Goal: Task Accomplishment & Management: Manage account settings

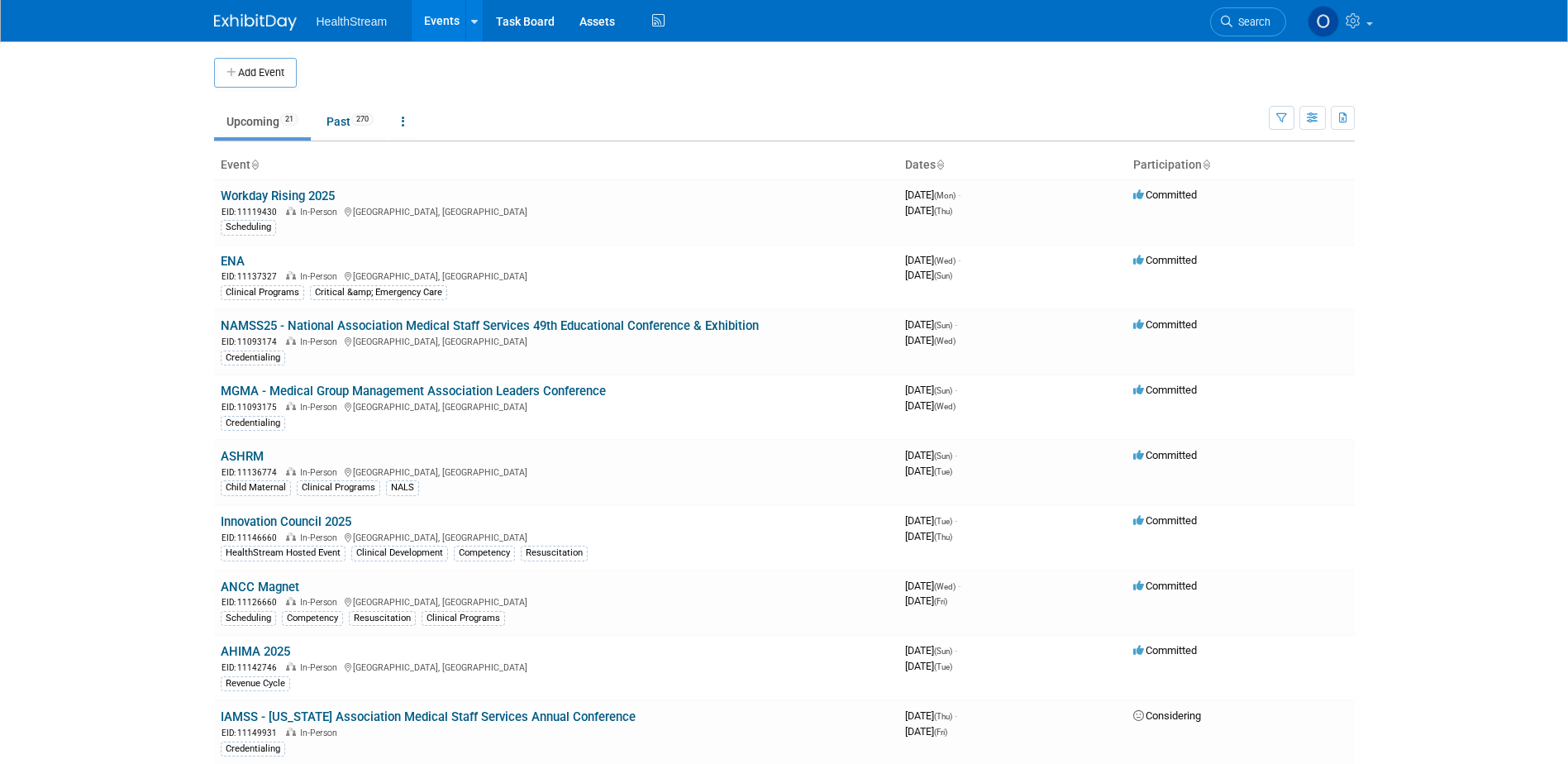
click at [272, 592] on link "ANCC Magnet" at bounding box center [260, 587] width 78 height 15
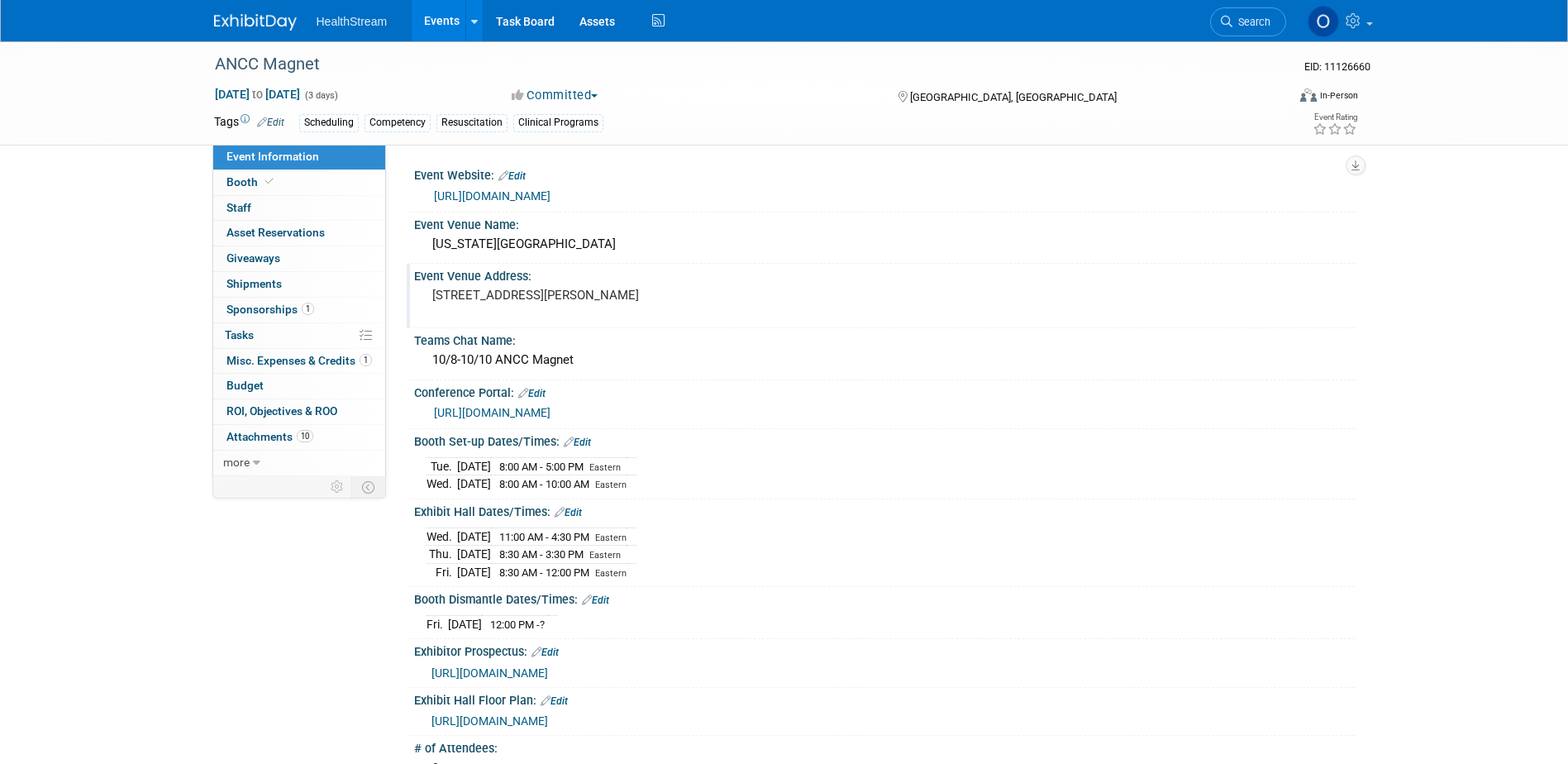
click at [814, 304] on div "Event Venue Address: 285 Andrew Young International Boulevard NW, Atlanta, GA" at bounding box center [881, 295] width 948 height 63
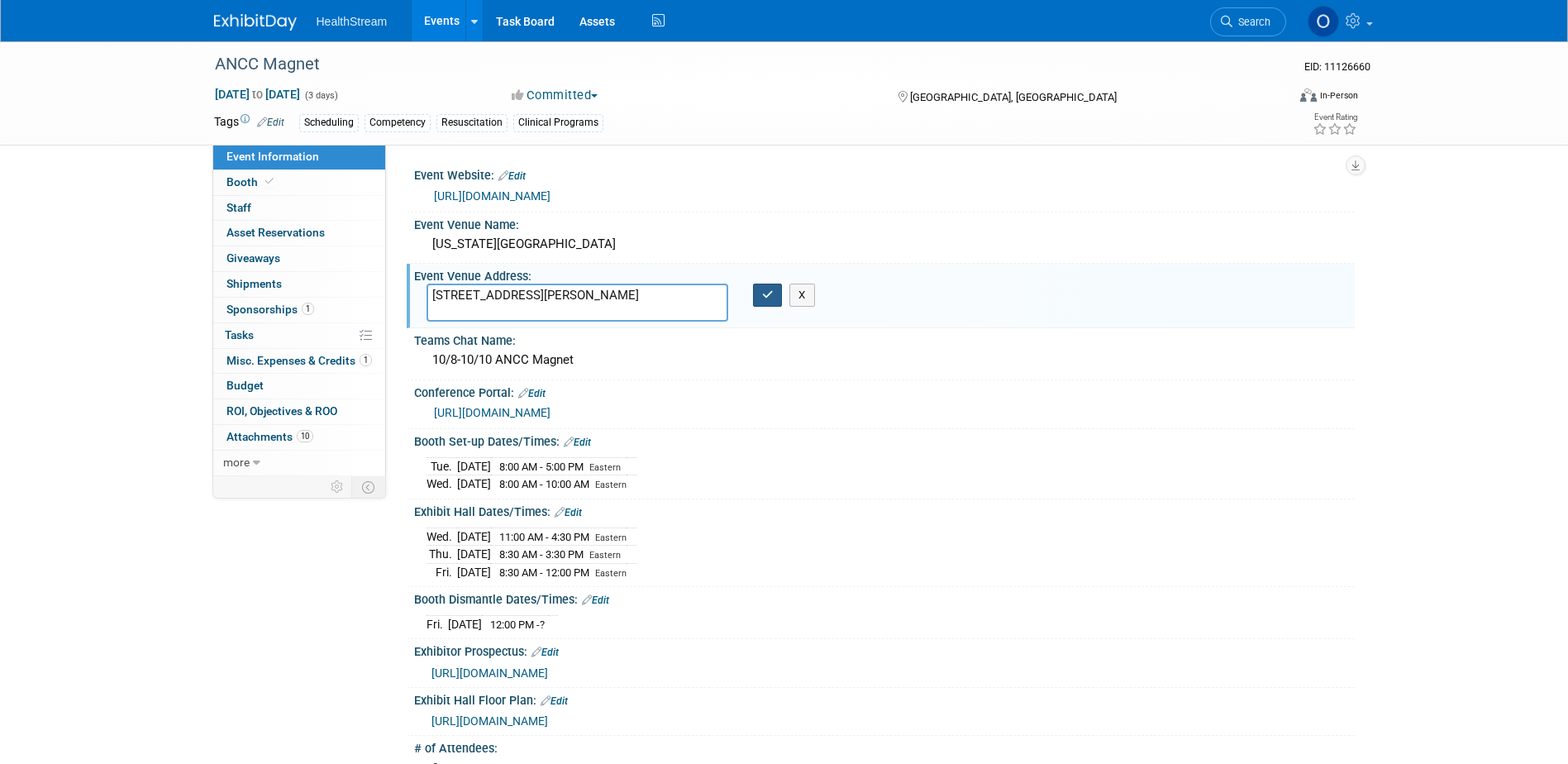
click at [763, 298] on icon "button" at bounding box center [768, 294] width 12 height 11
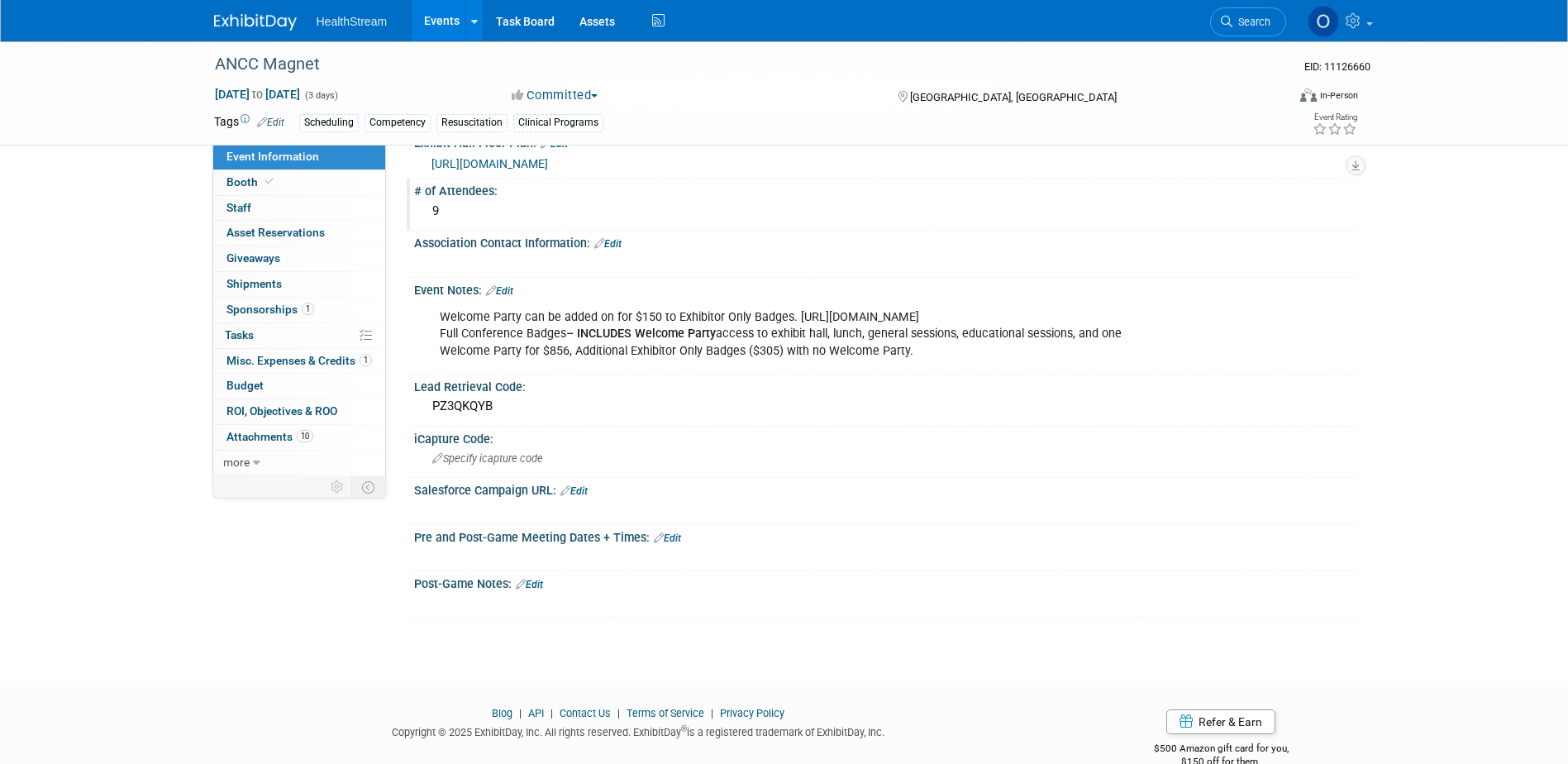
scroll to position [579, 0]
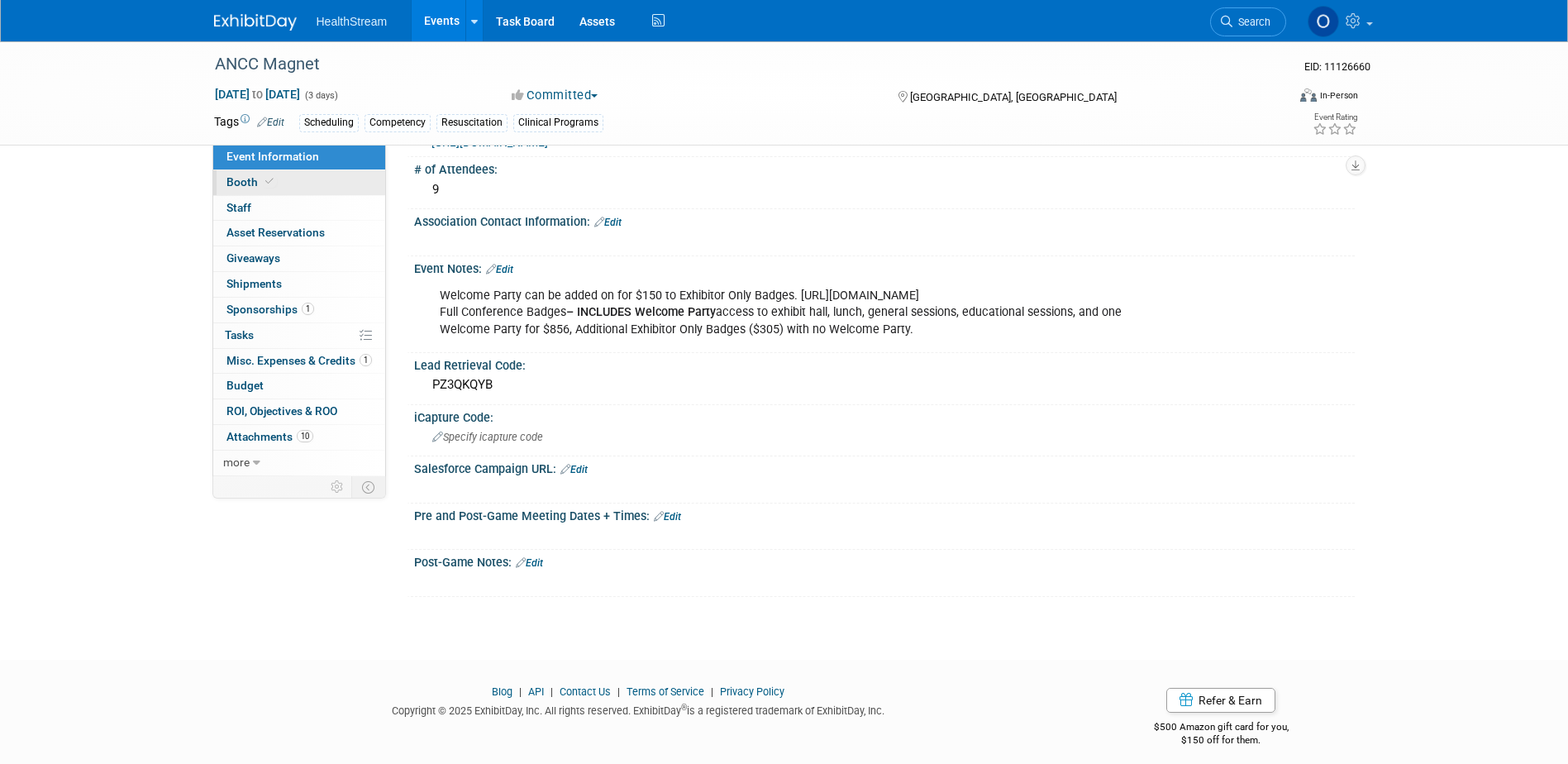
click at [294, 190] on link "Booth" at bounding box center [299, 183] width 172 height 25
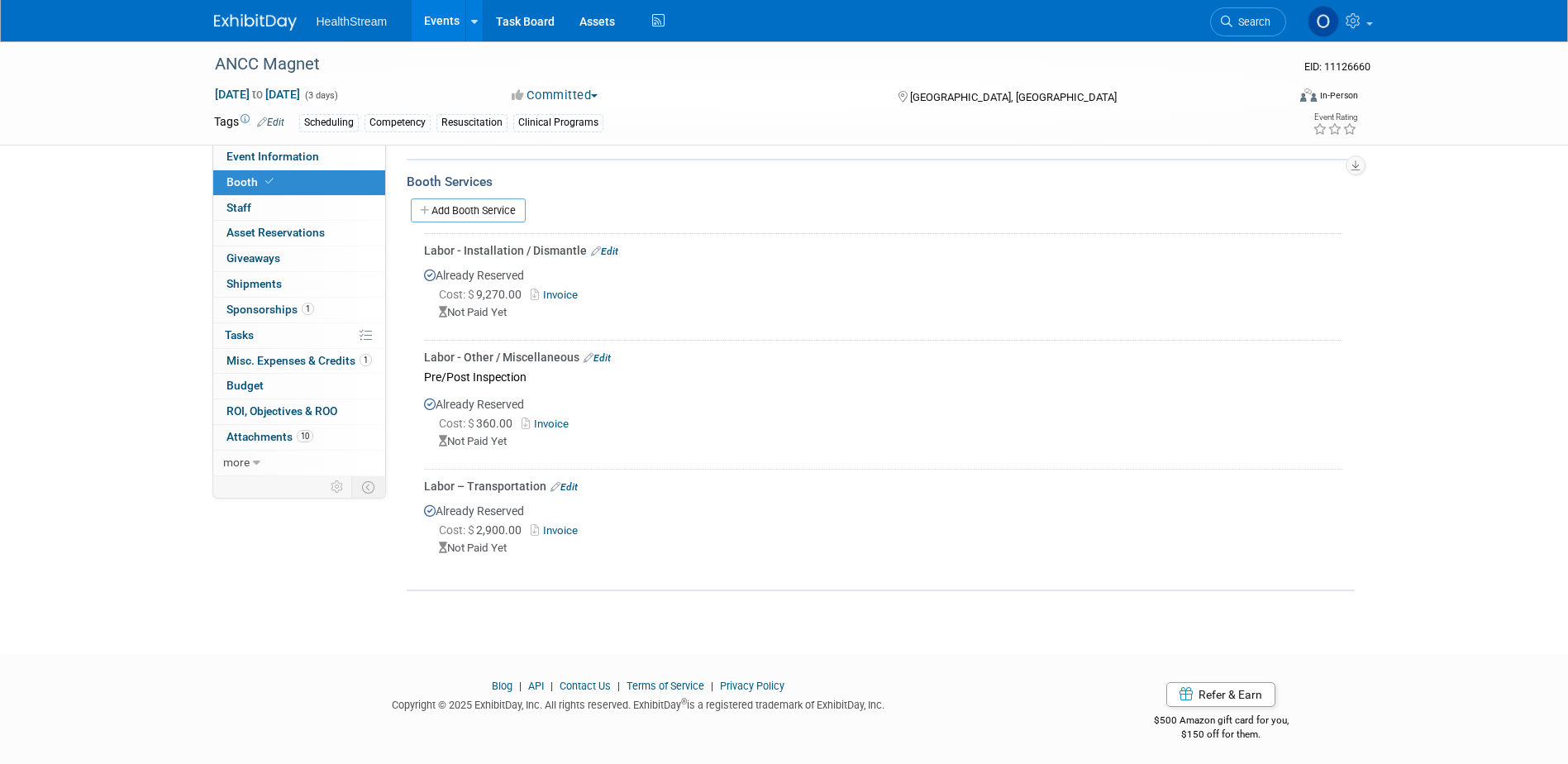
scroll to position [494, 0]
click at [300, 209] on link "0 Staff 0" at bounding box center [299, 209] width 172 height 25
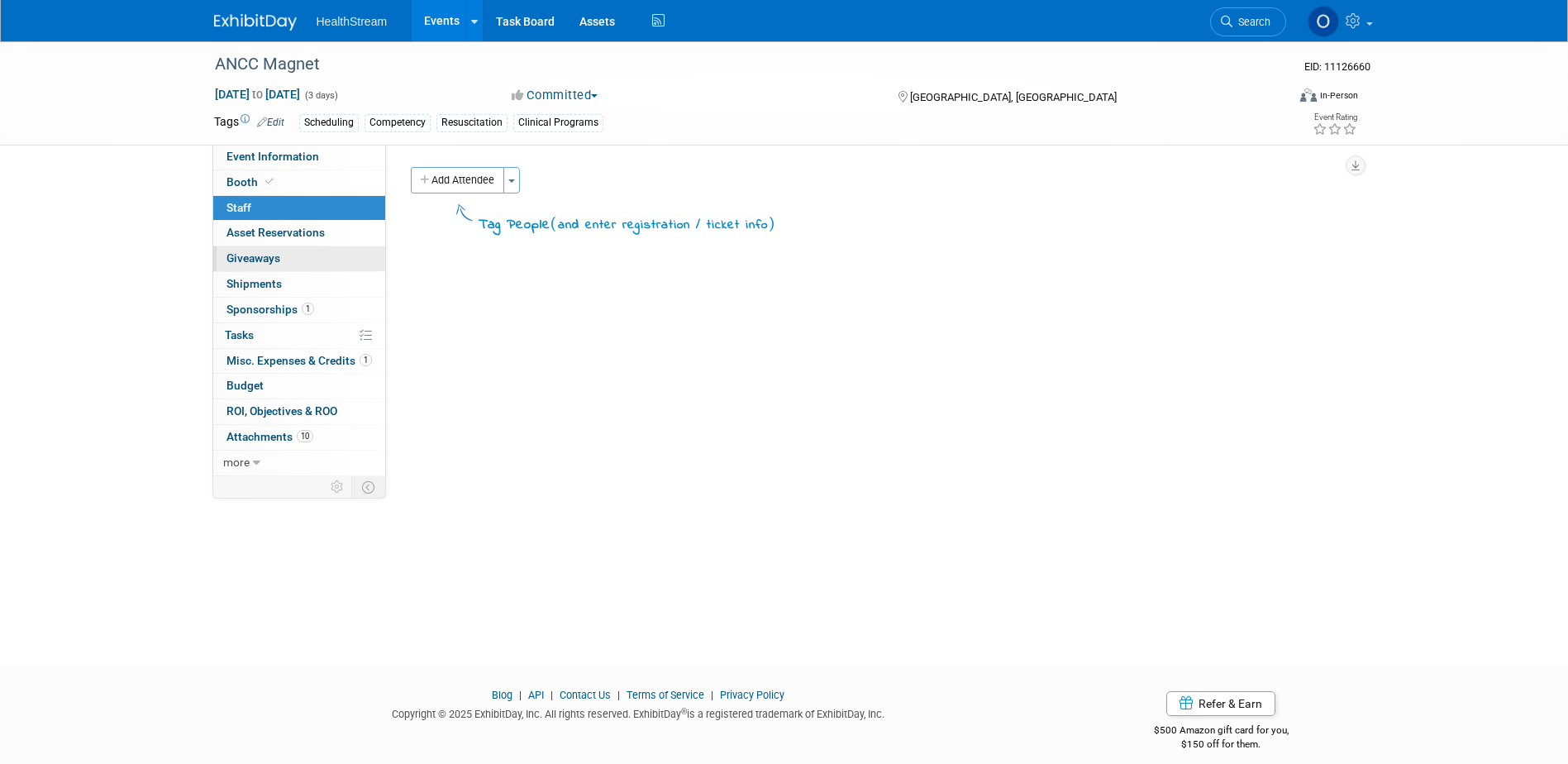
click at [268, 264] on span "Giveaways 0" at bounding box center [254, 258] width 53 height 13
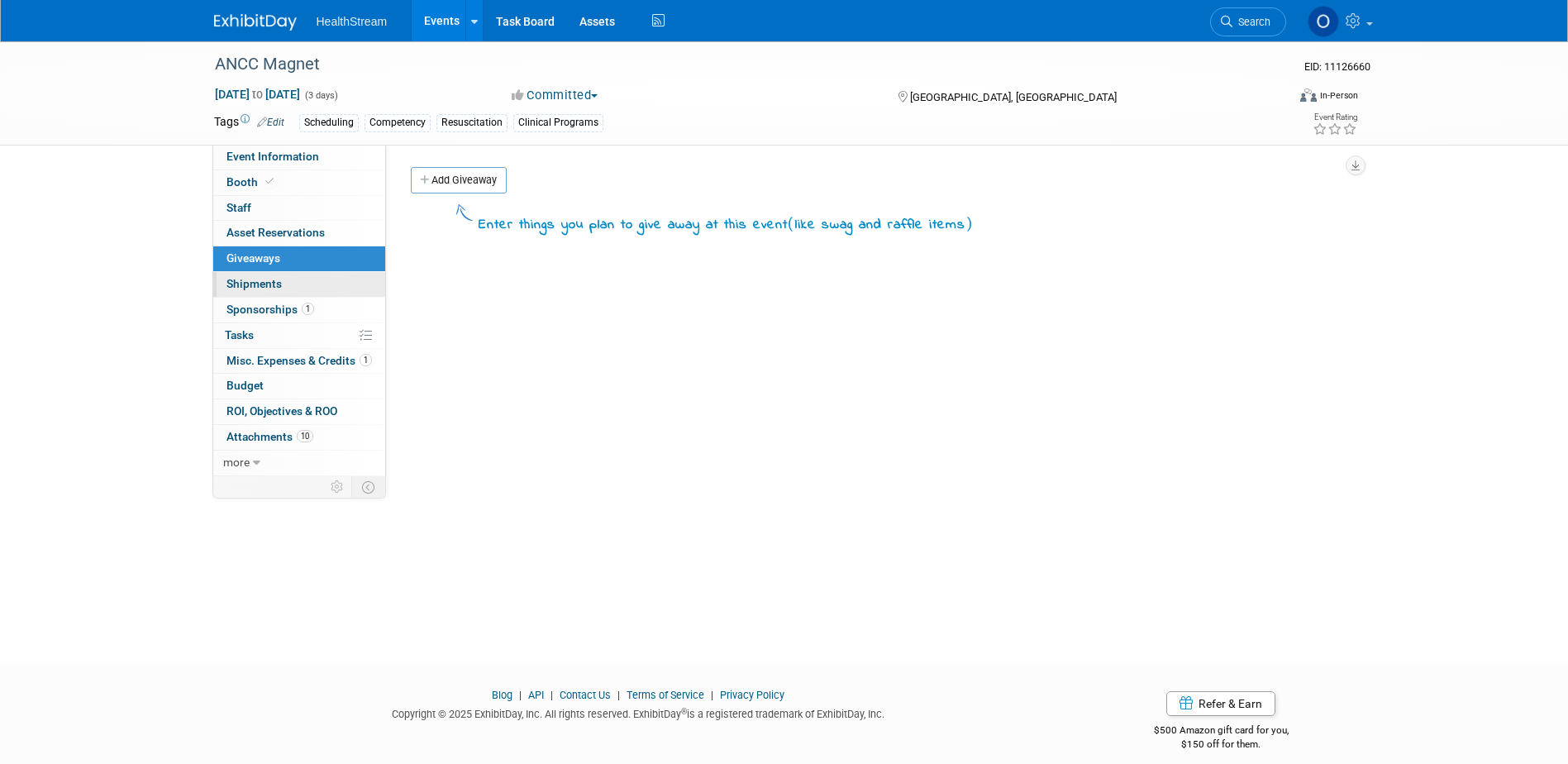
click at [262, 285] on span "Shipments 0" at bounding box center [254, 284] width 55 height 13
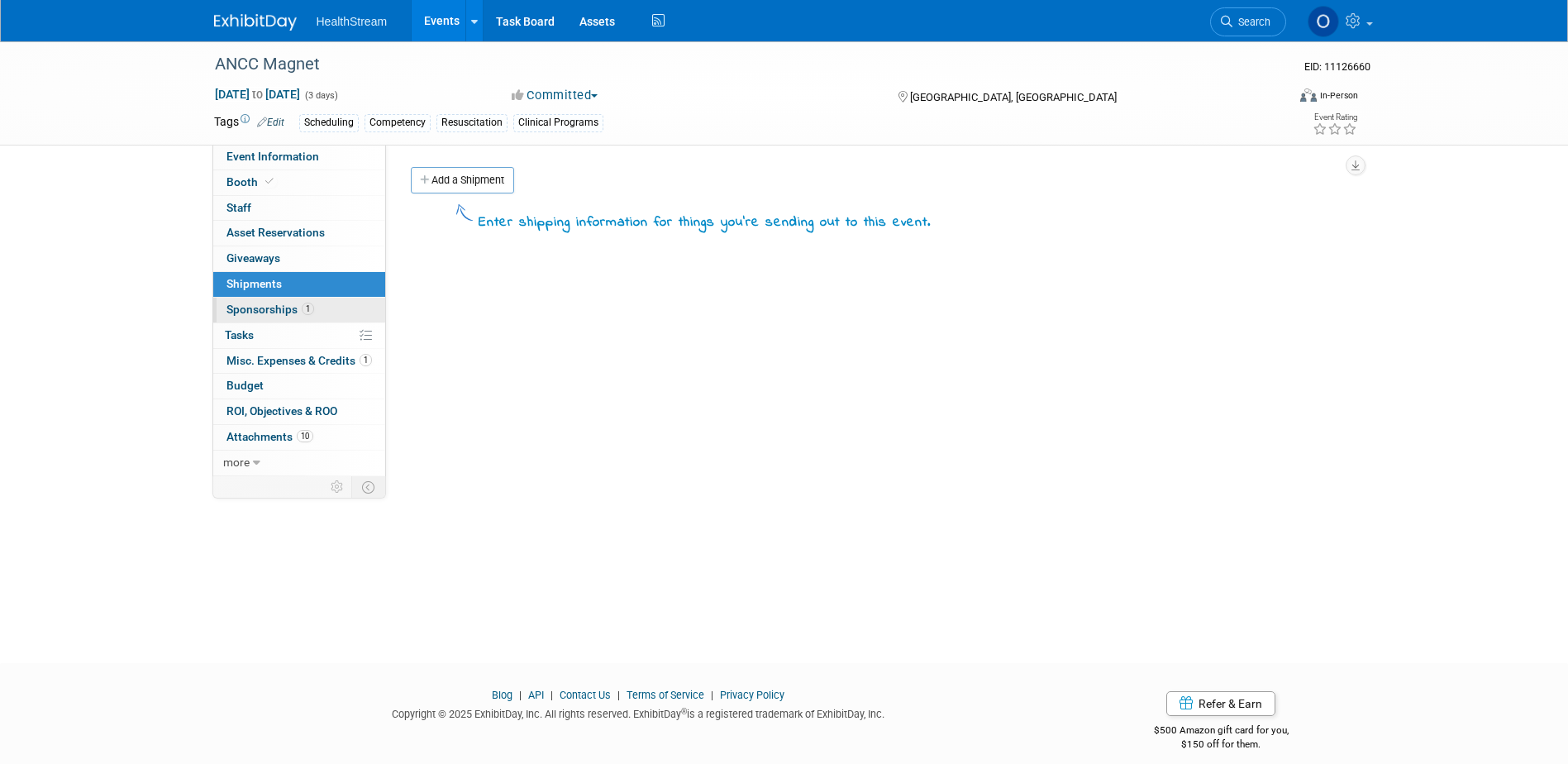
click at [266, 312] on span "Sponsorships 1" at bounding box center [270, 309] width 88 height 13
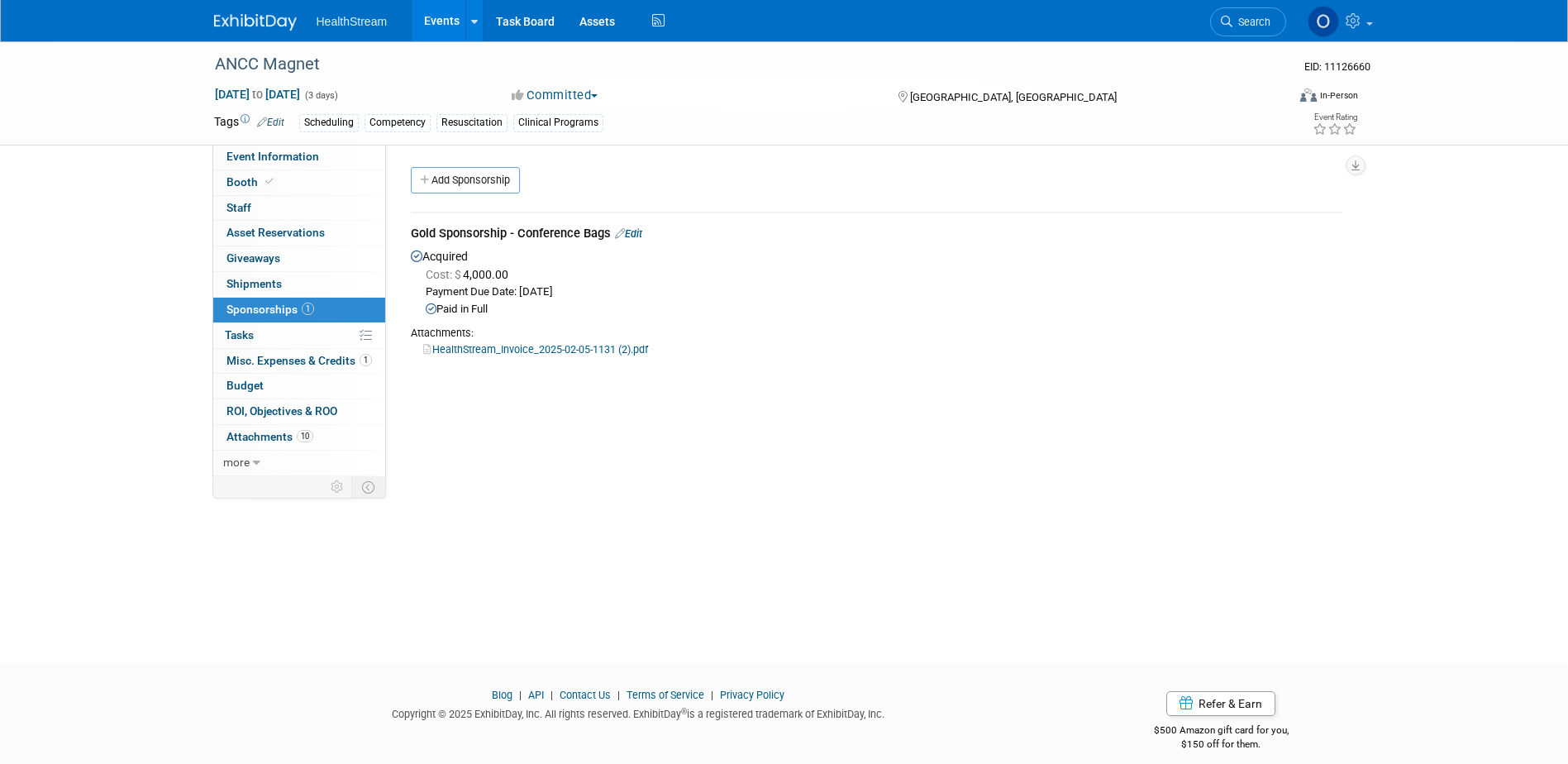
click at [550, 351] on link "HealthStream_Invoice_2025-02-05-1131 (2).pdf" at bounding box center [535, 349] width 225 height 13
click at [636, 236] on link "Edit" at bounding box center [628, 234] width 28 height 13
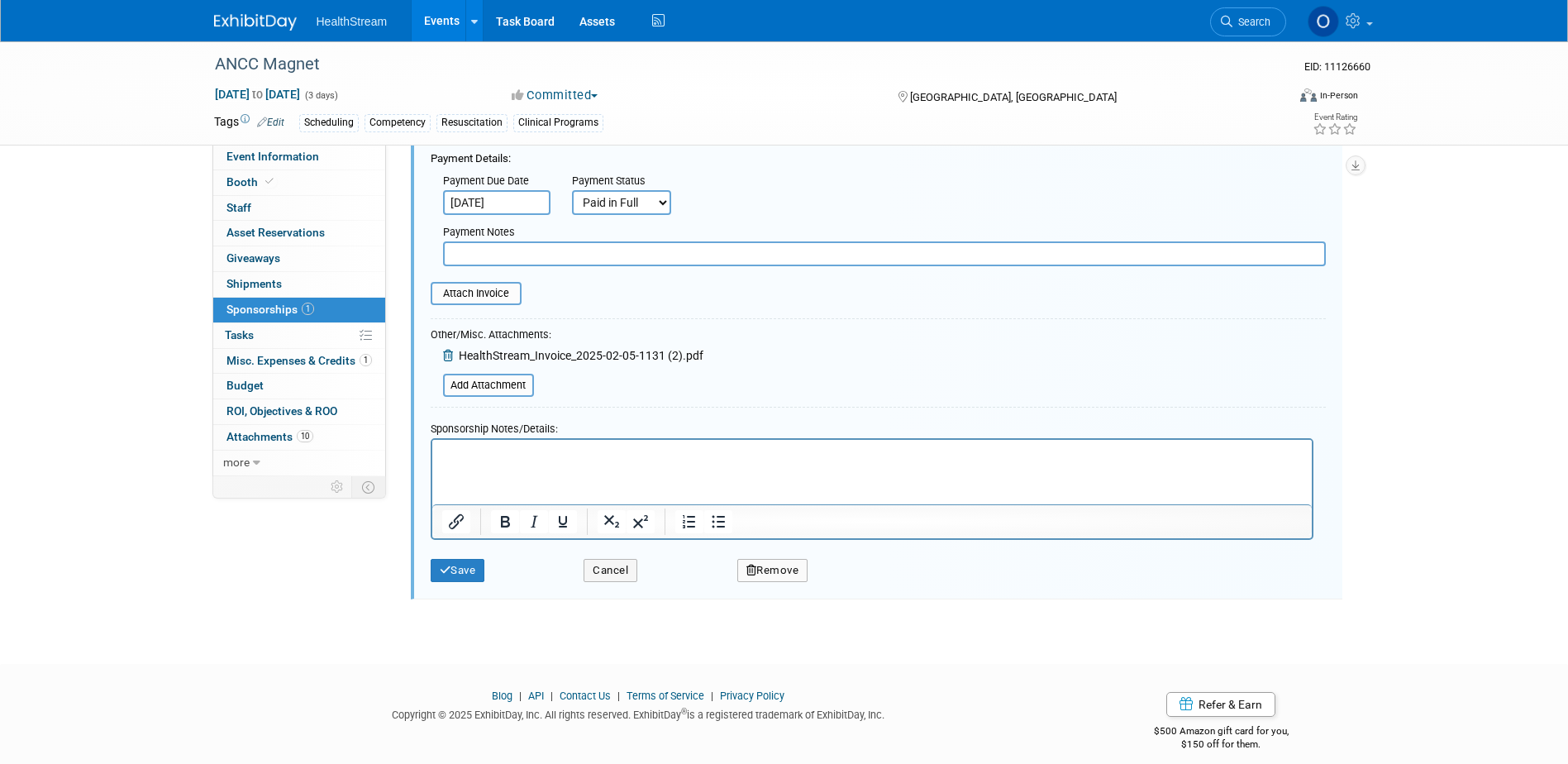
scroll to position [264, 0]
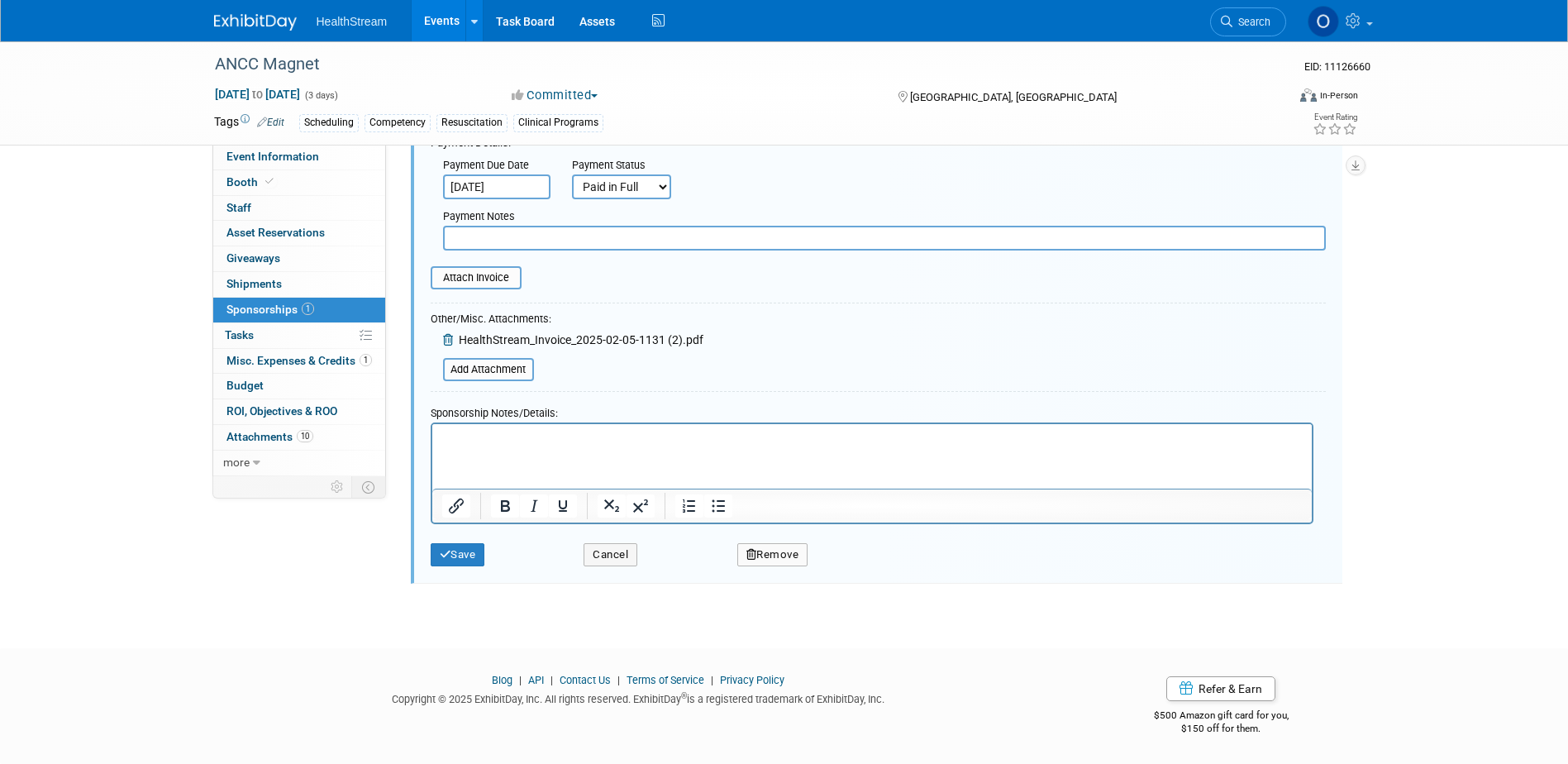
click at [777, 549] on button "Remove" at bounding box center [772, 555] width 71 height 23
click at [861, 565] on link "Yes" at bounding box center [863, 568] width 48 height 27
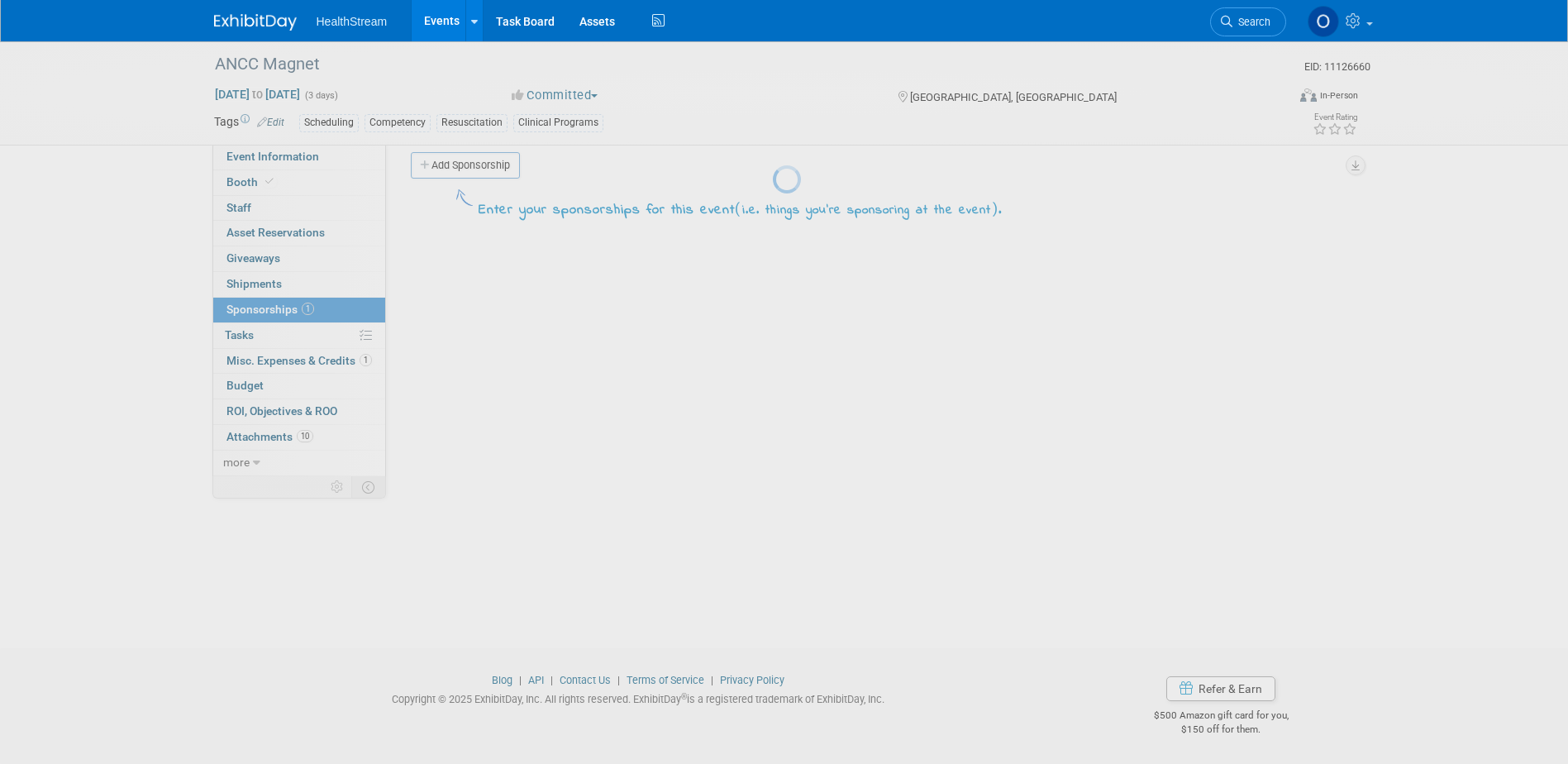
scroll to position [15, 0]
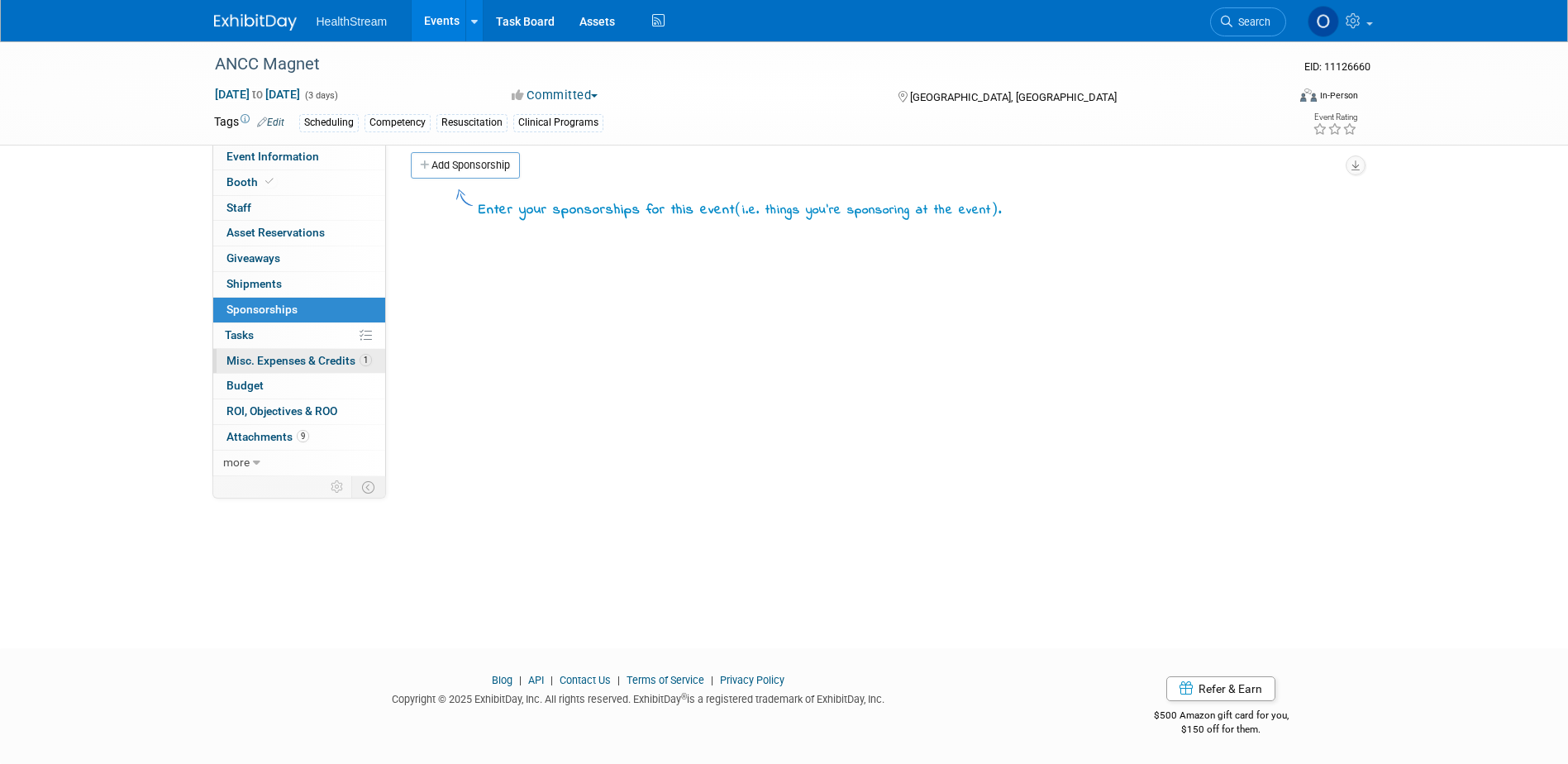
click at [299, 355] on span "Misc. Expenses & Credits 1" at bounding box center [299, 360] width 145 height 13
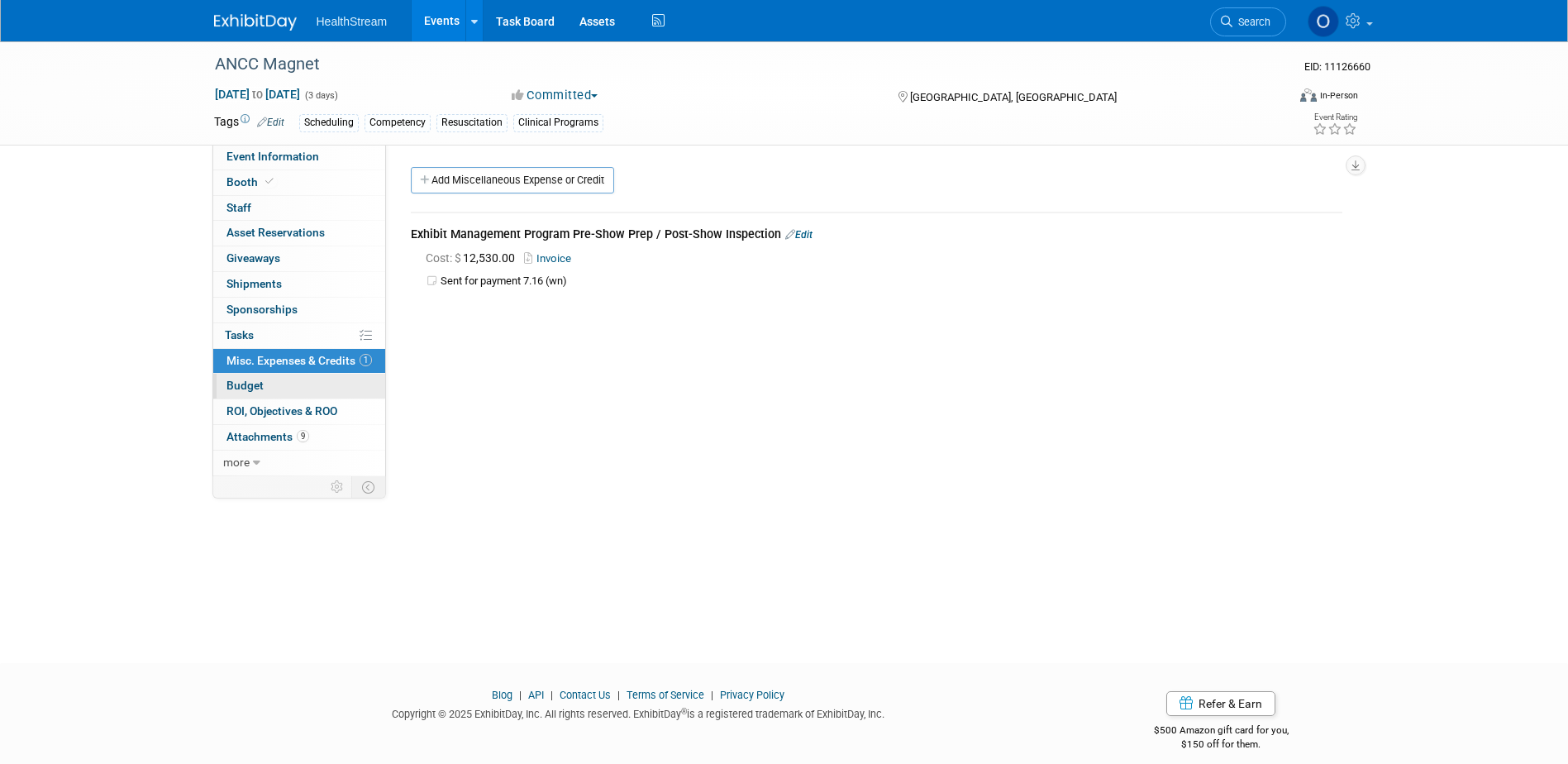
click at [274, 393] on link "Budget" at bounding box center [299, 386] width 172 height 25
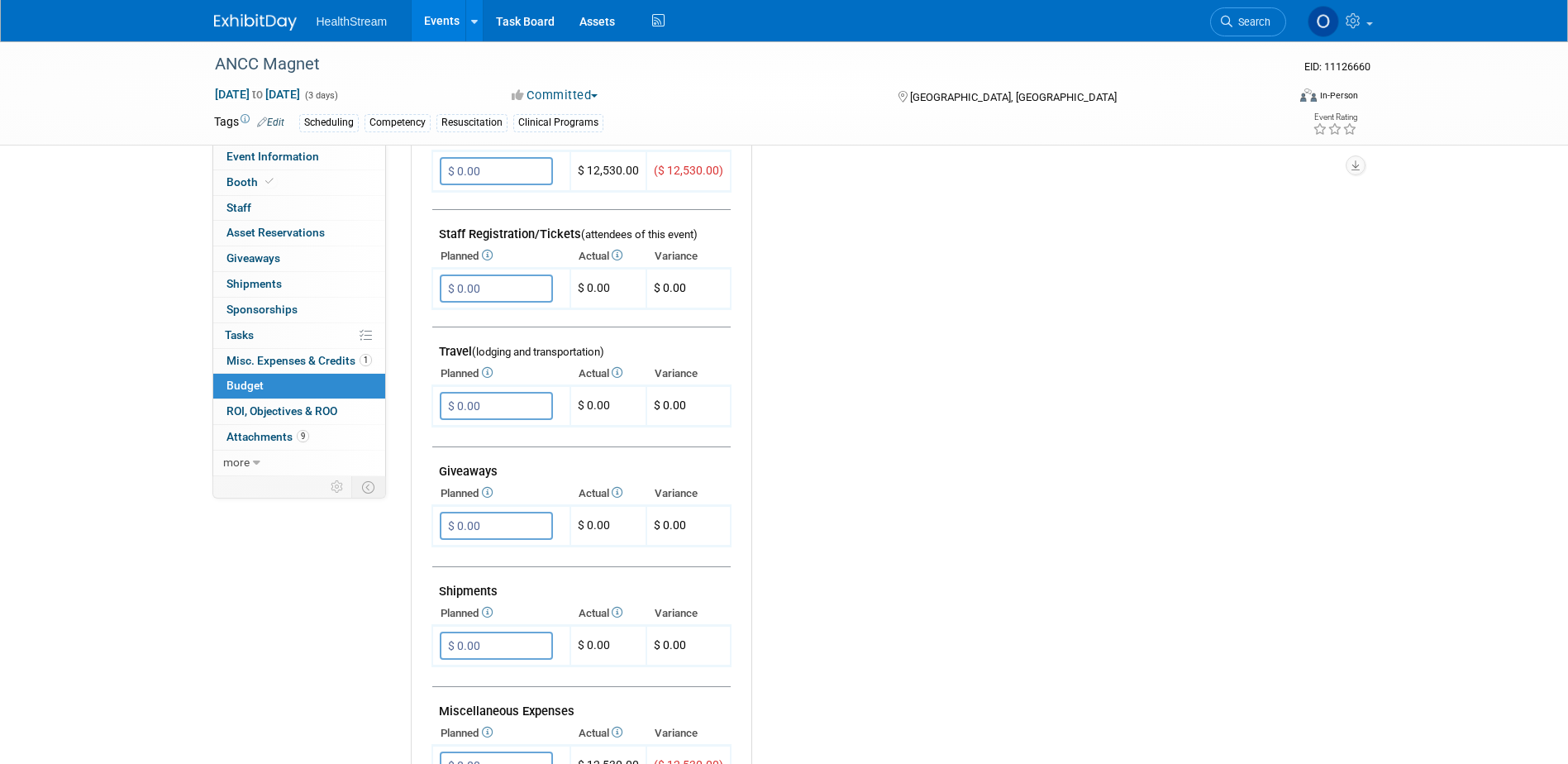
scroll to position [496, 0]
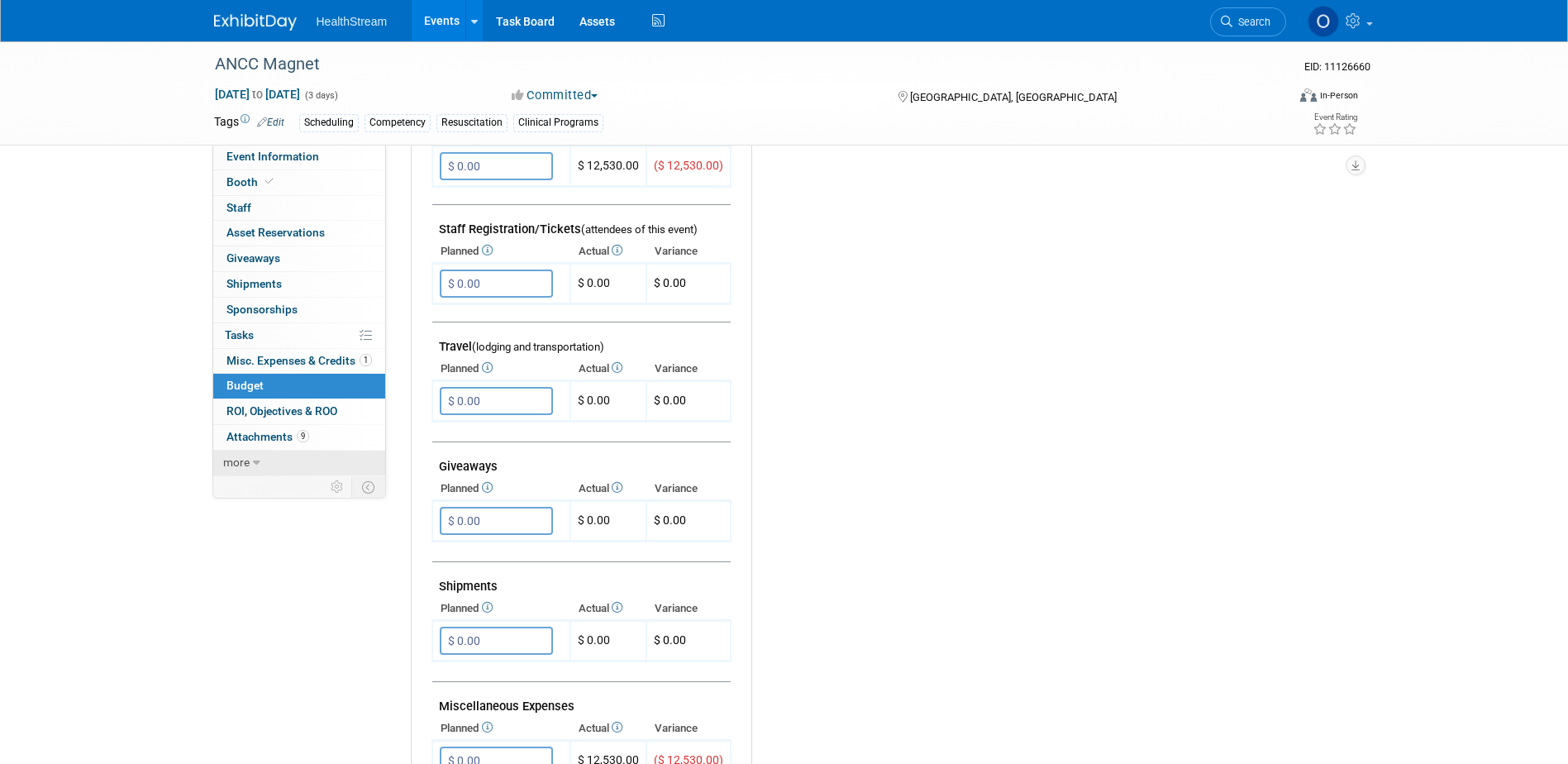
click at [247, 465] on span "more" at bounding box center [237, 462] width 27 height 13
click at [247, 465] on icon at bounding box center [249, 463] width 8 height 12
click at [249, 439] on span "Attachments 9" at bounding box center [268, 436] width 83 height 13
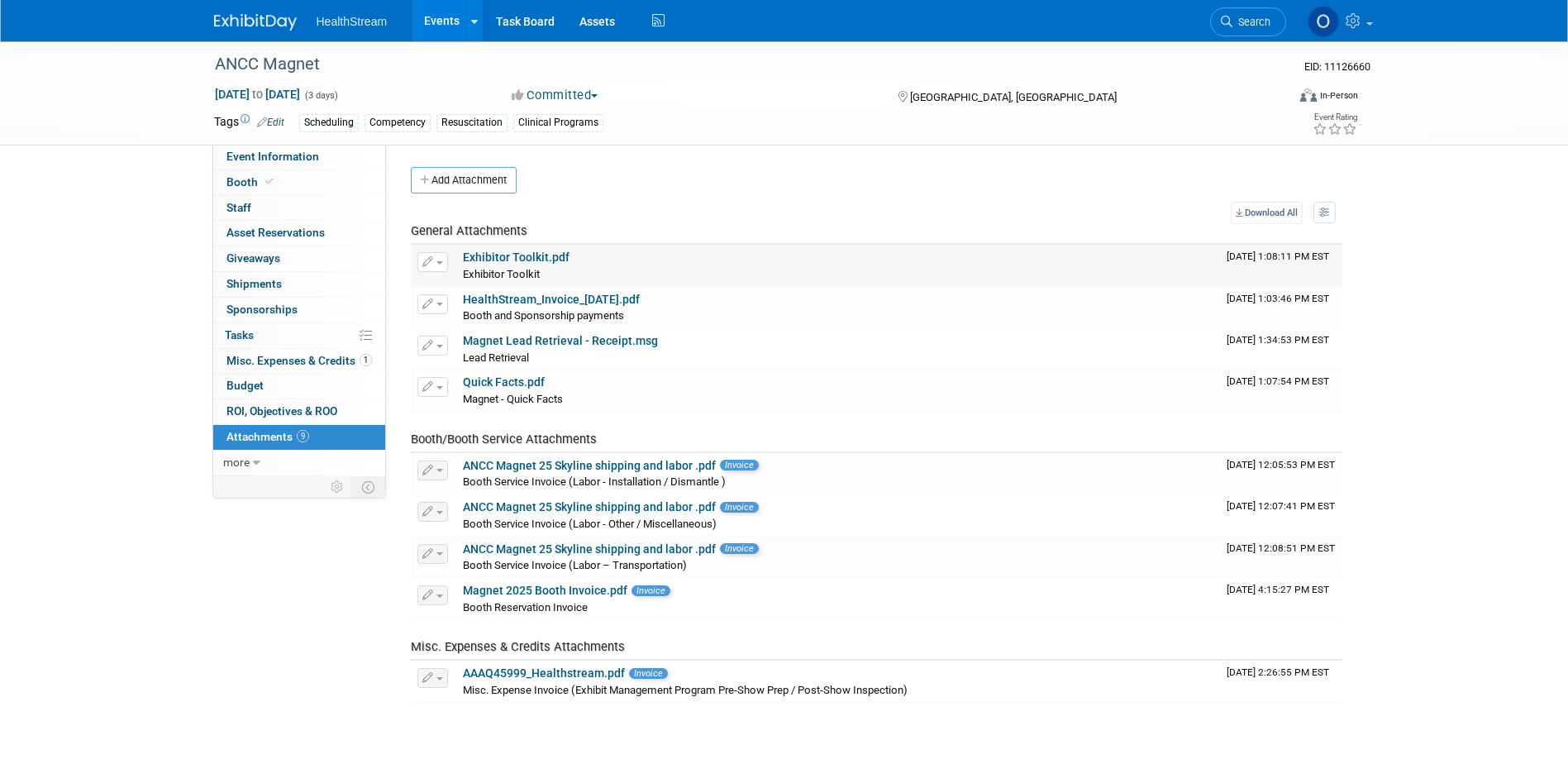
click at [522, 255] on link "Exhibitor Toolkit.pdf" at bounding box center [516, 257] width 107 height 13
click at [490, 384] on link "Quick Facts.pdf" at bounding box center [504, 382] width 82 height 13
click at [265, 153] on span "Event Information" at bounding box center [273, 156] width 93 height 13
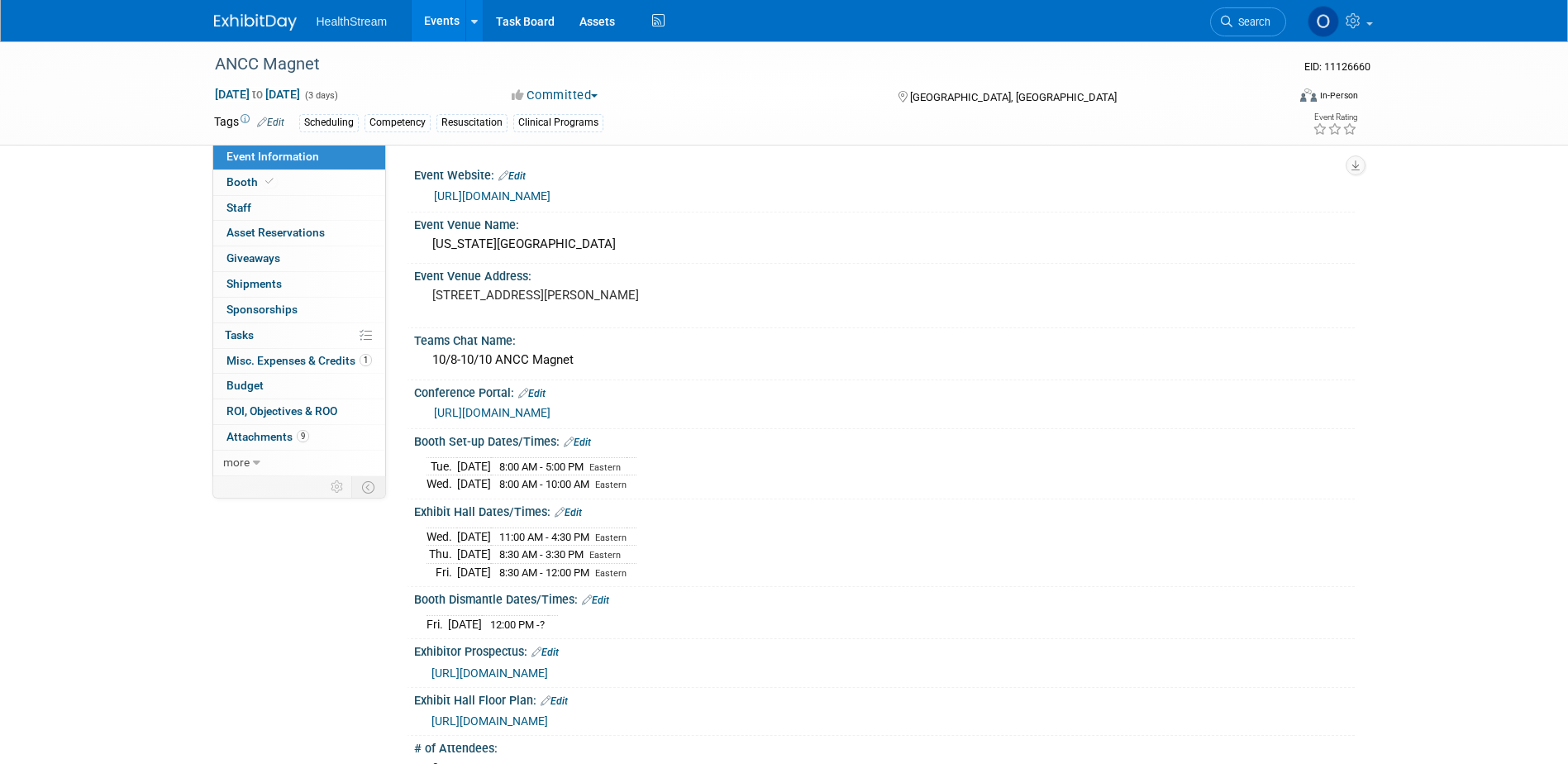
click at [595, 594] on link "Edit" at bounding box center [596, 600] width 28 height 12
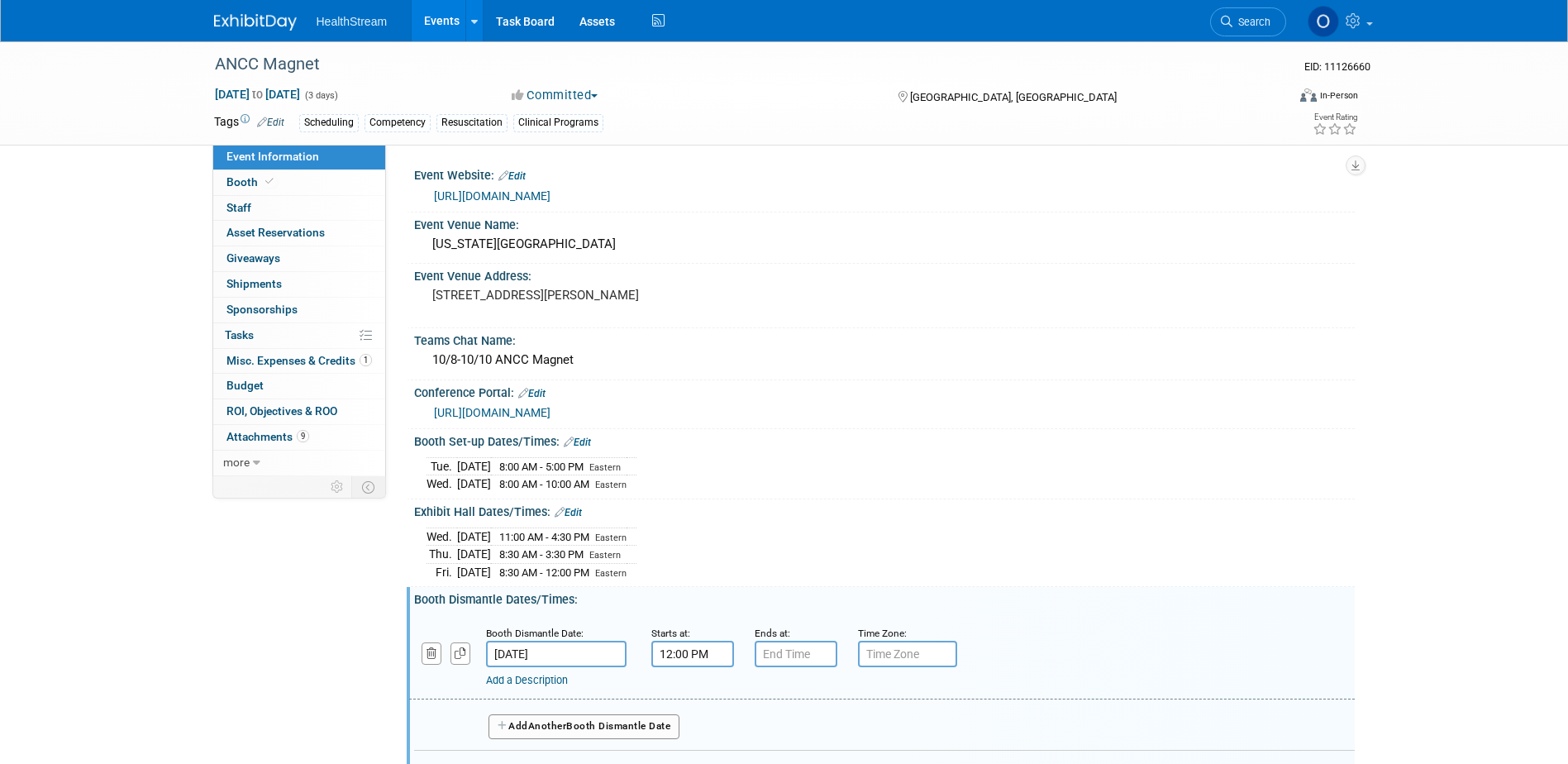
type input "7:00 PM"
click at [807, 651] on input "7:00 PM" at bounding box center [796, 654] width 83 height 27
click at [1047, 639] on div "Add a Description Description:" at bounding box center [882, 656] width 970 height 63
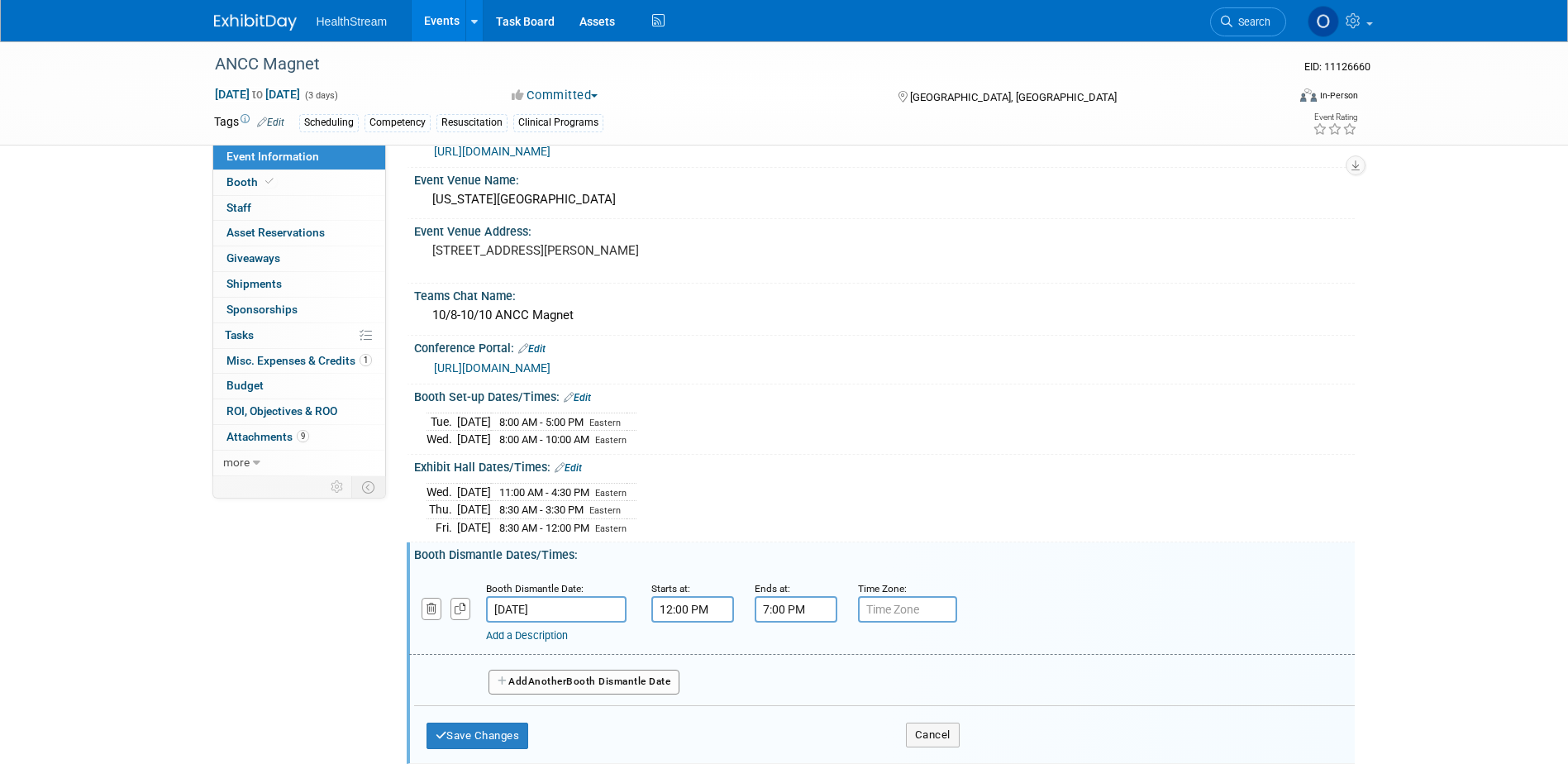
scroll to position [83, 0]
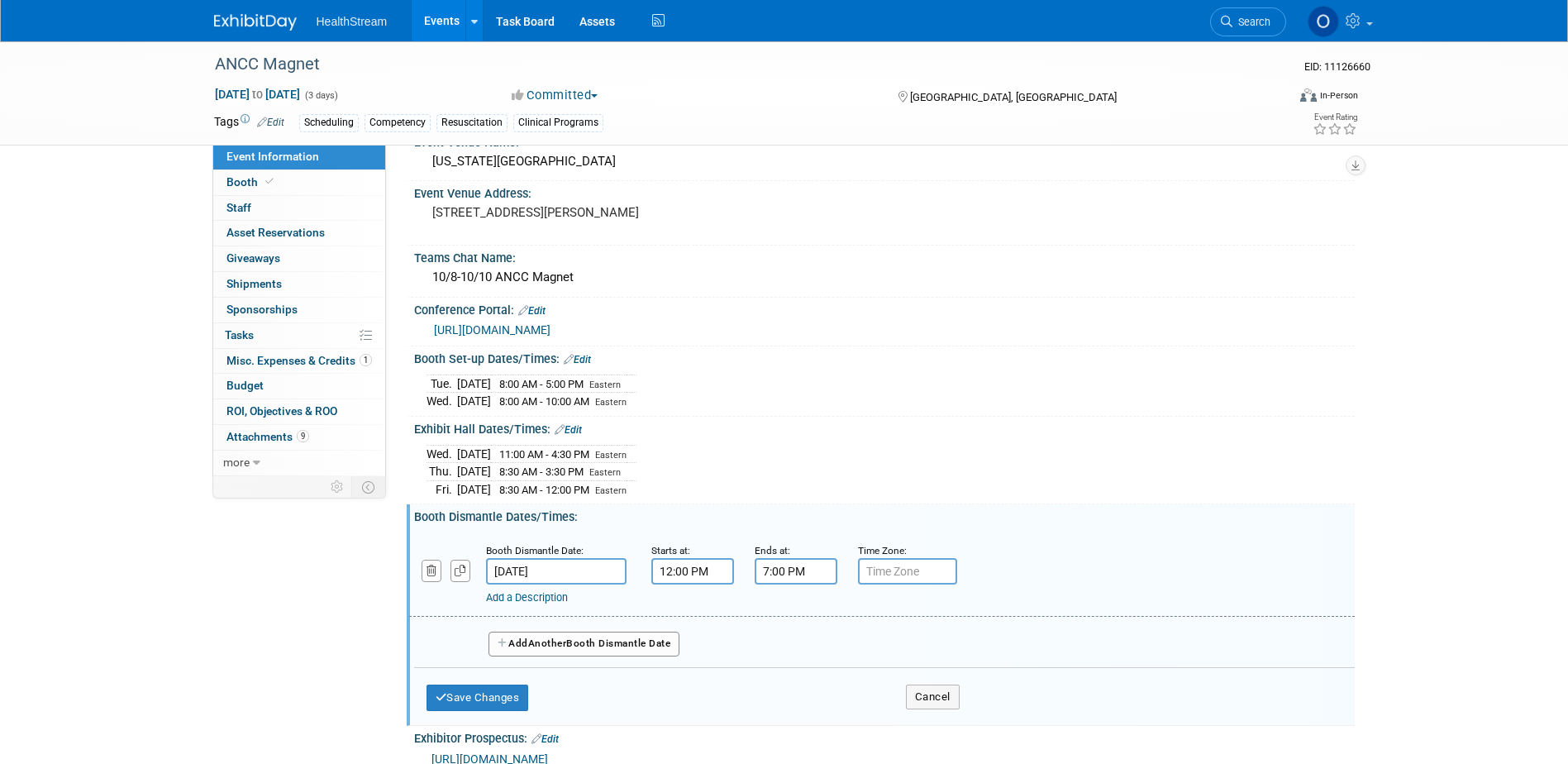
click at [912, 578] on input "text" at bounding box center [907, 571] width 99 height 27
type input "EST"
click at [487, 692] on button "Save Changes" at bounding box center [477, 697] width 103 height 27
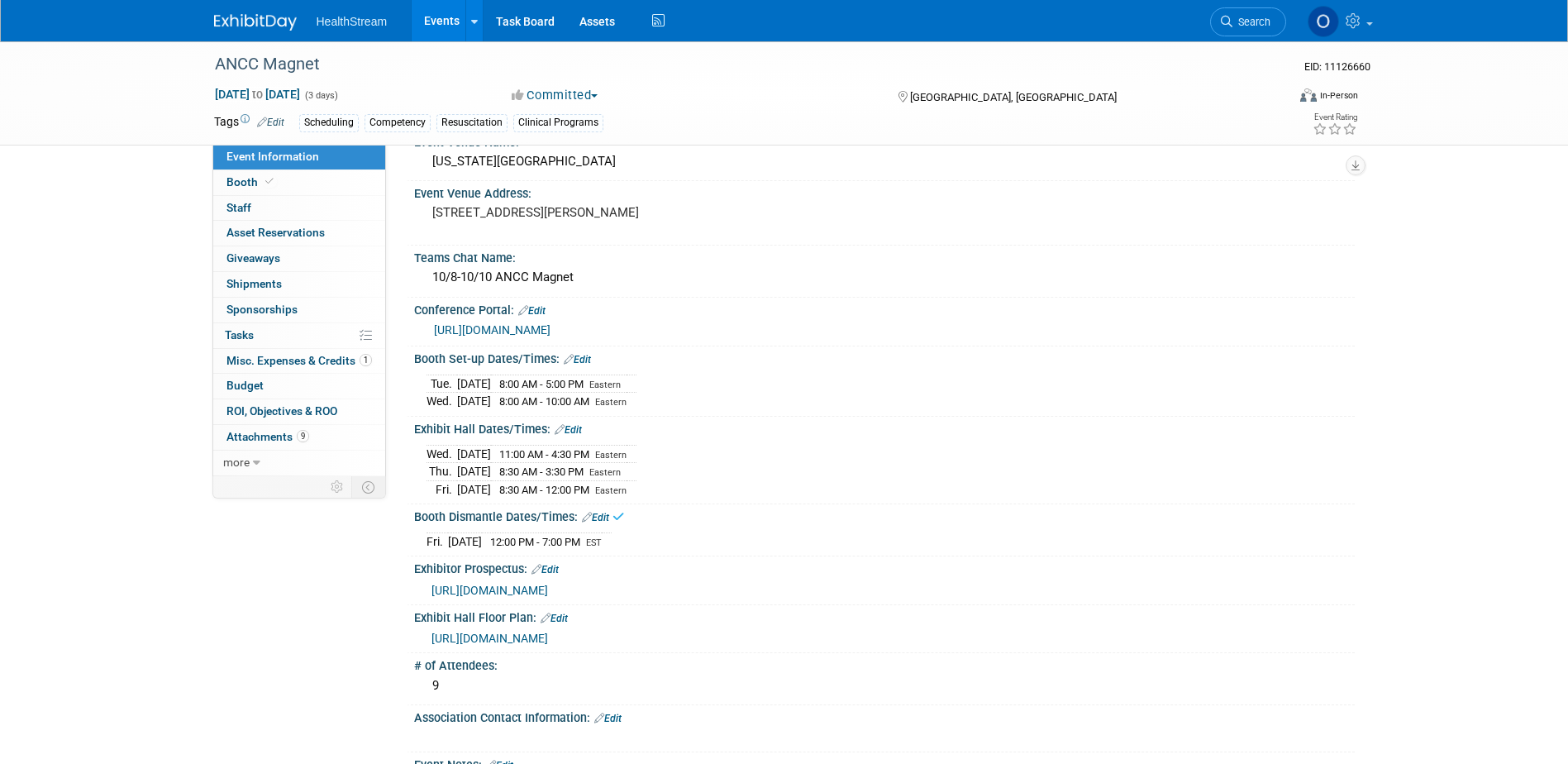
click at [601, 533] on td "12:00 PM - 7:00 PM EST" at bounding box center [542, 540] width 120 height 18
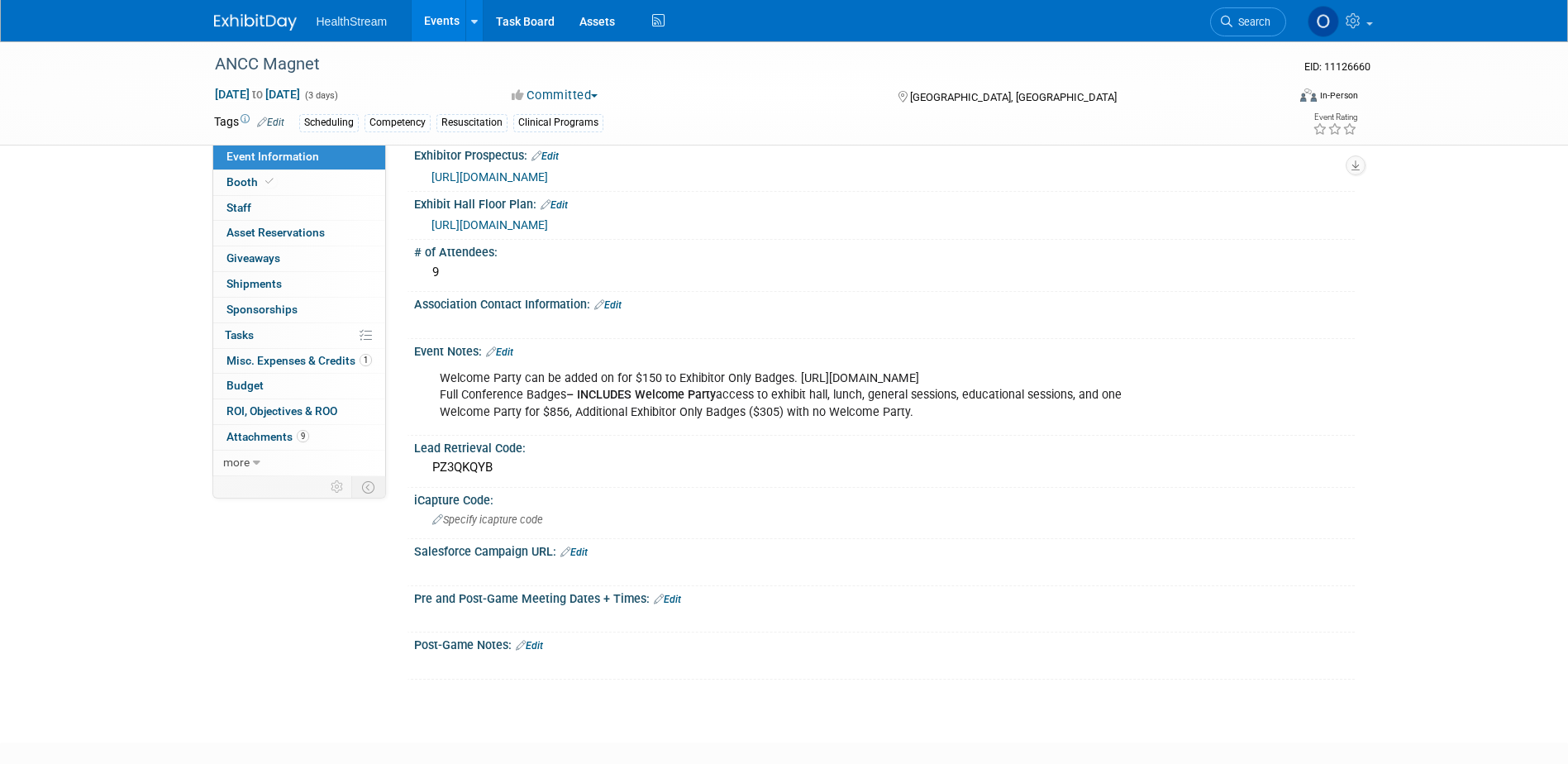
scroll to position [0, 0]
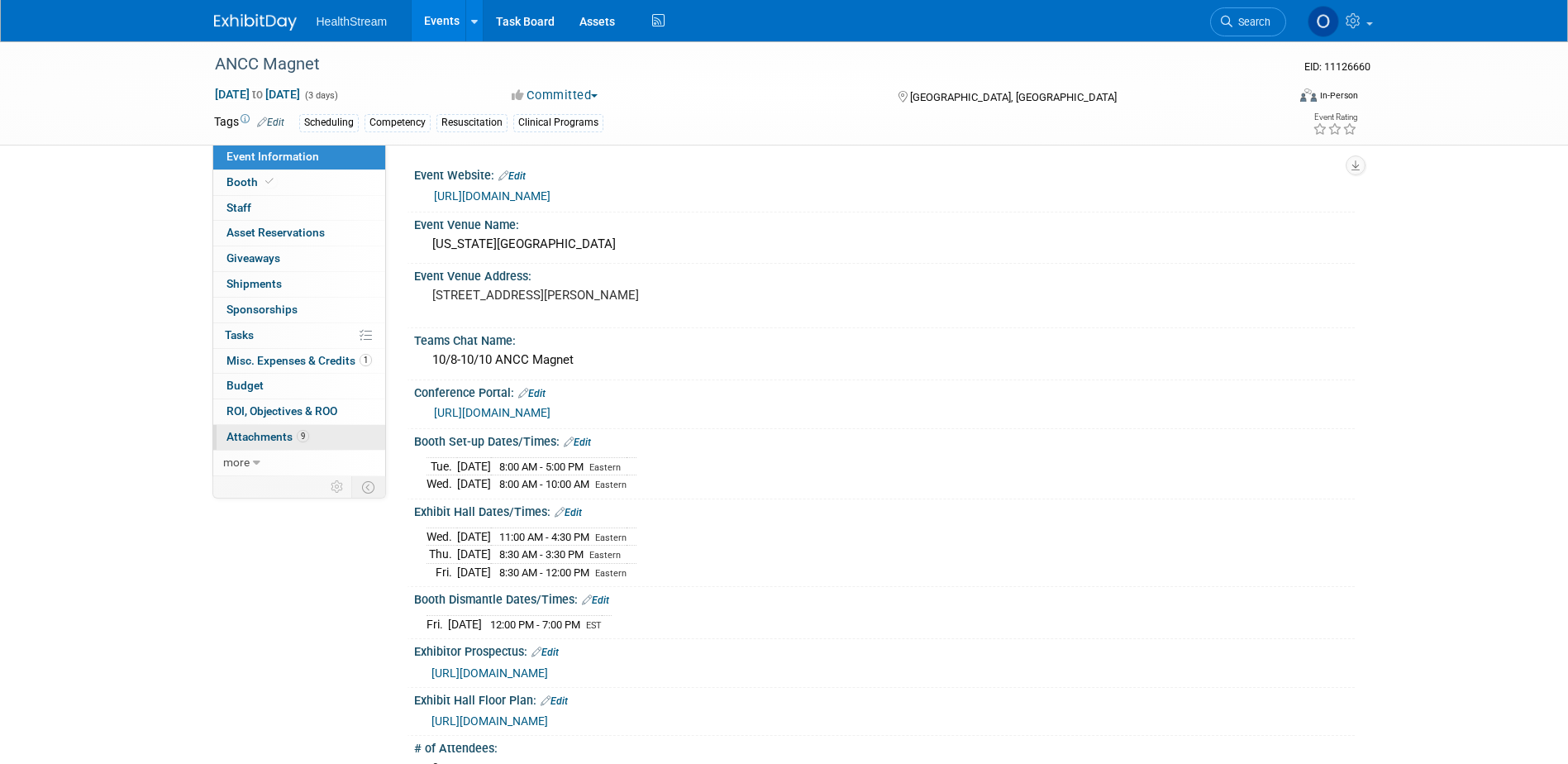
click at [289, 435] on span "Attachments 9" at bounding box center [268, 436] width 83 height 13
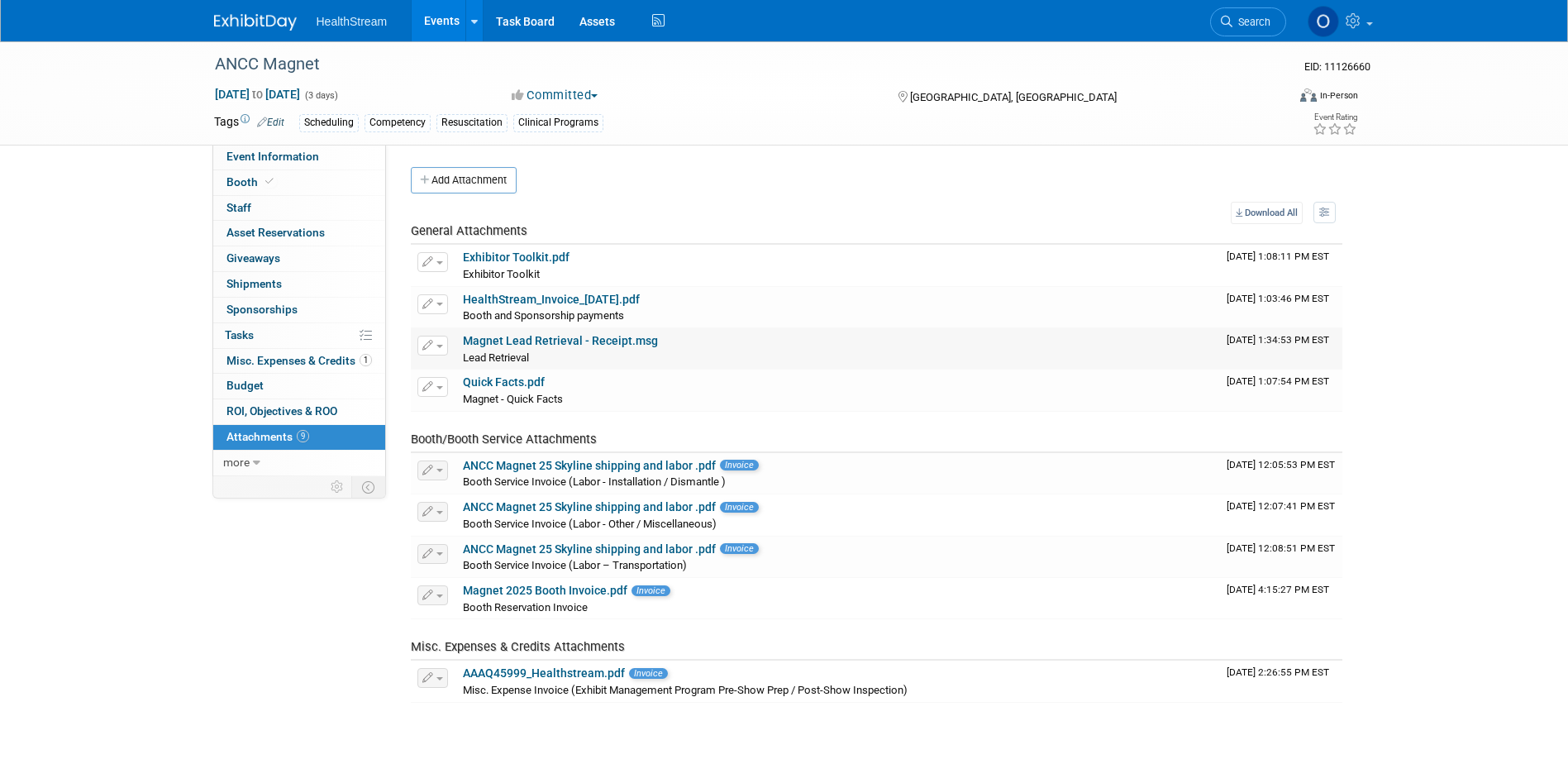
click at [518, 340] on link "Magnet Lead Retrieval - Receipt.msg" at bounding box center [560, 340] width 195 height 13
click at [1485, 447] on div "ANCC Magnet EID: 11126660 Oct 8, 2025 to Oct 10, 2025 (3 days) Oct 8, 2025 to O…" at bounding box center [784, 397] width 1568 height 711
click at [440, 349] on button "button" at bounding box center [432, 345] width 31 height 20
click at [473, 430] on button "Delete Attachment" at bounding box center [491, 430] width 130 height 23
click at [609, 450] on link "Yes" at bounding box center [613, 452] width 48 height 27
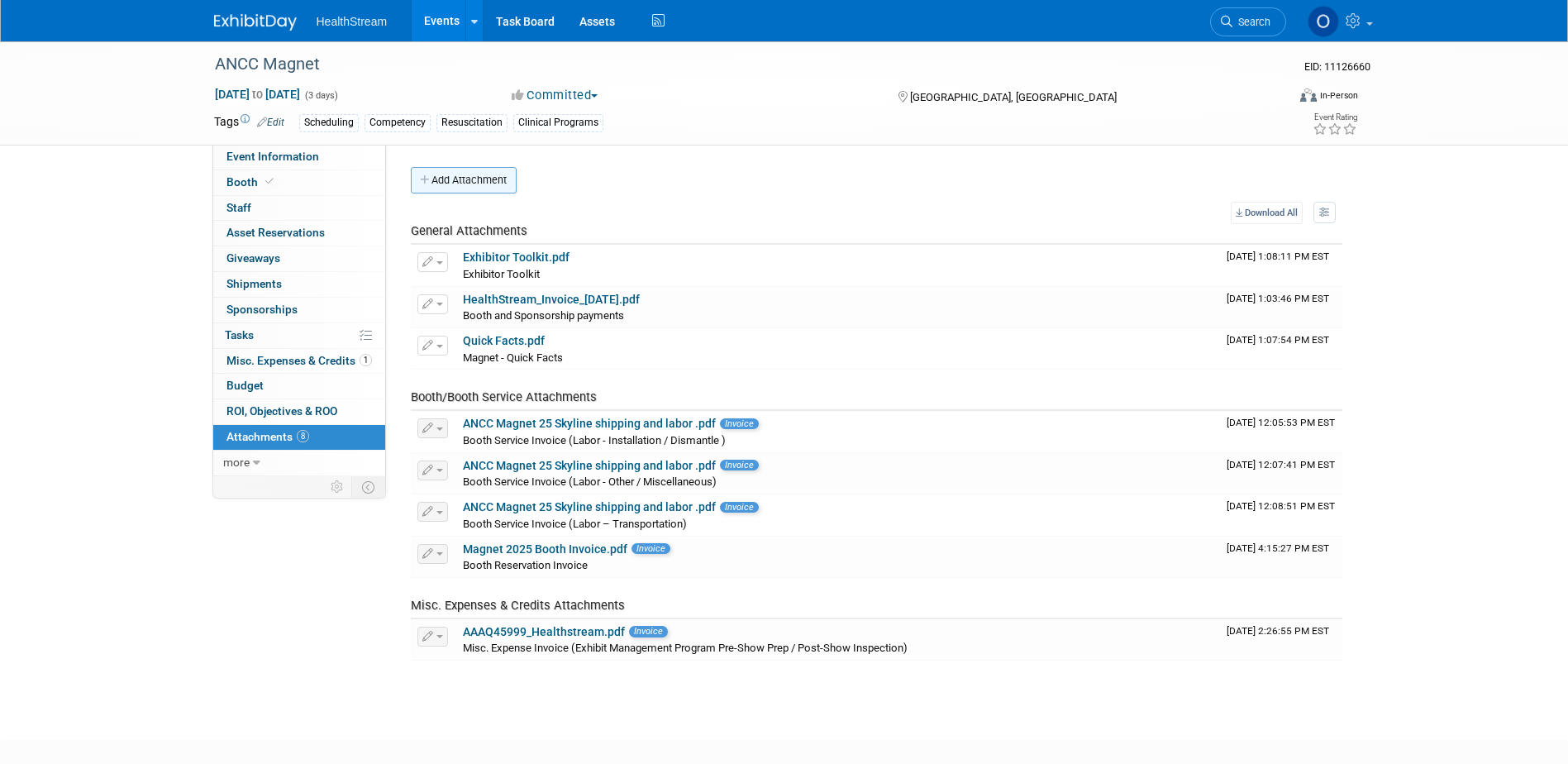
click at [451, 188] on button "Add Attachment" at bounding box center [463, 180] width 106 height 27
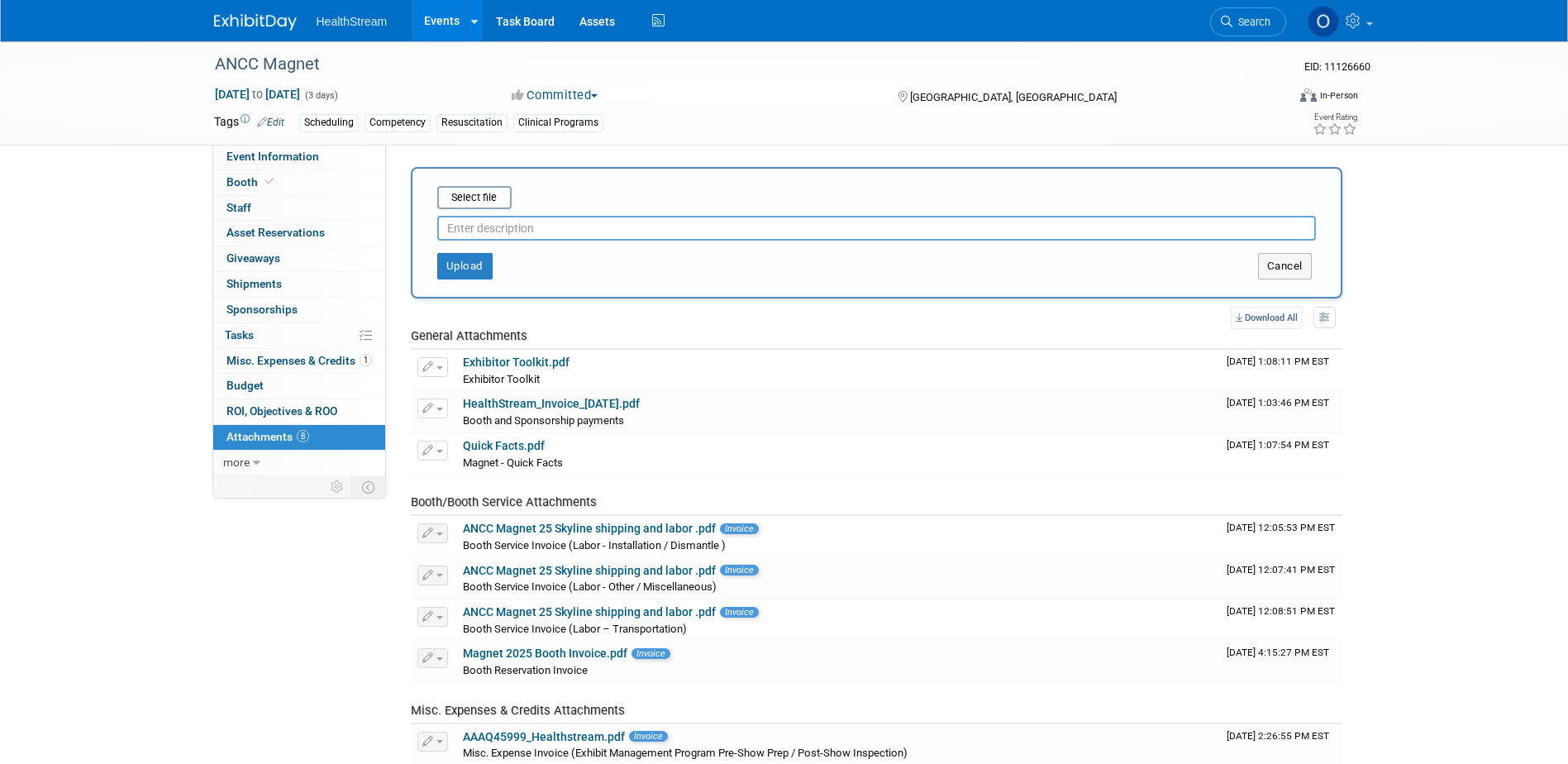
click at [579, 240] on div "Upload Cancel" at bounding box center [876, 259] width 903 height 39
click at [577, 225] on input "text" at bounding box center [876, 229] width 878 height 25
type input "Lead Retrieval"
click at [484, 200] on input "file" at bounding box center [412, 198] width 197 height 20
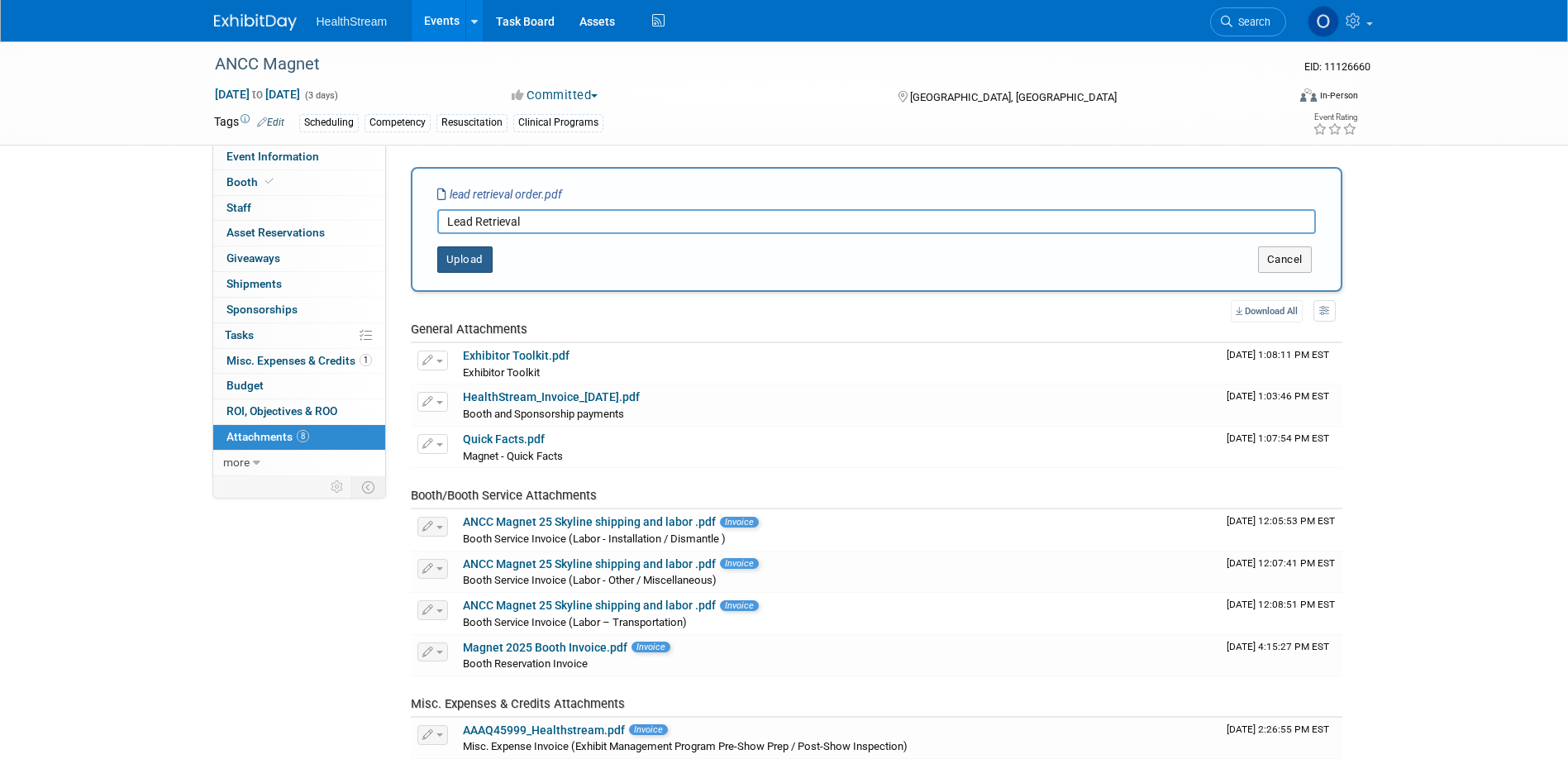
click at [455, 261] on button "Upload" at bounding box center [465, 259] width 55 height 27
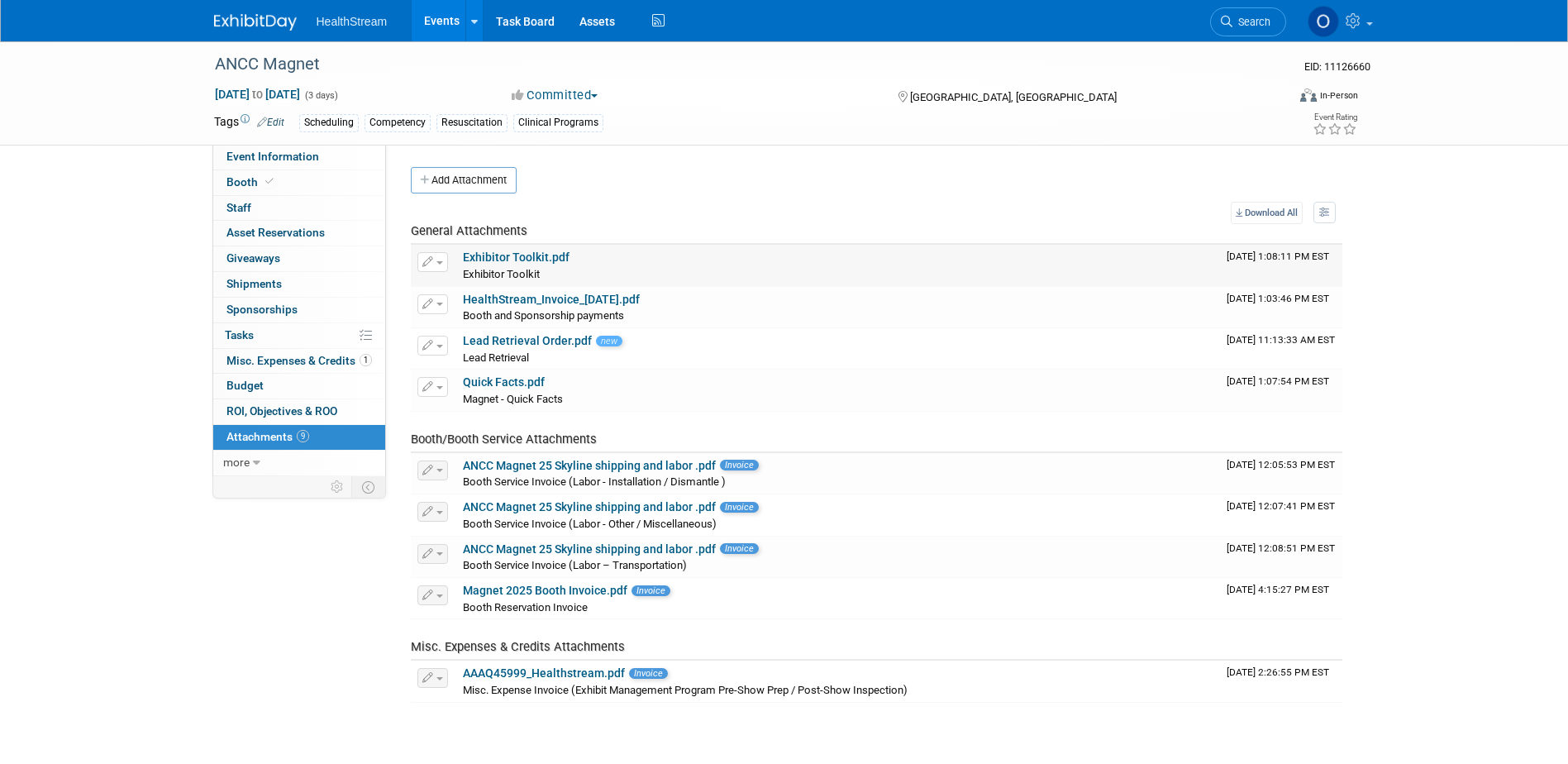
click at [544, 255] on link "Exhibitor Toolkit.pdf" at bounding box center [516, 257] width 107 height 13
click at [500, 339] on link "Lead Retrieval Order.pdf" at bounding box center [527, 340] width 129 height 13
click at [264, 357] on span "Misc. Expenses & Credits 1" at bounding box center [299, 360] width 145 height 13
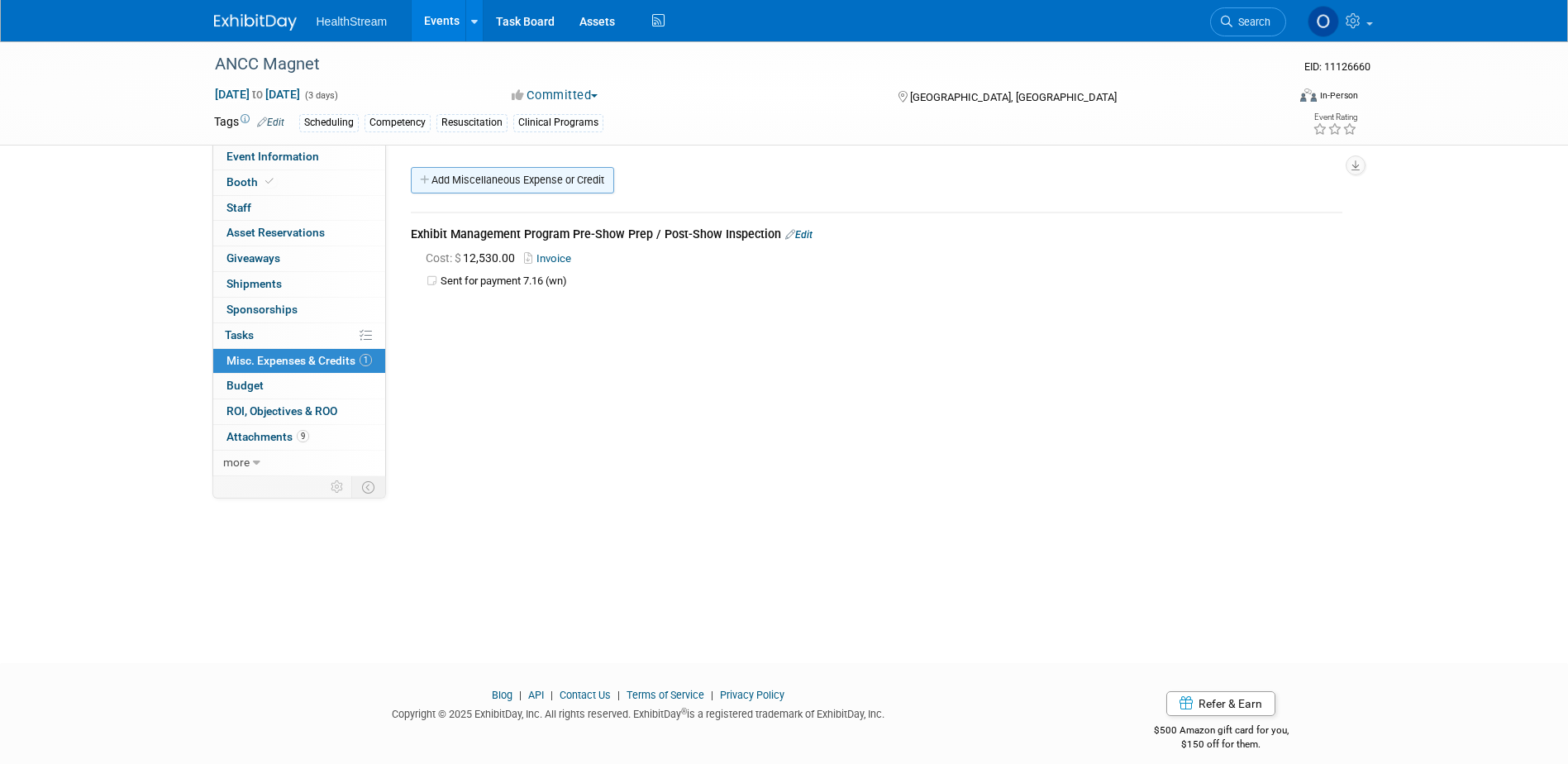
click at [509, 185] on link "Add Miscellaneous Expense or Credit" at bounding box center [512, 180] width 204 height 27
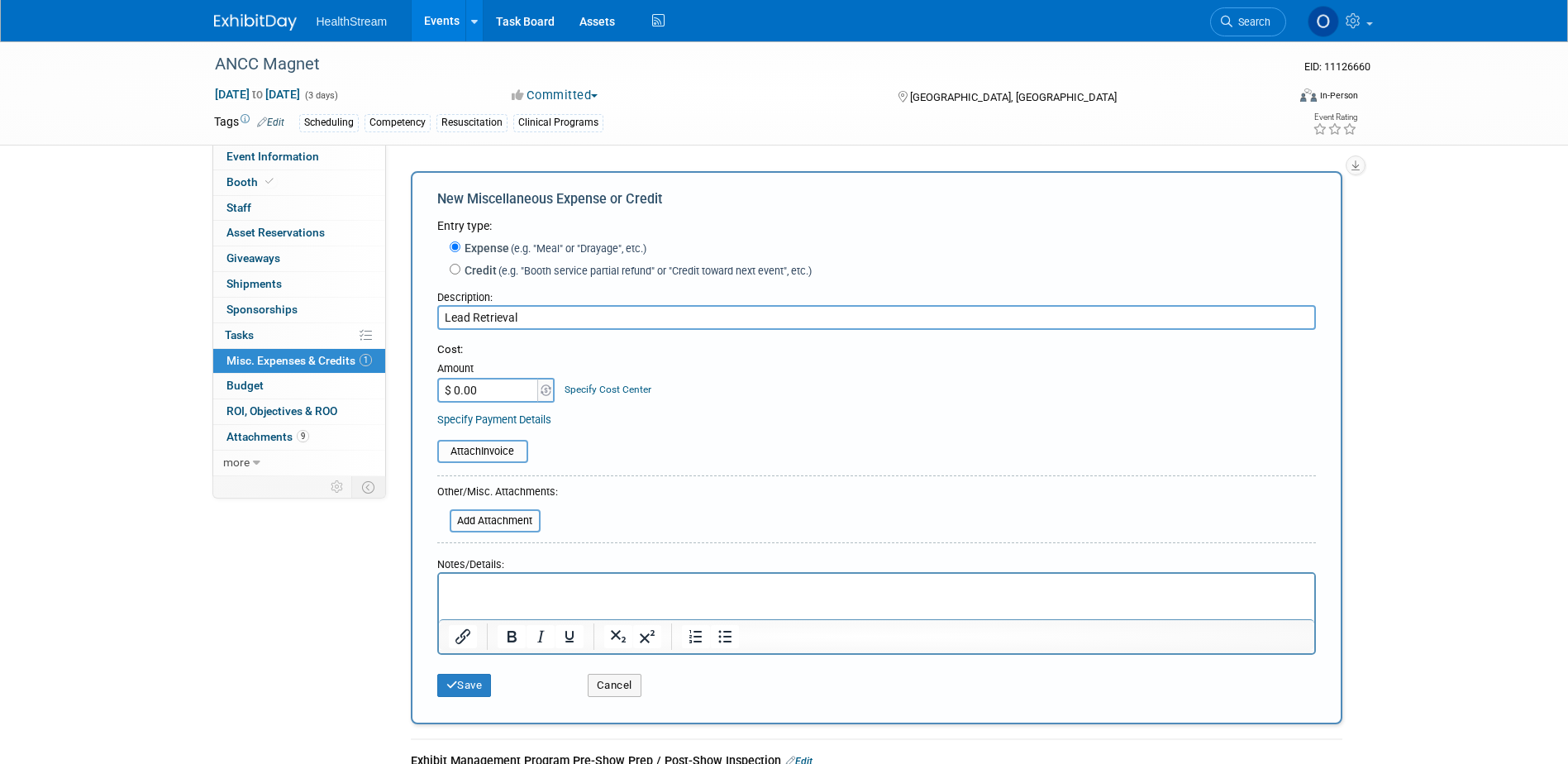
type input "Lead Retrieval"
click at [501, 395] on input "$ 0.00" at bounding box center [489, 390] width 103 height 25
type input "$ 1,402.00"
click at [736, 412] on div "Specify Payment Details" at bounding box center [876, 419] width 878 height 18
click at [445, 456] on input "file" at bounding box center [428, 451] width 197 height 20
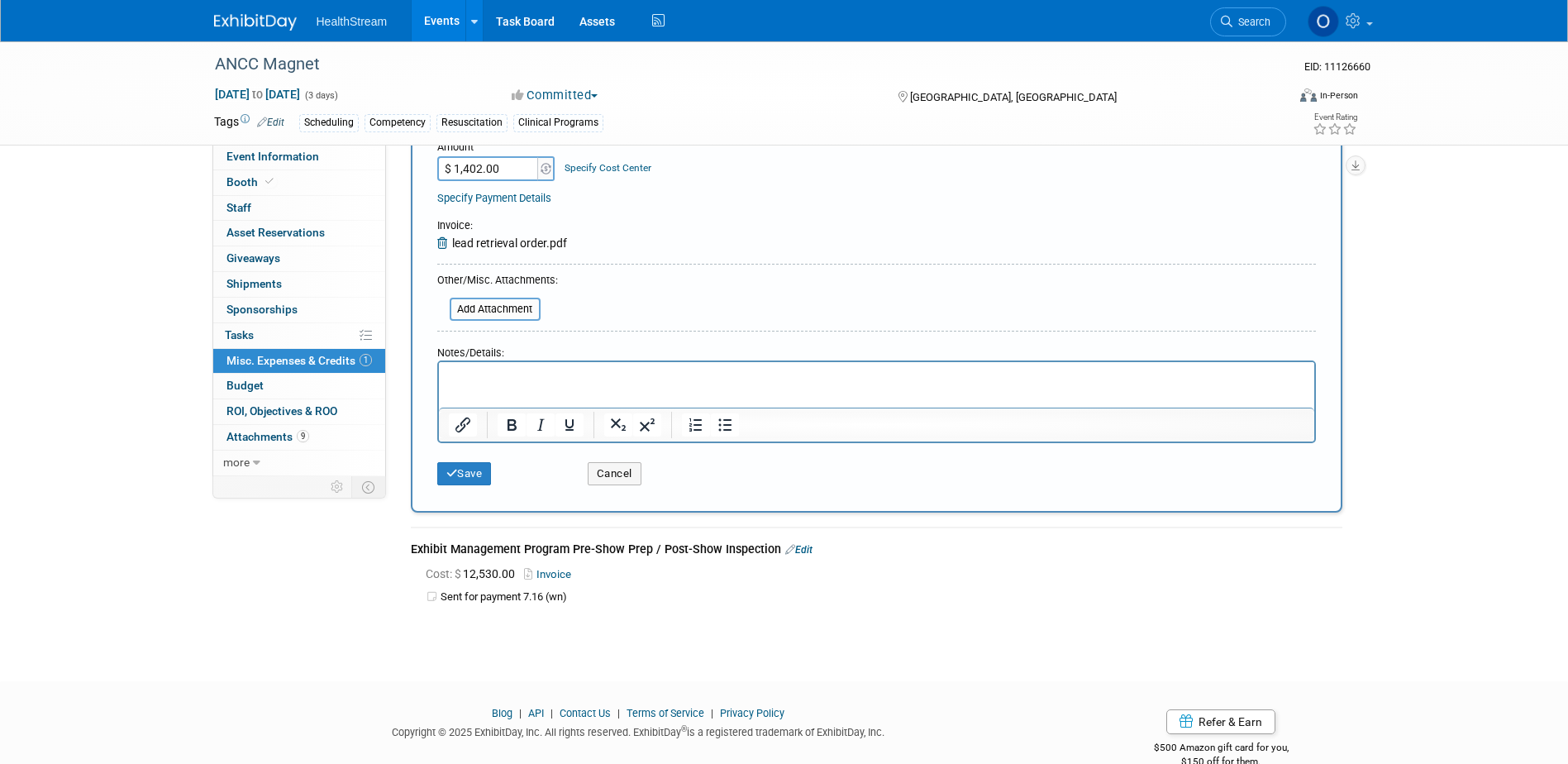
scroll to position [248, 0]
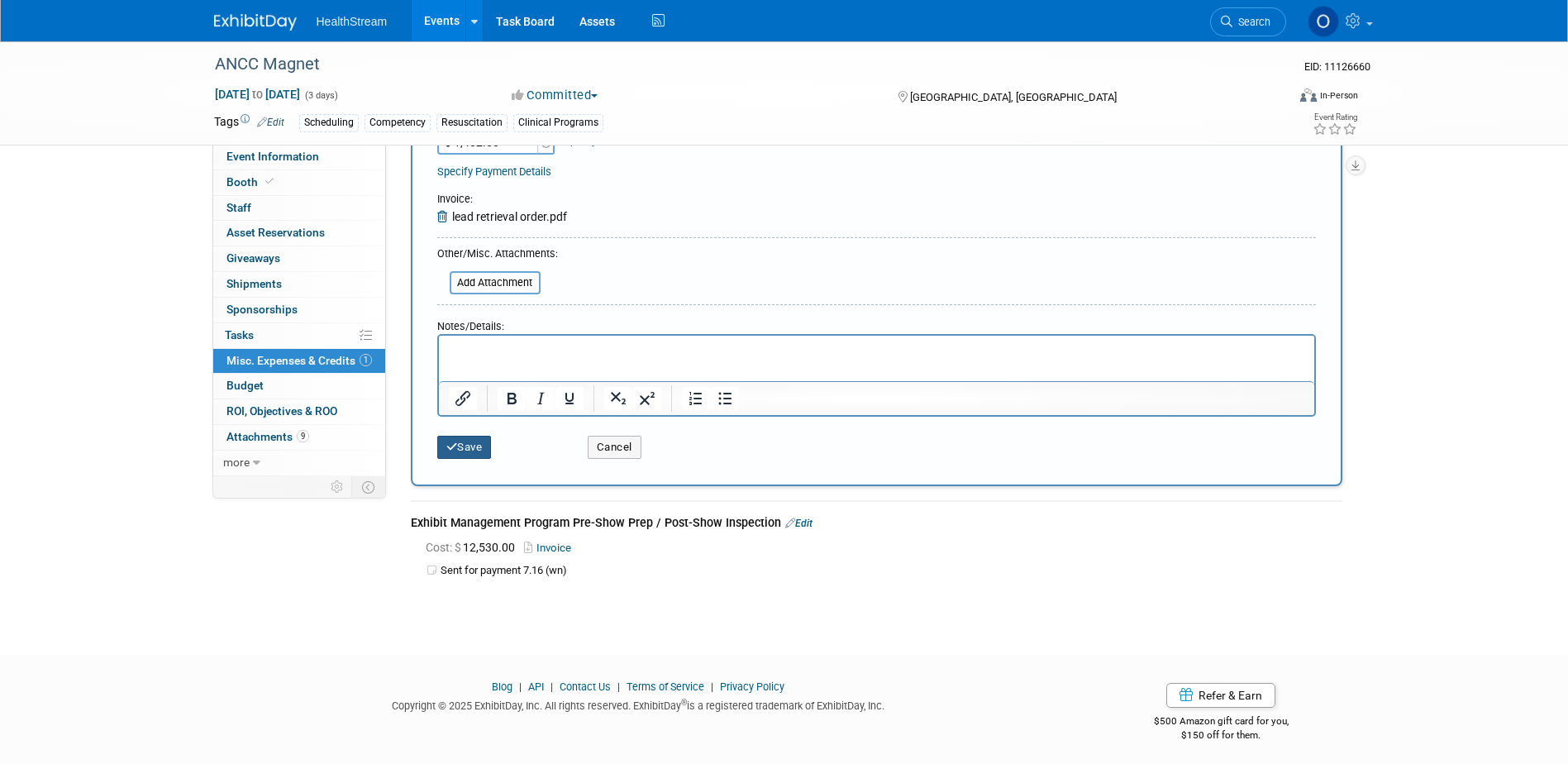
click at [459, 443] on button "Save" at bounding box center [464, 447] width 54 height 23
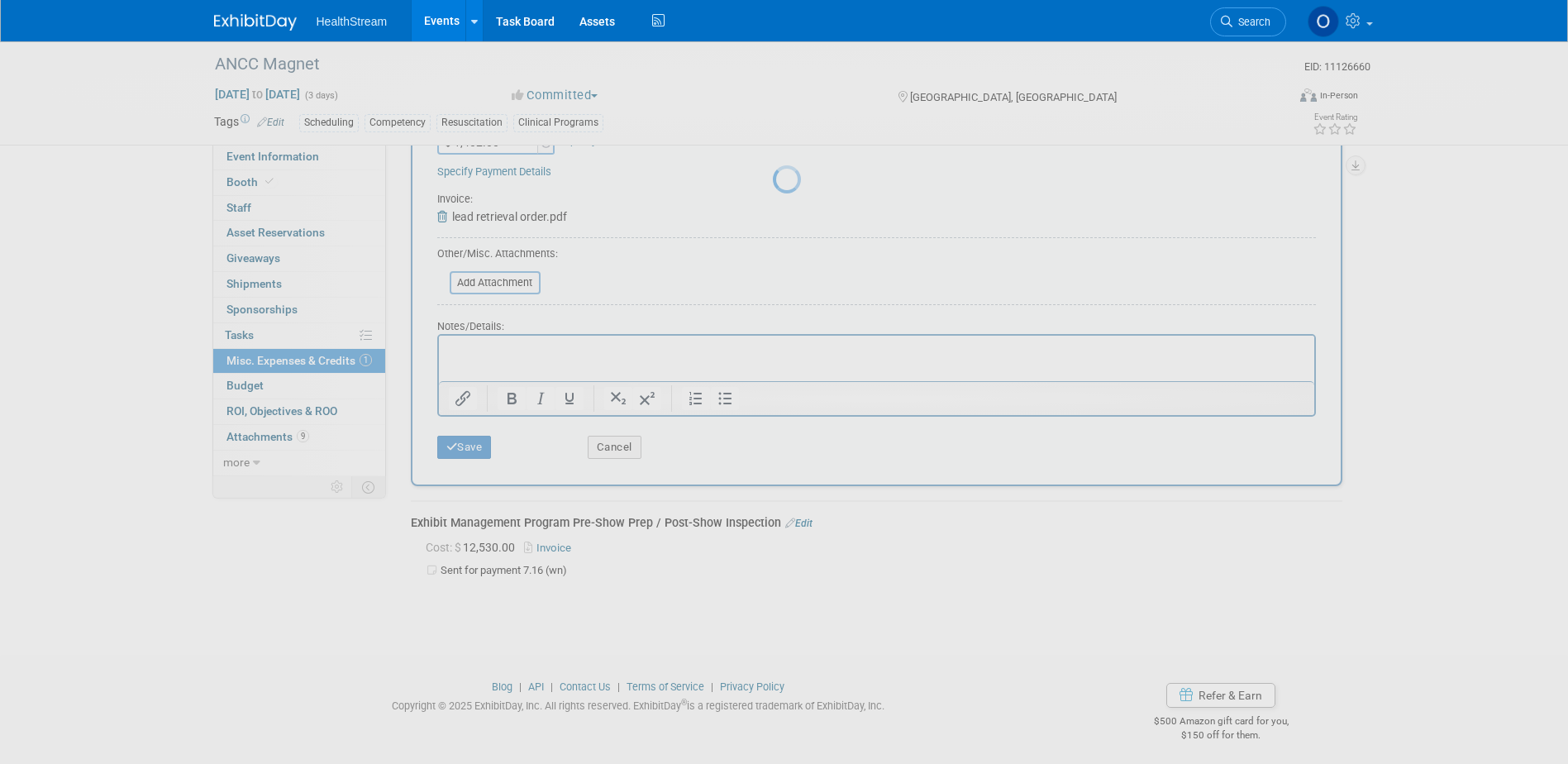
scroll to position [15, 0]
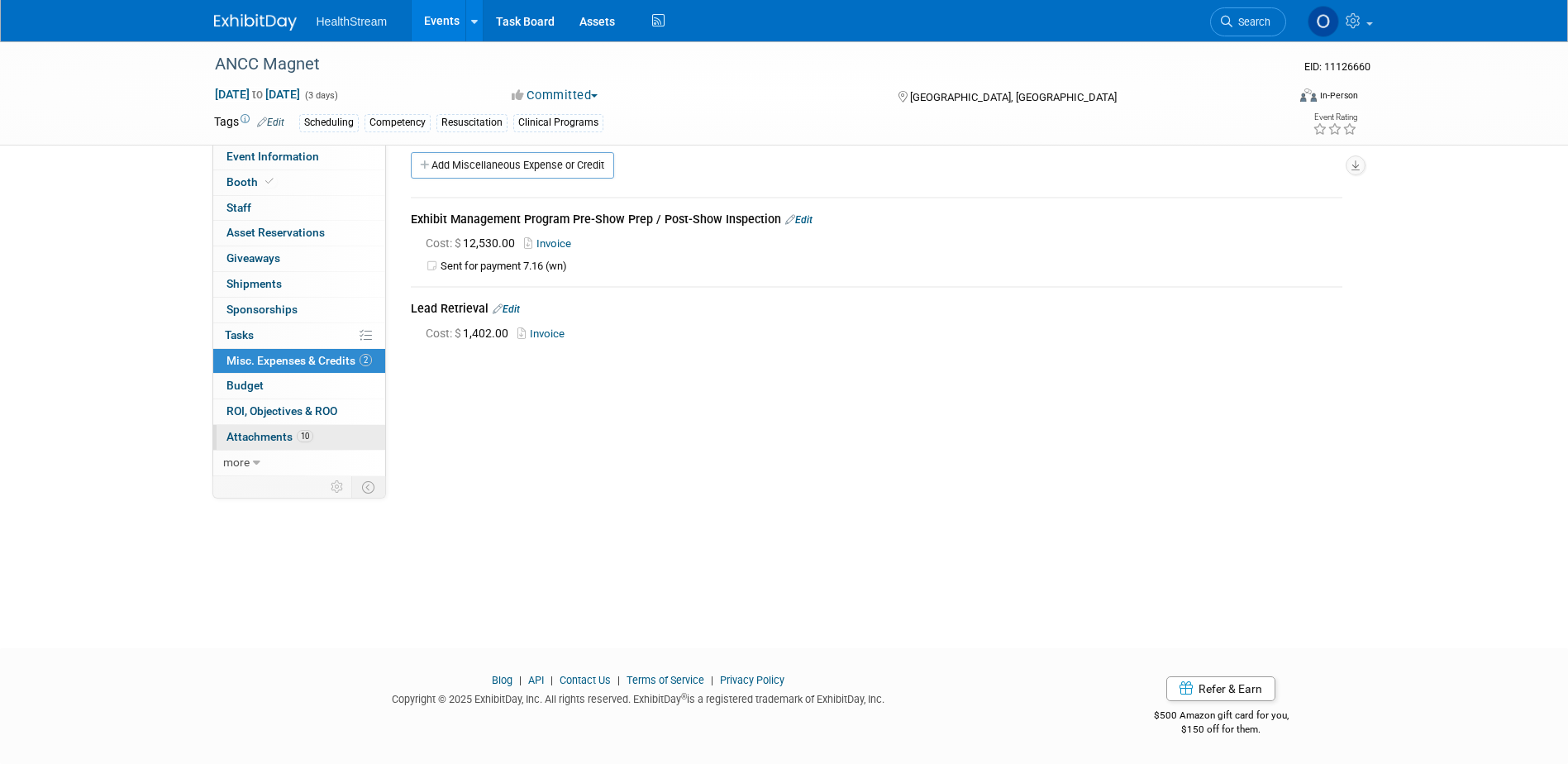
click at [268, 430] on span "Attachments 10" at bounding box center [270, 436] width 87 height 13
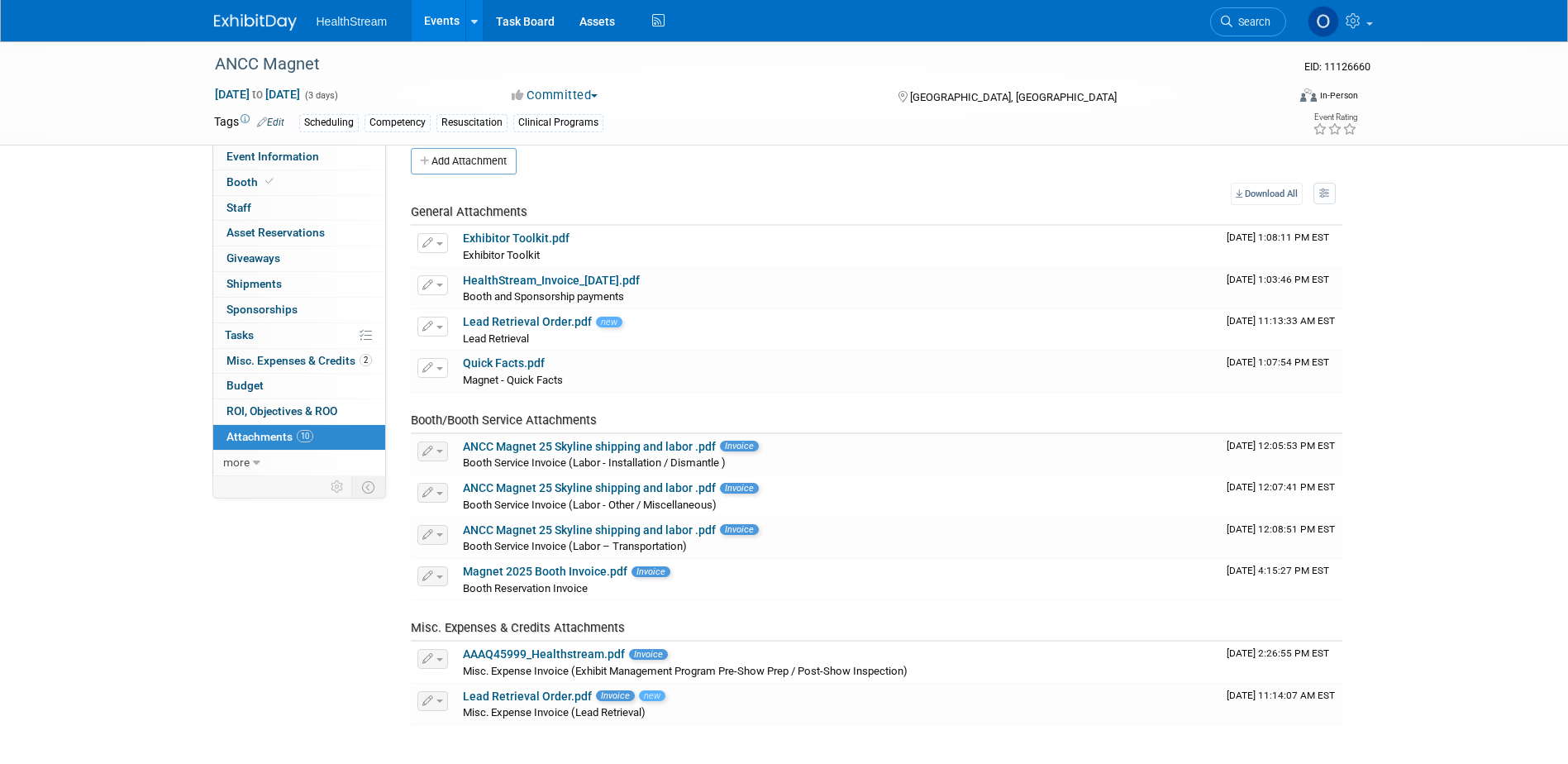
scroll to position [10, 0]
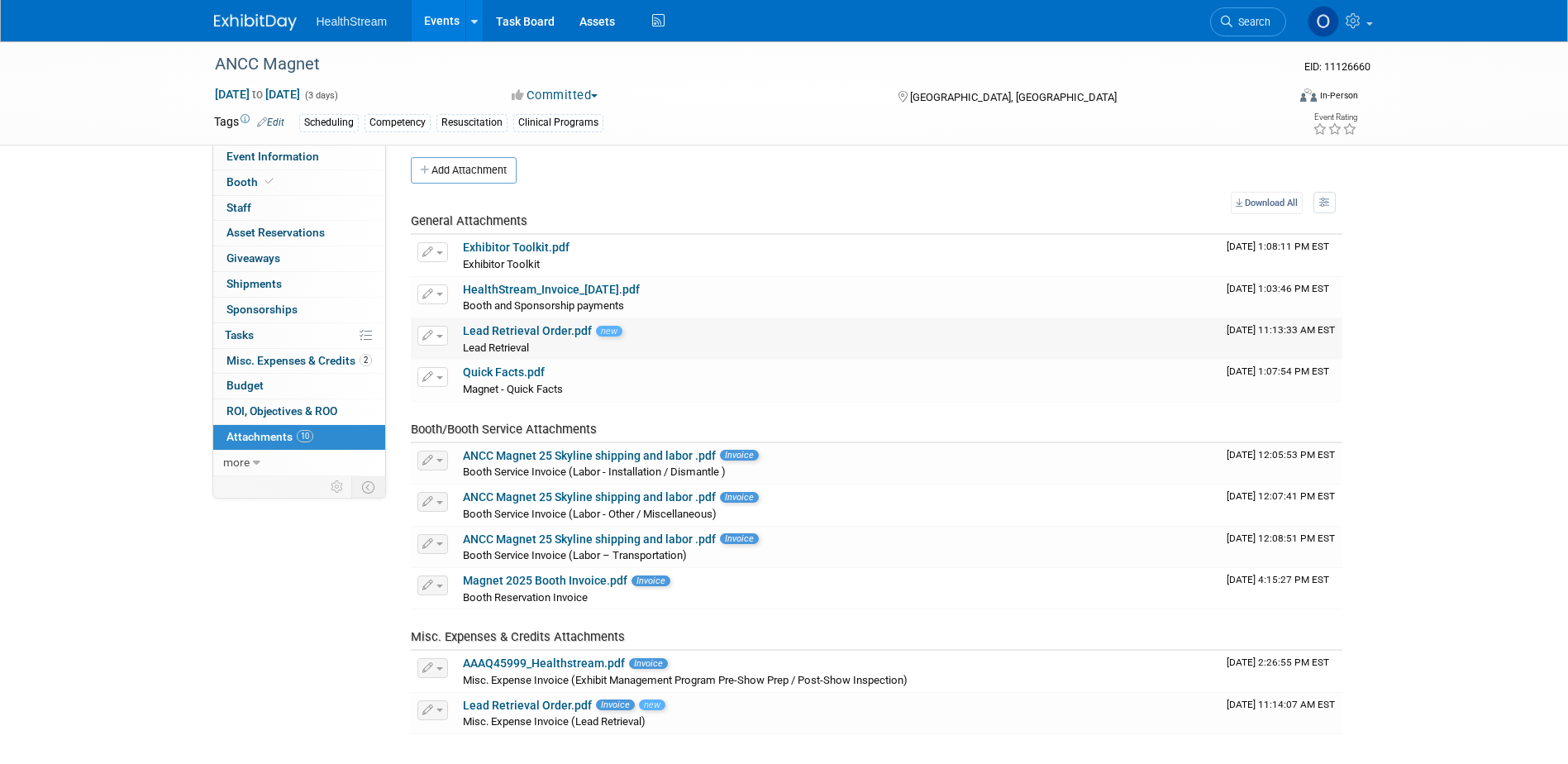
click at [437, 334] on span "button" at bounding box center [440, 336] width 7 height 3
click at [462, 420] on button "Delete Attachment" at bounding box center [491, 420] width 130 height 23
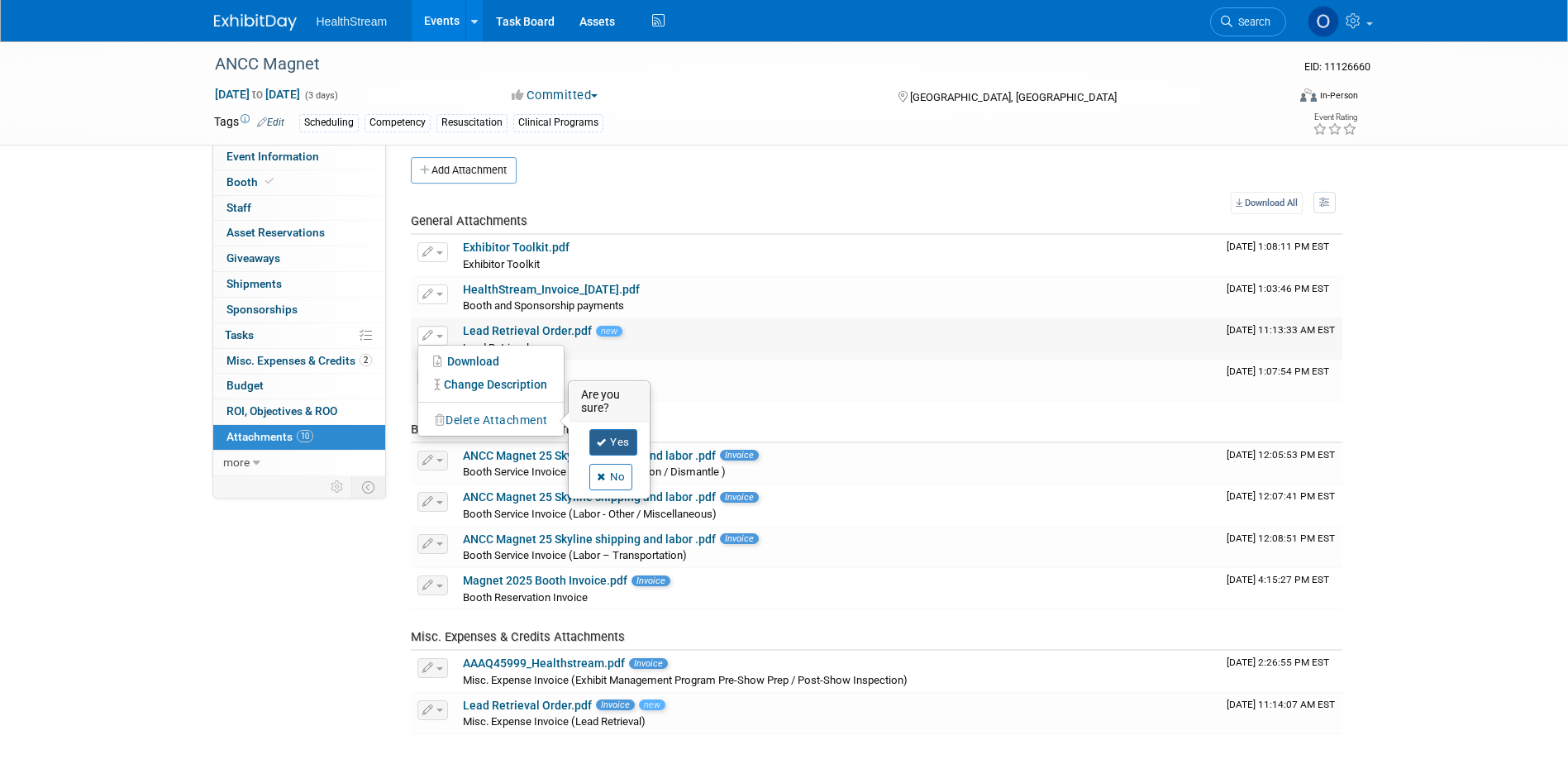
click at [605, 440] on icon at bounding box center [601, 442] width 10 height 9
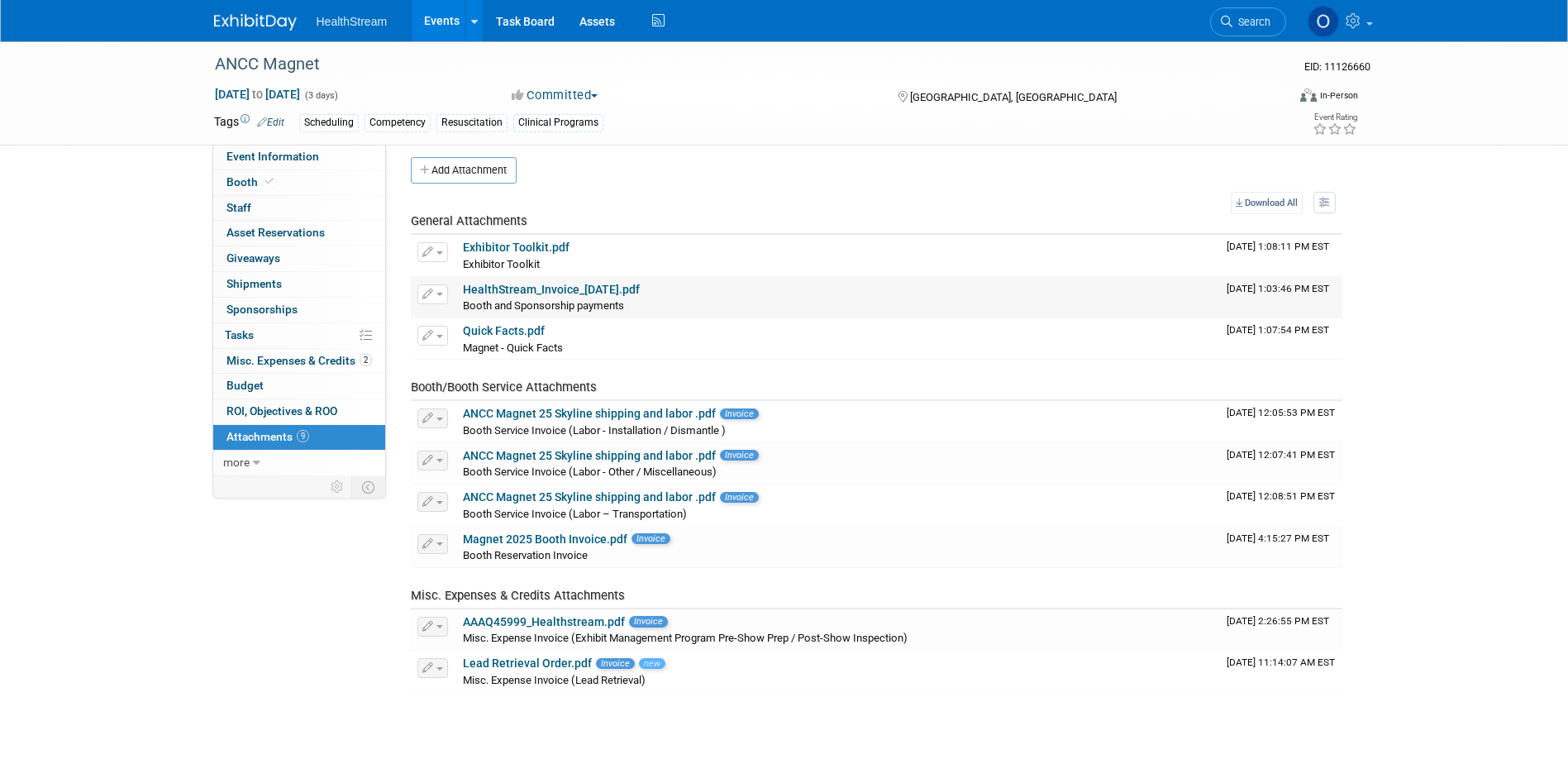
click at [522, 289] on link "HealthStream_Invoice_2025-07-28.pdf" at bounding box center [551, 289] width 177 height 13
click at [567, 411] on link "ANCC Magnet 25 Skyline shipping and labor .pdf" at bounding box center [589, 414] width 253 height 13
click at [580, 458] on link "ANCC Magnet 25 Skyline shipping and labor .pdf" at bounding box center [589, 455] width 253 height 13
click at [436, 459] on span "button" at bounding box center [440, 460] width 7 height 3
click at [335, 554] on div "Event Information Event Info Booth Booth 0 Staff 0 Staff 0 Asset Reservations 0…" at bounding box center [784, 370] width 1165 height 678
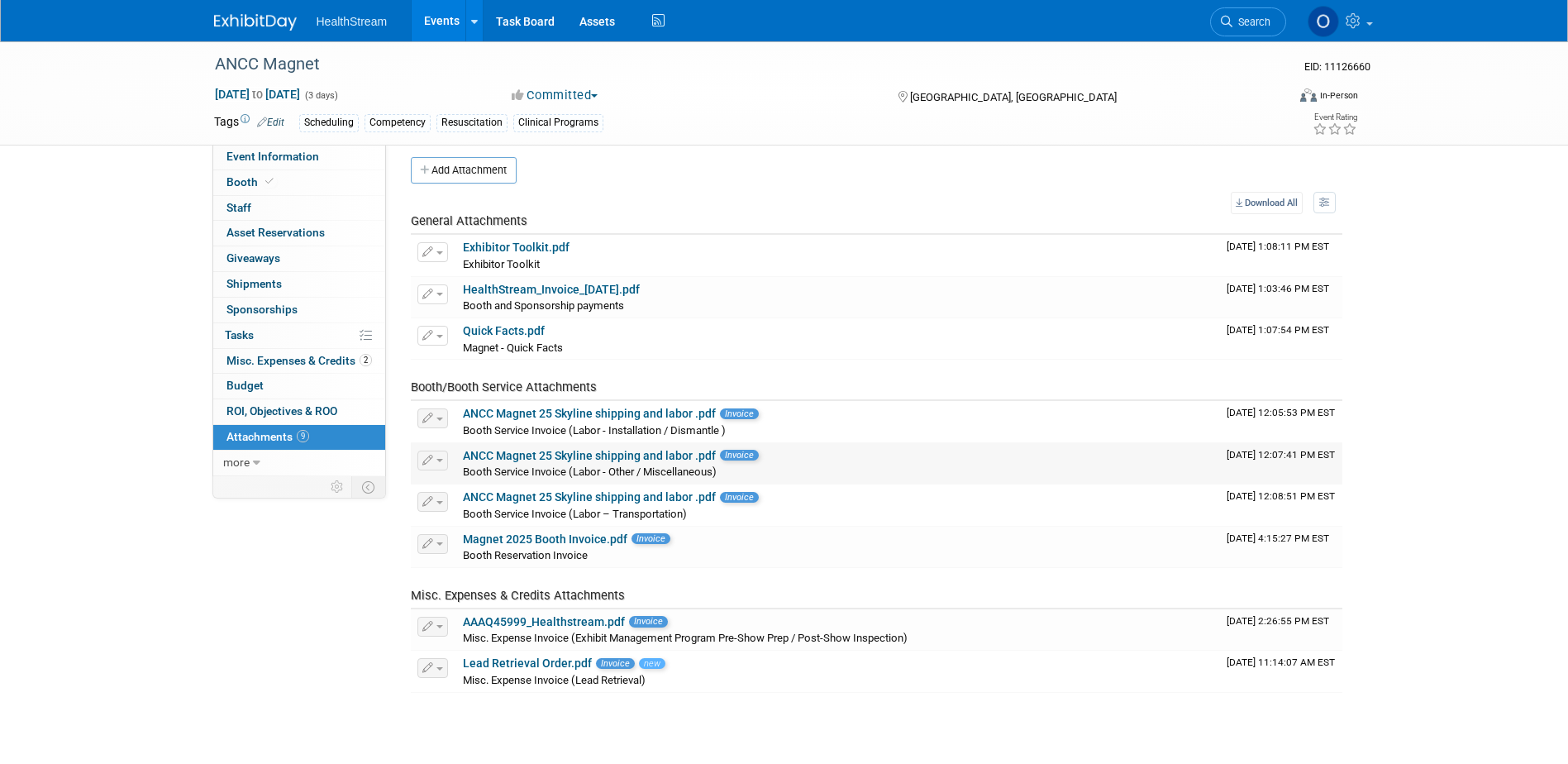
click at [445, 459] on button "button" at bounding box center [432, 460] width 31 height 20
click at [485, 492] on link "ANCC Magnet 25 Skyline shipping and labor .pdf" at bounding box center [589, 497] width 253 height 13
click at [488, 537] on link "Magnet 2025 Booth Invoice.pdf" at bounding box center [545, 539] width 164 height 13
click at [294, 188] on link "Booth" at bounding box center [299, 183] width 172 height 25
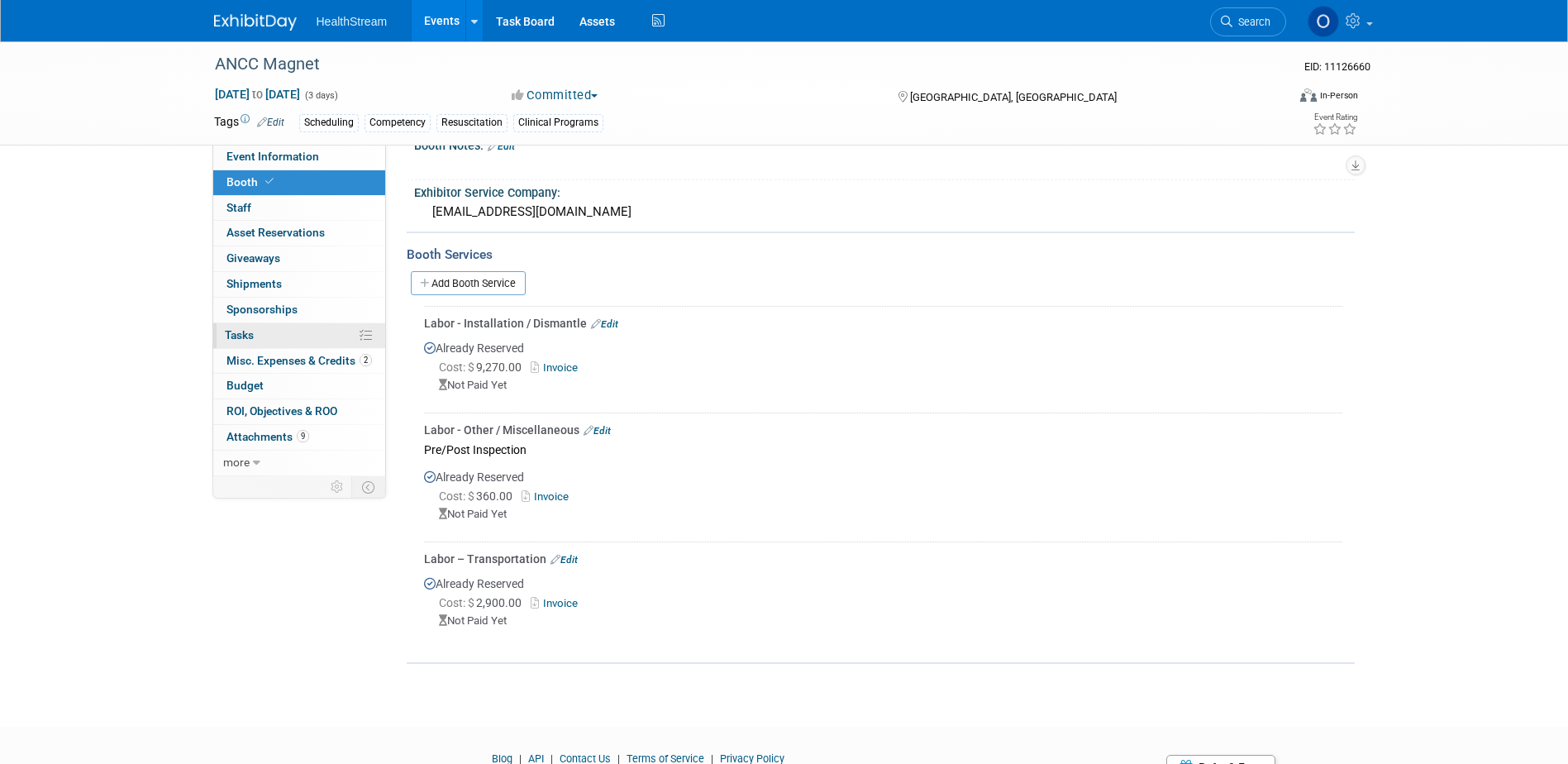
scroll to position [245, 0]
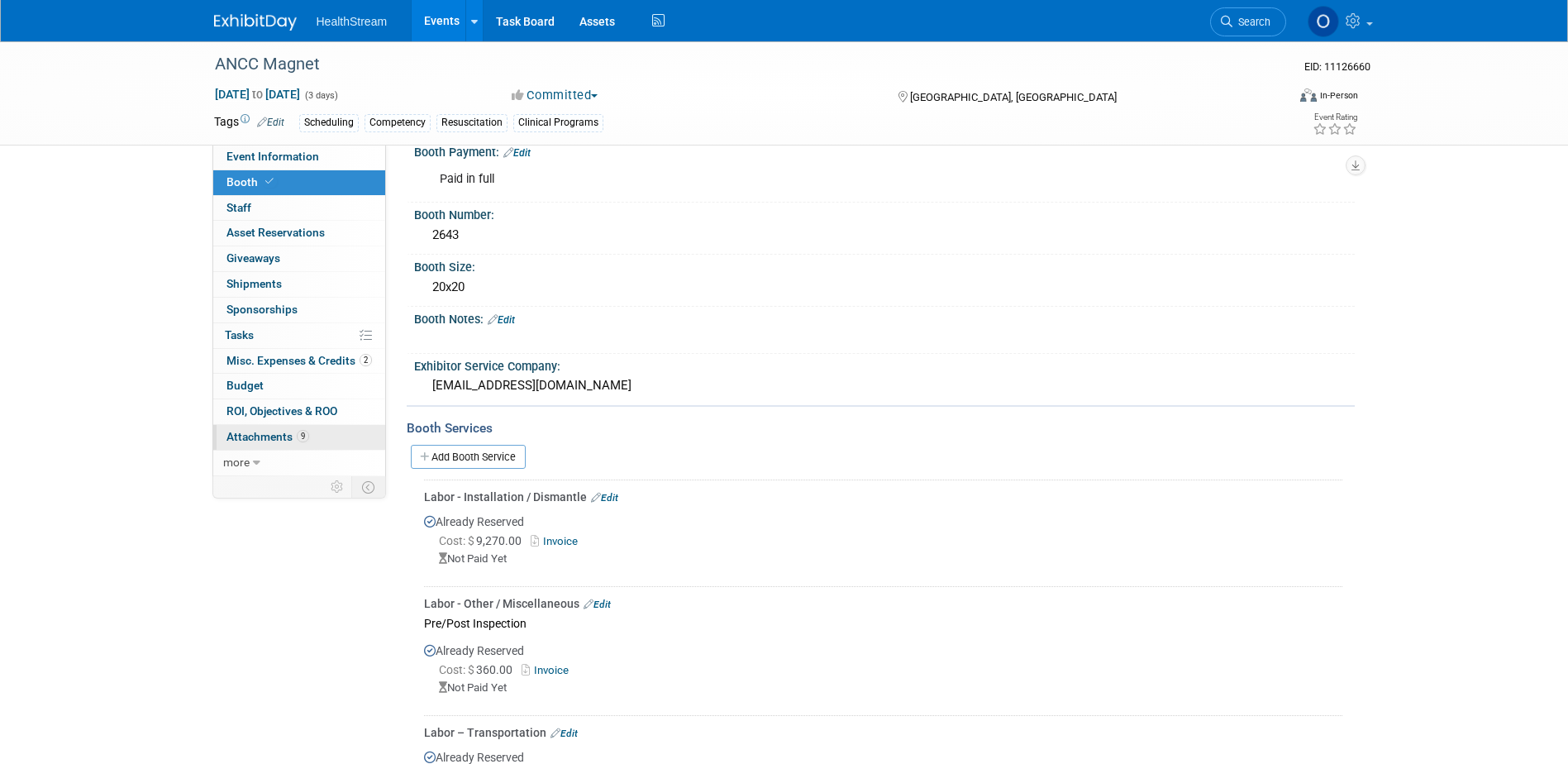
click at [271, 430] on span "Attachments 9" at bounding box center [268, 436] width 83 height 13
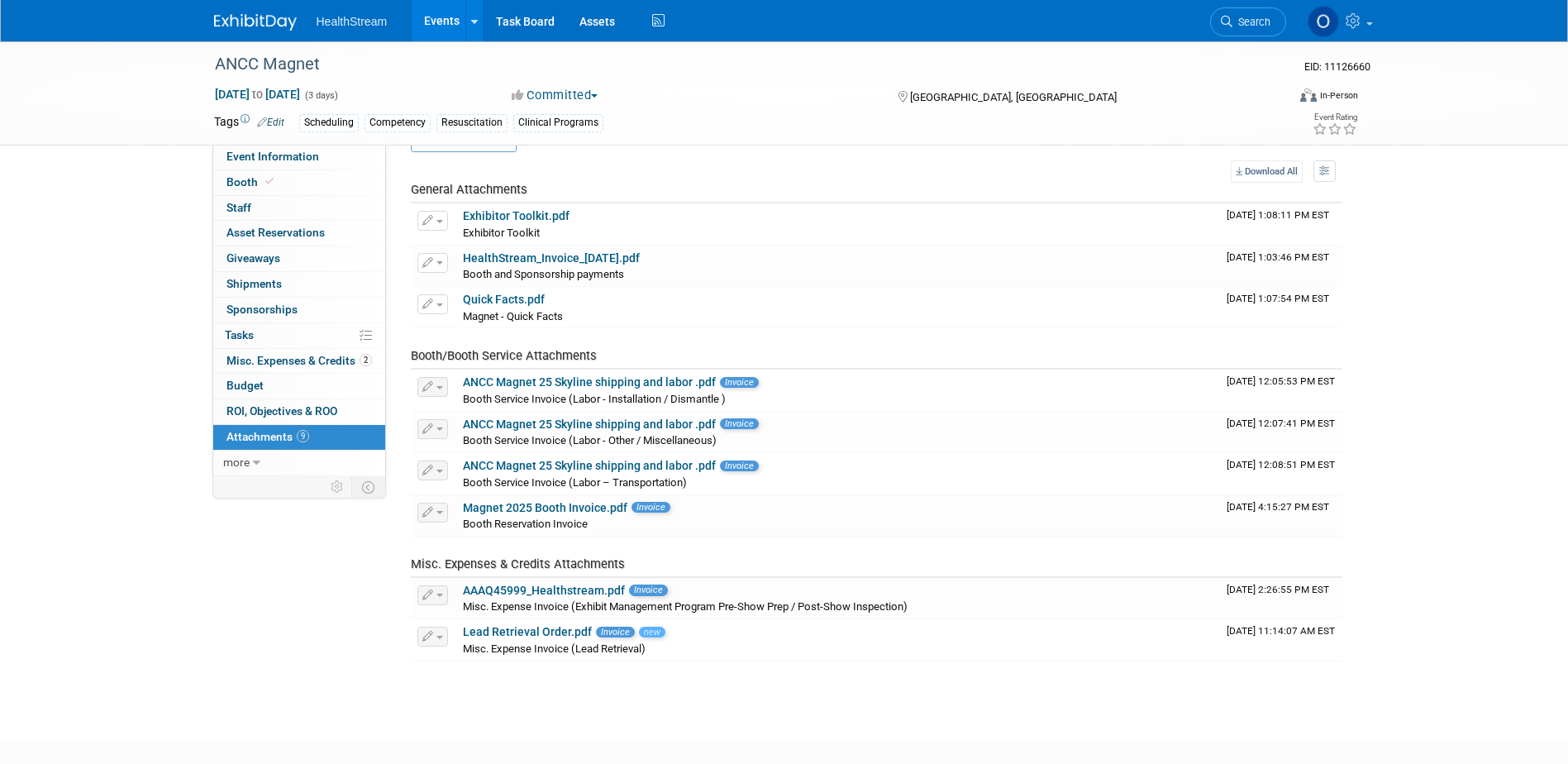
scroll to position [134, 0]
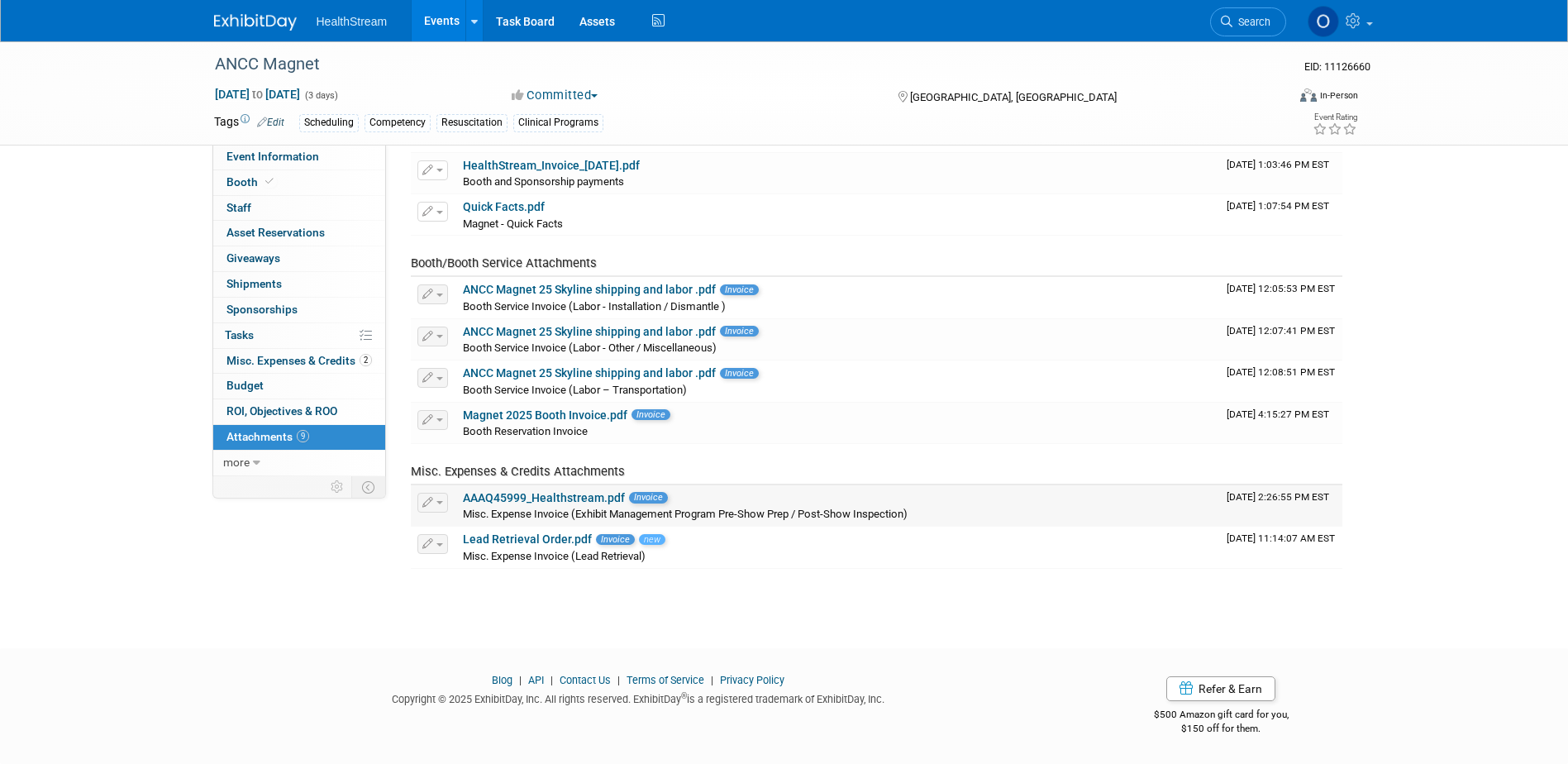
click at [540, 501] on link "AAAQ45999_Healthstream.pdf" at bounding box center [544, 498] width 162 height 13
click at [253, 390] on span "Budget" at bounding box center [245, 385] width 38 height 13
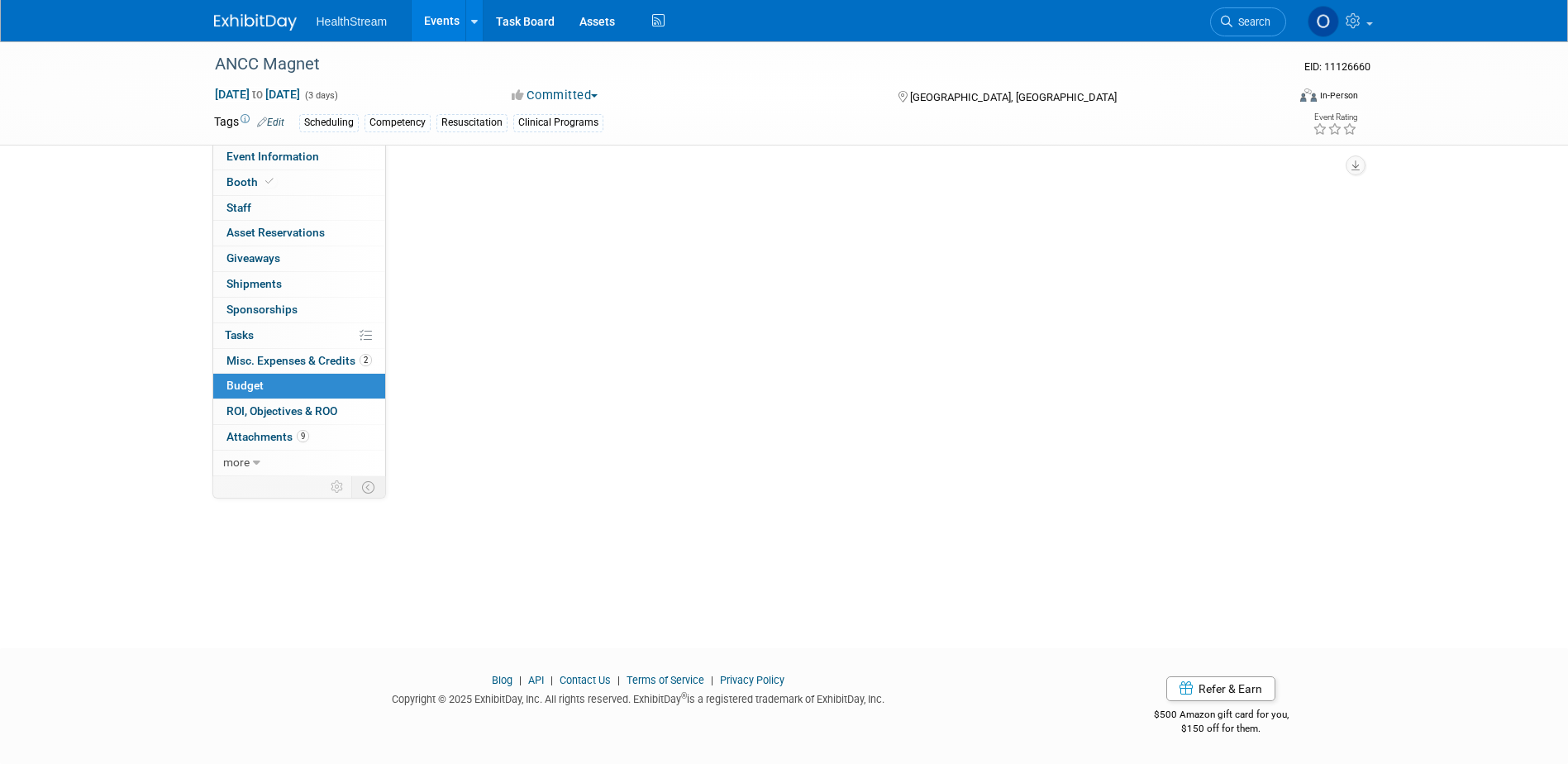
scroll to position [0, 0]
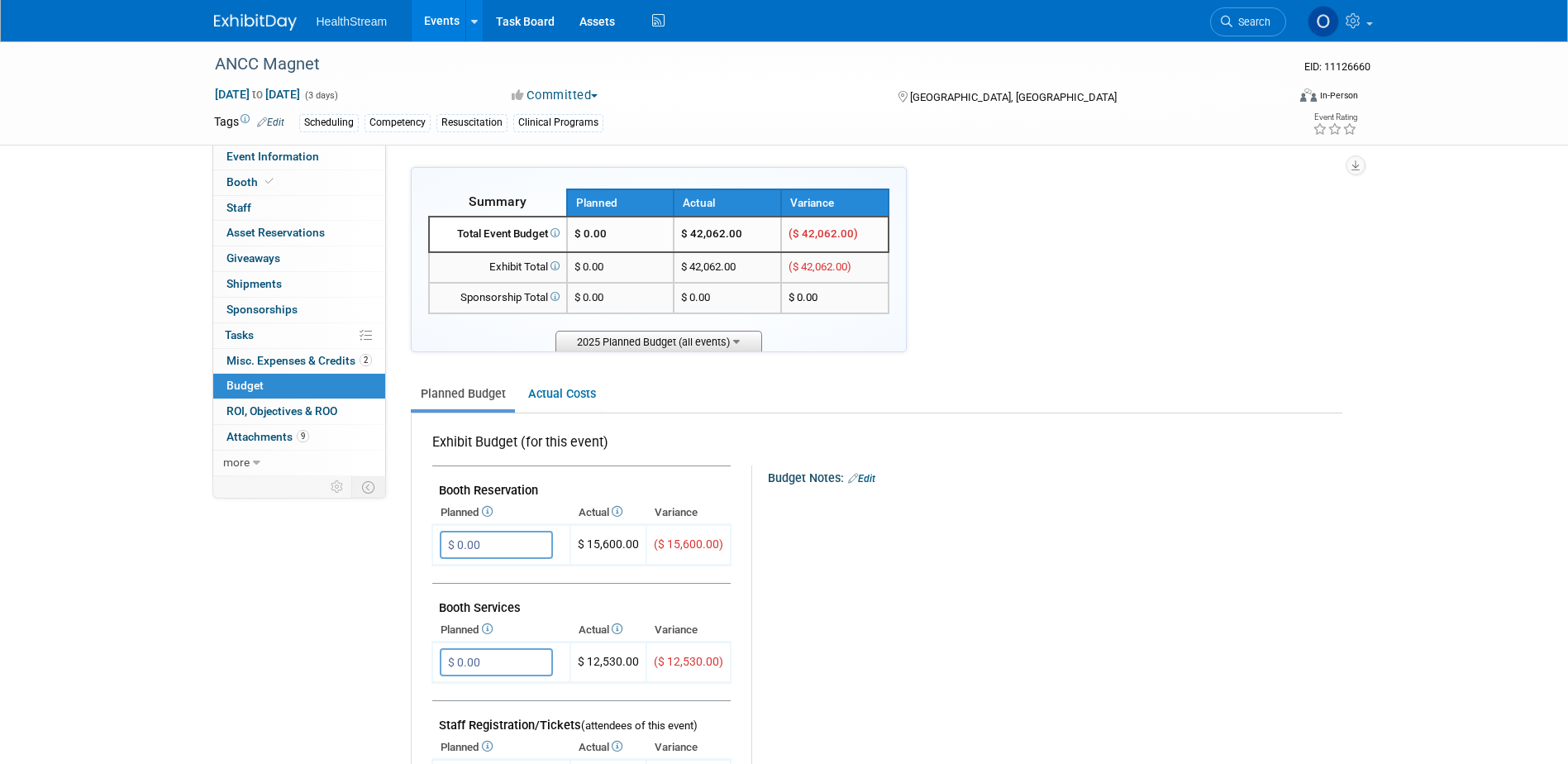
click at [621, 349] on span "2025 Planned Budget (all events)" at bounding box center [659, 340] width 207 height 21
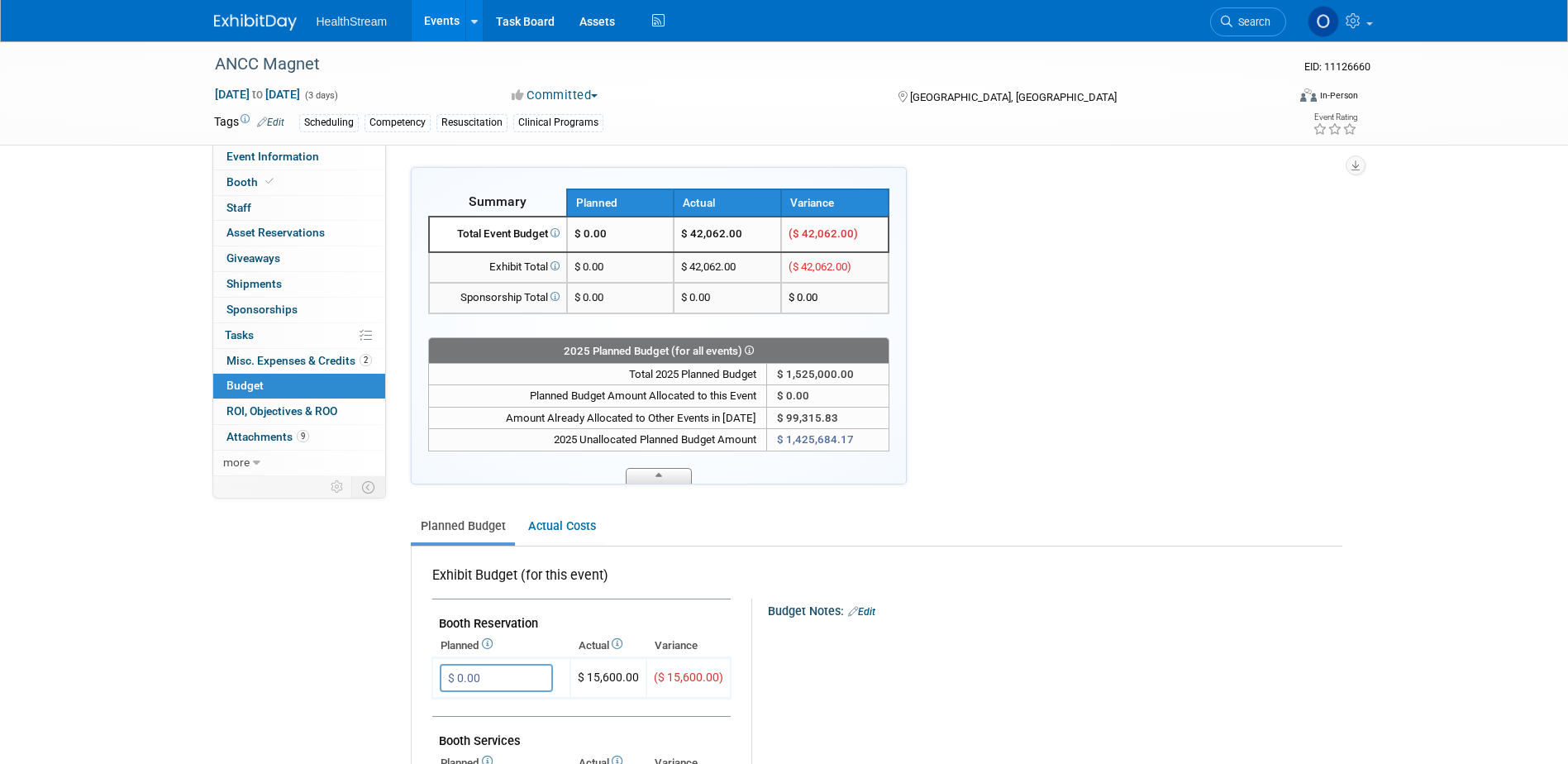
click at [659, 481] on icon at bounding box center [659, 478] width 7 height 11
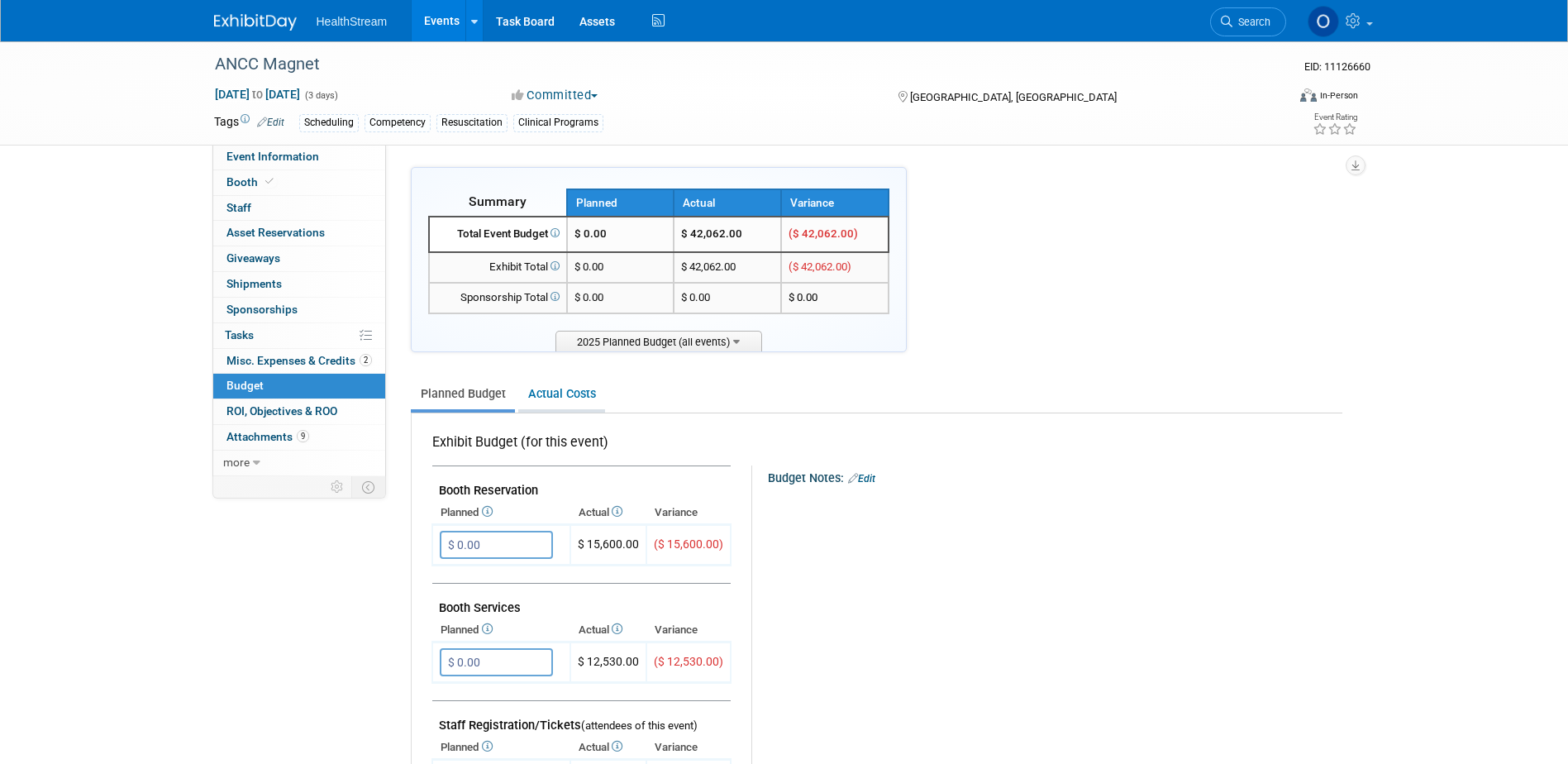
click at [535, 386] on link "Actual Costs" at bounding box center [561, 394] width 87 height 31
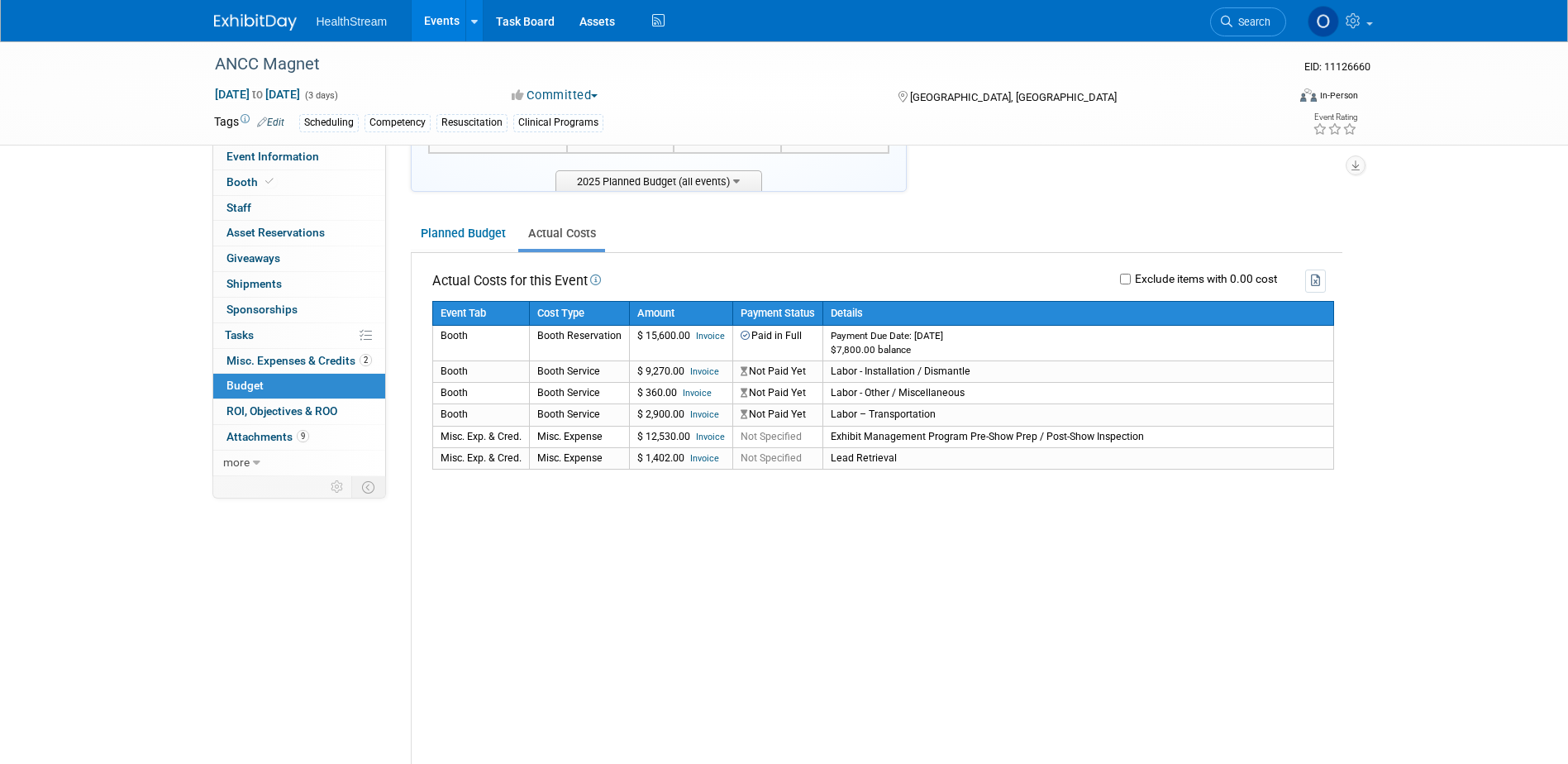
scroll to position [165, 0]
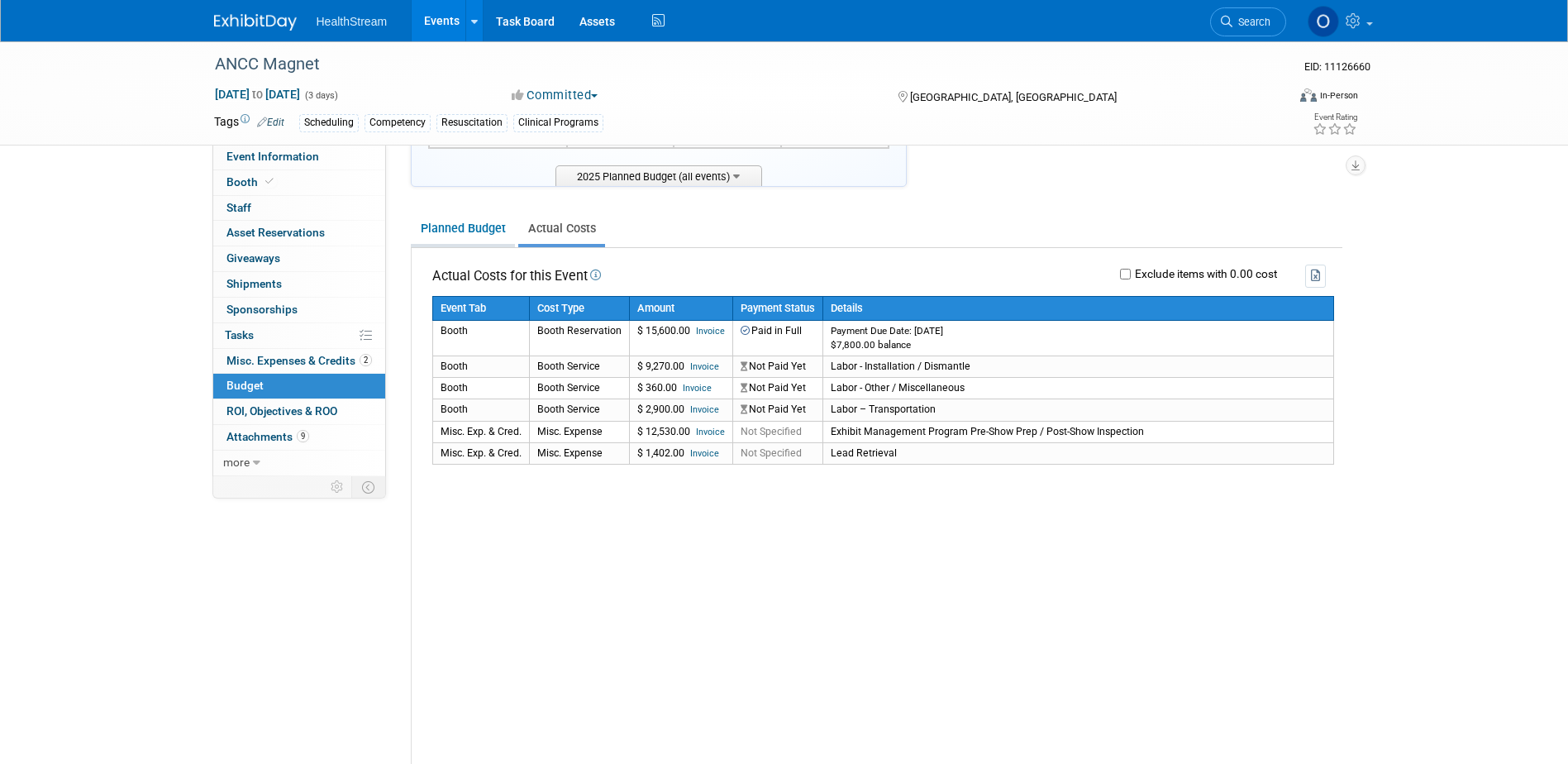
click at [471, 228] on link "Planned Budget" at bounding box center [462, 229] width 104 height 31
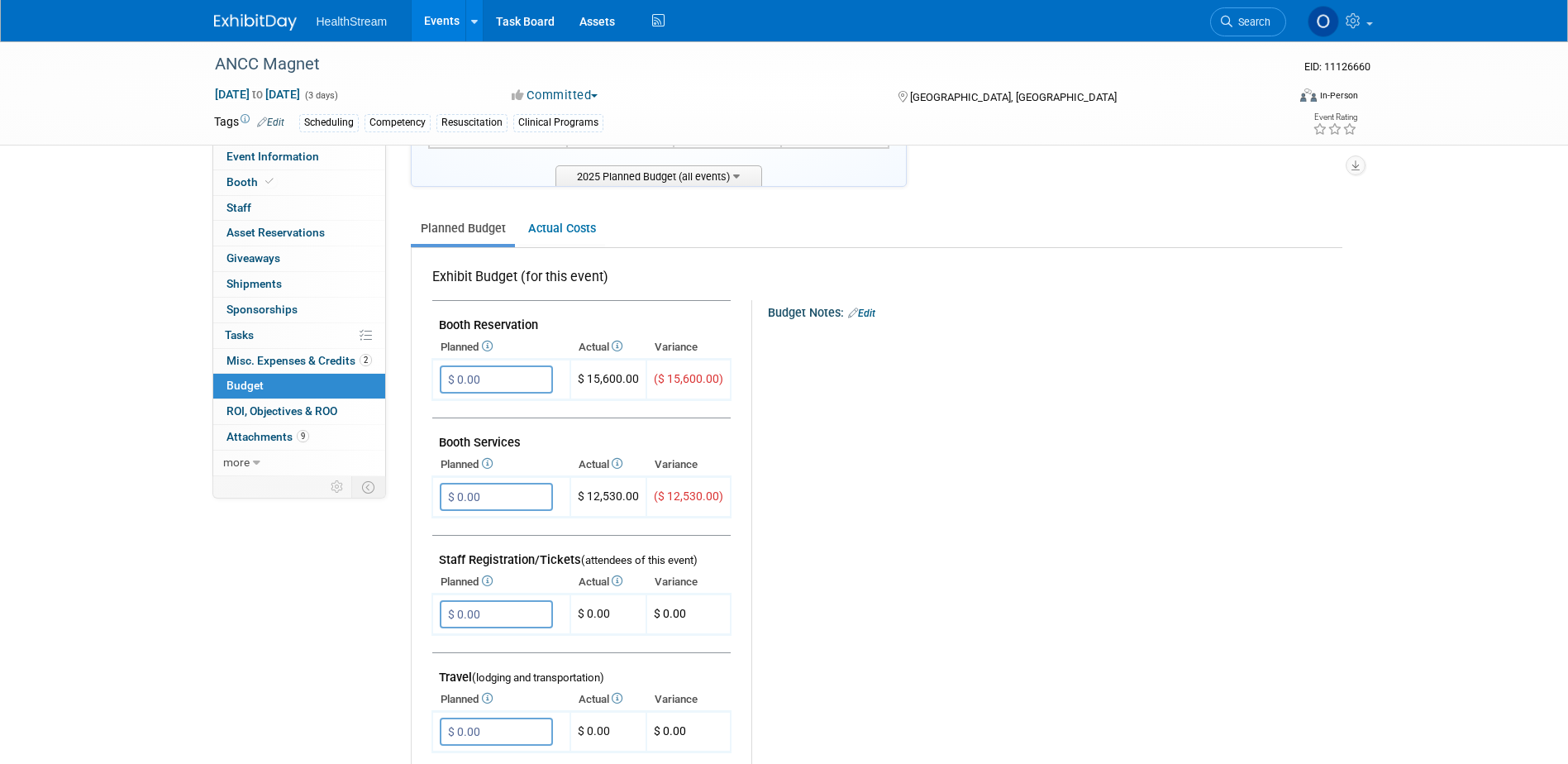
click at [620, 344] on icon at bounding box center [616, 345] width 13 height 11
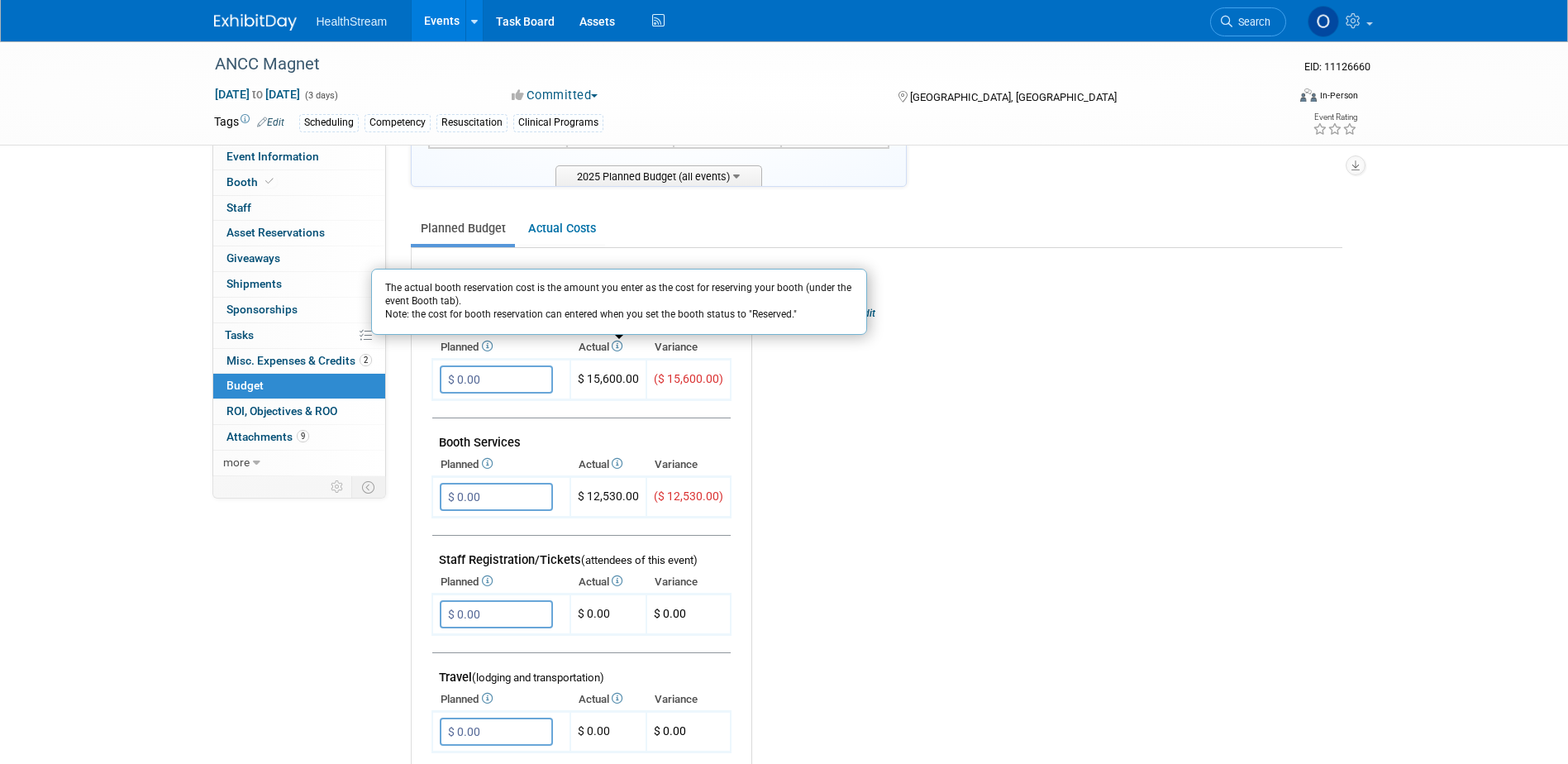
click at [620, 344] on icon at bounding box center [616, 345] width 13 height 11
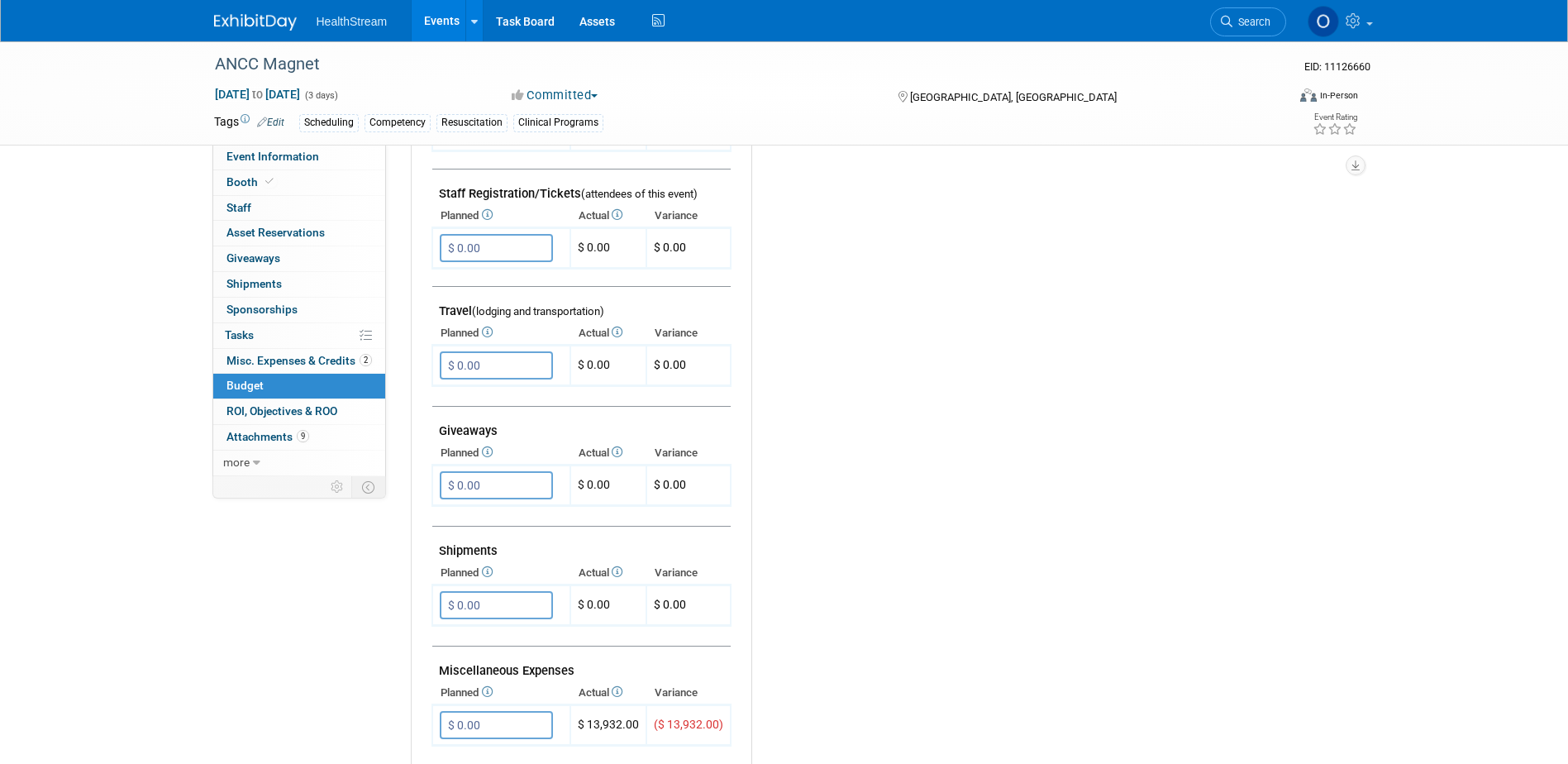
scroll to position [579, 0]
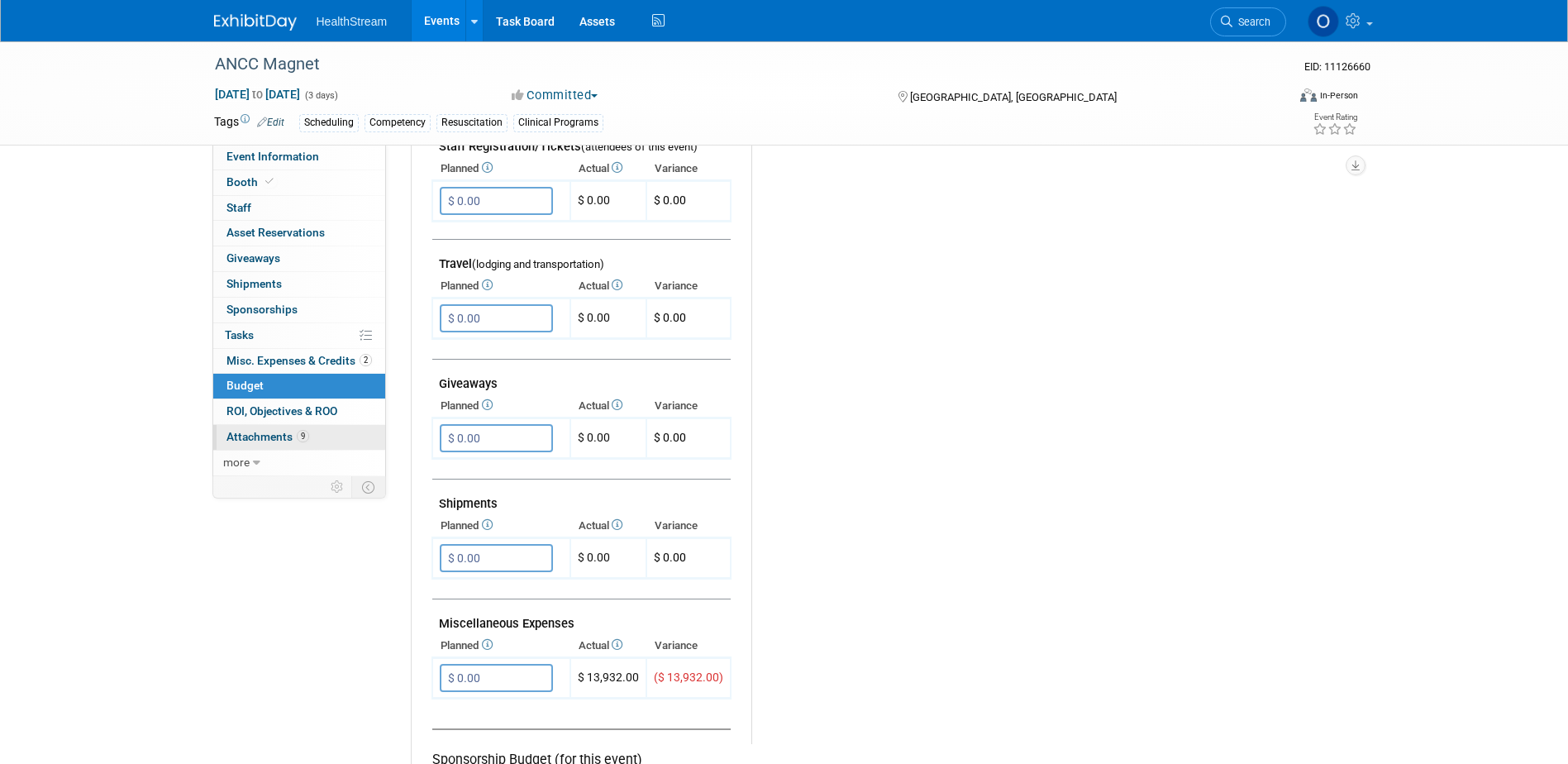
click at [252, 430] on span "Attachments 9" at bounding box center [268, 436] width 83 height 13
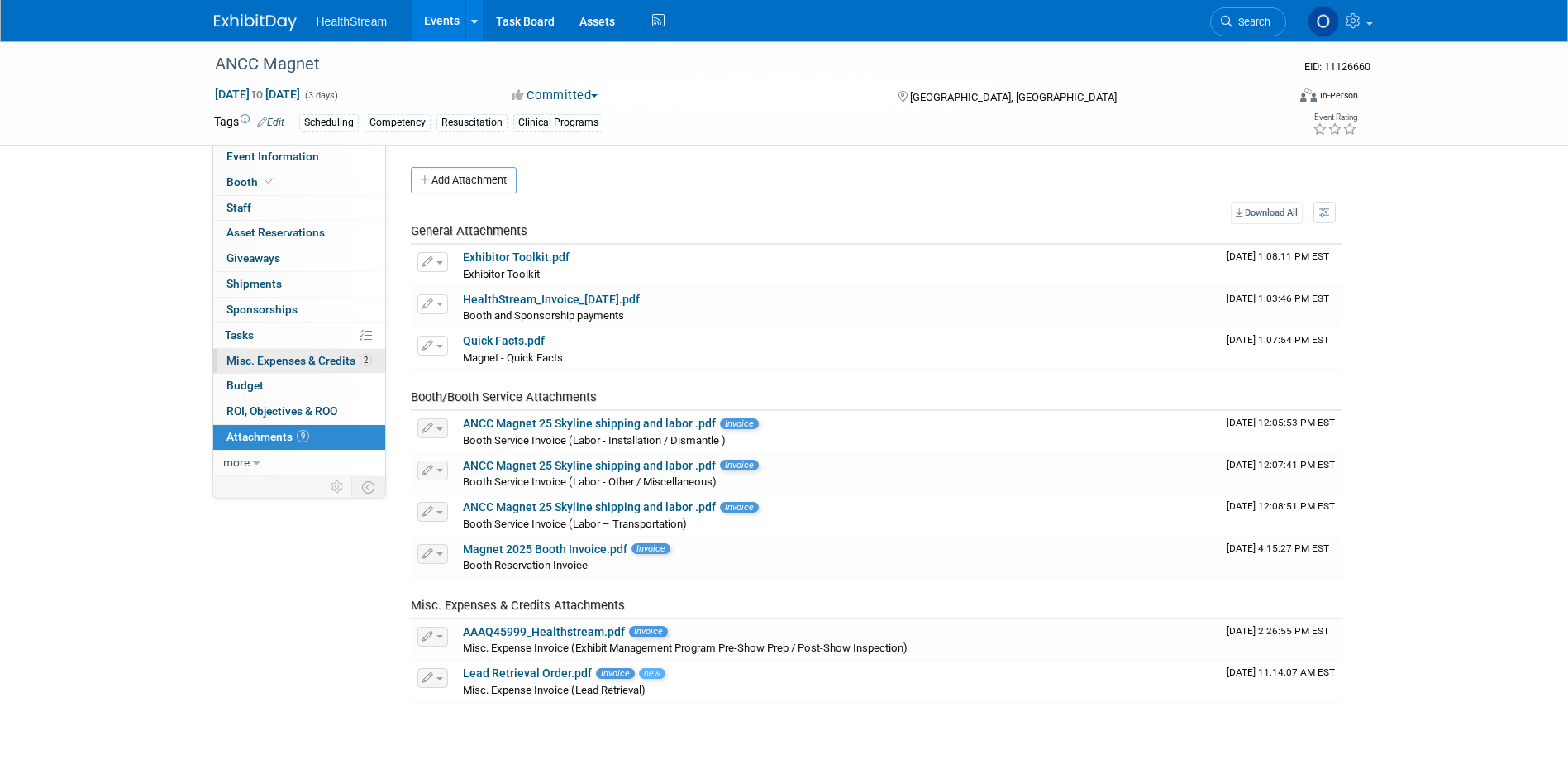
click at [240, 357] on span "Misc. Expenses & Credits 2" at bounding box center [299, 360] width 145 height 13
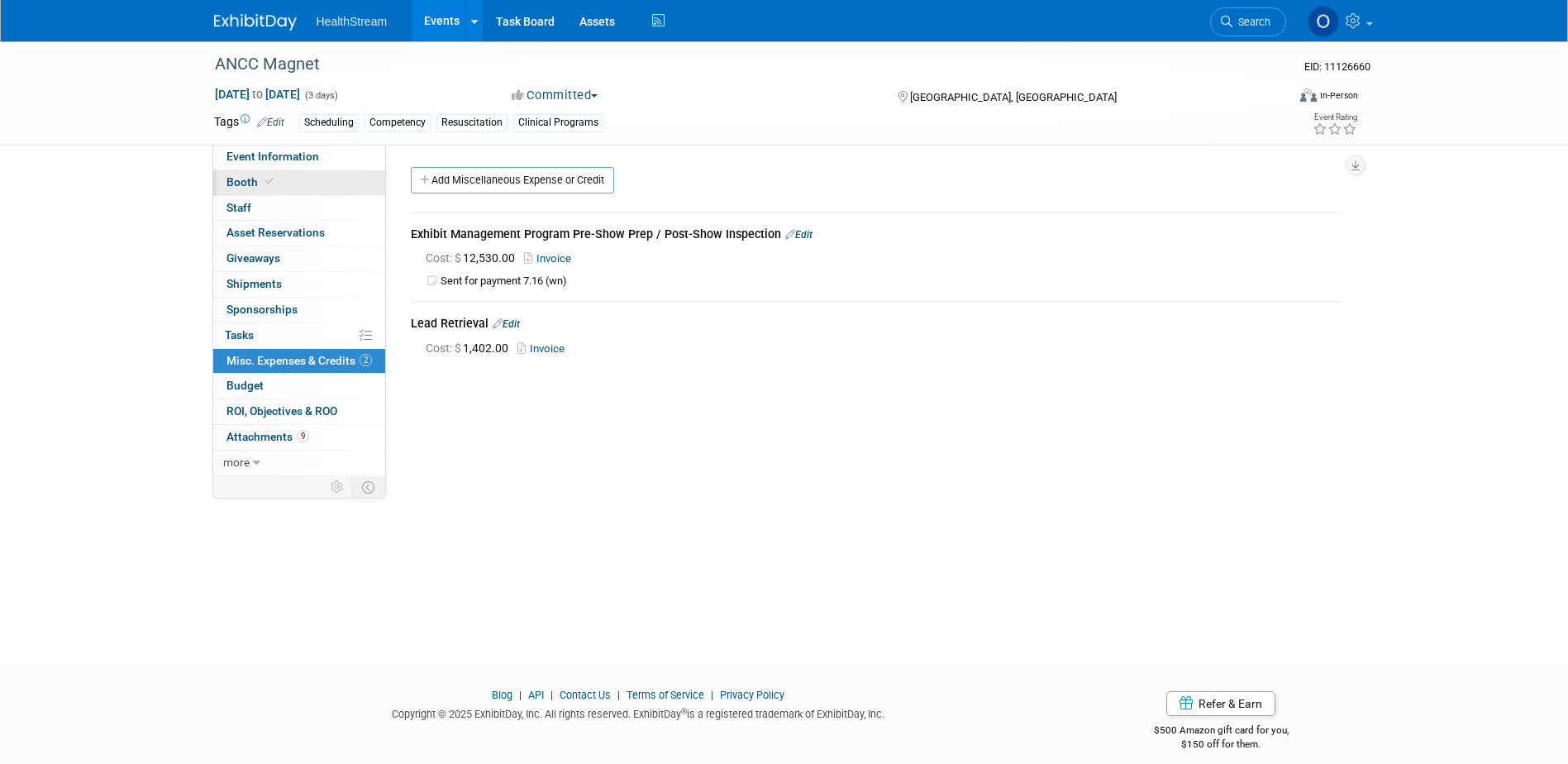
click at [289, 178] on link "Booth" at bounding box center [299, 183] width 172 height 25
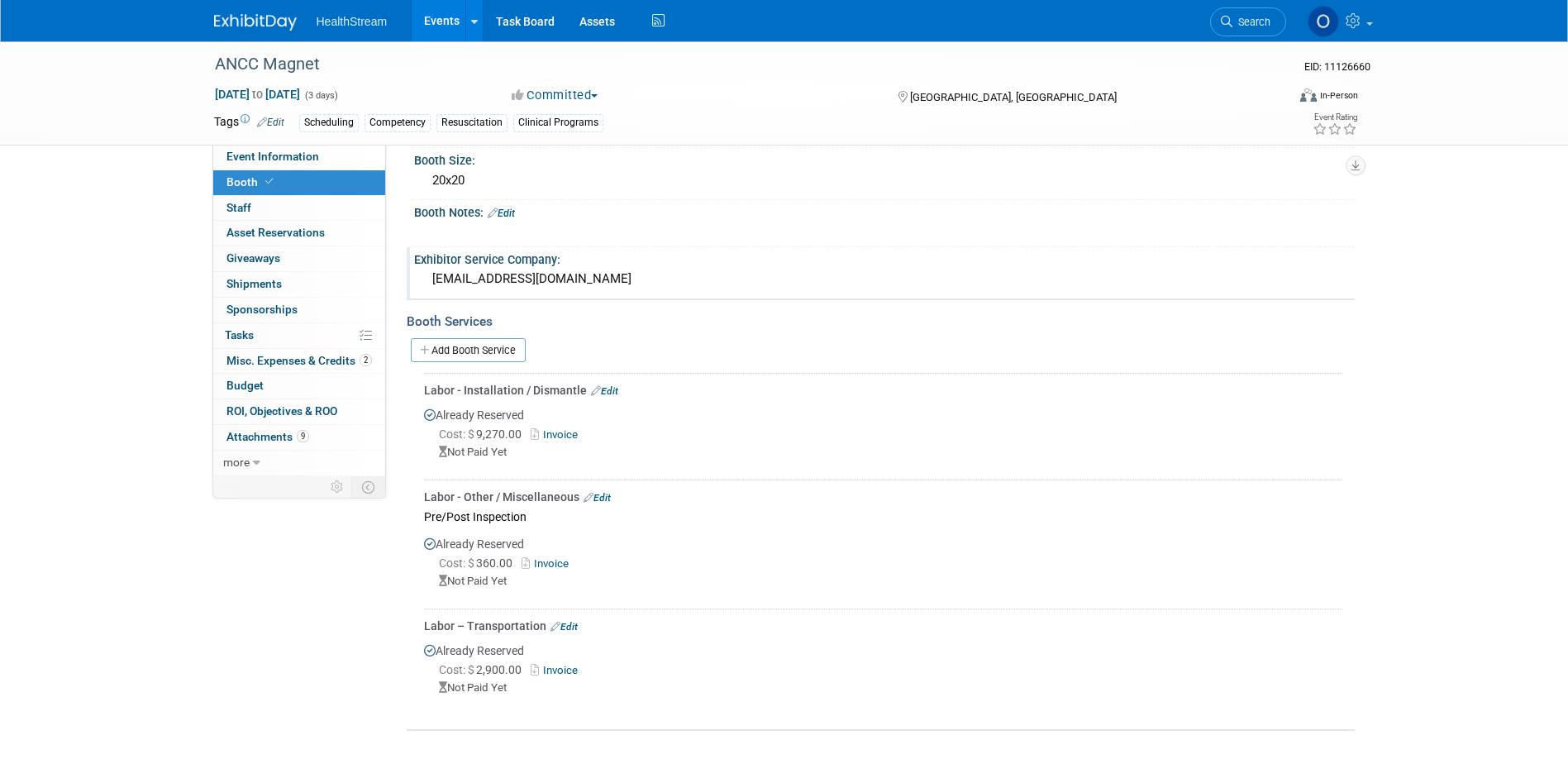
scroll to position [494, 0]
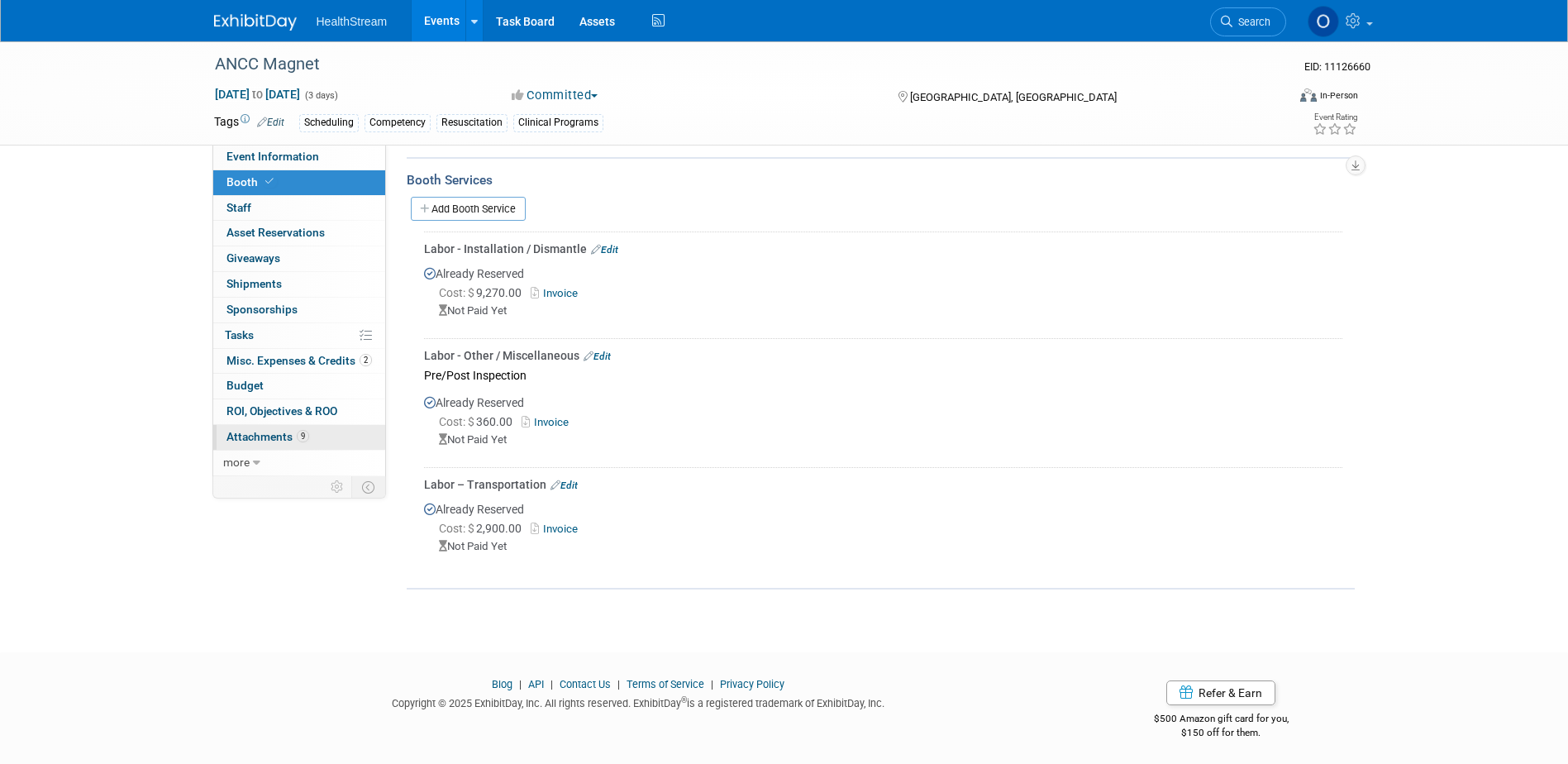
click at [269, 436] on span "Attachments 9" at bounding box center [268, 436] width 83 height 13
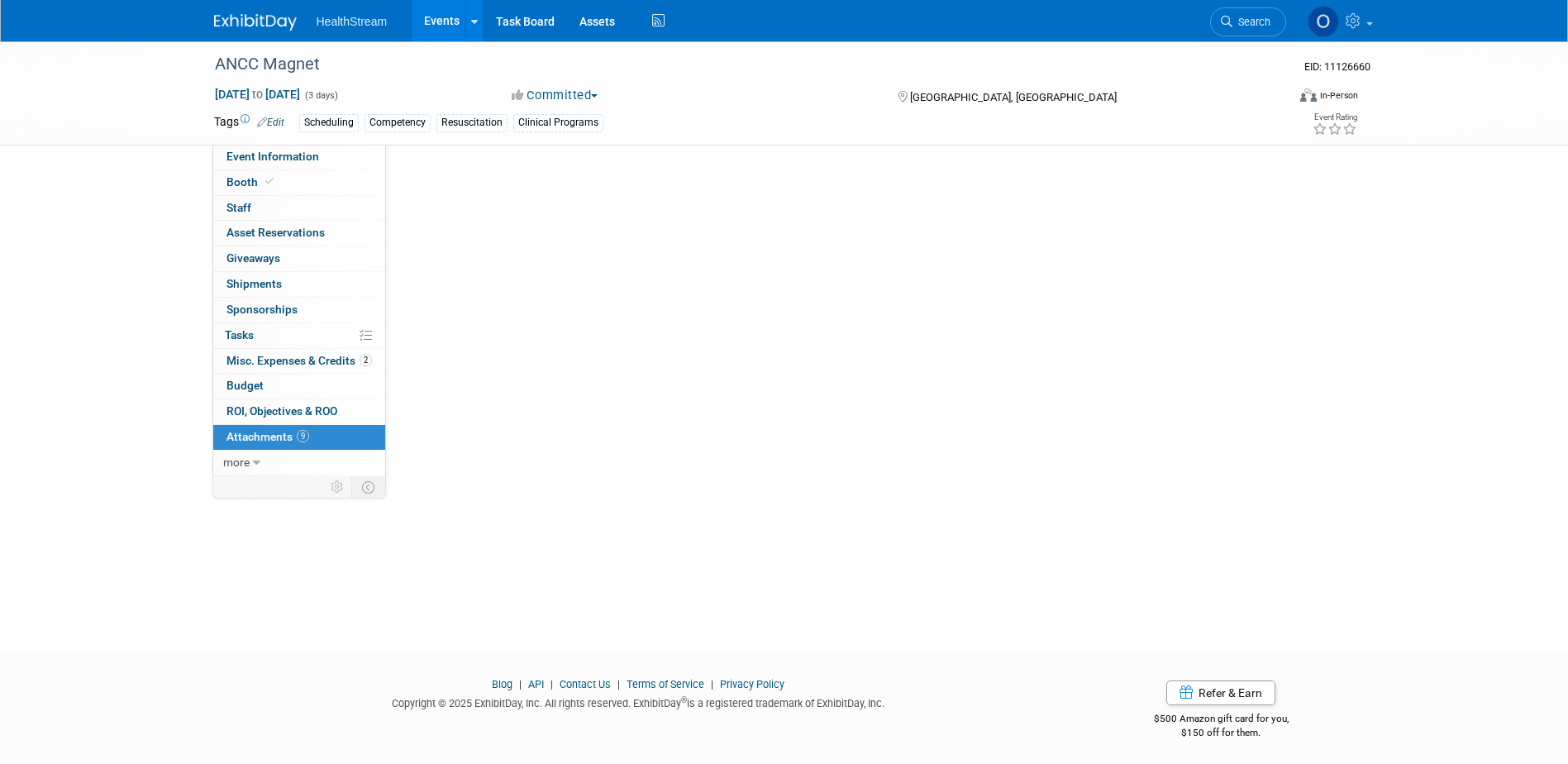
scroll to position [0, 0]
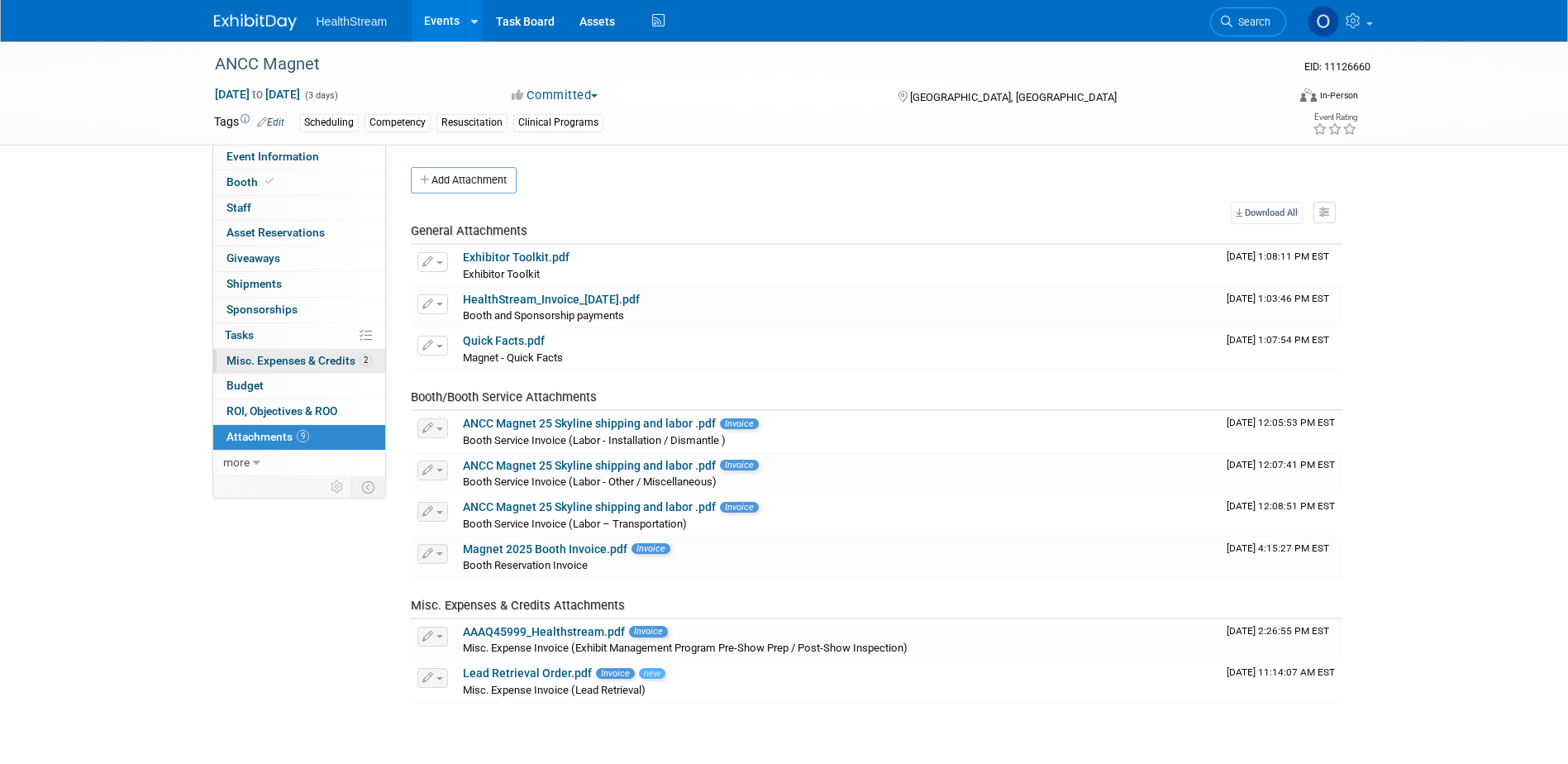
click at [275, 367] on link "2 Misc. Expenses & Credits 2" at bounding box center [299, 361] width 172 height 25
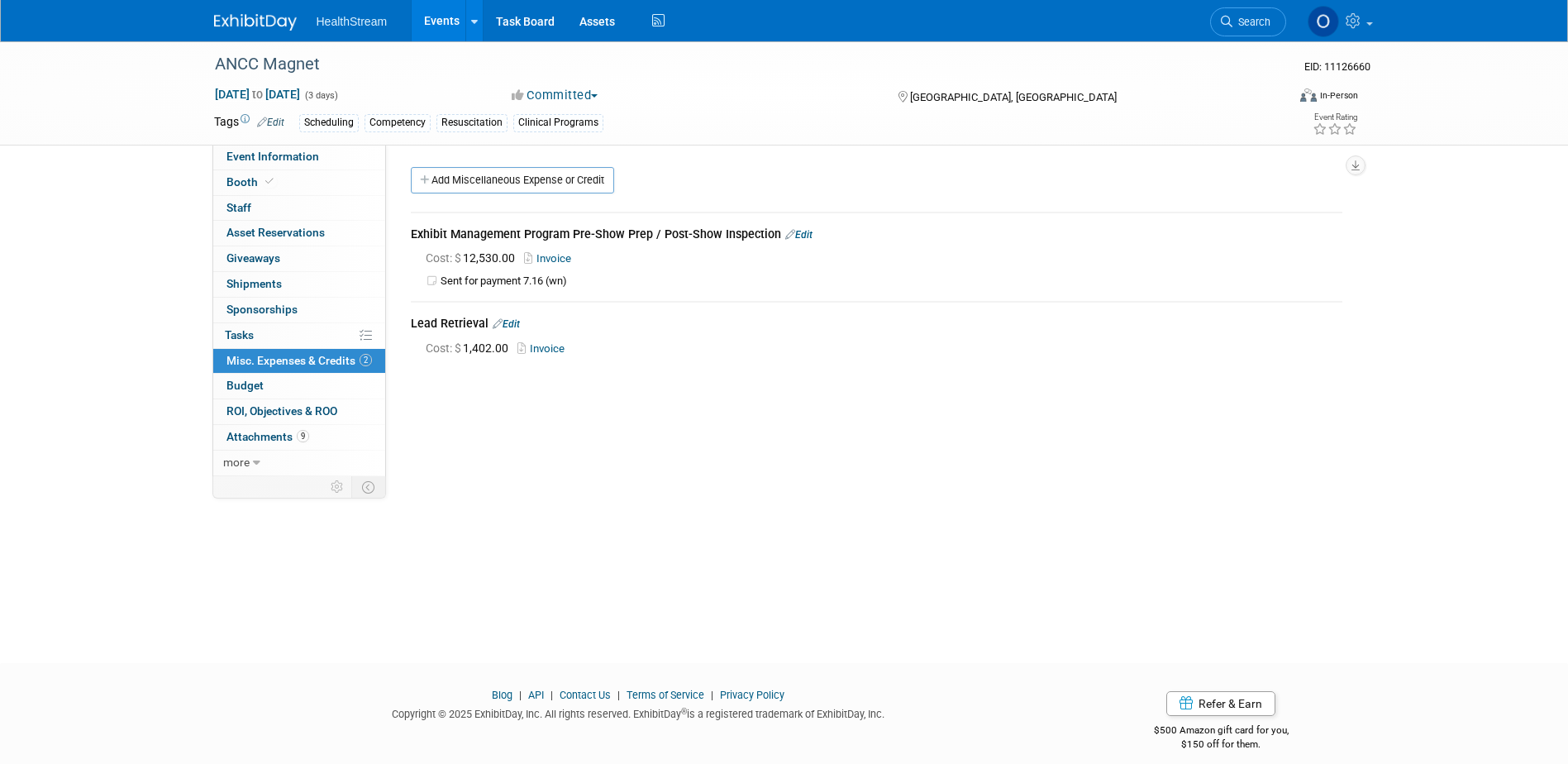
click at [804, 233] on link "Edit" at bounding box center [798, 234] width 28 height 12
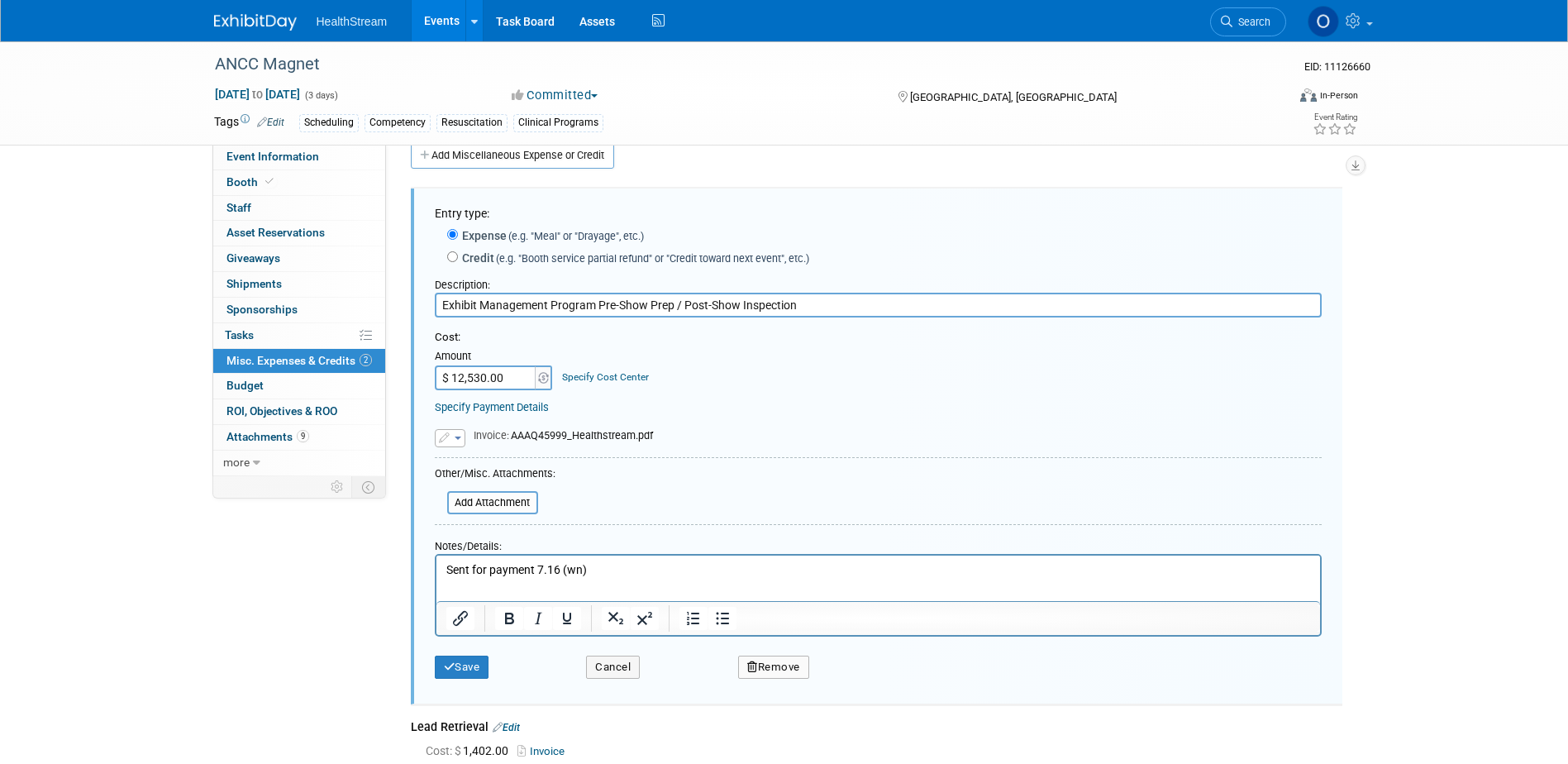
click at [758, 668] on button "Remove" at bounding box center [773, 667] width 71 height 23
click at [866, 675] on link "Yes" at bounding box center [865, 681] width 48 height 27
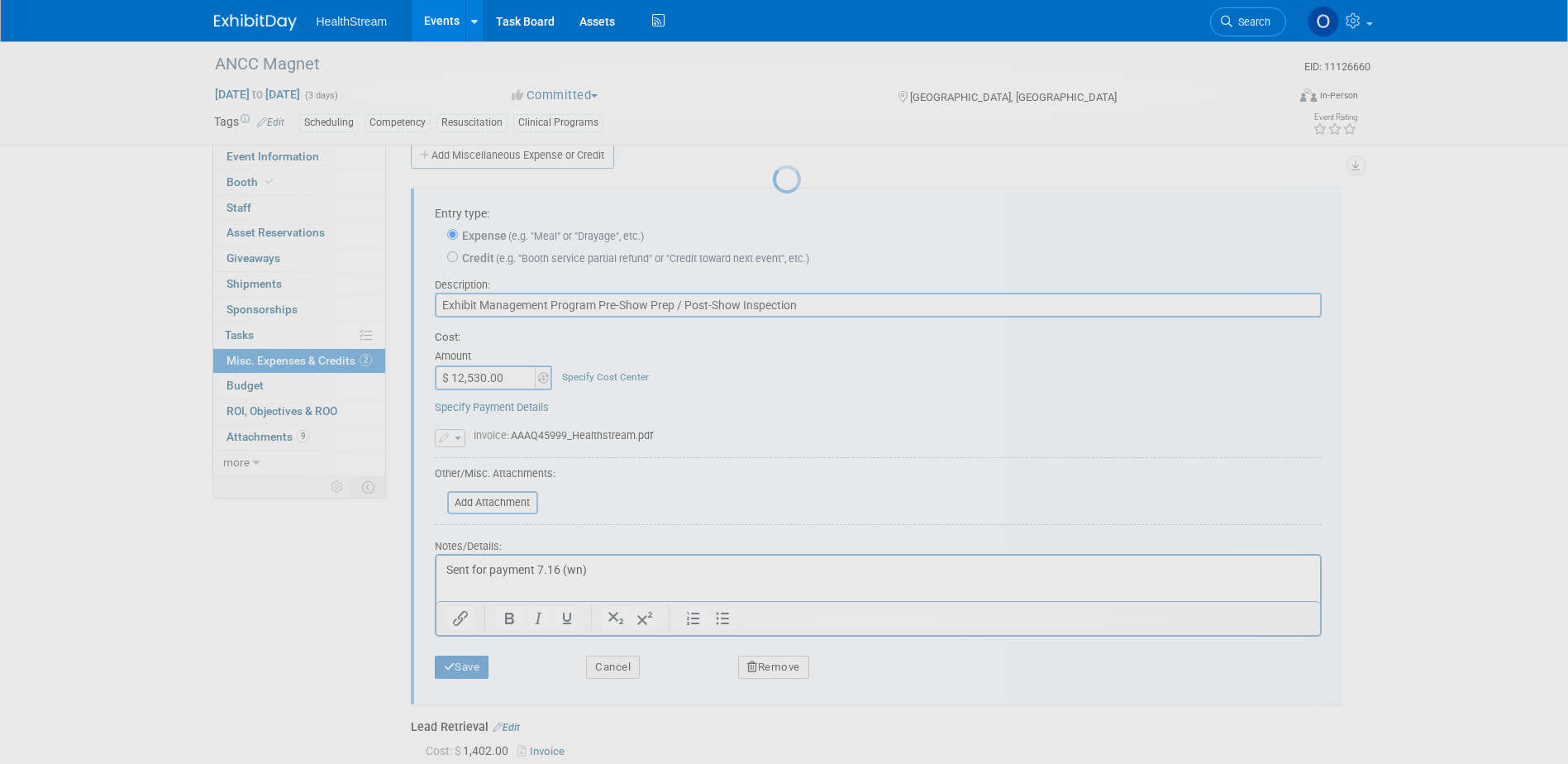
scroll to position [15, 0]
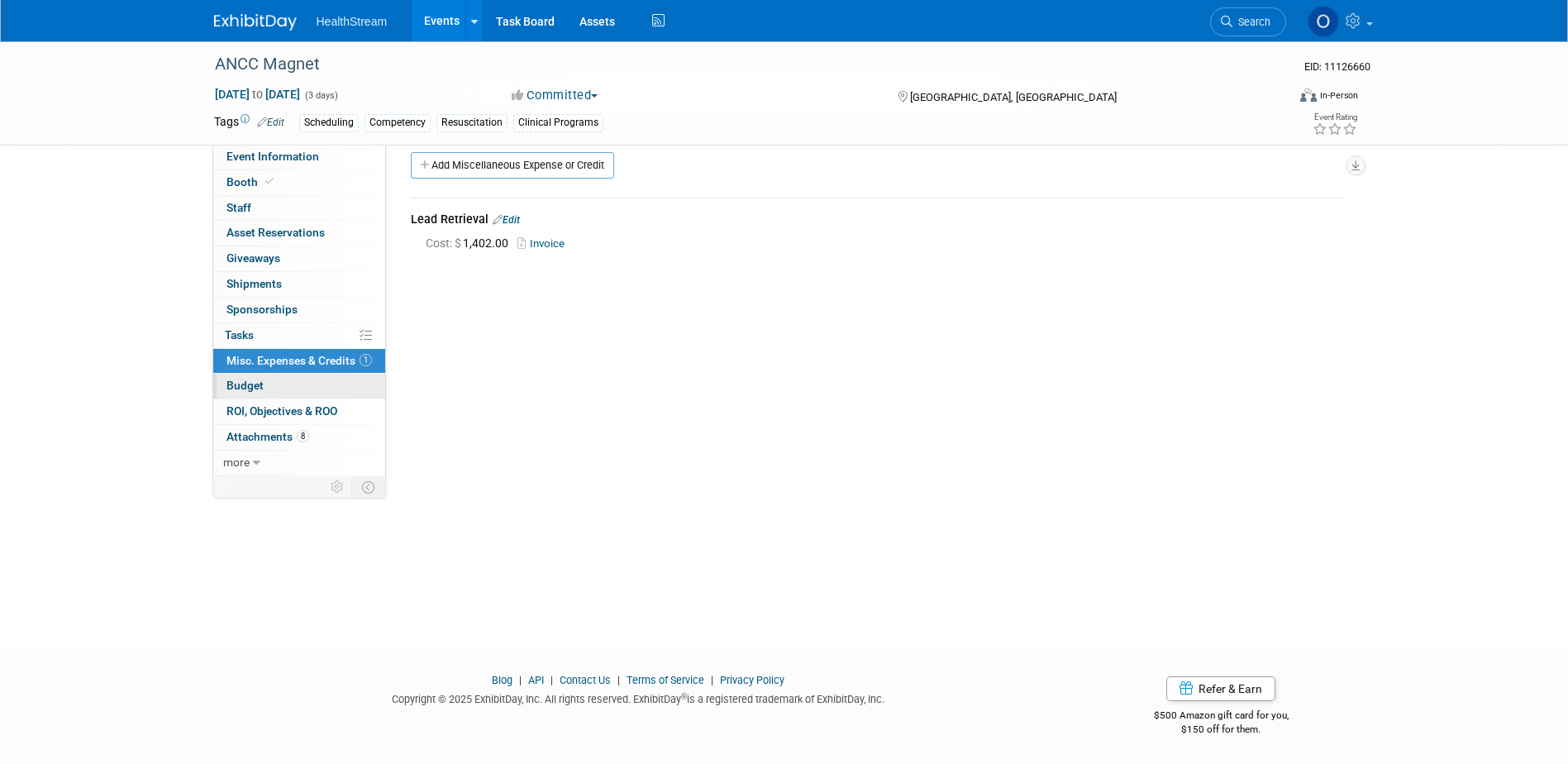
click at [245, 385] on span "Budget" at bounding box center [245, 385] width 38 height 13
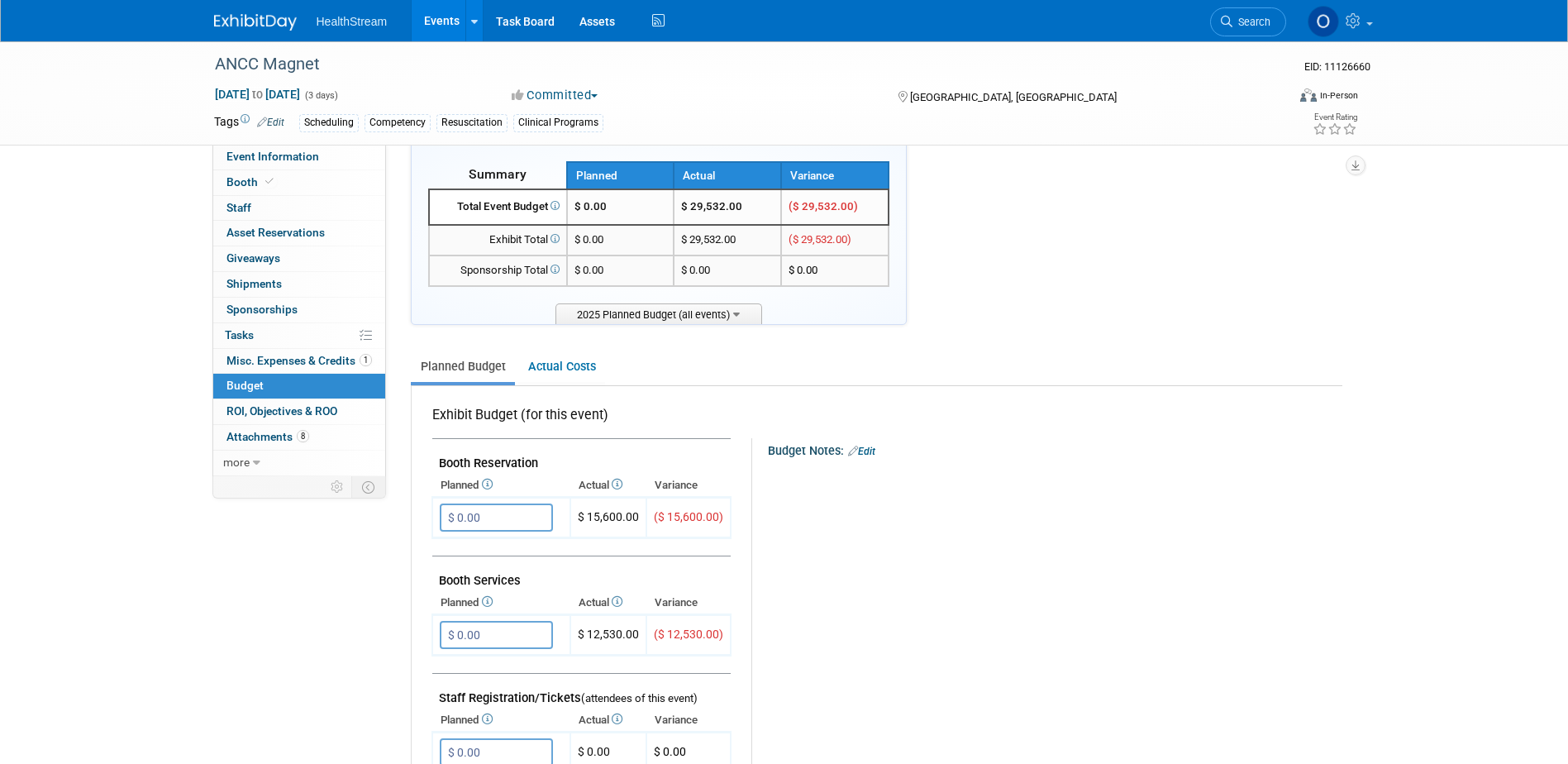
scroll to position [0, 0]
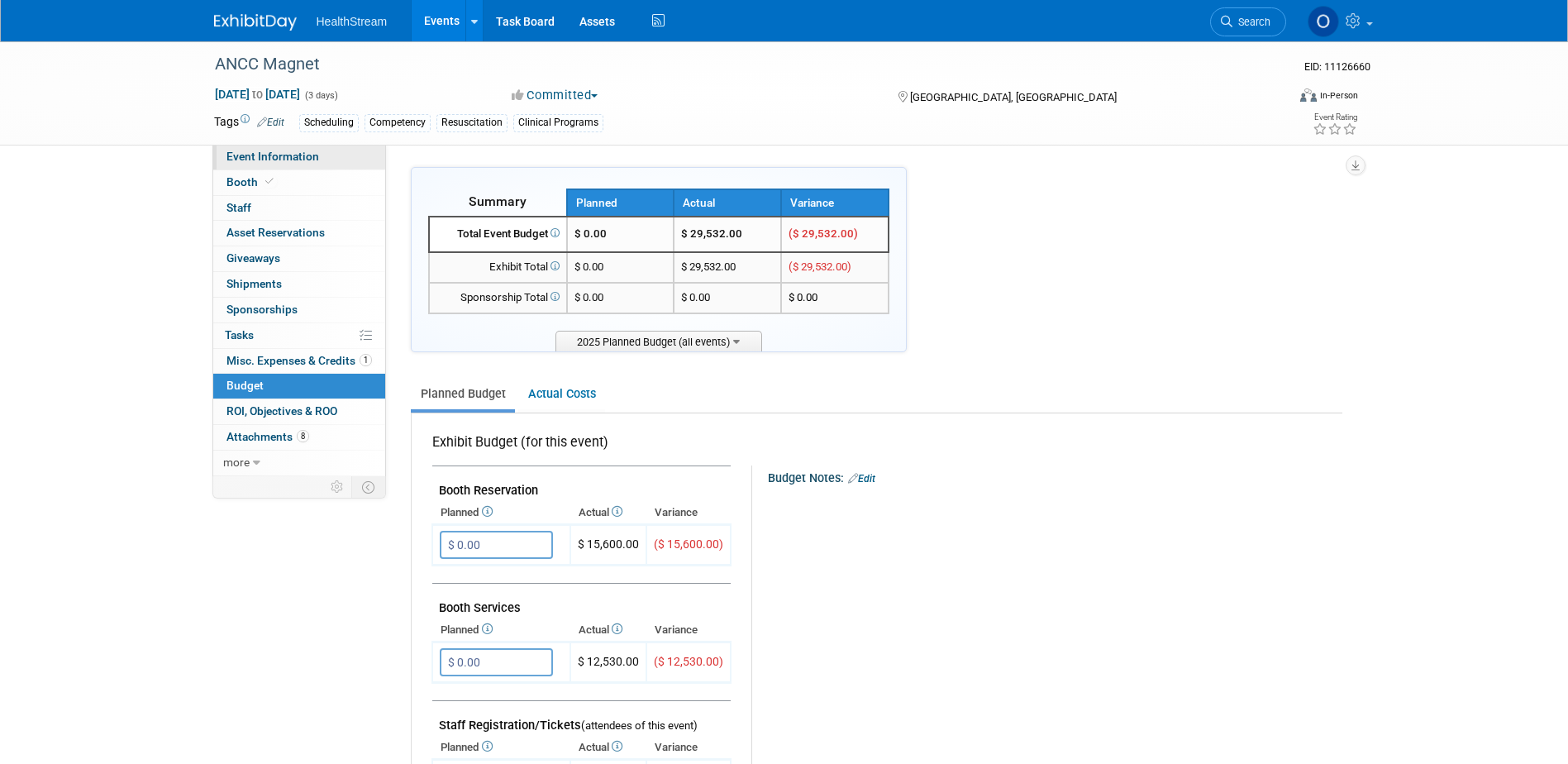
click at [266, 158] on span "Event Information" at bounding box center [273, 156] width 93 height 13
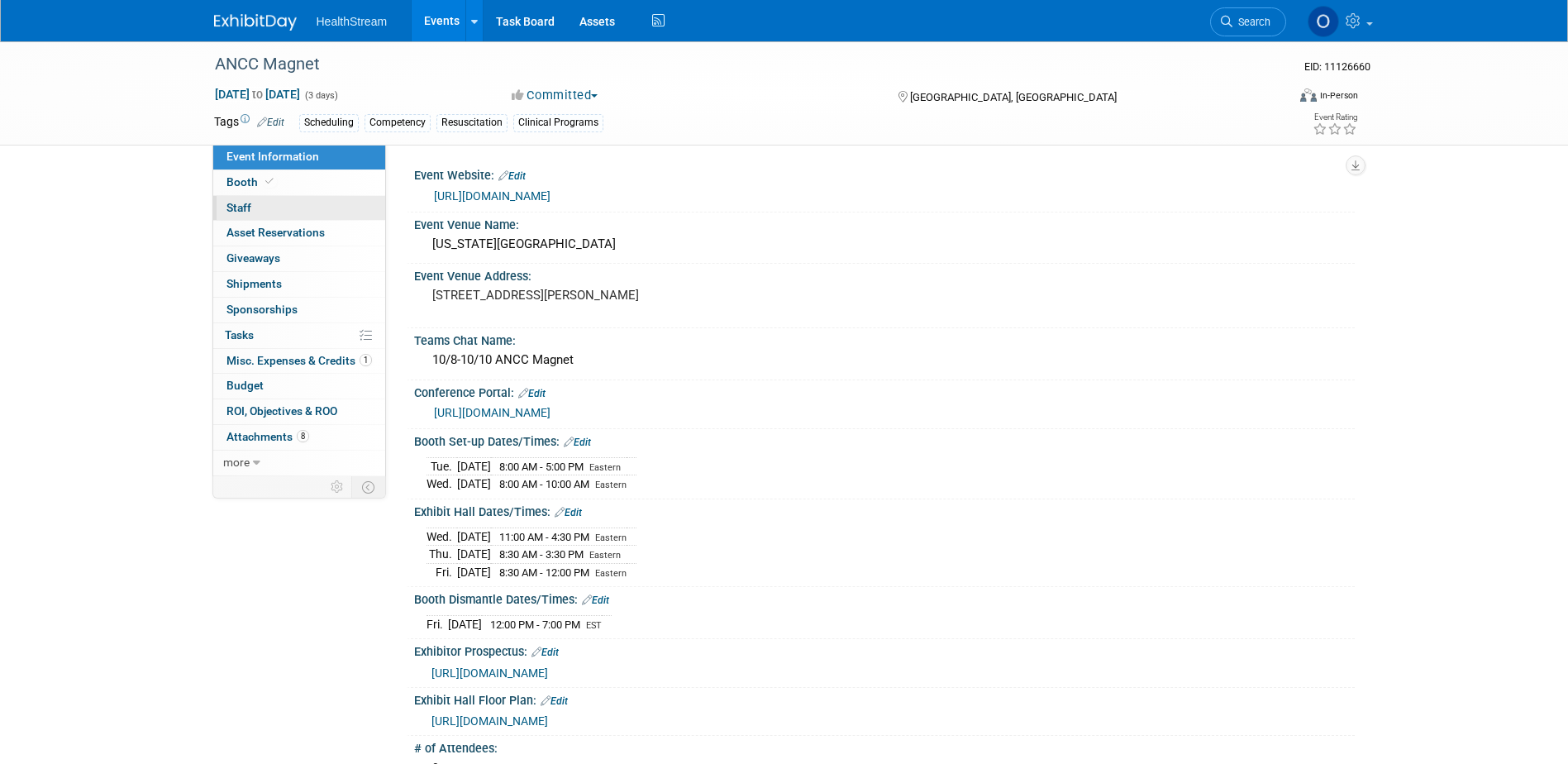
click at [294, 207] on link "0 Staff 0" at bounding box center [299, 209] width 172 height 25
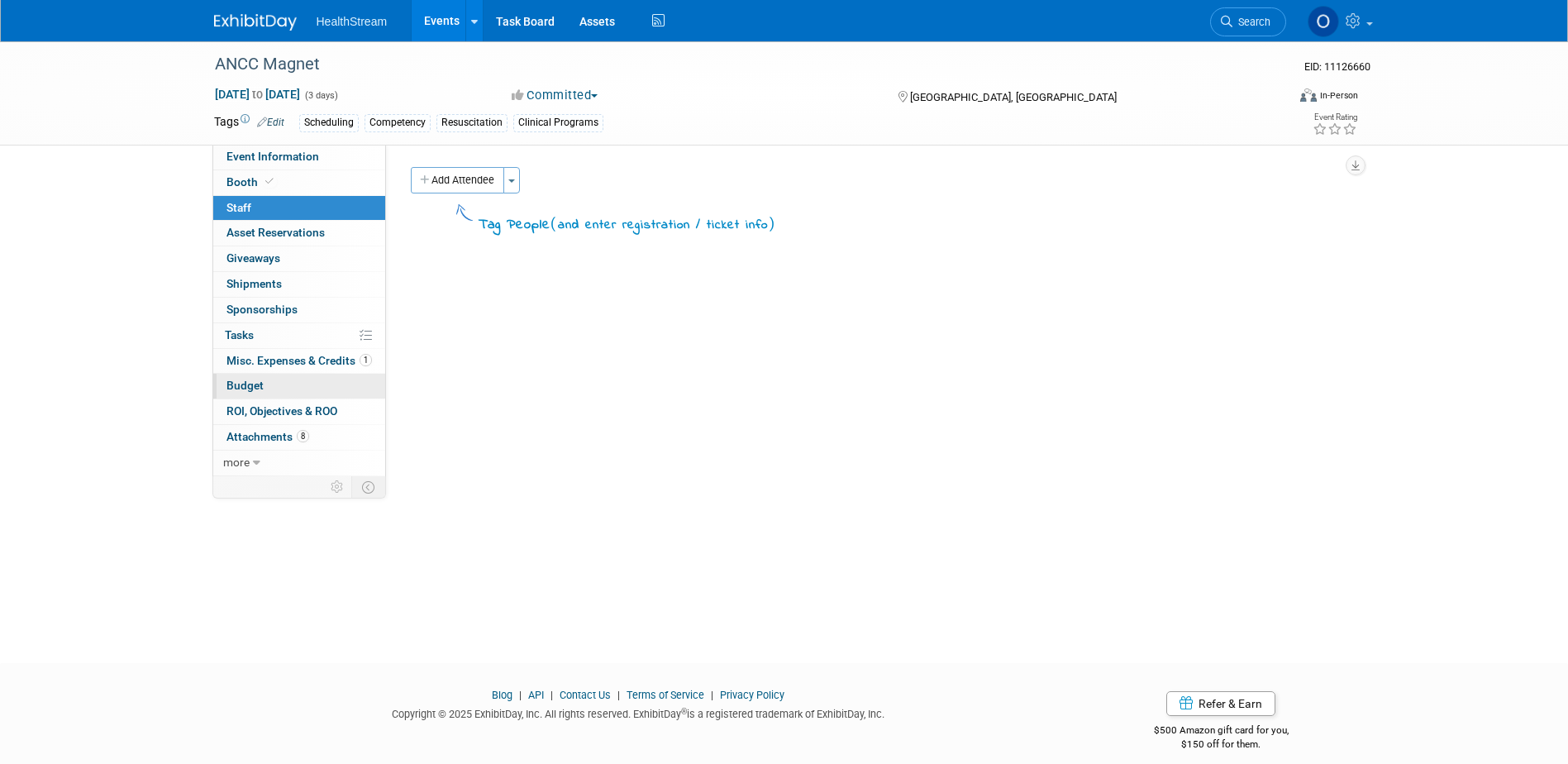
click at [279, 383] on link "Budget" at bounding box center [299, 386] width 172 height 25
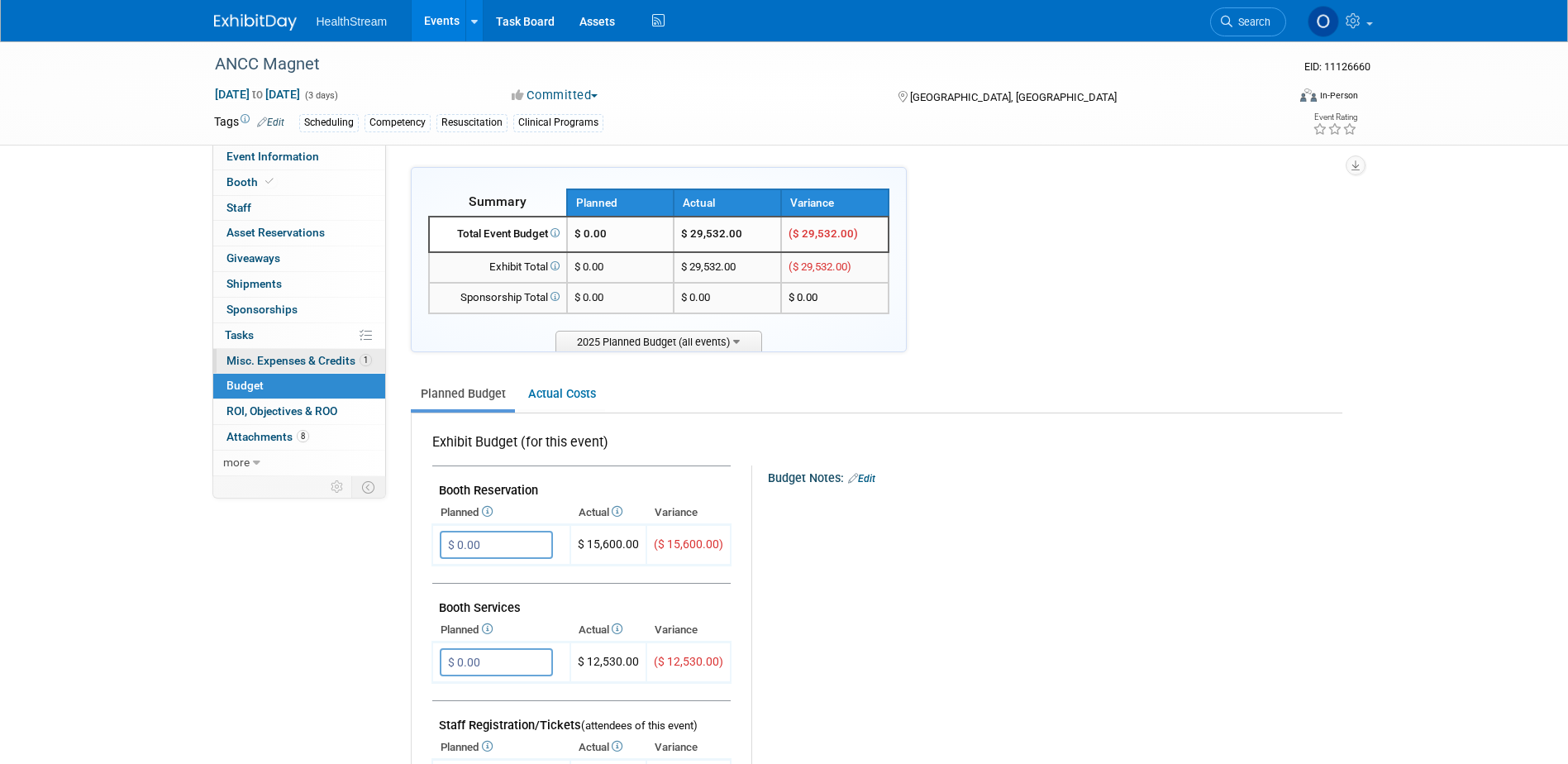
click at [284, 366] on span "Misc. Expenses & Credits 1" at bounding box center [299, 360] width 145 height 13
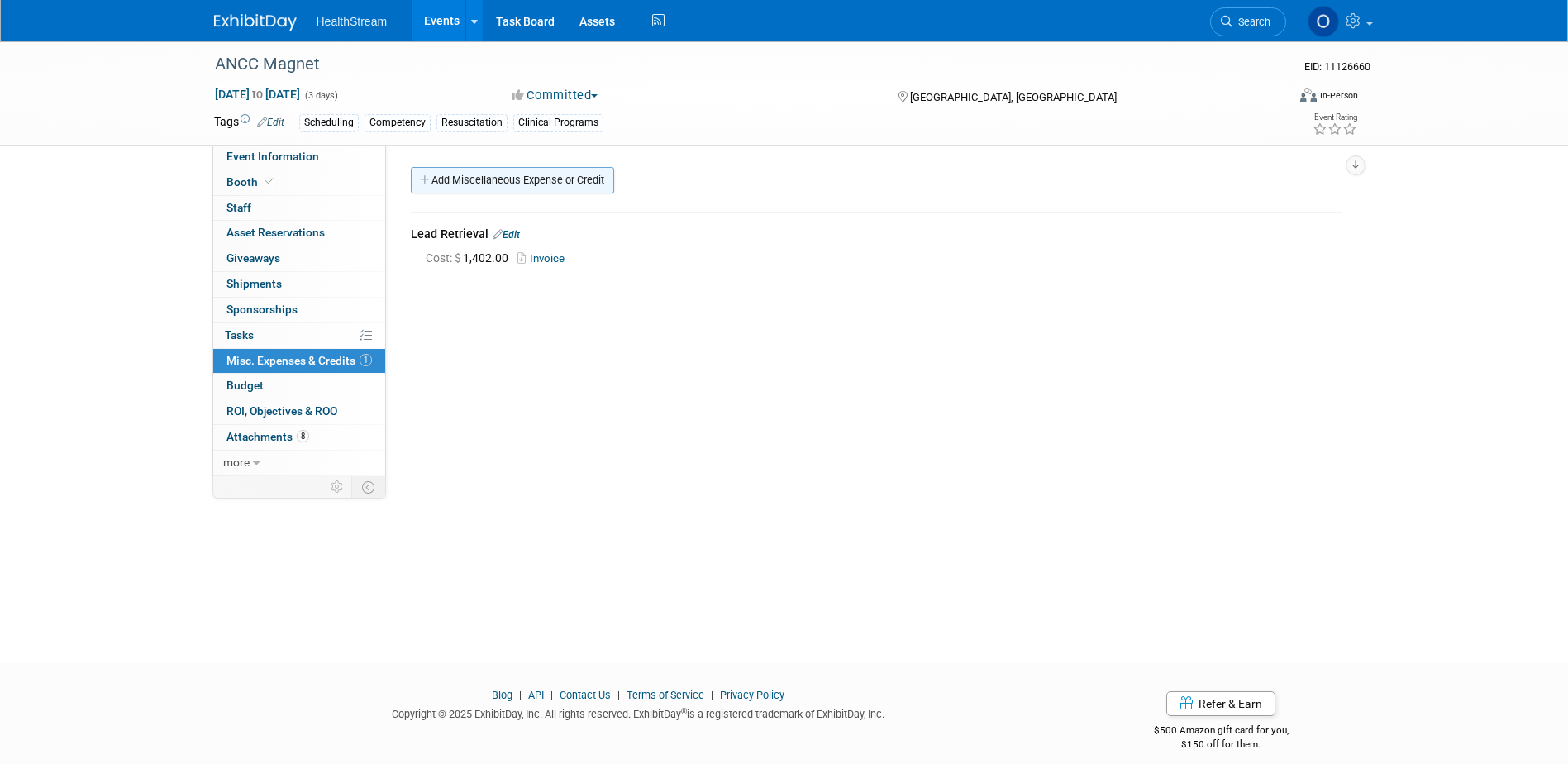
click at [477, 177] on link "Add Miscellaneous Expense or Credit" at bounding box center [512, 180] width 204 height 27
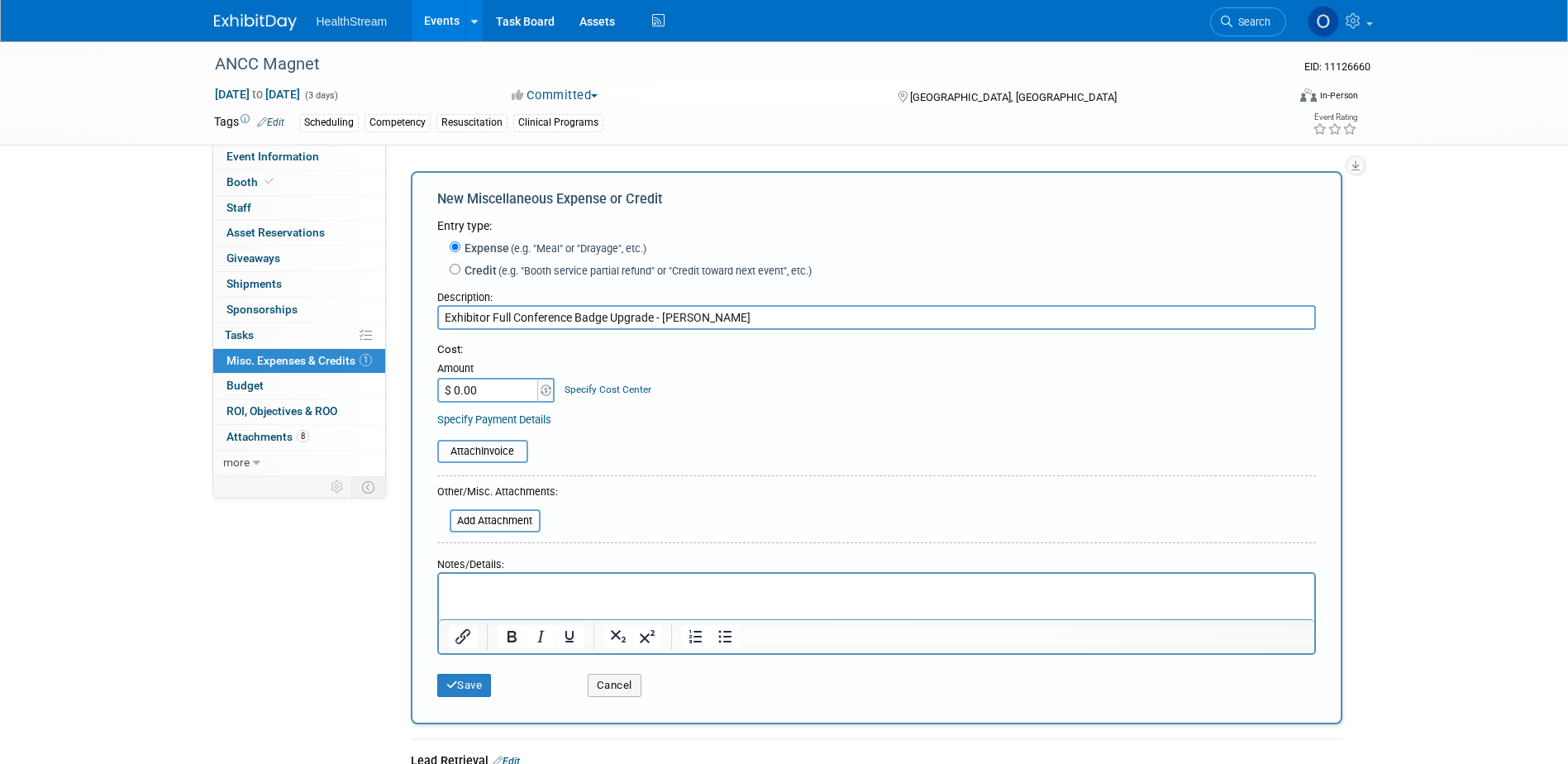
type input "Exhibitor Full Conference Badge Upgrade - Emily Brooks"
click at [498, 390] on input "$ 0.00" at bounding box center [489, 390] width 103 height 25
type input "$ 876.00"
click at [672, 400] on div "Cost: Amount $ 876.00 Specify Cost Center Cost Center -- Not Specified --" at bounding box center [876, 372] width 878 height 60
click at [446, 450] on input "file" at bounding box center [428, 451] width 197 height 20
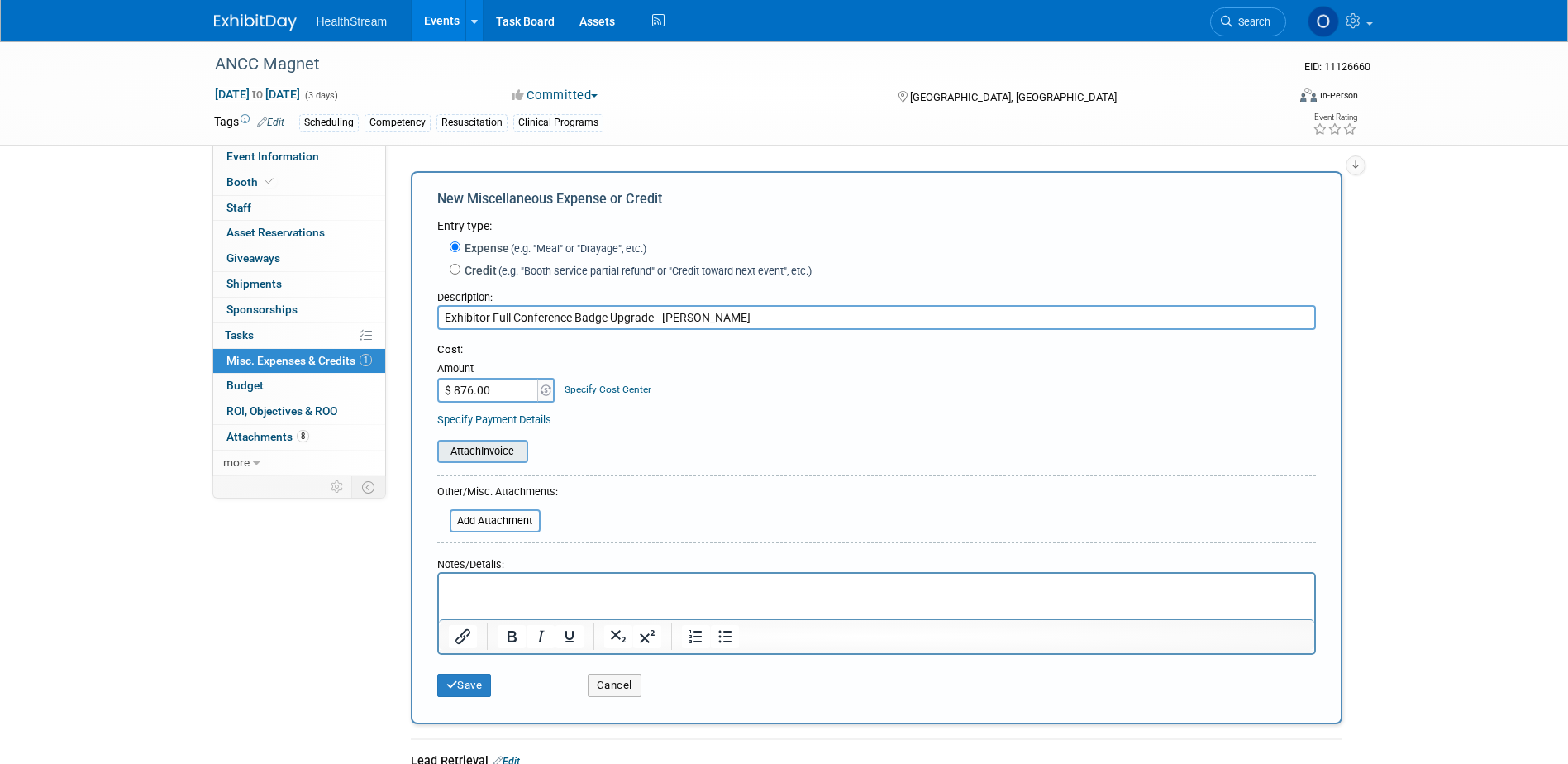
click at [499, 459] on input "file" at bounding box center [428, 451] width 197 height 20
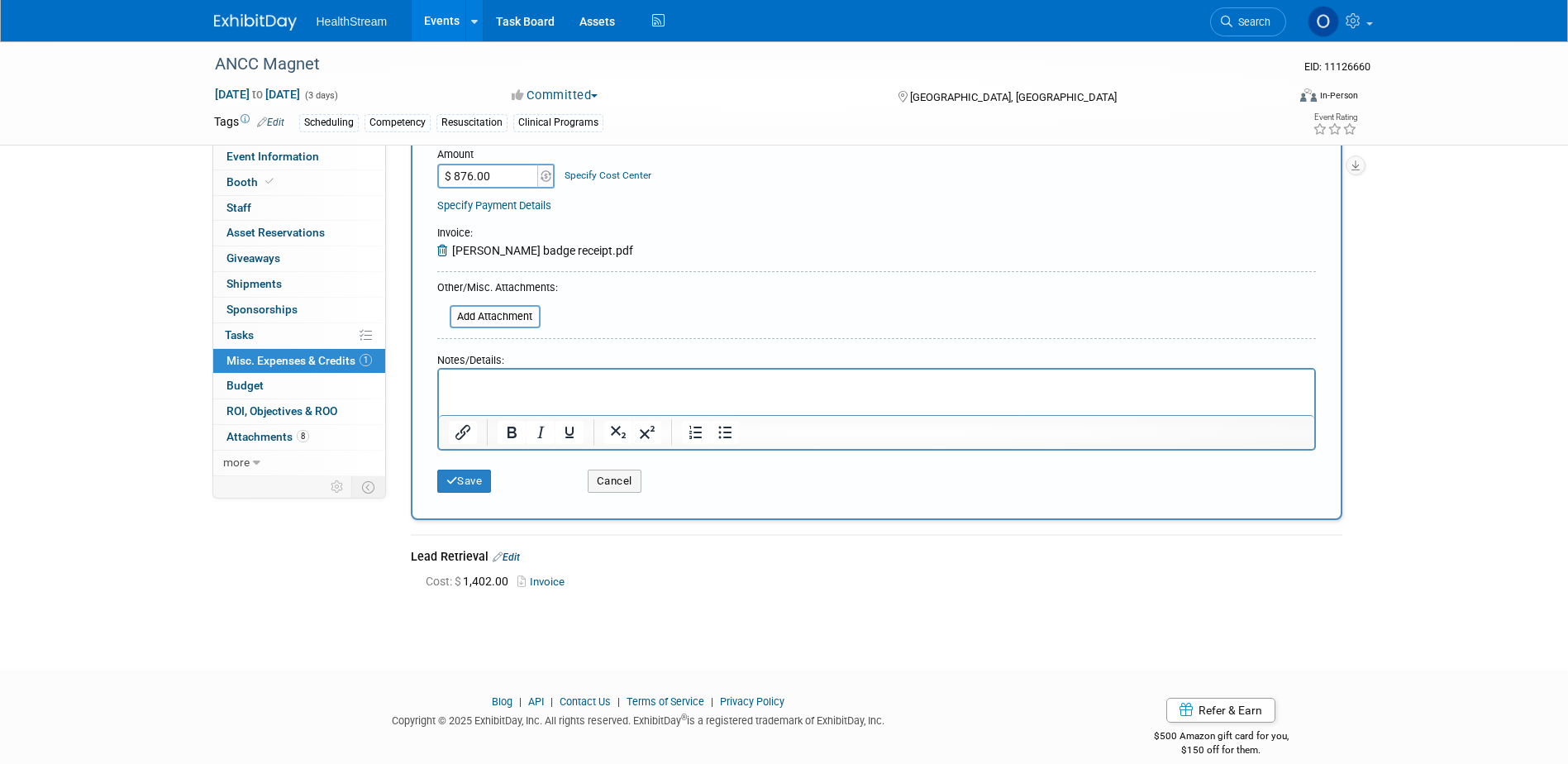
scroll to position [235, 0]
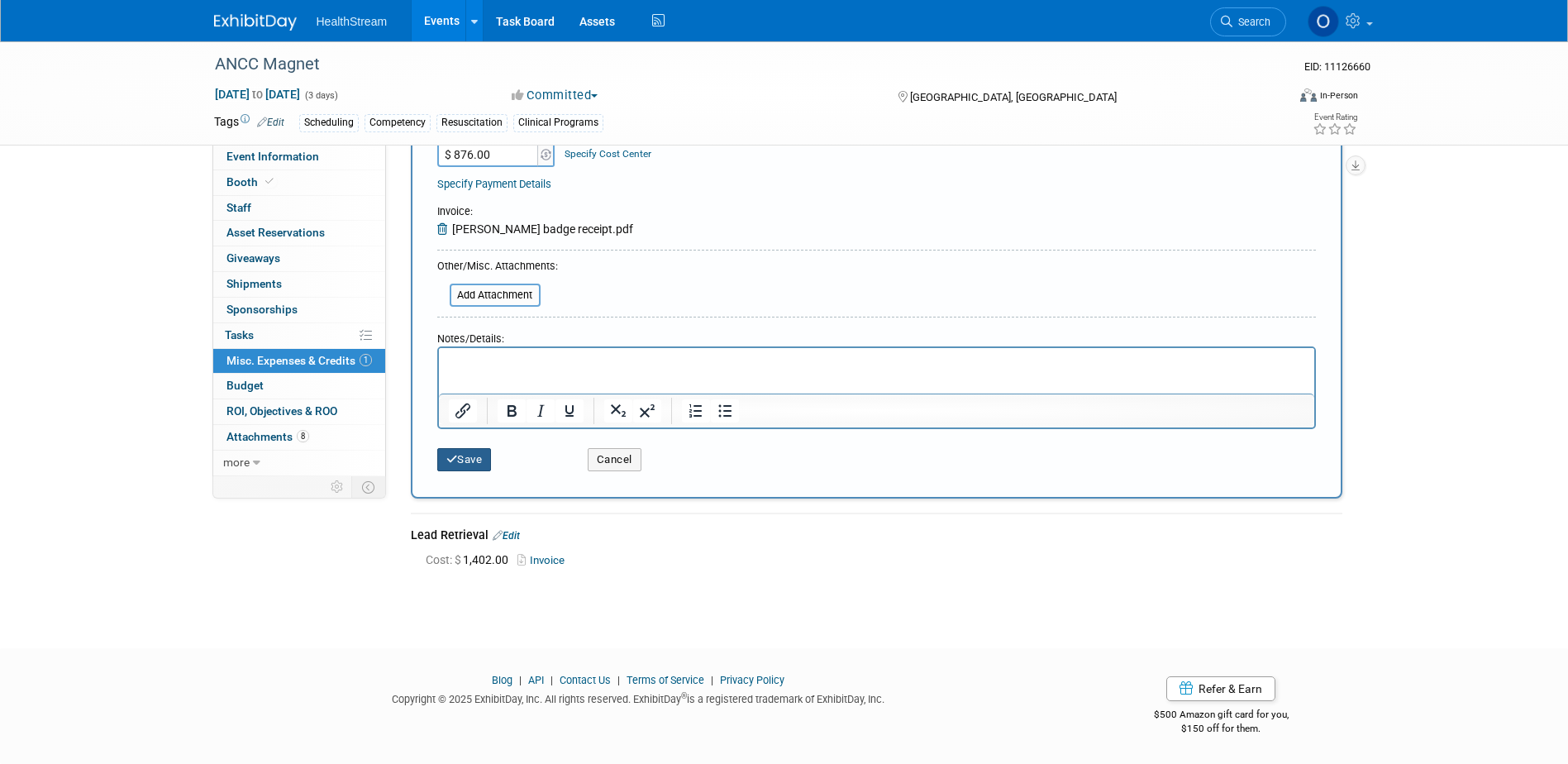
click at [480, 455] on button "Save" at bounding box center [464, 460] width 54 height 23
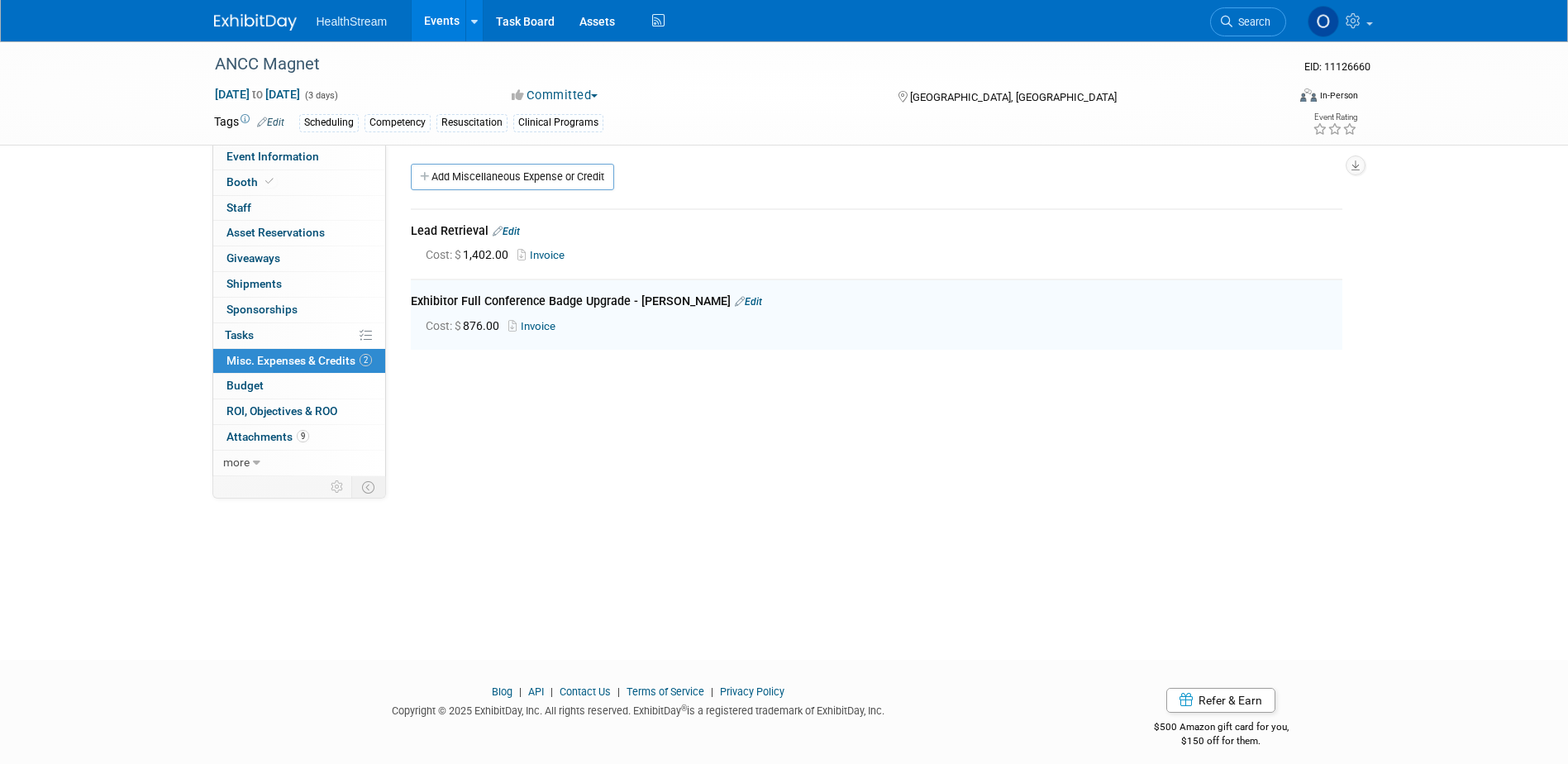
scroll to position [0, 0]
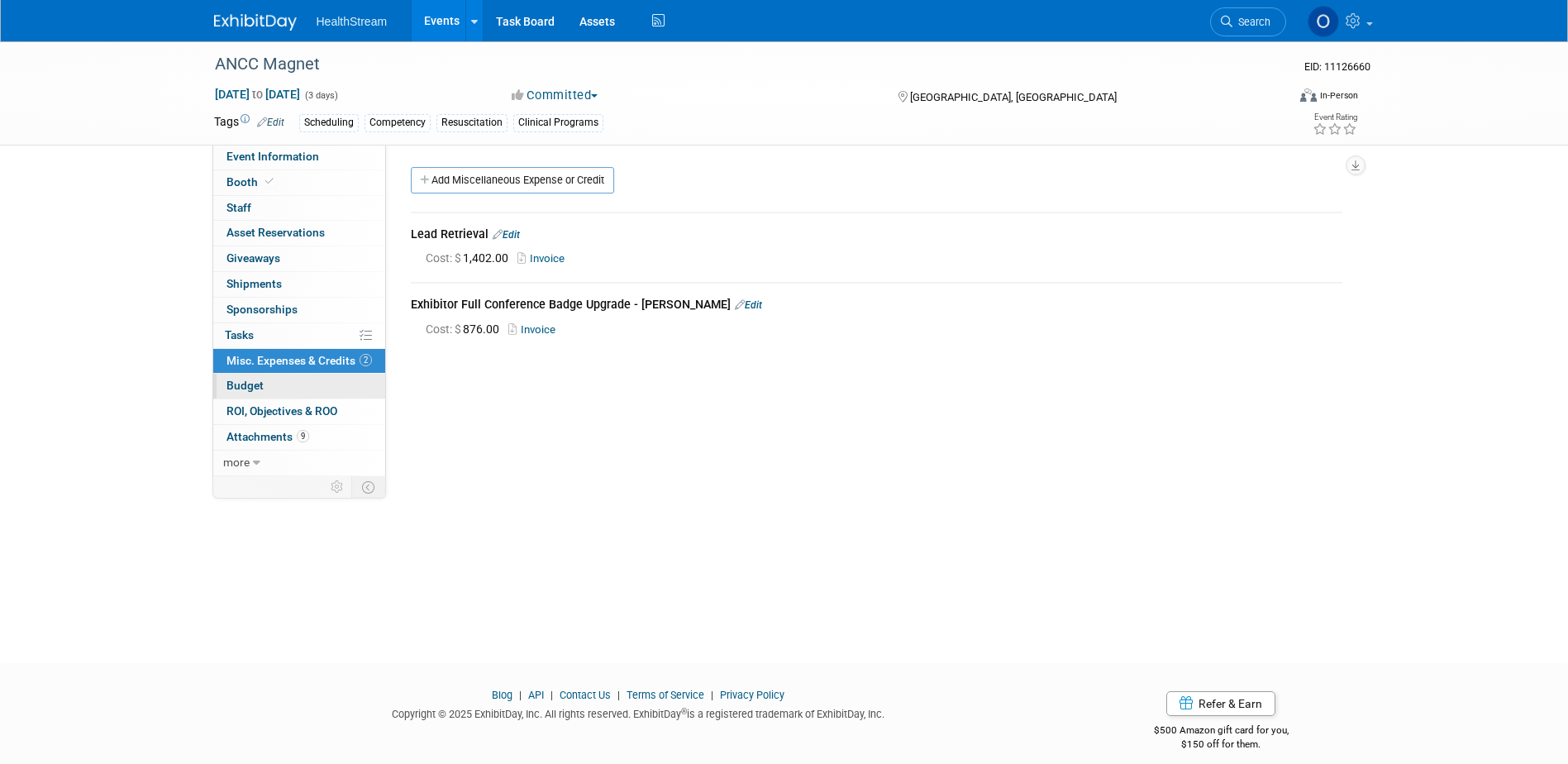
click at [248, 388] on span "Budget" at bounding box center [245, 385] width 38 height 13
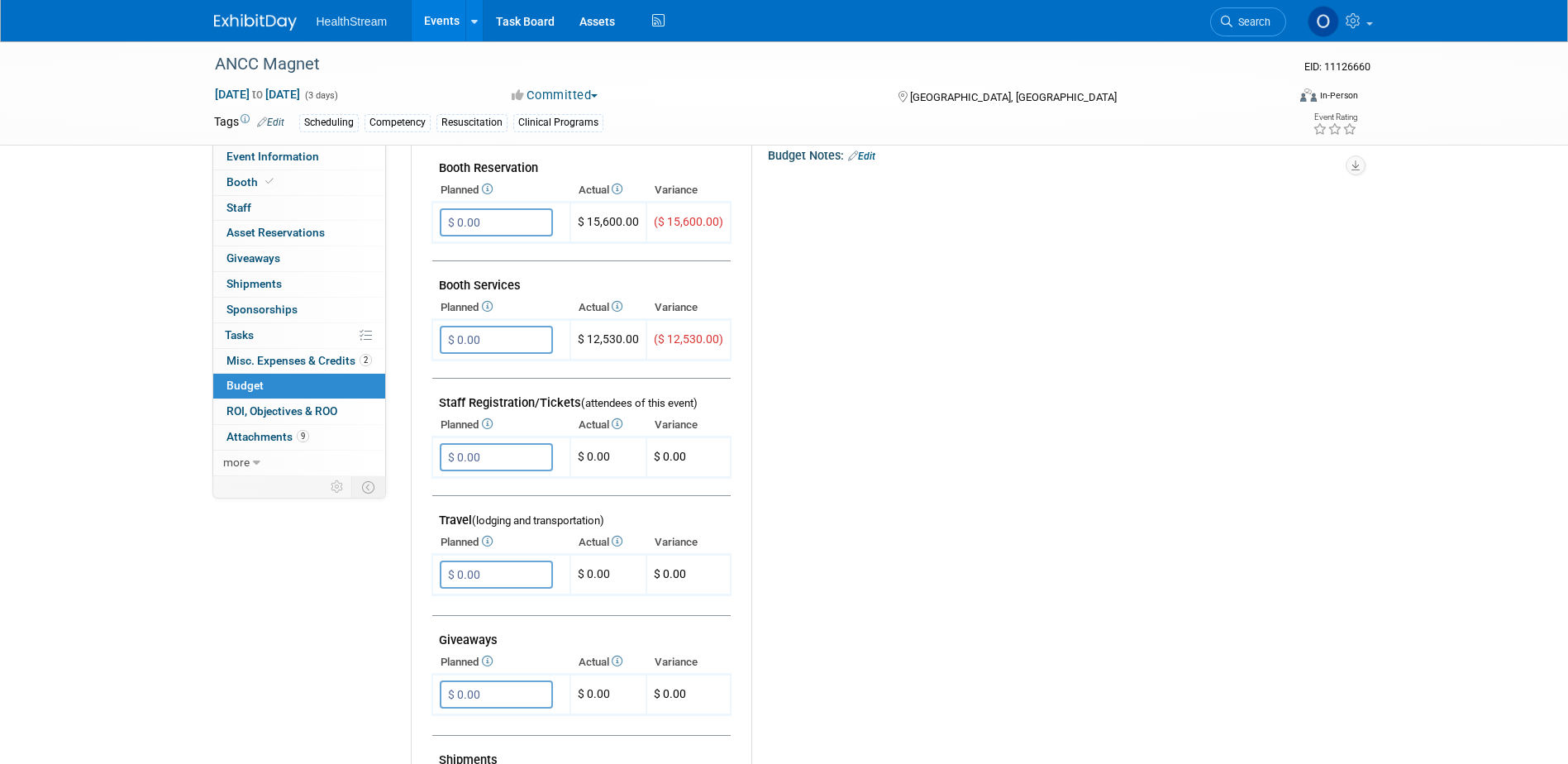
scroll to position [85, 0]
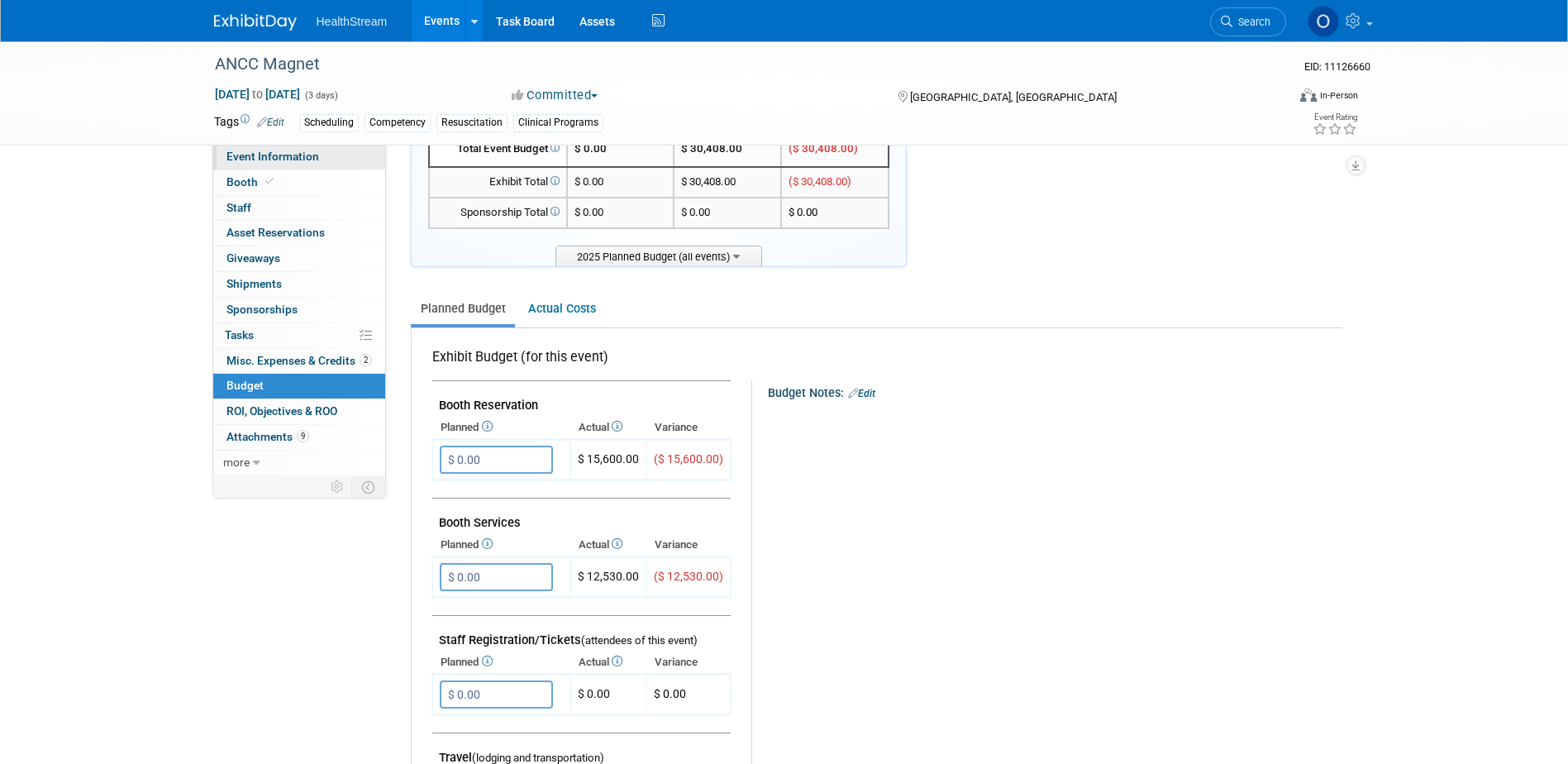
click at [271, 158] on span "Event Information" at bounding box center [273, 156] width 93 height 13
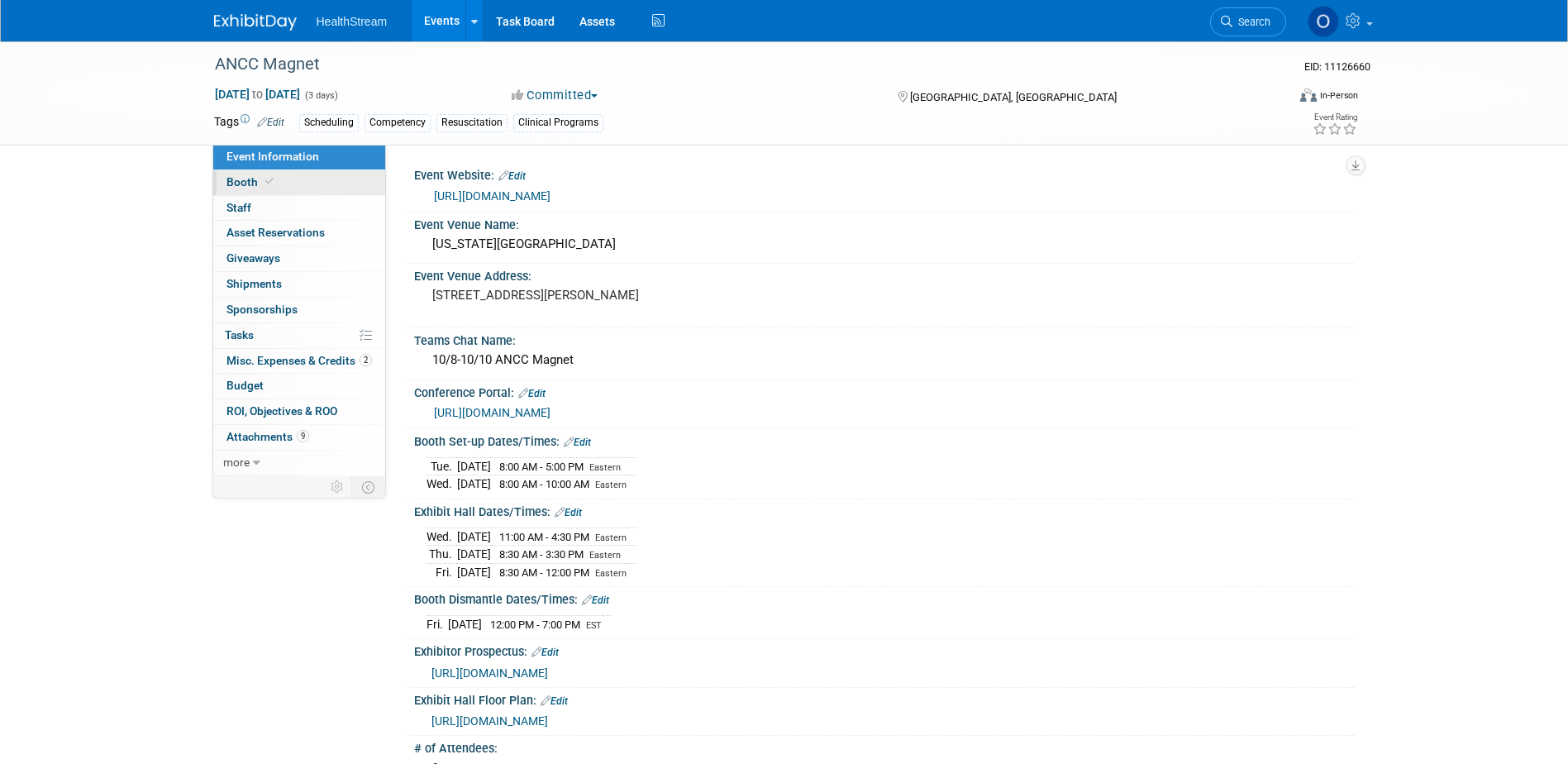
click at [270, 191] on link "Booth" at bounding box center [299, 183] width 172 height 25
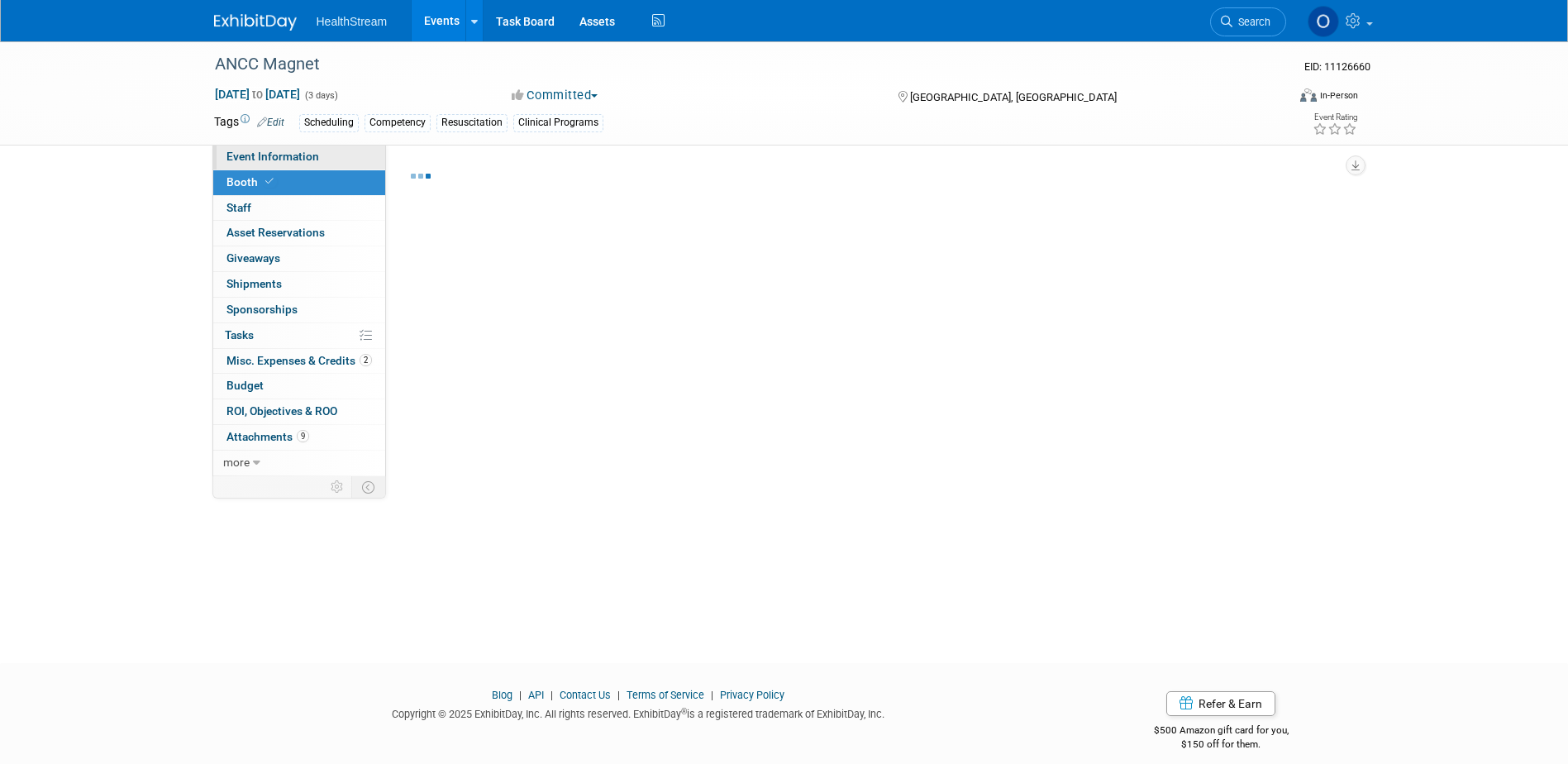
click at [270, 165] on link "Event Information" at bounding box center [299, 157] width 172 height 25
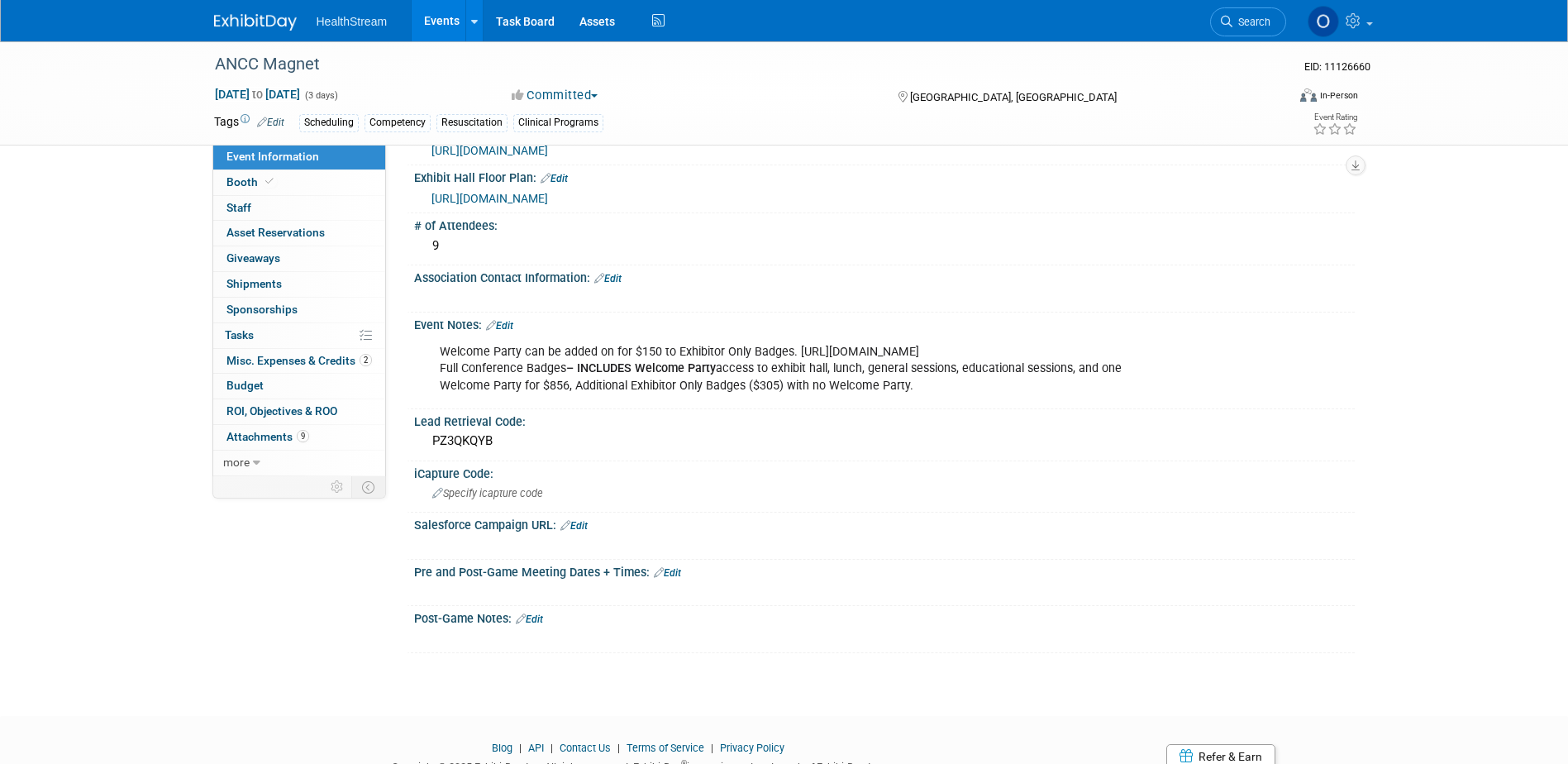
scroll to position [587, 0]
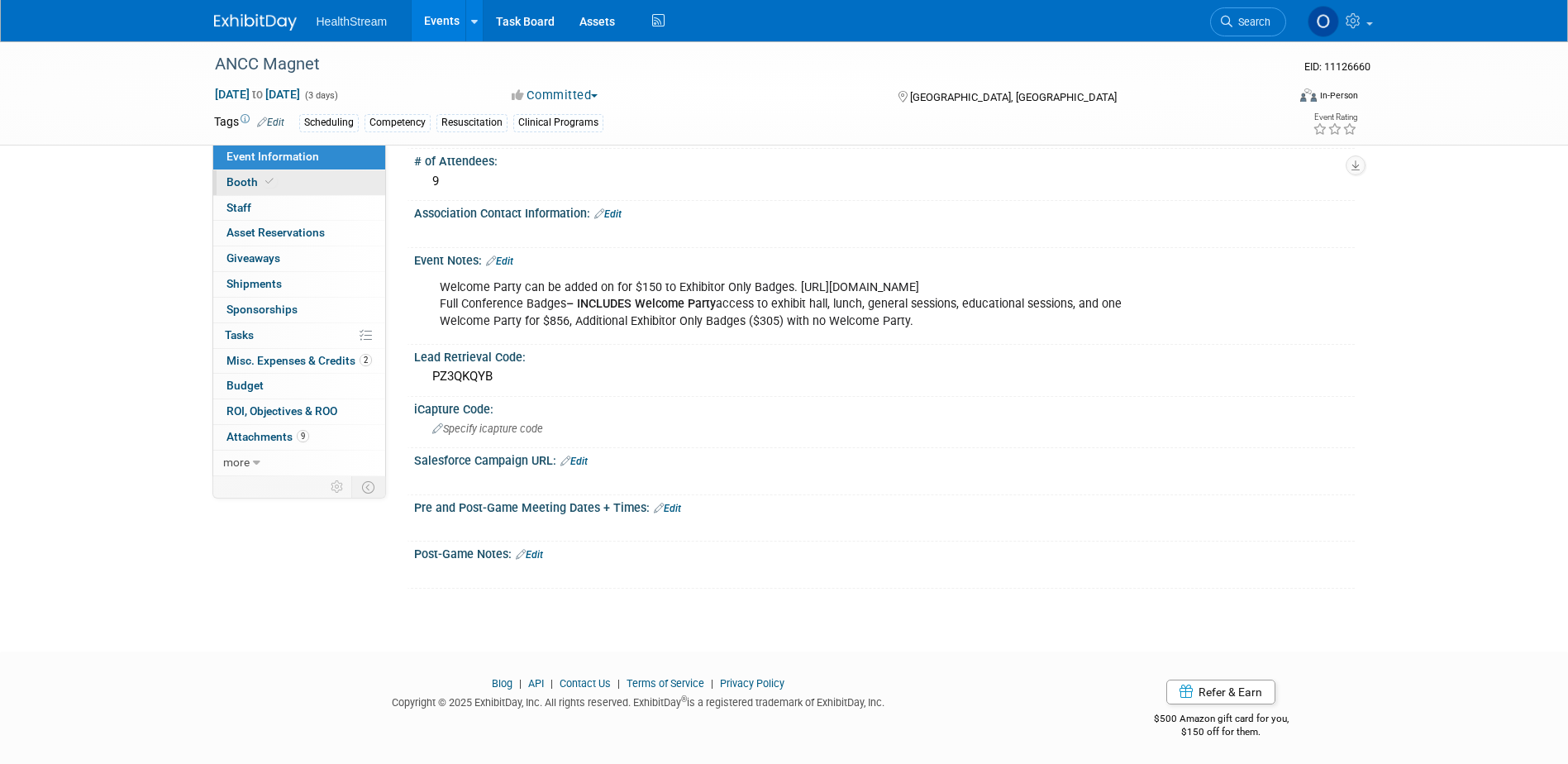
click at [286, 183] on link "Booth" at bounding box center [299, 183] width 172 height 25
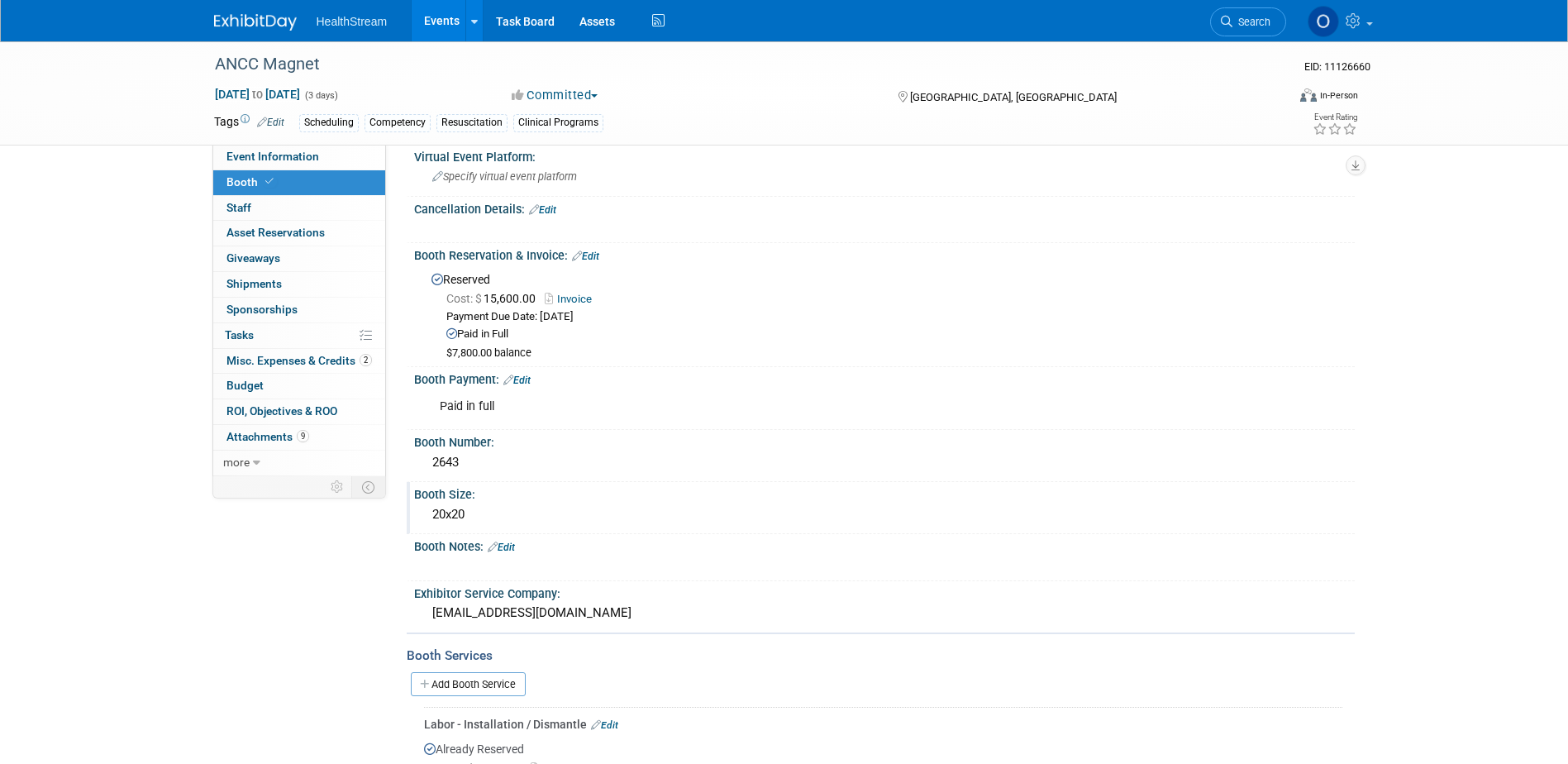
scroll to position [0, 0]
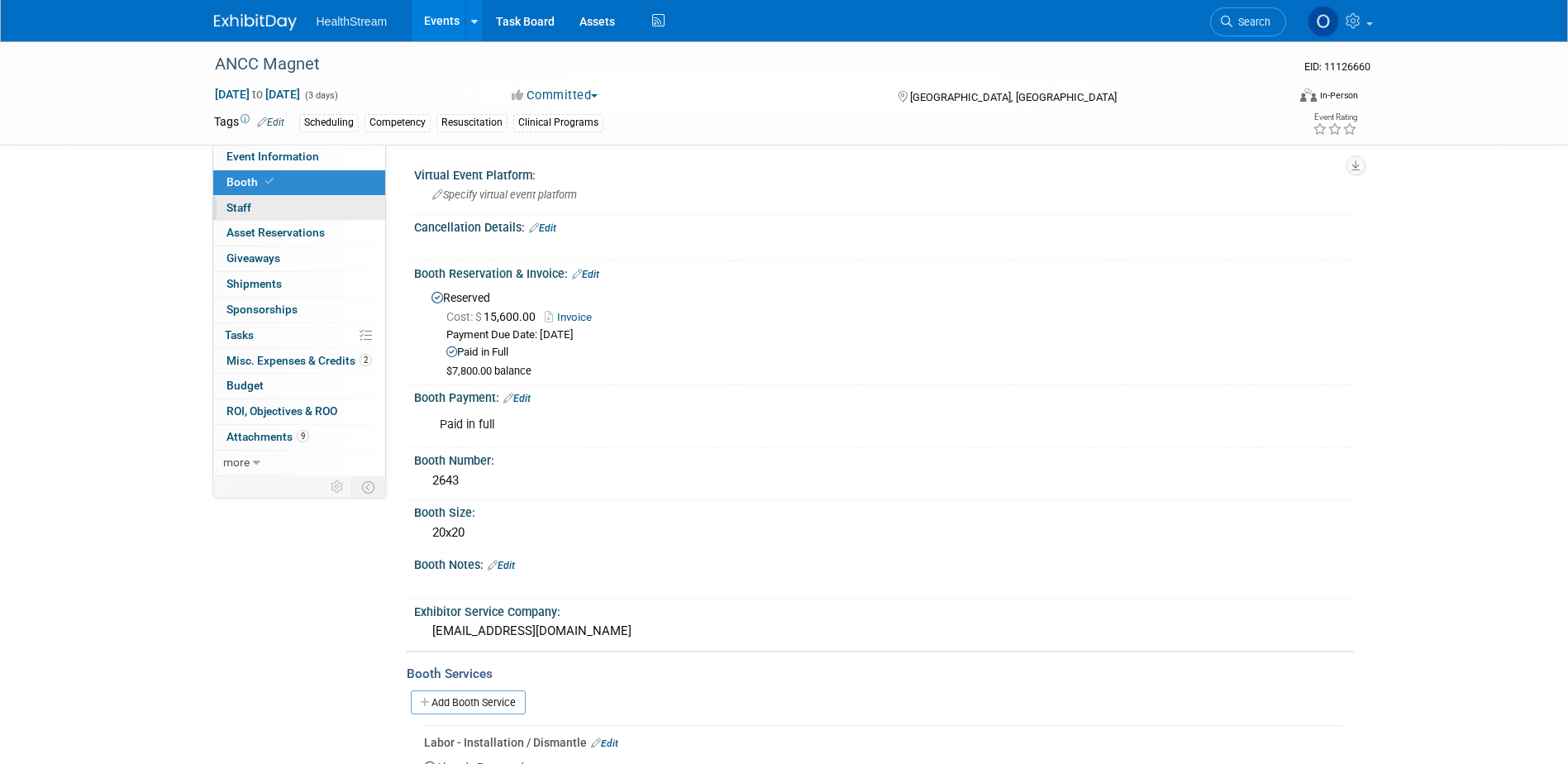
click at [307, 204] on link "0 Staff 0" at bounding box center [299, 209] width 172 height 25
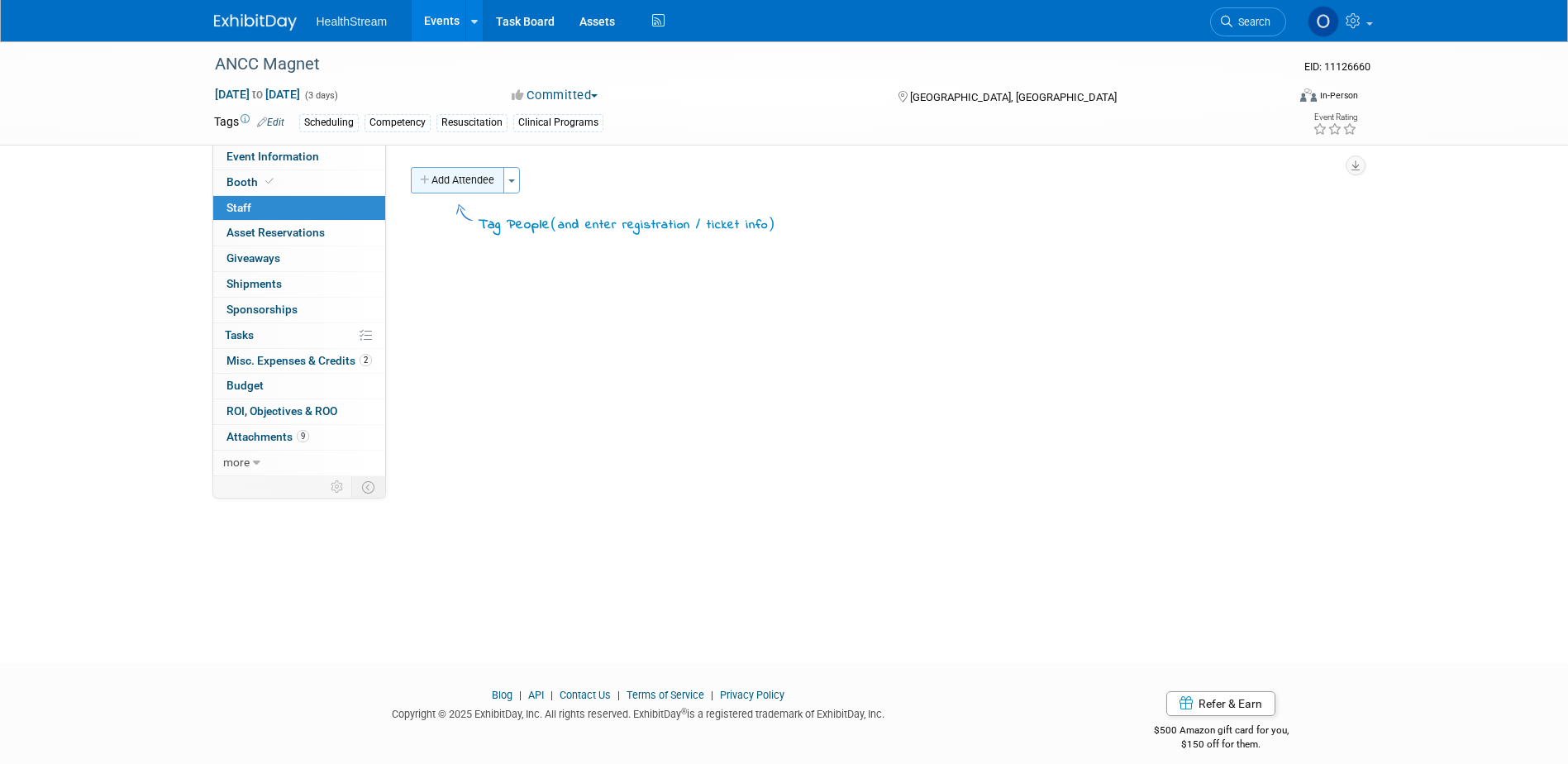
click at [481, 175] on button "Add Attendee" at bounding box center [457, 180] width 93 height 27
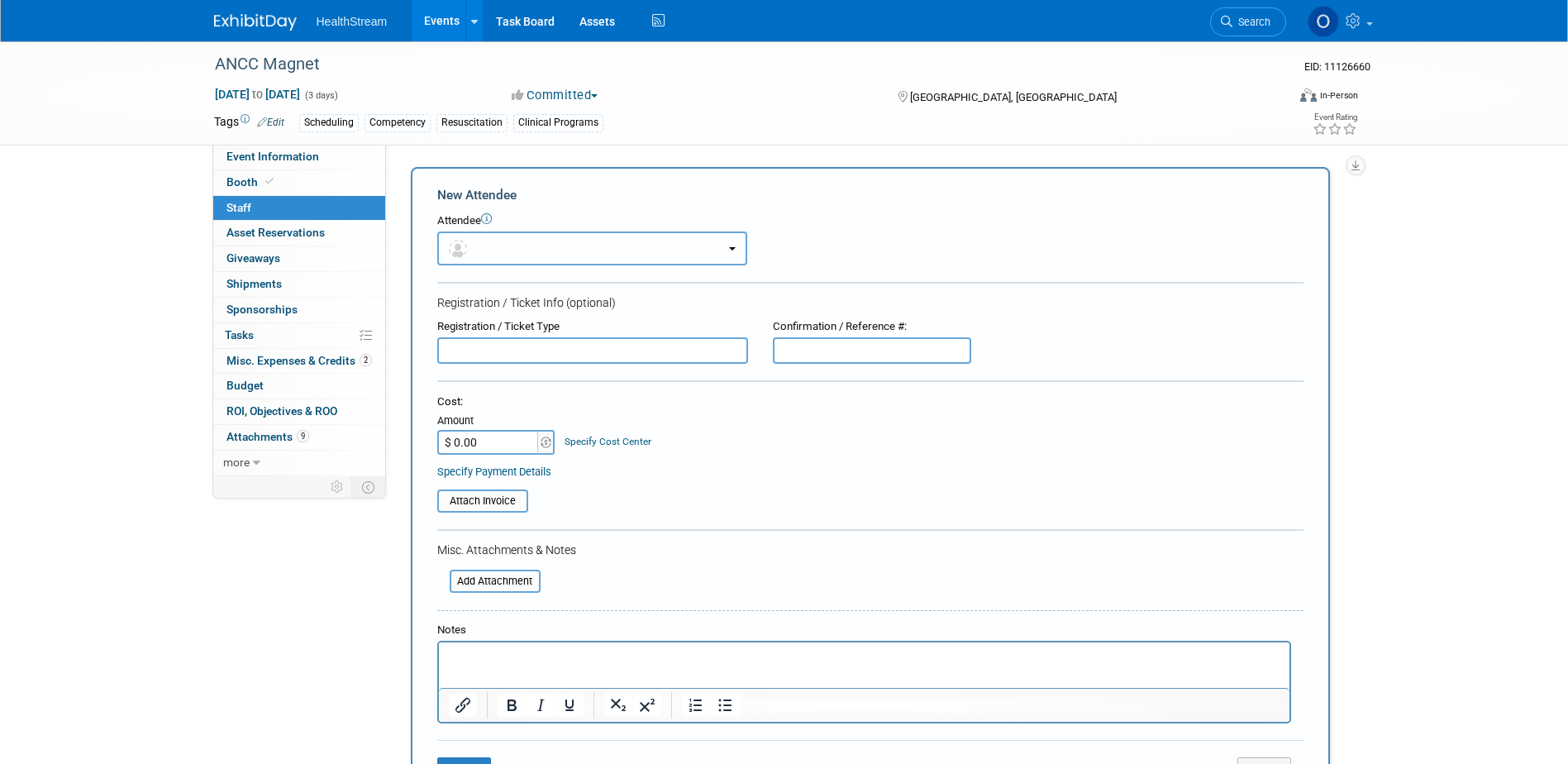
click at [729, 241] on button "button" at bounding box center [592, 248] width 310 height 34
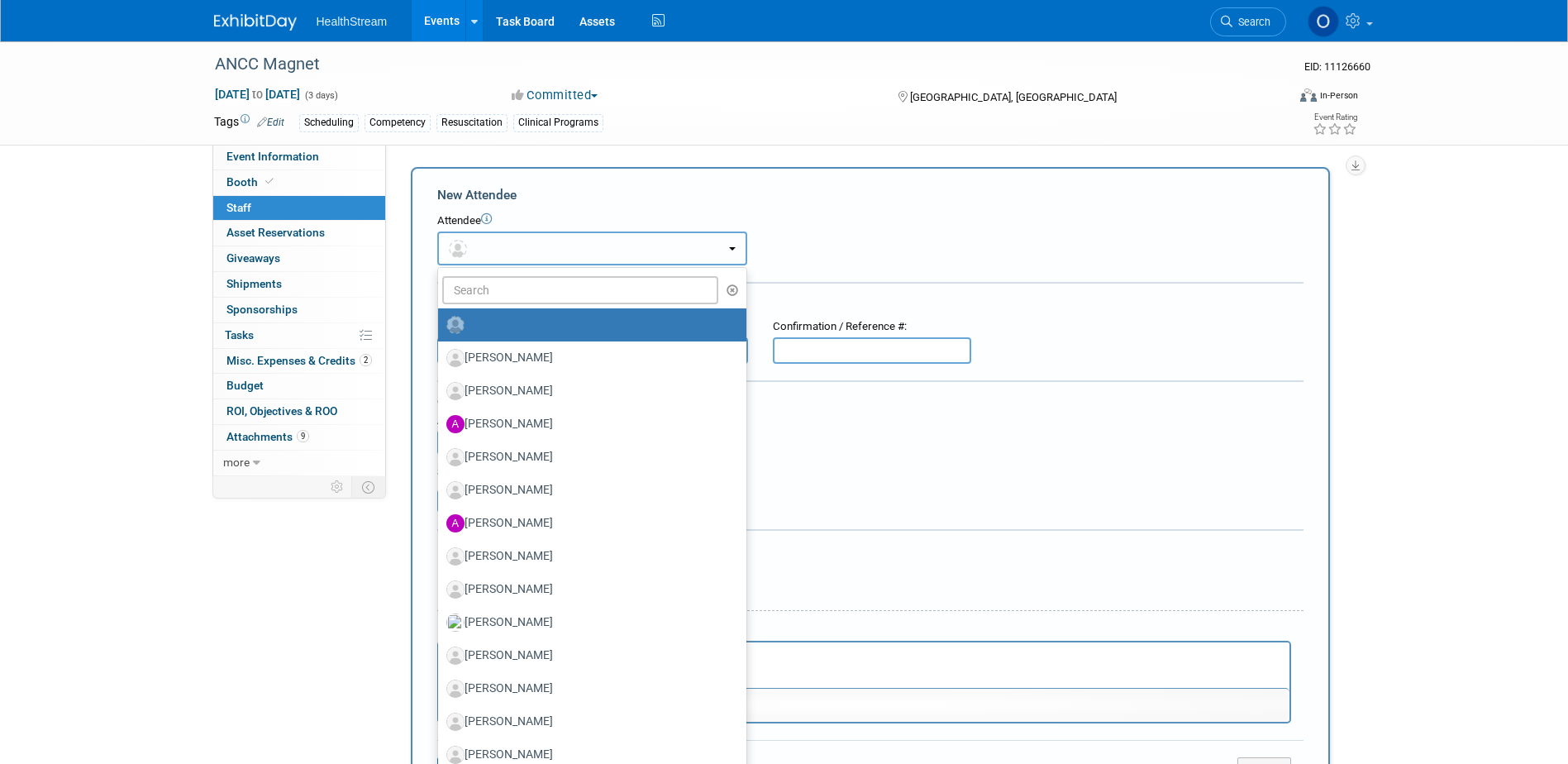
click at [729, 241] on button "button" at bounding box center [592, 248] width 310 height 34
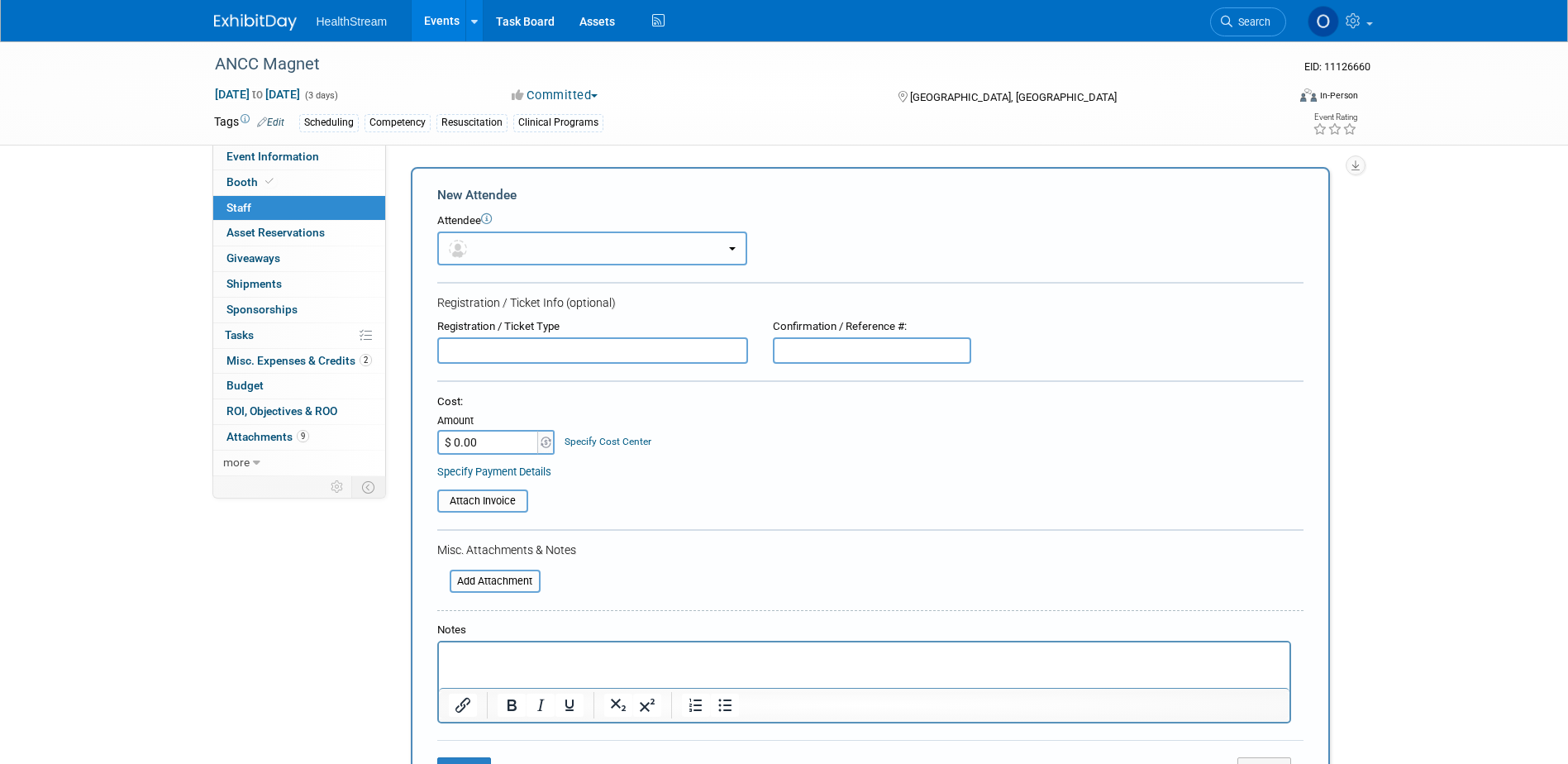
click at [734, 241] on button "button" at bounding box center [592, 248] width 310 height 34
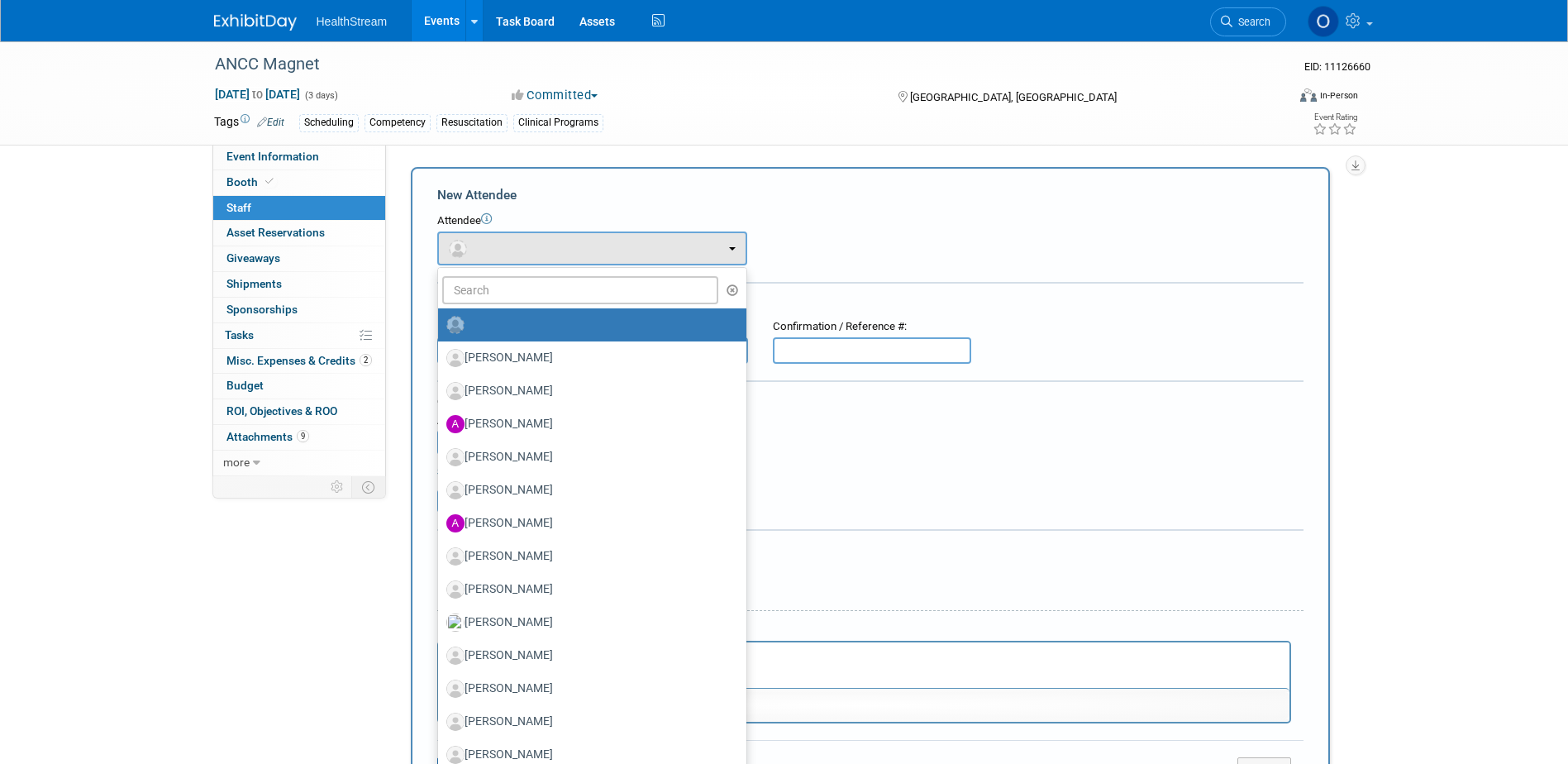
click at [585, 274] on ul "Aaron Faber Aisha Roels Alyssa Jones Amanda Morinelli Amber Walker (me)" at bounding box center [592, 597] width 310 height 661
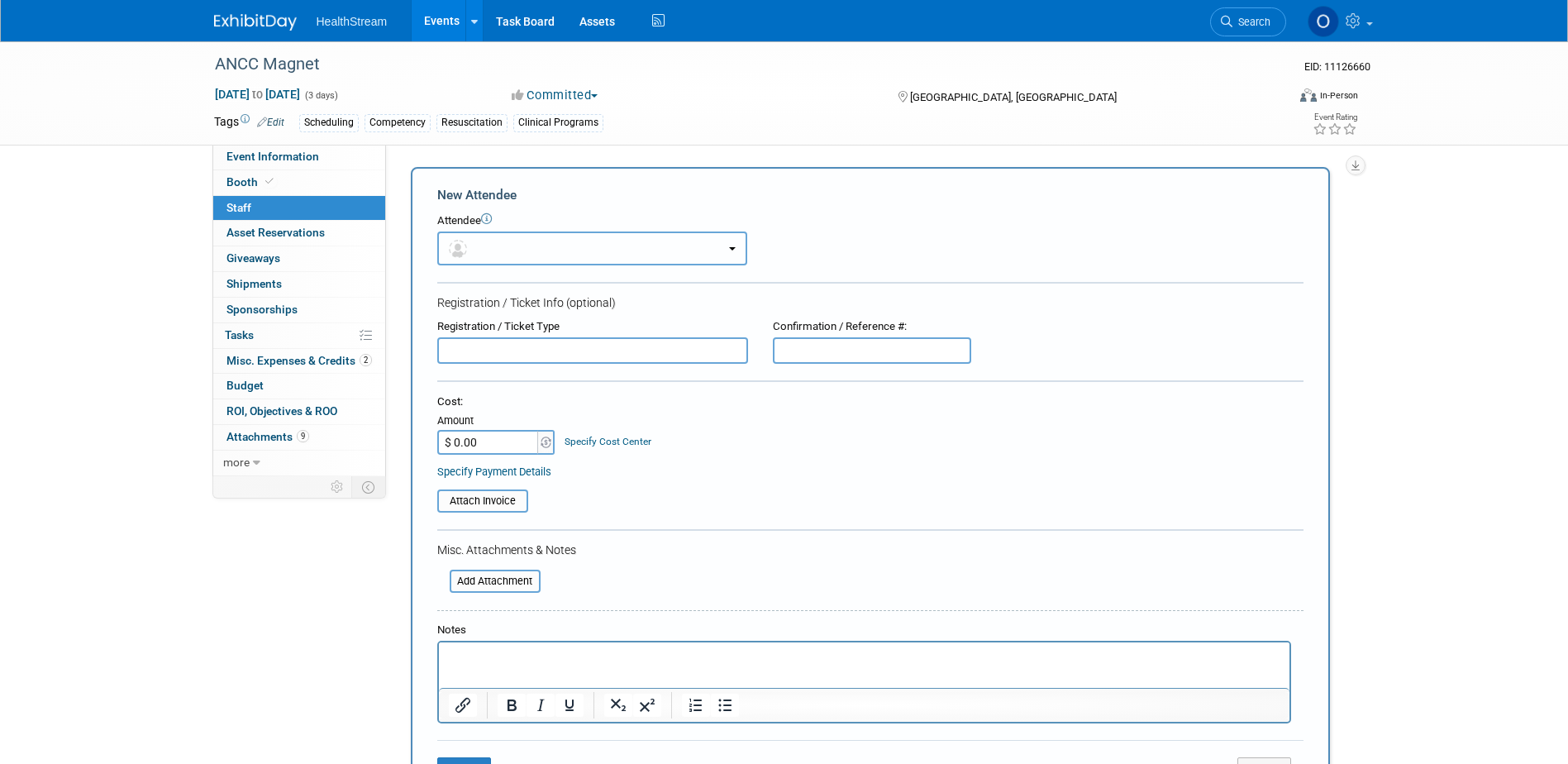
click at [591, 256] on button "button" at bounding box center [592, 248] width 310 height 34
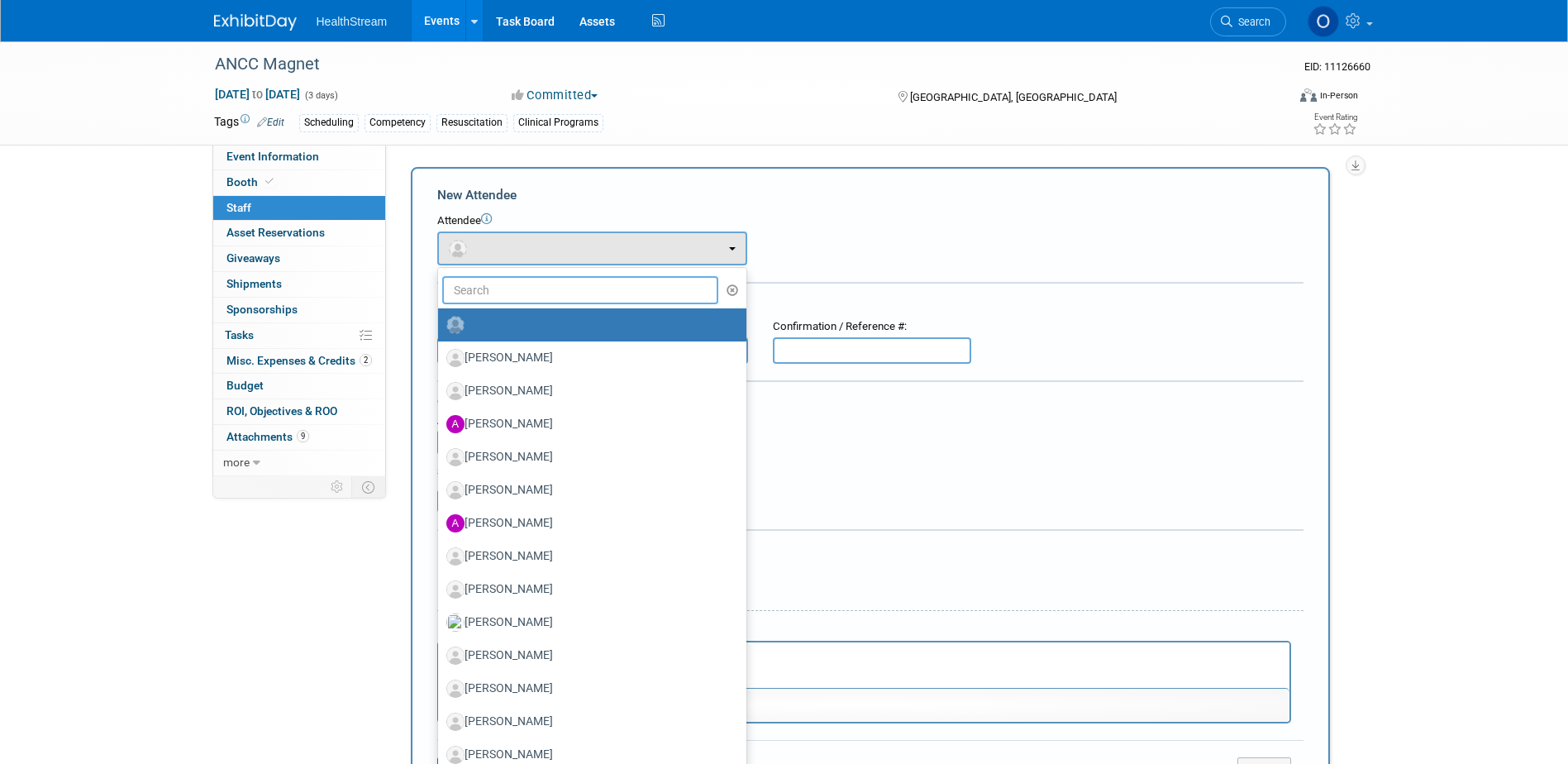
click at [589, 288] on input "text" at bounding box center [580, 290] width 277 height 28
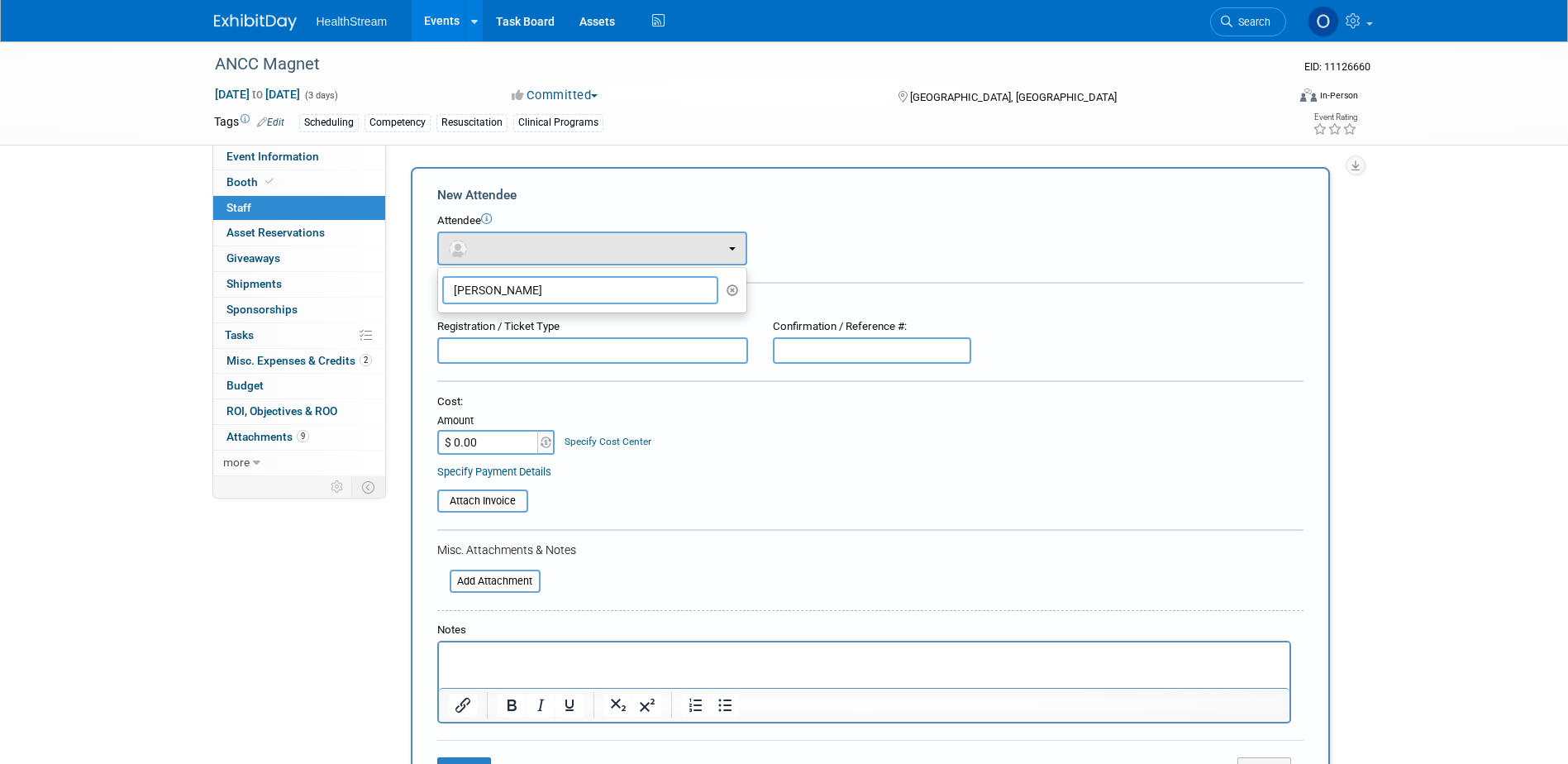
type input "emily"
drag, startPoint x: 500, startPoint y: 289, endPoint x: 453, endPoint y: 291, distance: 47.0
click at [453, 291] on input "emily" at bounding box center [580, 290] width 277 height 28
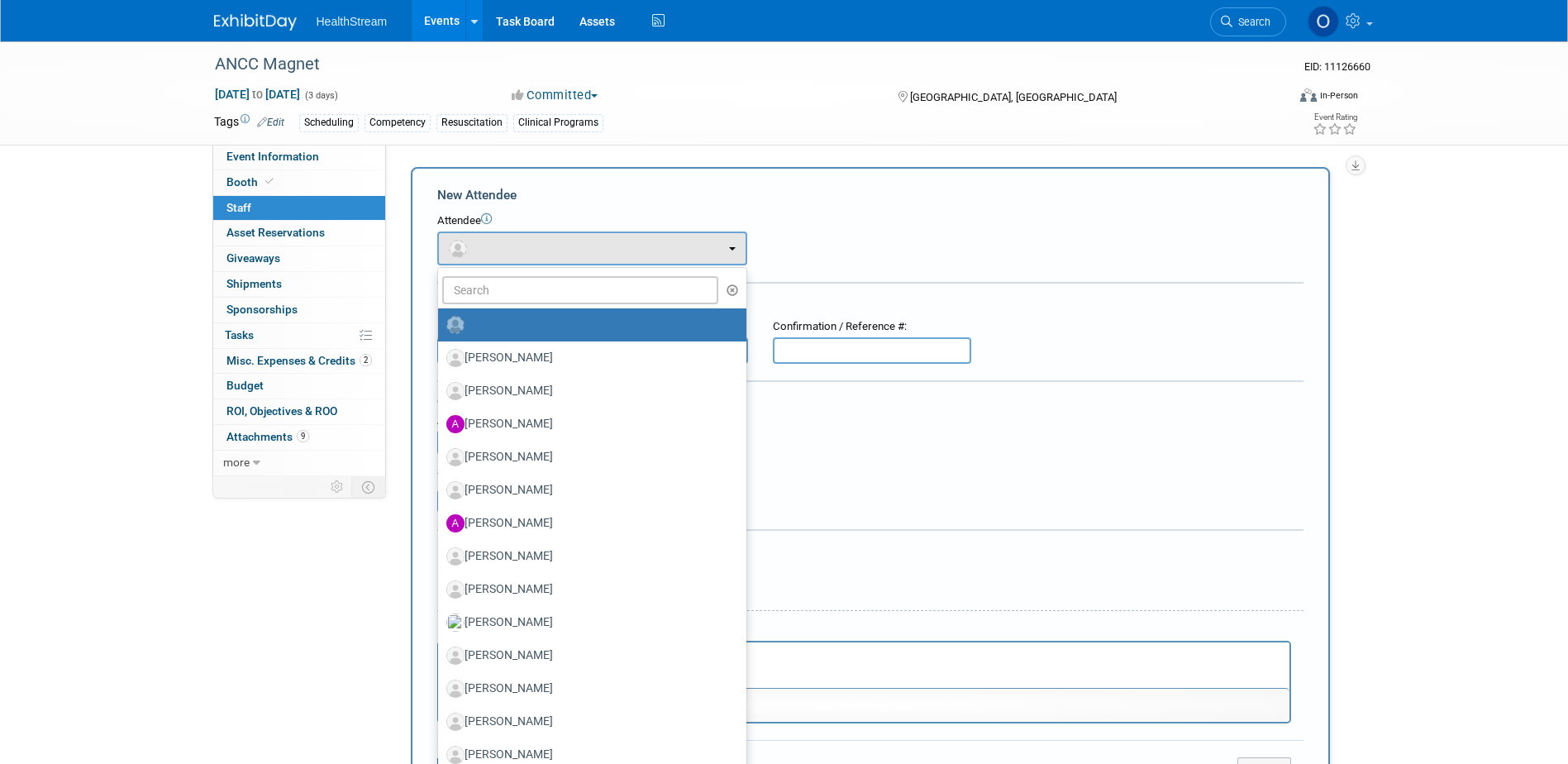
click at [816, 219] on div "Attendee" at bounding box center [870, 221] width 866 height 16
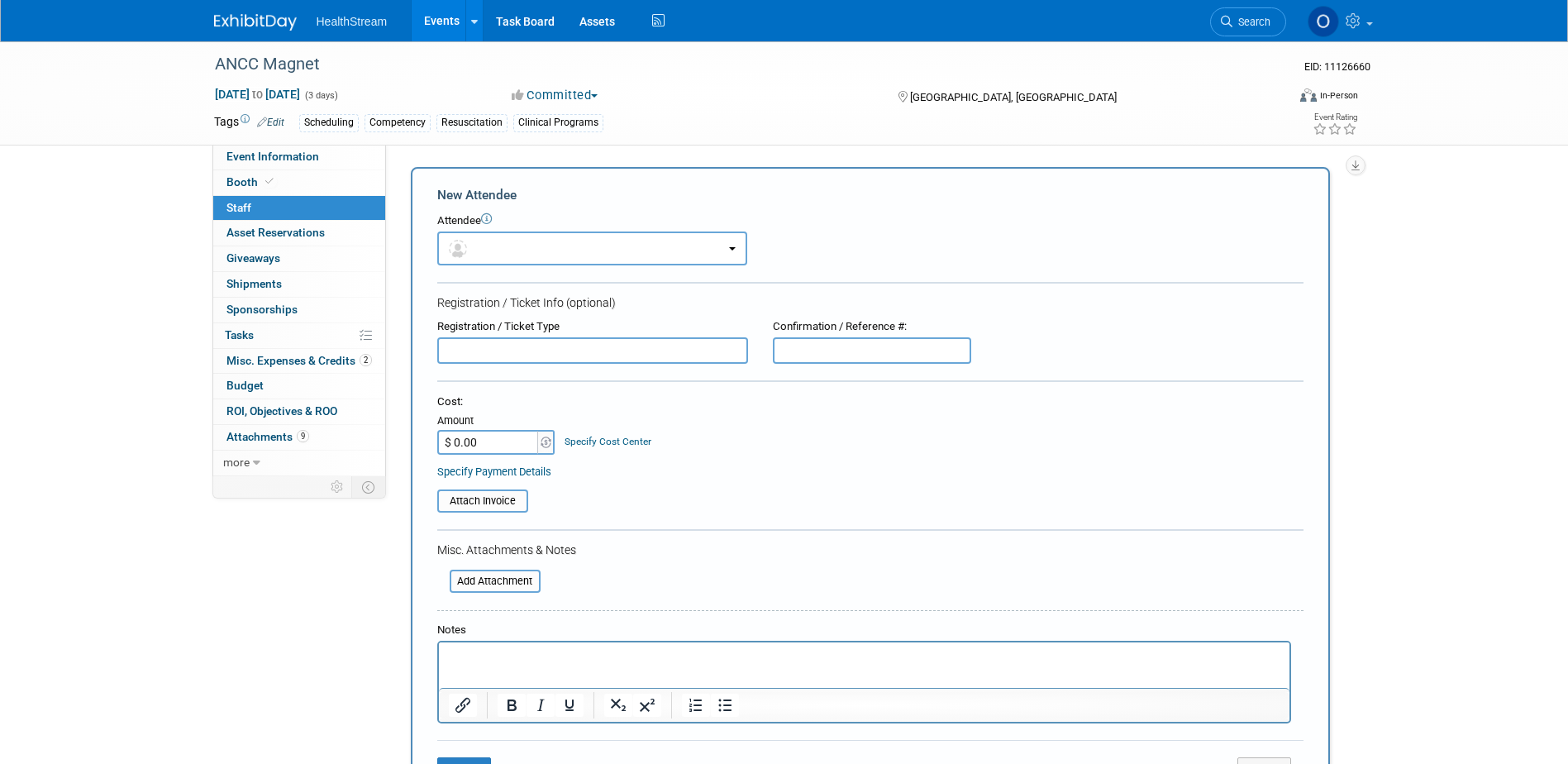
click at [488, 216] on icon at bounding box center [486, 219] width 11 height 11
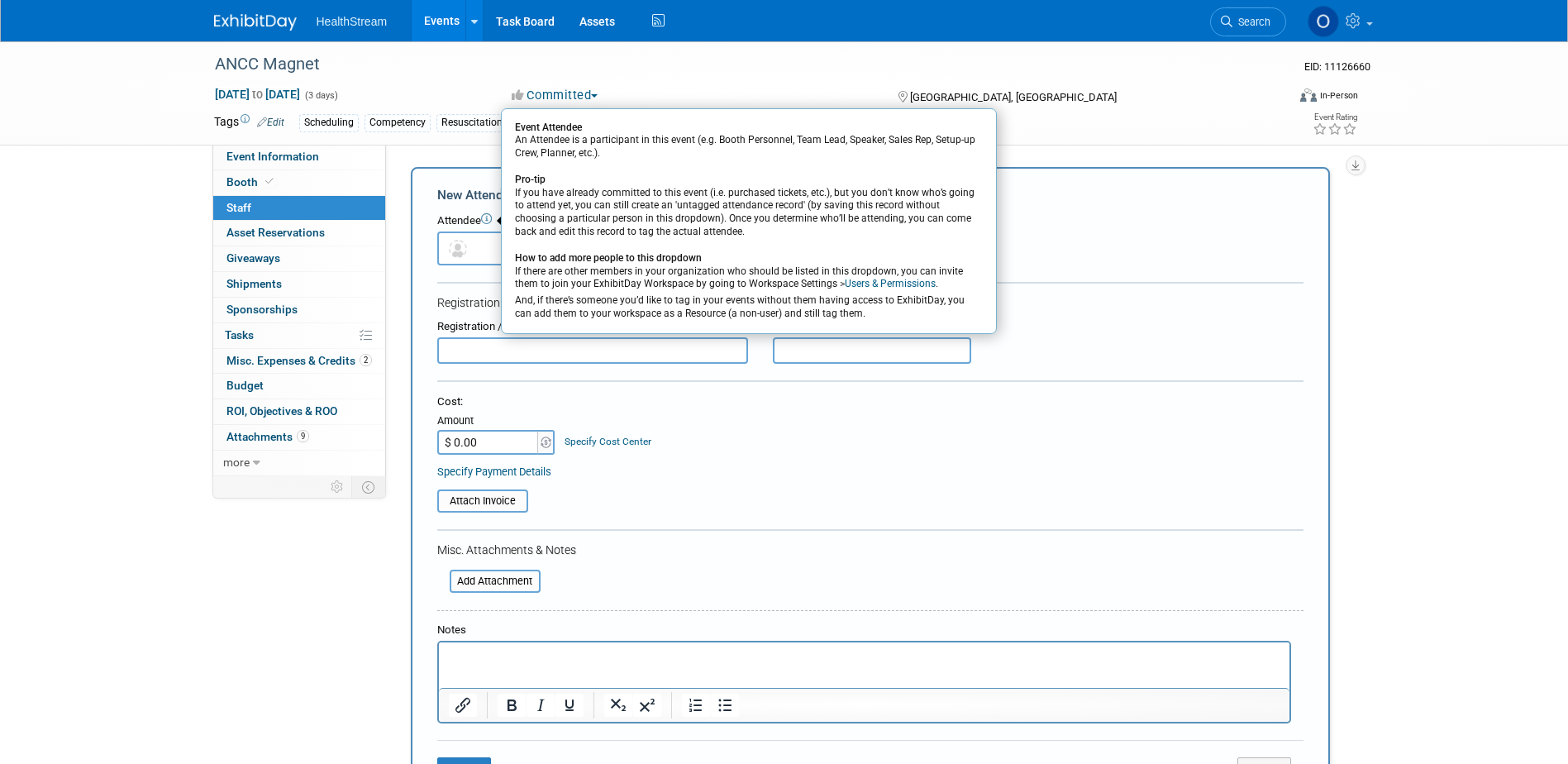
click at [1192, 254] on div "Attendee Event Attendee An Attendee is a participant in this event (e.g. Booth …" at bounding box center [870, 239] width 866 height 52
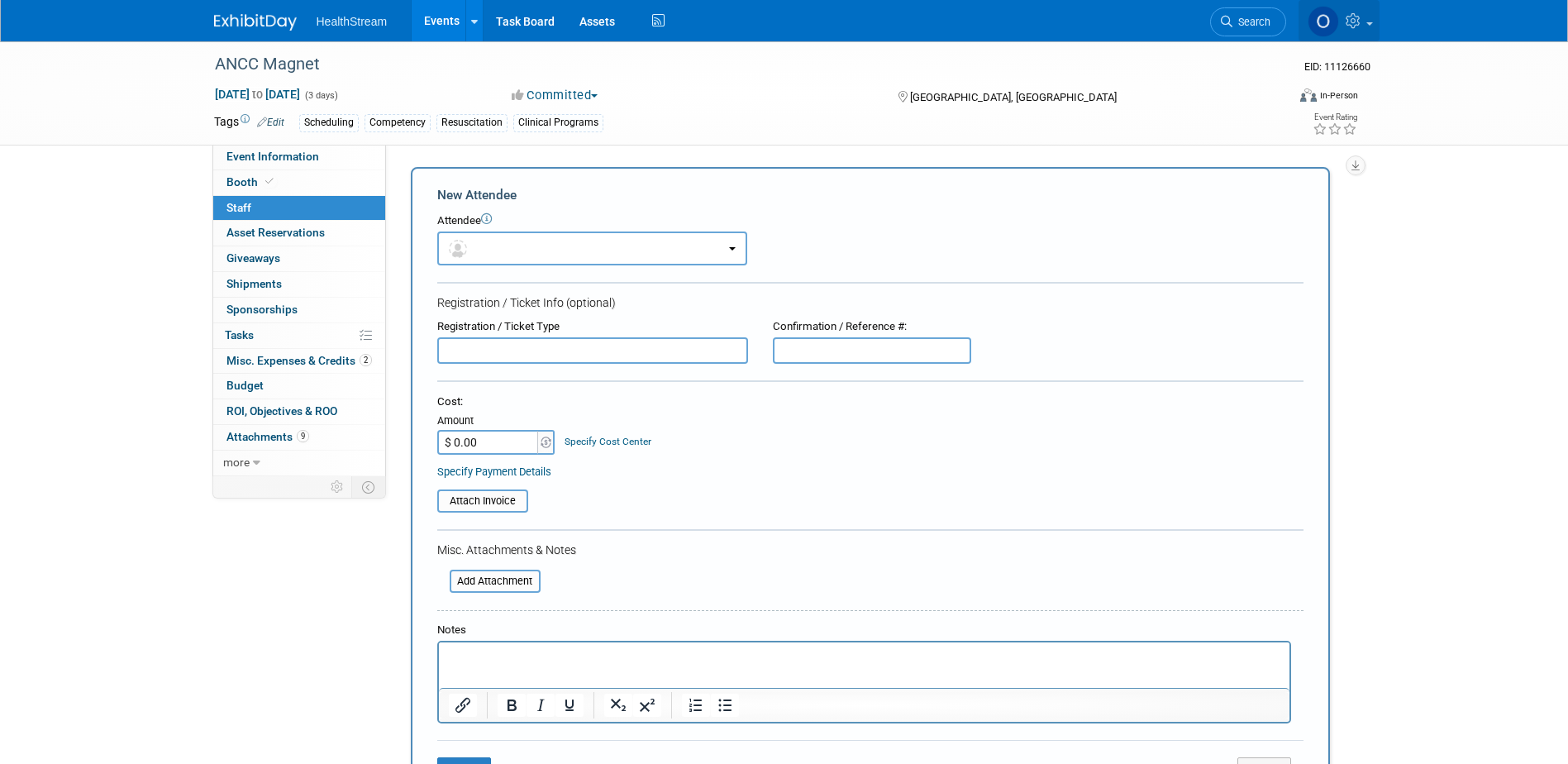
click at [1362, 20] on icon at bounding box center [1354, 21] width 19 height 15
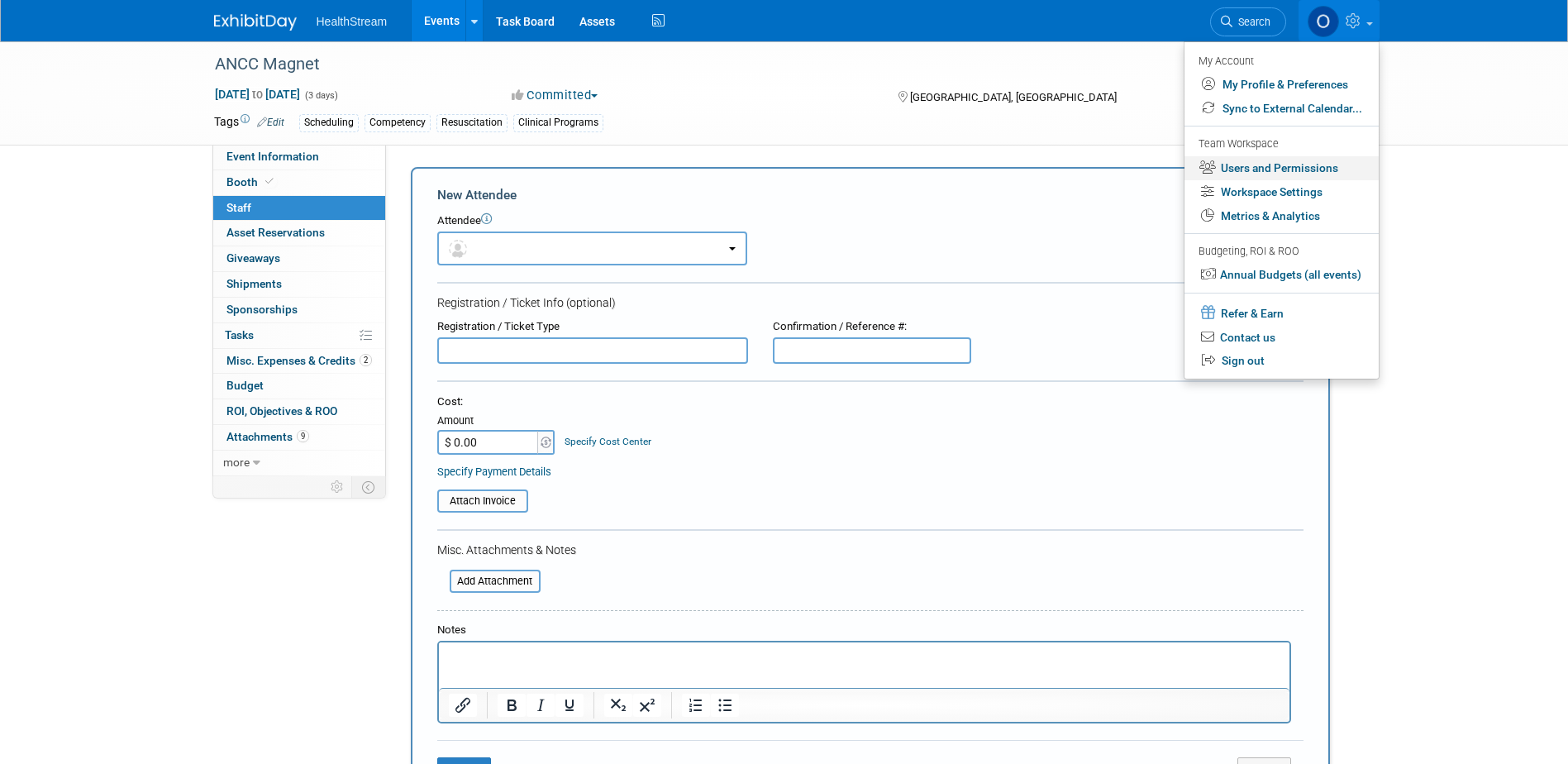
click at [1273, 164] on link "Users and Permissions" at bounding box center [1281, 168] width 194 height 24
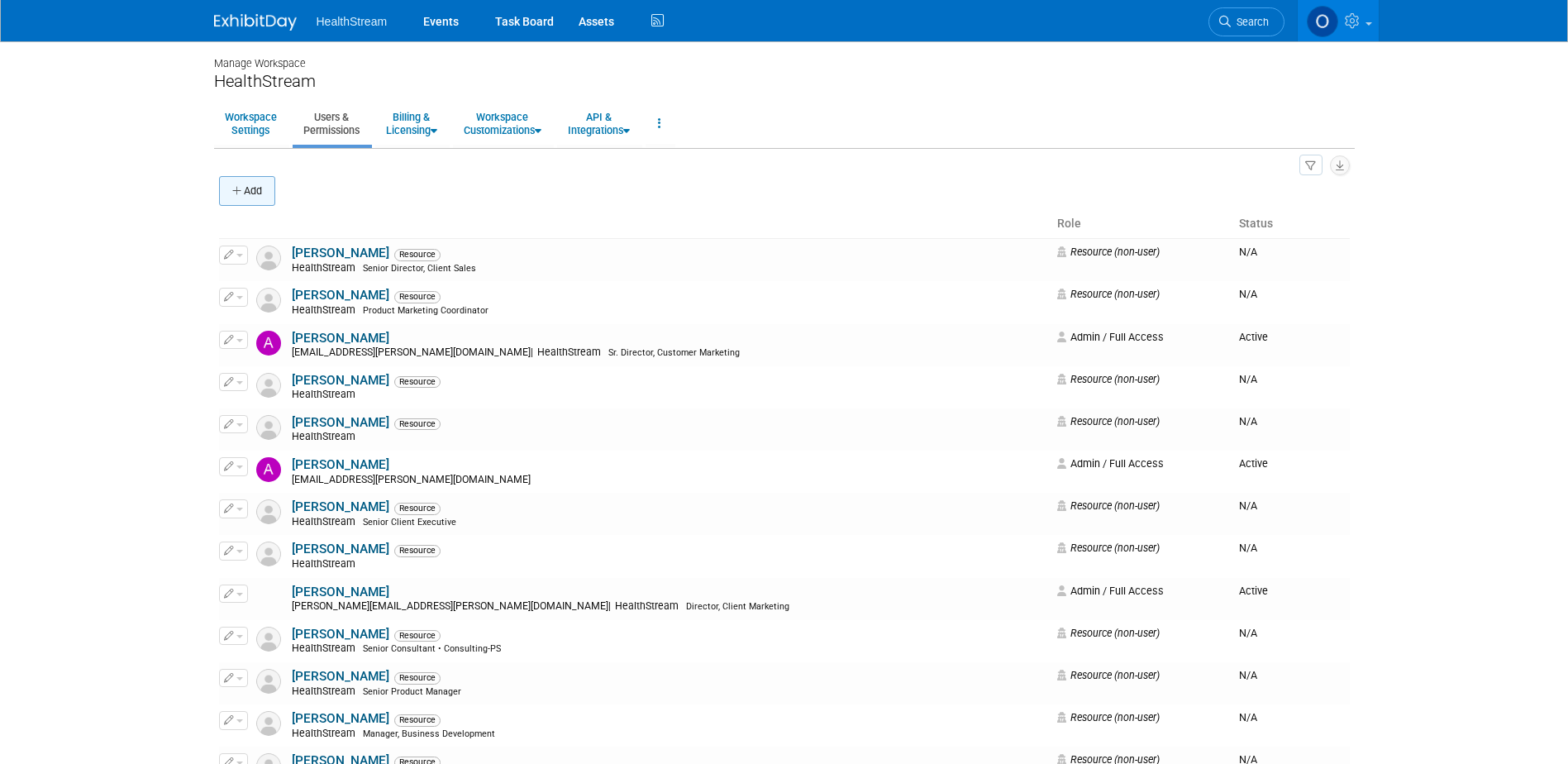
click at [239, 188] on icon "button" at bounding box center [238, 191] width 12 height 11
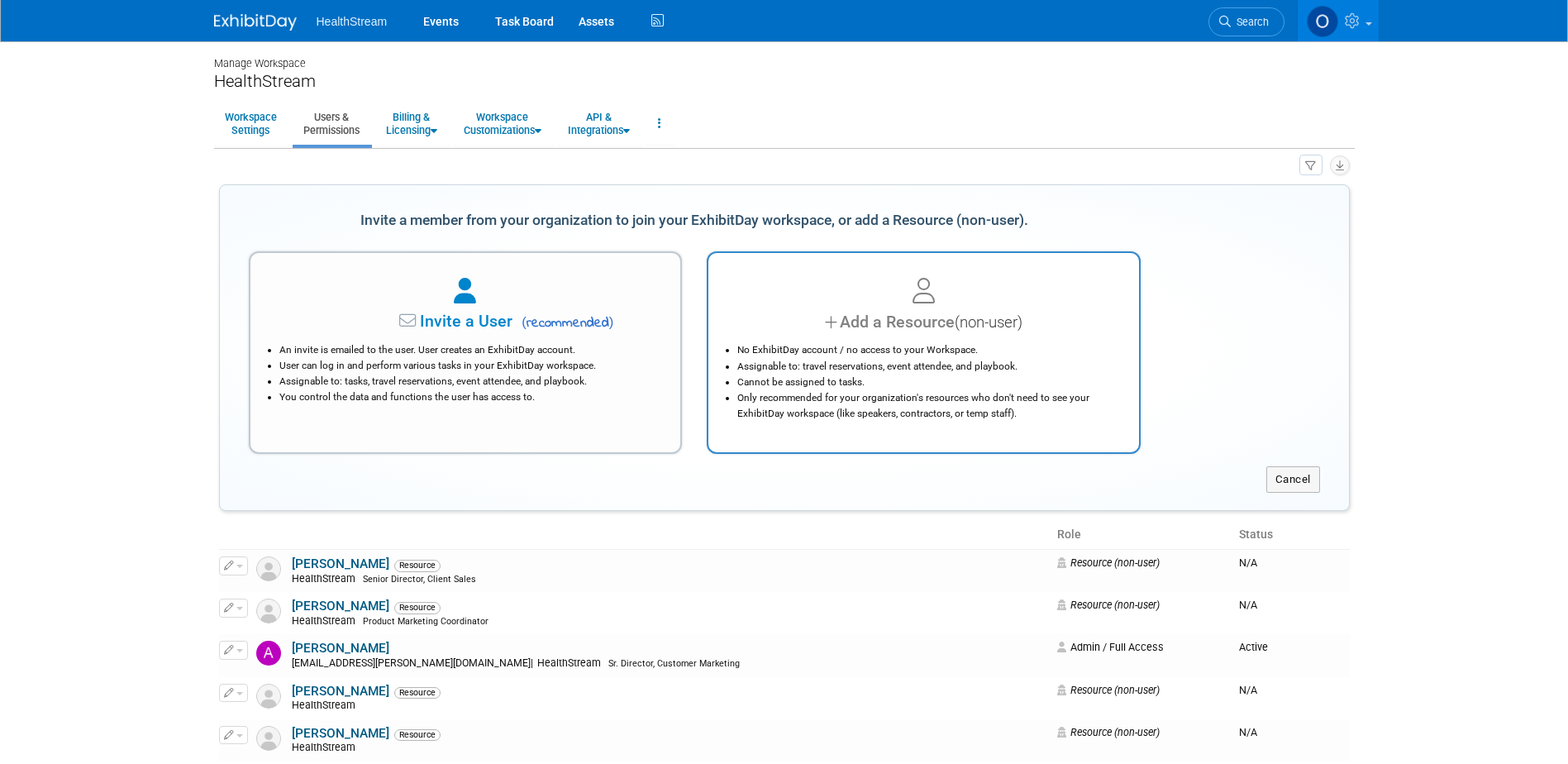
click at [1042, 305] on div at bounding box center [923, 292] width 389 height 37
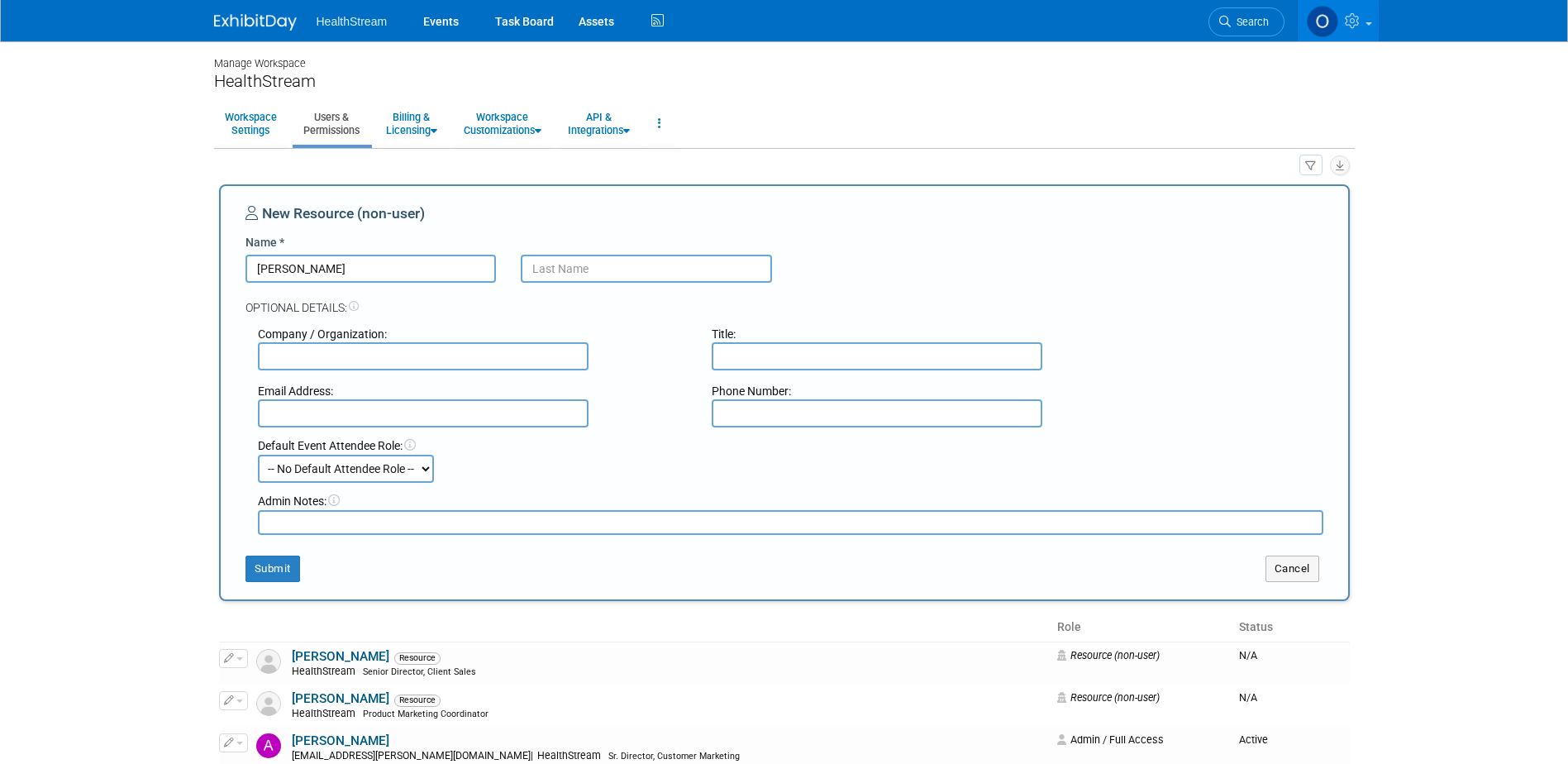
type input "Emily"
type input "Brooks"
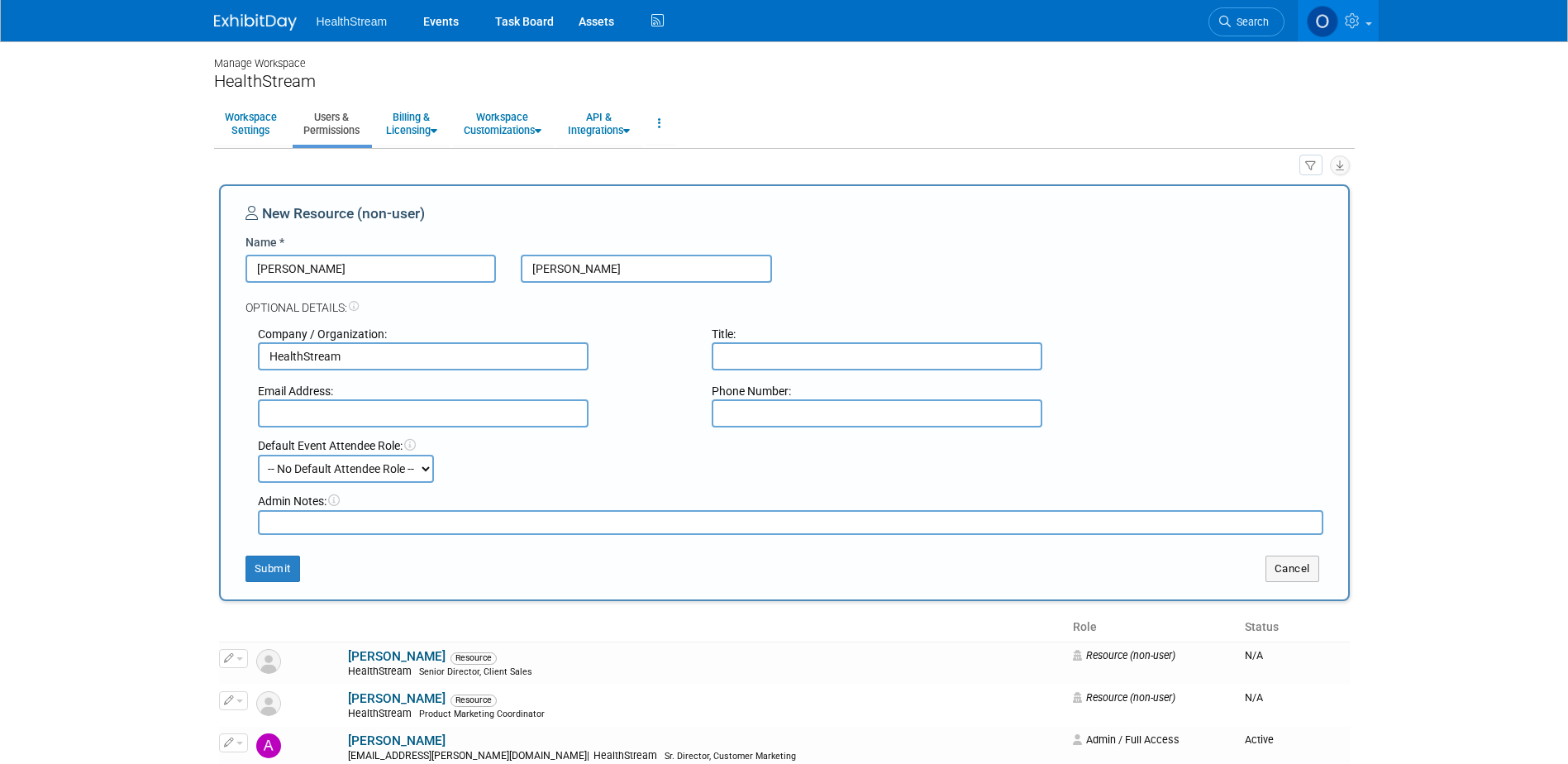
type input "HealthStream"
type input "e"
click at [419, 475] on select "-- No Default Attendee Role -- Demonstrator Host Planner Presenter Sales Repres…" at bounding box center [345, 469] width 176 height 28
click at [293, 568] on button "Submit" at bounding box center [272, 569] width 54 height 27
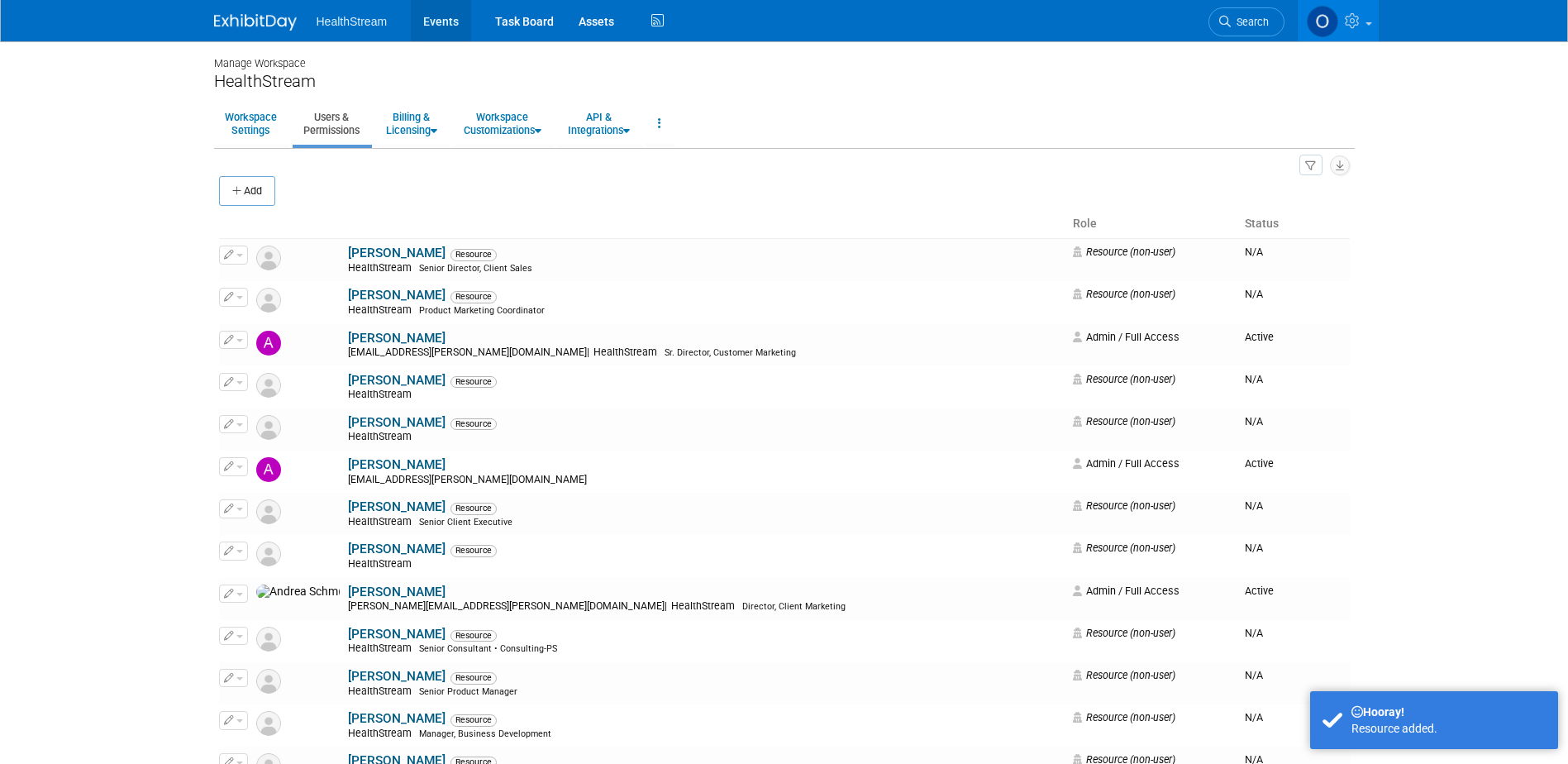
click at [445, 21] on link "Events" at bounding box center [440, 21] width 60 height 42
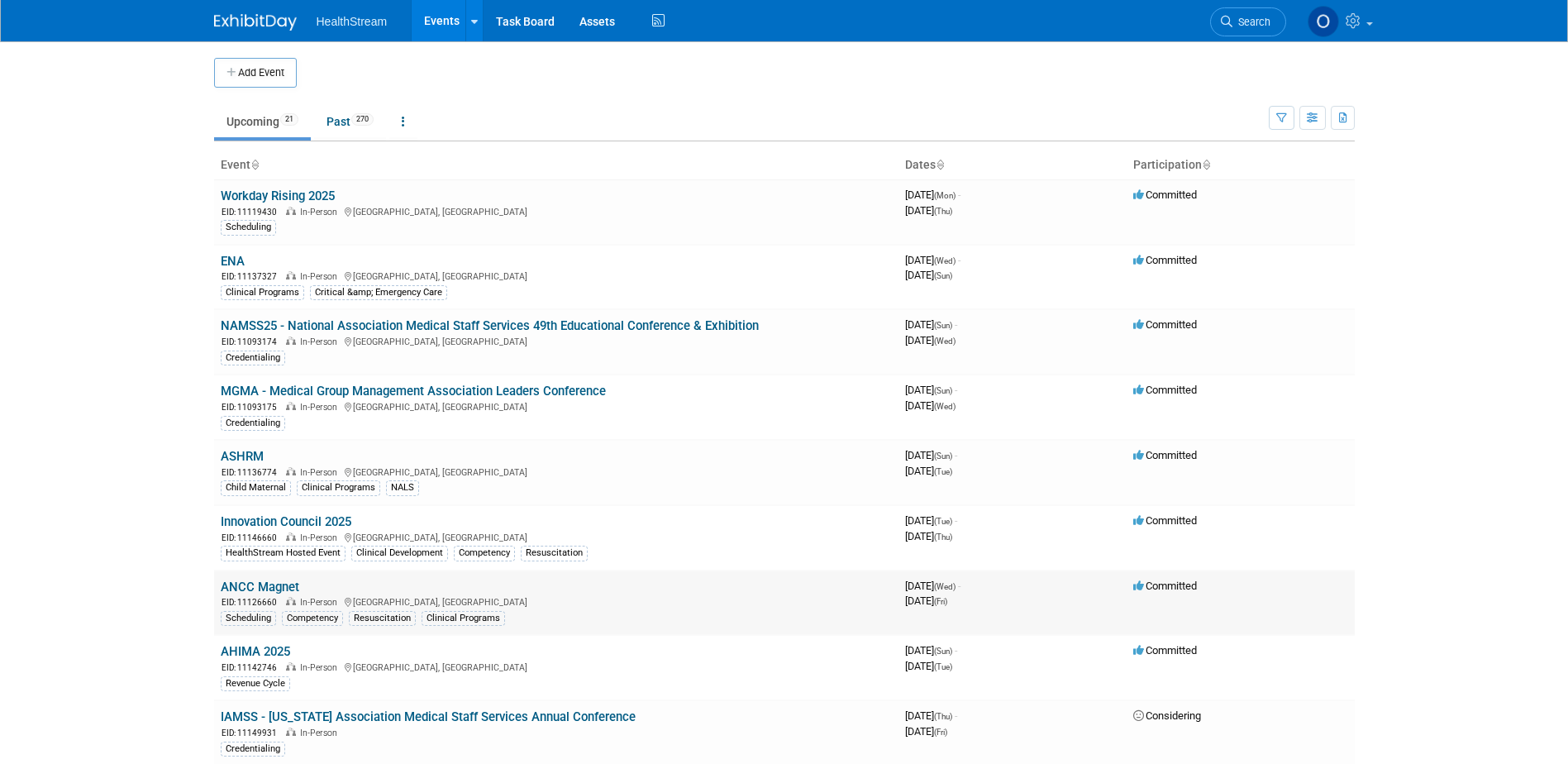
click at [253, 591] on link "ANCC Magnet" at bounding box center [260, 587] width 78 height 15
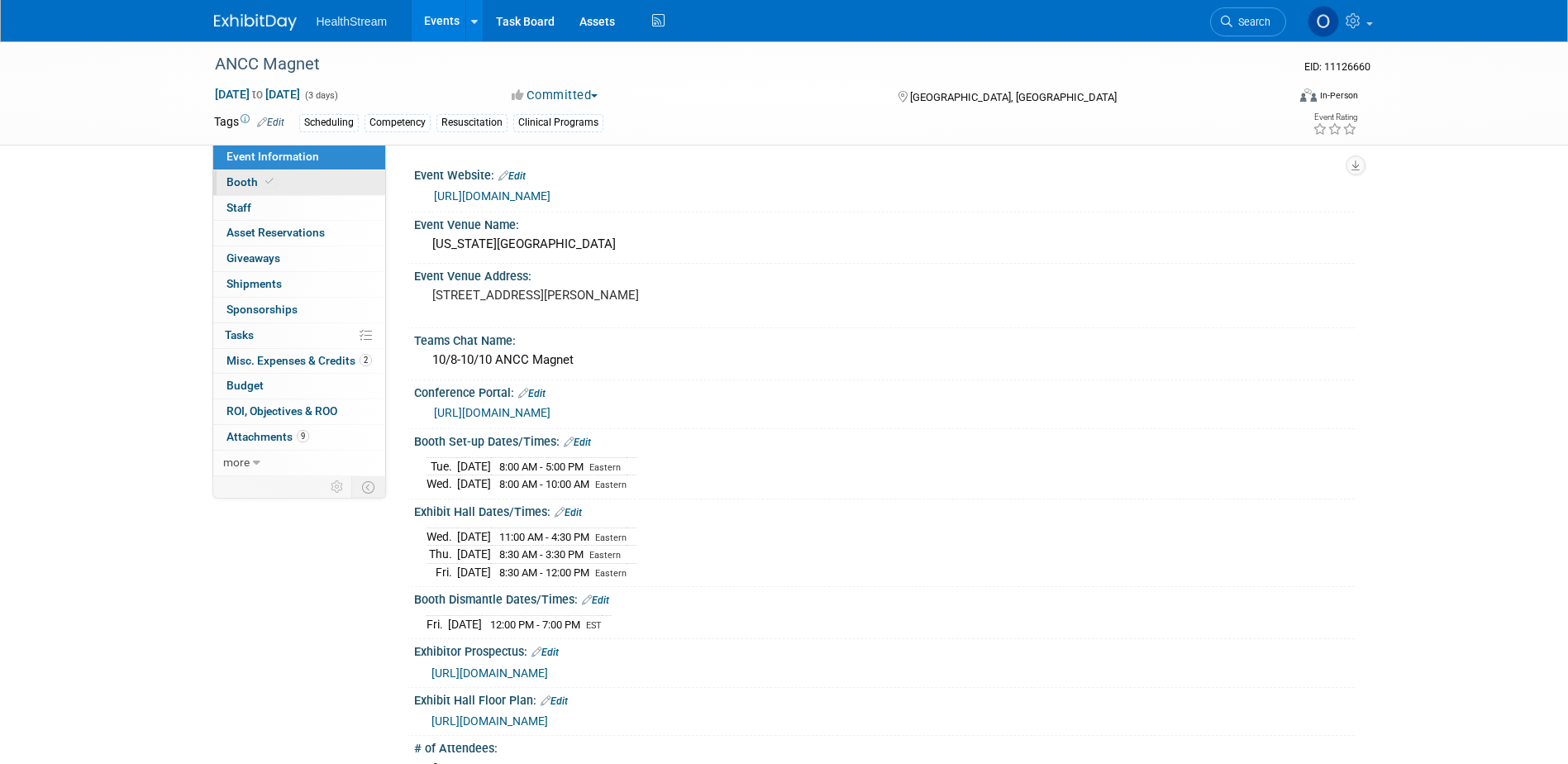
click at [298, 194] on link "Booth" at bounding box center [299, 183] width 172 height 25
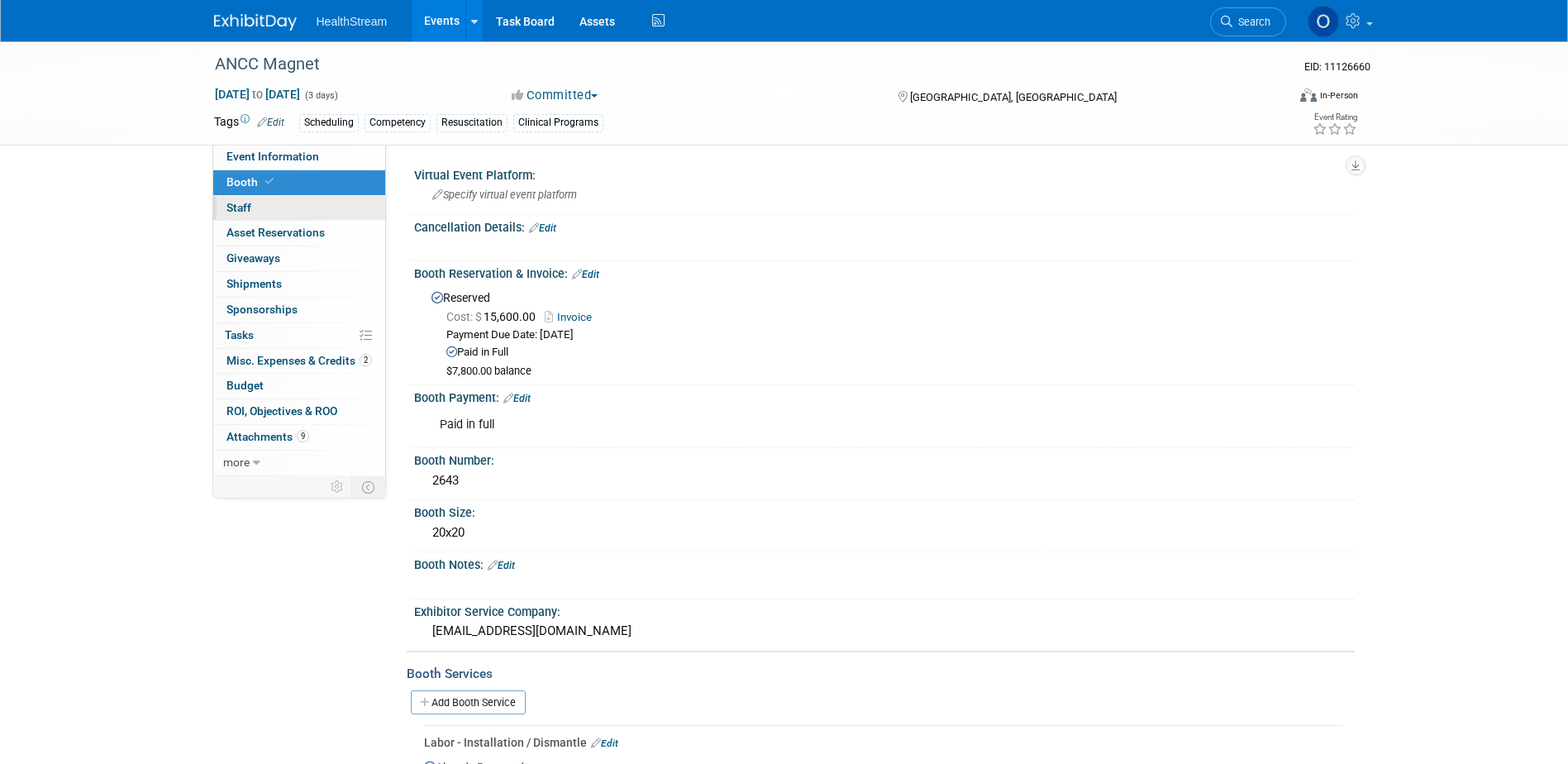
click at [301, 205] on link "0 Staff 0" at bounding box center [299, 209] width 172 height 25
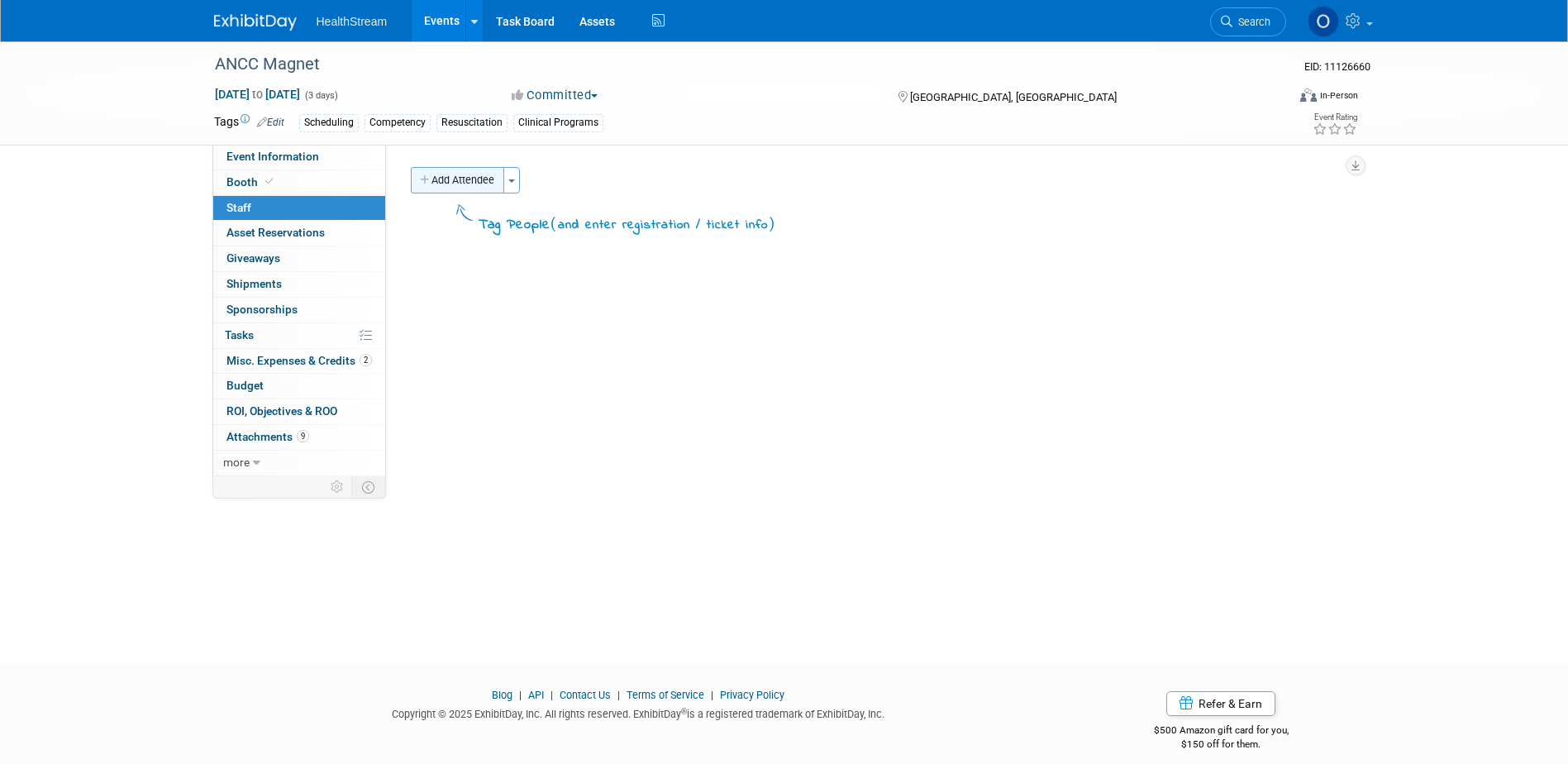
click at [483, 182] on button "Add Attendee" at bounding box center [457, 180] width 93 height 27
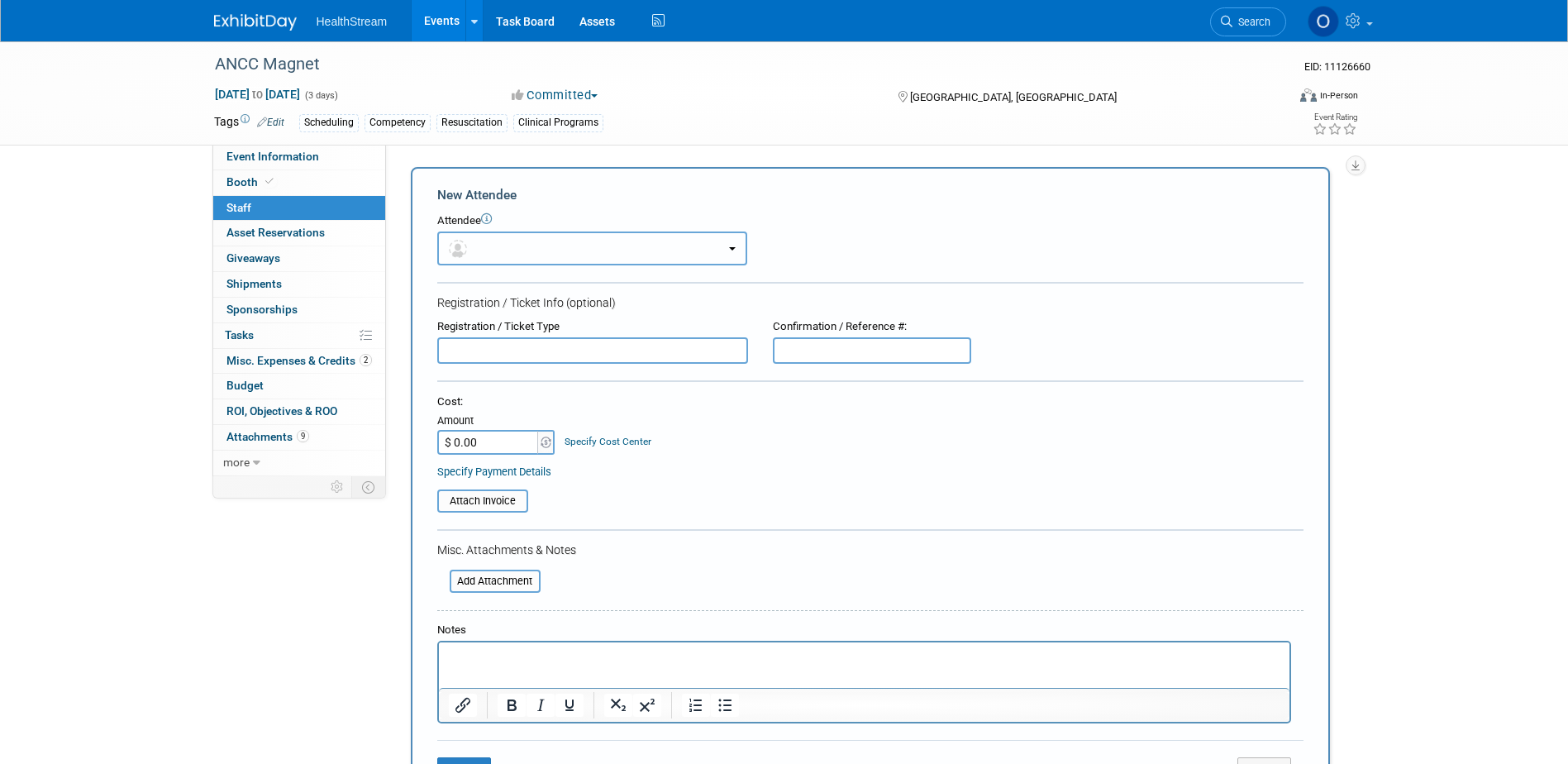
click at [501, 249] on button "button" at bounding box center [592, 248] width 310 height 34
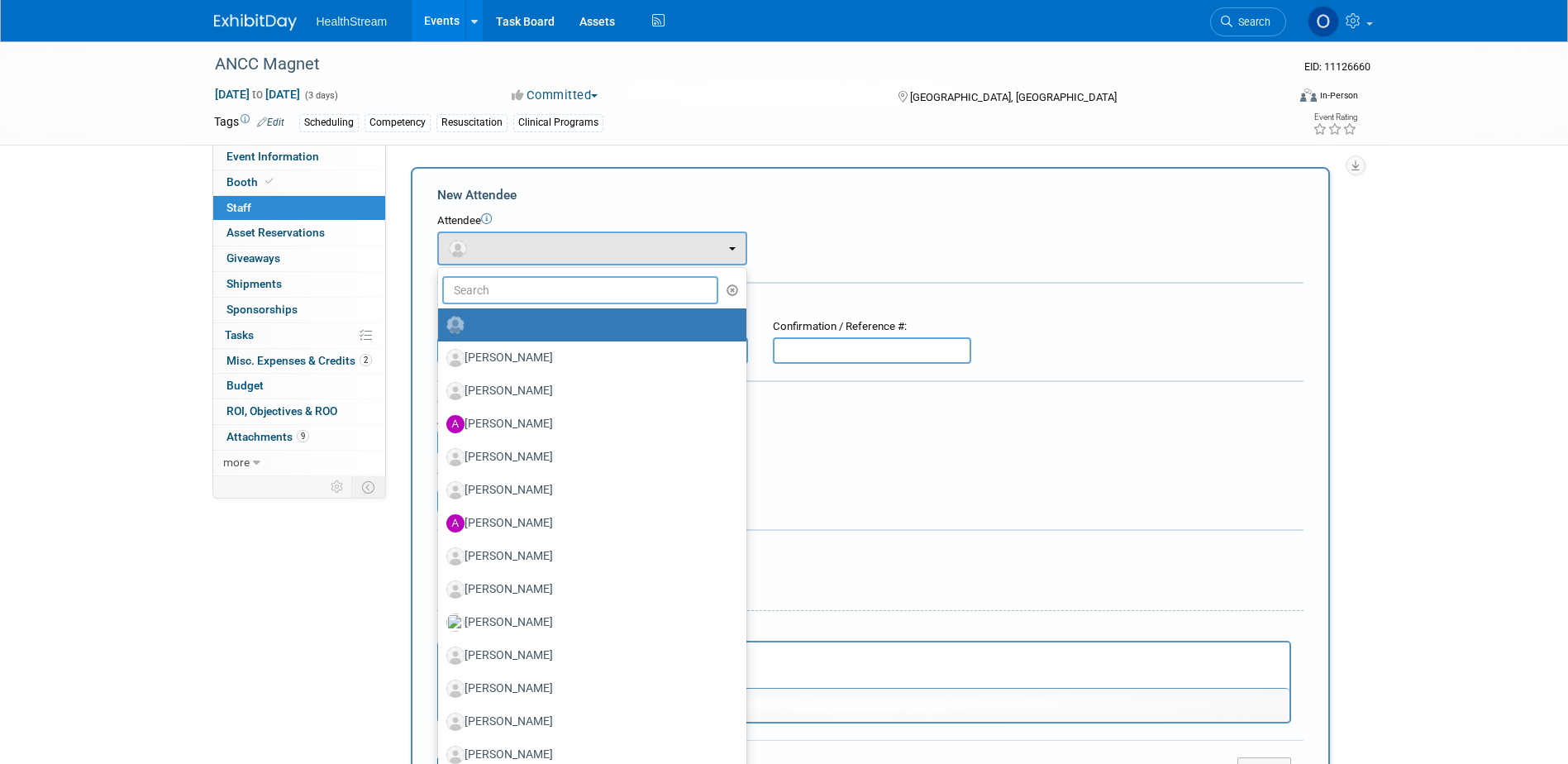
click at [506, 296] on input "text" at bounding box center [580, 290] width 277 height 28
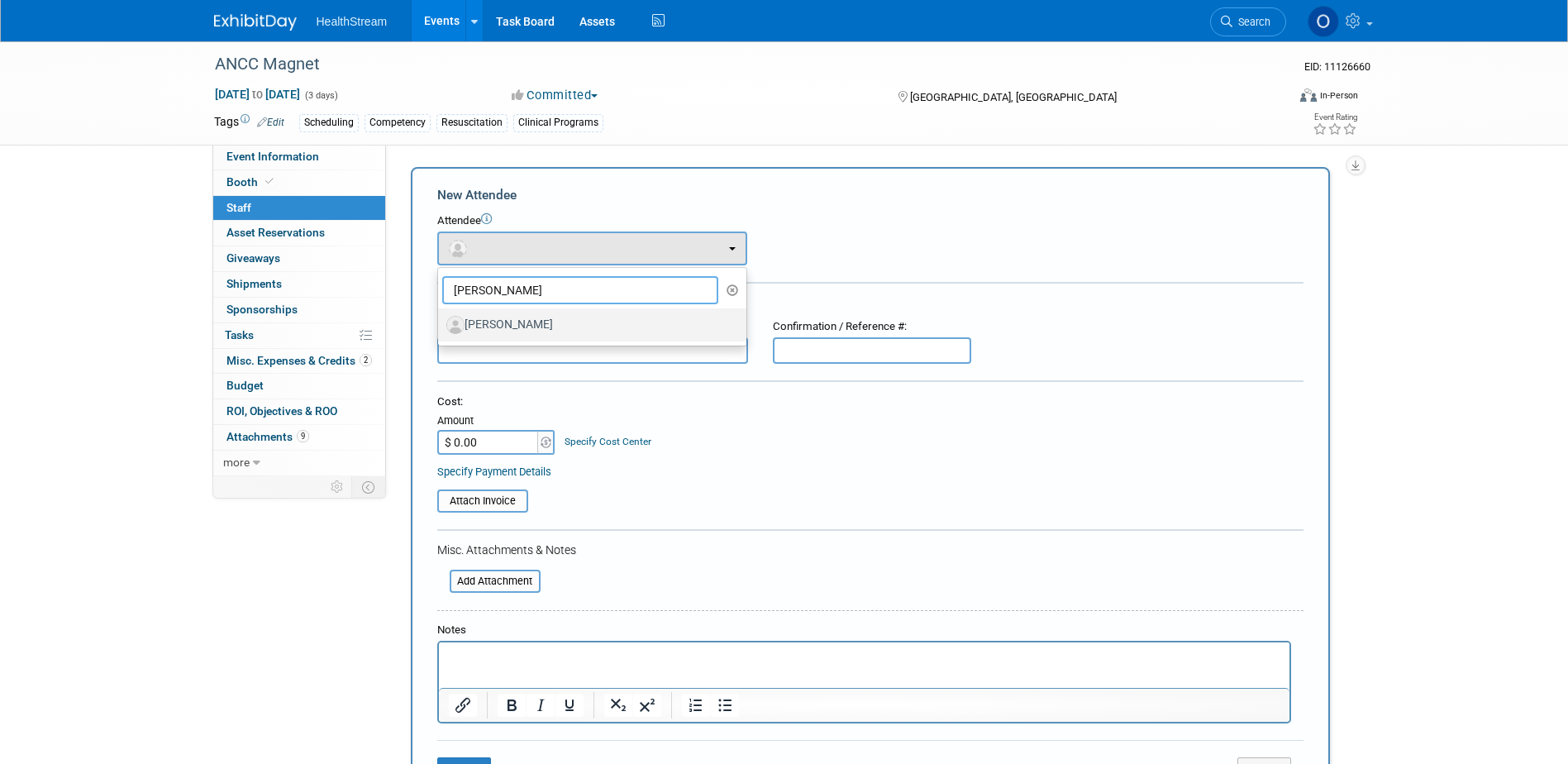
type input "emily"
click at [501, 322] on label "[PERSON_NAME]" at bounding box center [588, 325] width 284 height 27
click at [440, 322] on input "[PERSON_NAME]" at bounding box center [435, 323] width 11 height 11
select select "4e10b51b-cfc8-4e4b-8c21-ab41c57c1269"
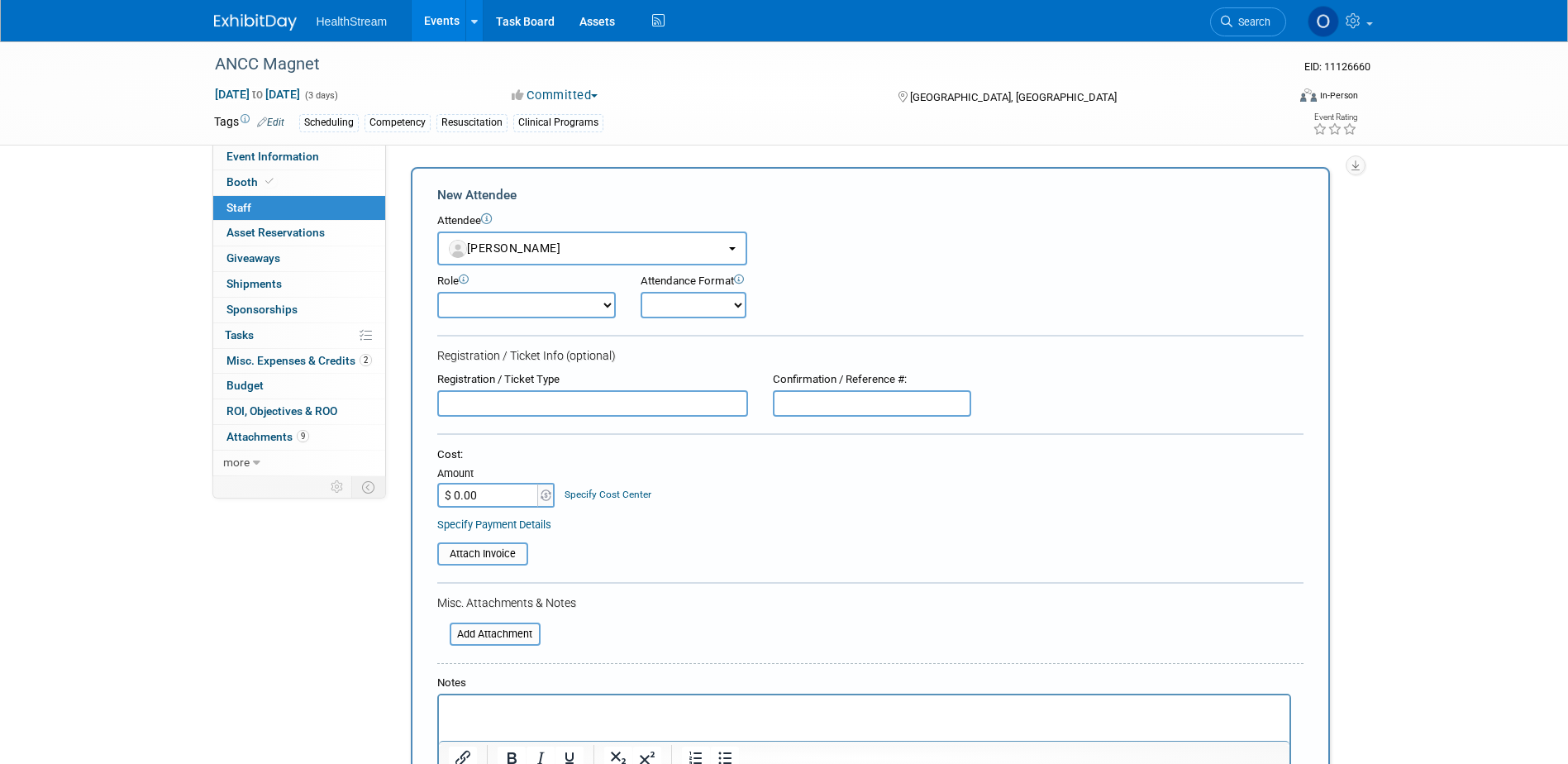
click at [505, 304] on select "Demonstrator Host Planner Presenter Sales Representative Set-up/Dismantle Crew …" at bounding box center [526, 305] width 178 height 27
select select "5"
click at [437, 292] on select "Demonstrator Host Planner Presenter Sales Representative Set-up/Dismantle Crew …" at bounding box center [526, 305] width 178 height 27
click at [700, 314] on select "Onsite Remote" at bounding box center [693, 305] width 106 height 27
select select "1"
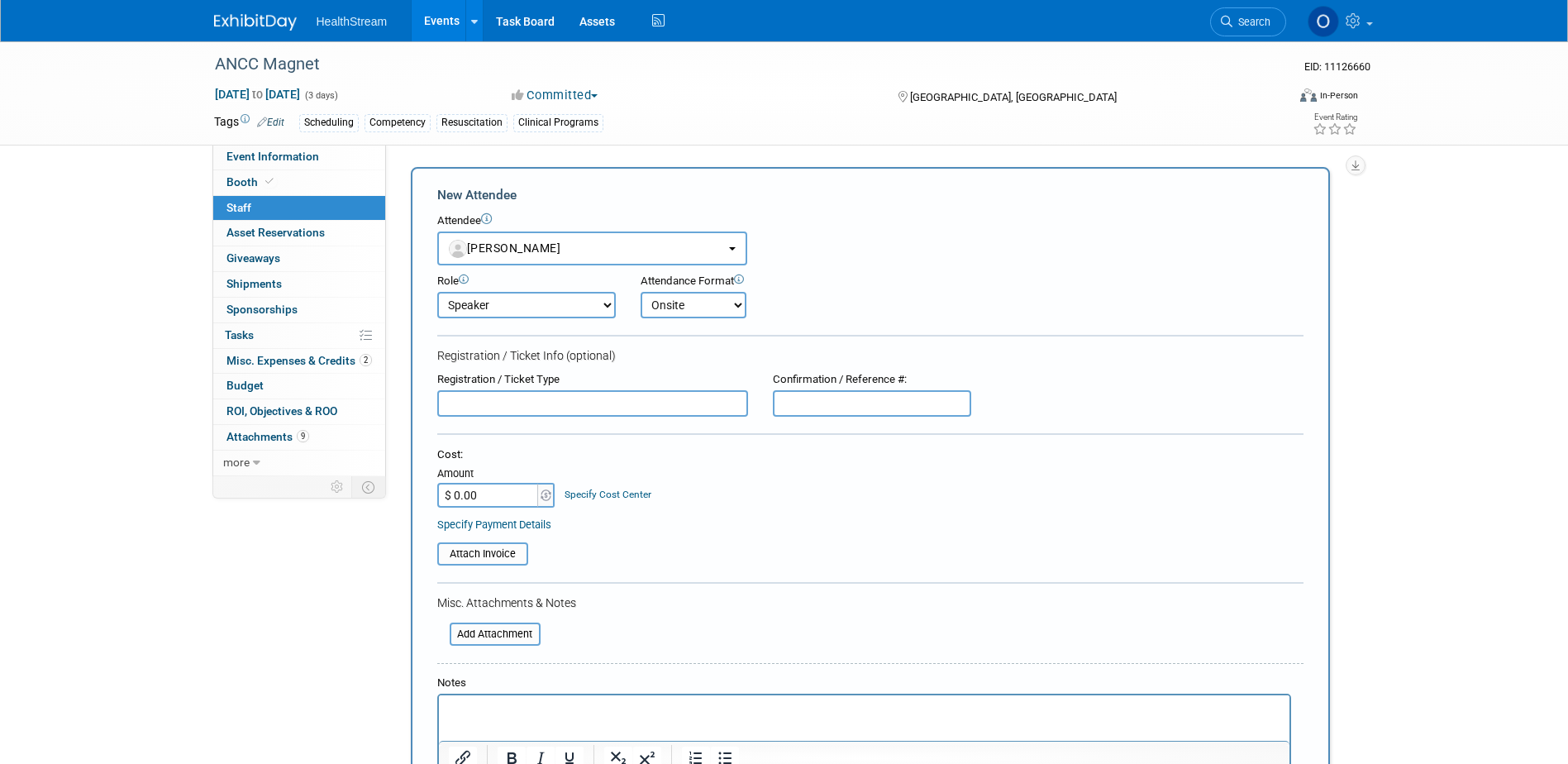
click at [641, 292] on select "Onsite Remote" at bounding box center [693, 305] width 106 height 27
click at [591, 413] on input "text" at bounding box center [592, 404] width 311 height 27
paste input "Exhibitor Full Conference Additional"
type input "Exhibitor Full Conference Additional"
click at [839, 395] on input "text" at bounding box center [872, 404] width 199 height 27
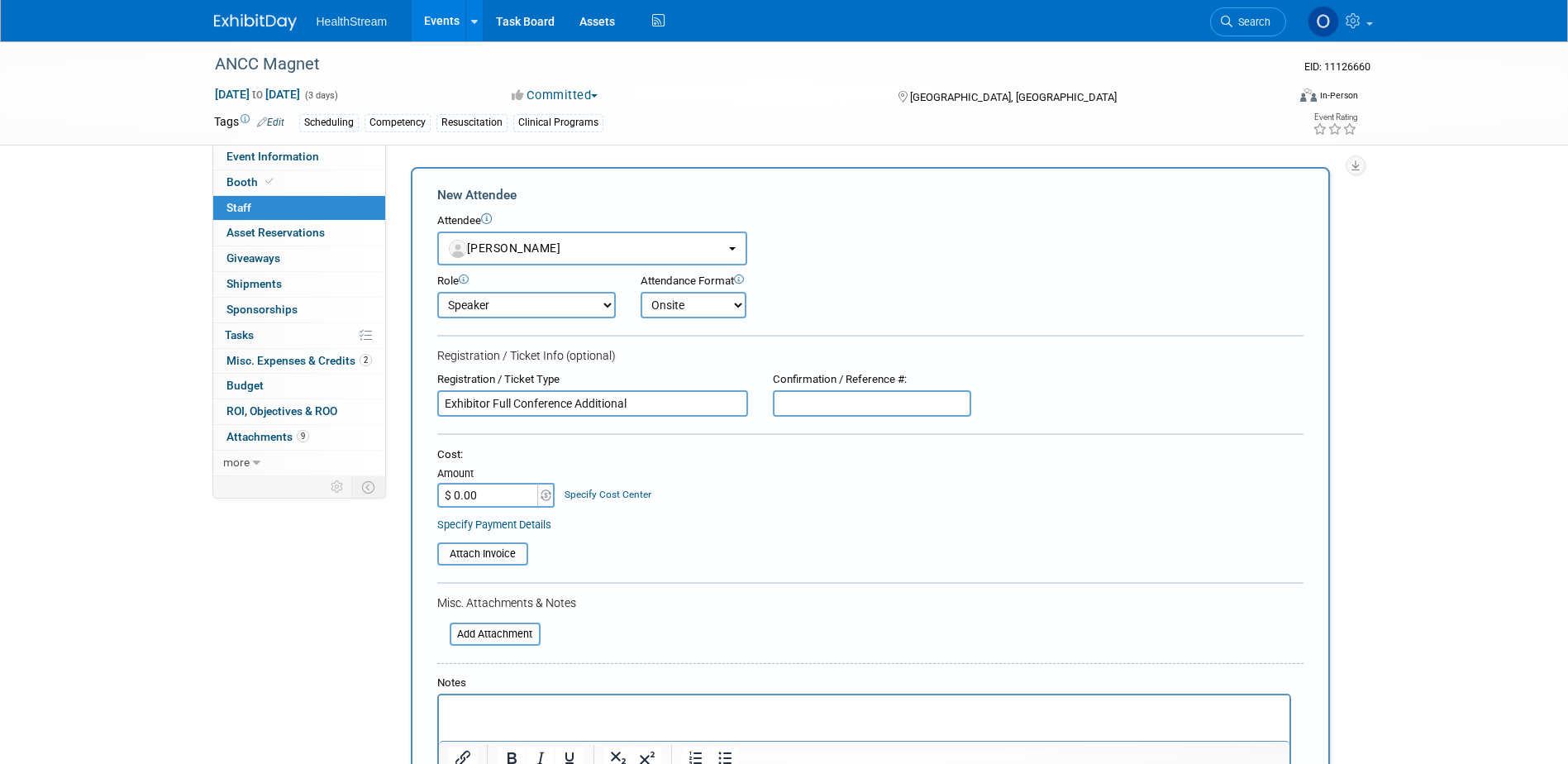
paste input "KSNVKNRSTQ4"
type input "KSNVKNRSTQ4"
click at [489, 505] on input "$ 0.00" at bounding box center [489, 495] width 103 height 25
type input "$ 876.00"
click at [701, 486] on div "Cost: Amount $ 876.00 Specify Cost Center Cost Center -- Not Specified --" at bounding box center [870, 477] width 866 height 60
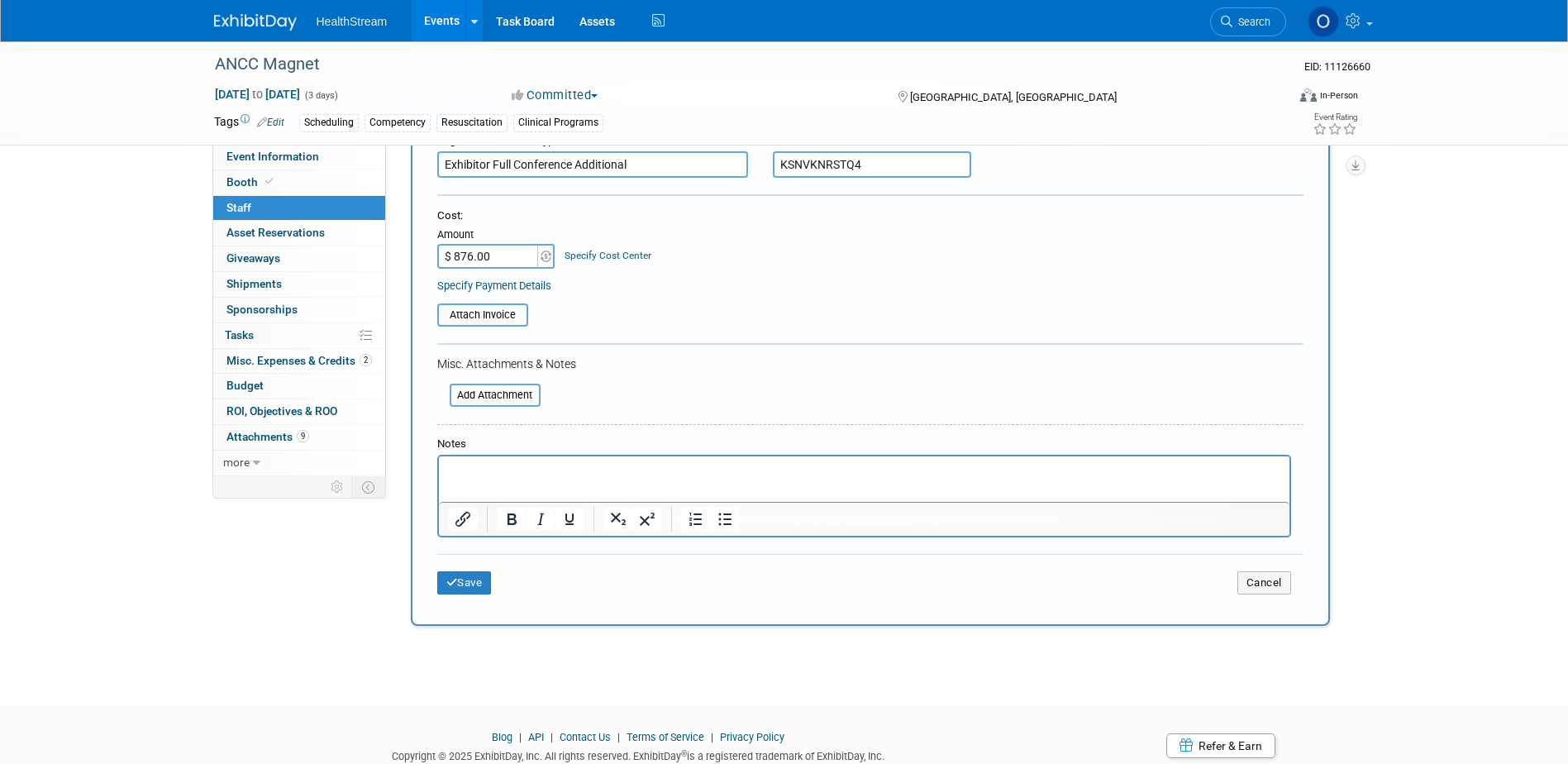
scroll to position [248, 0]
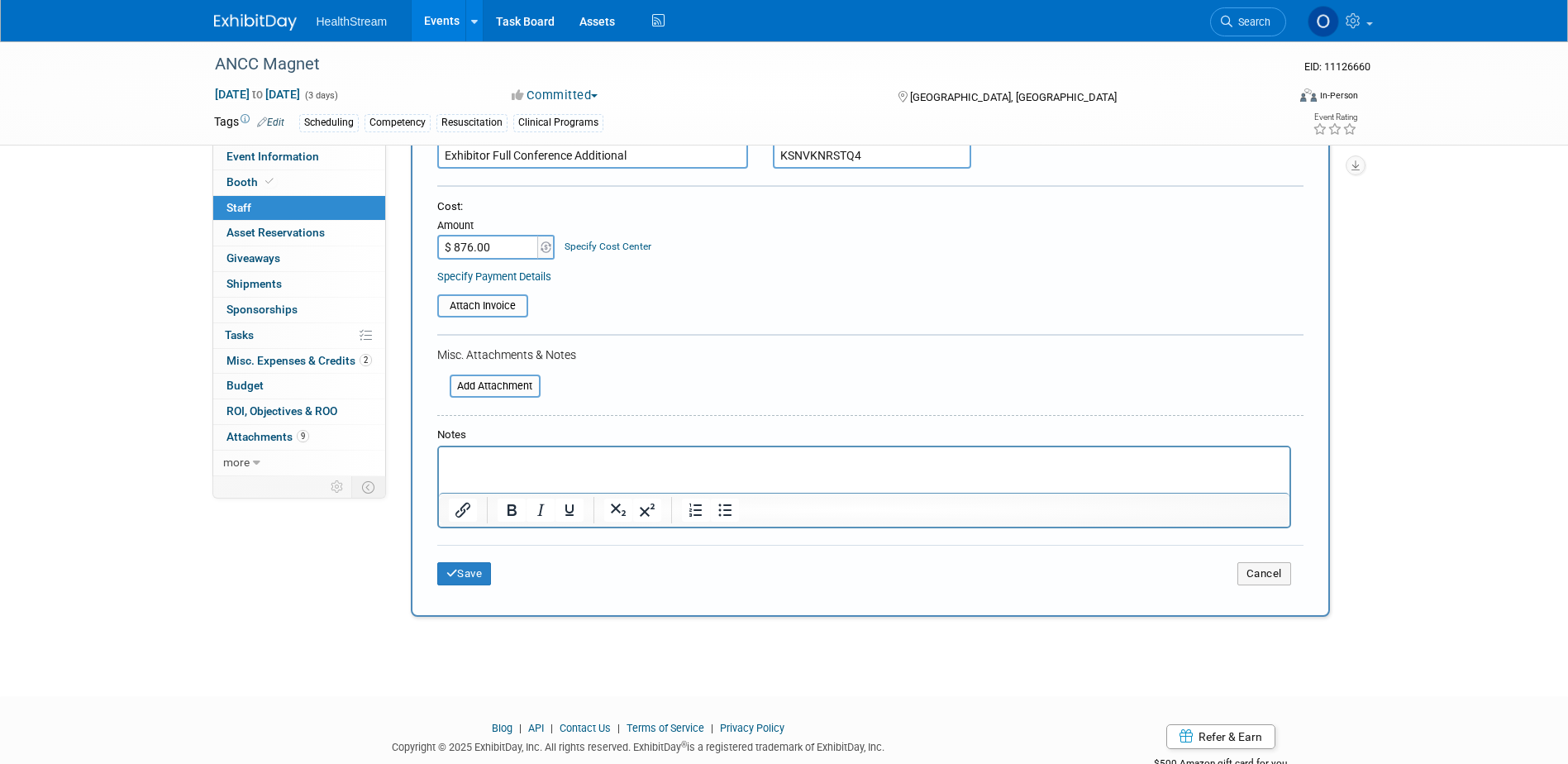
click at [501, 319] on form "New Attendee Attendee <img src="[URL][DOMAIN_NAME]" style="width: 22px; height:…" at bounding box center [870, 268] width 866 height 660
click at [501, 312] on input "file" at bounding box center [428, 306] width 197 height 20
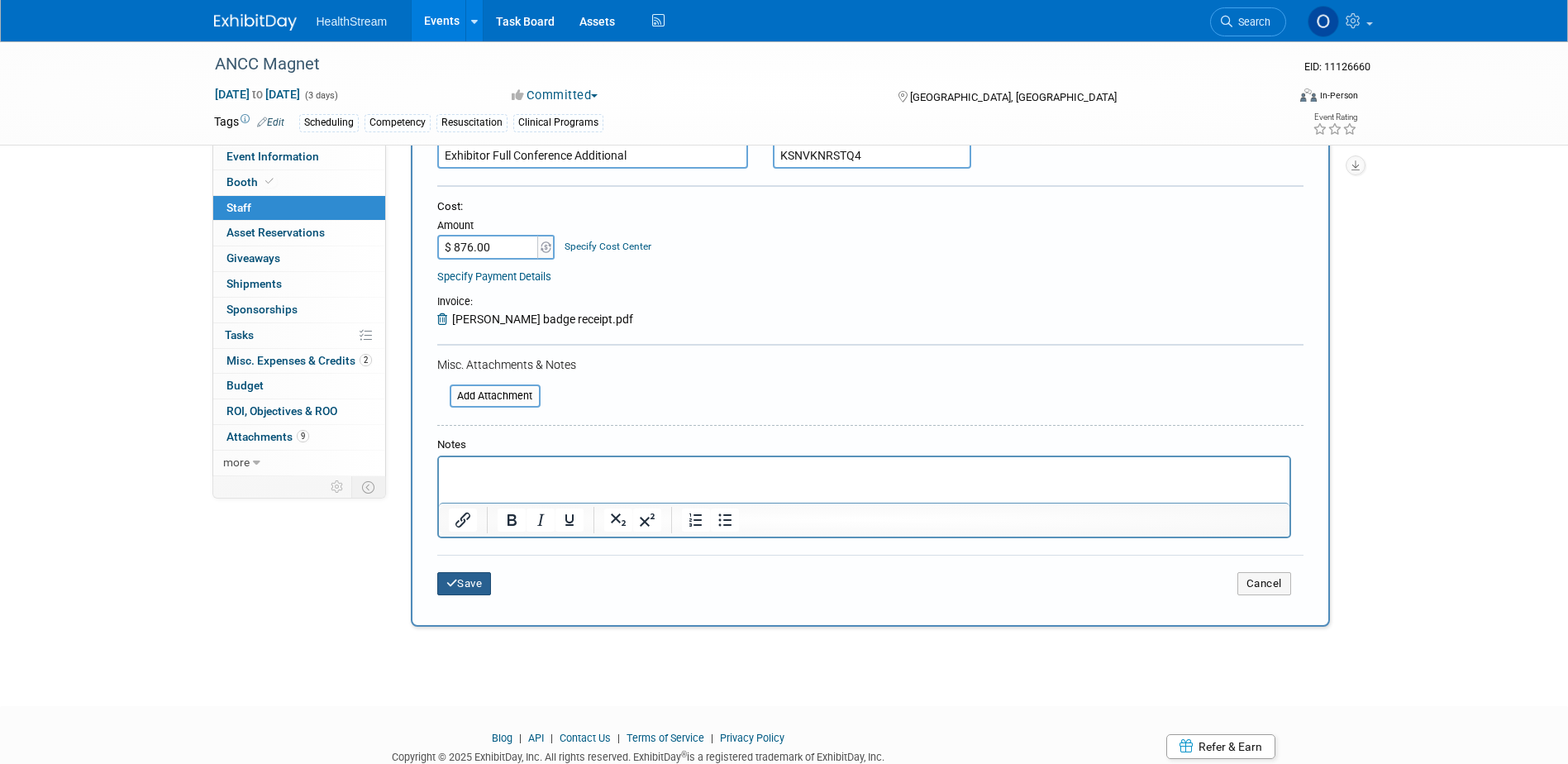
click at [480, 583] on button "Save" at bounding box center [464, 584] width 54 height 23
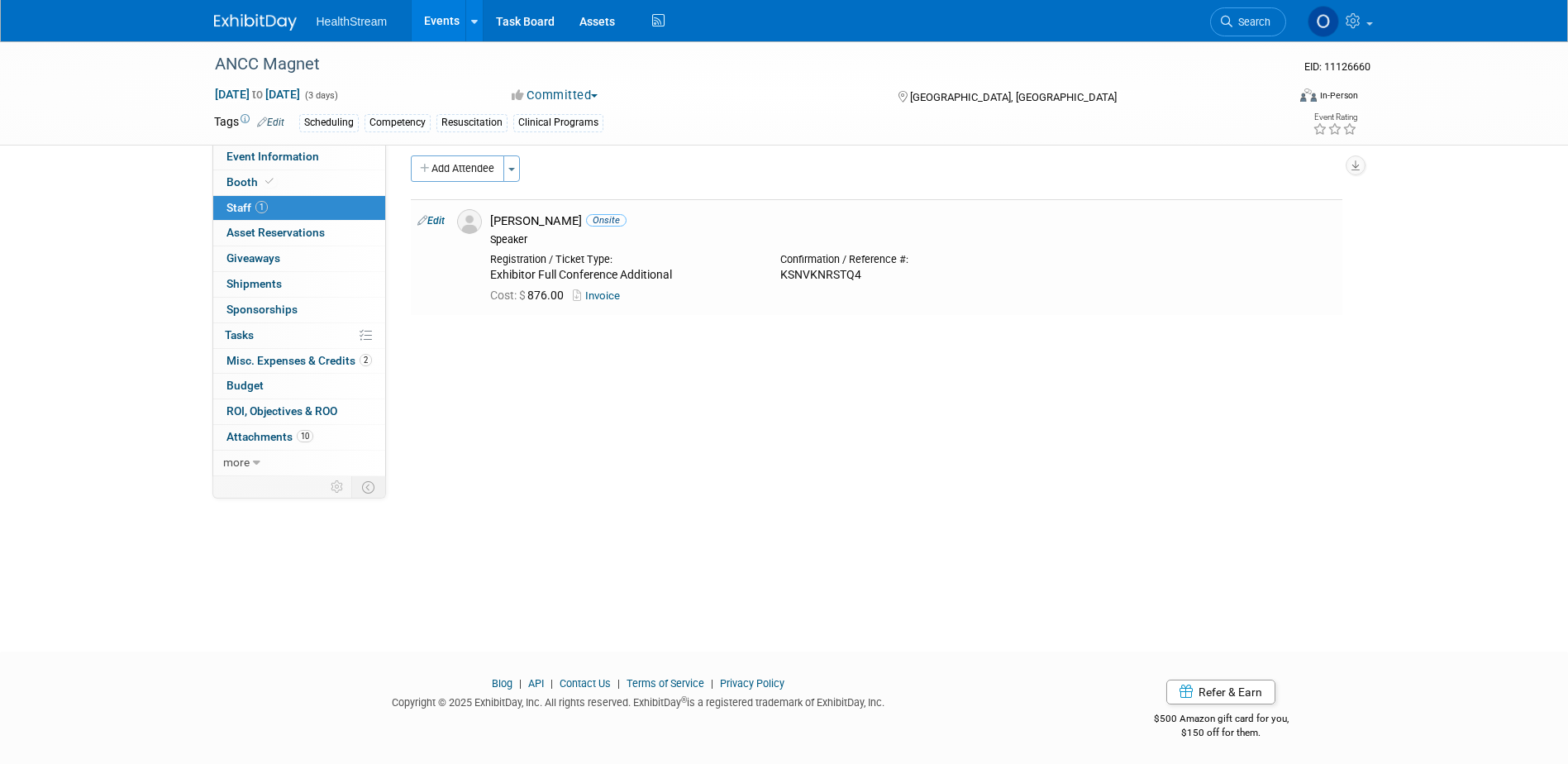
scroll to position [0, 0]
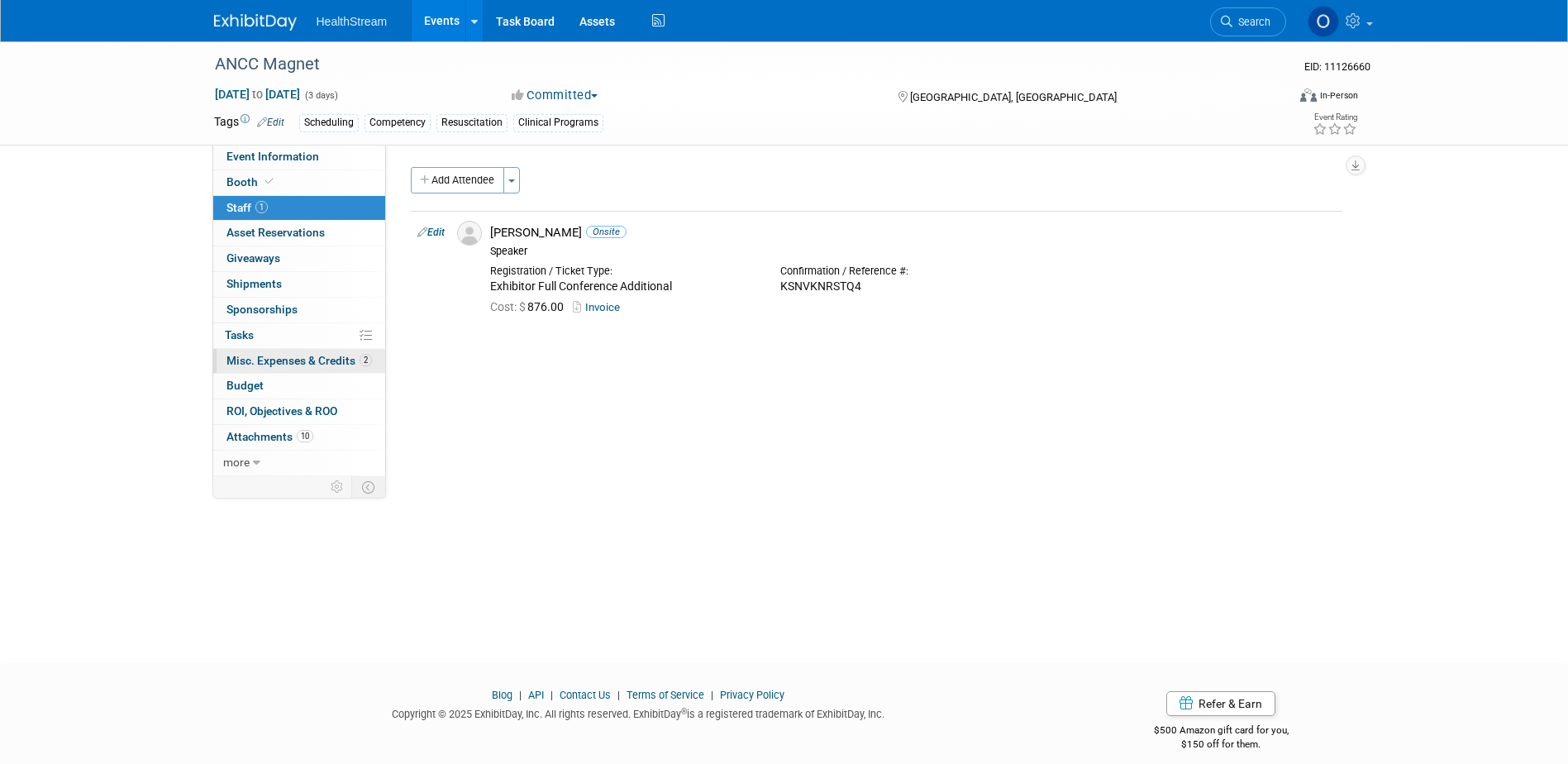
click at [260, 357] on span "Misc. Expenses & Credits 2" at bounding box center [299, 360] width 145 height 13
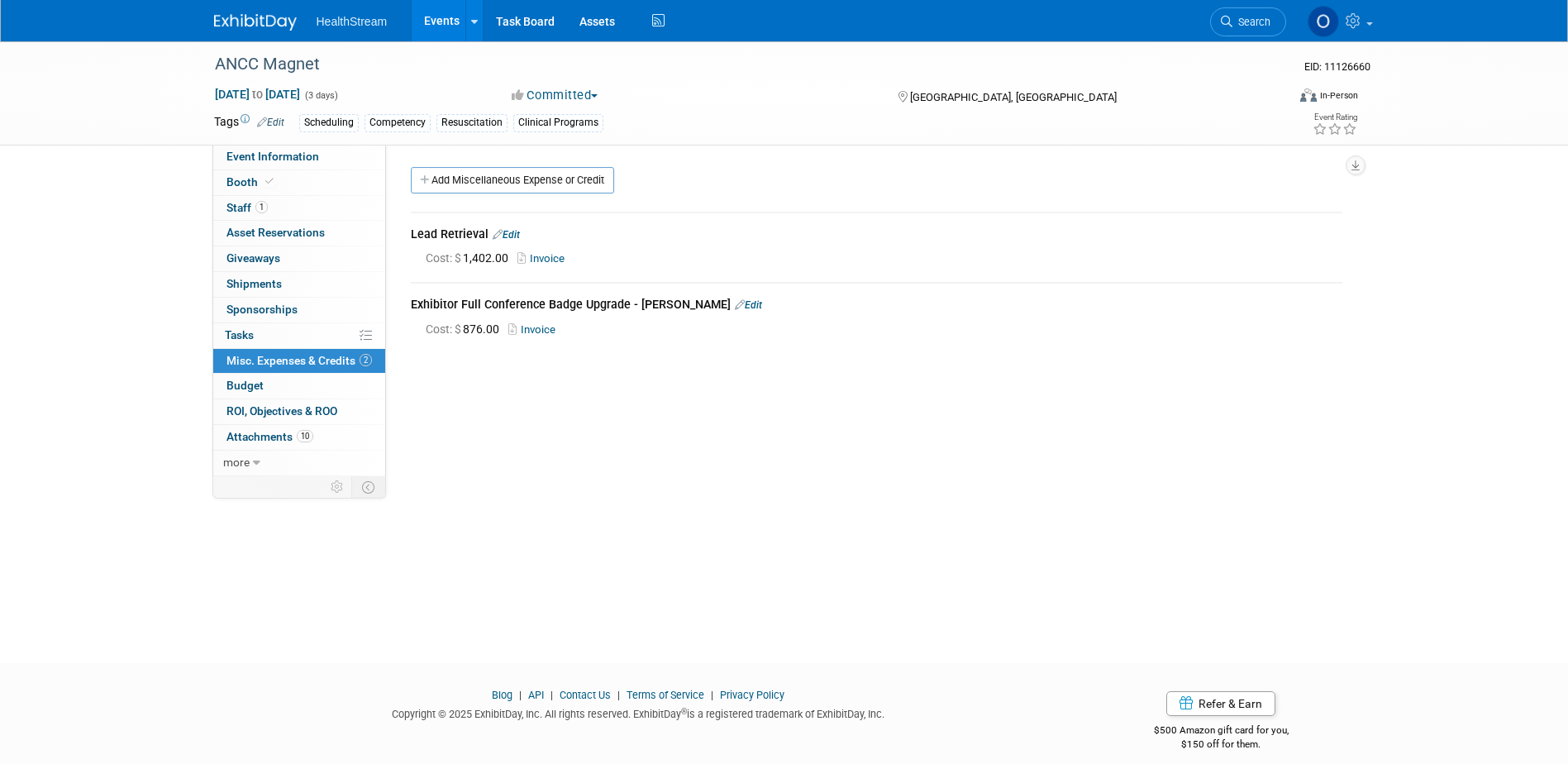
click at [735, 307] on link "Edit" at bounding box center [748, 305] width 28 height 12
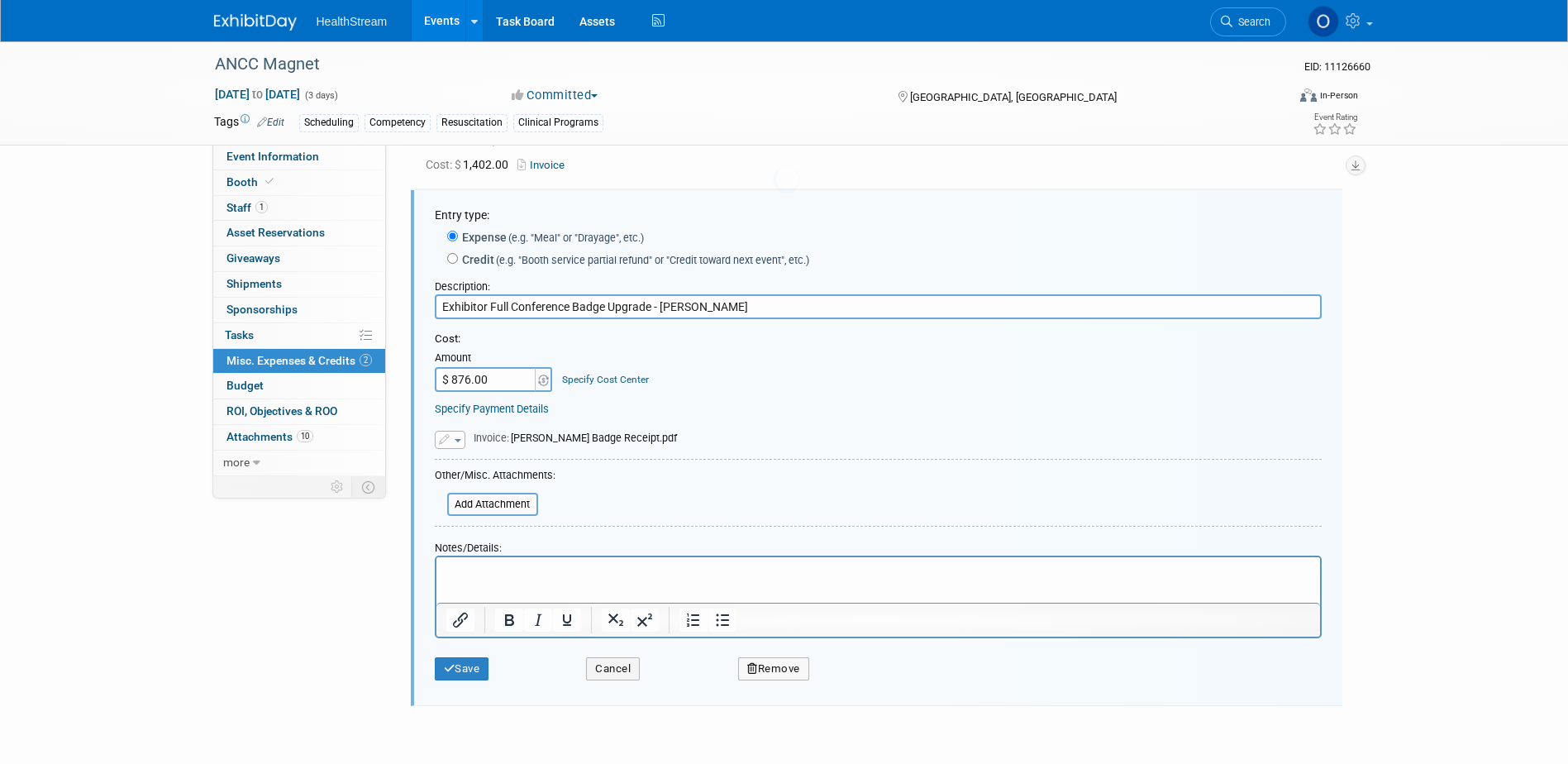
scroll to position [94, 0]
click at [767, 667] on button "Remove" at bounding box center [773, 668] width 71 height 23
click at [861, 685] on link "Yes" at bounding box center [865, 681] width 48 height 27
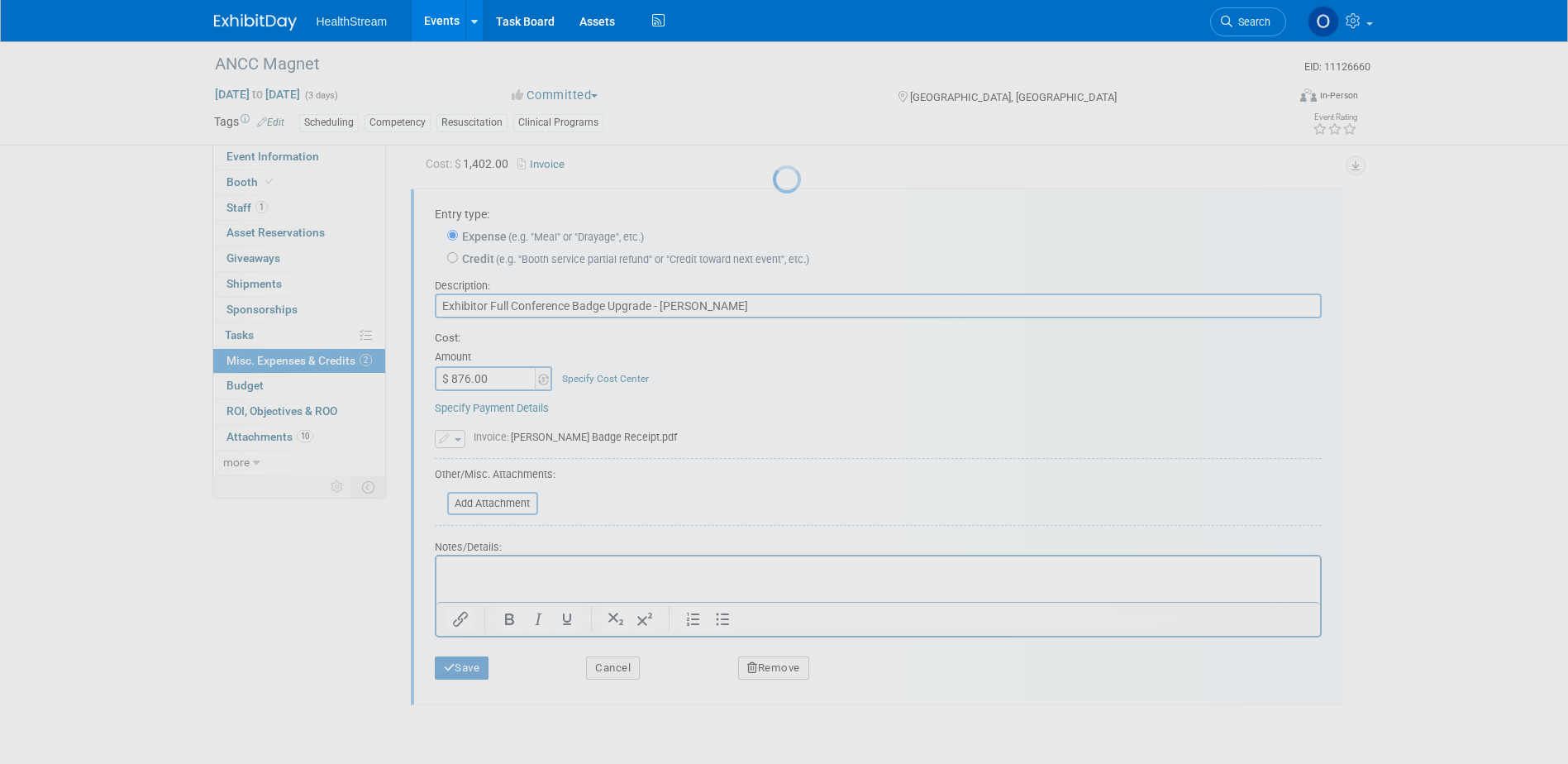
scroll to position [15, 0]
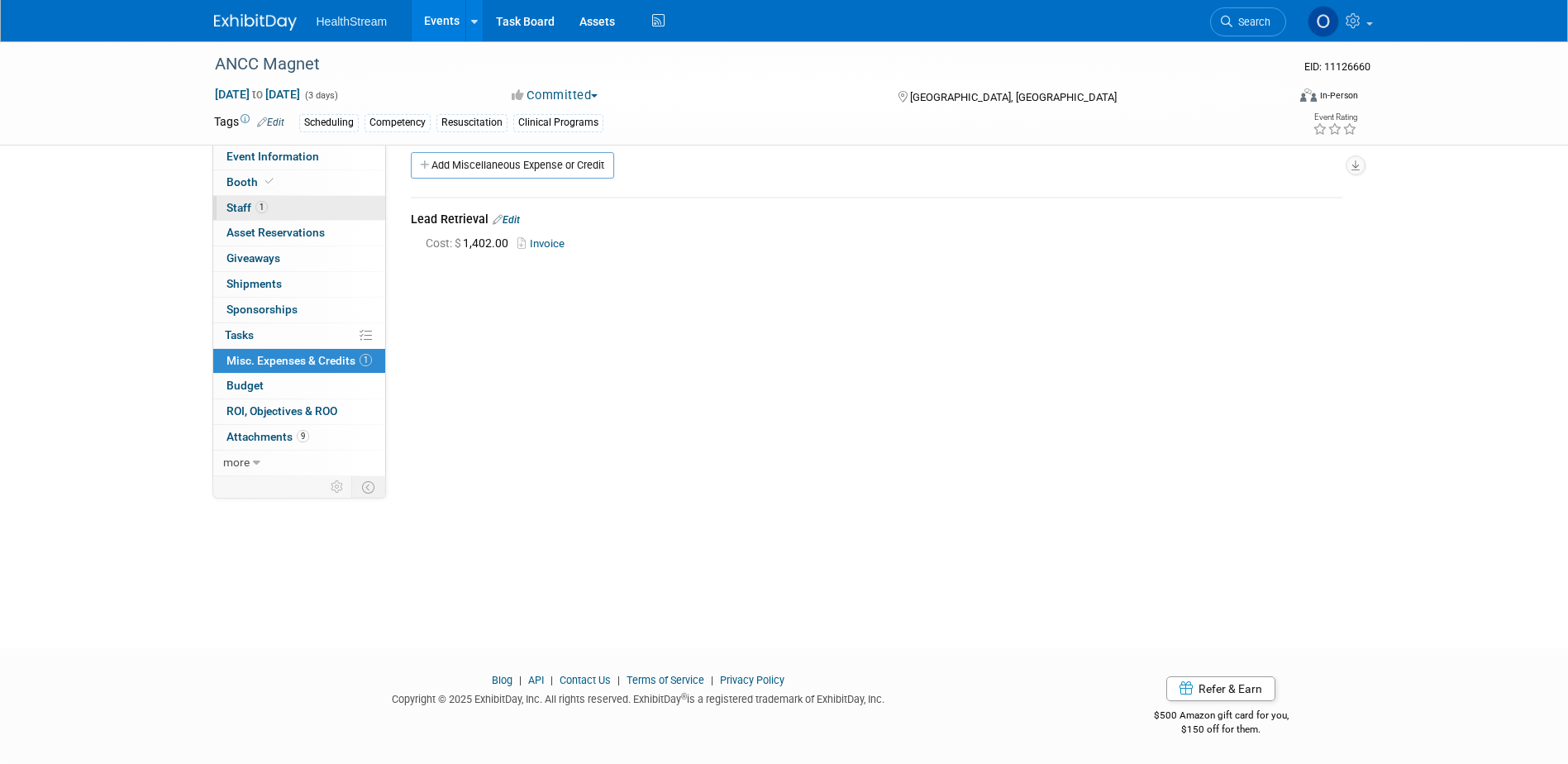
click at [285, 211] on link "1 Staff 1" at bounding box center [299, 209] width 172 height 25
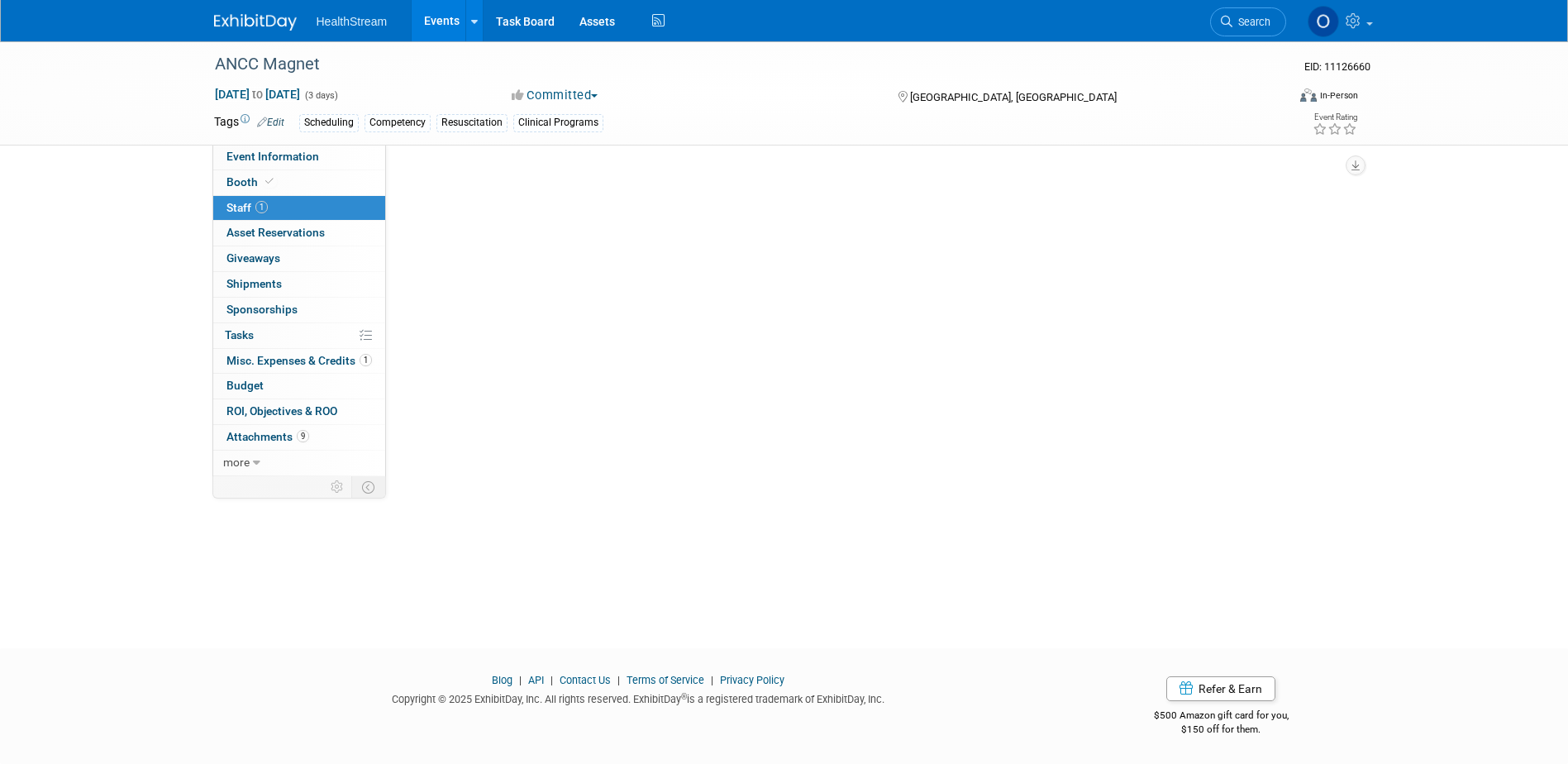
scroll to position [0, 0]
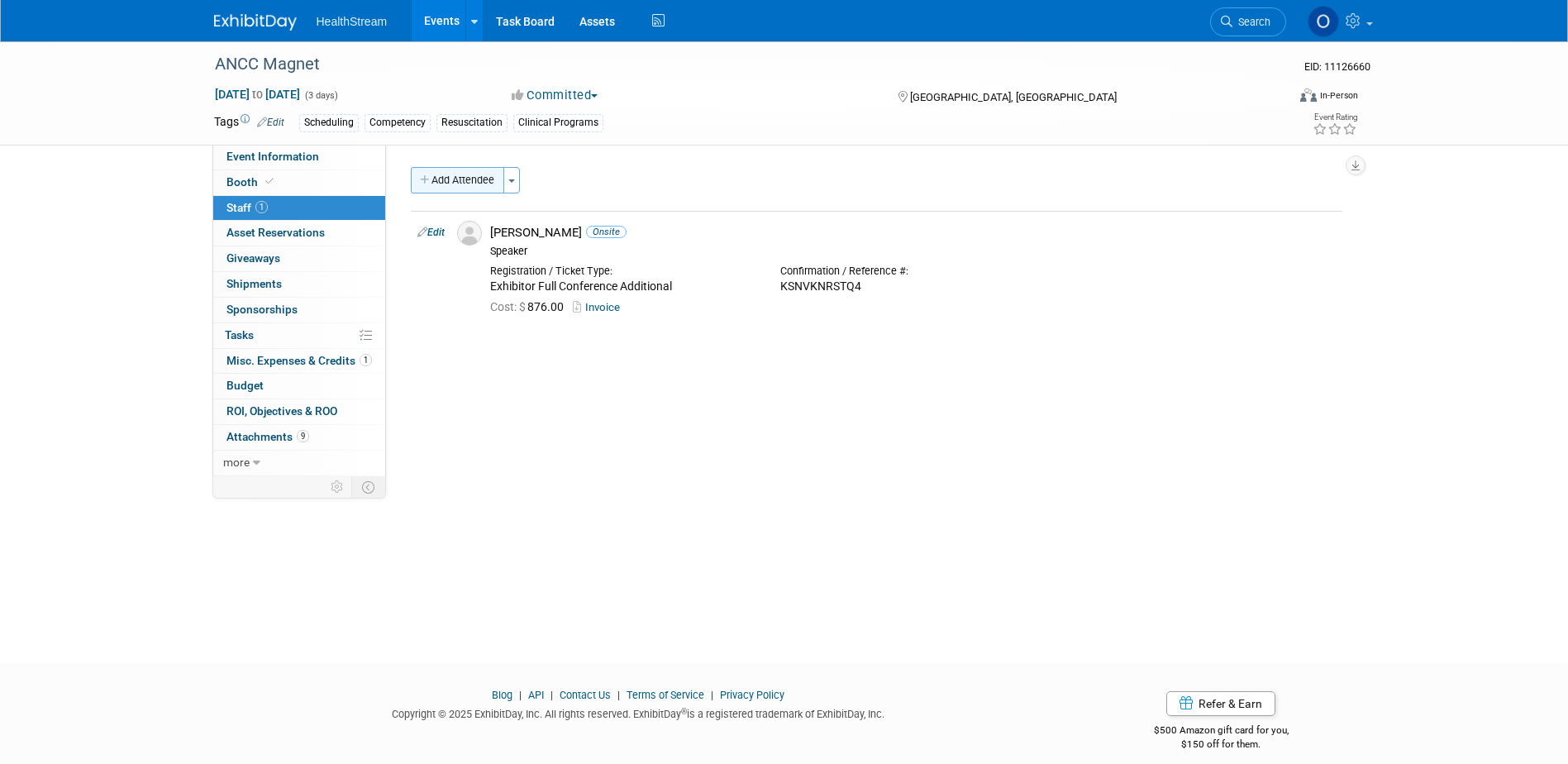
click at [470, 186] on button "Add Attendee" at bounding box center [457, 180] width 93 height 27
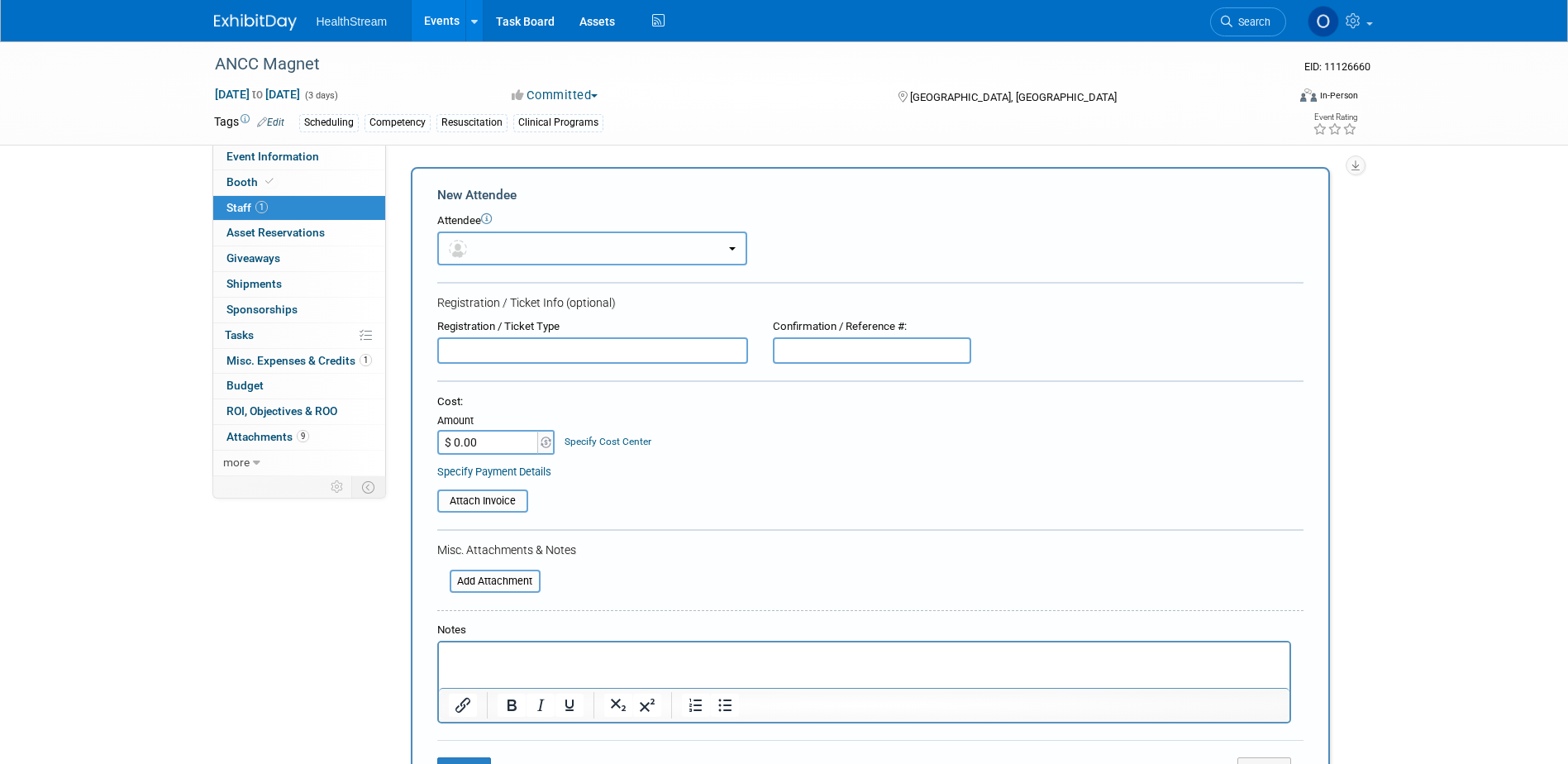
click at [510, 252] on button "button" at bounding box center [592, 248] width 310 height 34
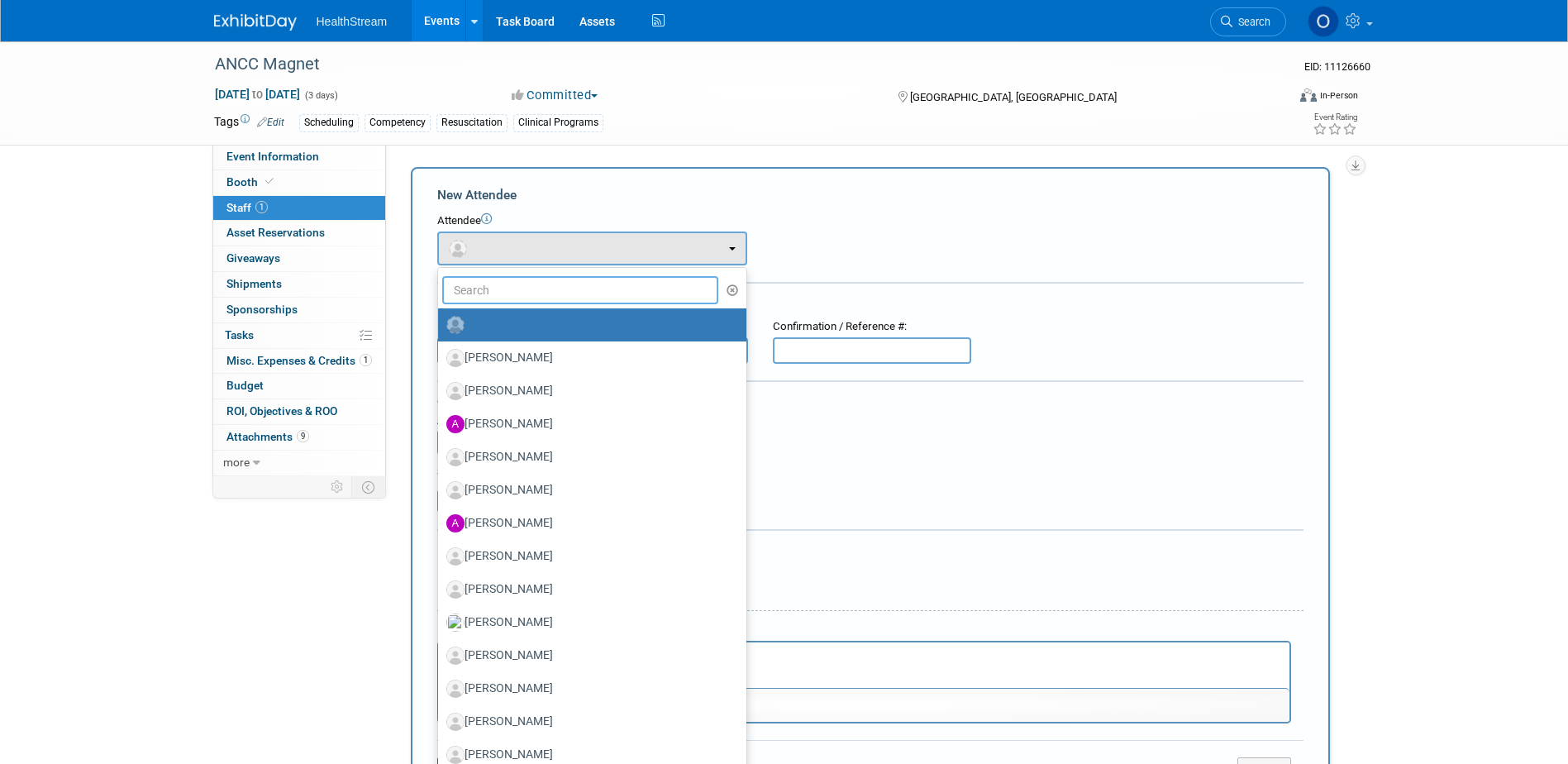
click at [520, 296] on input "text" at bounding box center [580, 290] width 277 height 28
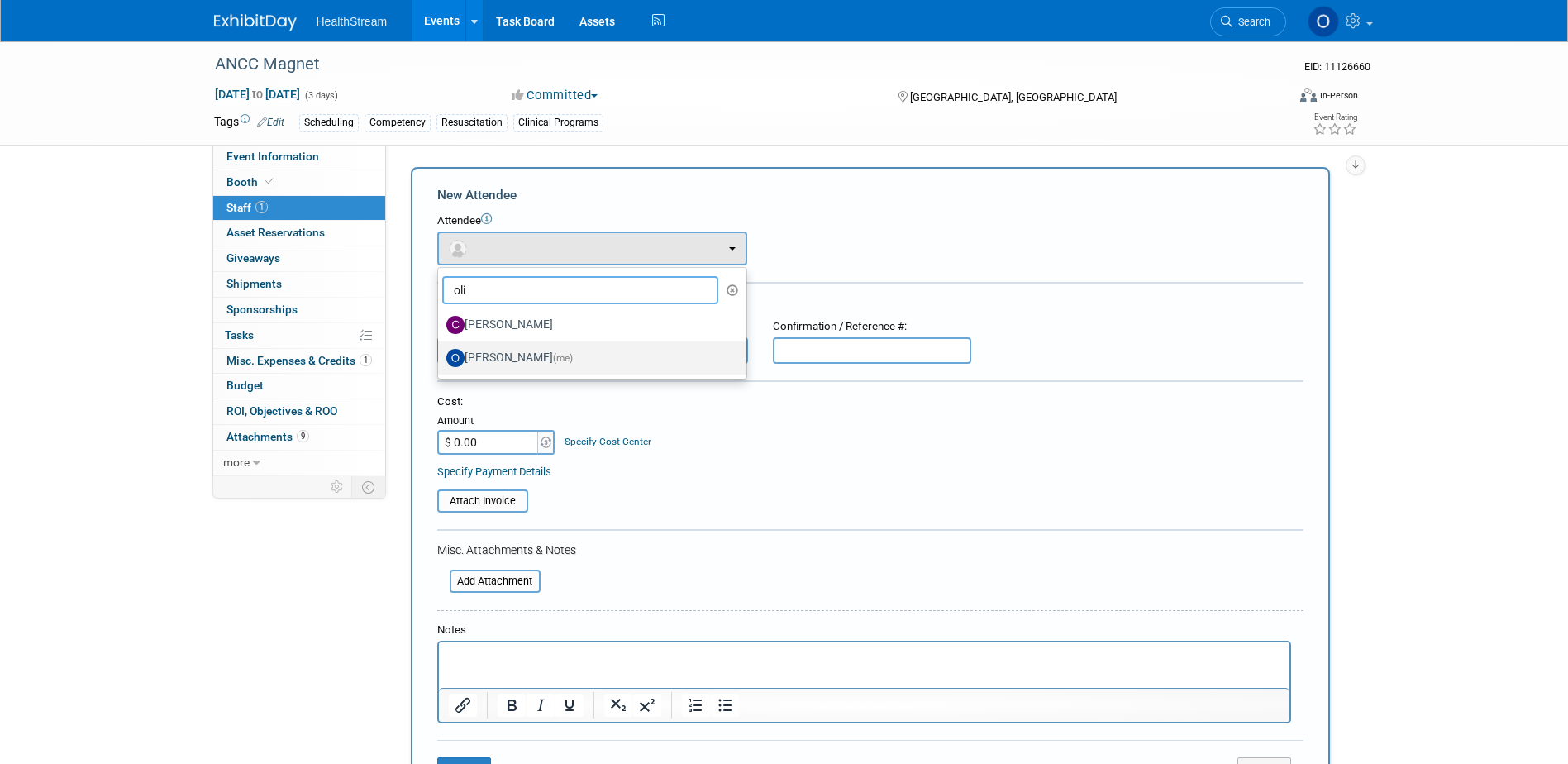
type input "oli"
click at [516, 354] on label "Olivia Christopher (me)" at bounding box center [588, 358] width 284 height 27
click at [440, 354] on input "Olivia Christopher (me)" at bounding box center [435, 355] width 11 height 11
select select "c560d653-ad58-4352-8d42-f395f03e0ff0"
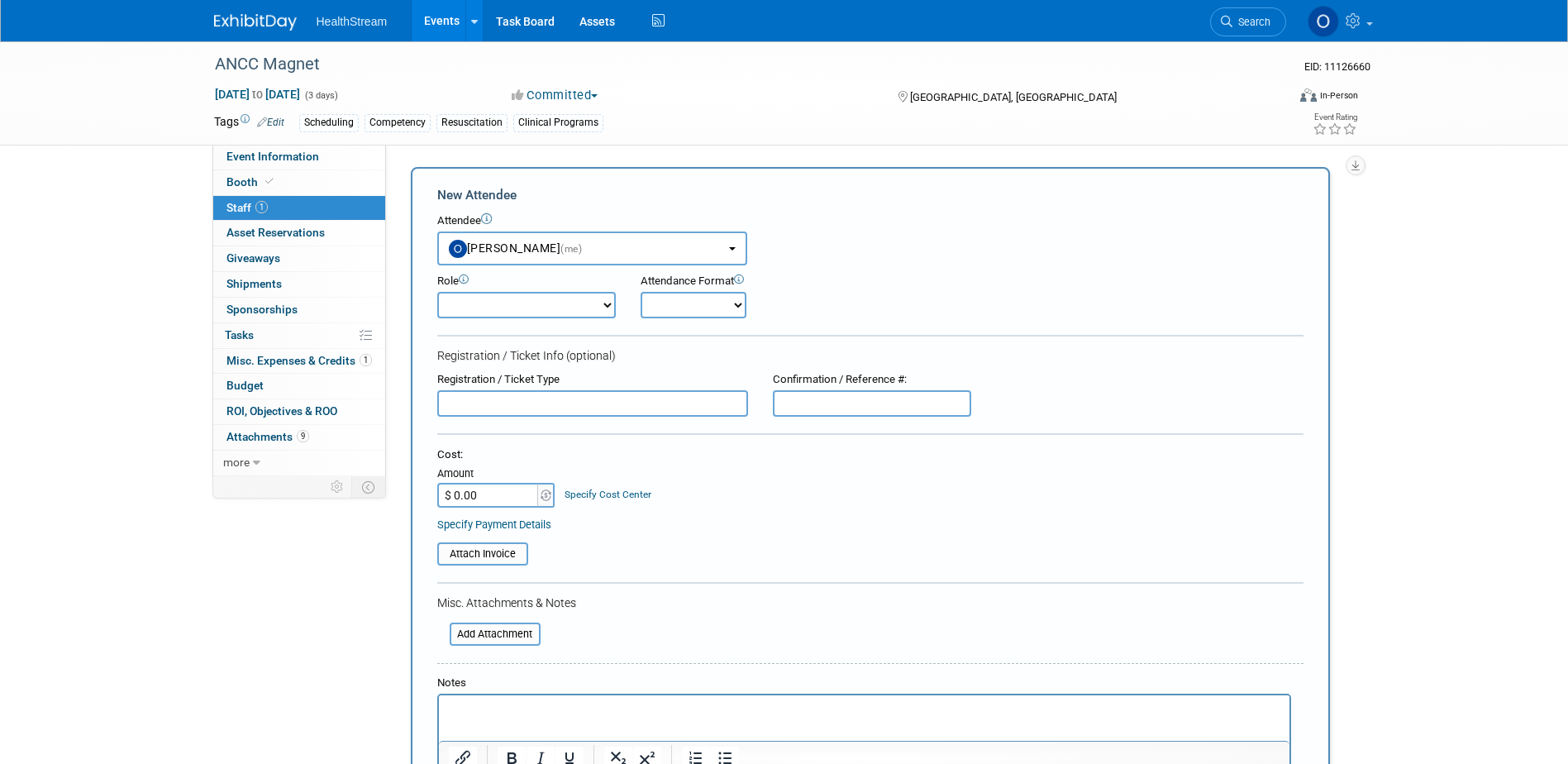
click at [526, 306] on select "Demonstrator Host Planner Presenter Sales Representative Set-up/Dismantle Crew …" at bounding box center [526, 305] width 178 height 27
select select "6"
click at [437, 292] on select "Demonstrator Host Planner Presenter Sales Representative Set-up/Dismantle Crew …" at bounding box center [526, 305] width 178 height 27
drag, startPoint x: 661, startPoint y: 305, endPoint x: 661, endPoint y: 316, distance: 11.0
click at [661, 305] on select "Onsite Remote" at bounding box center [693, 305] width 106 height 27
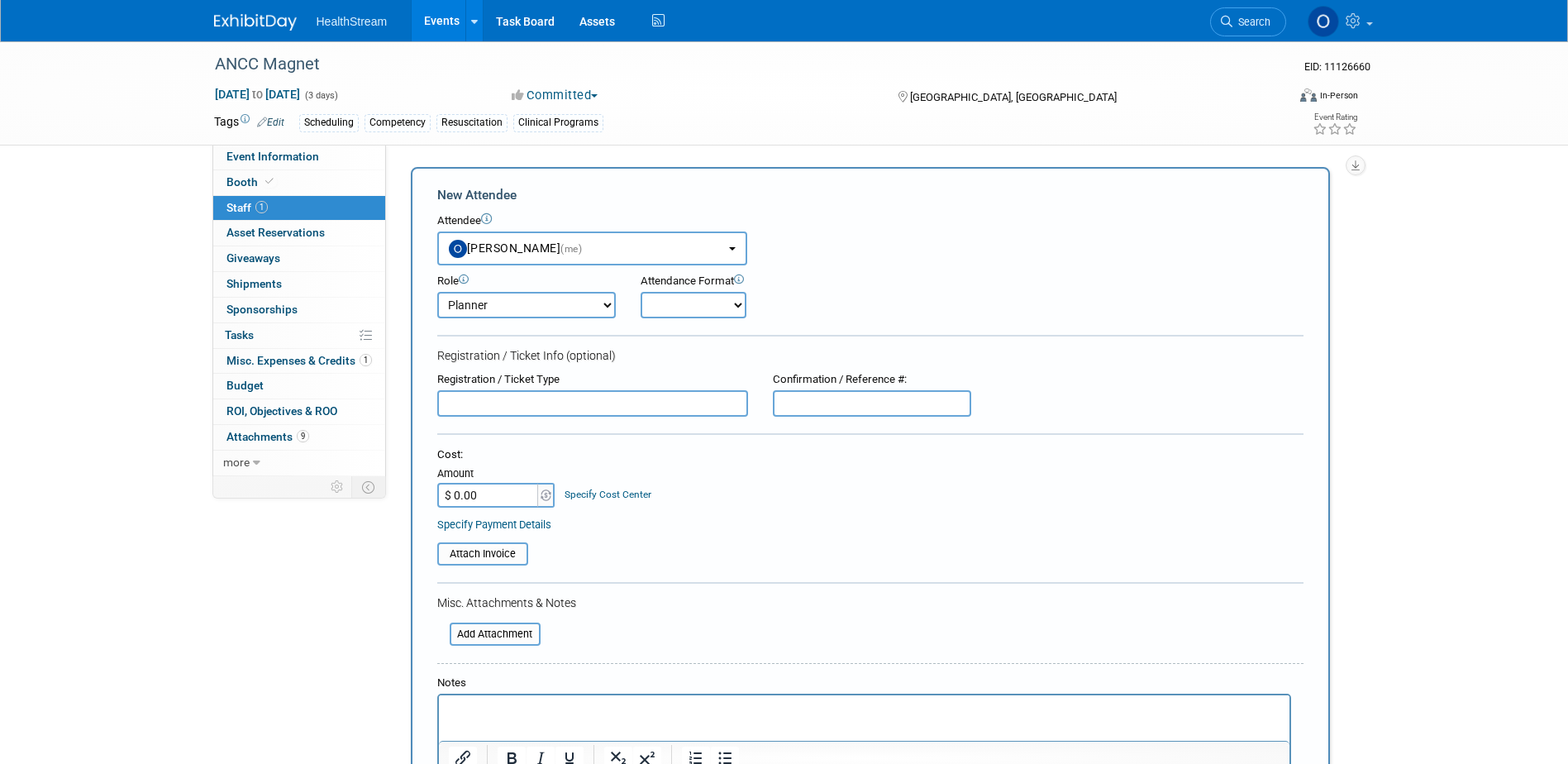
select select "1"
click at [641, 292] on select "Onsite Remote" at bounding box center [693, 305] width 106 height 27
click at [565, 404] on input "text" at bounding box center [592, 404] width 311 height 27
paste input "Exhibitor Badge Allotment"
type input "Exhibitor Badge Allotment"
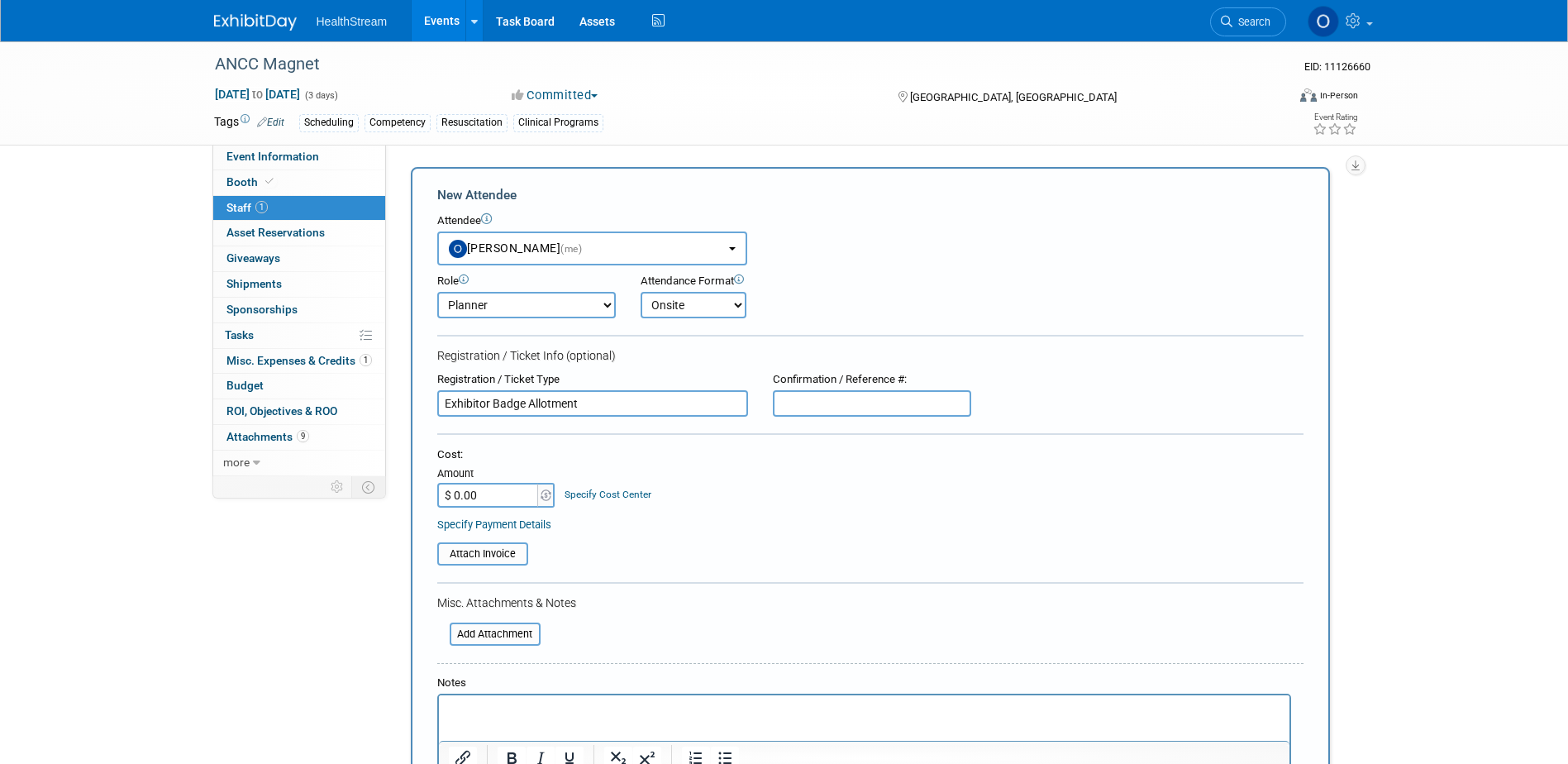
click at [820, 405] on input "text" at bounding box center [872, 404] width 199 height 27
paste input "J9NTDQGNMKN"
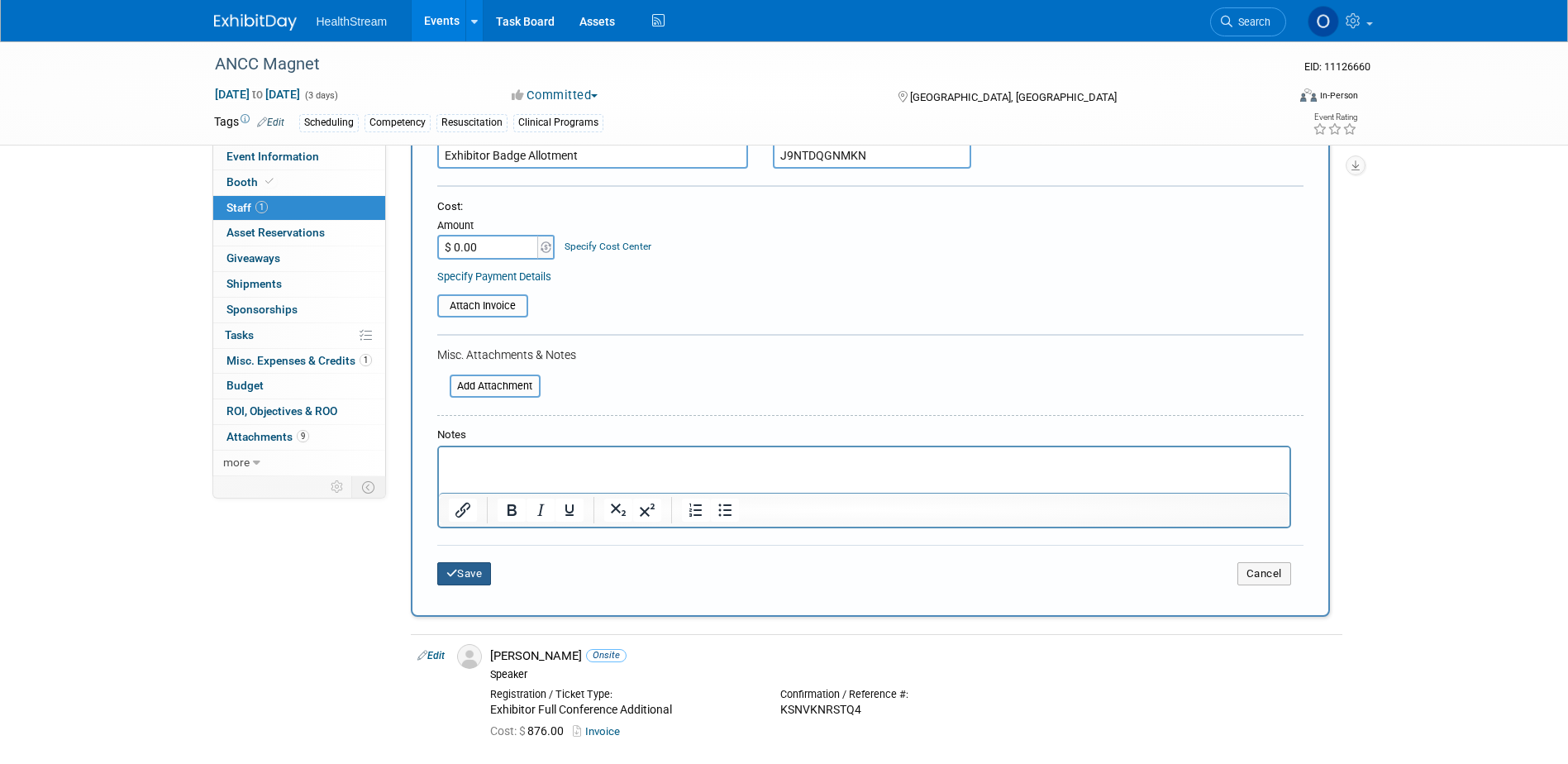
type input "J9NTDQGNMKN"
click at [467, 576] on button "Save" at bounding box center [464, 574] width 54 height 23
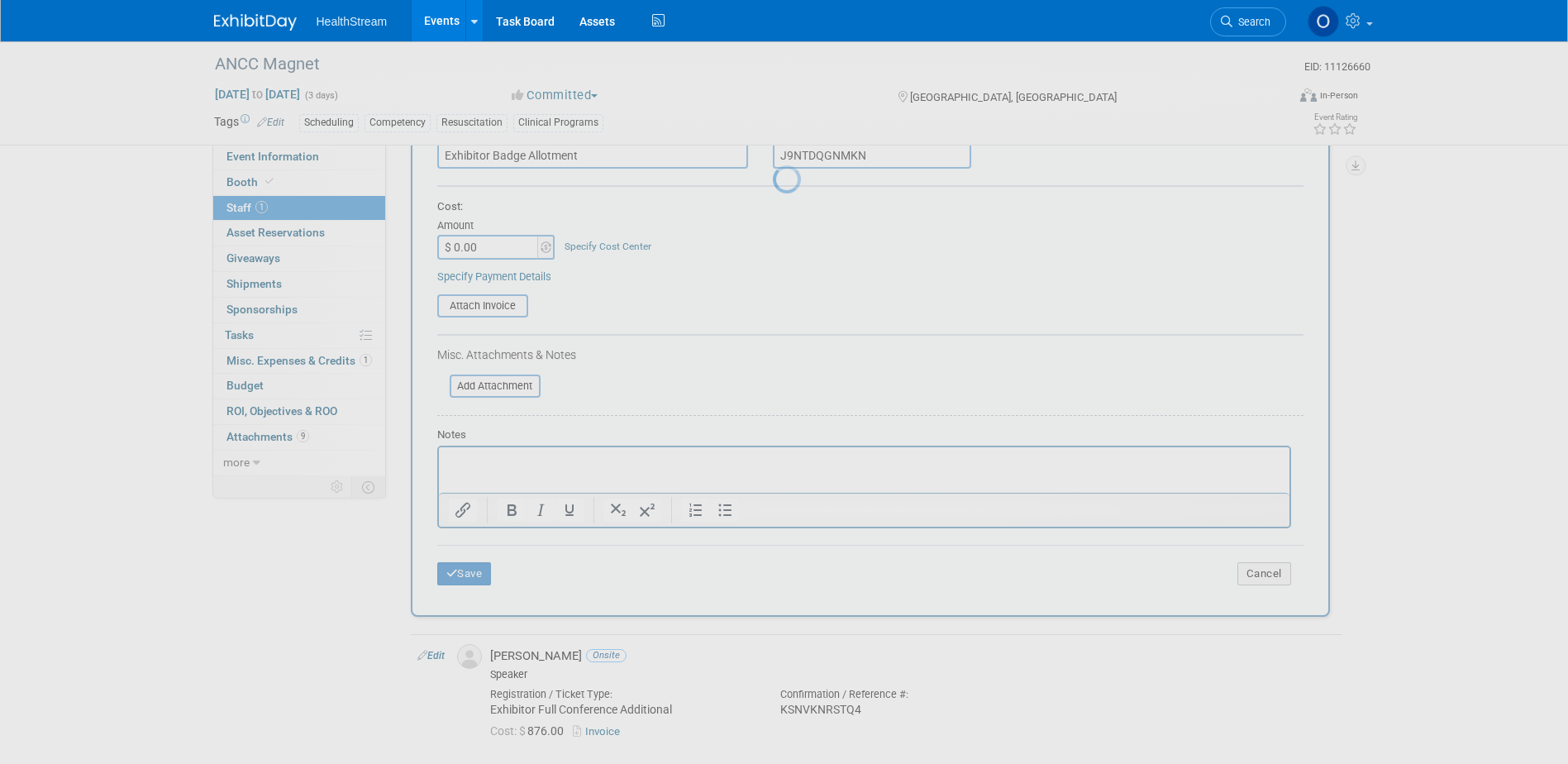
scroll to position [15, 0]
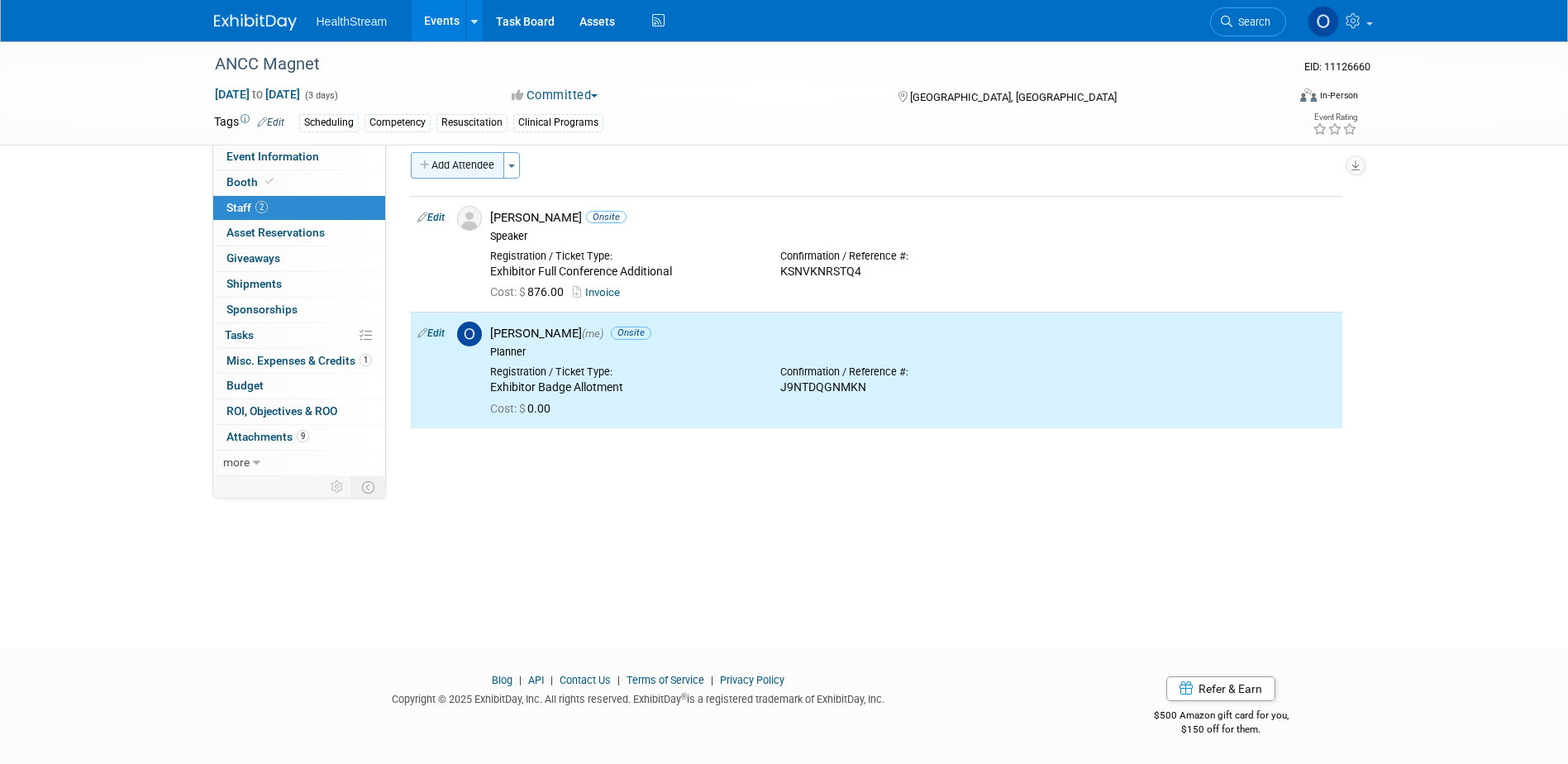
click at [480, 158] on button "Add Attendee" at bounding box center [457, 165] width 93 height 27
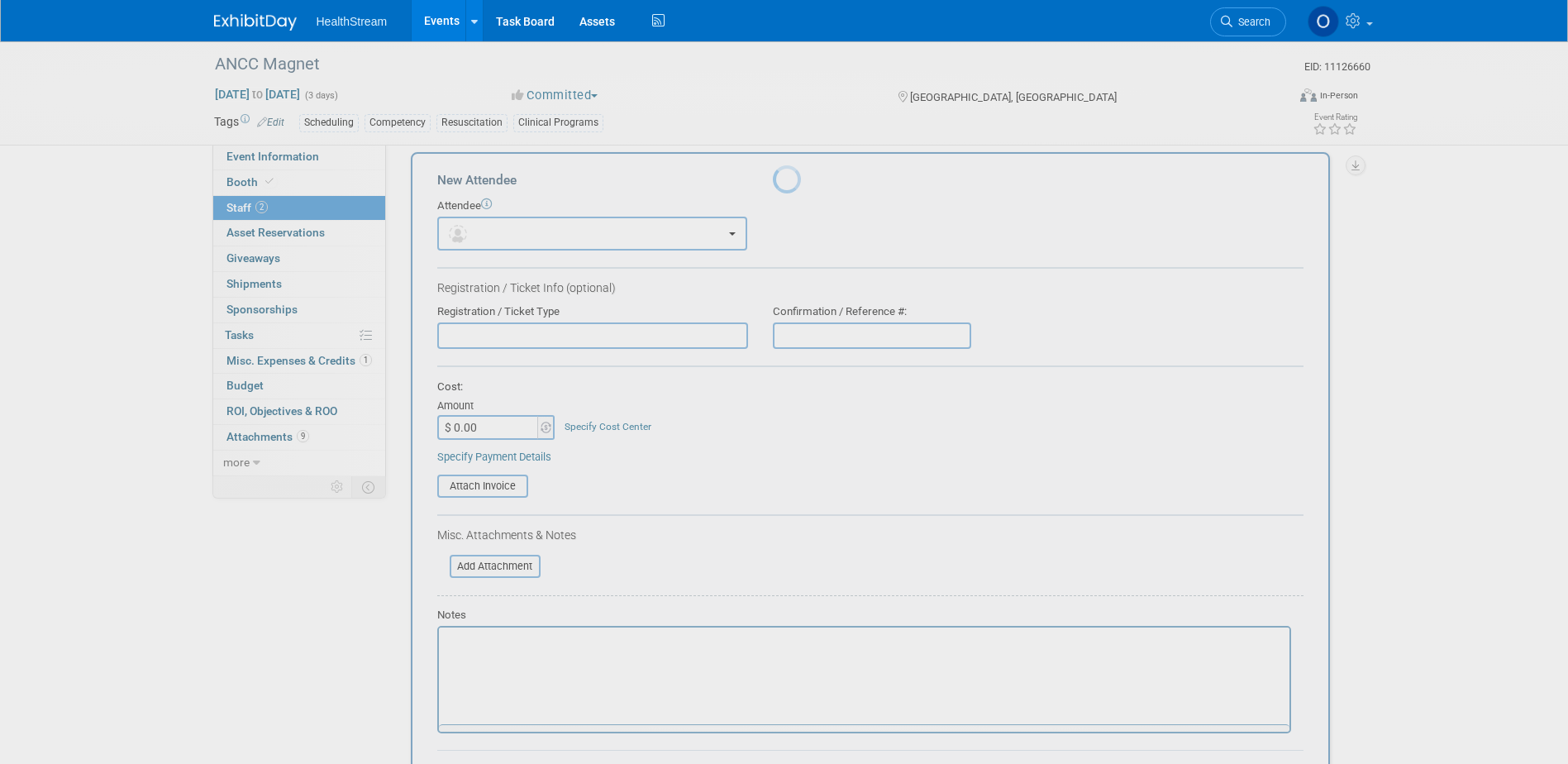
scroll to position [0, 0]
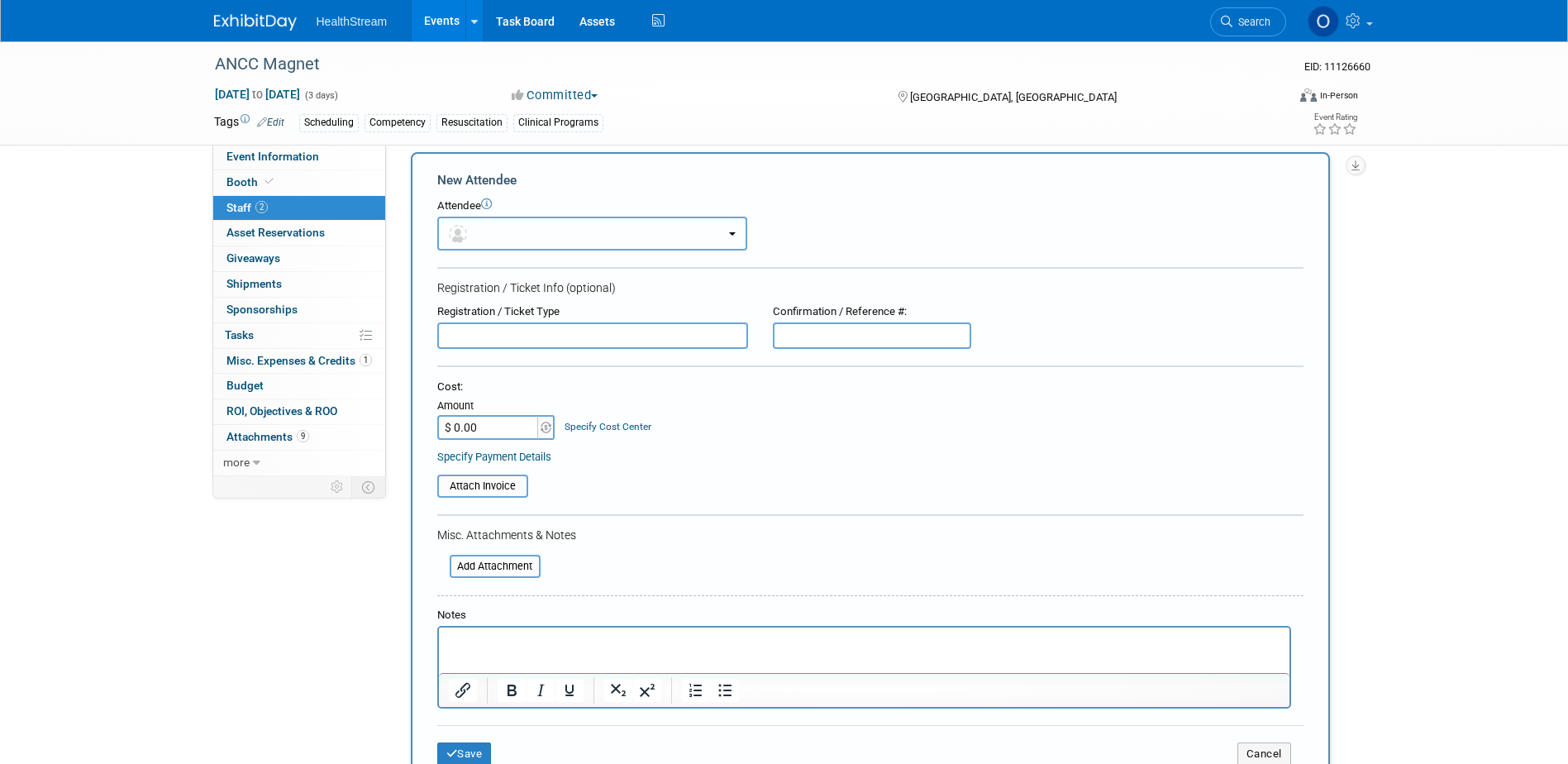
click at [495, 234] on button "button" at bounding box center [592, 234] width 310 height 34
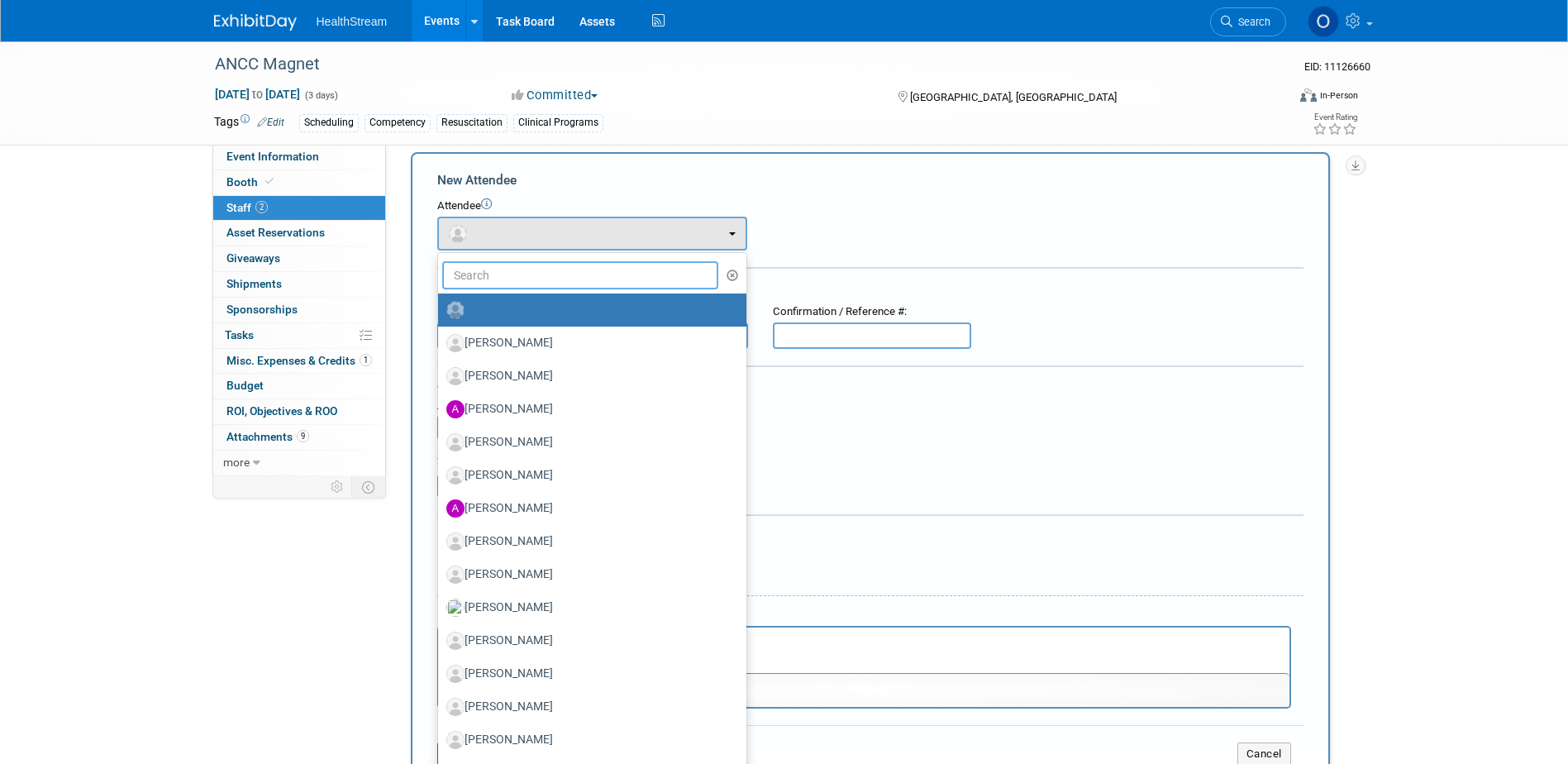
click at [509, 273] on input "text" at bounding box center [580, 275] width 277 height 28
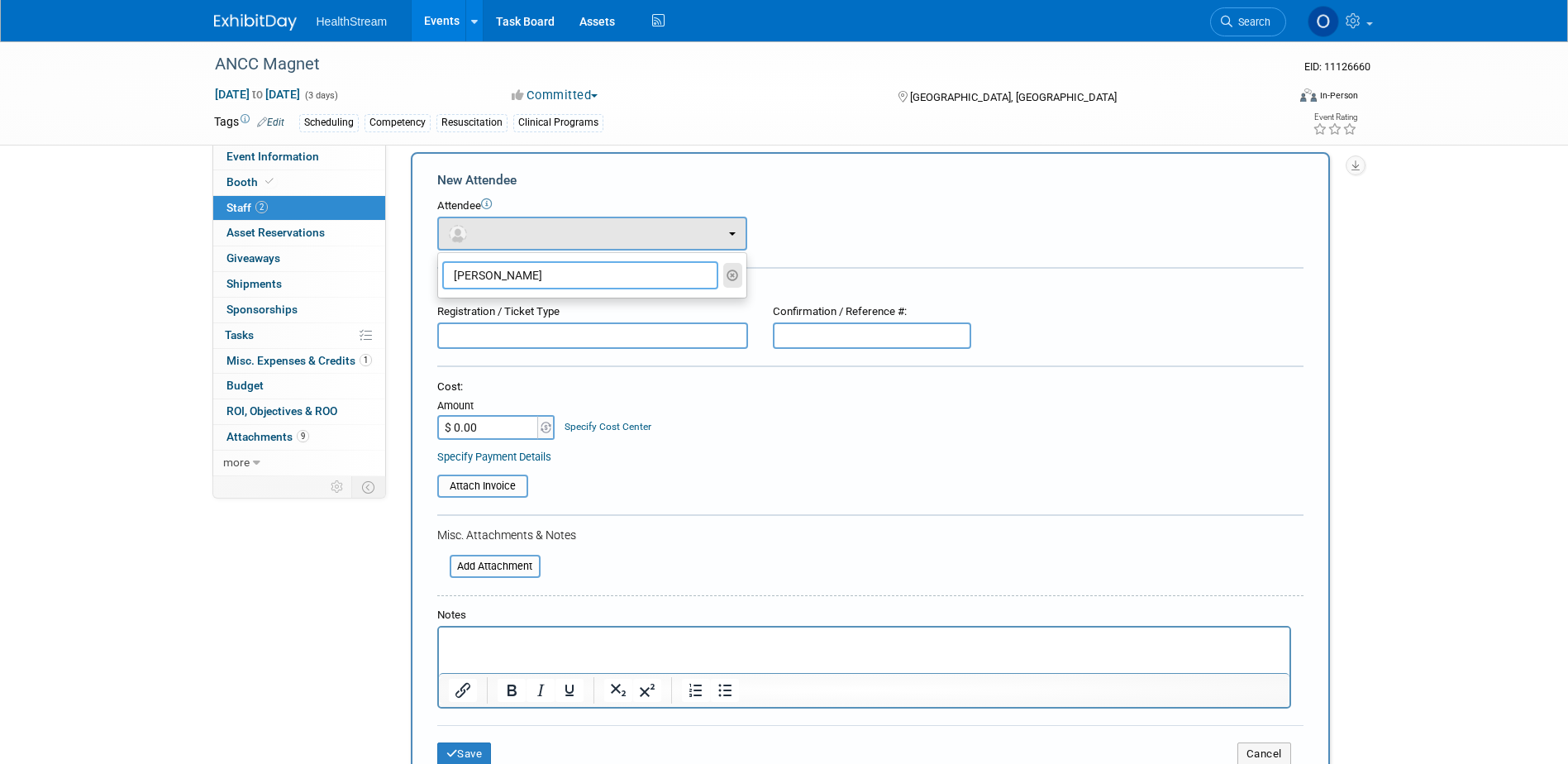
type input "[PERSON_NAME]"
click at [729, 274] on icon "button" at bounding box center [732, 275] width 13 height 12
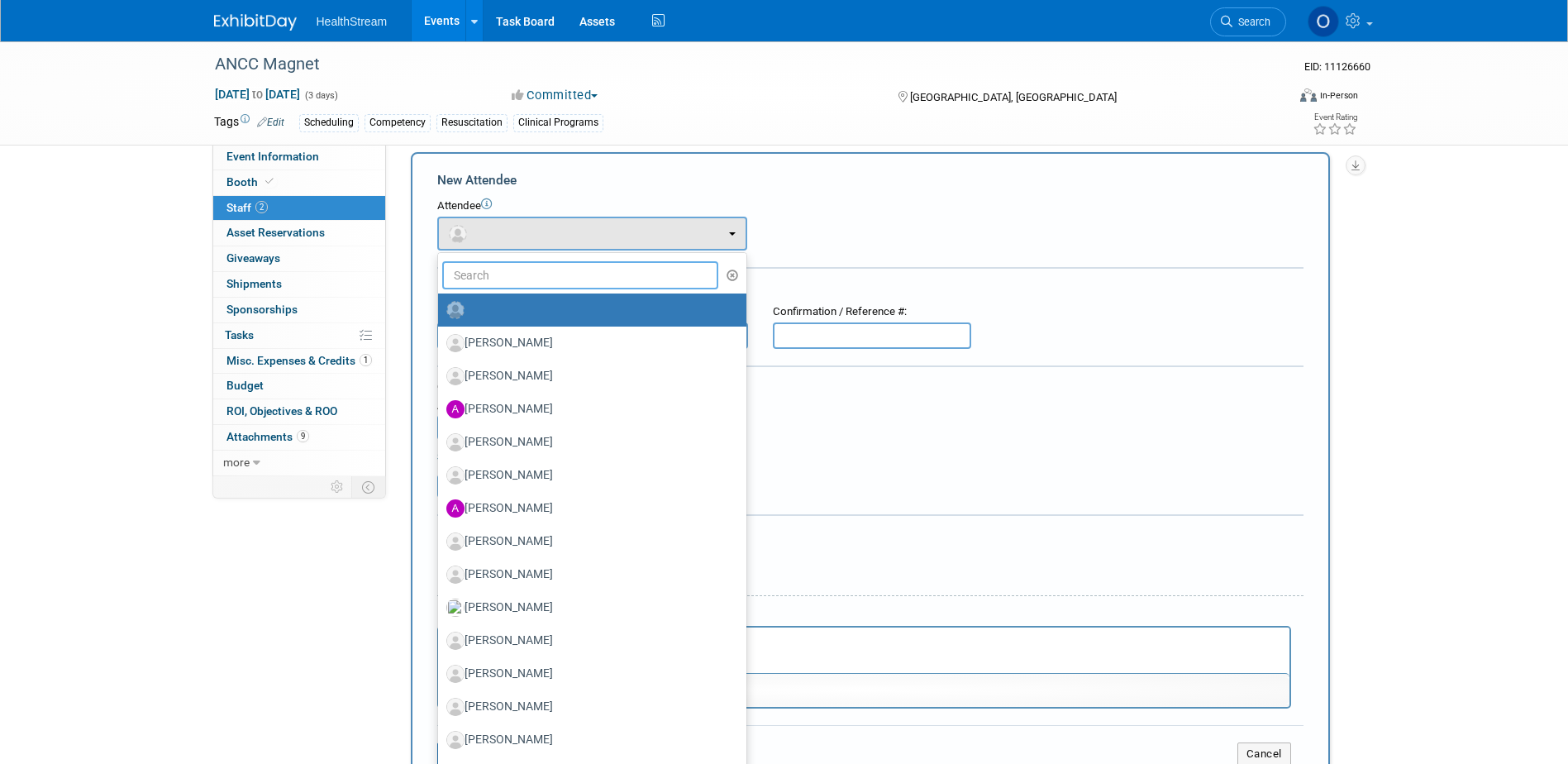
click at [504, 269] on input "text" at bounding box center [580, 275] width 277 height 28
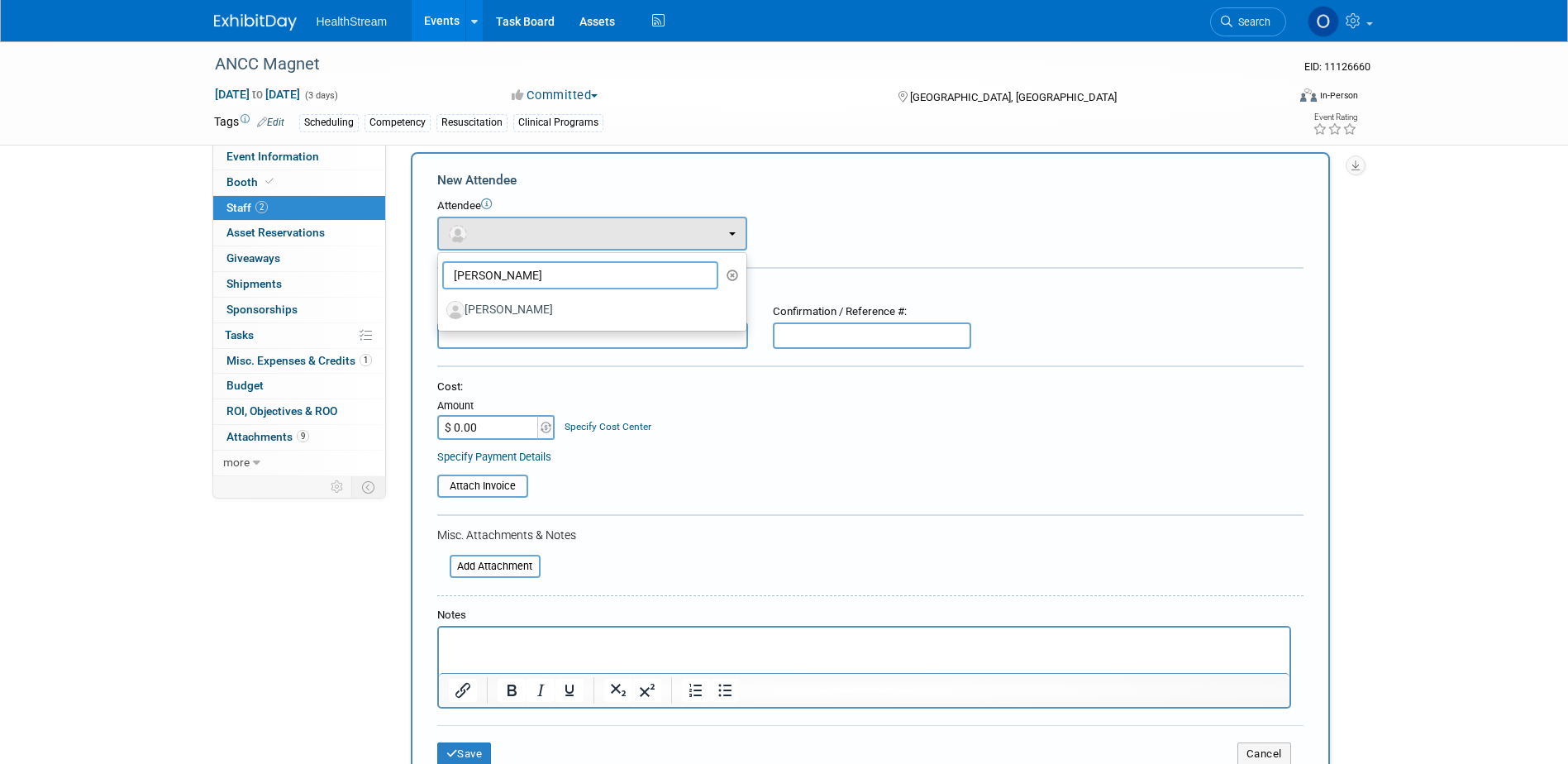
drag, startPoint x: 464, startPoint y: 269, endPoint x: 454, endPoint y: 269, distance: 10.0
click at [454, 269] on input "britt" at bounding box center [580, 275] width 277 height 28
type input "s"
type input "k"
type input "hunter"
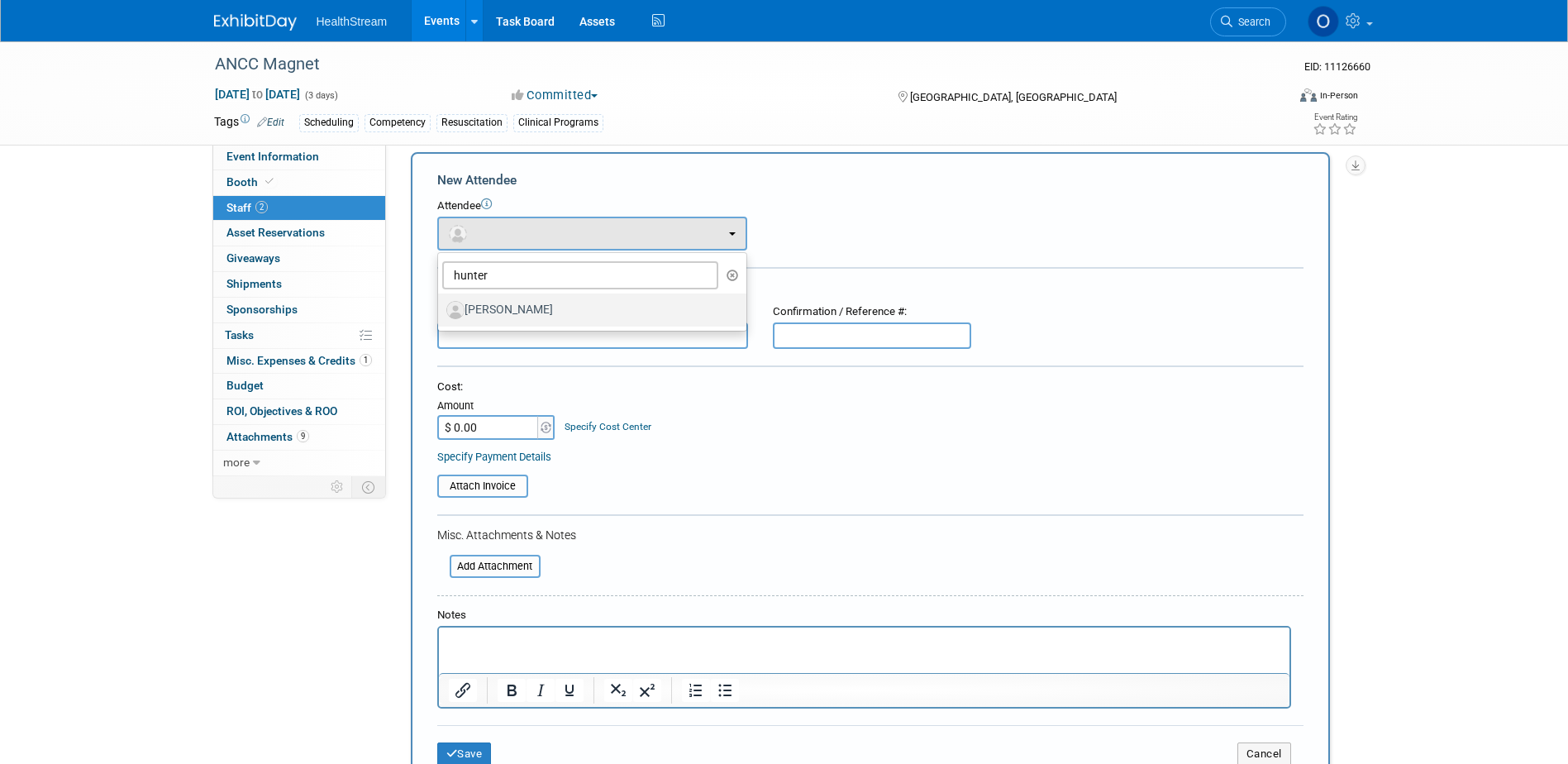
click at [497, 304] on label "[PERSON_NAME]" at bounding box center [588, 310] width 284 height 27
click at [440, 304] on input "[PERSON_NAME]" at bounding box center [435, 308] width 11 height 11
select select "f5e20935-e8eb-43f7-a48c-5c86e1fbb14c"
select select "4"
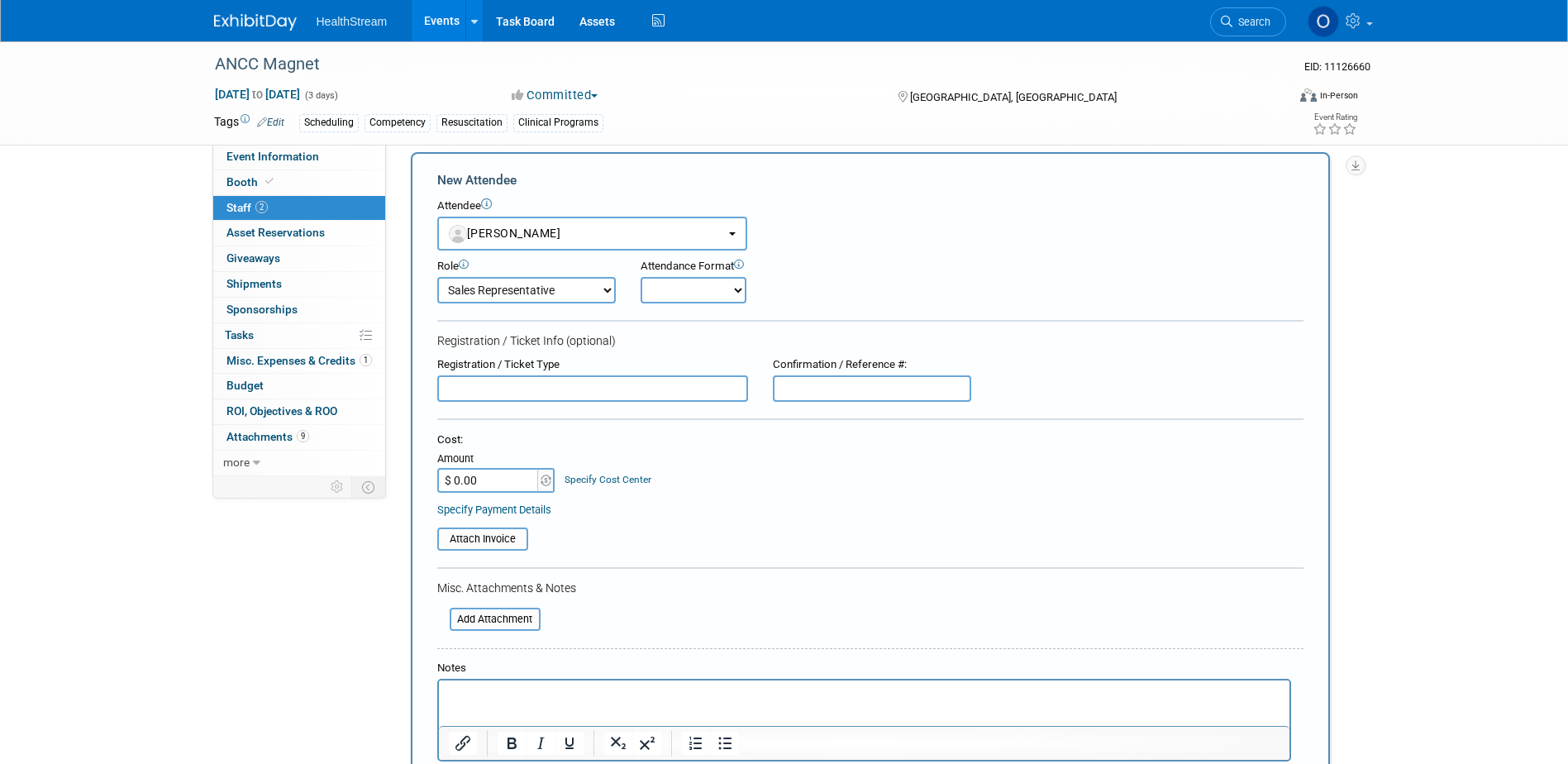
click at [728, 286] on select "Onsite Remote" at bounding box center [693, 290] width 106 height 27
select select "1"
click at [641, 277] on select "Onsite Remote" at bounding box center [693, 290] width 106 height 27
click at [588, 384] on input "text" at bounding box center [592, 389] width 311 height 27
paste input "Exhibitor Badge Allotment"
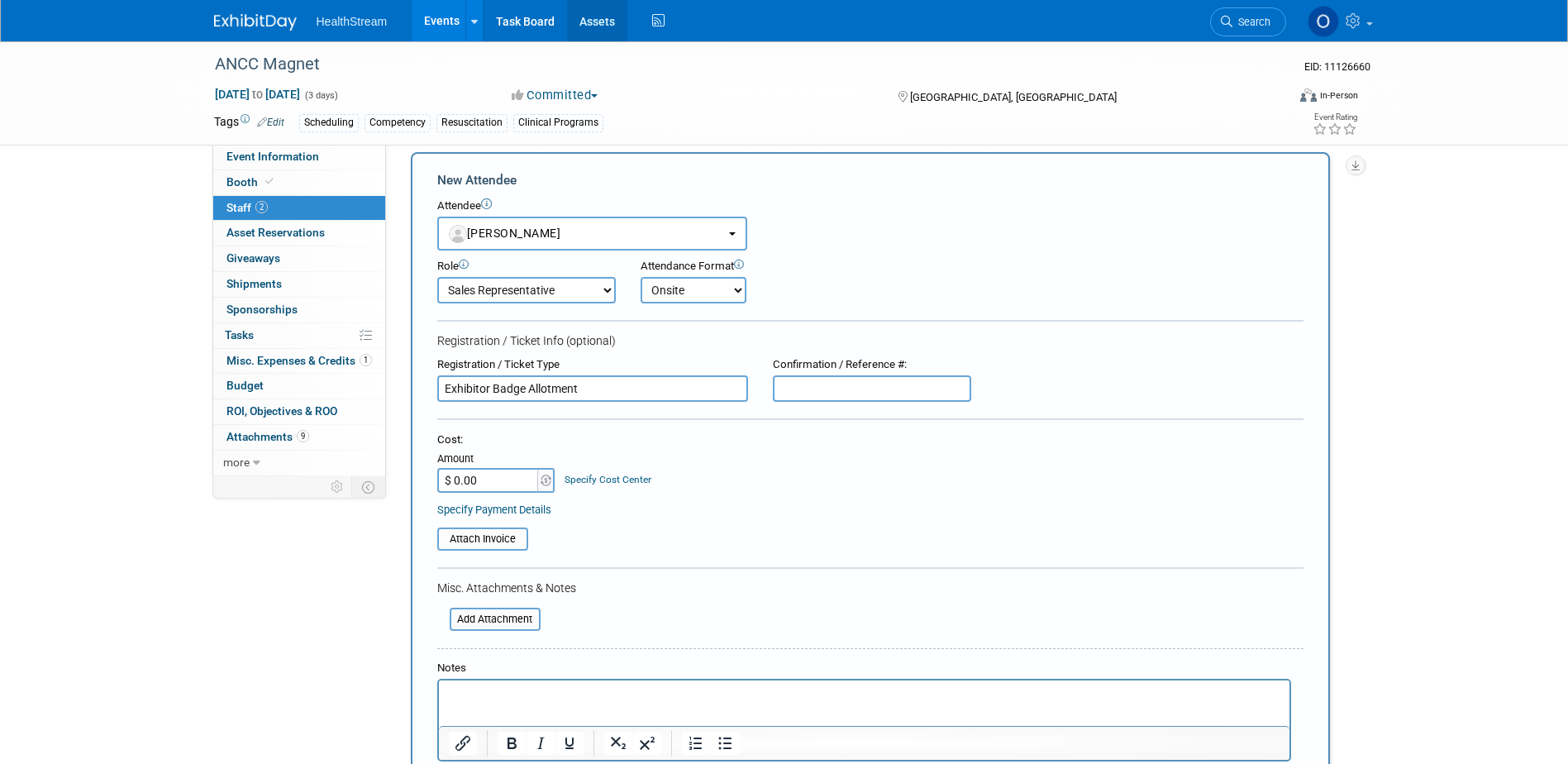
type input "Exhibitor Badge Allotment"
click at [872, 391] on input "text" at bounding box center [872, 389] width 199 height 27
paste input "JXNTLR4DXXG"
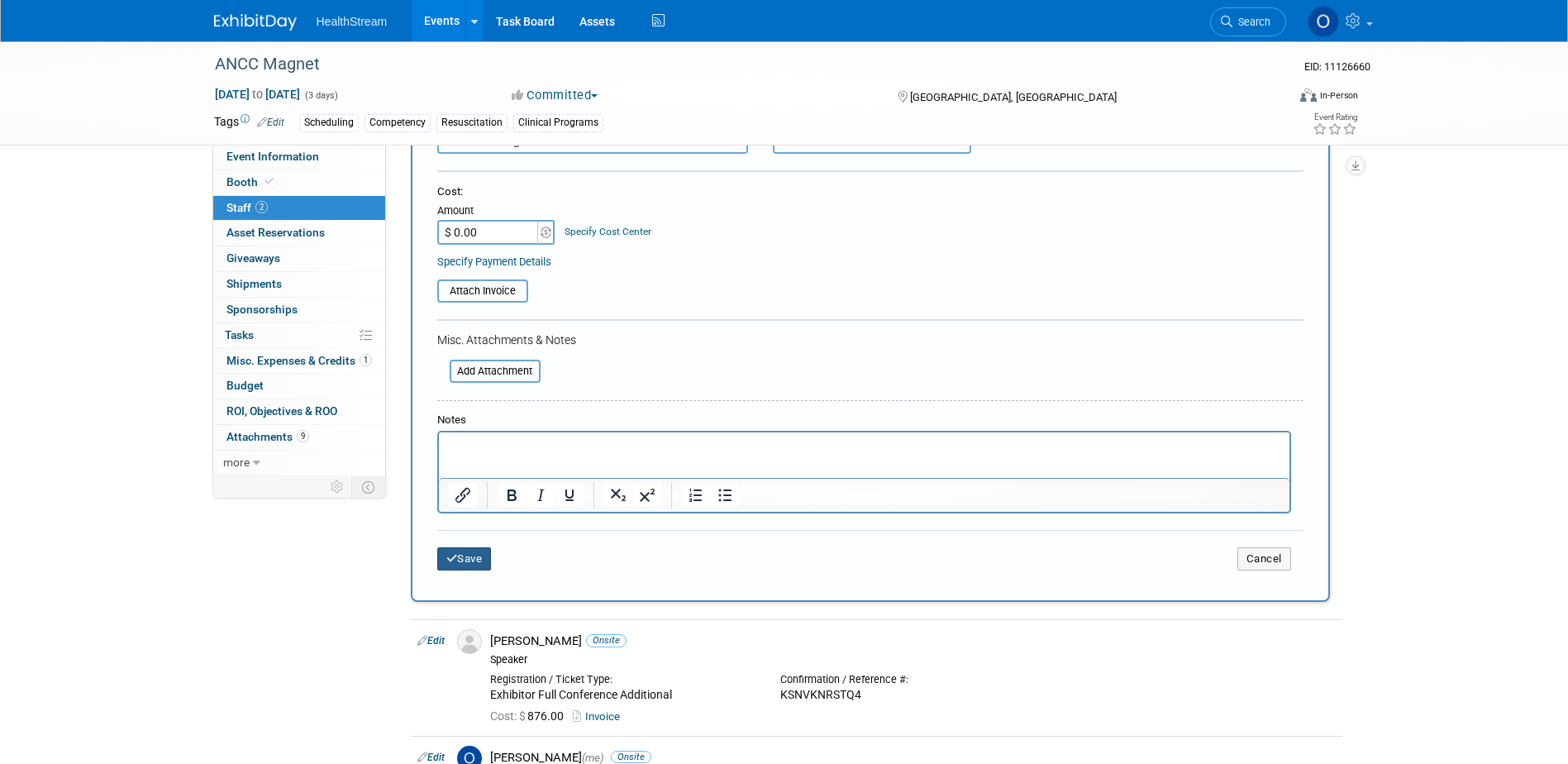
type input "JXNTLR4DXXG"
click at [472, 564] on button "Save" at bounding box center [464, 559] width 54 height 23
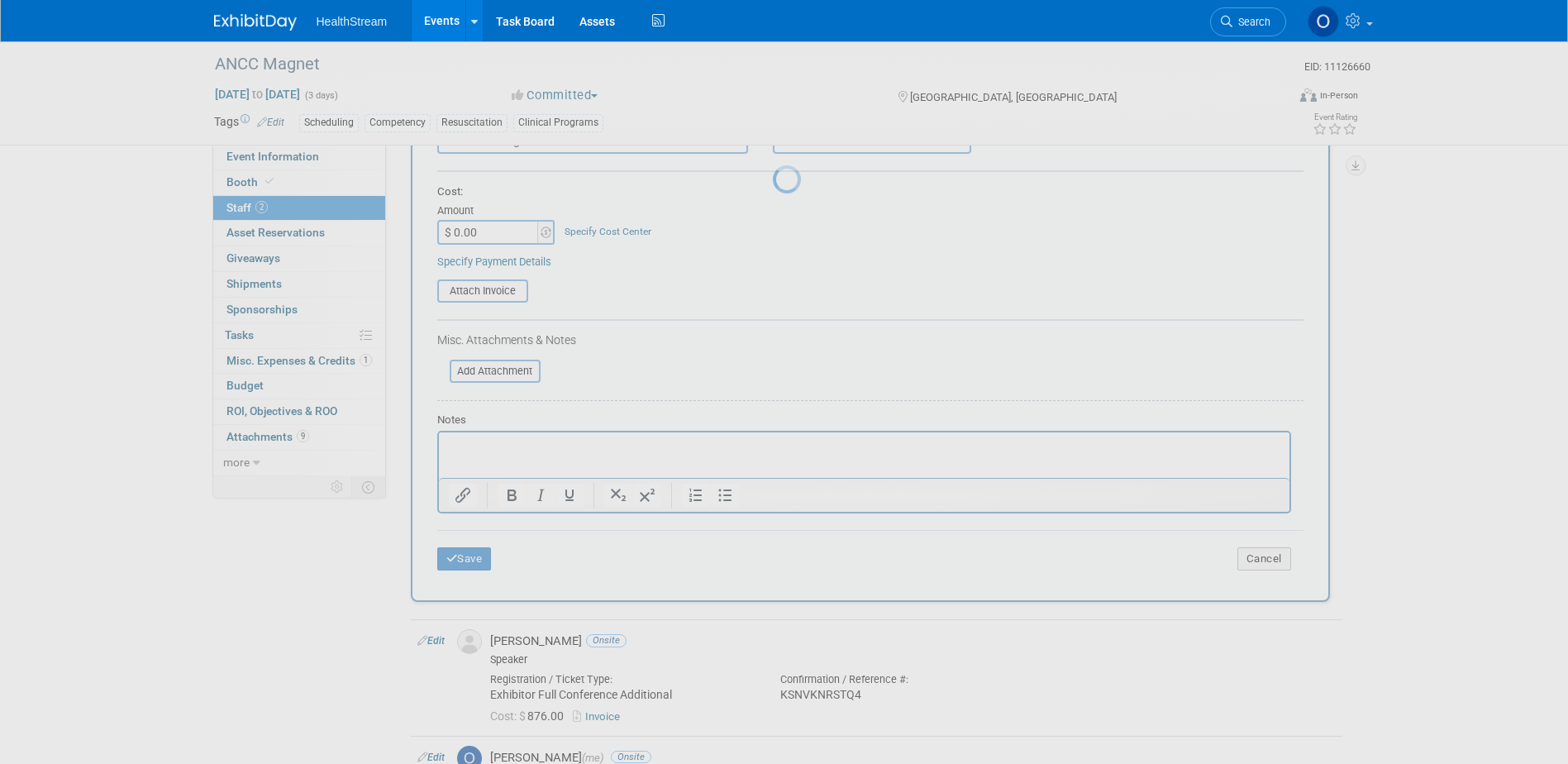
scroll to position [15, 0]
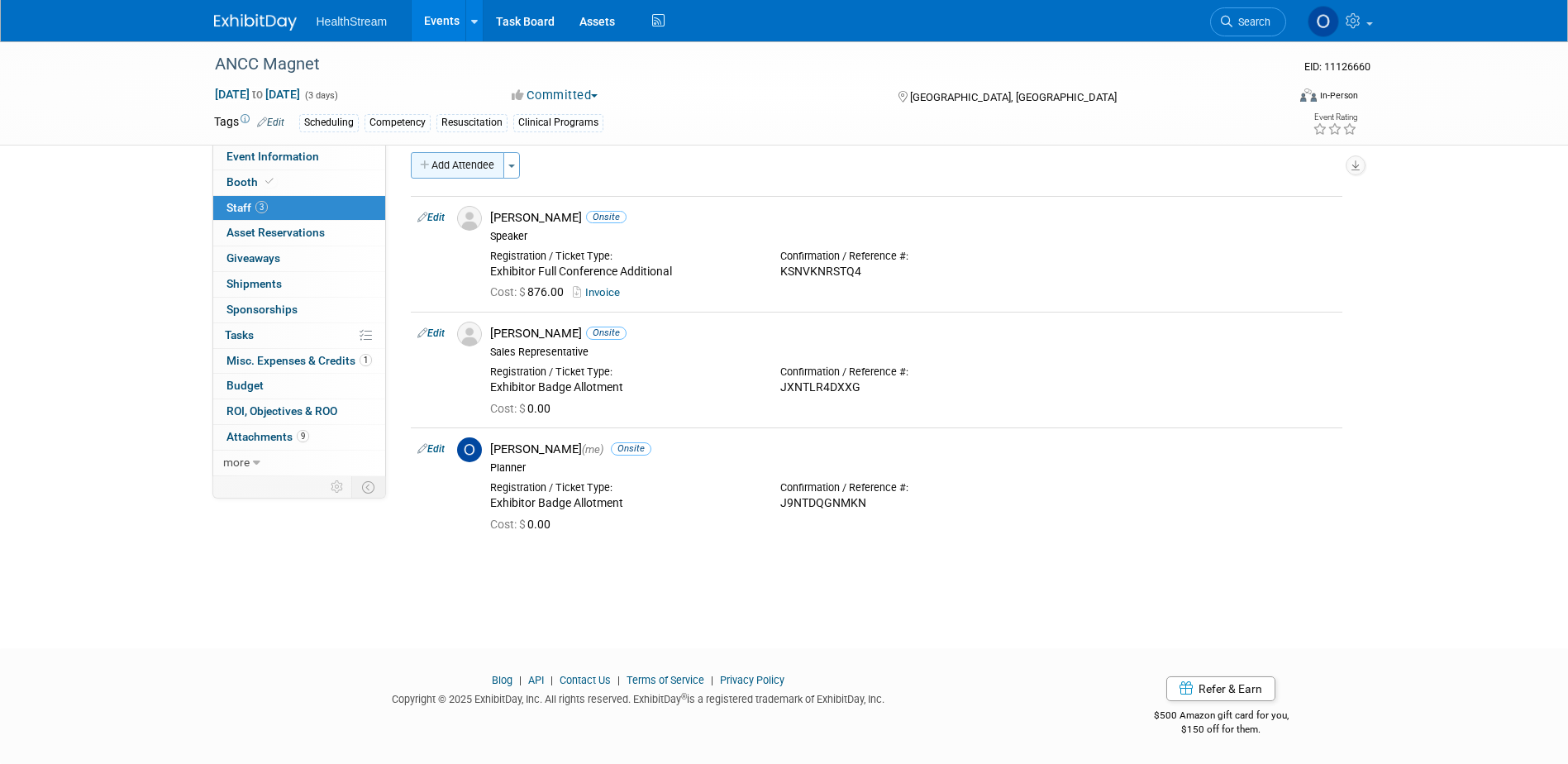
click at [455, 169] on button "Add Attendee" at bounding box center [457, 165] width 93 height 27
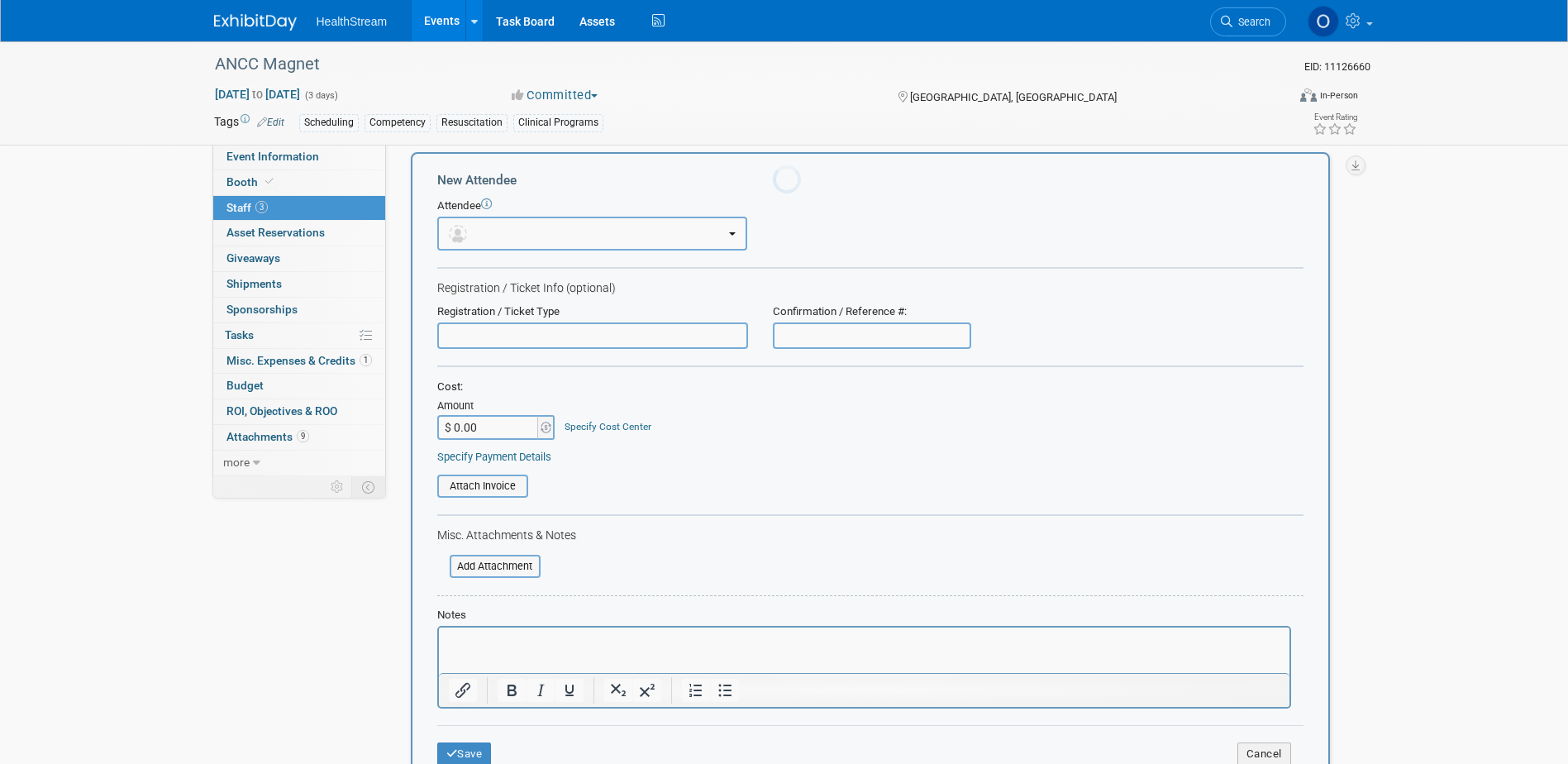
scroll to position [0, 0]
click at [491, 241] on button "button" at bounding box center [592, 234] width 310 height 34
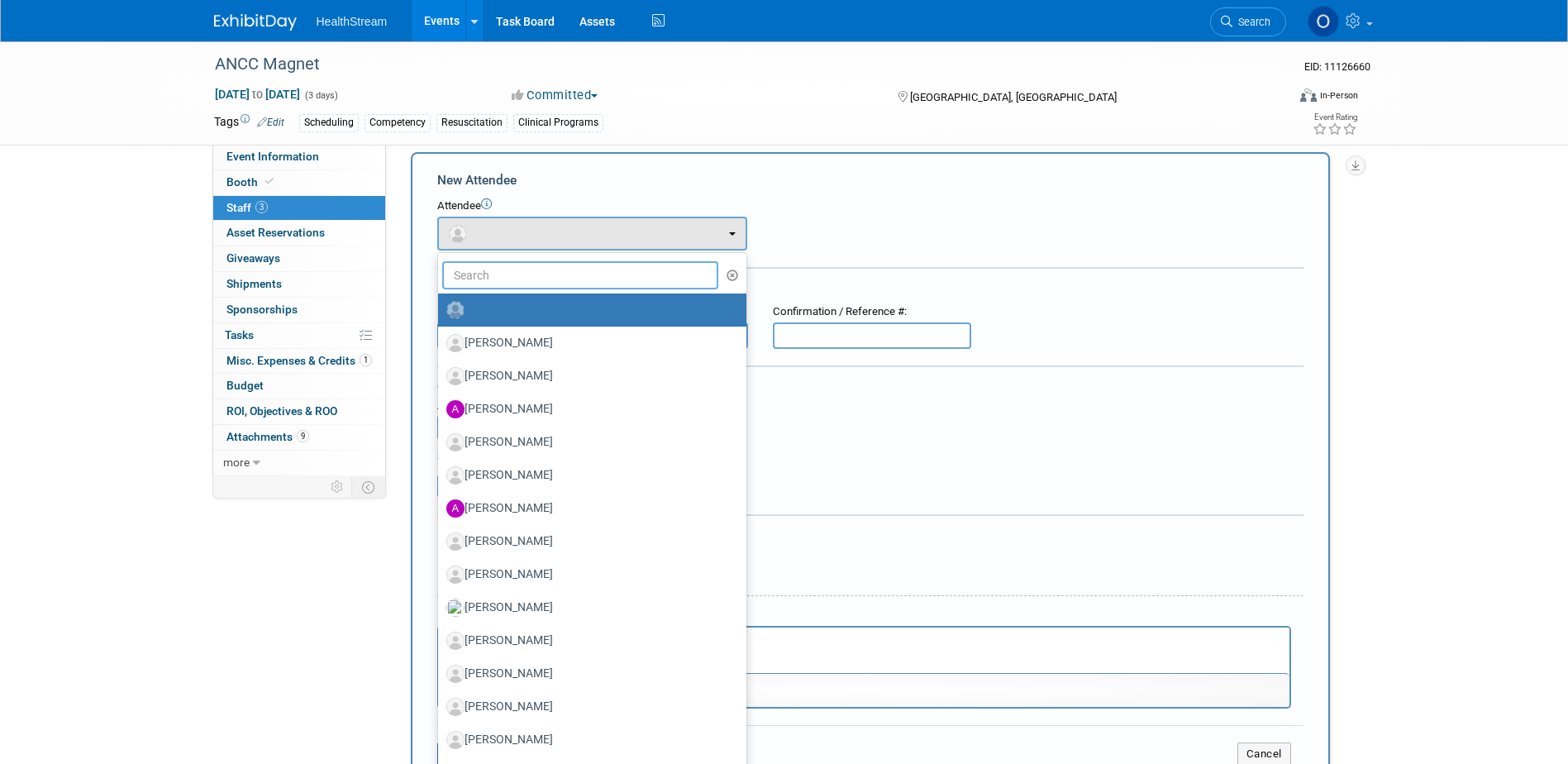
click at [498, 282] on input "text" at bounding box center [580, 275] width 277 height 28
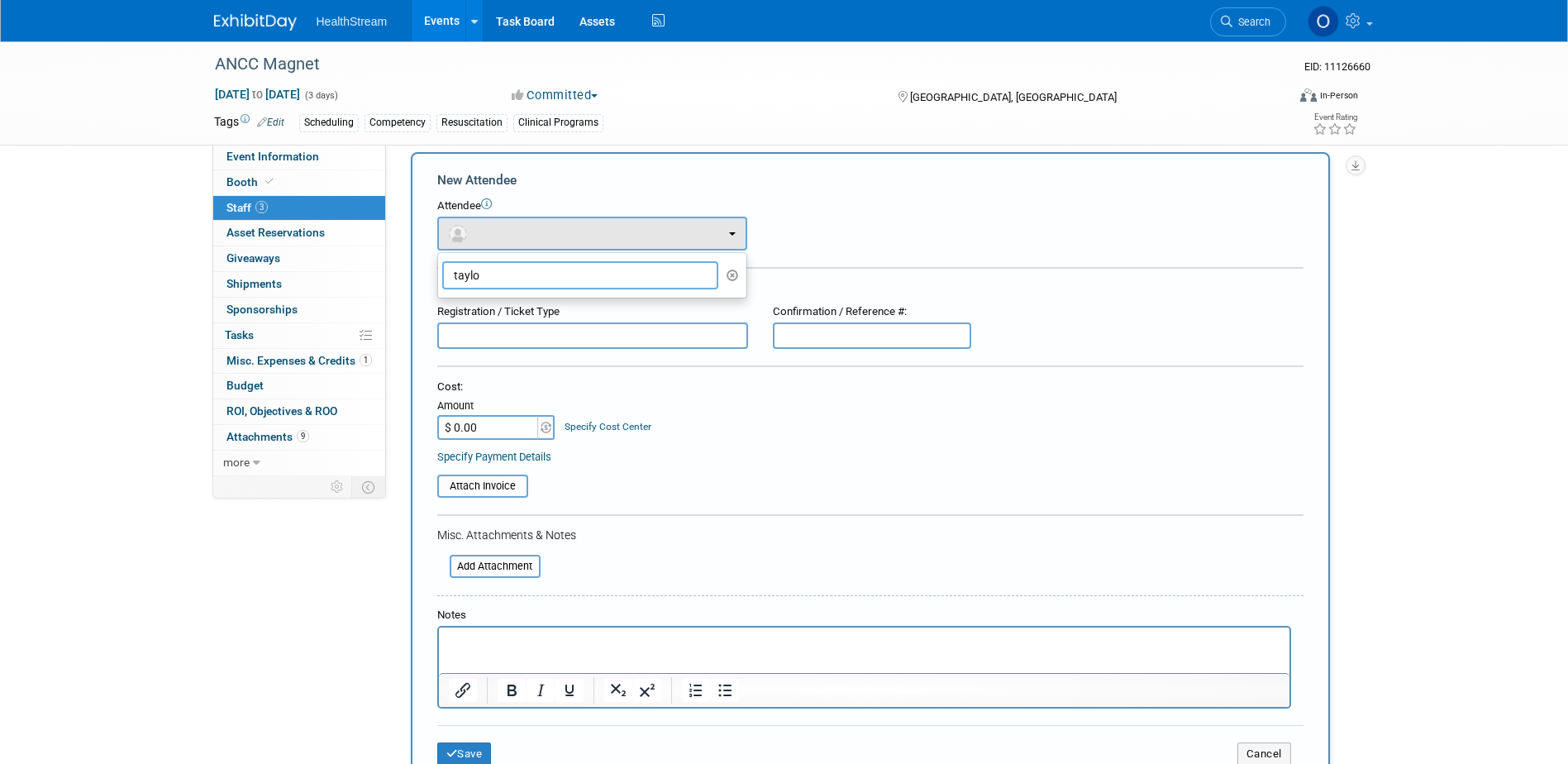
drag, startPoint x: 475, startPoint y: 279, endPoint x: 460, endPoint y: 279, distance: 15.0
click at [454, 279] on input "taylo" at bounding box center [580, 275] width 277 height 28
drag, startPoint x: 485, startPoint y: 275, endPoint x: 452, endPoint y: 274, distance: 33.0
click at [452, 274] on input "taylo" at bounding box center [580, 275] width 277 height 28
drag, startPoint x: 482, startPoint y: 277, endPoint x: 448, endPoint y: 276, distance: 34.0
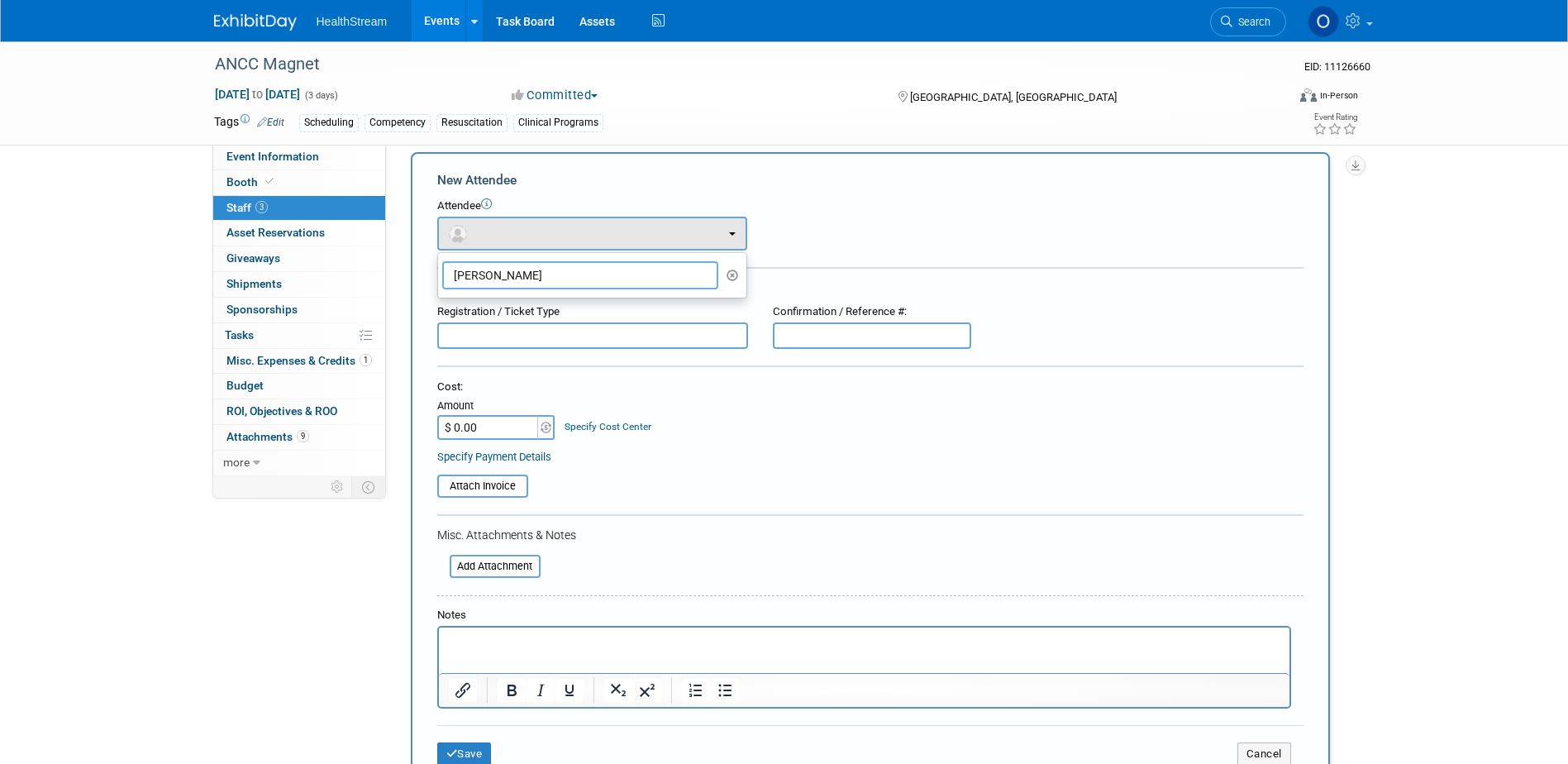
click at [448, 276] on input "[PERSON_NAME]" at bounding box center [580, 275] width 277 height 28
drag, startPoint x: 476, startPoint y: 283, endPoint x: 444, endPoint y: 269, distance: 34.9
click at [444, 269] on input "chu" at bounding box center [580, 275] width 277 height 28
type input "e"
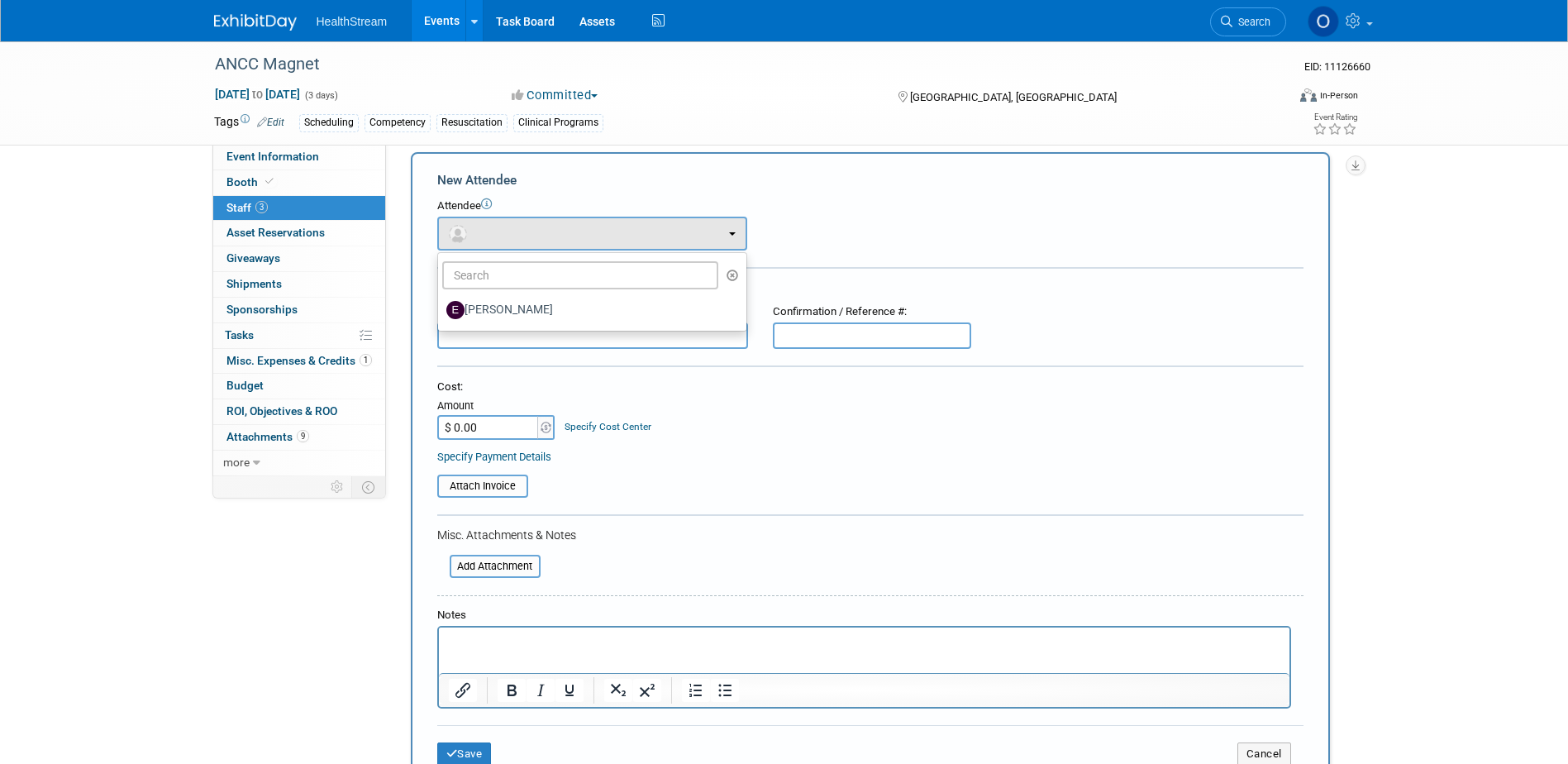
click at [873, 230] on div "Attendee <img src="https://www.exhibitday.com/Images/Unassigned-User-Icon.png" …" at bounding box center [870, 224] width 866 height 52
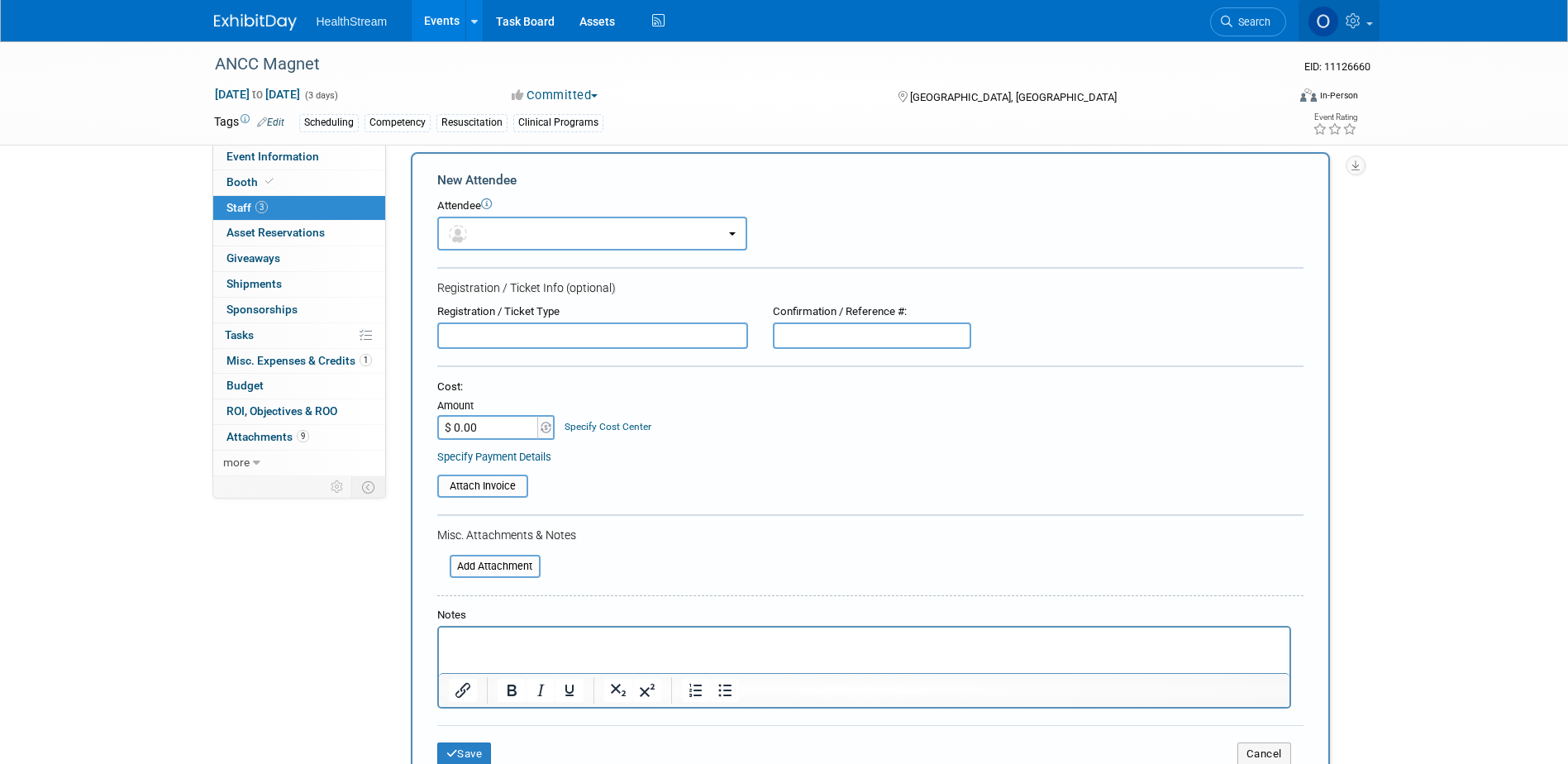
click at [1359, 31] on link at bounding box center [1339, 21] width 81 height 42
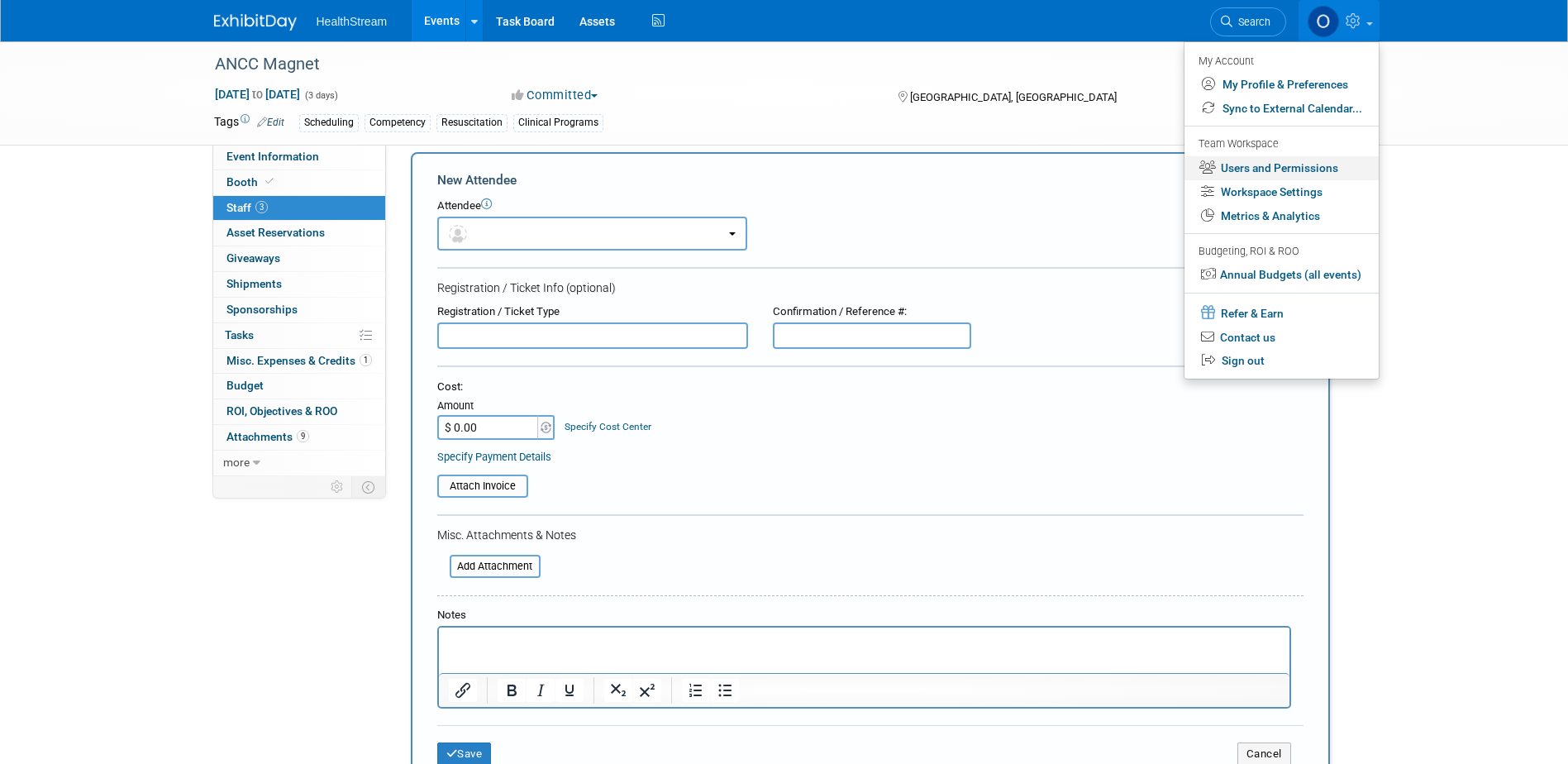
click at [1308, 163] on link "Users and Permissions" at bounding box center [1281, 168] width 194 height 24
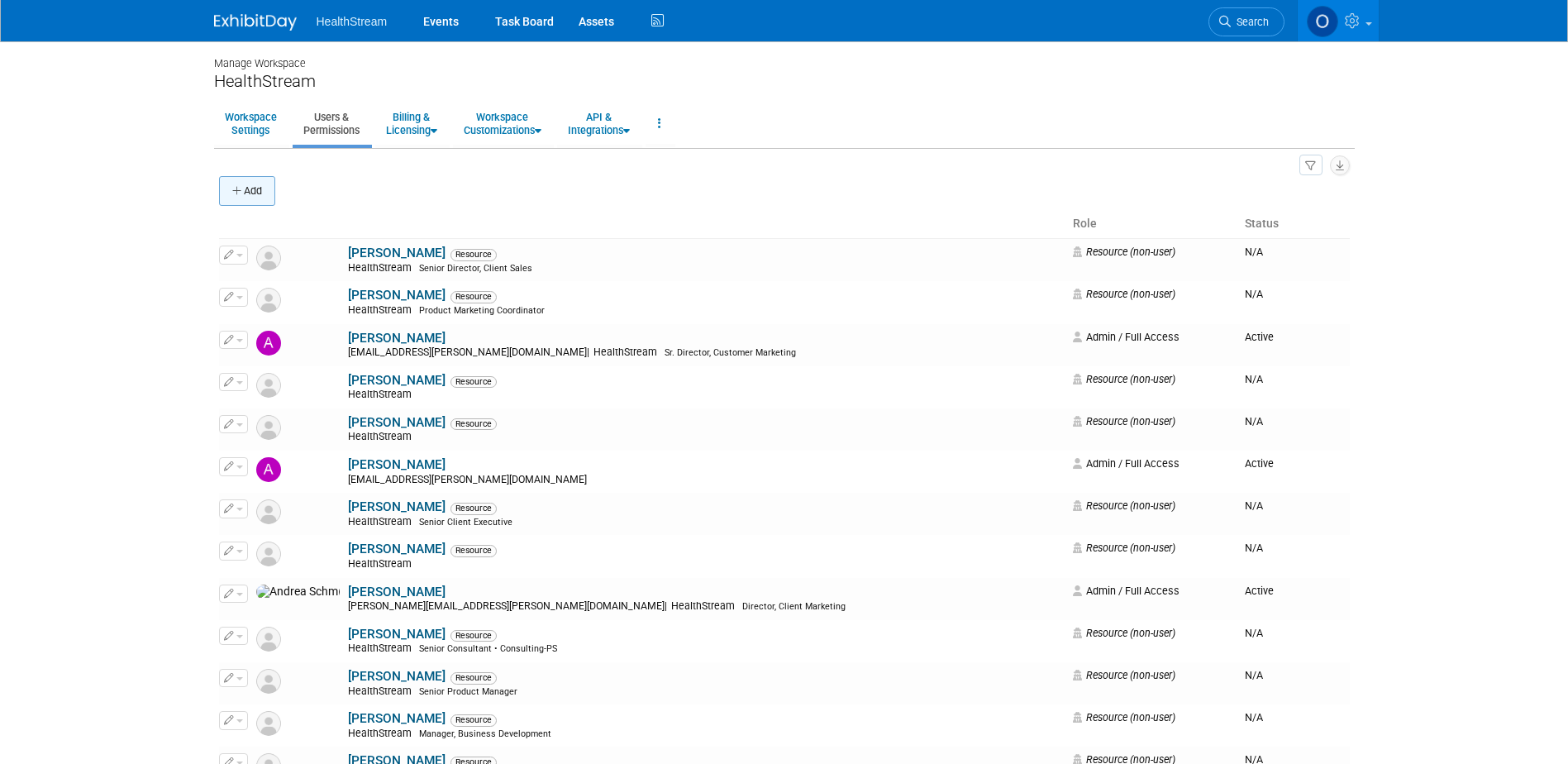
click at [250, 190] on button "Add" at bounding box center [247, 191] width 56 height 30
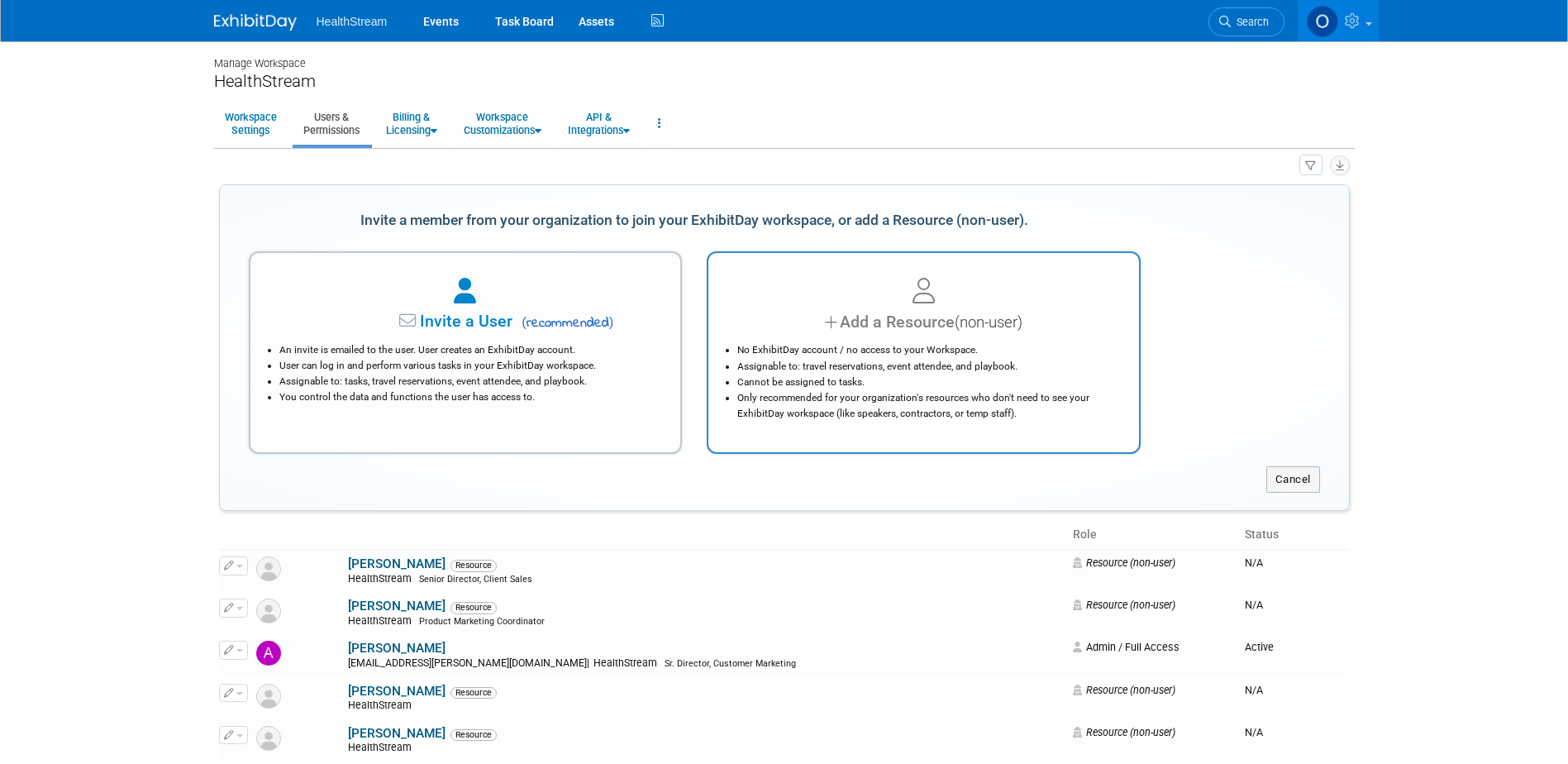
click at [1037, 310] on div "Add a Resource (non-user)" at bounding box center [923, 322] width 389 height 24
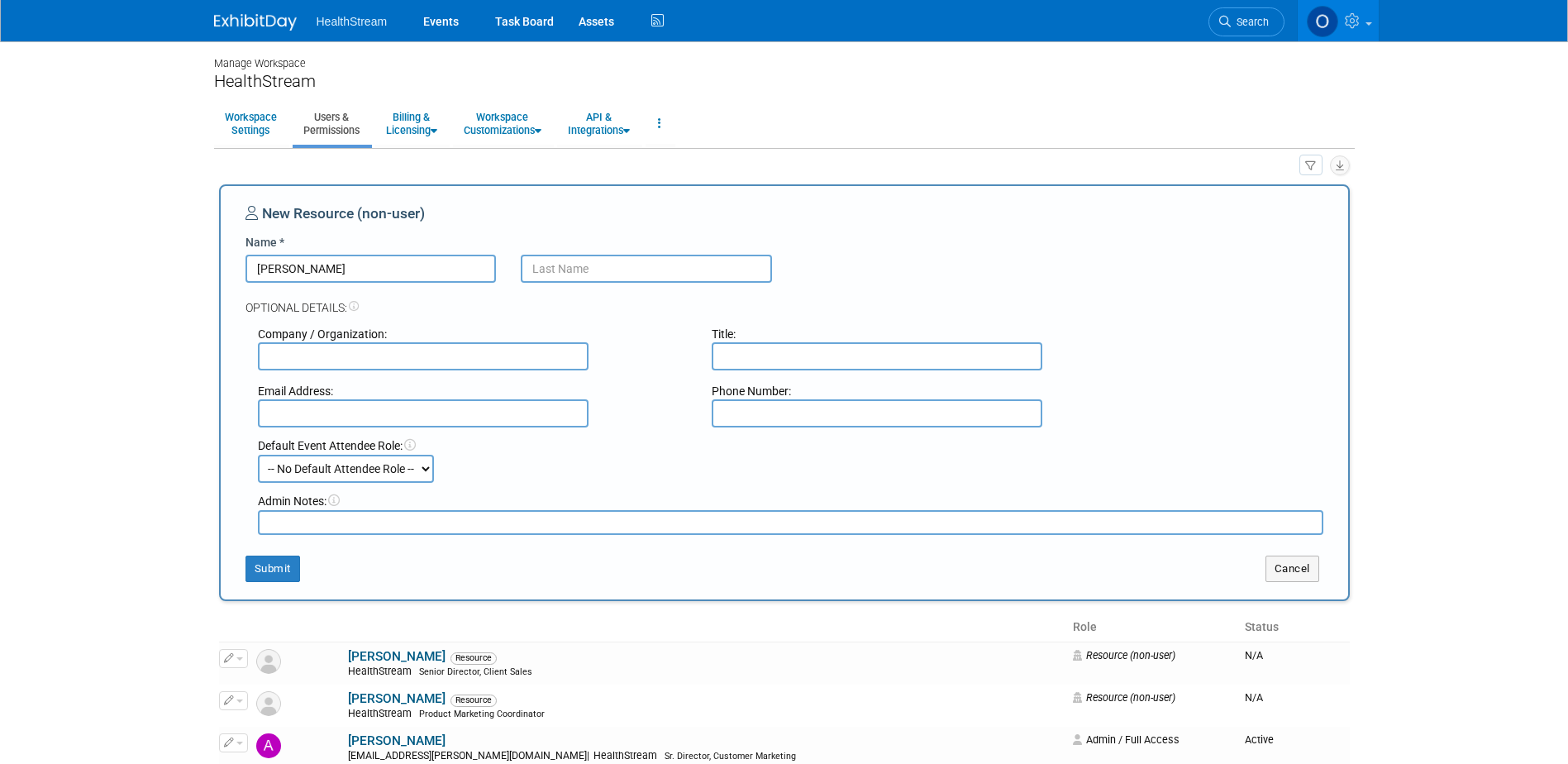
drag, startPoint x: 340, startPoint y: 269, endPoint x: 278, endPoint y: 254, distance: 63.8
click at [278, 254] on input "[PERSON_NAME]" at bounding box center [370, 269] width 251 height 28
type input "[PERSON_NAME]"
click at [596, 264] on input "text" at bounding box center [646, 269] width 251 height 28
type input "[PERSON_NAME]"
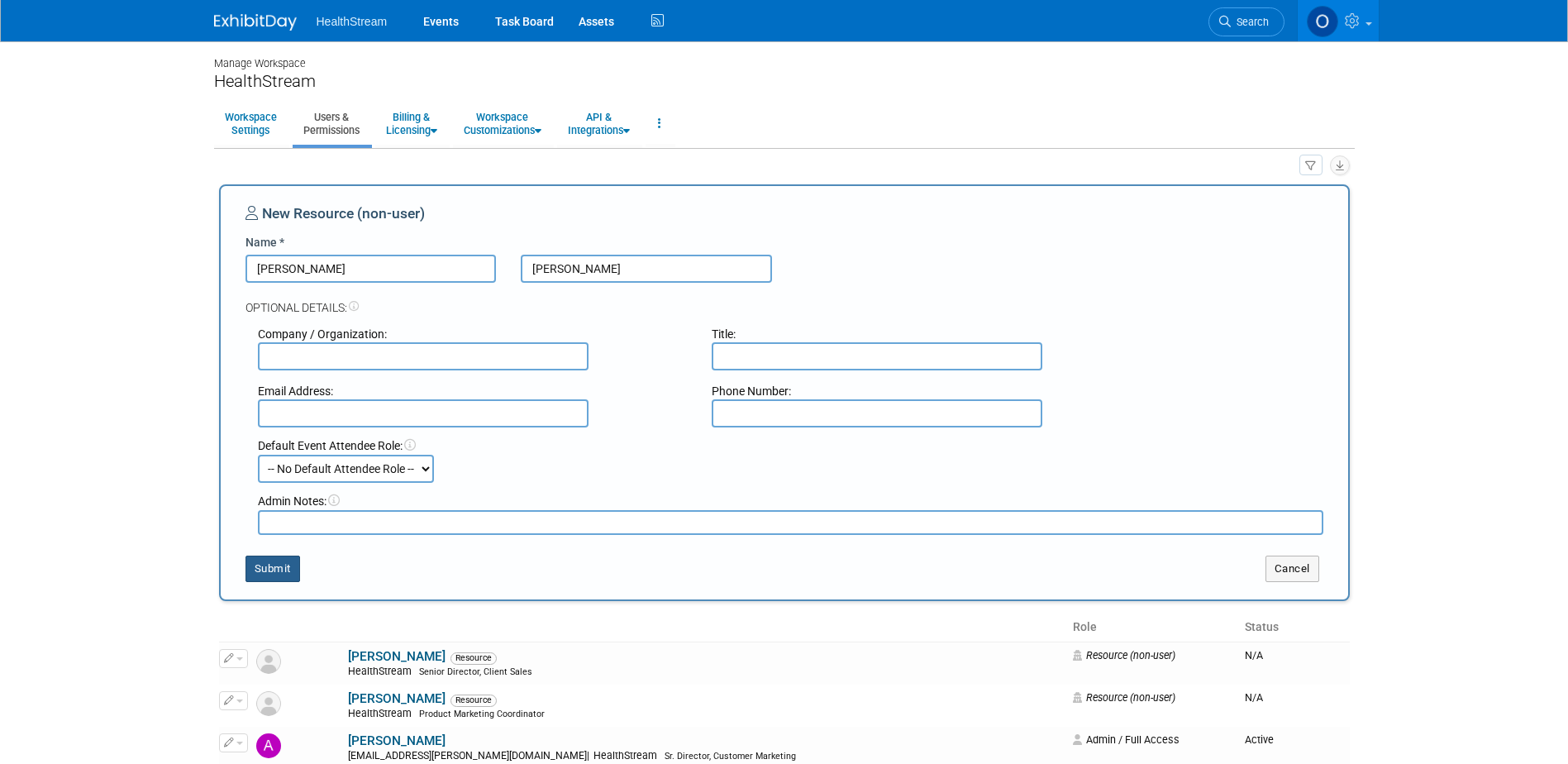
click at [252, 574] on button "Submit" at bounding box center [272, 569] width 54 height 27
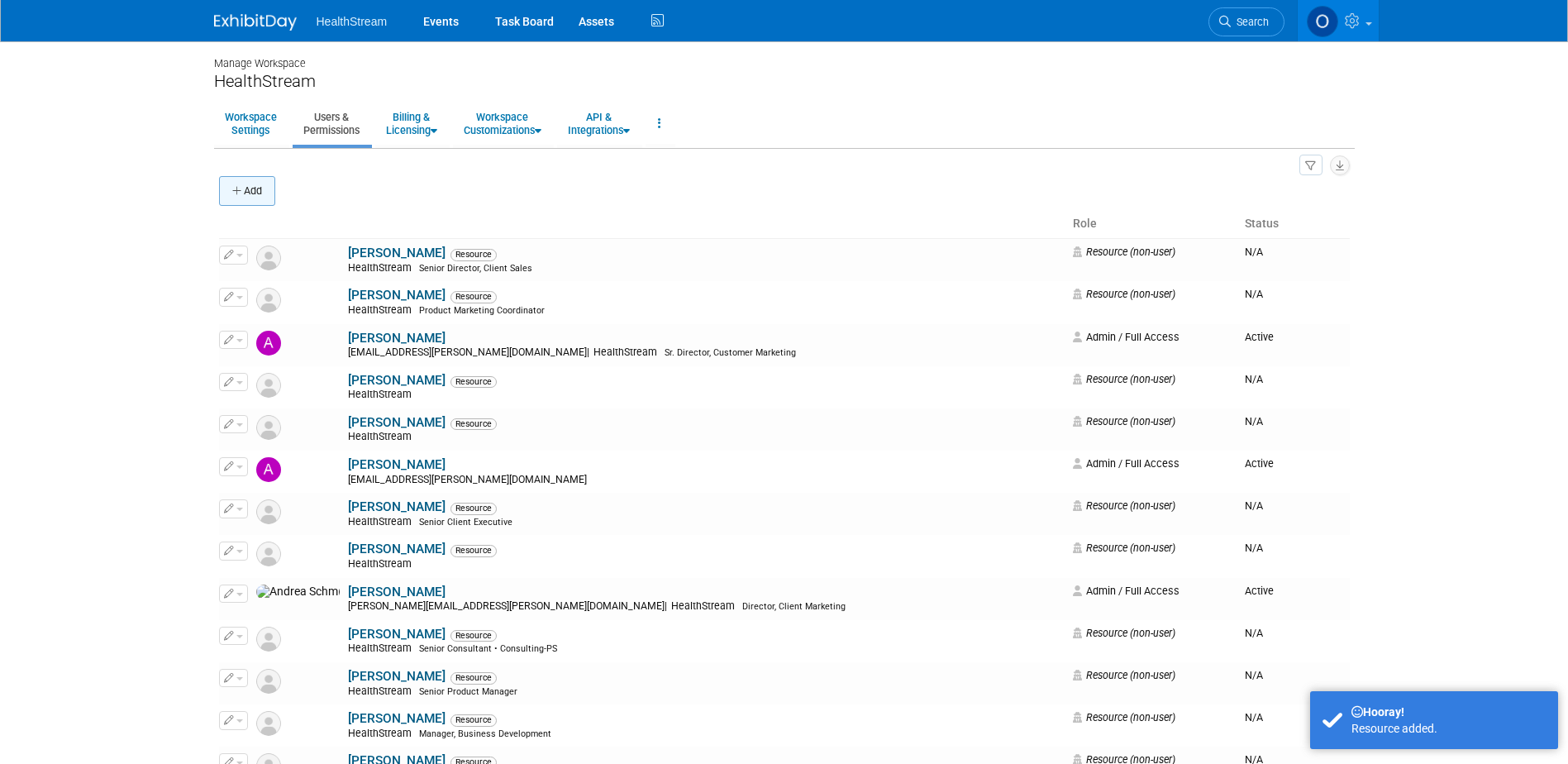
click at [257, 193] on button "Add" at bounding box center [247, 191] width 56 height 30
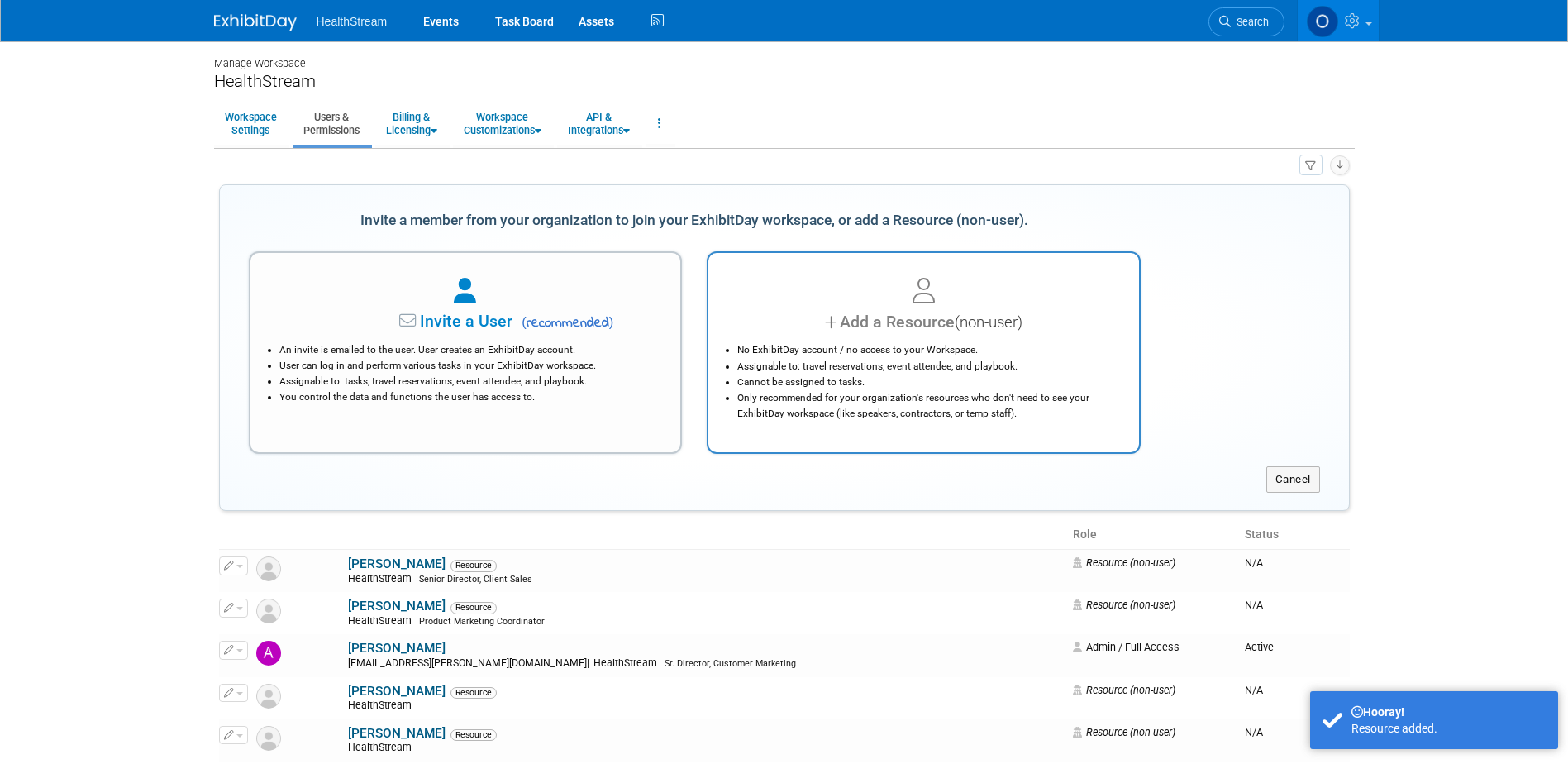
click at [908, 322] on div "Add a Resource (non-user)" at bounding box center [923, 322] width 389 height 24
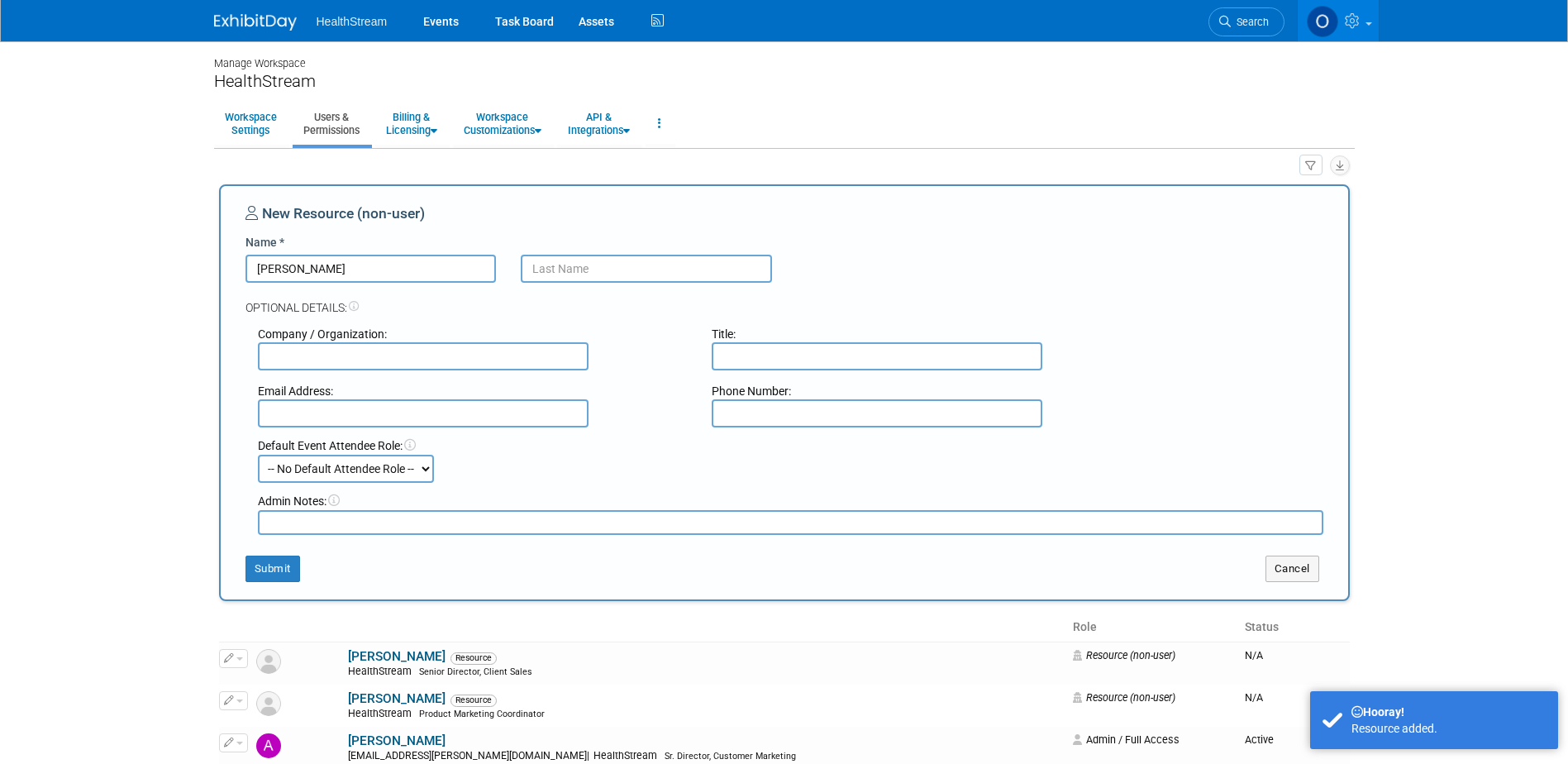
type input "[PERSON_NAME]"
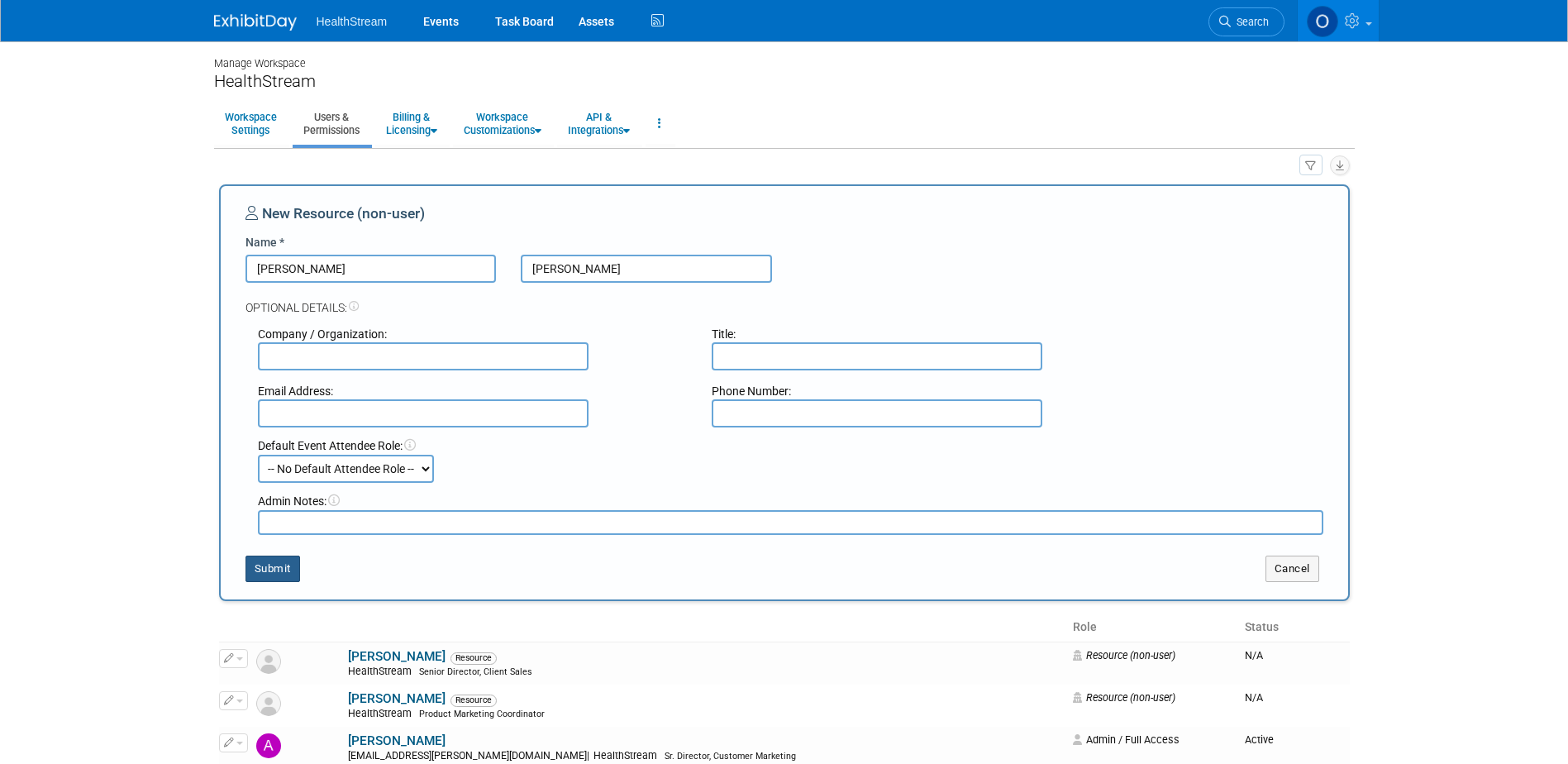
type input "[PERSON_NAME]"
click at [266, 559] on button "Submit" at bounding box center [272, 569] width 54 height 27
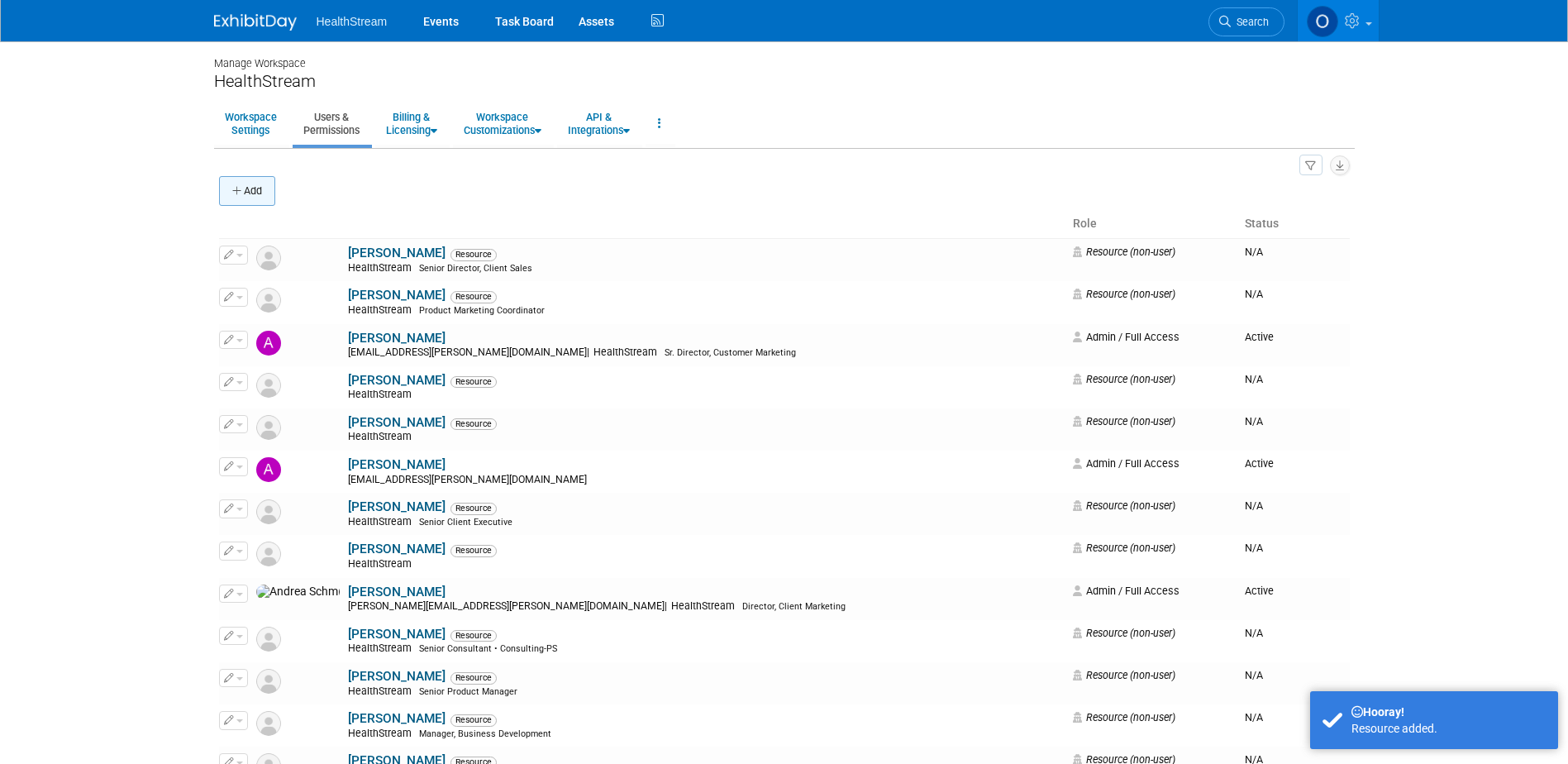
click at [264, 188] on button "Add" at bounding box center [247, 191] width 56 height 30
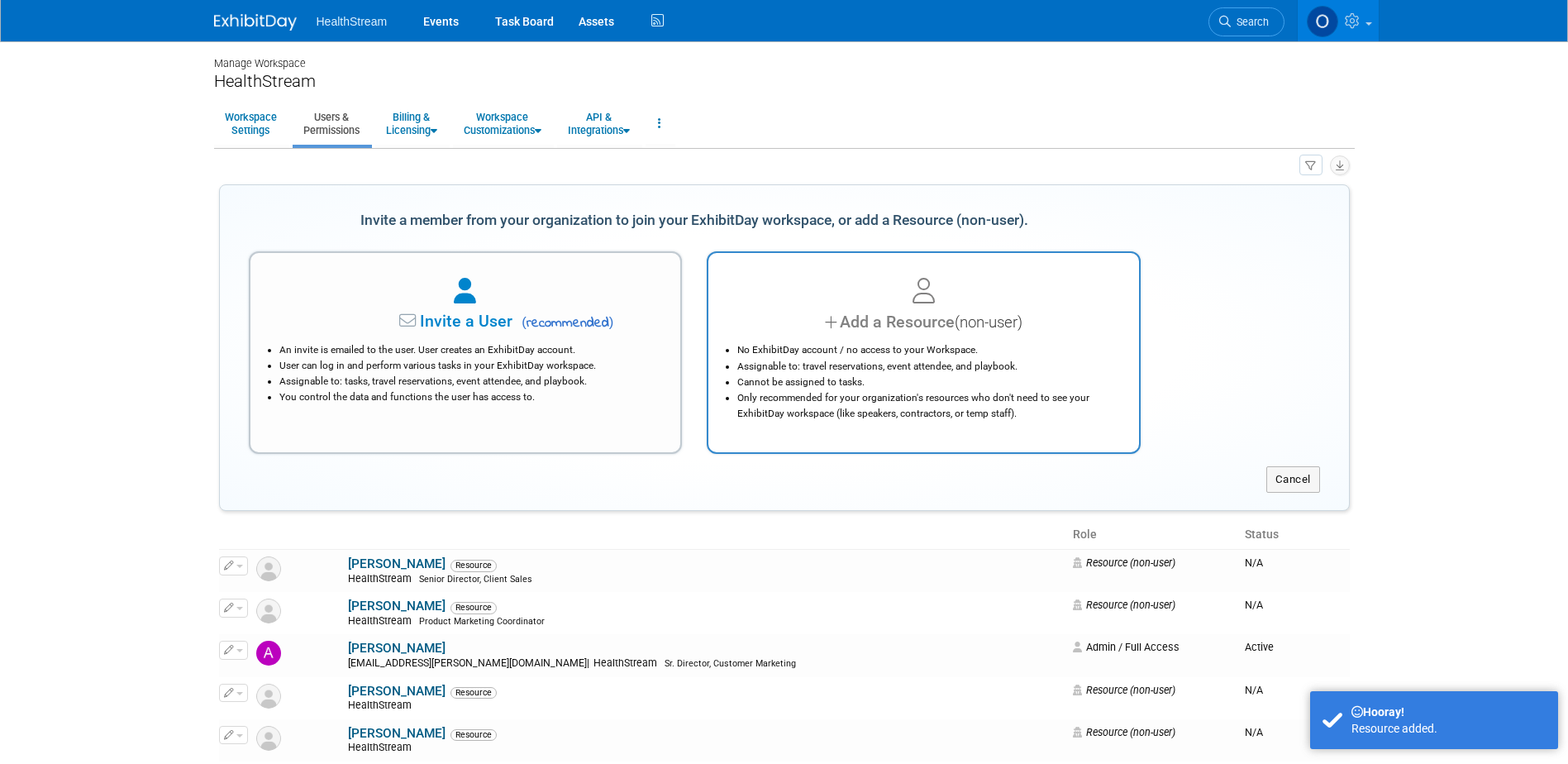
click at [909, 333] on div "Add a Resource (non-user)" at bounding box center [923, 322] width 389 height 24
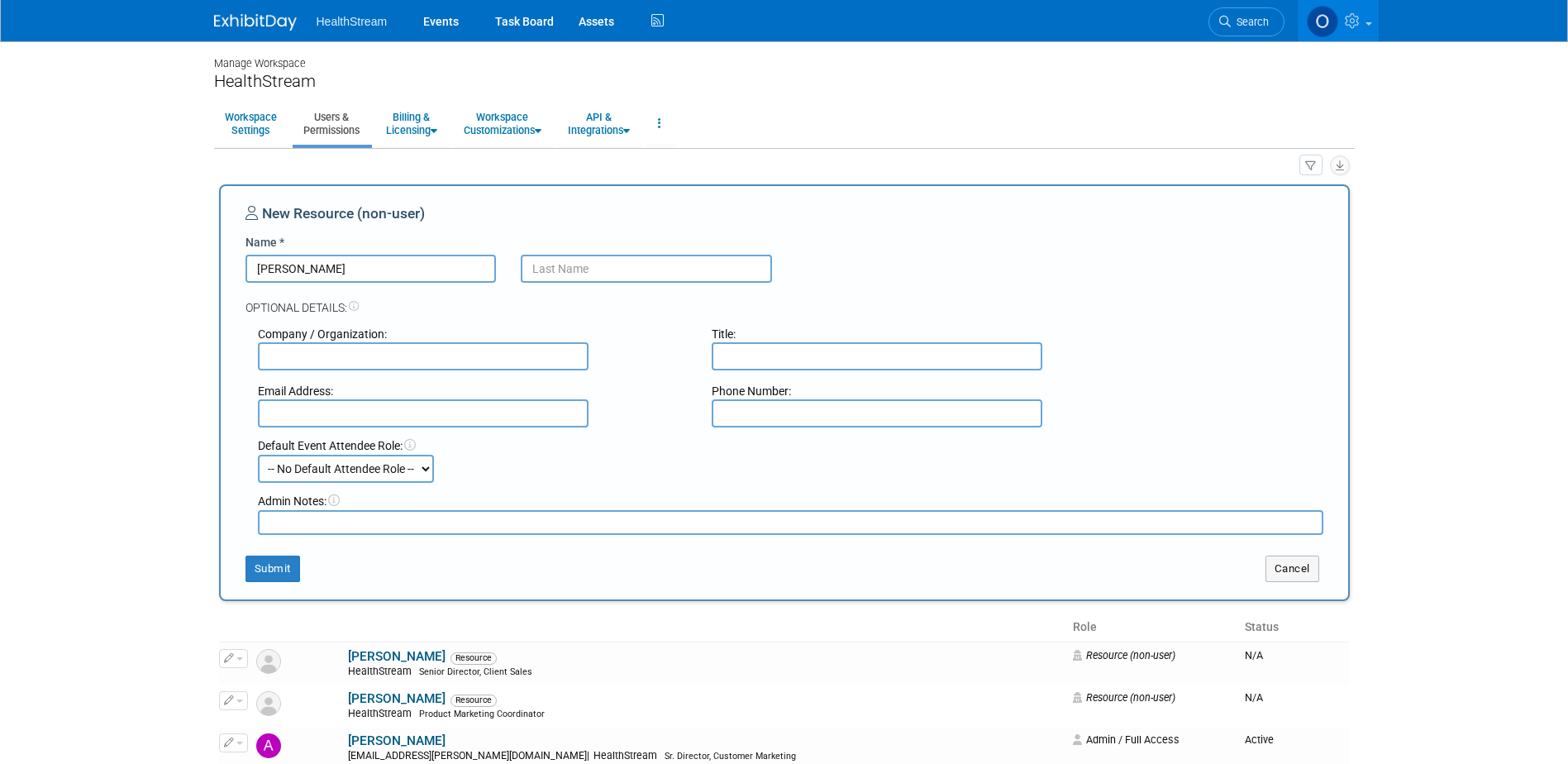
type input "[PERSON_NAME]"
click at [273, 567] on button "Submit" at bounding box center [272, 569] width 54 height 27
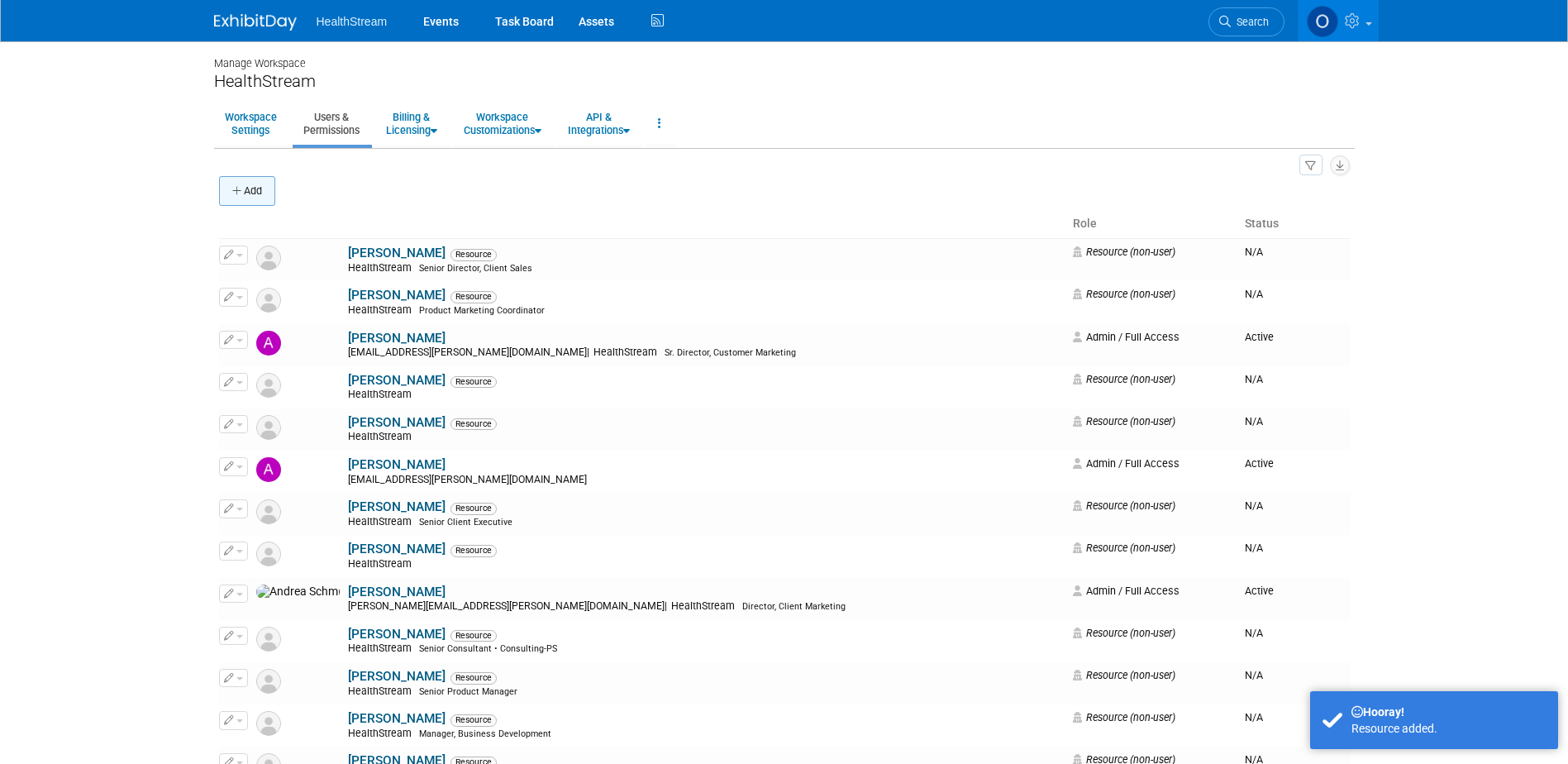
click at [238, 196] on icon "button" at bounding box center [238, 191] width 12 height 11
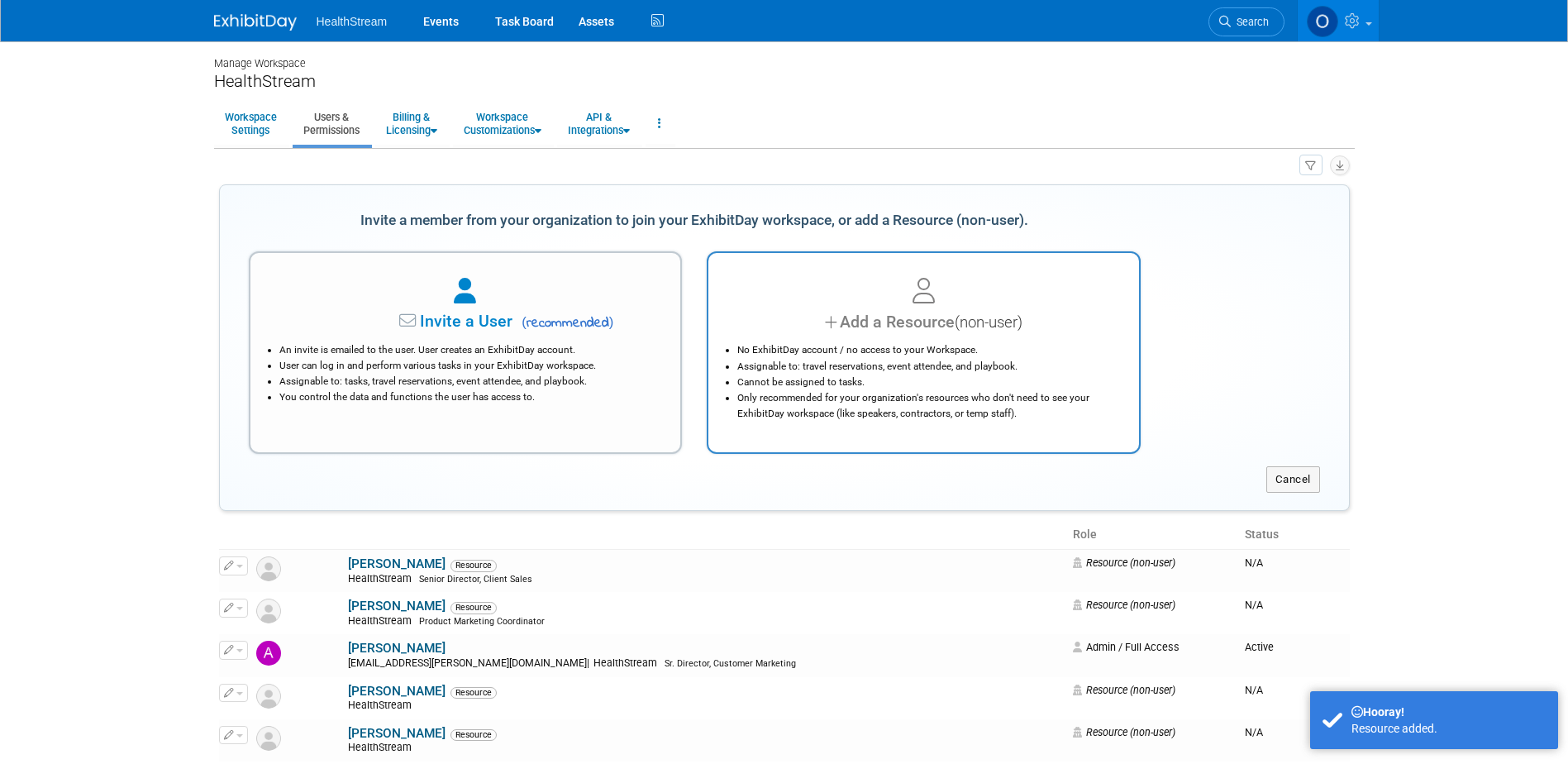
click at [1035, 302] on div at bounding box center [923, 292] width 389 height 37
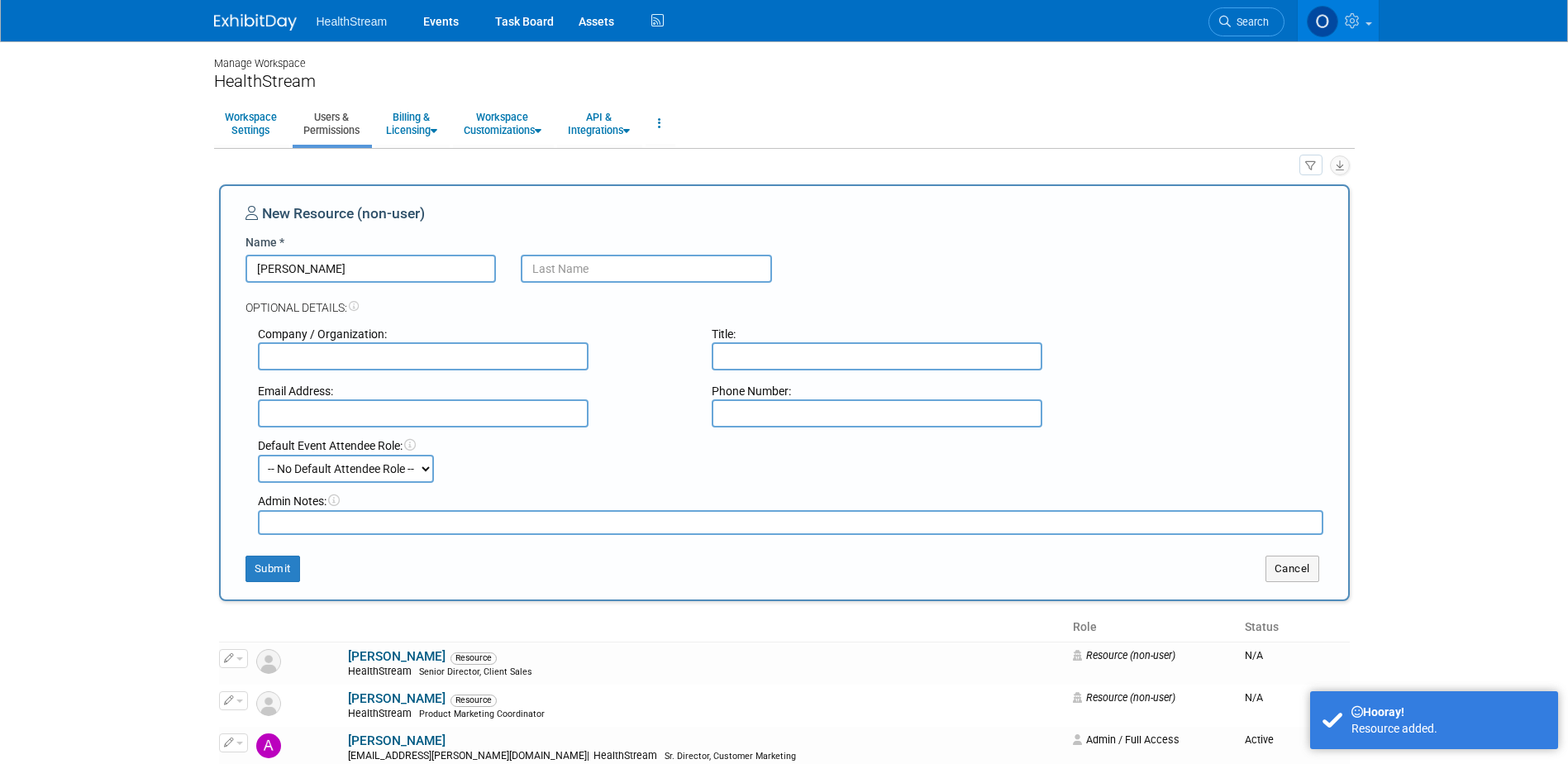
type input "[PERSON_NAME]"
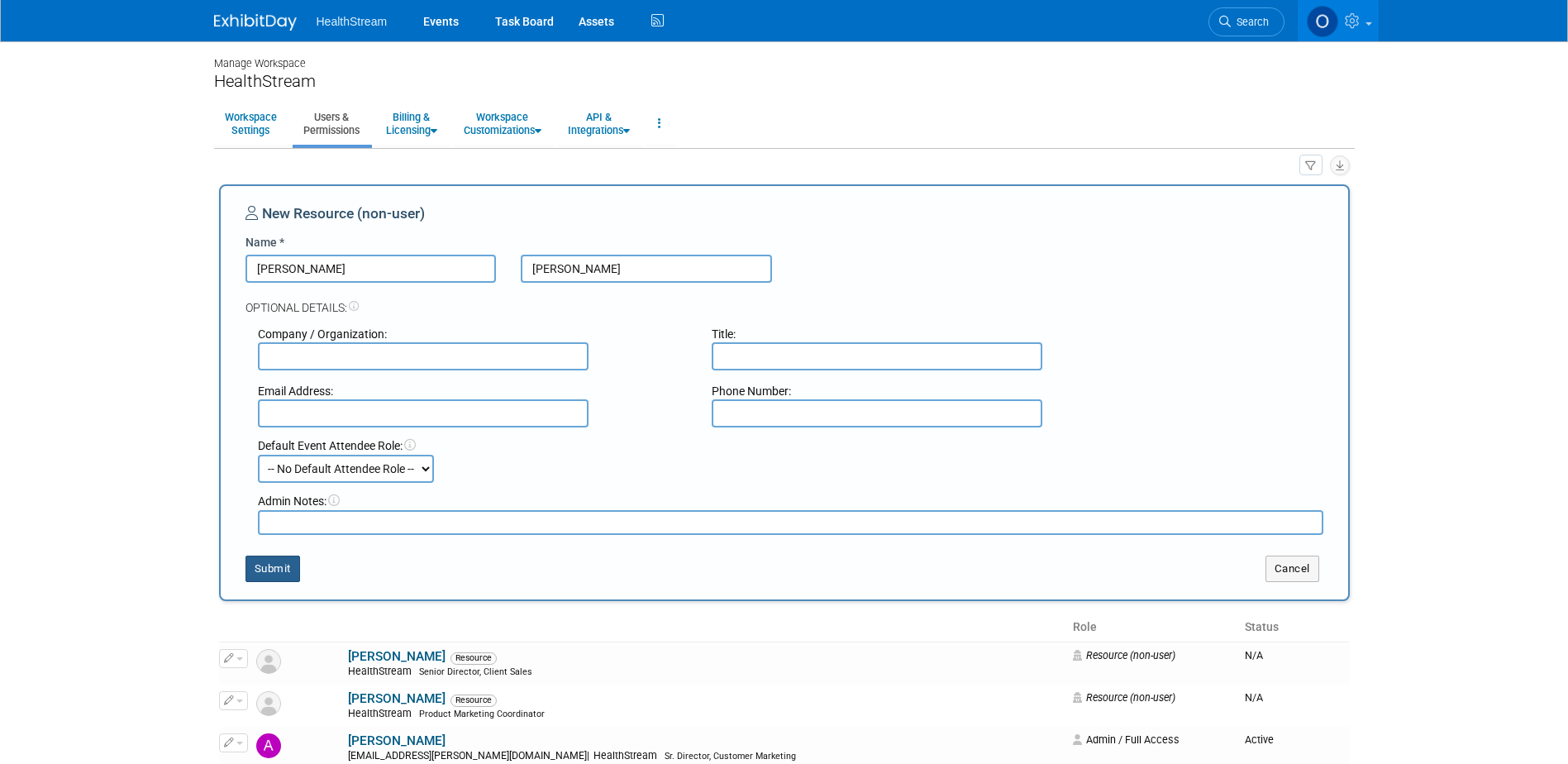
type input "[PERSON_NAME]"
click at [270, 565] on button "Submit" at bounding box center [272, 569] width 54 height 27
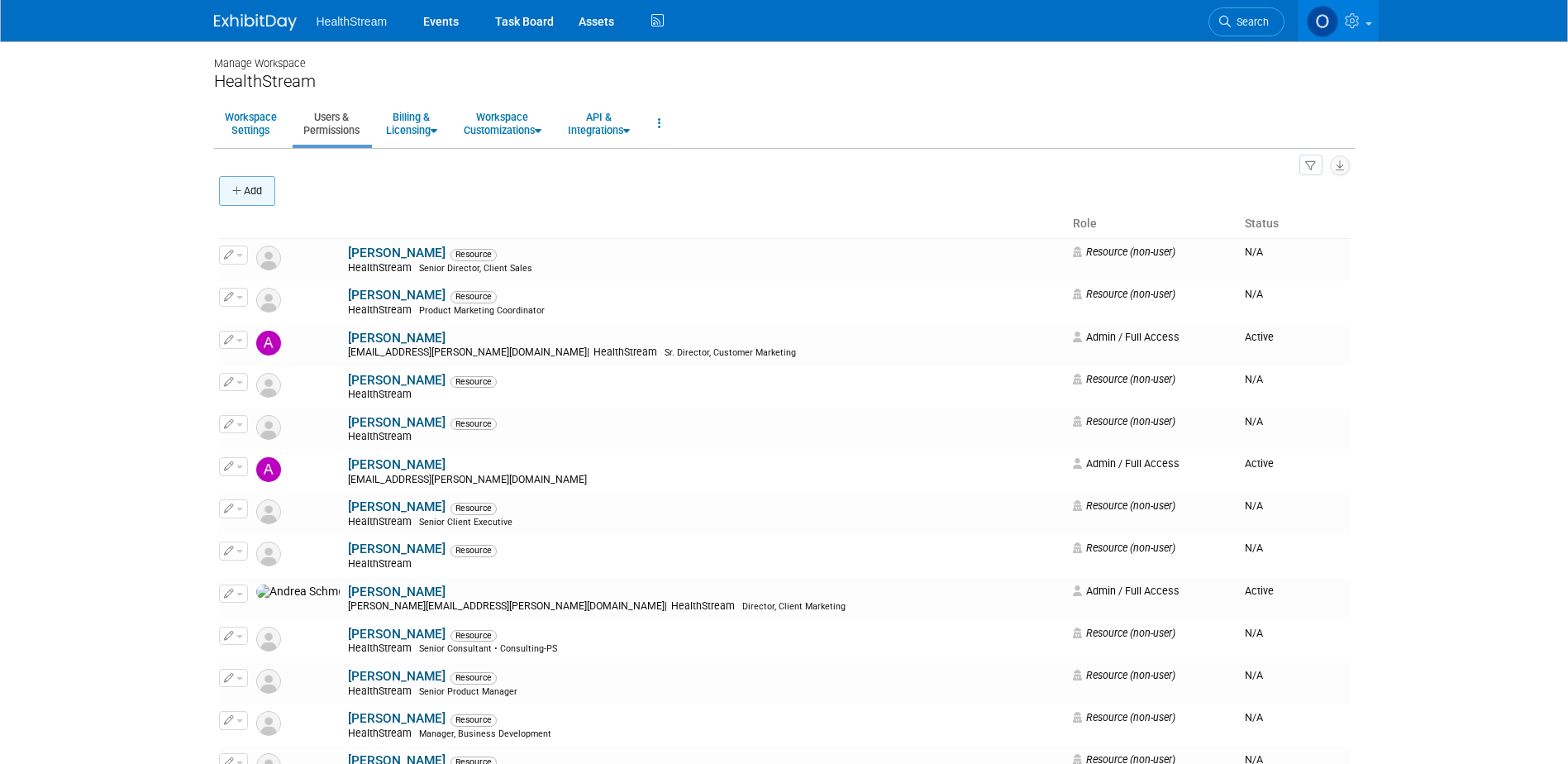
click at [259, 180] on button "Add" at bounding box center [247, 191] width 56 height 30
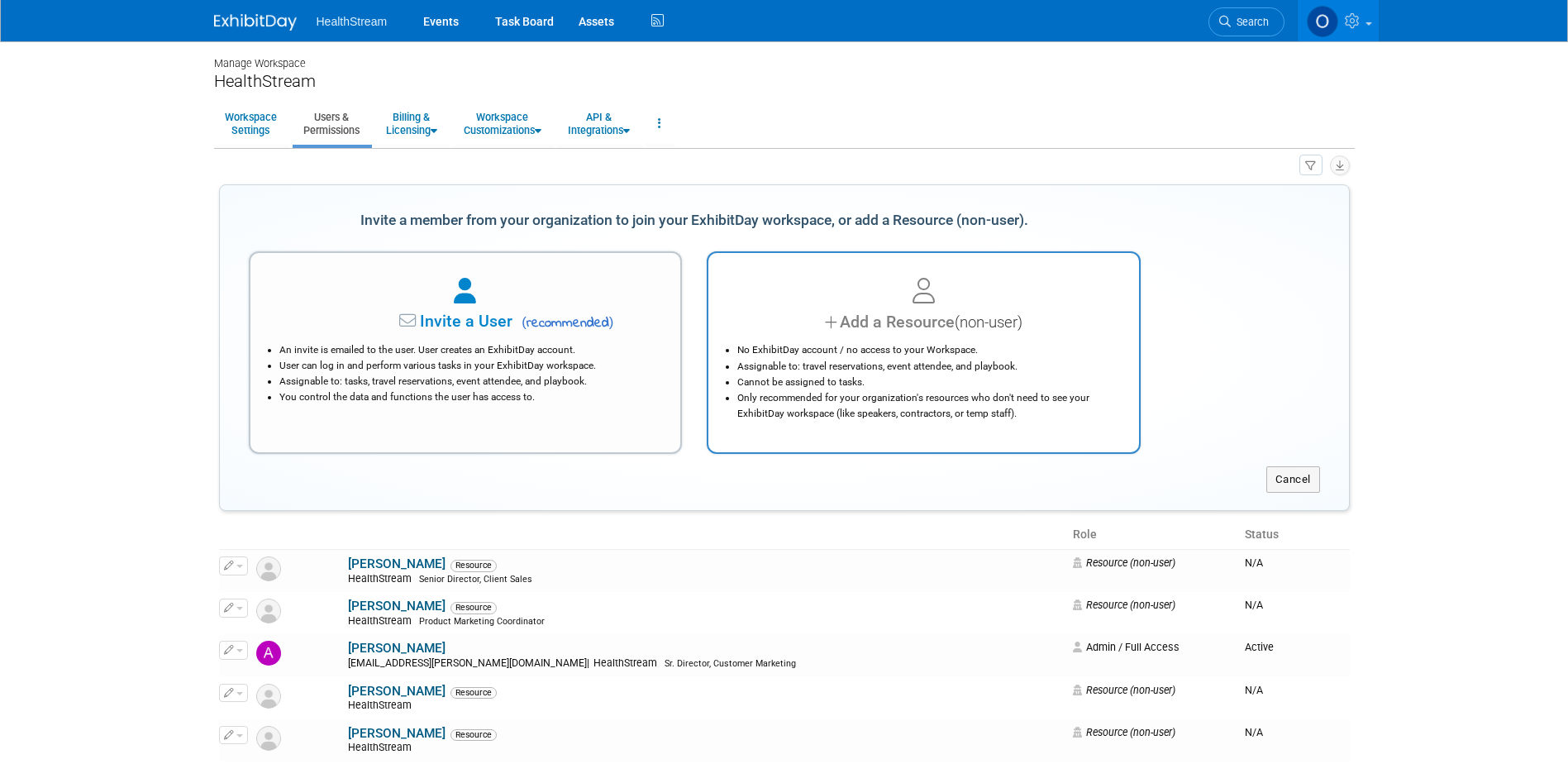
click at [903, 321] on div "Add a Resource (non-user)" at bounding box center [923, 322] width 389 height 24
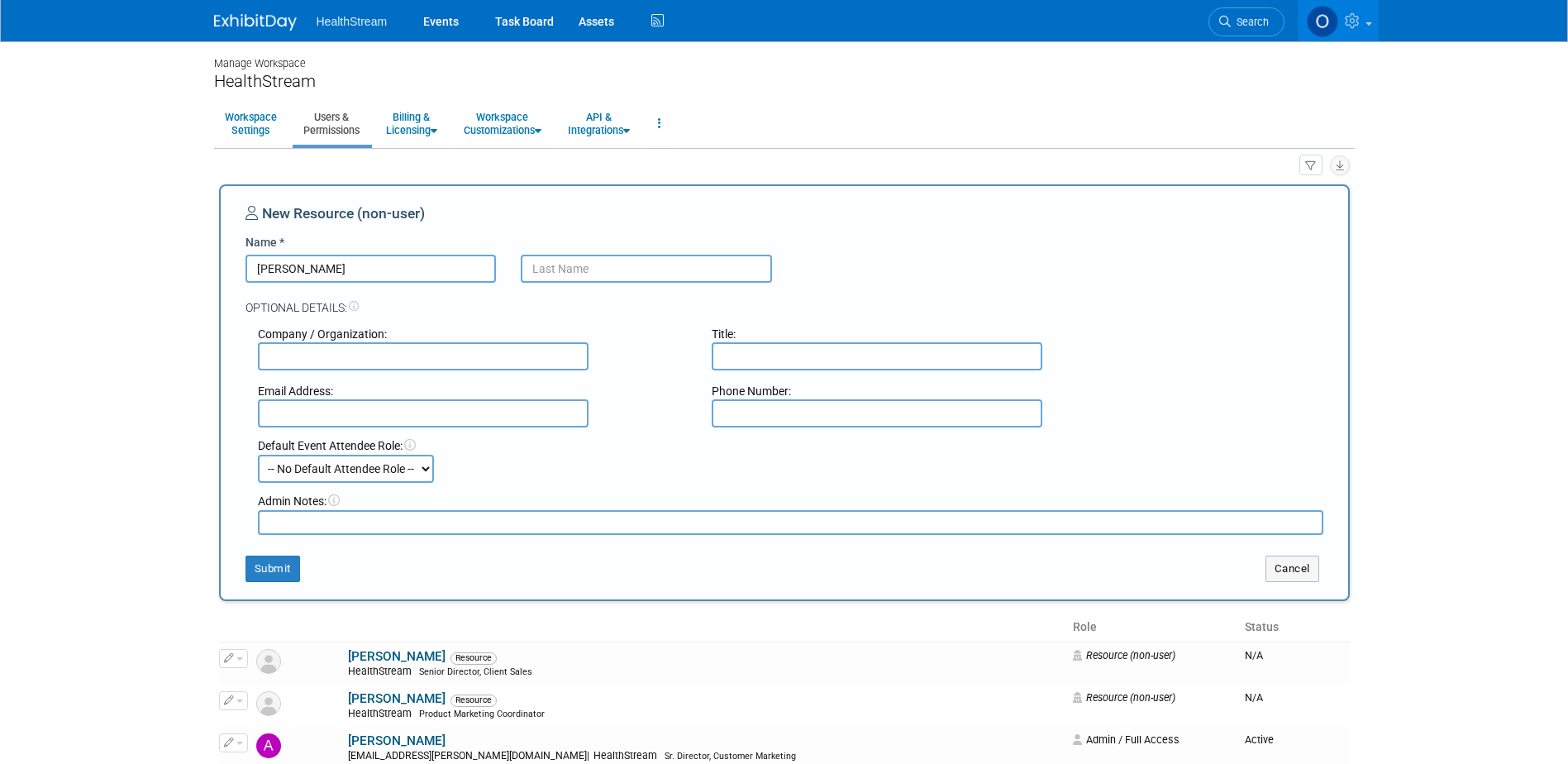
type input "[PERSON_NAME]"
click at [271, 576] on button "Submit" at bounding box center [272, 569] width 54 height 27
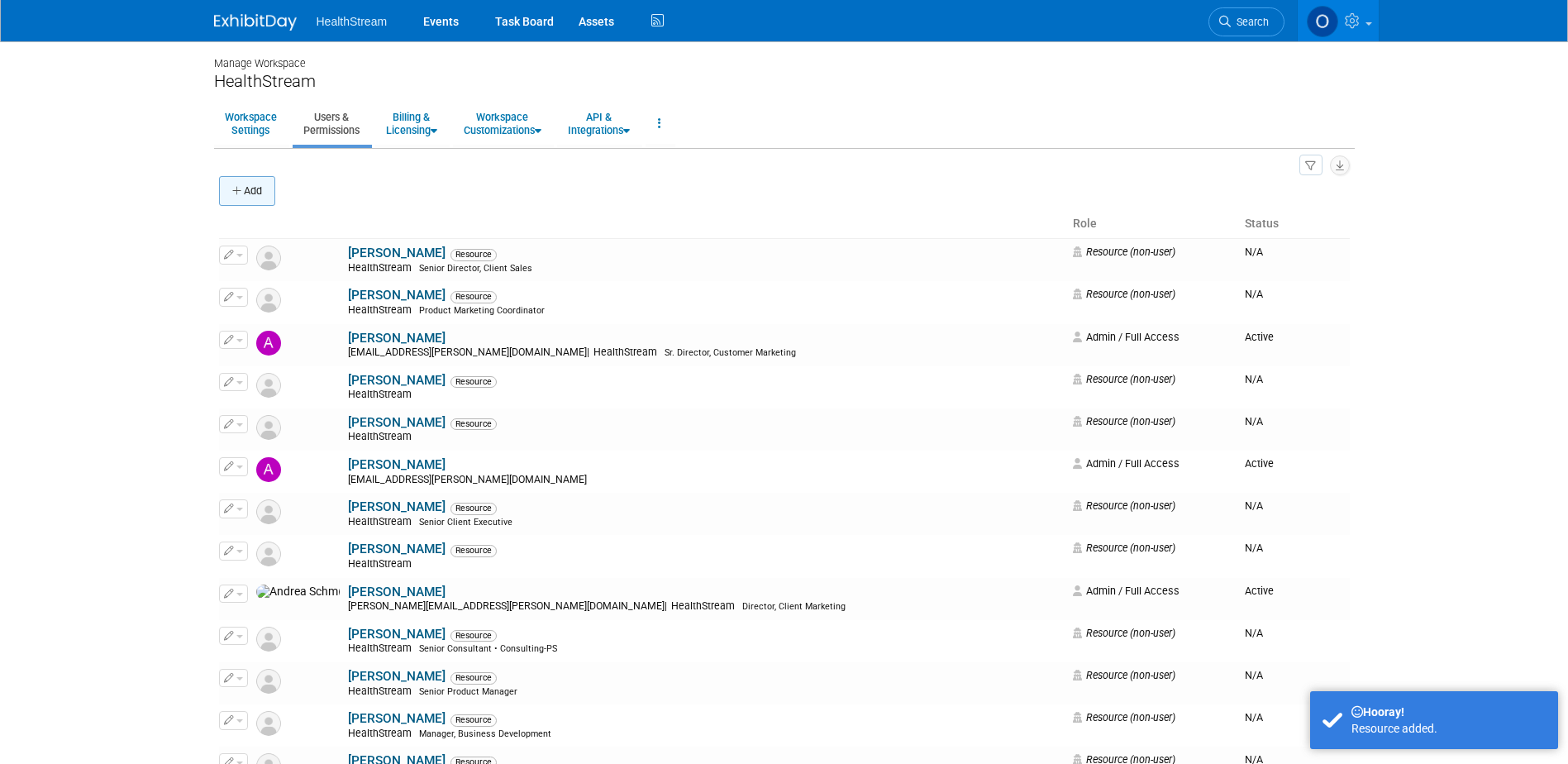
click at [242, 192] on icon "button" at bounding box center [238, 191] width 12 height 11
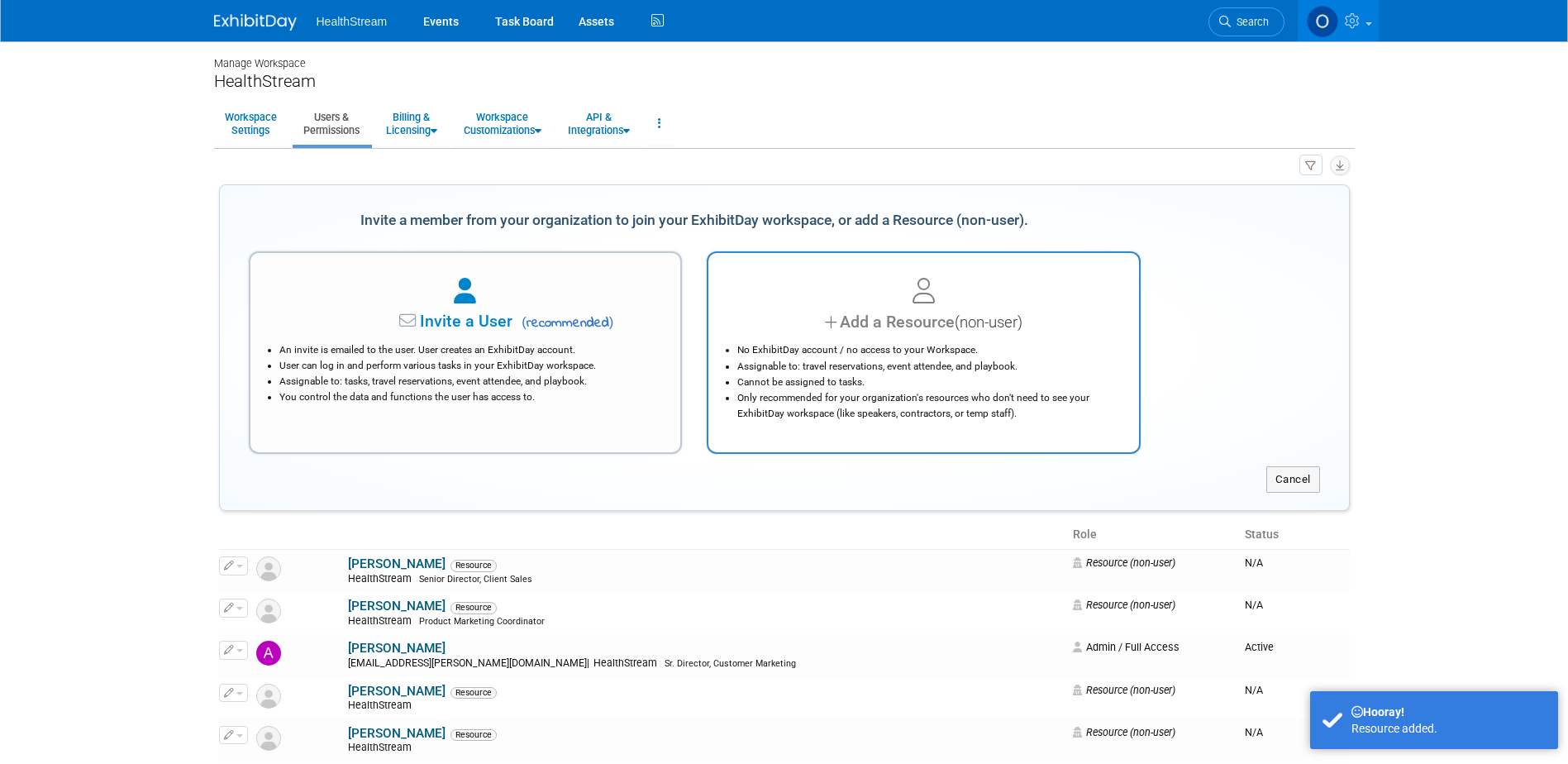
click at [885, 339] on div "No ExhibitDay account / no access to your Workspace. Assignable to: travel rese…" at bounding box center [923, 377] width 389 height 87
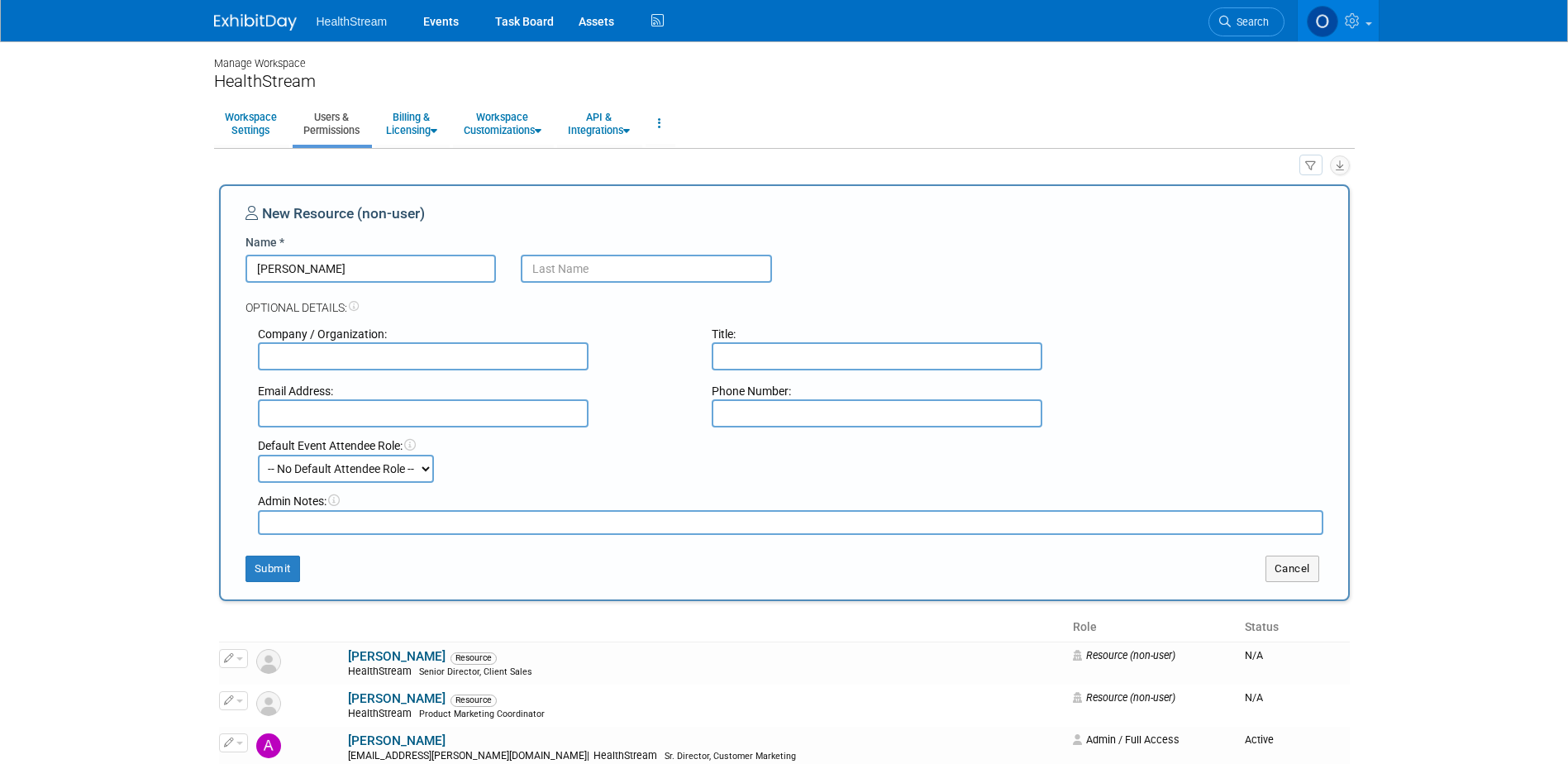
type input "[PERSON_NAME]"
click at [269, 567] on button "Submit" at bounding box center [272, 569] width 54 height 27
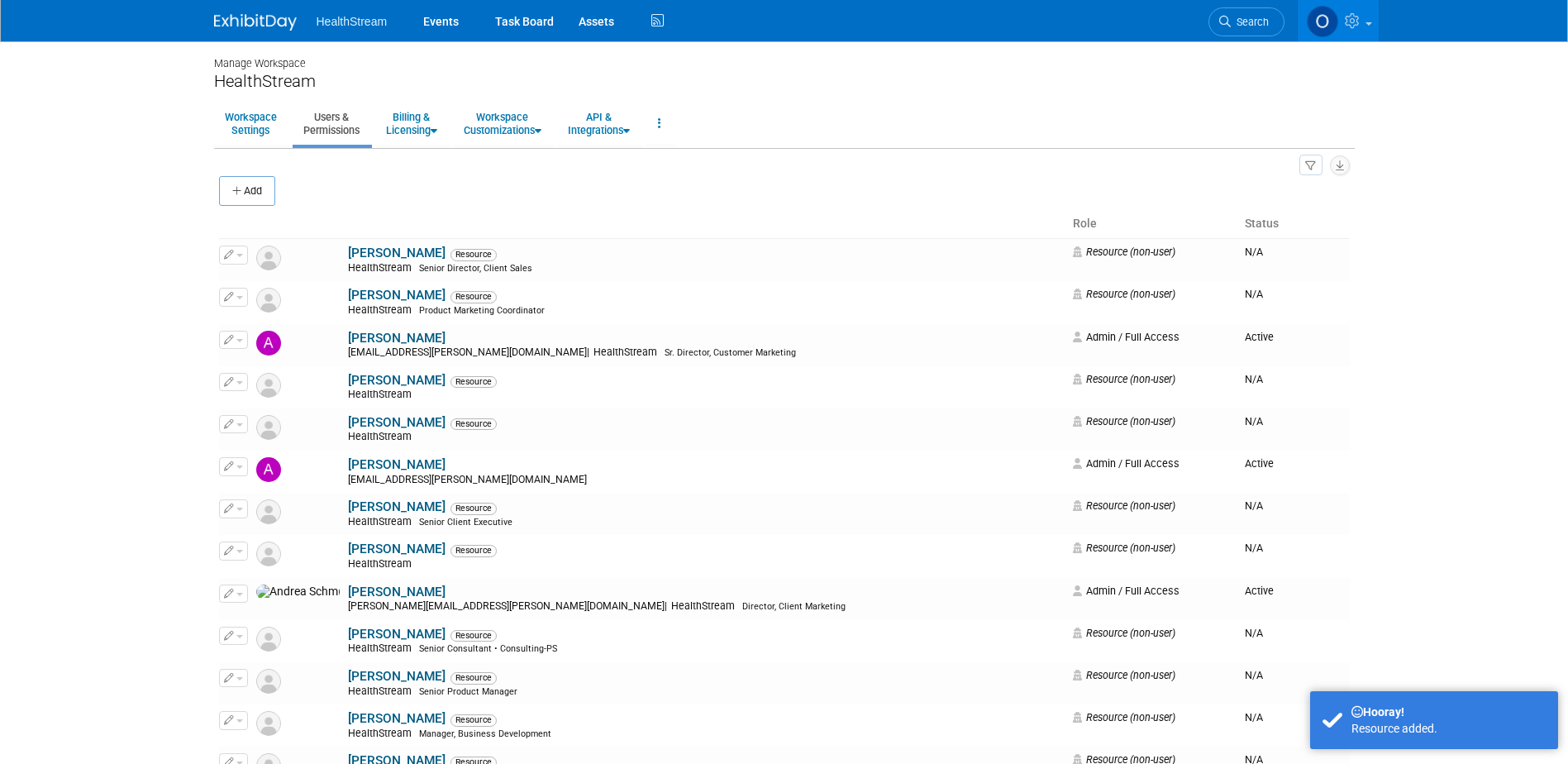
click at [244, 188] on button "Add" at bounding box center [247, 191] width 56 height 30
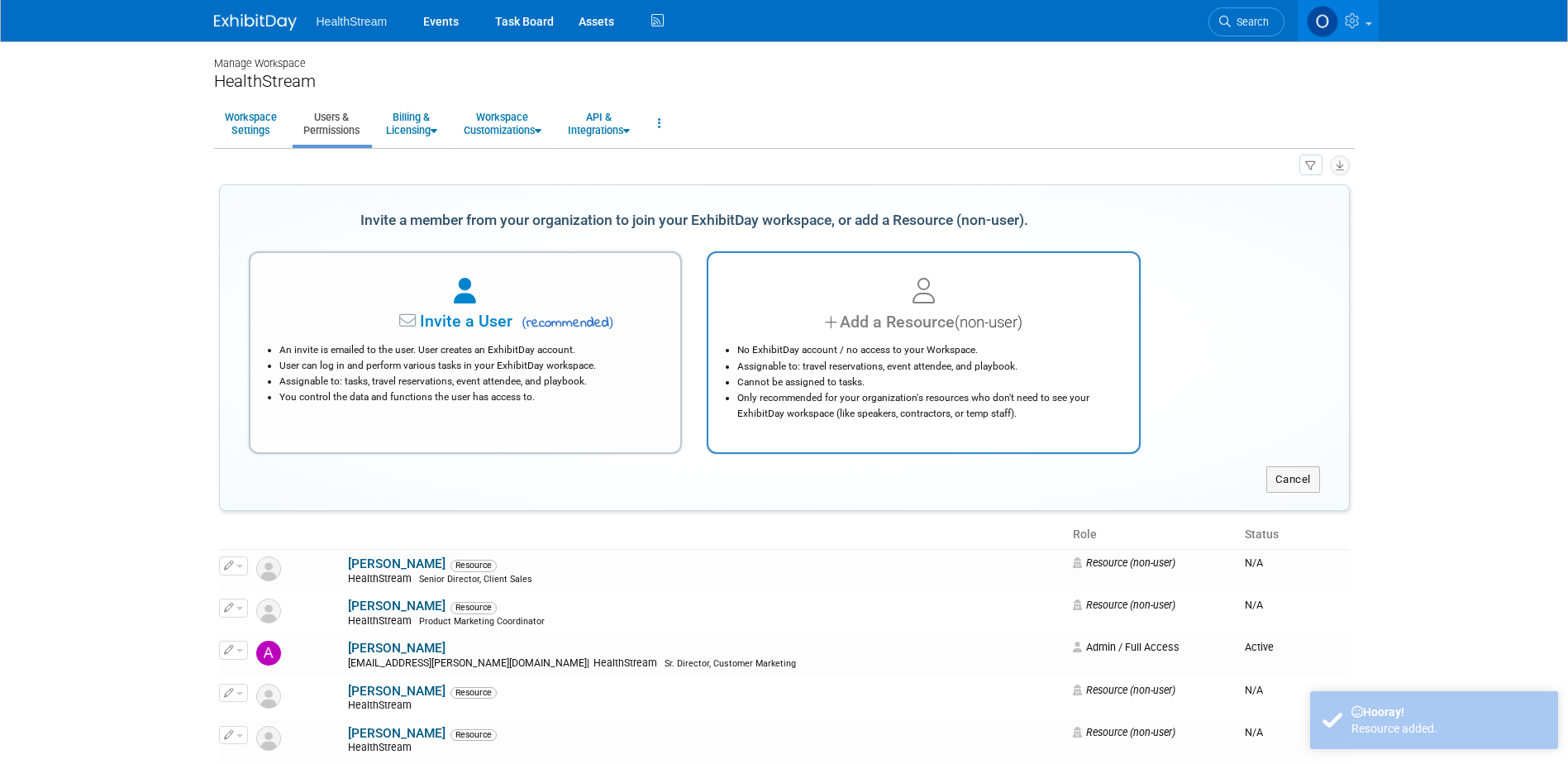
click at [810, 303] on div at bounding box center [923, 292] width 389 height 37
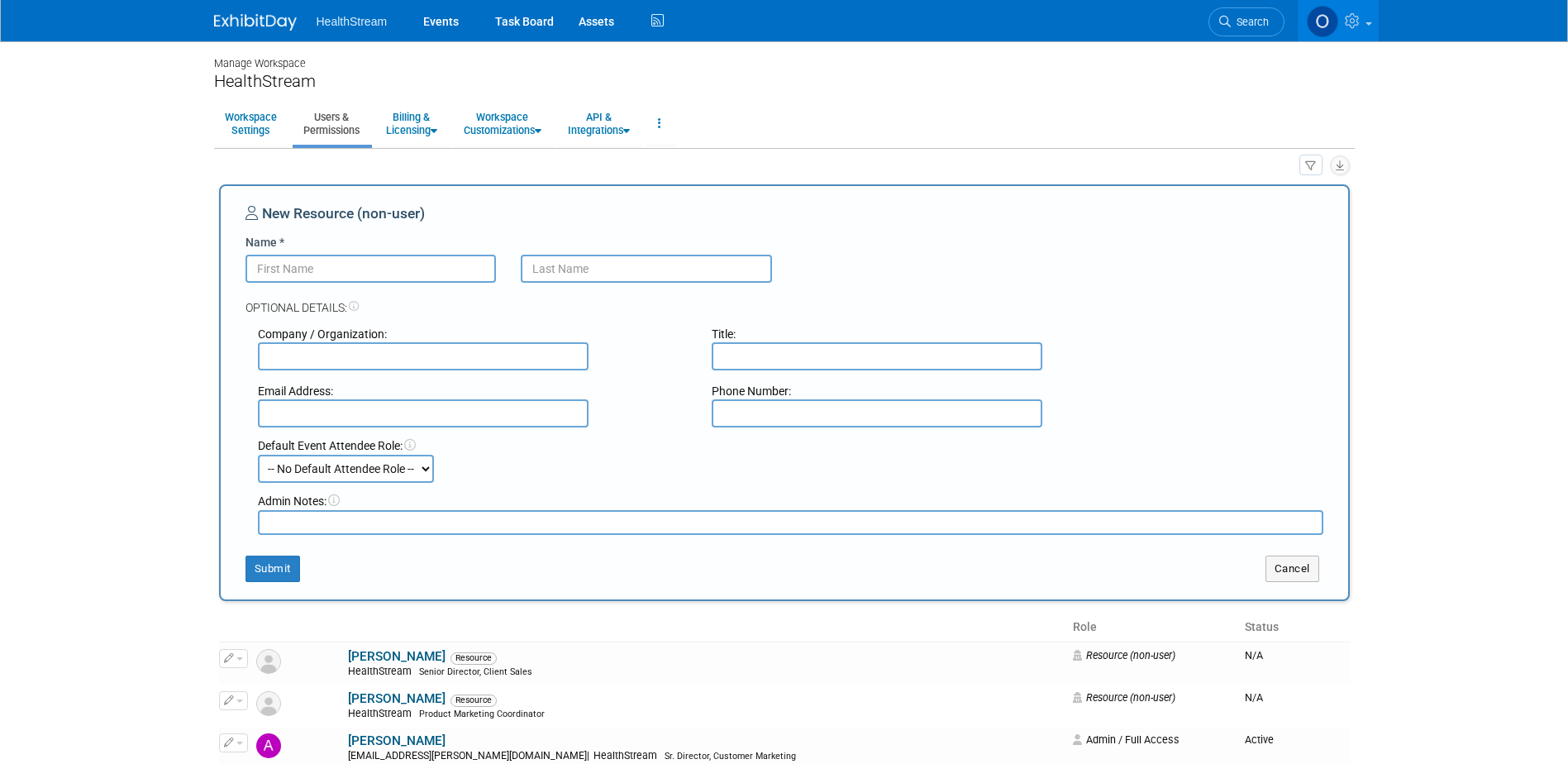
type input "A"
type input "Zach"
type input "Smallwood"
click at [262, 567] on button "Submit" at bounding box center [272, 569] width 54 height 27
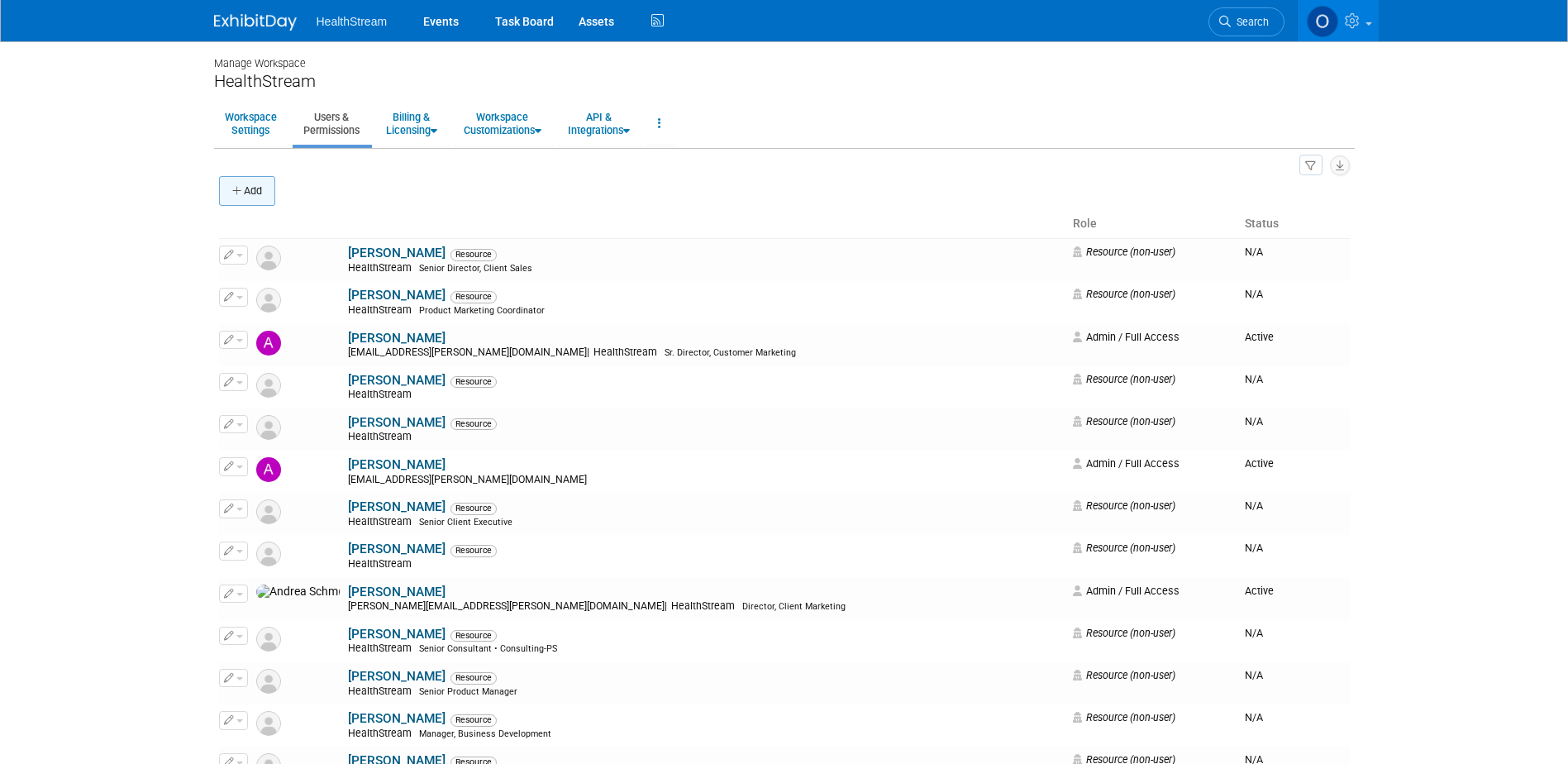
click at [254, 188] on button "Add" at bounding box center [247, 191] width 56 height 30
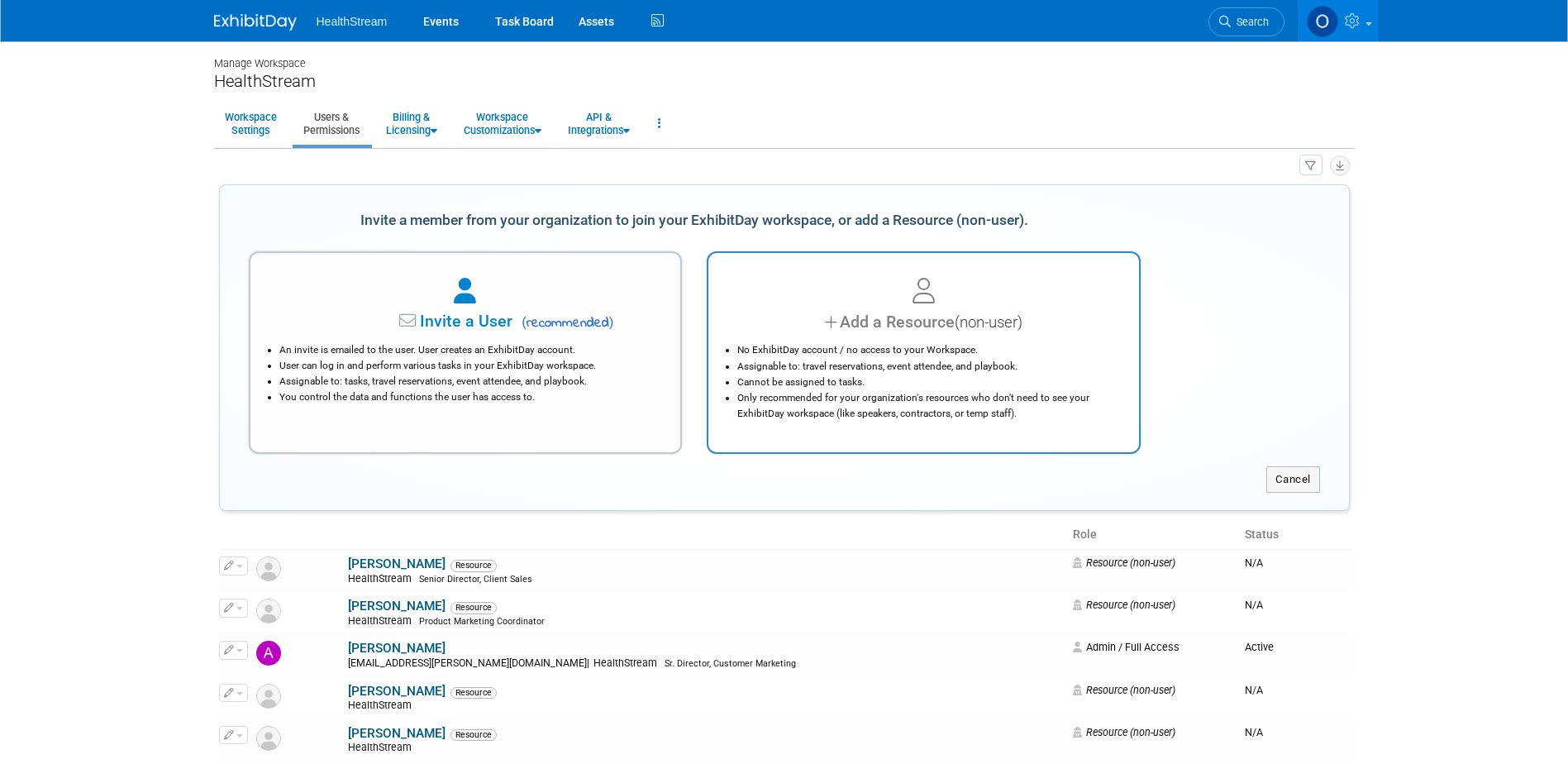
click at [883, 286] on div at bounding box center [923, 292] width 389 height 37
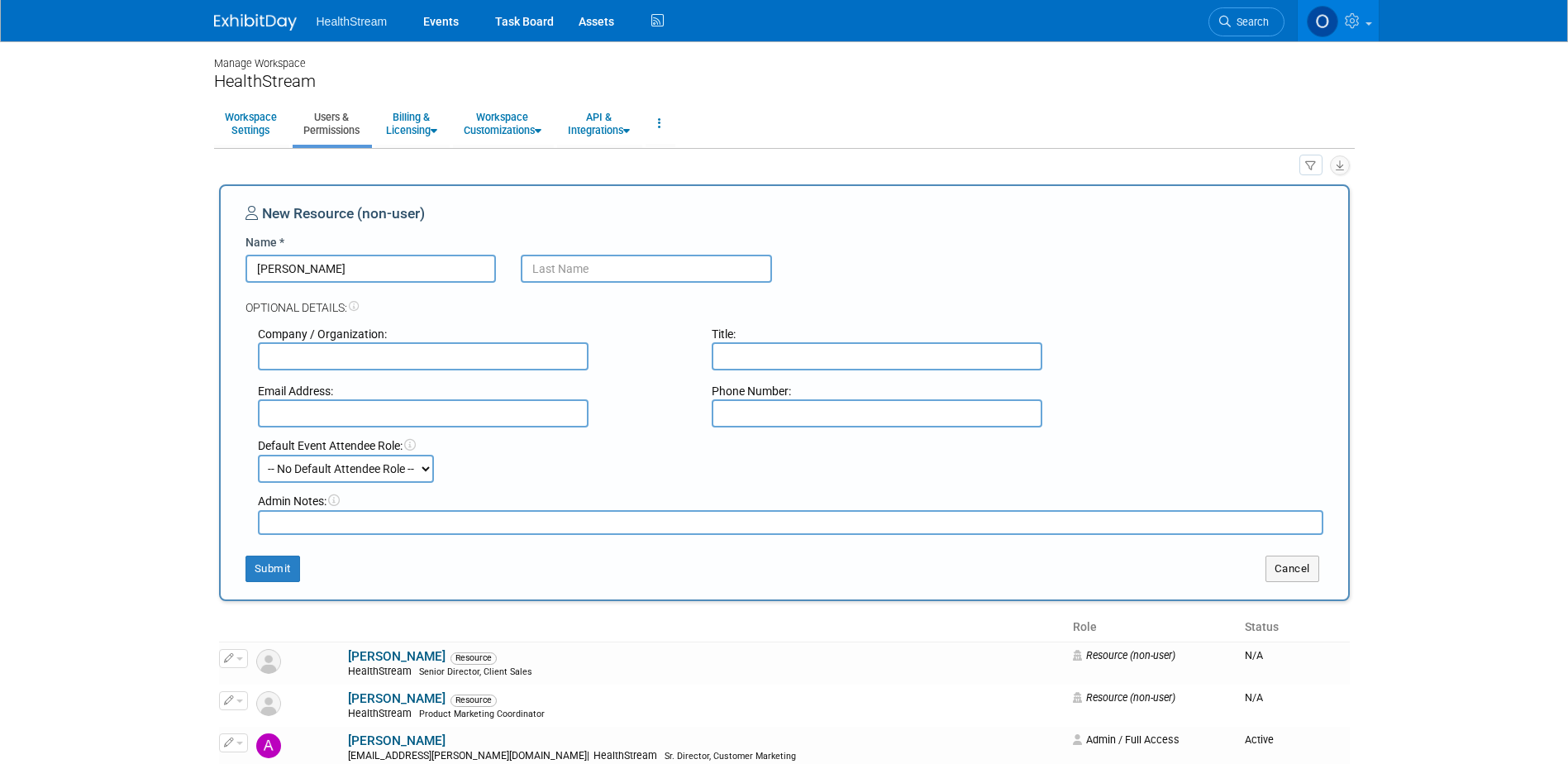
type input "Chuck"
type input "Howell"
click at [290, 567] on button "Submit" at bounding box center [272, 569] width 54 height 27
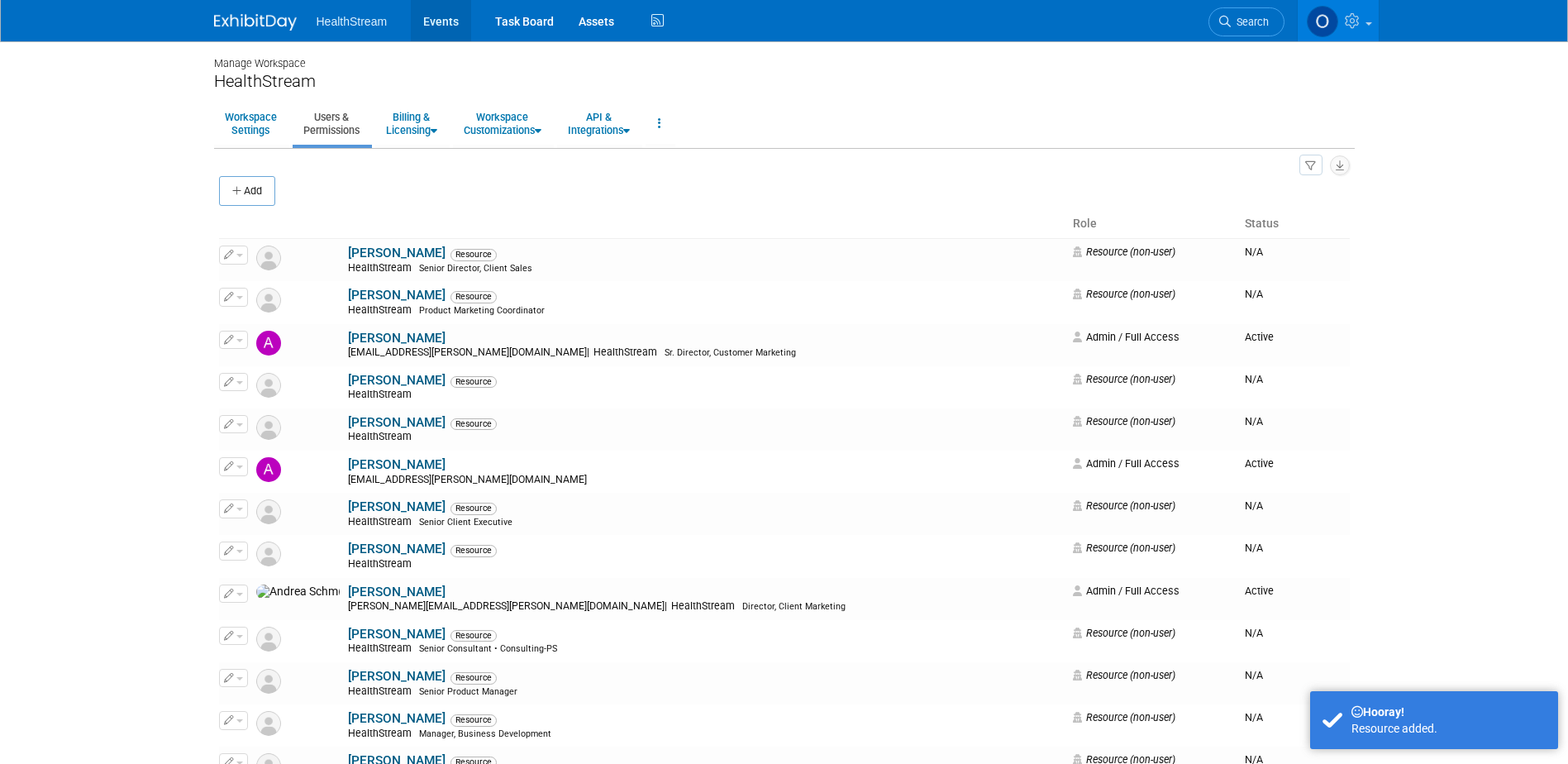
click at [429, 24] on link "Events" at bounding box center [440, 21] width 60 height 42
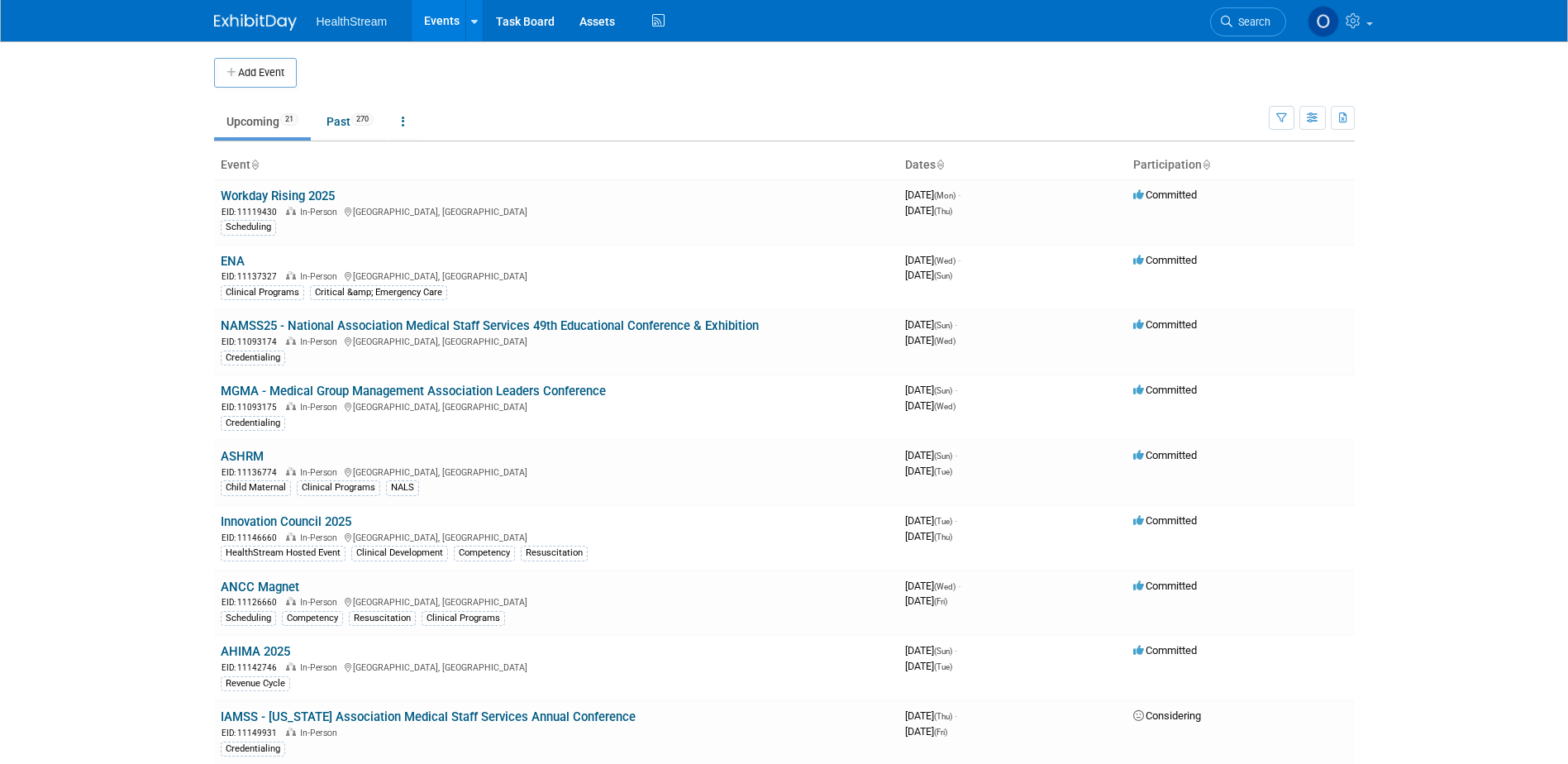
click at [275, 583] on link "ANCC Magnet" at bounding box center [260, 587] width 78 height 15
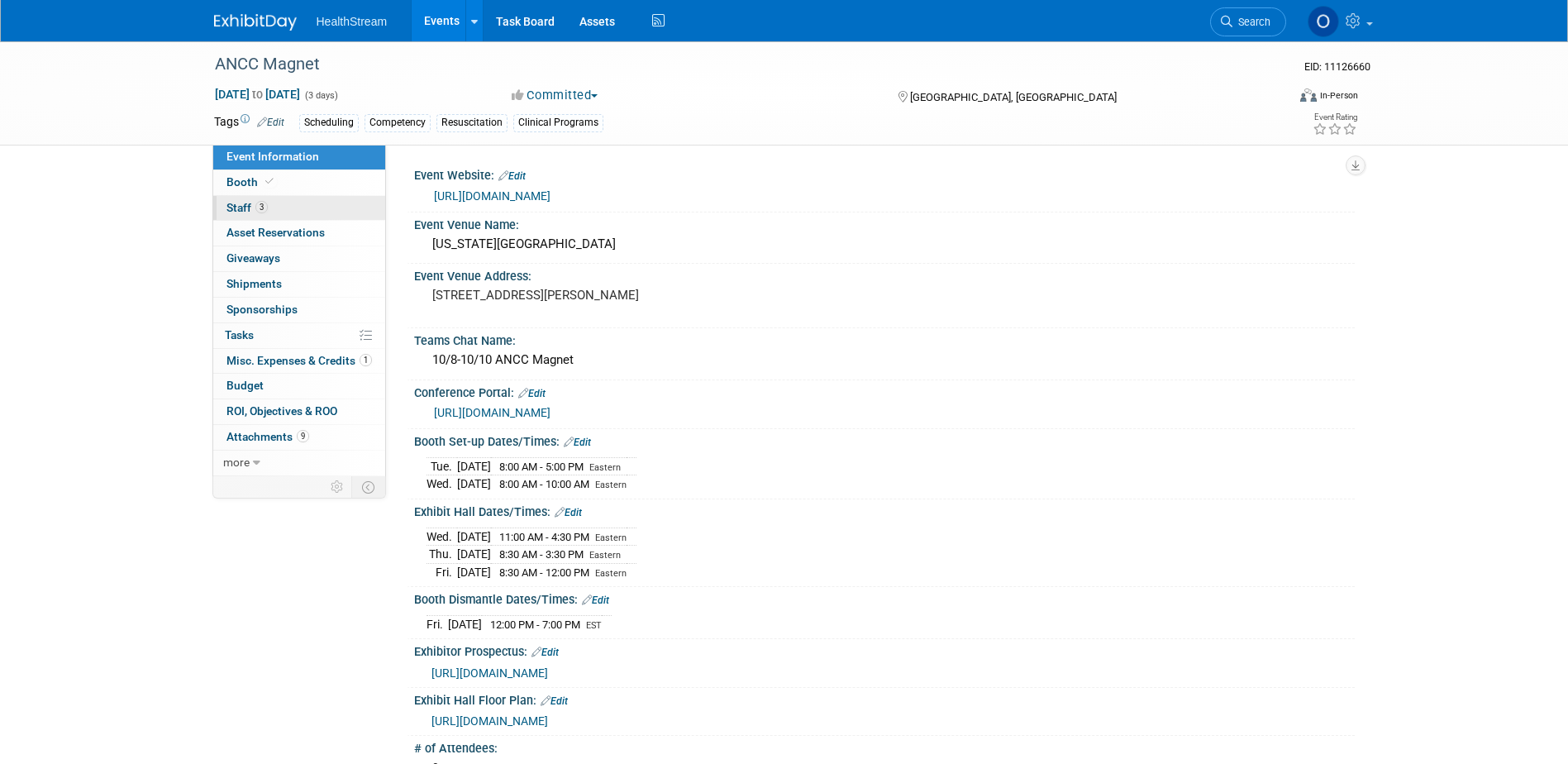
click at [337, 204] on link "3 Staff 3" at bounding box center [299, 209] width 172 height 25
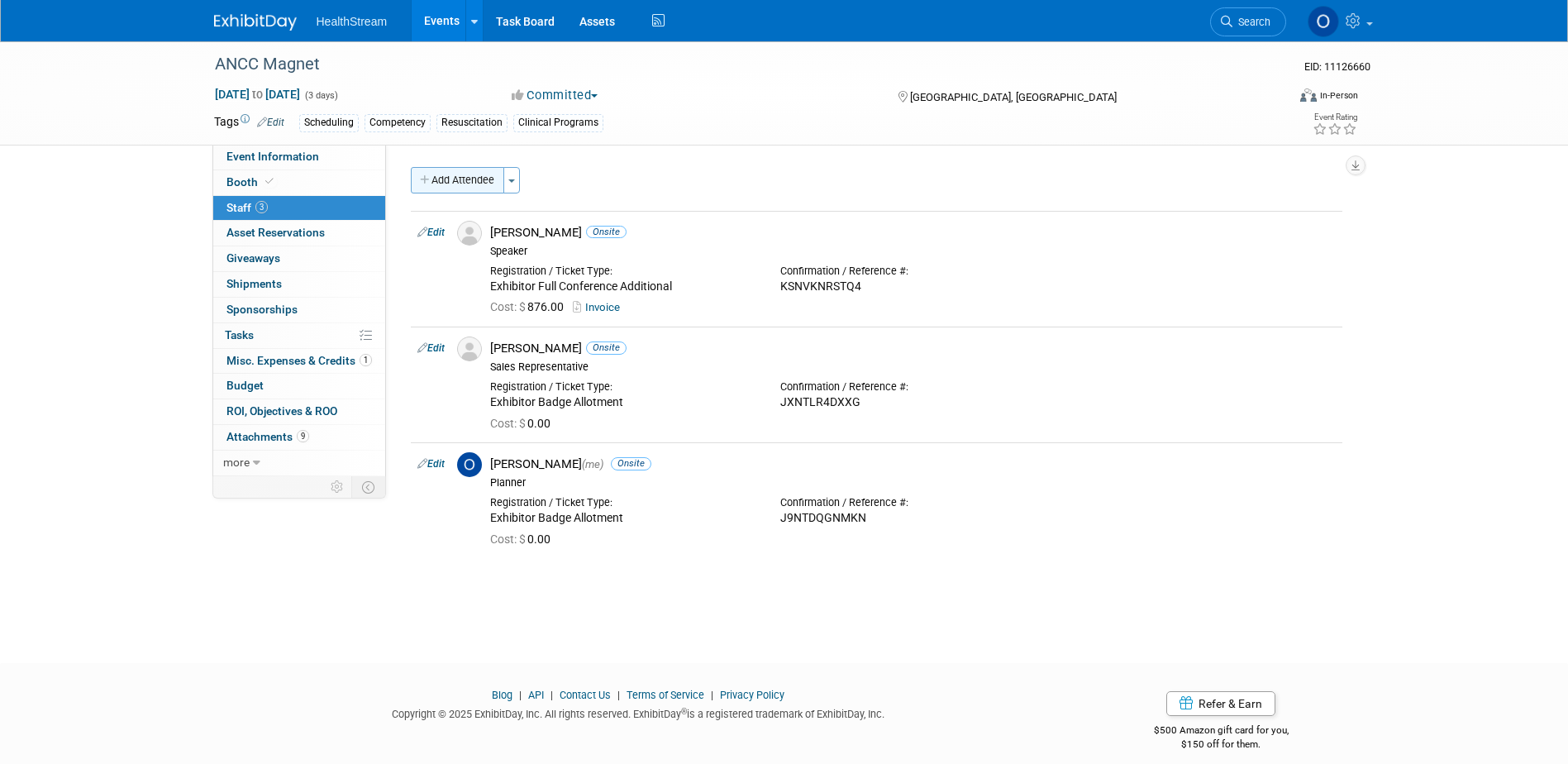
click at [465, 177] on button "Add Attendee" at bounding box center [457, 180] width 93 height 27
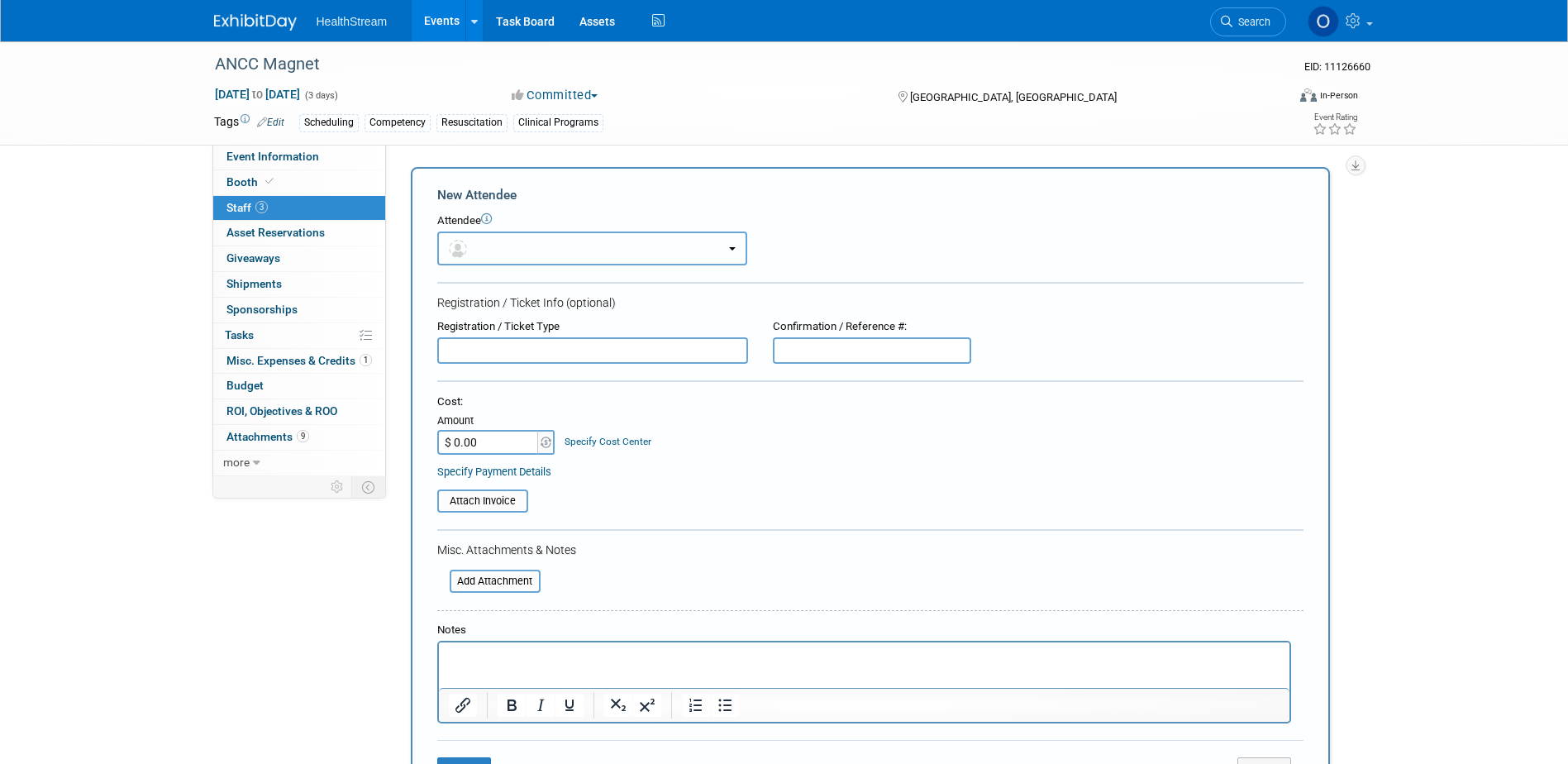
click at [508, 240] on button "button" at bounding box center [592, 248] width 310 height 34
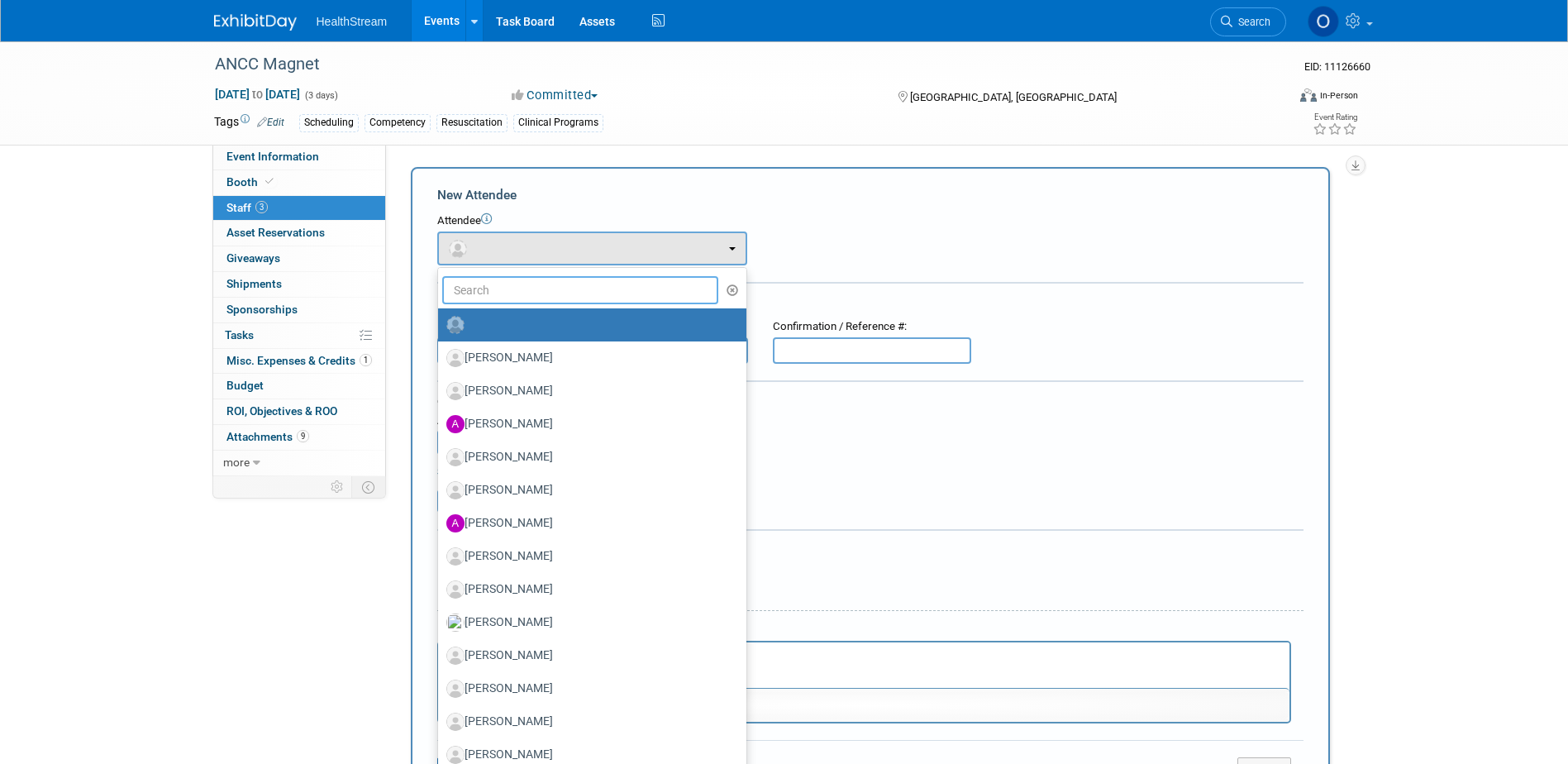
click at [515, 287] on input "text" at bounding box center [580, 290] width 277 height 28
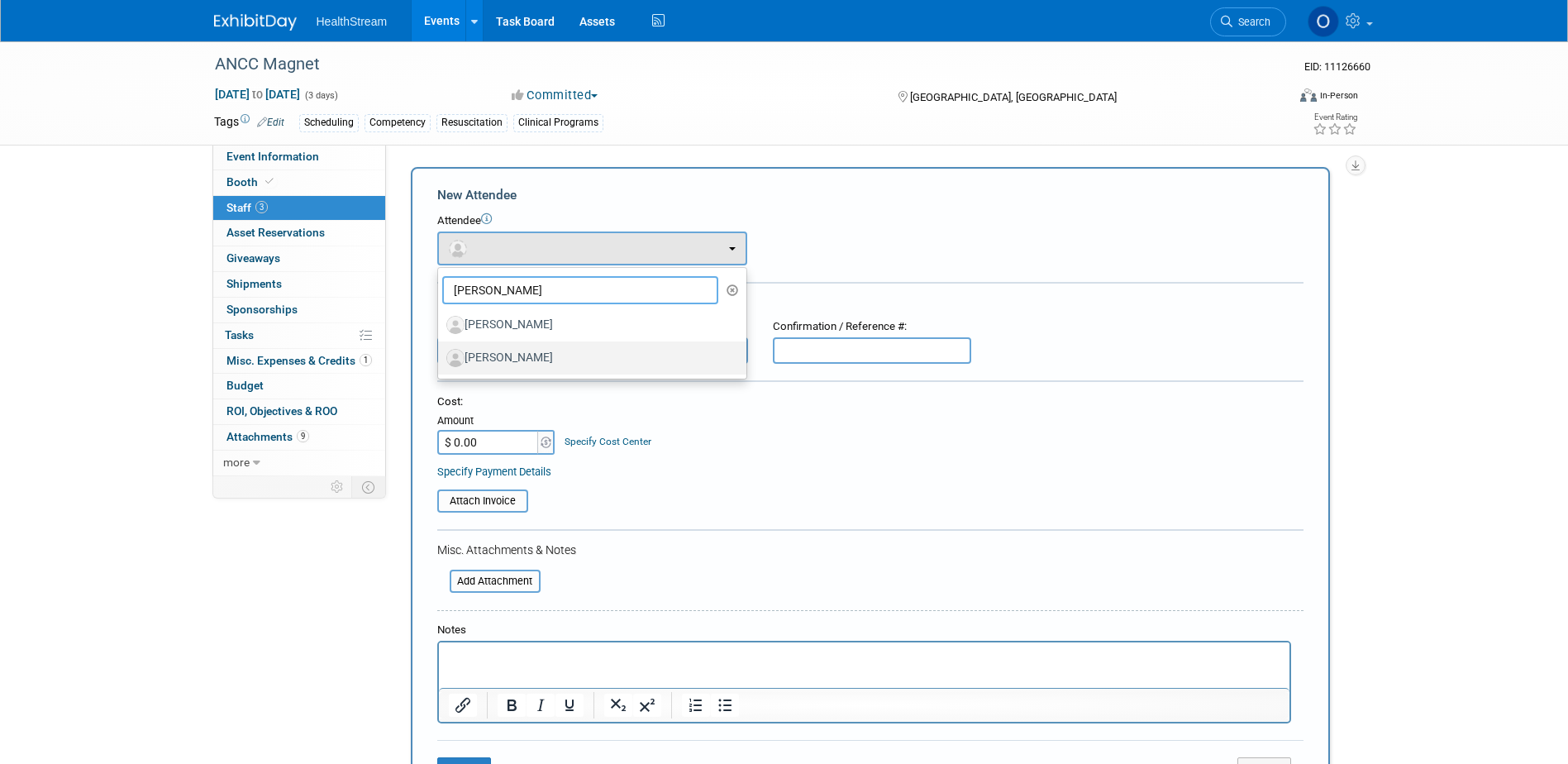
type input "[PERSON_NAME]"
click at [519, 353] on label "[PERSON_NAME]" at bounding box center [588, 358] width 284 height 27
click at [440, 353] on input "[PERSON_NAME]" at bounding box center [435, 355] width 11 height 11
select select "90710ed8-62f3-469f-9f83-fb4462844370"
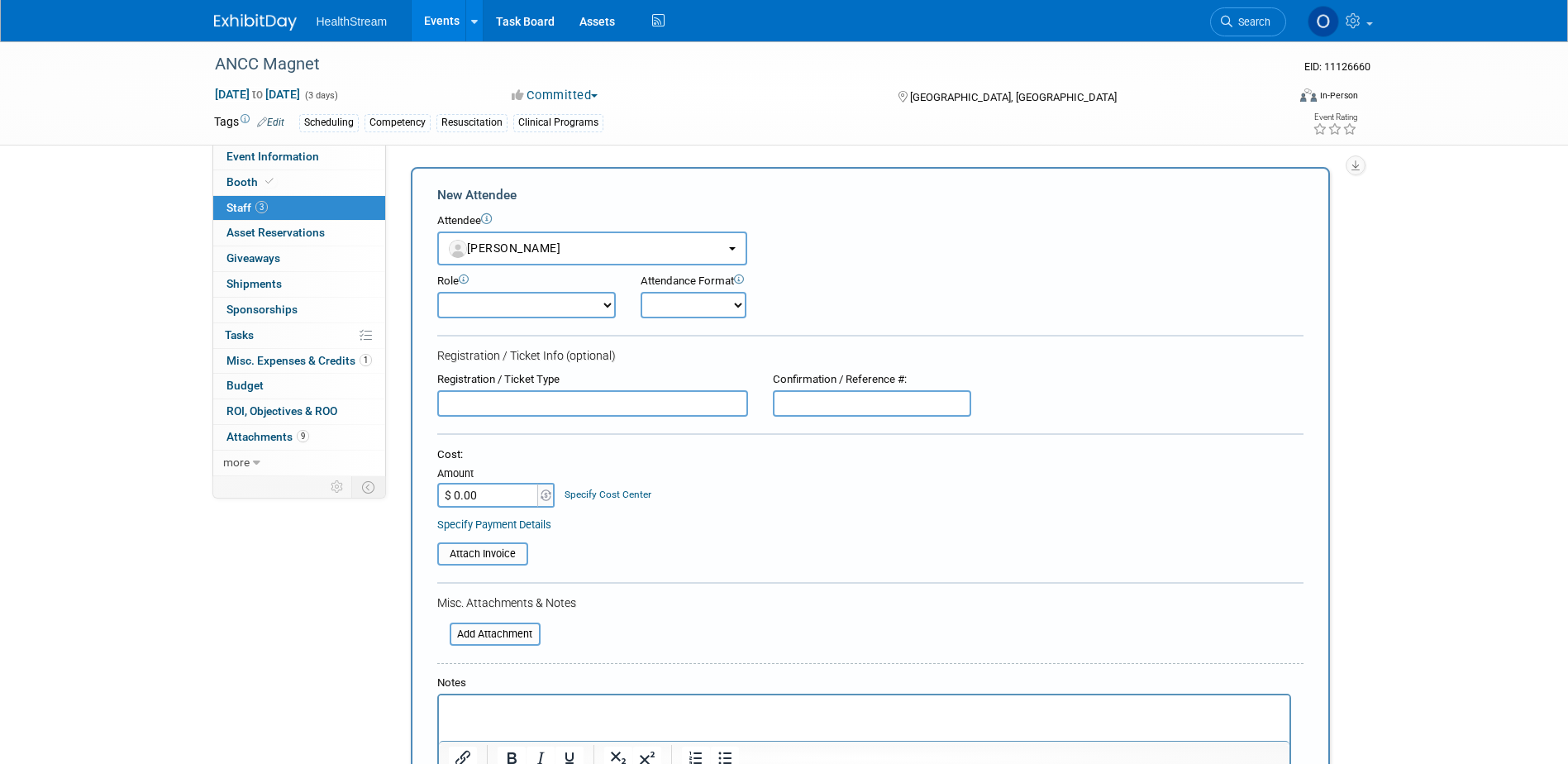
click at [564, 301] on select "Demonstrator Host Planner Presenter Sales Representative Set-up/Dismantle Crew …" at bounding box center [526, 305] width 178 height 27
click at [437, 292] on select "Demonstrator Host Planner Presenter Sales Representative Set-up/Dismantle Crew …" at bounding box center [526, 305] width 178 height 27
click at [678, 300] on select "Onsite Remote" at bounding box center [693, 305] width 106 height 27
select select "1"
click at [641, 292] on select "Onsite Remote" at bounding box center [693, 305] width 106 height 27
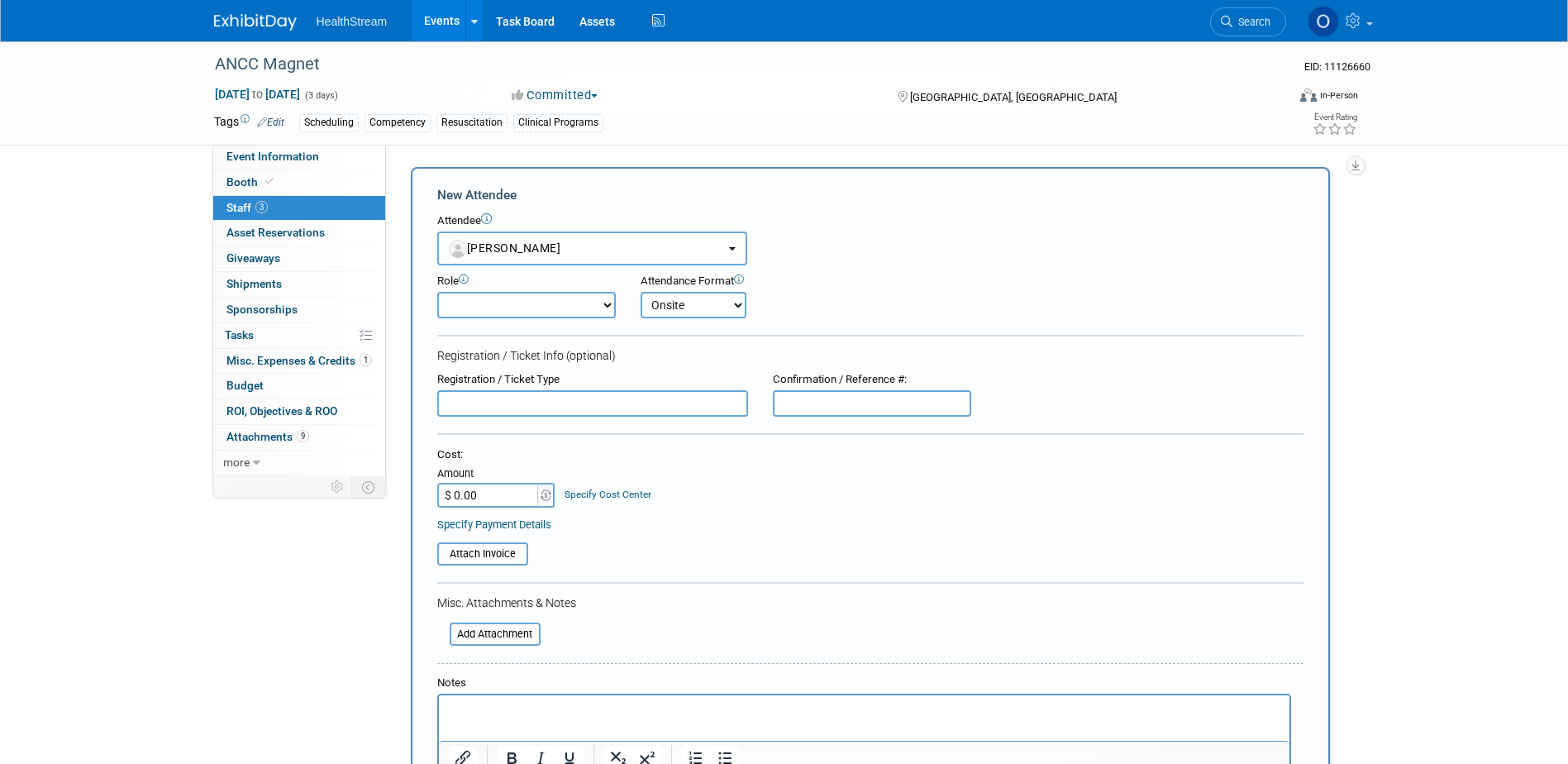
click at [600, 414] on input "text" at bounding box center [592, 404] width 311 height 27
click at [863, 417] on form "New Attendee Attendee <img src="[URL][DOMAIN_NAME]" style="width: 22px; height:…" at bounding box center [870, 515] width 866 height 660
click at [862, 409] on input "text" at bounding box center [872, 404] width 199 height 27
paste input "TKN76ZJKXCP"
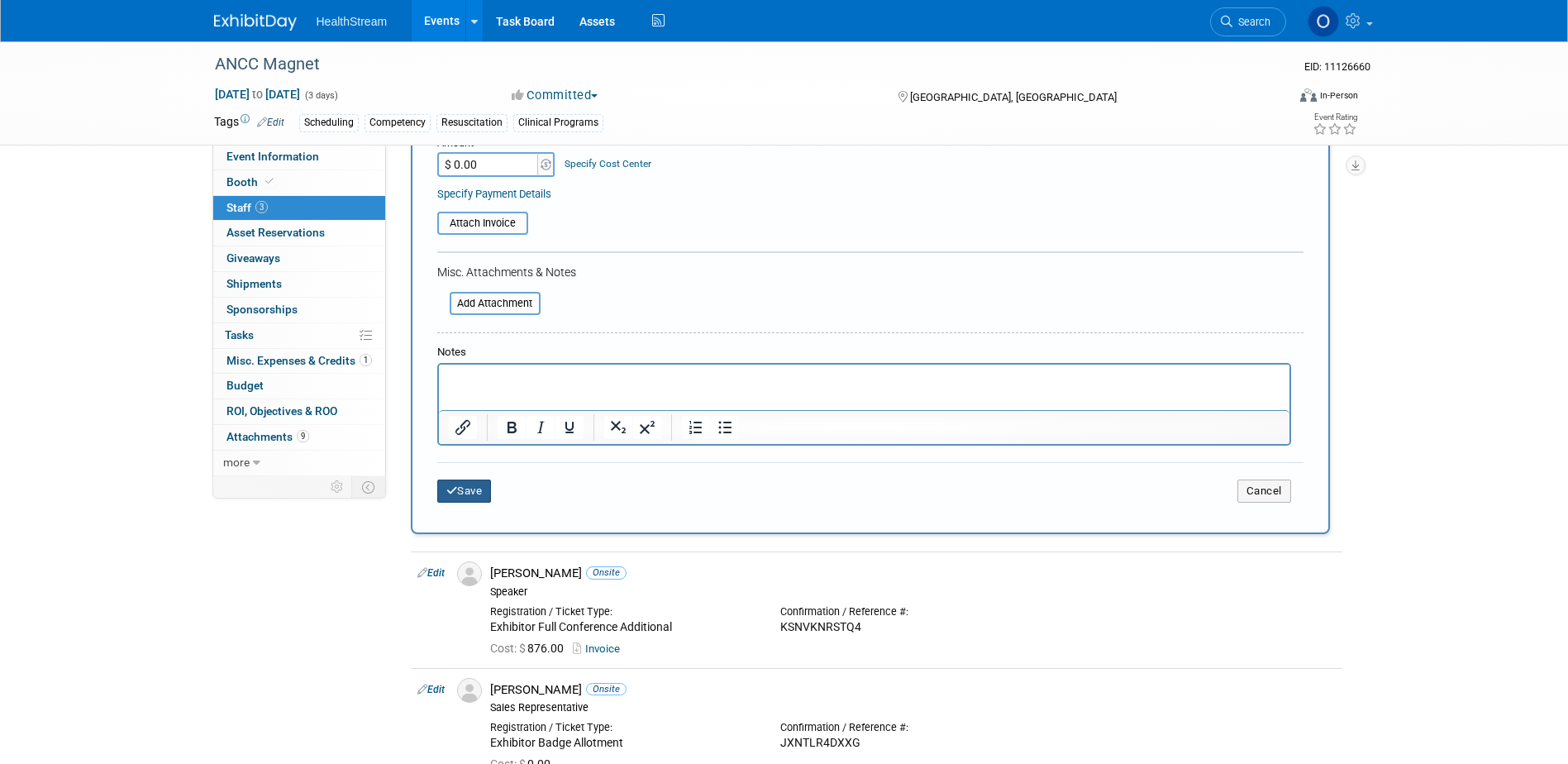
type input "TKN76ZJKXCP"
click at [479, 494] on button "Save" at bounding box center [464, 491] width 54 height 23
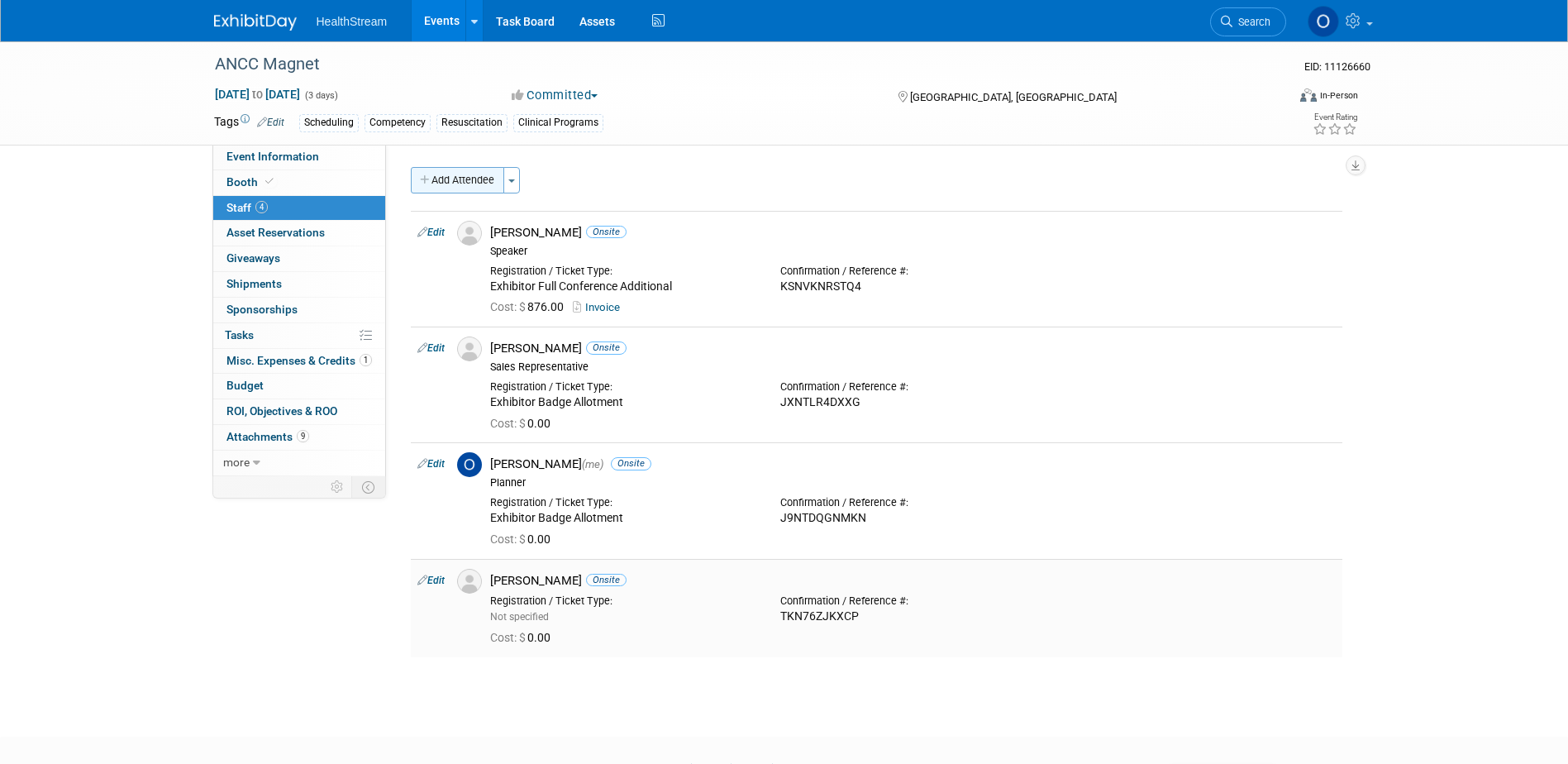
click at [457, 183] on button "Add Attendee" at bounding box center [457, 180] width 93 height 27
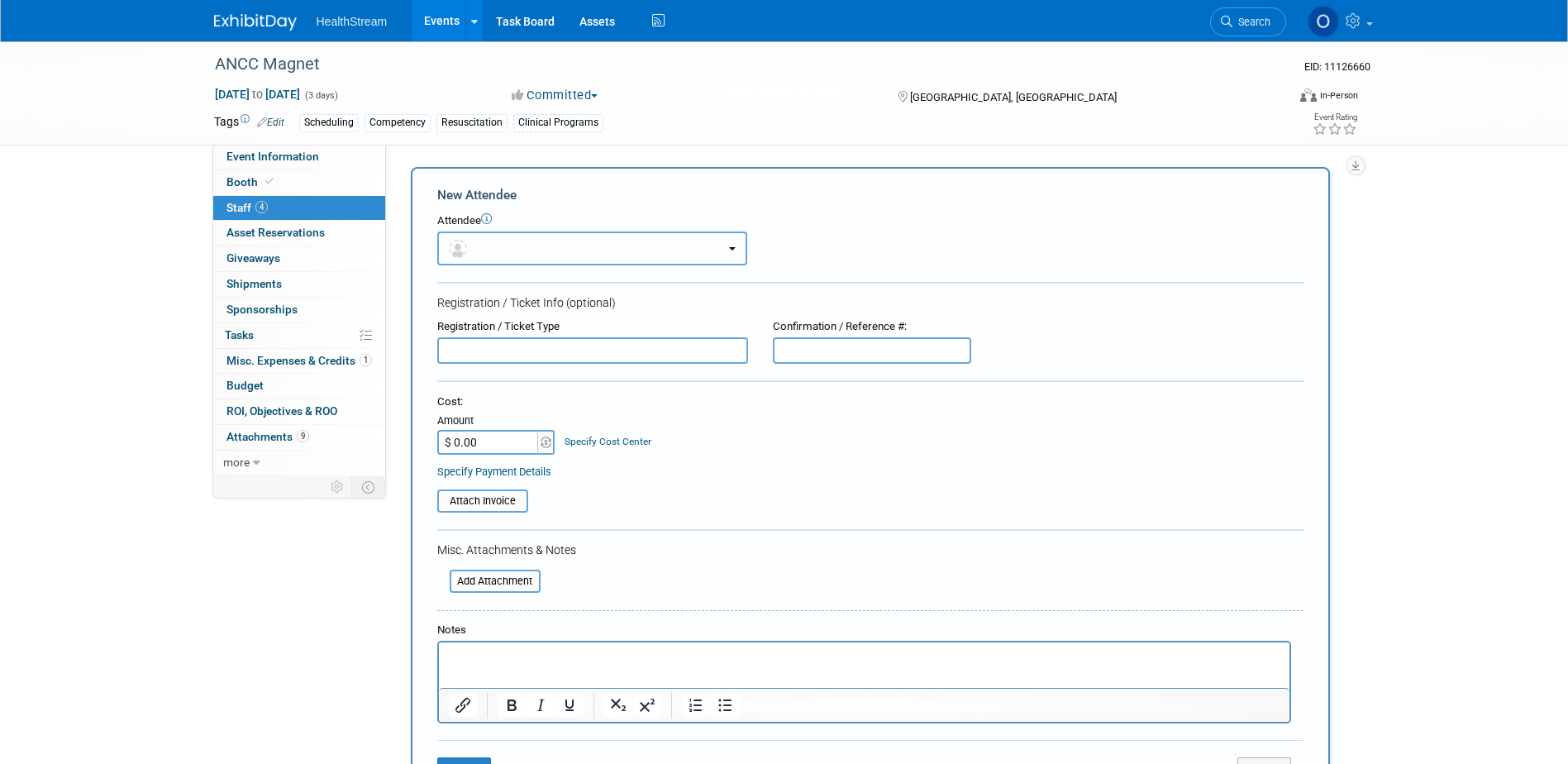
click at [519, 254] on button "button" at bounding box center [592, 248] width 310 height 34
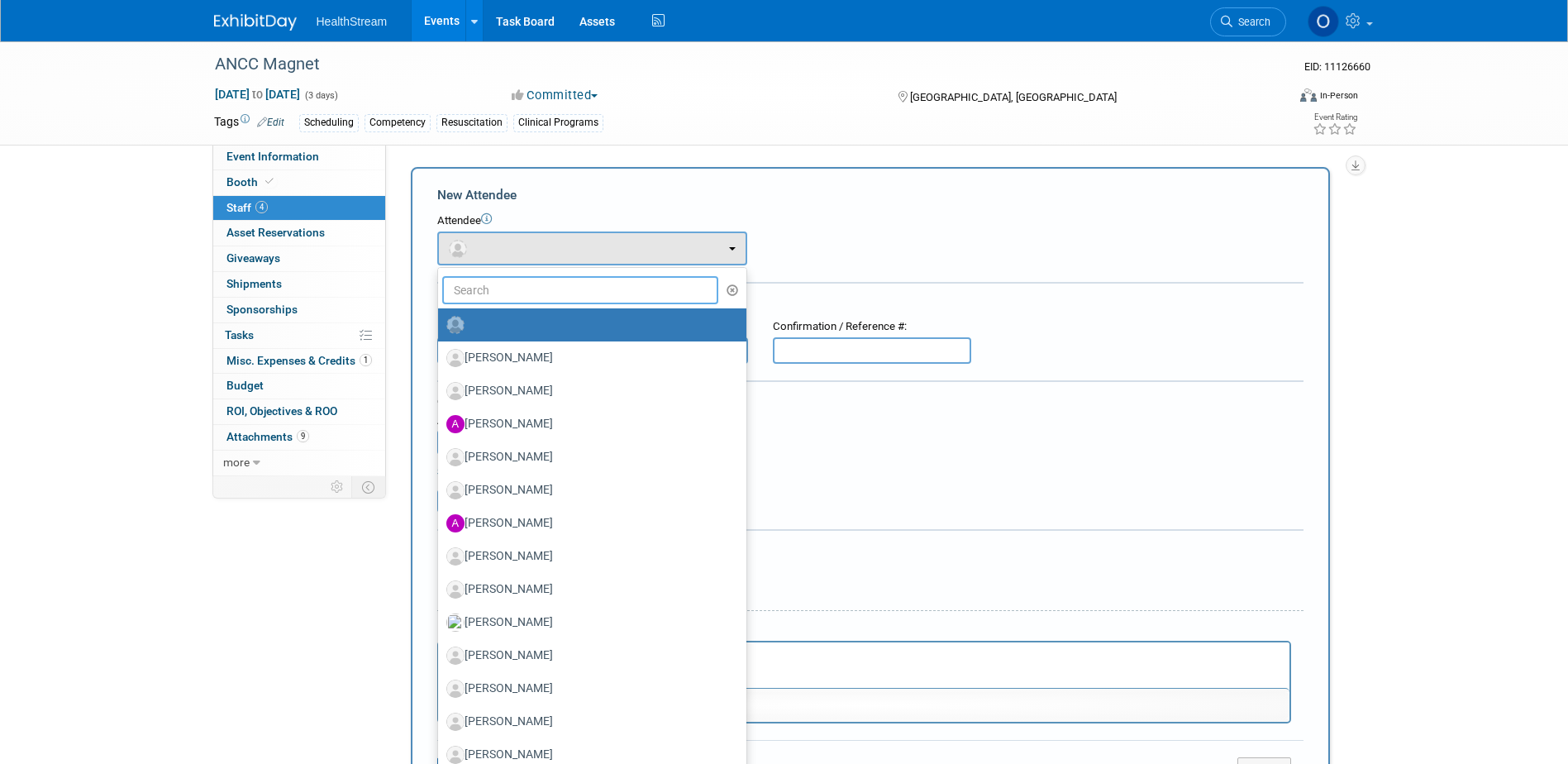
click at [522, 291] on input "text" at bounding box center [580, 290] width 277 height 28
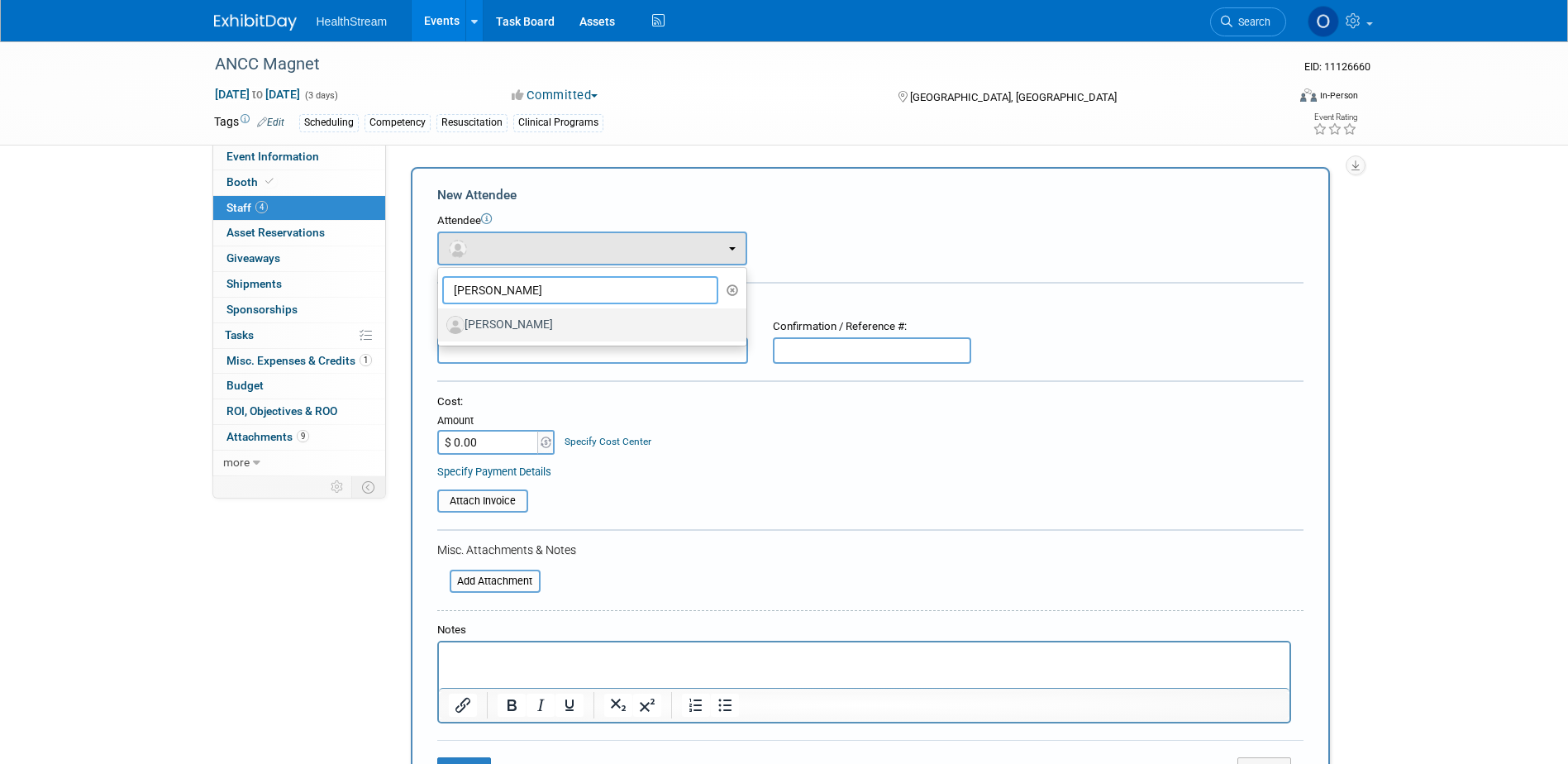
type input "[PERSON_NAME]"
click at [524, 315] on label "[PERSON_NAME]" at bounding box center [588, 325] width 284 height 27
click at [440, 318] on input "[PERSON_NAME]" at bounding box center [435, 323] width 11 height 11
select select "acacb2fe-4772-4614-96eb-b3a785afb30a"
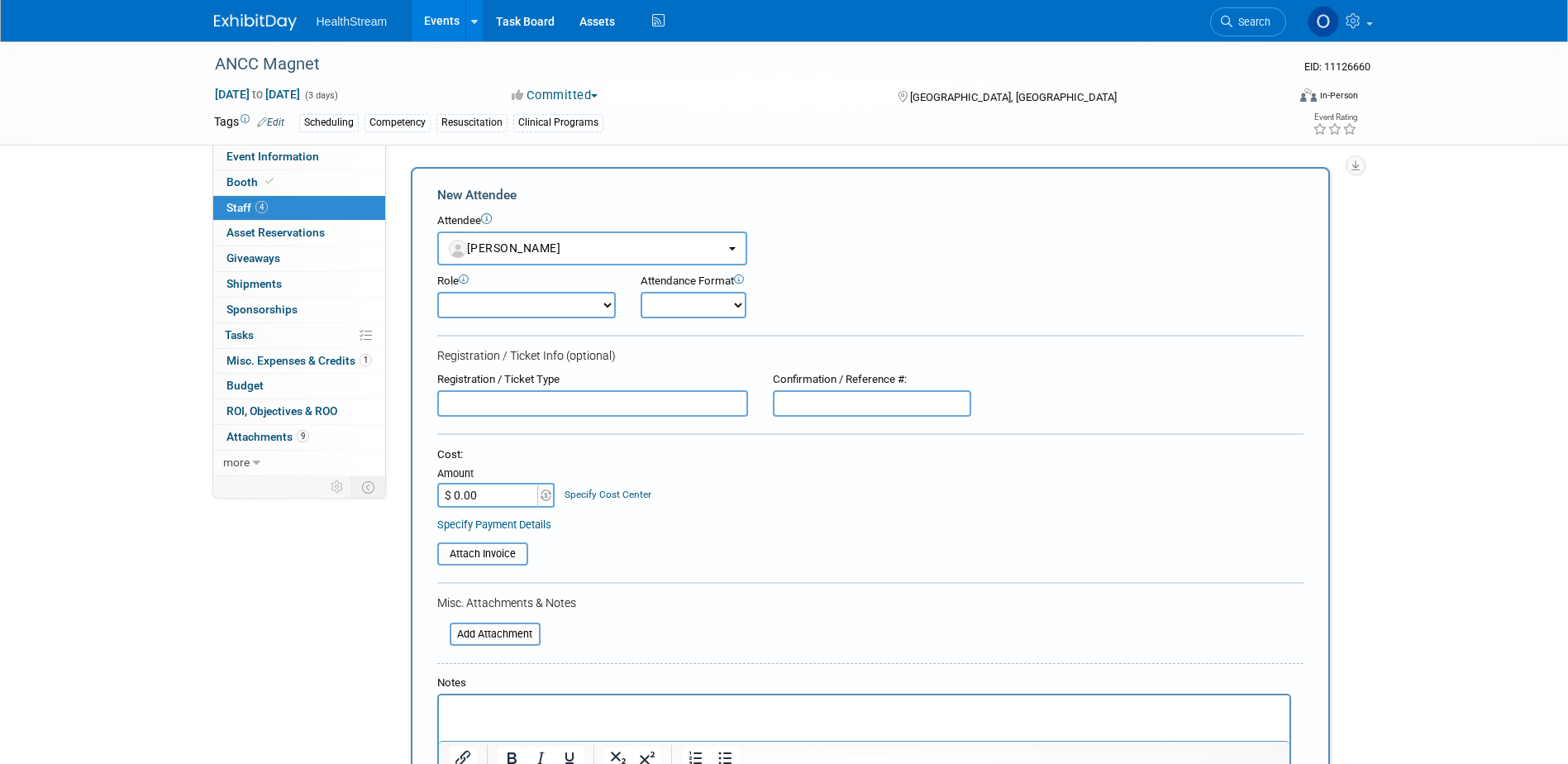
click at [839, 396] on input "text" at bounding box center [872, 404] width 199 height 27
paste input "J6NBJRV976V"
type input "J6NBJRV976V"
click at [696, 292] on select "Onsite Remote" at bounding box center [693, 305] width 106 height 27
select select "1"
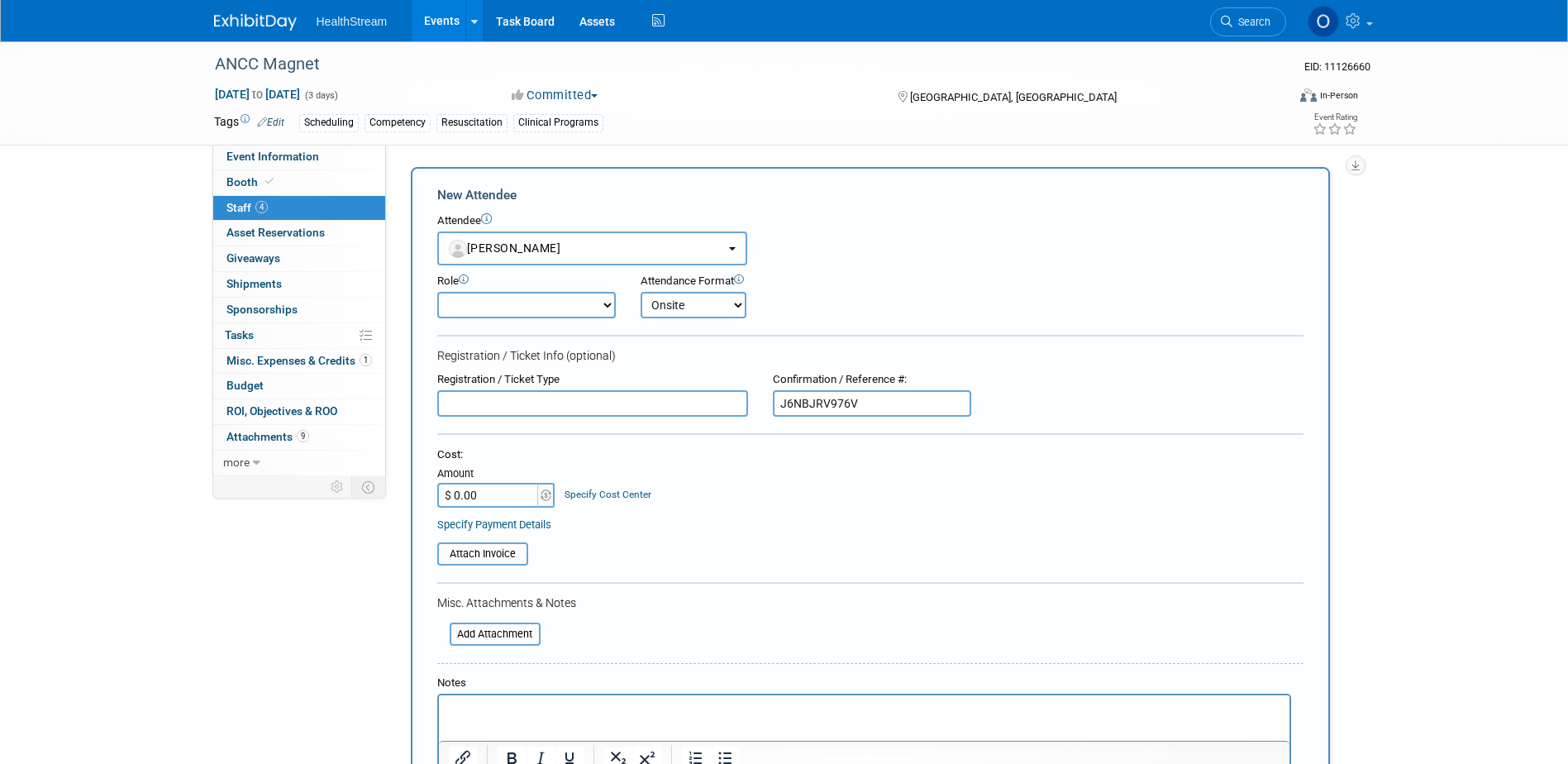
click at [641, 292] on select "Onsite Remote" at bounding box center [693, 305] width 106 height 27
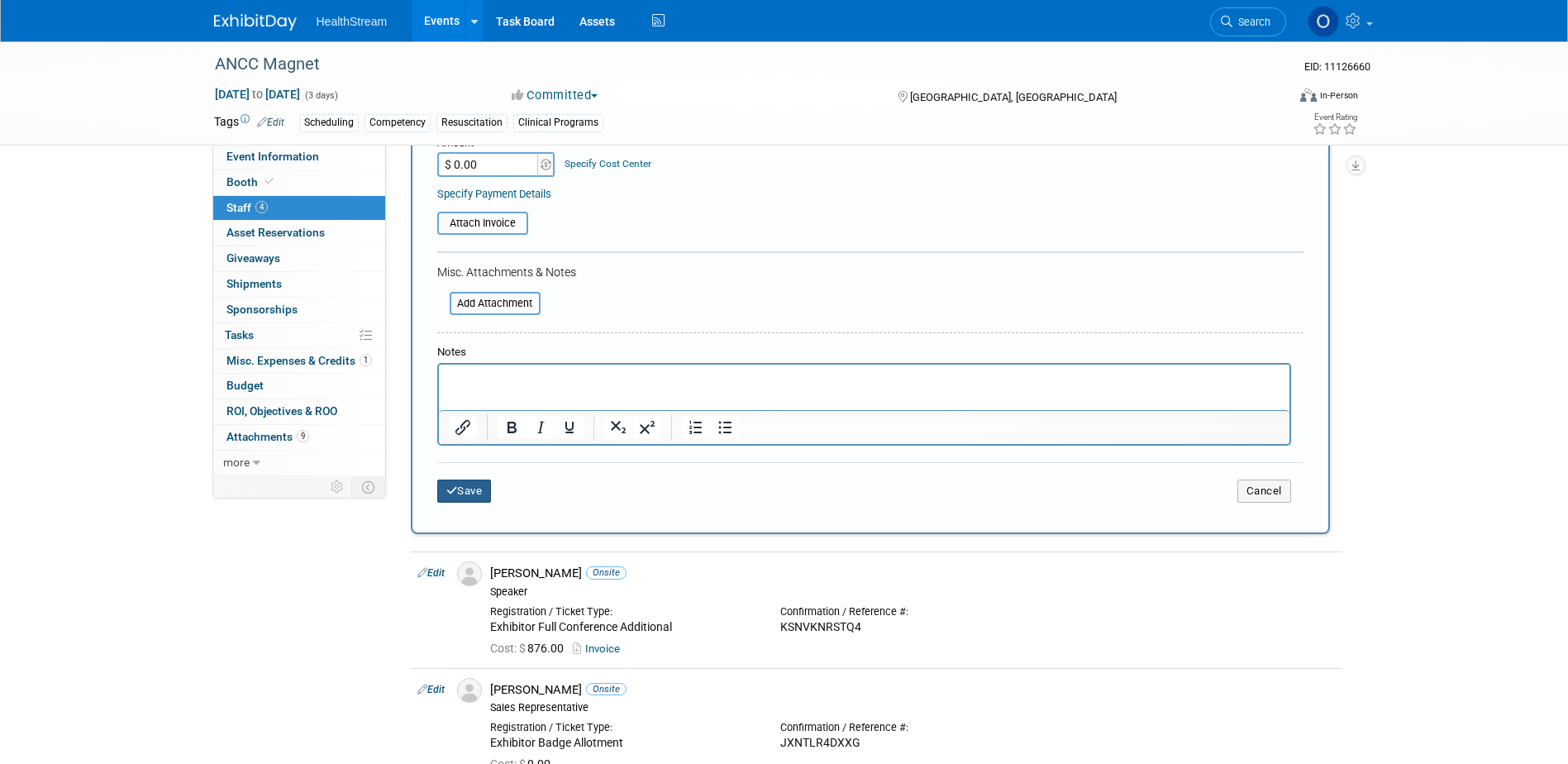
click at [470, 499] on button "Save" at bounding box center [464, 491] width 54 height 23
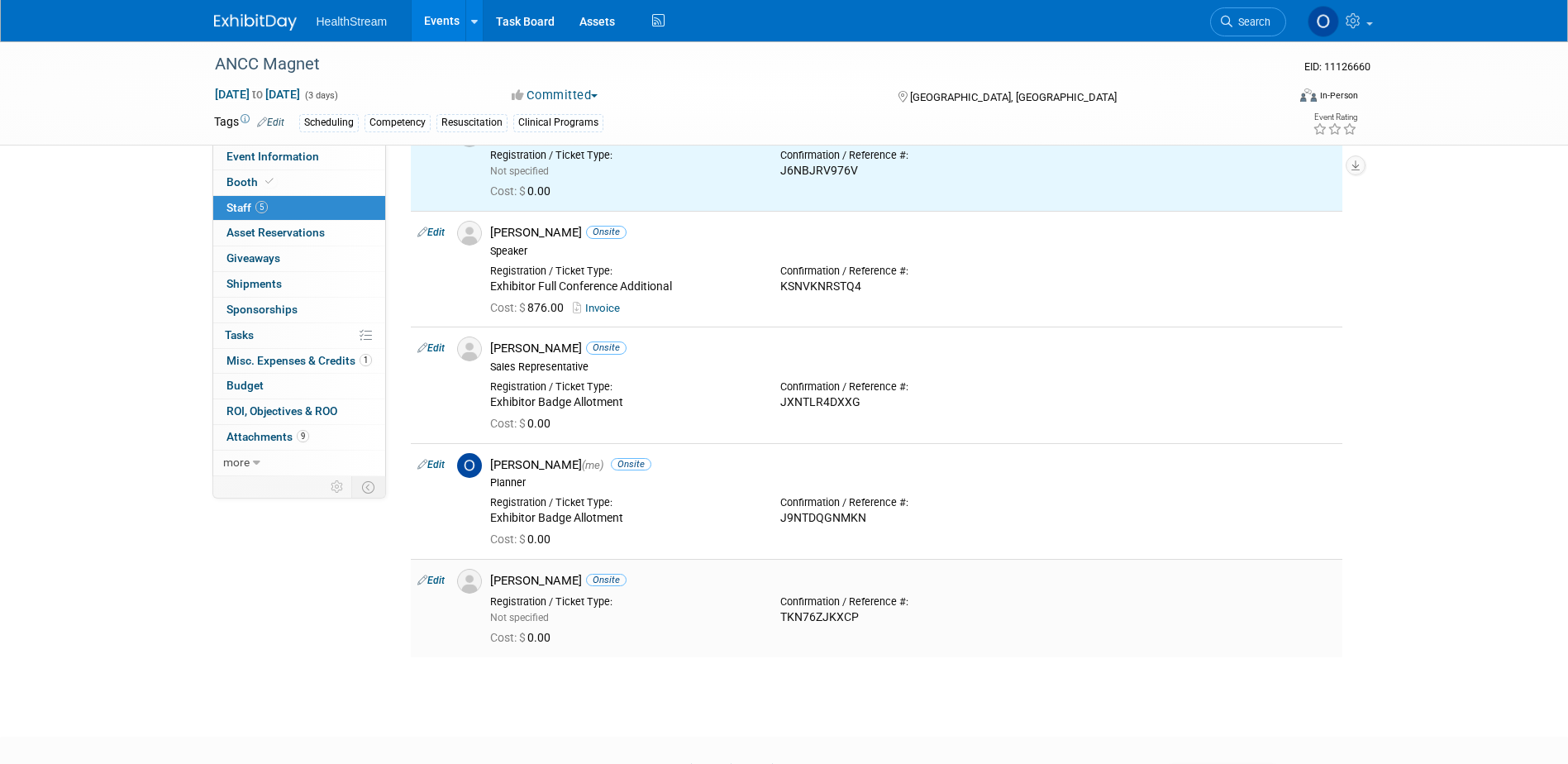
scroll to position [0, 0]
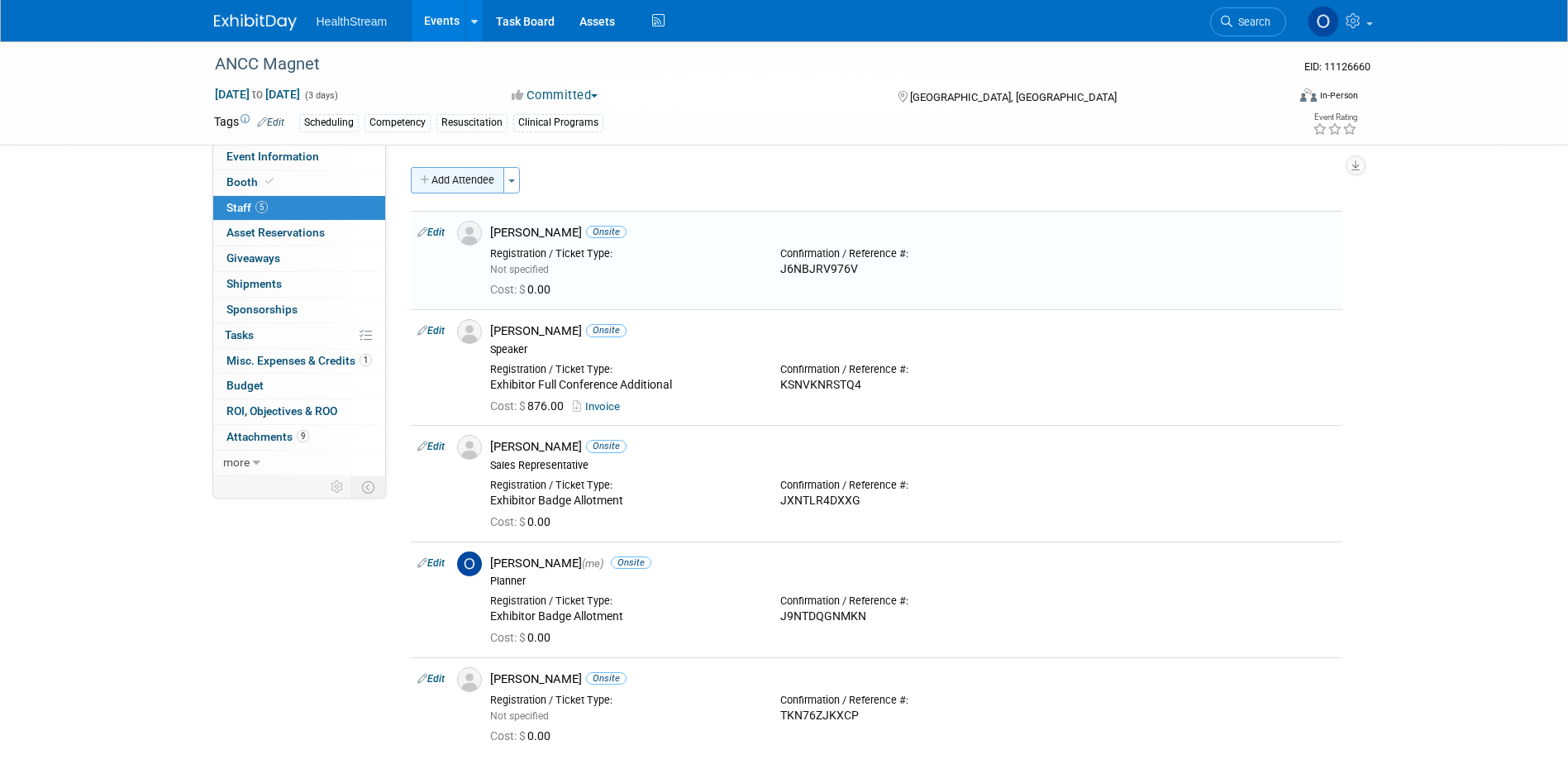
click at [440, 185] on button "Add Attendee" at bounding box center [457, 180] width 93 height 27
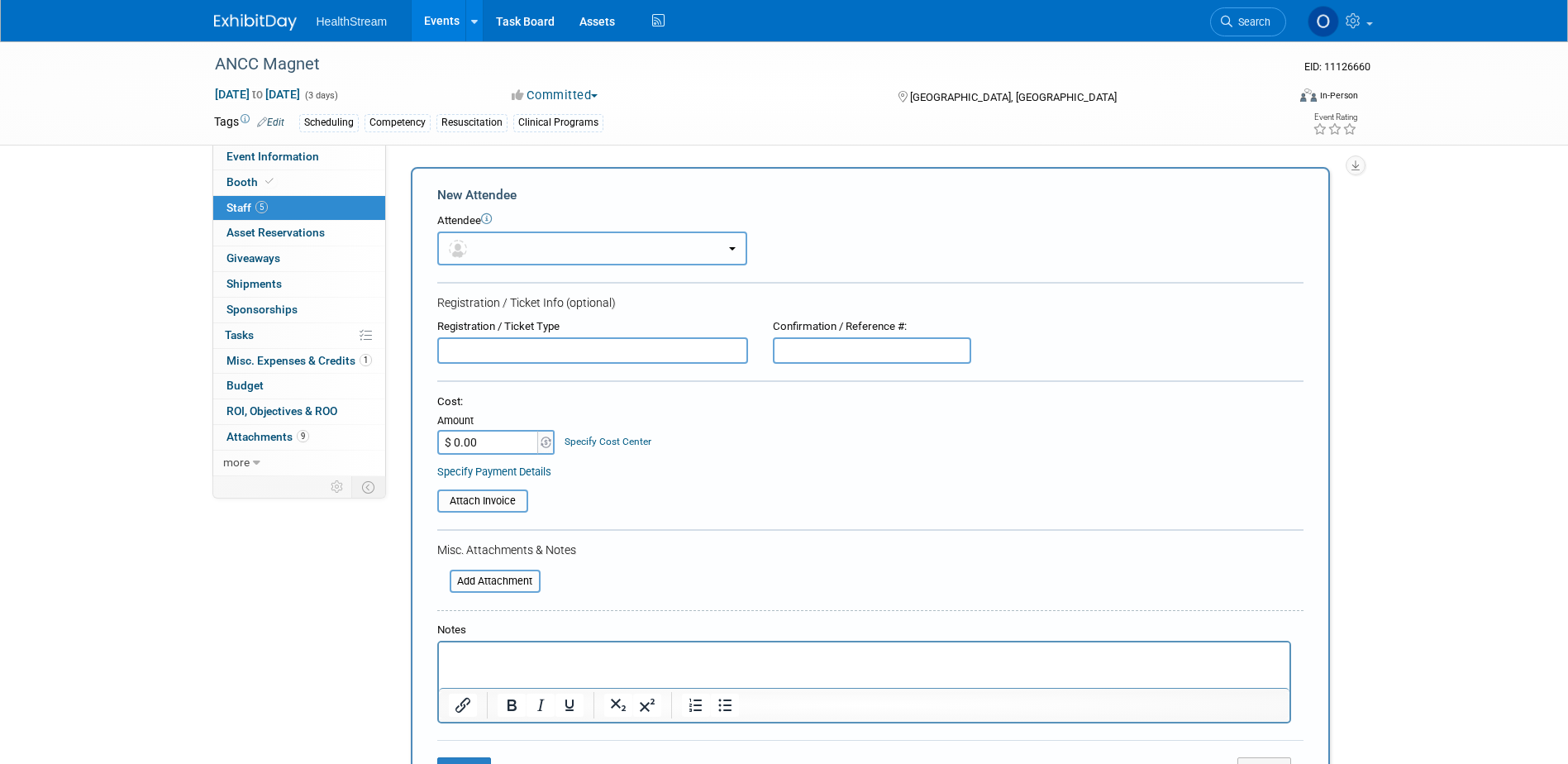
click at [532, 250] on button "button" at bounding box center [592, 248] width 310 height 34
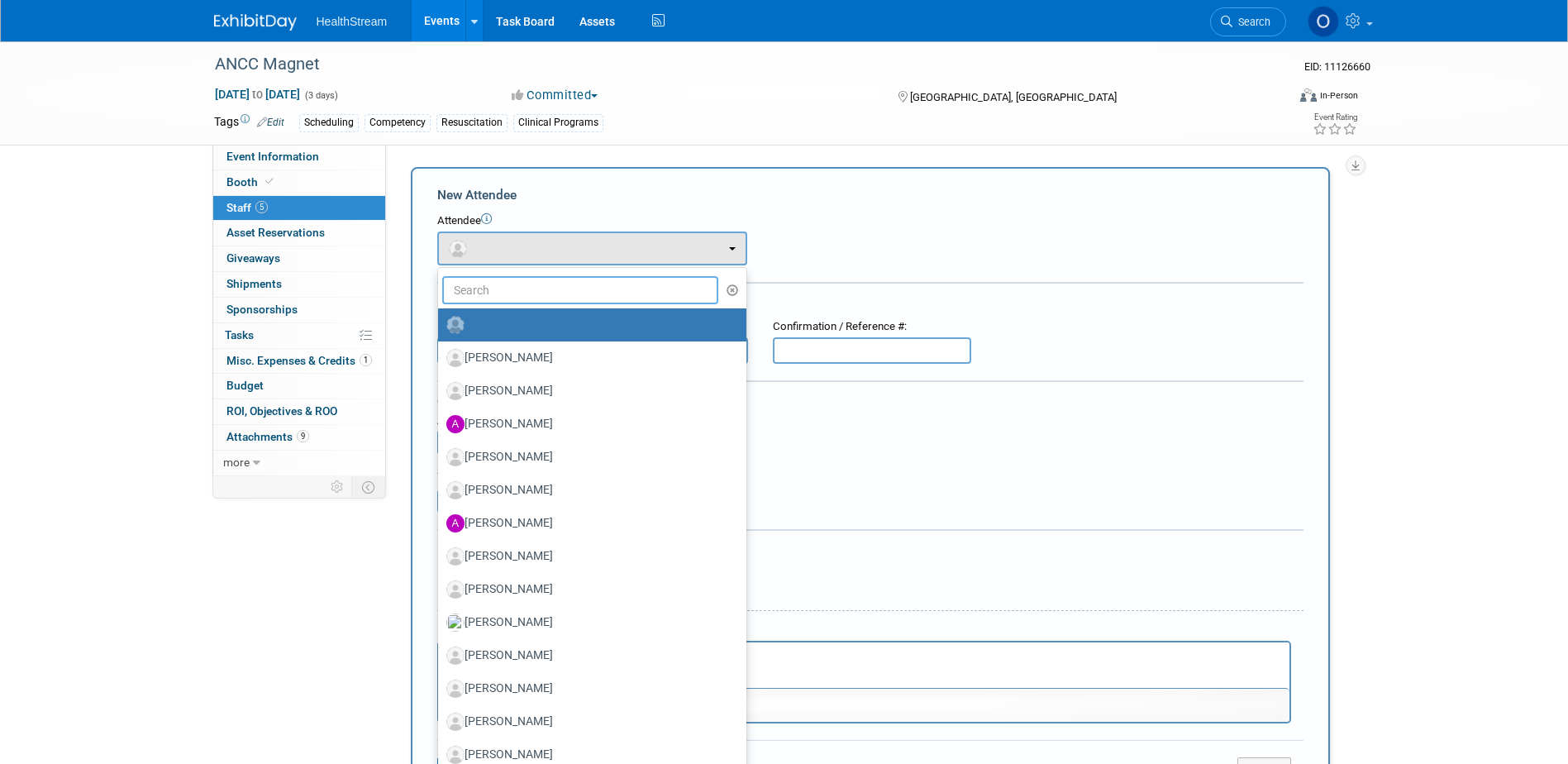
click at [546, 286] on input "text" at bounding box center [580, 290] width 277 height 28
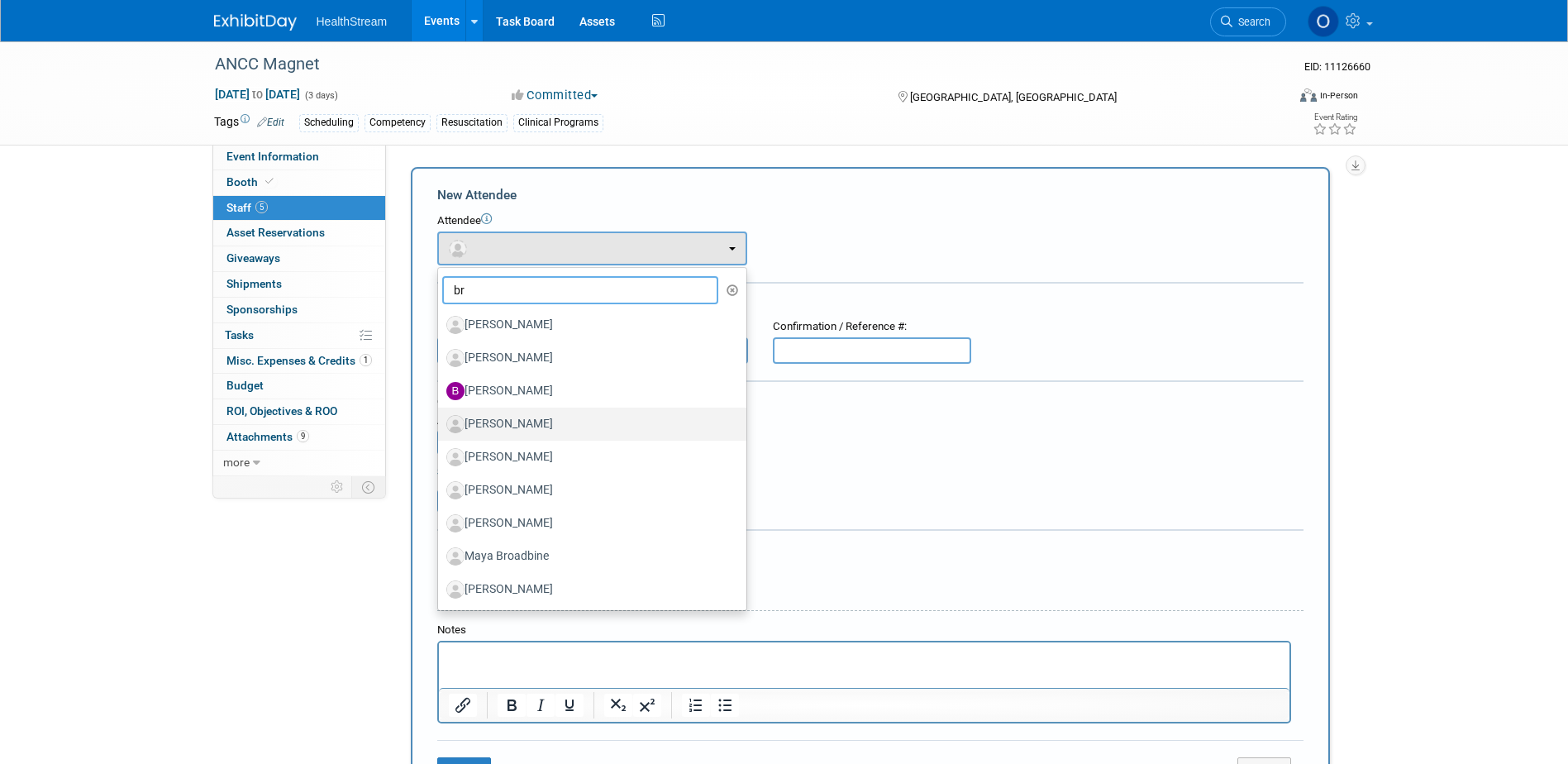
type input "br"
click at [535, 428] on label "[PERSON_NAME]" at bounding box center [588, 424] width 284 height 27
click at [440, 427] on input "[PERSON_NAME]" at bounding box center [435, 421] width 11 height 11
select select "4238a28a-08f8-4449-81b1-9ff088d8b6ba"
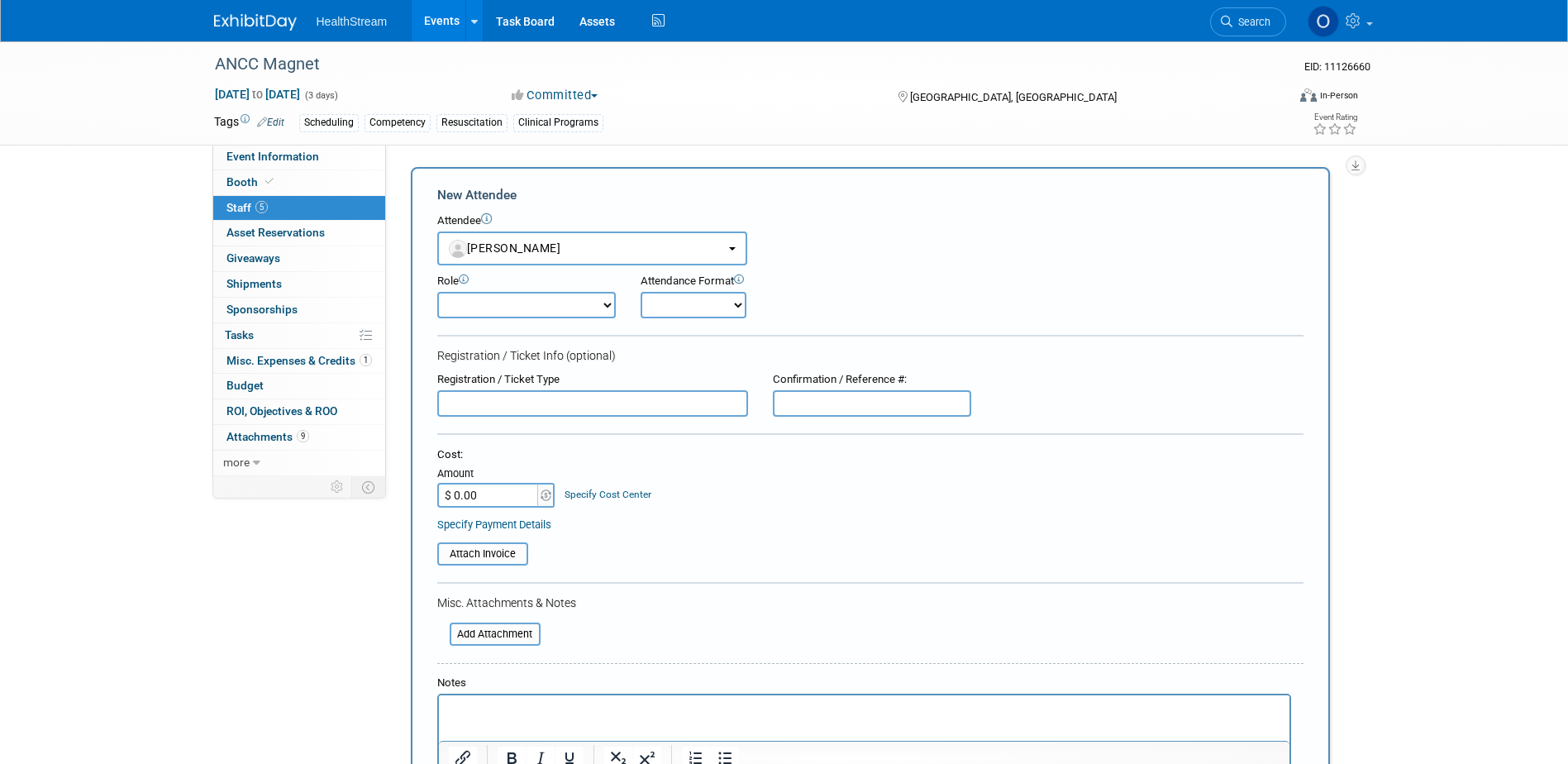
click at [835, 398] on input "text" at bounding box center [872, 404] width 199 height 27
paste input "SPN8CHT3TLD"
type input "SPN8CHT3TLD"
click at [727, 299] on select "Onsite Remote" at bounding box center [693, 305] width 106 height 27
select select "1"
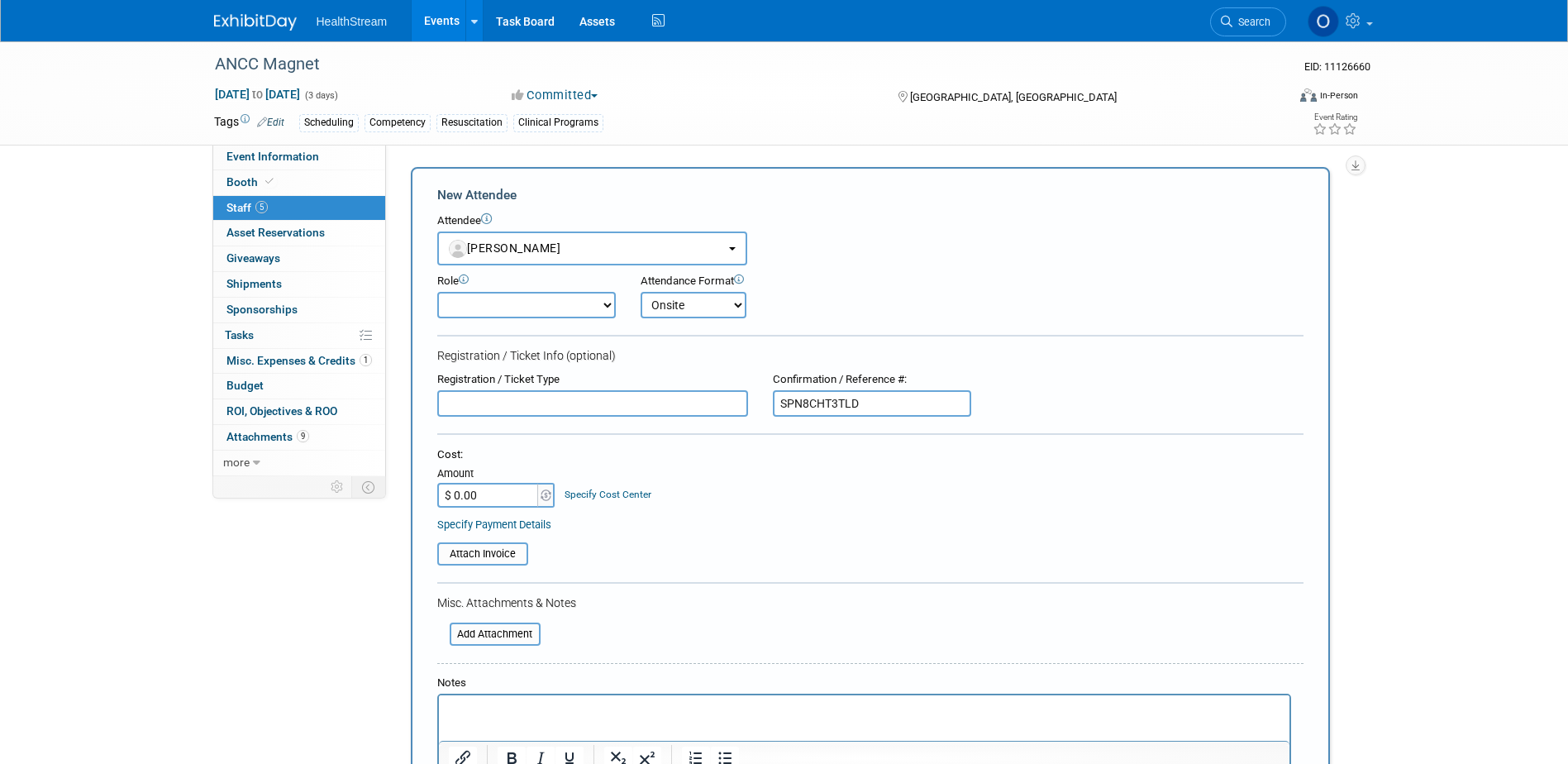
click at [641, 292] on select "Onsite Remote" at bounding box center [693, 305] width 106 height 27
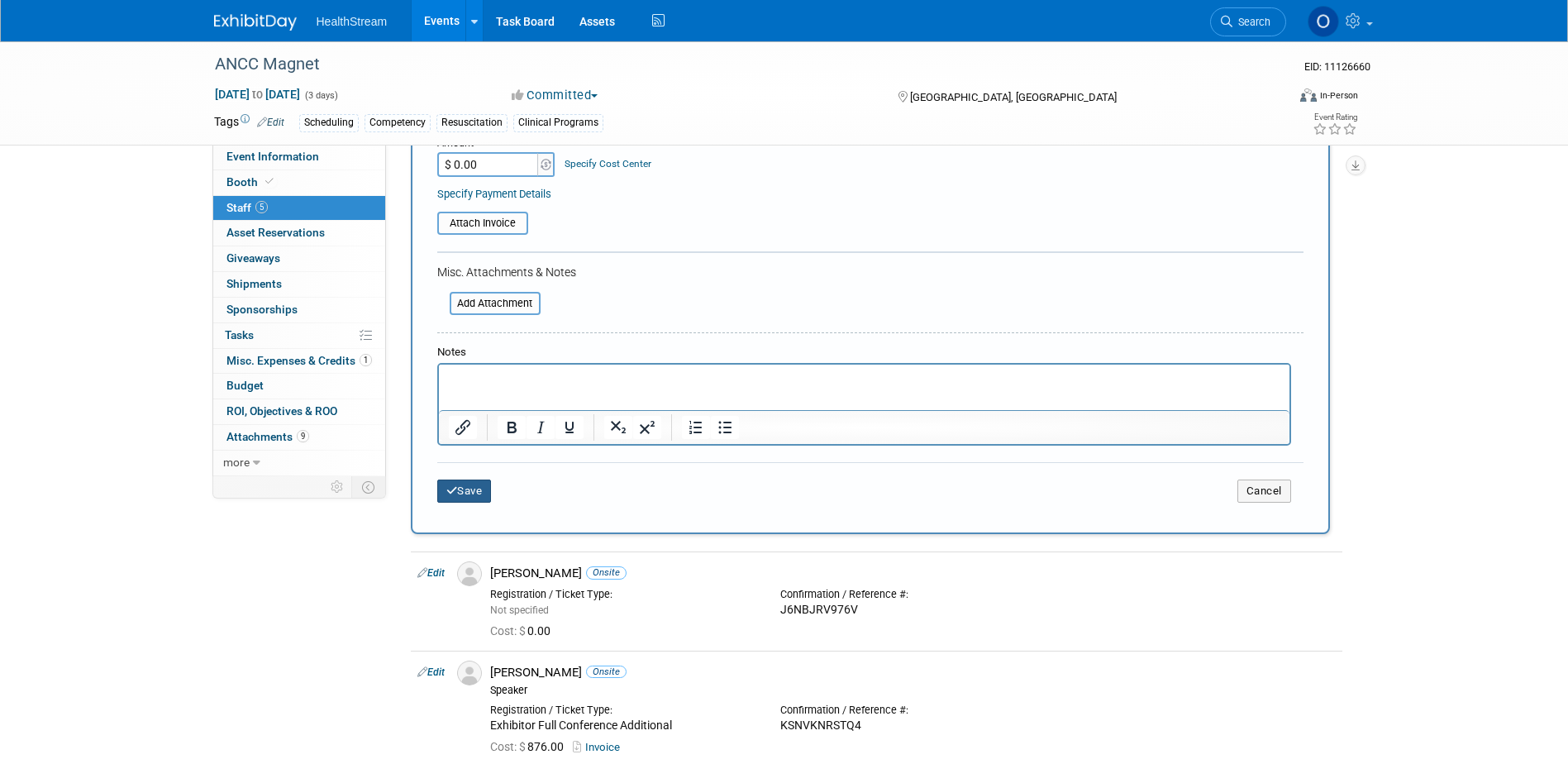
click at [463, 502] on button "Save" at bounding box center [464, 491] width 54 height 23
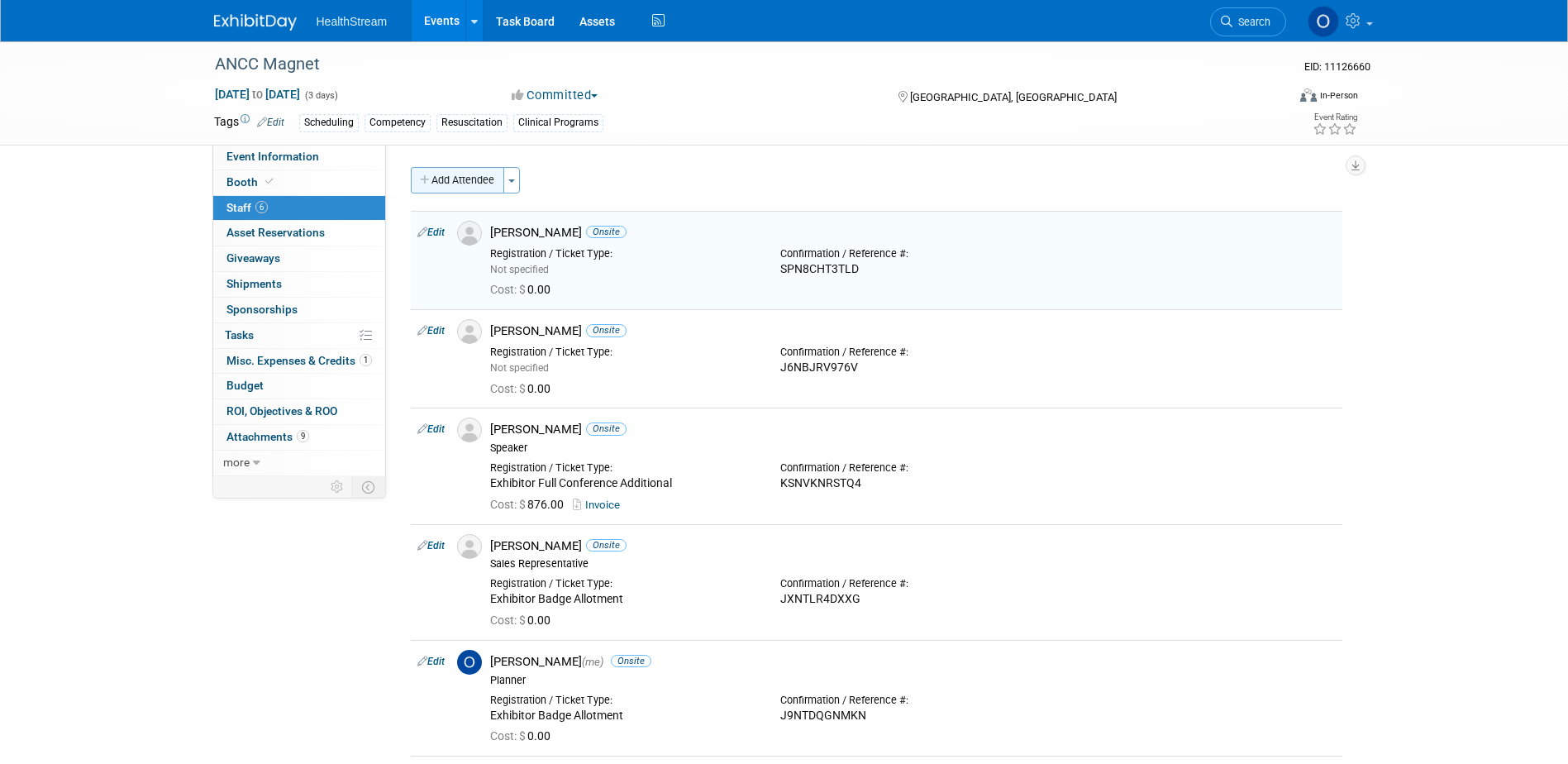
click at [479, 177] on button "Add Attendee" at bounding box center [457, 180] width 93 height 27
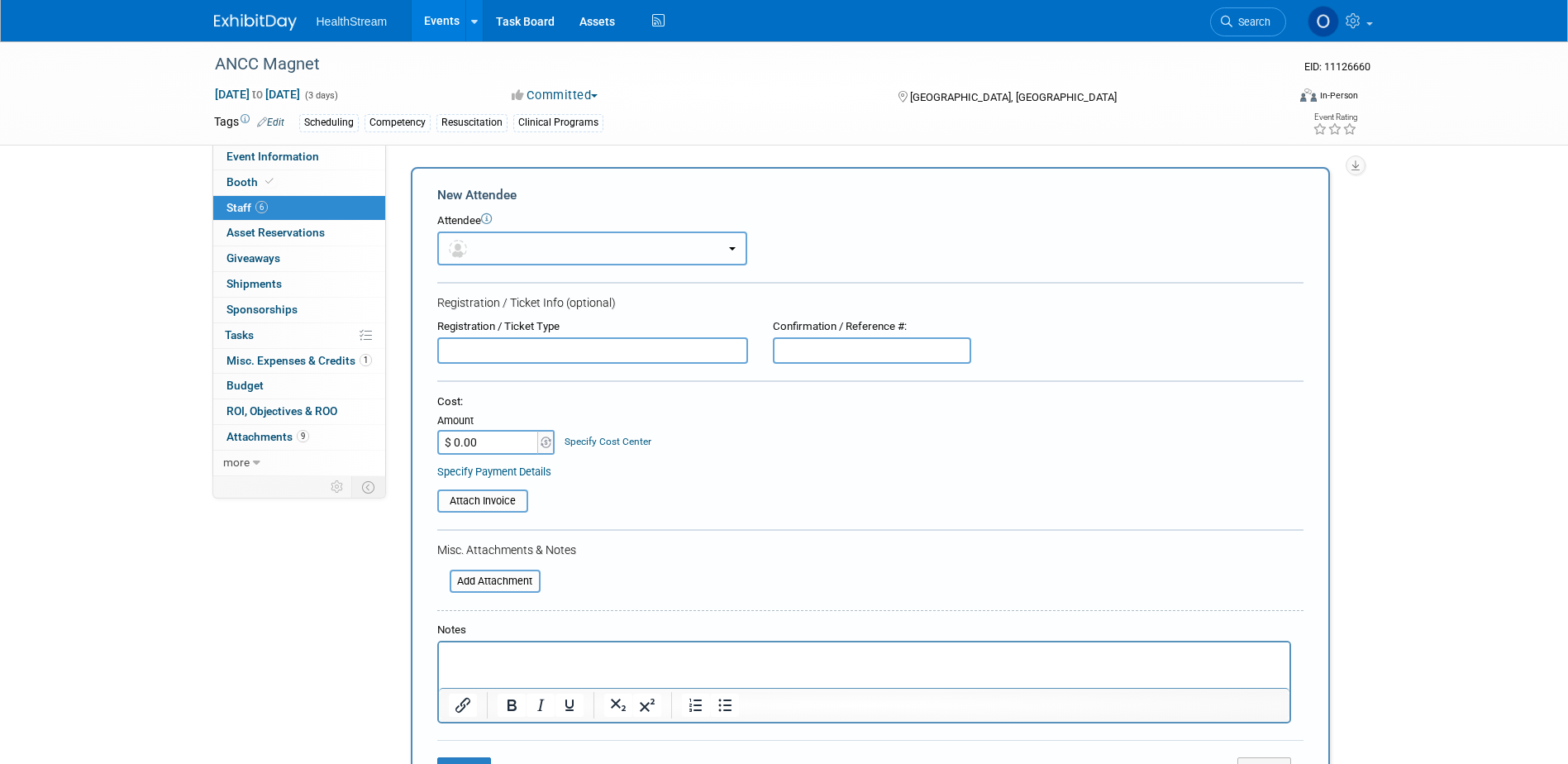
click at [558, 239] on button "button" at bounding box center [592, 248] width 310 height 34
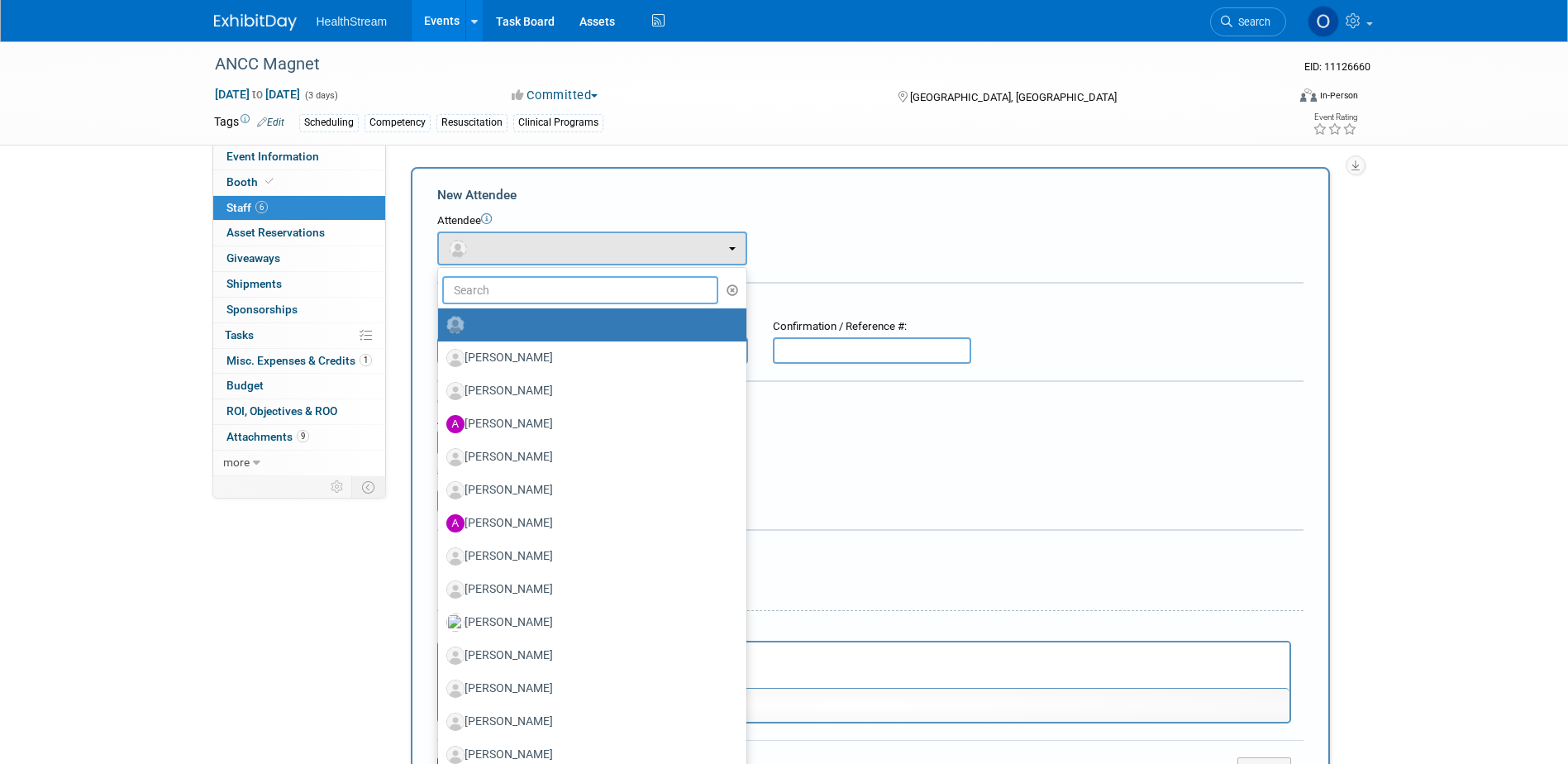
click at [550, 291] on input "text" at bounding box center [580, 290] width 277 height 28
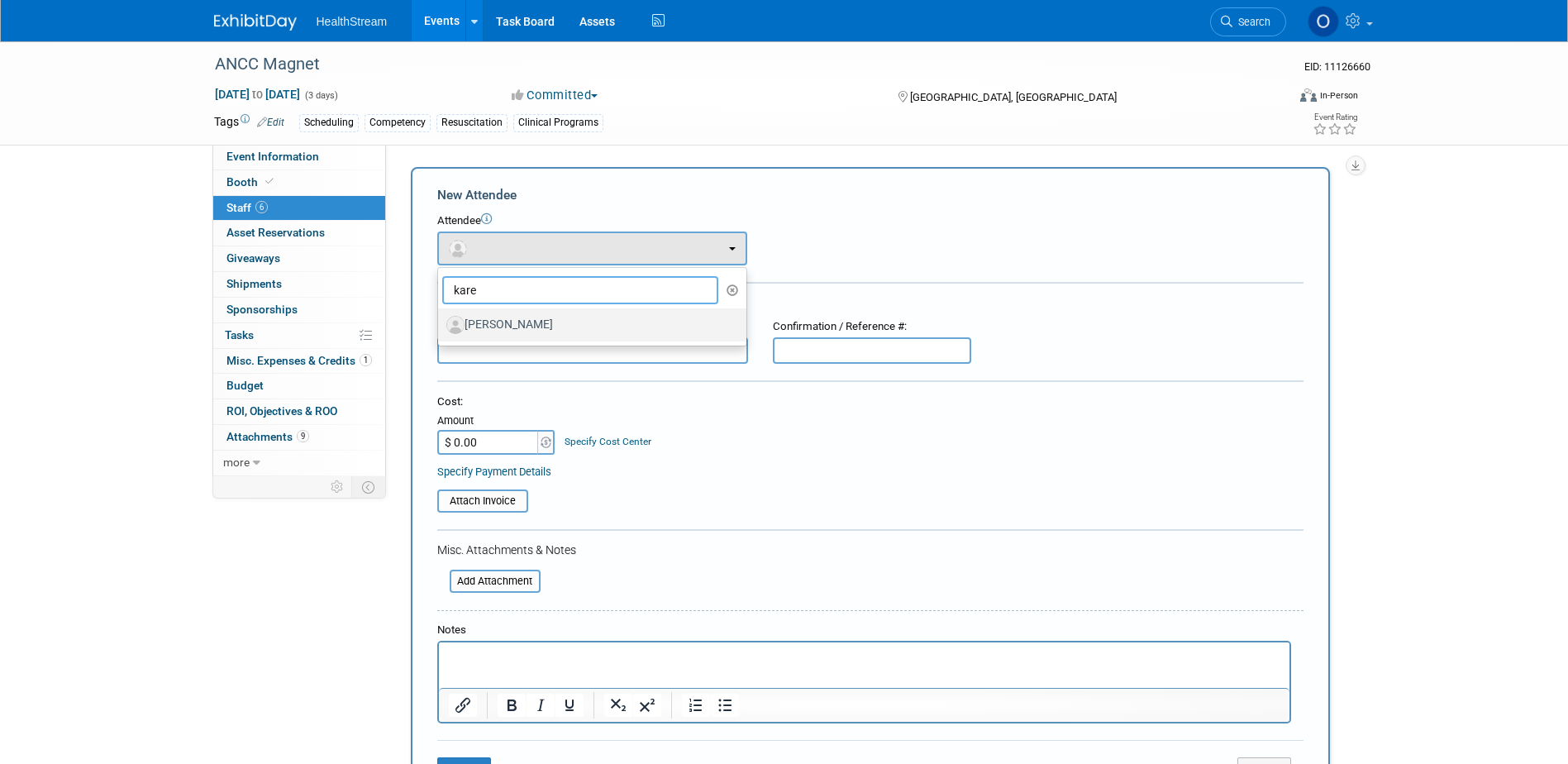
type input "kare"
click at [537, 333] on label "[PERSON_NAME]" at bounding box center [588, 325] width 284 height 27
click at [440, 328] on input "[PERSON_NAME]" at bounding box center [435, 323] width 11 height 11
select select "6aa064e8-1ea3-47f8-9b57-04b2b49404b5"
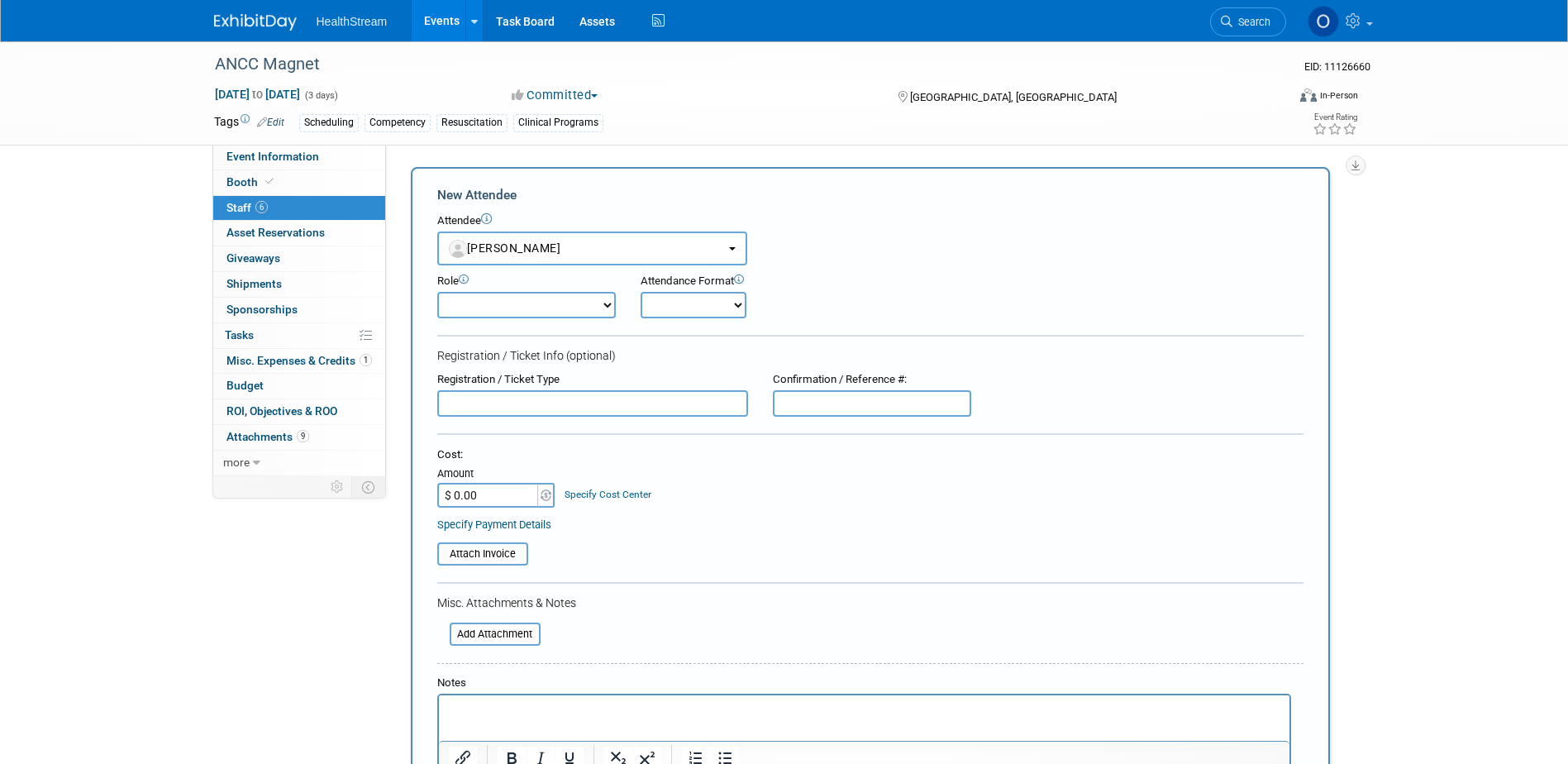
click at [852, 400] on input "text" at bounding box center [872, 404] width 199 height 27
paste input "36NMG4RSDVT"
type input "36NMG4RSDVT"
click at [706, 314] on select "Onsite Remote" at bounding box center [693, 305] width 106 height 27
select select "1"
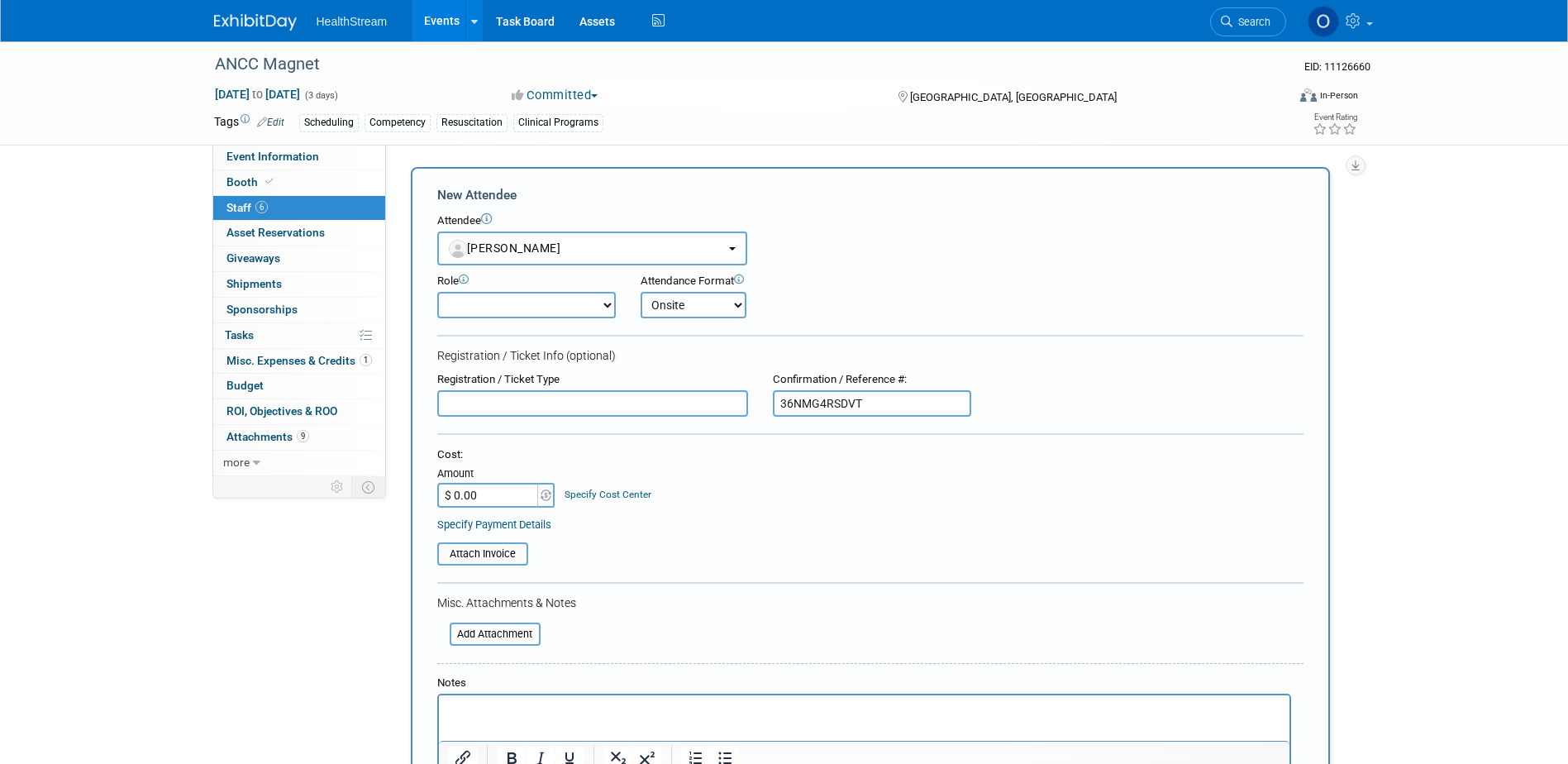
click at [641, 292] on select "Onsite Remote" at bounding box center [693, 305] width 106 height 27
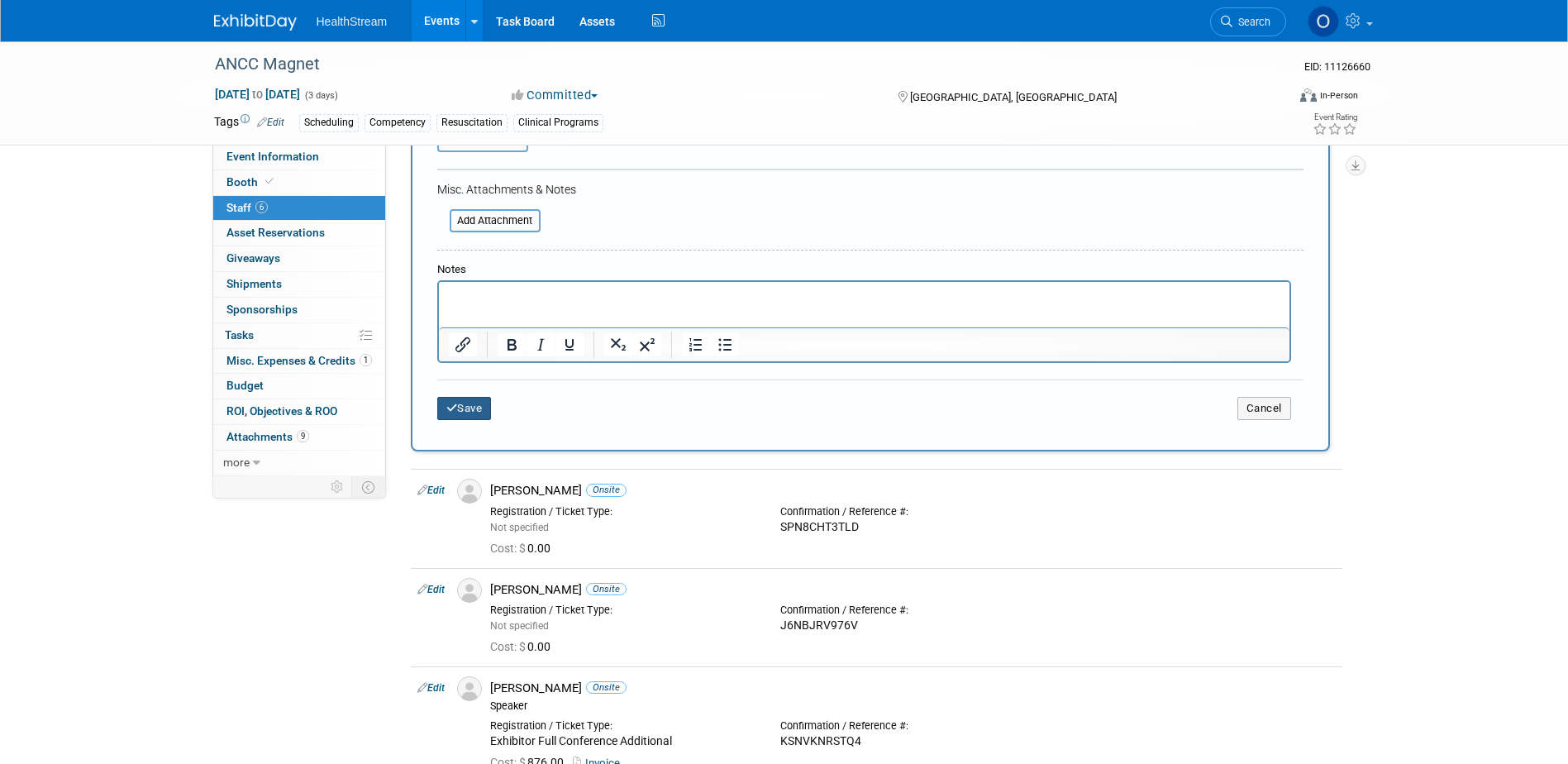
click at [464, 411] on button "Save" at bounding box center [464, 409] width 54 height 23
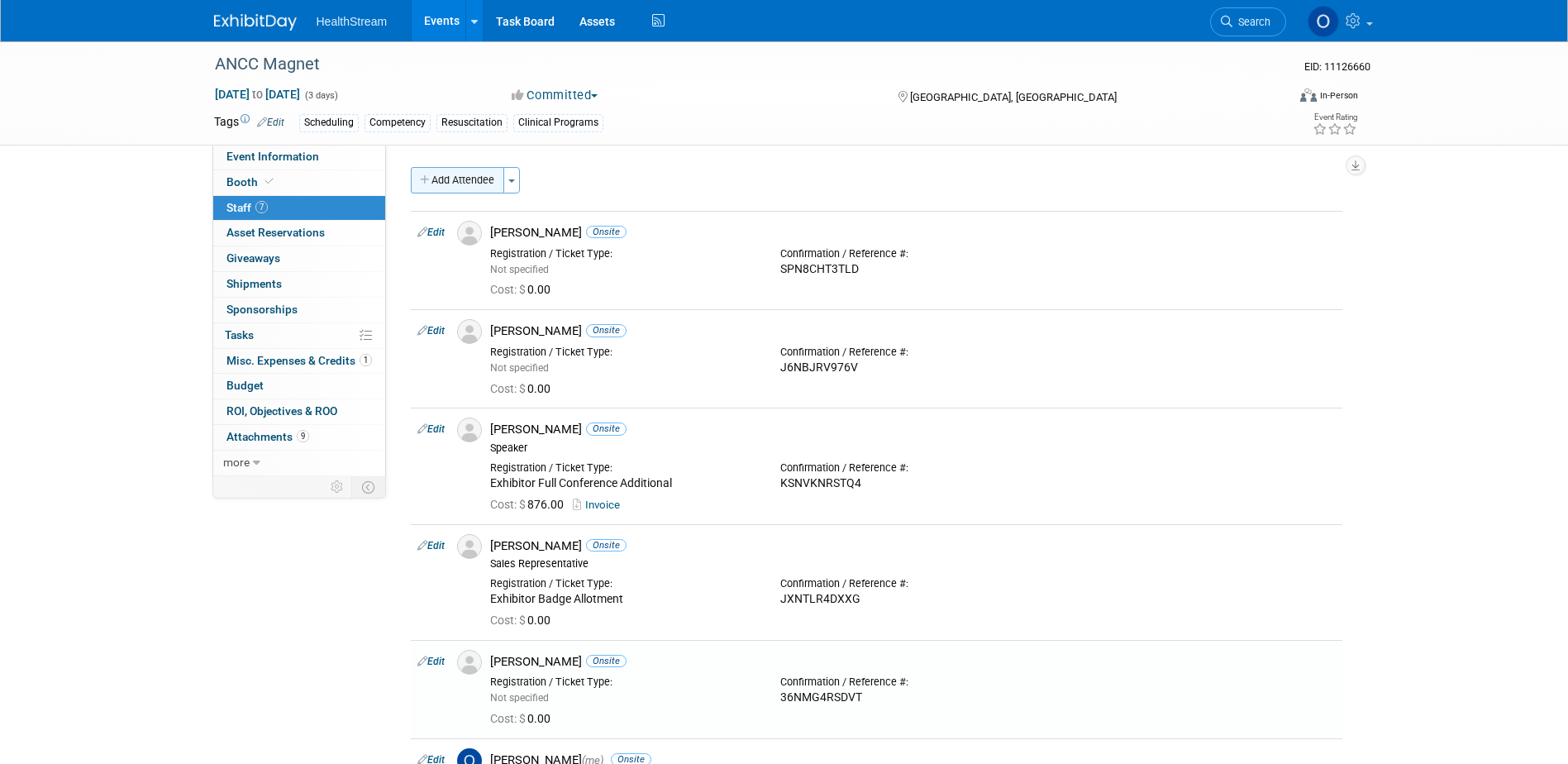
click at [464, 182] on button "Add Attendee" at bounding box center [457, 180] width 93 height 27
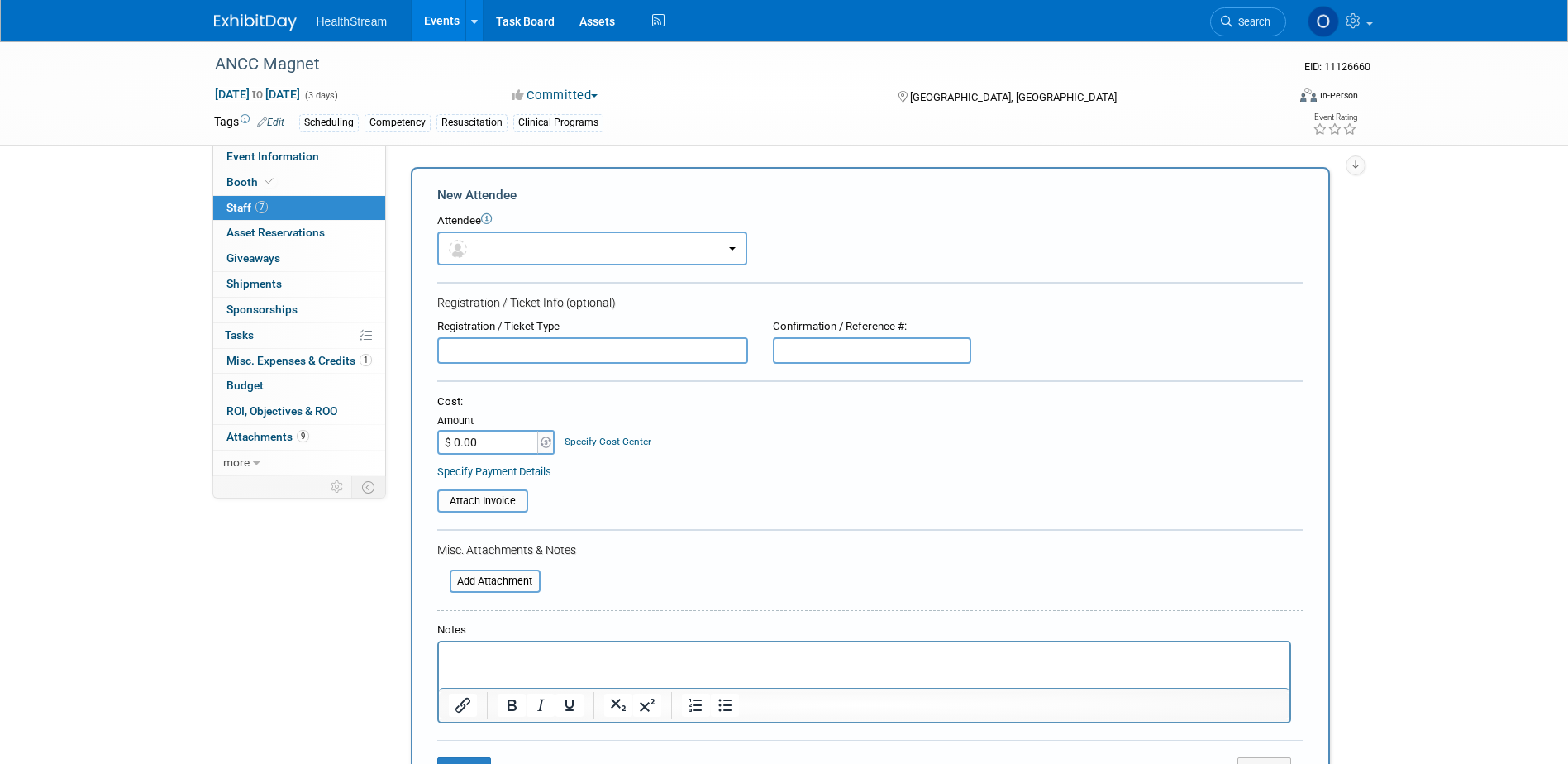
click at [794, 343] on input "text" at bounding box center [872, 350] width 199 height 27
paste input "2TNNCBR2J2H"
type input "2TNNCBR2J2H"
click at [676, 246] on button "button" at bounding box center [592, 248] width 310 height 34
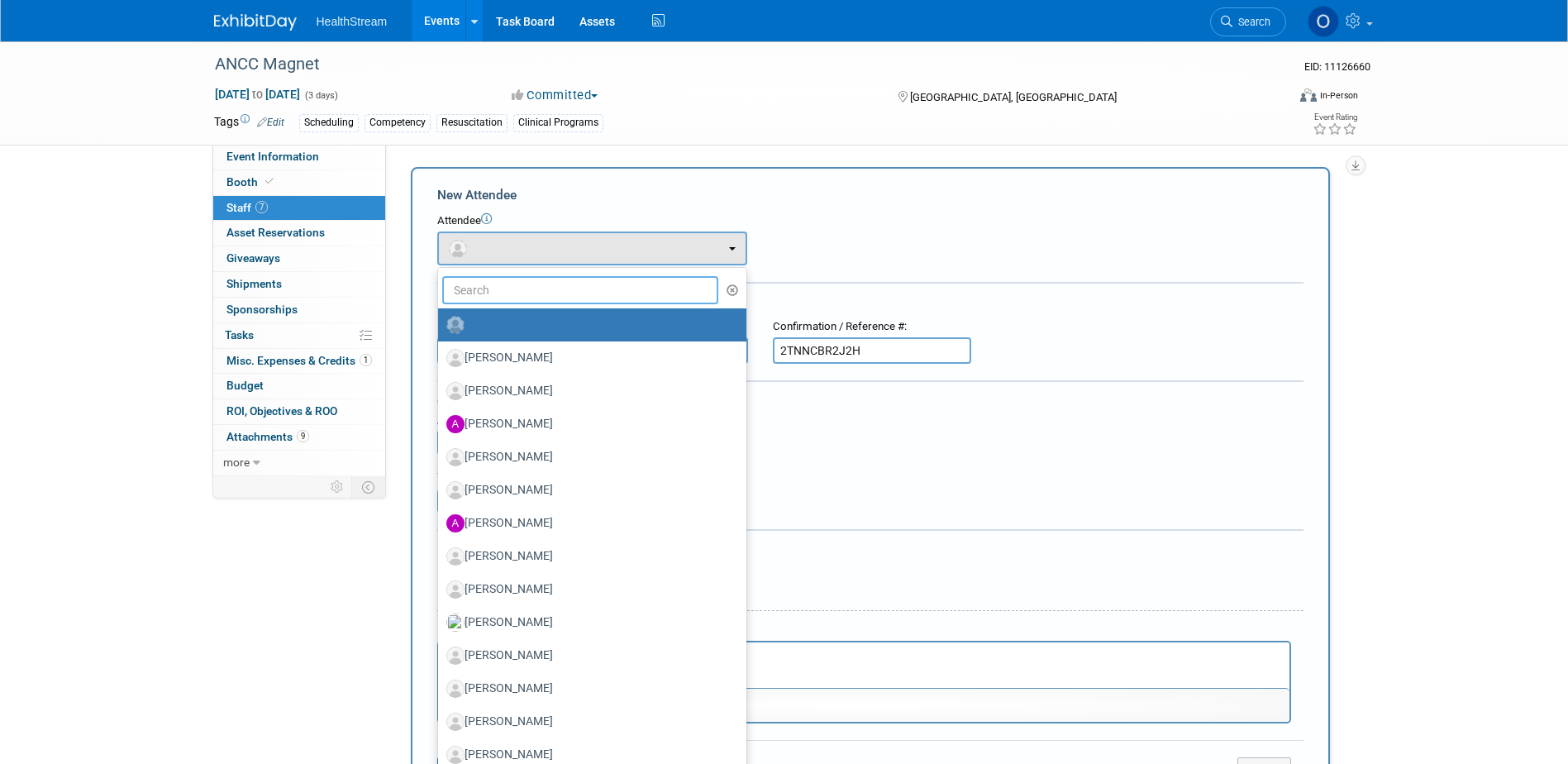
click at [649, 294] on input "text" at bounding box center [580, 290] width 277 height 28
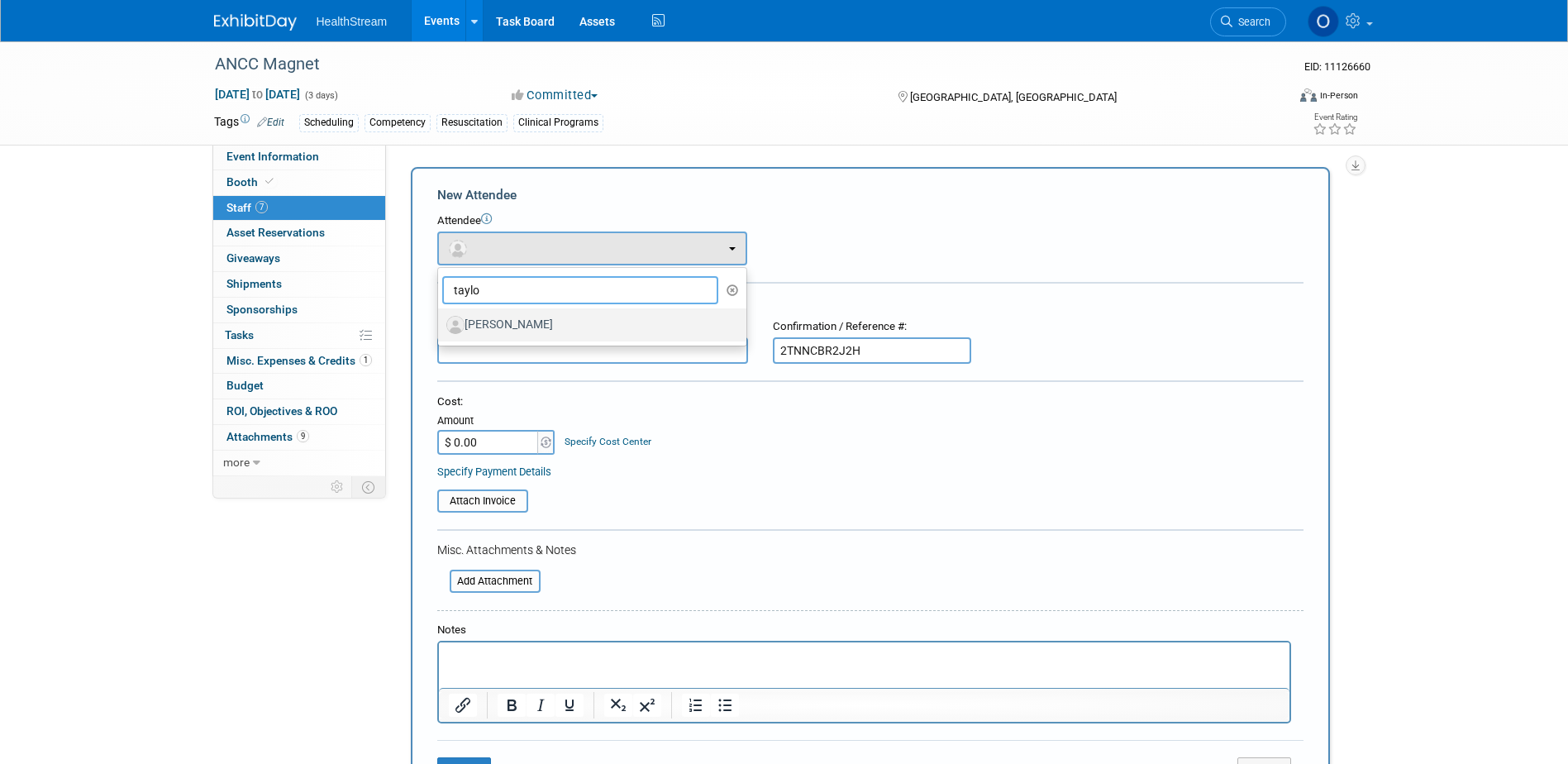
type input "taylo"
click at [557, 325] on label "[PERSON_NAME]" at bounding box center [588, 325] width 284 height 27
click at [440, 325] on input "[PERSON_NAME]" at bounding box center [435, 323] width 11 height 11
select select "6b90adc2-2947-48db-a900-db386d06731a"
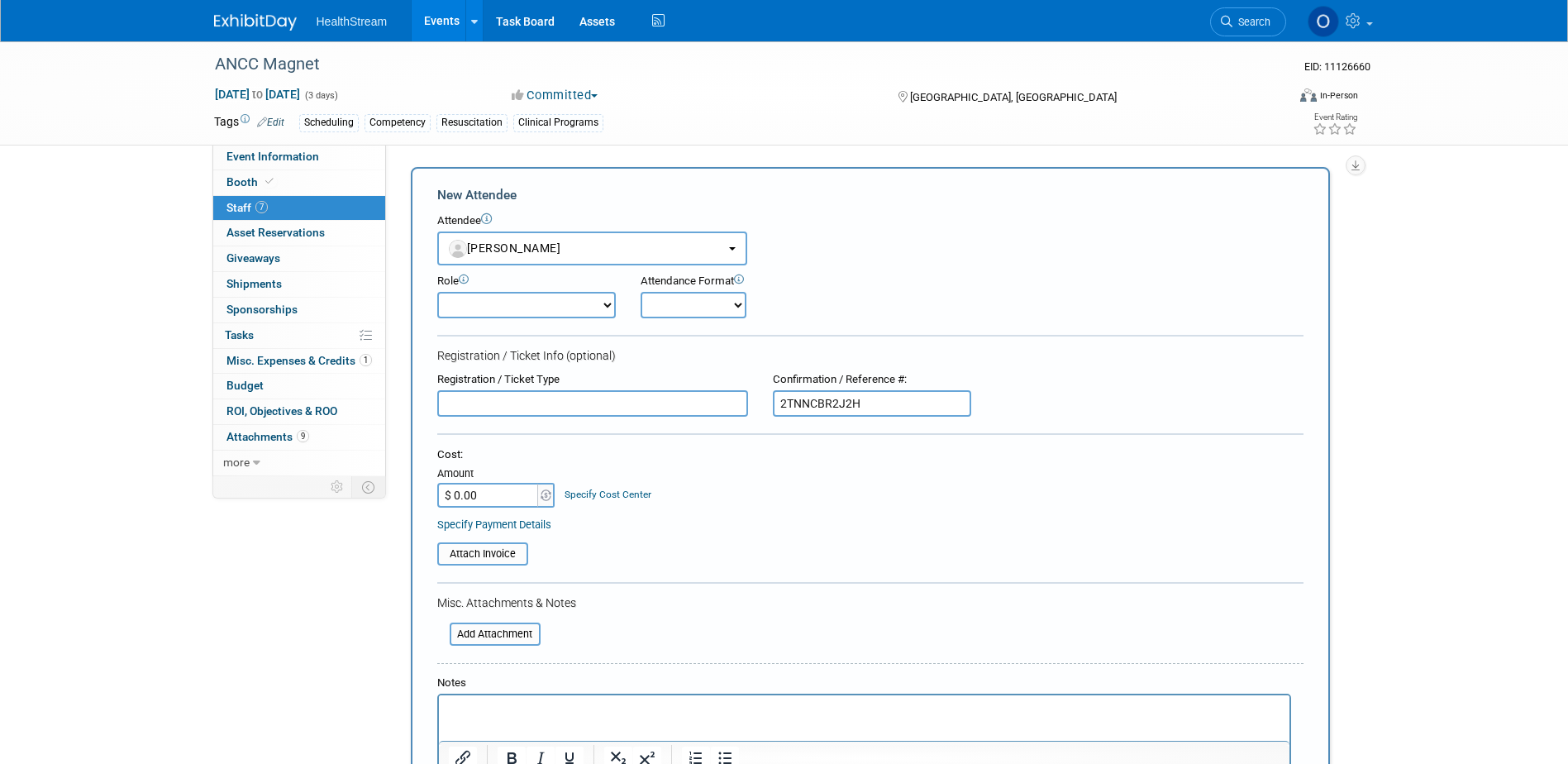
click at [683, 304] on select "Onsite Remote" at bounding box center [693, 305] width 106 height 27
select select "1"
click at [641, 292] on select "Onsite Remote" at bounding box center [693, 305] width 106 height 27
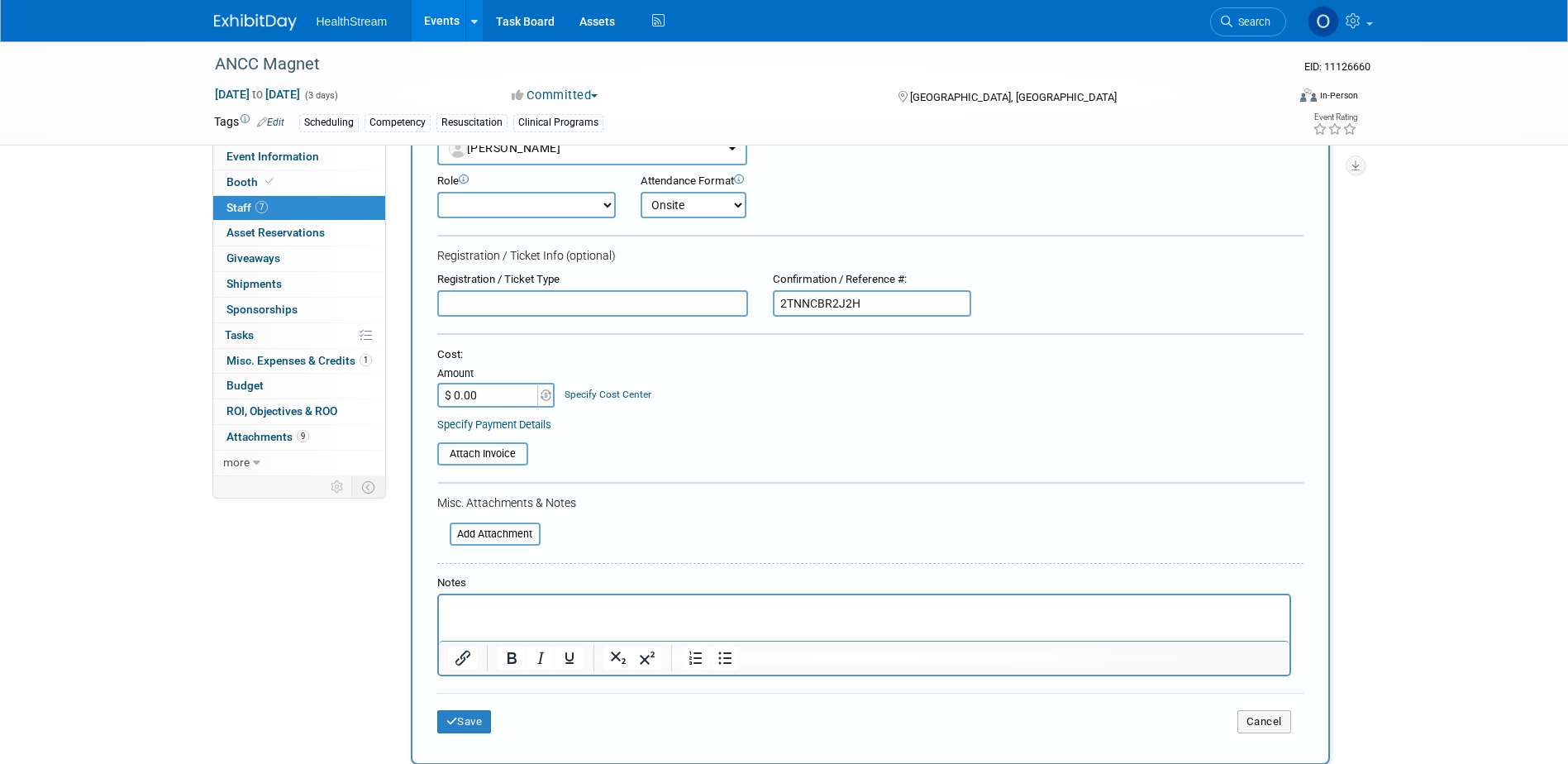
scroll to position [248, 0]
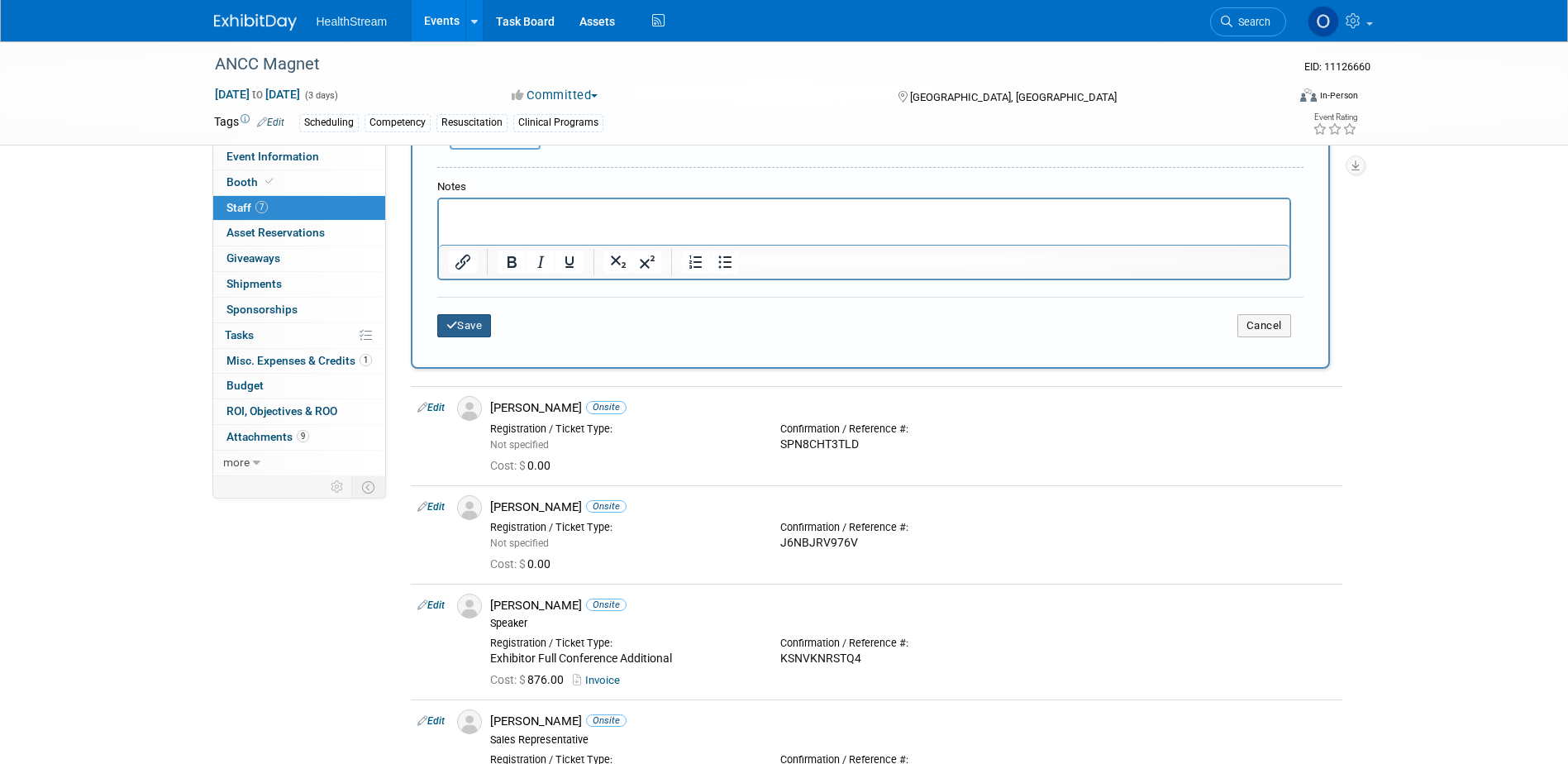
click at [482, 319] on button "Save" at bounding box center [464, 326] width 54 height 23
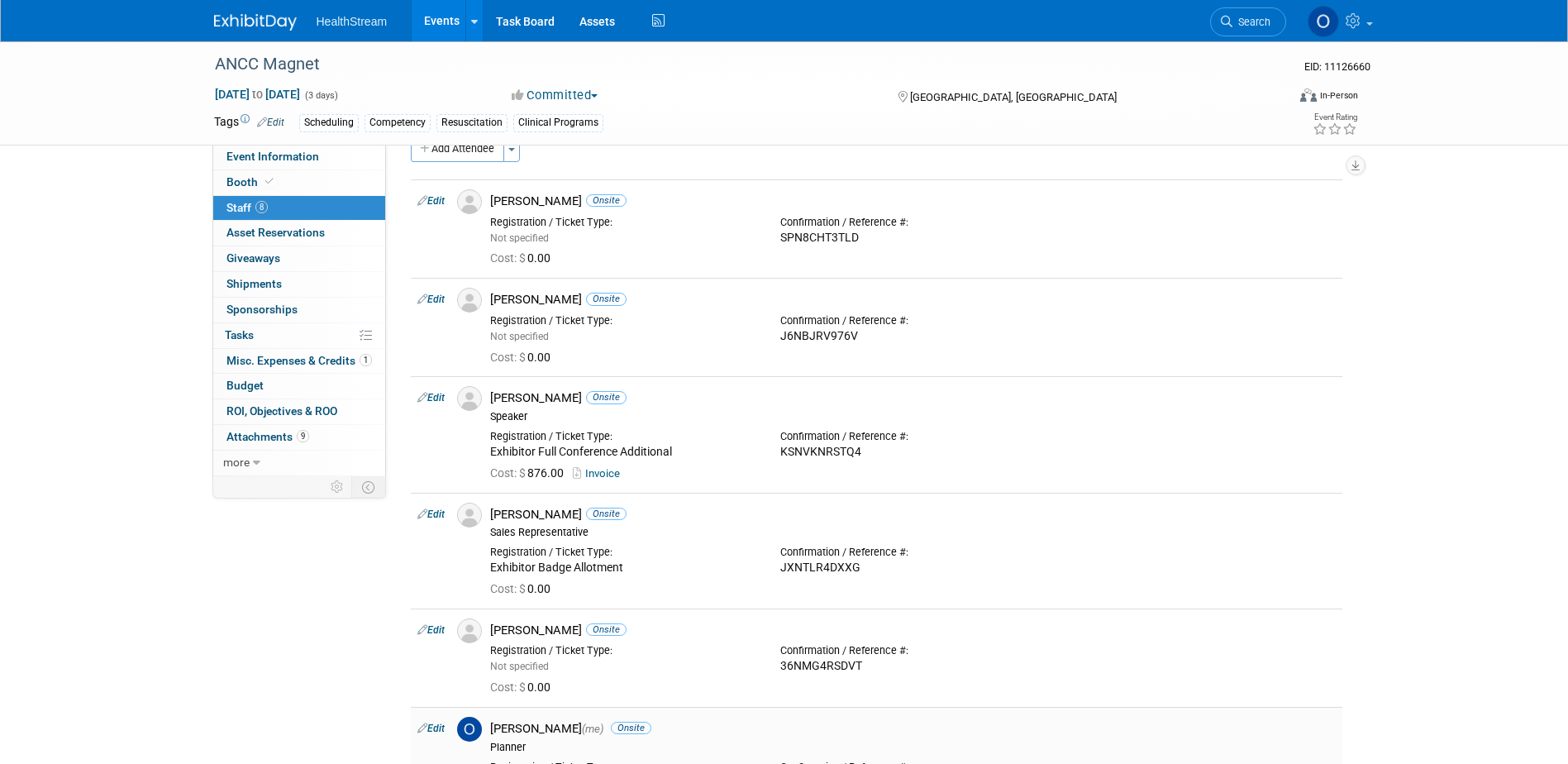
scroll to position [0, 0]
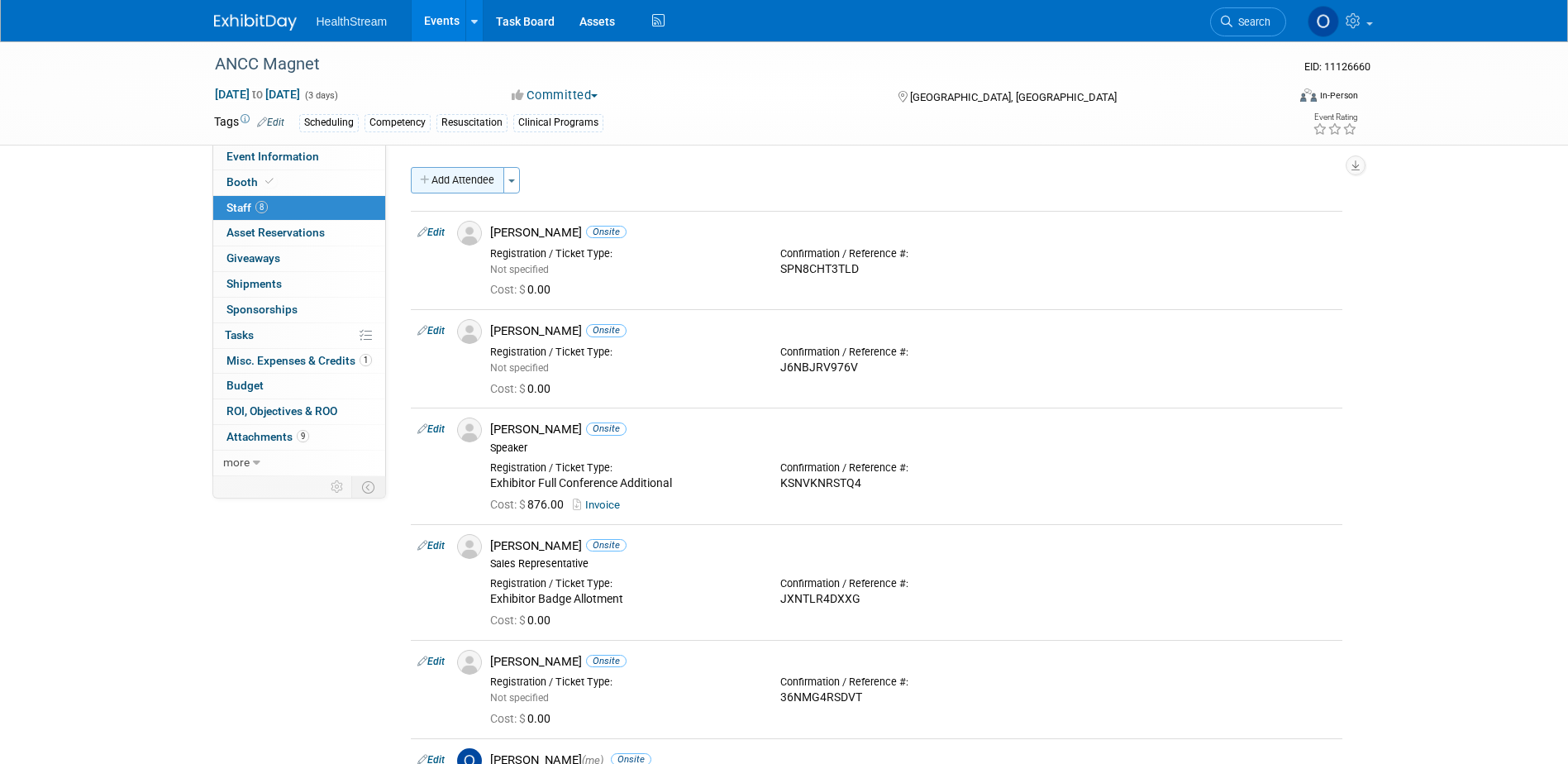
click at [480, 180] on button "Add Attendee" at bounding box center [457, 180] width 93 height 27
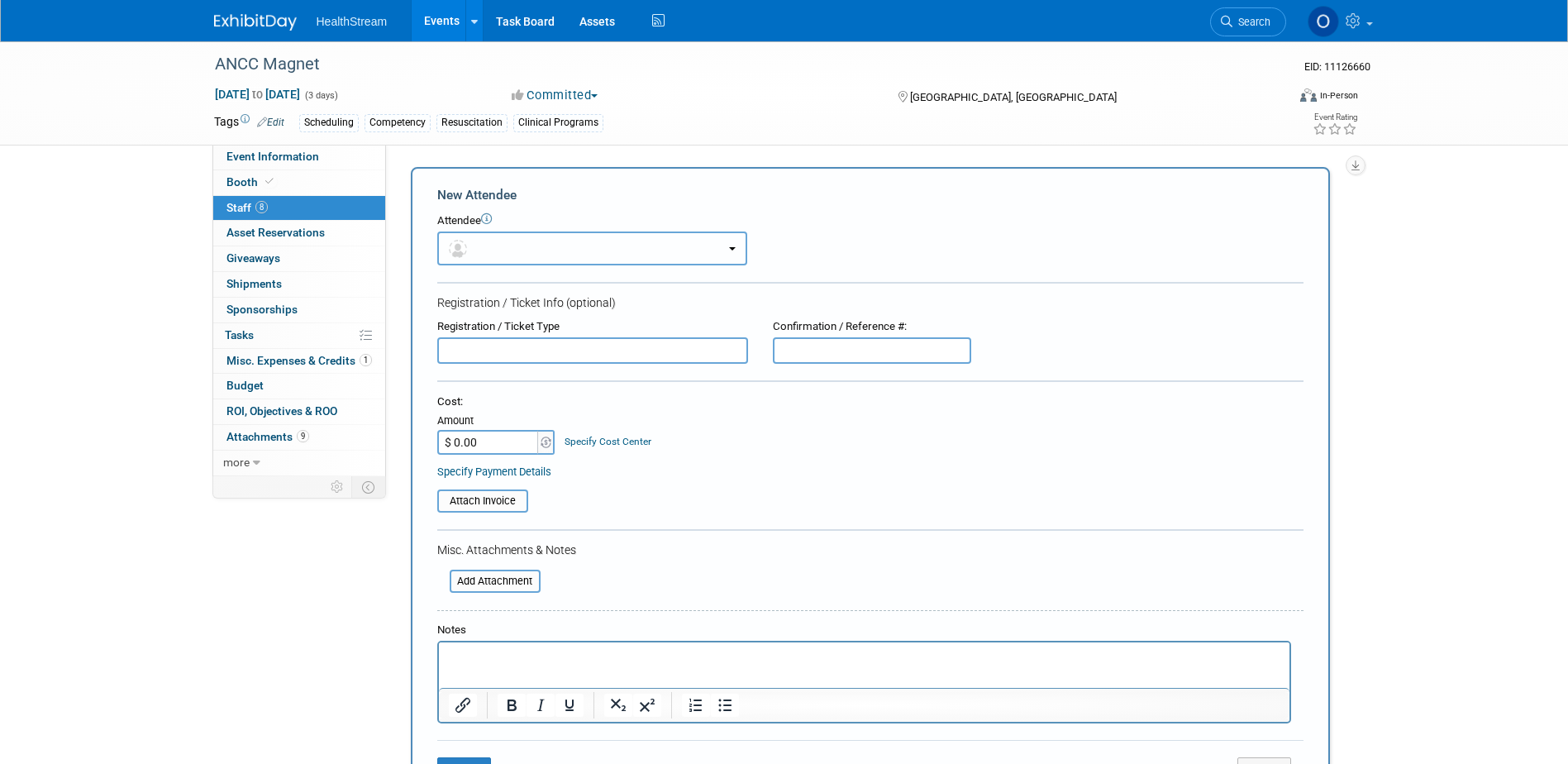
click at [522, 243] on button "button" at bounding box center [592, 248] width 310 height 34
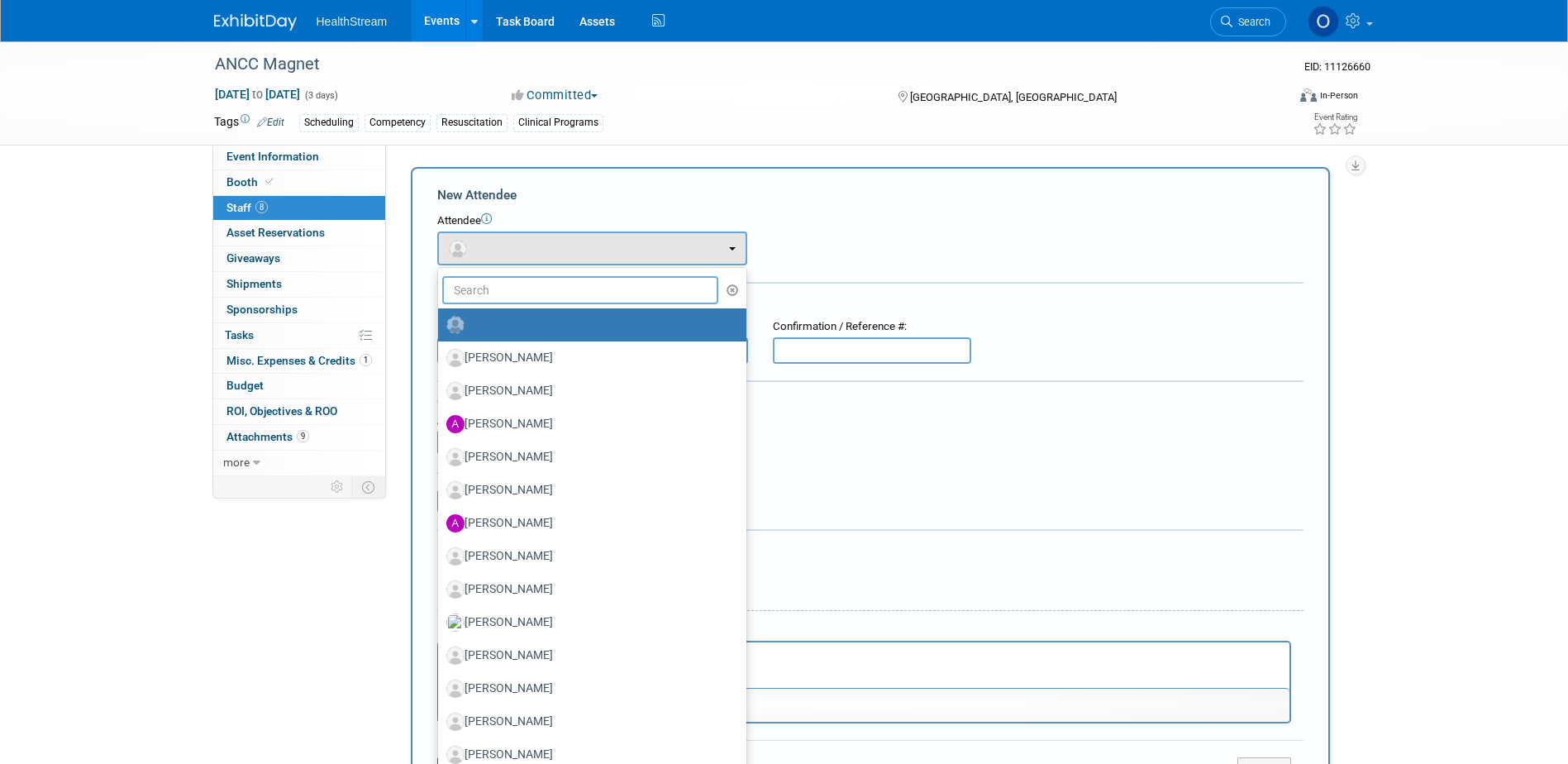
click at [513, 296] on input "text" at bounding box center [580, 290] width 277 height 28
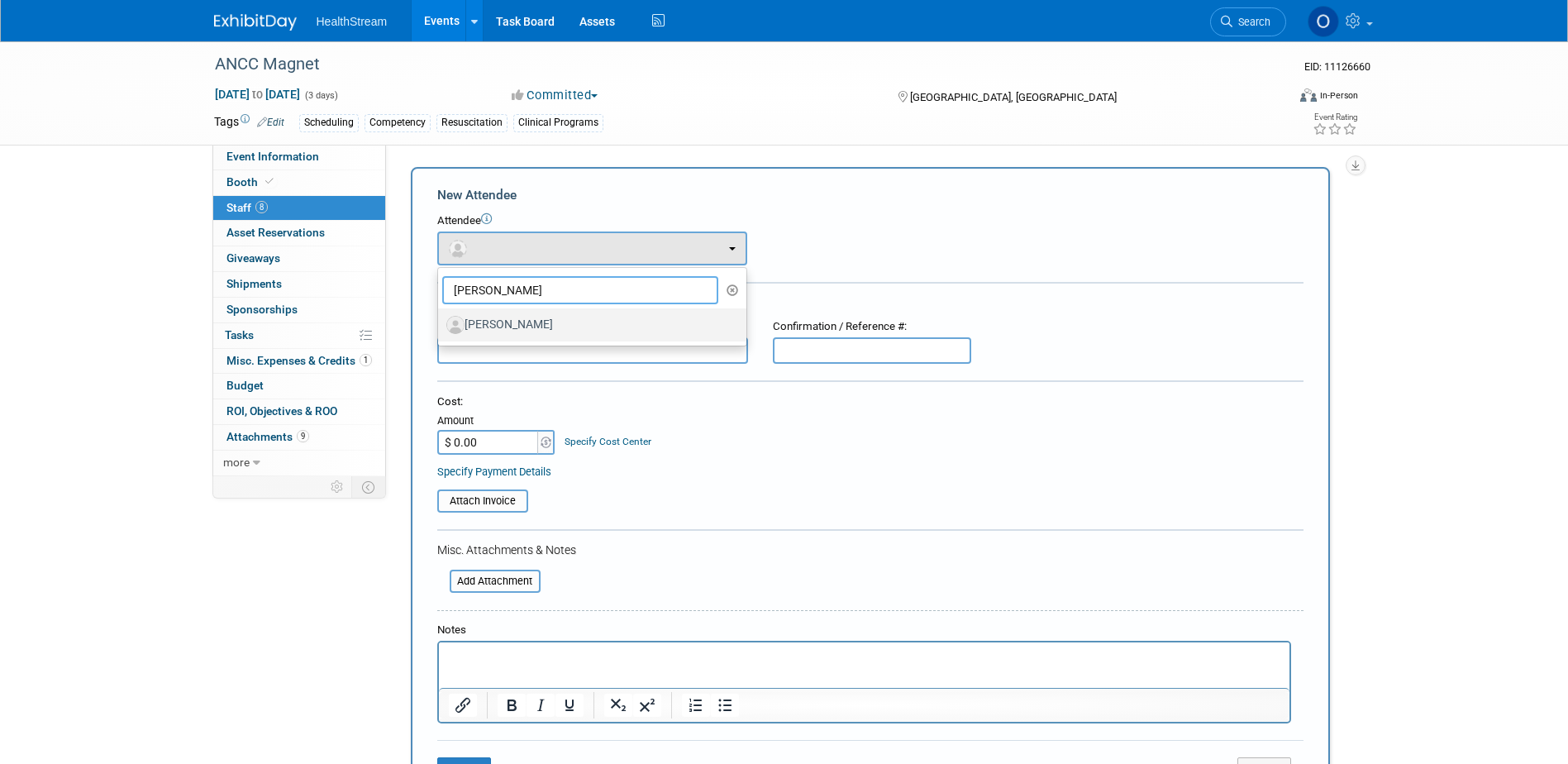
type input "[PERSON_NAME]"
click at [514, 331] on label "[PERSON_NAME]" at bounding box center [588, 325] width 284 height 27
click at [440, 328] on input "[PERSON_NAME]" at bounding box center [435, 323] width 11 height 11
select select "4674035b-4df2-4dd7-9296-a4012862f952"
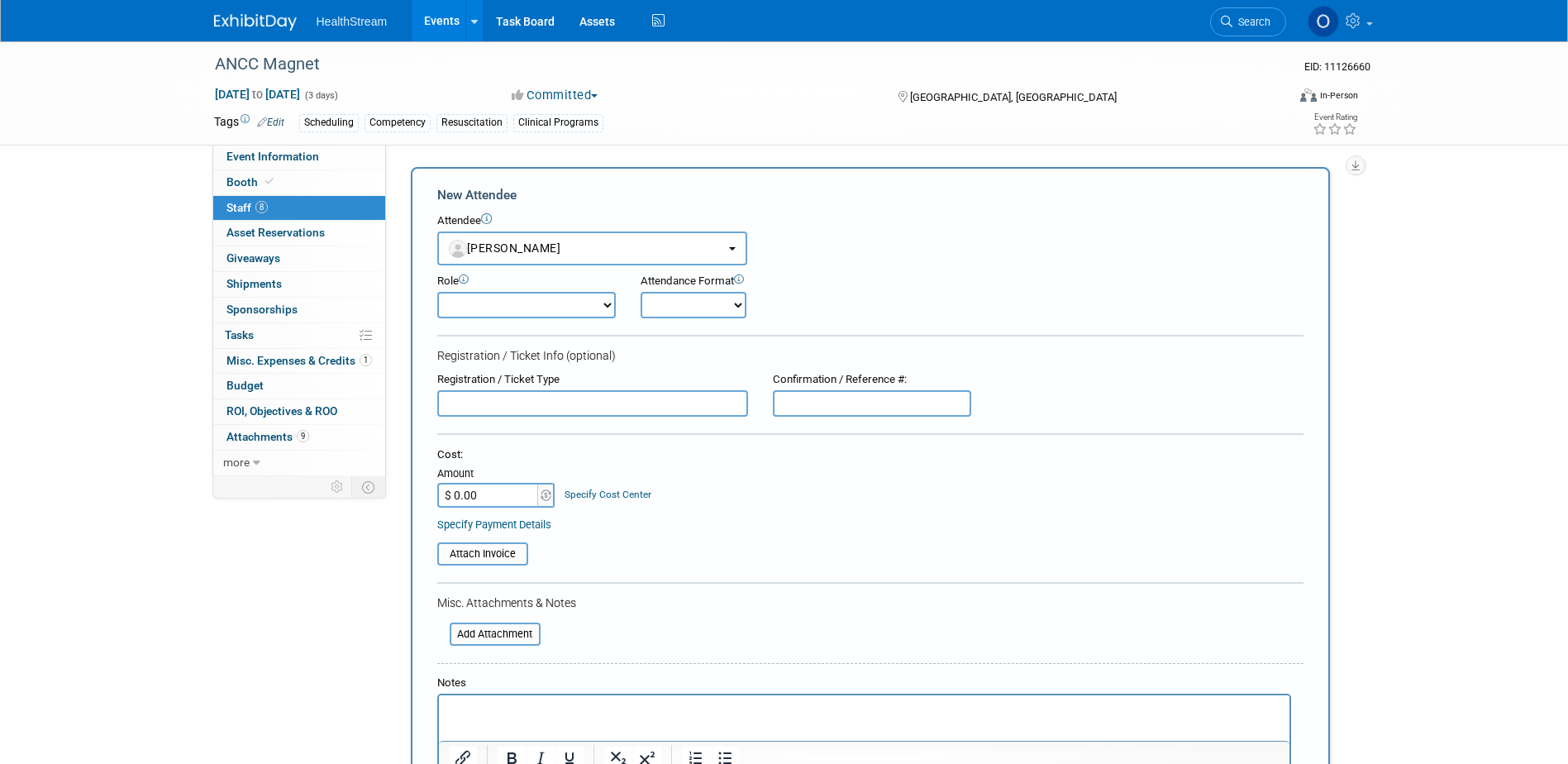
click at [882, 405] on input "text" at bounding box center [872, 404] width 199 height 27
paste input "XFN7GD64PN5"
type input "XFN7GD64PN5"
click at [721, 306] on select "Onsite Remote" at bounding box center [693, 305] width 106 height 27
select select "1"
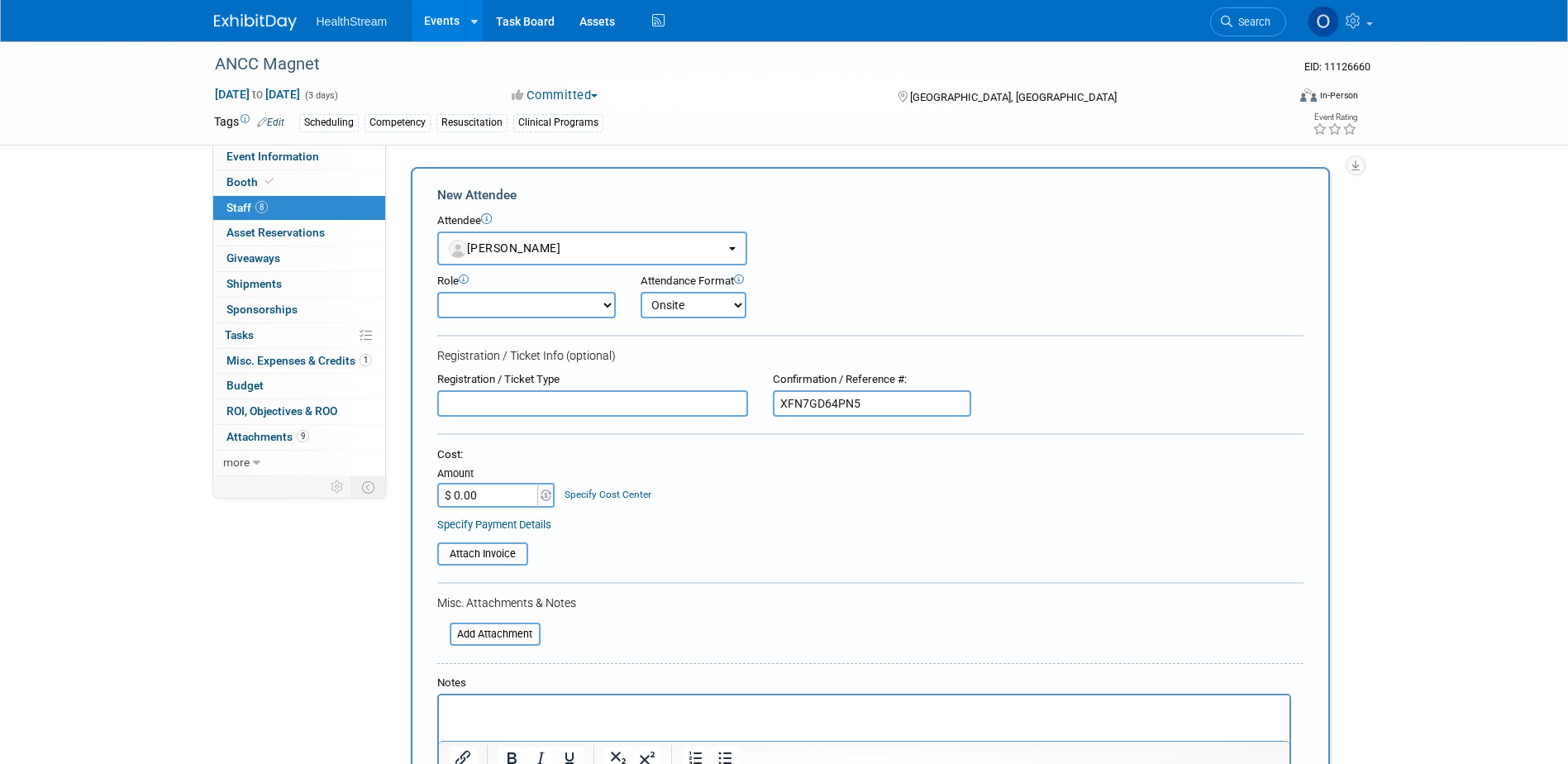
click at [641, 292] on select "Onsite Remote" at bounding box center [693, 305] width 106 height 27
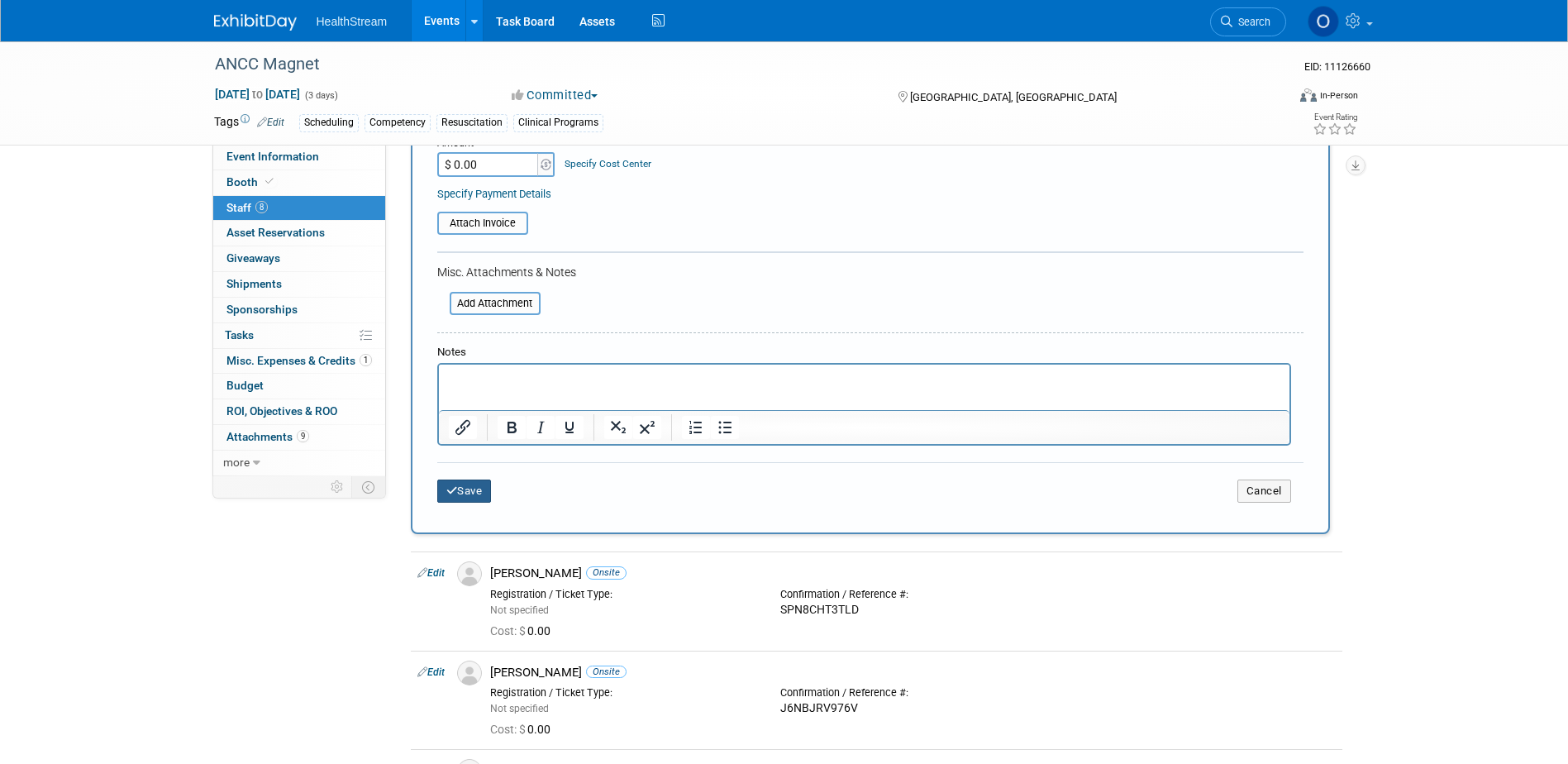
click at [484, 490] on button "Save" at bounding box center [464, 491] width 54 height 23
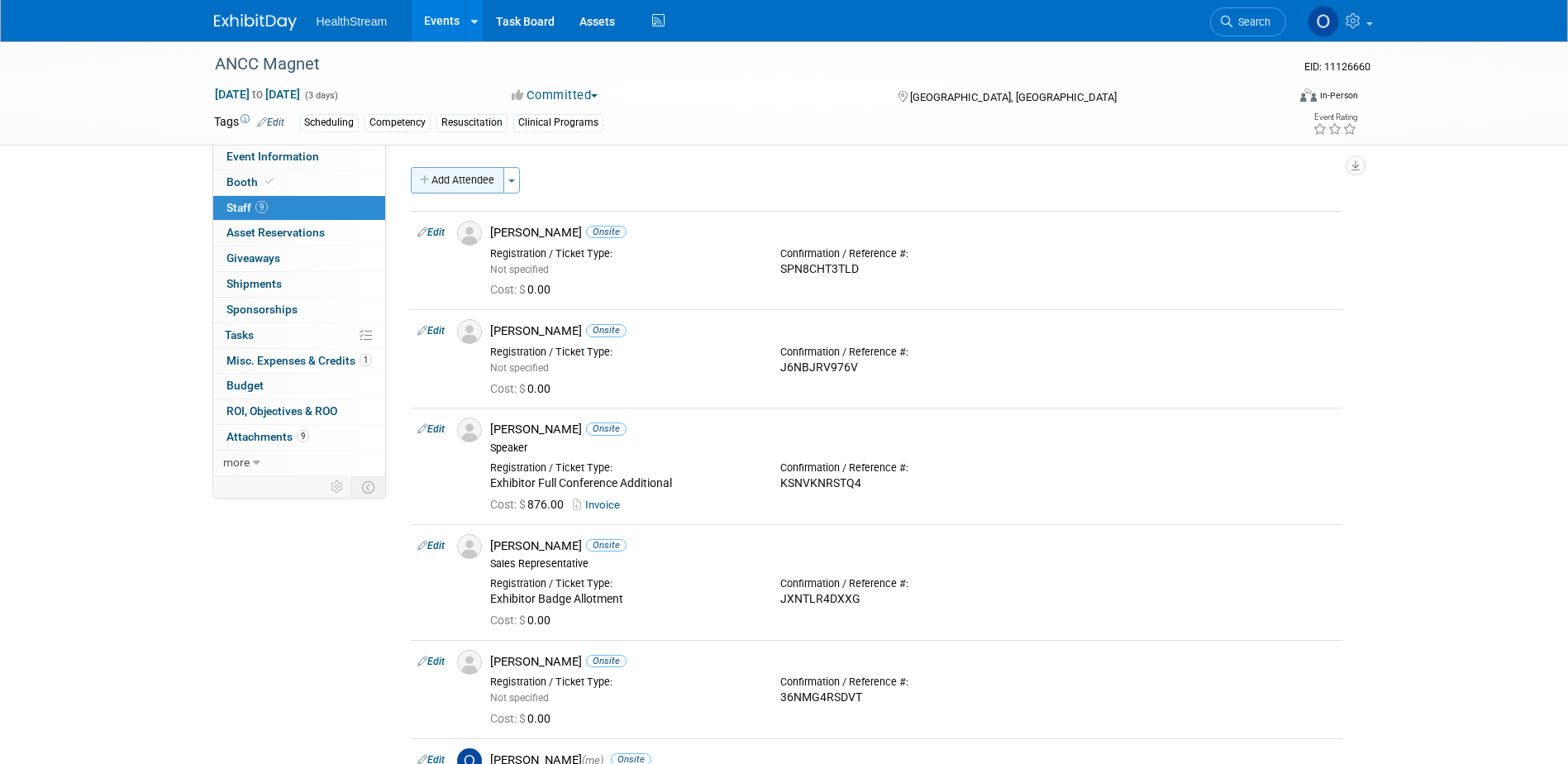
click at [484, 173] on button "Add Attendee" at bounding box center [457, 180] width 93 height 27
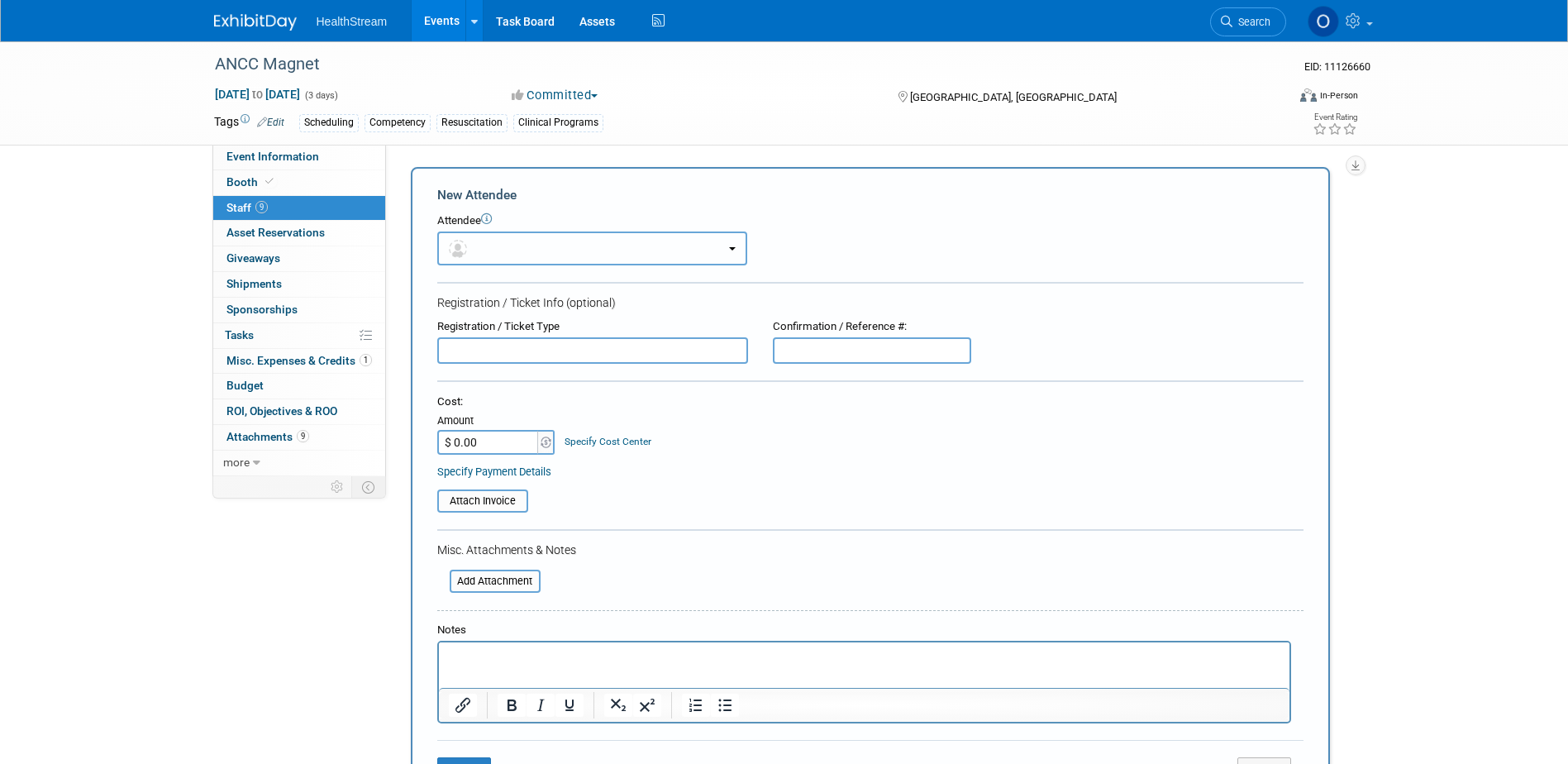
click at [581, 244] on button "button" at bounding box center [592, 248] width 310 height 34
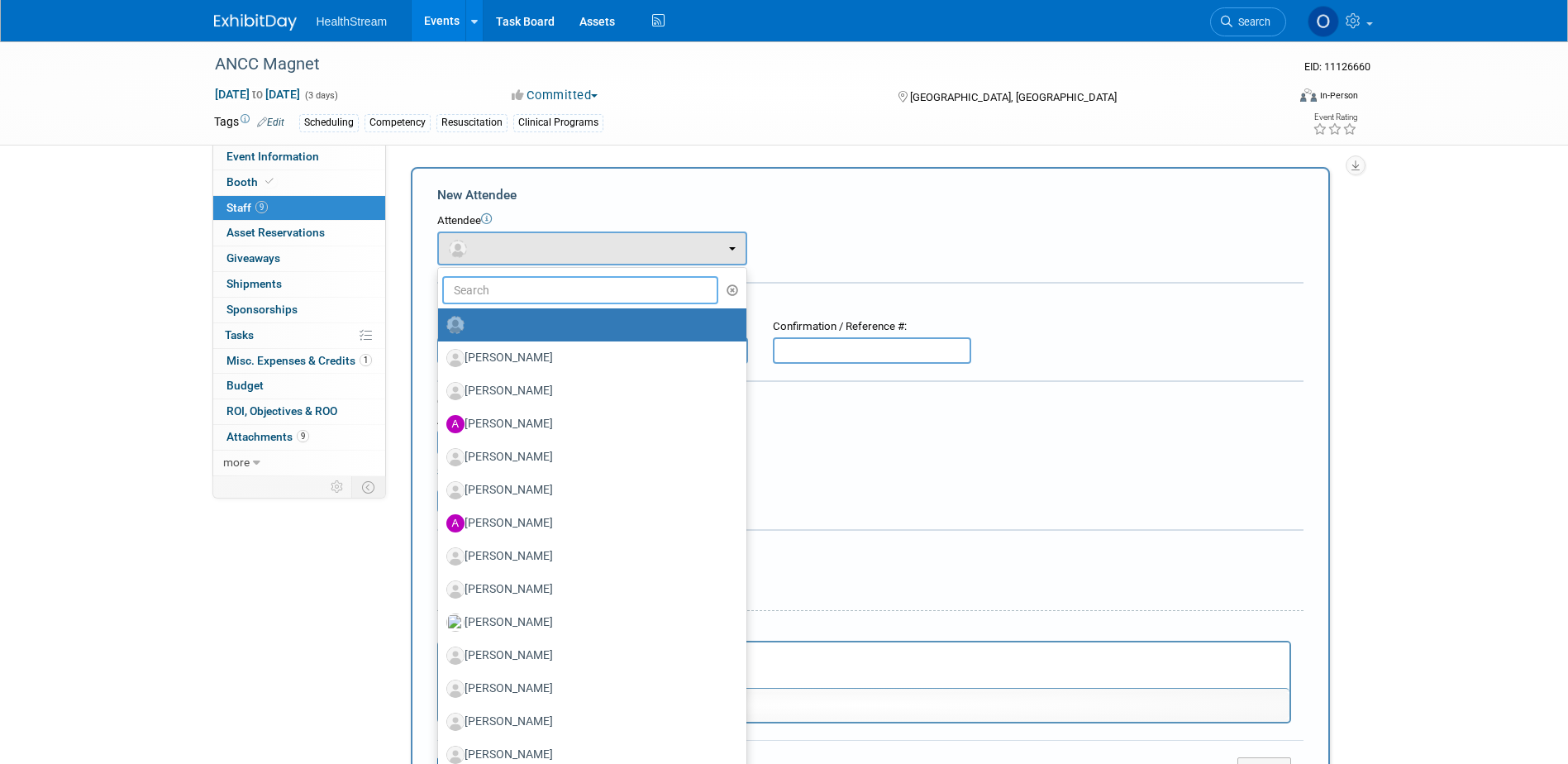
click at [559, 298] on input "text" at bounding box center [580, 290] width 277 height 28
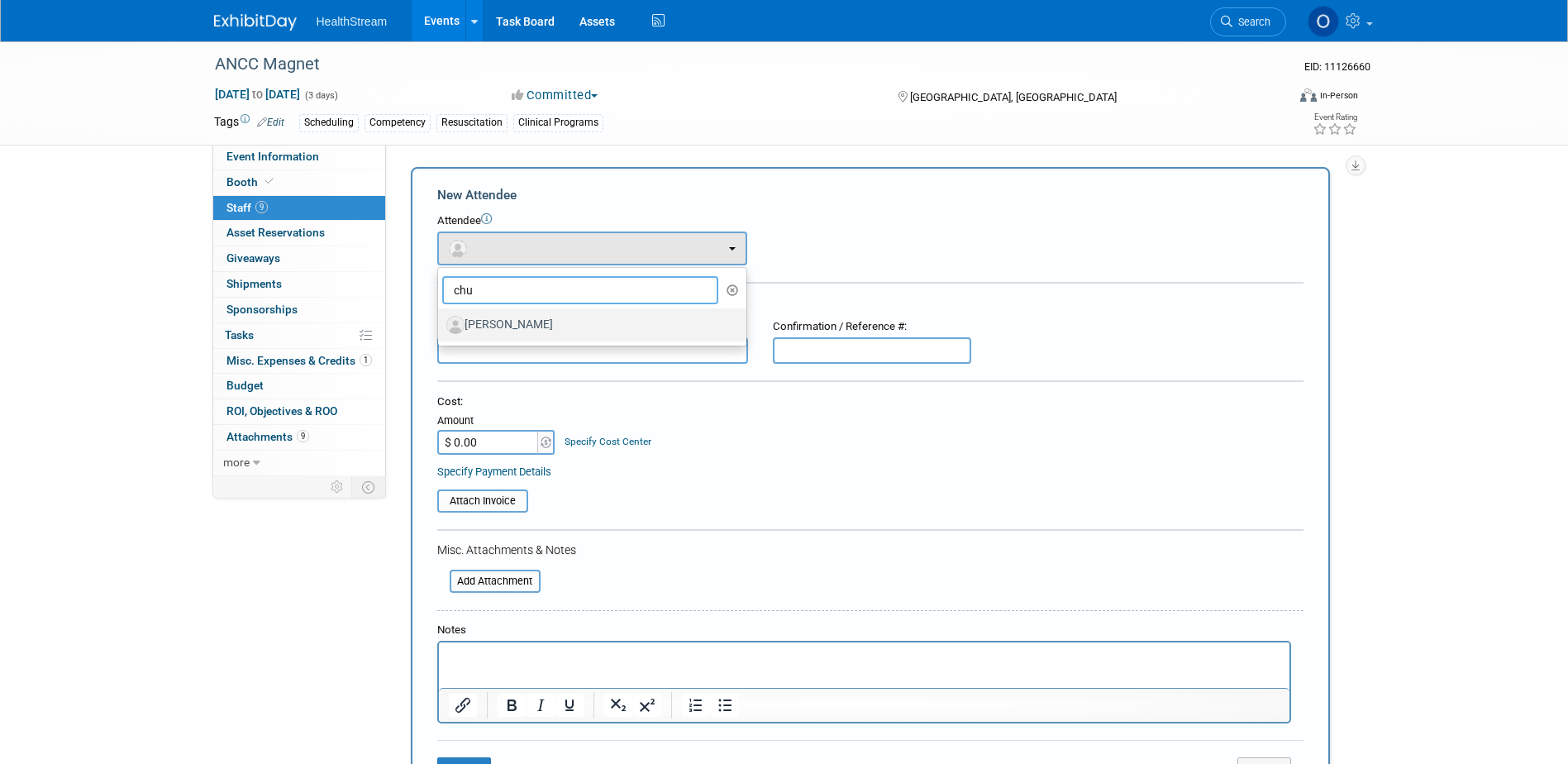
type input "chu"
click at [535, 330] on label "[PERSON_NAME]" at bounding box center [588, 325] width 284 height 27
click at [440, 328] on input "[PERSON_NAME]" at bounding box center [435, 323] width 11 height 11
select select "ada1e87f-0c52-4c01-ba36-dadecbca2272"
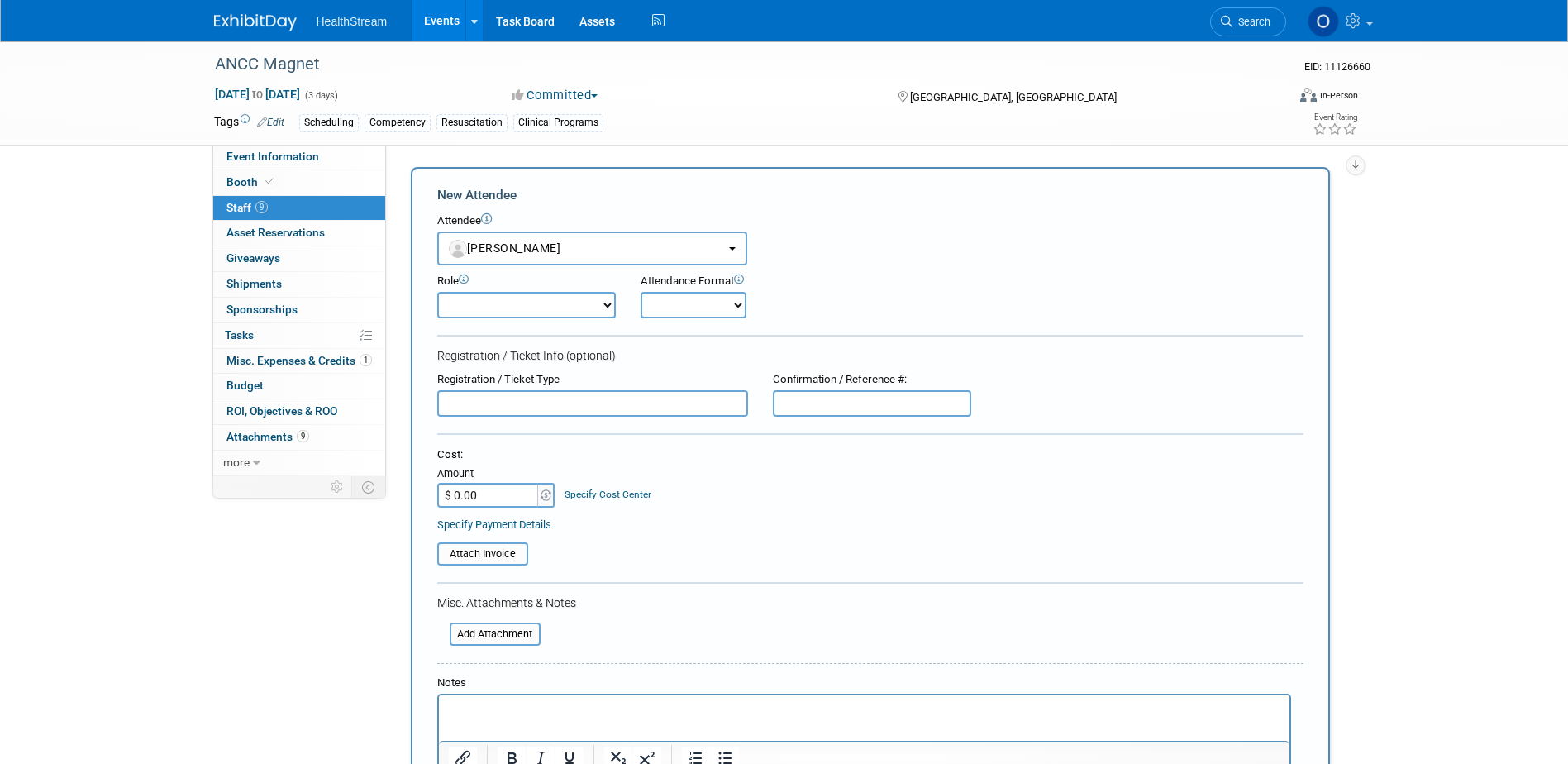
click at [869, 408] on input "text" at bounding box center [872, 404] width 199 height 27
paste input "CWND4GYPMV9"
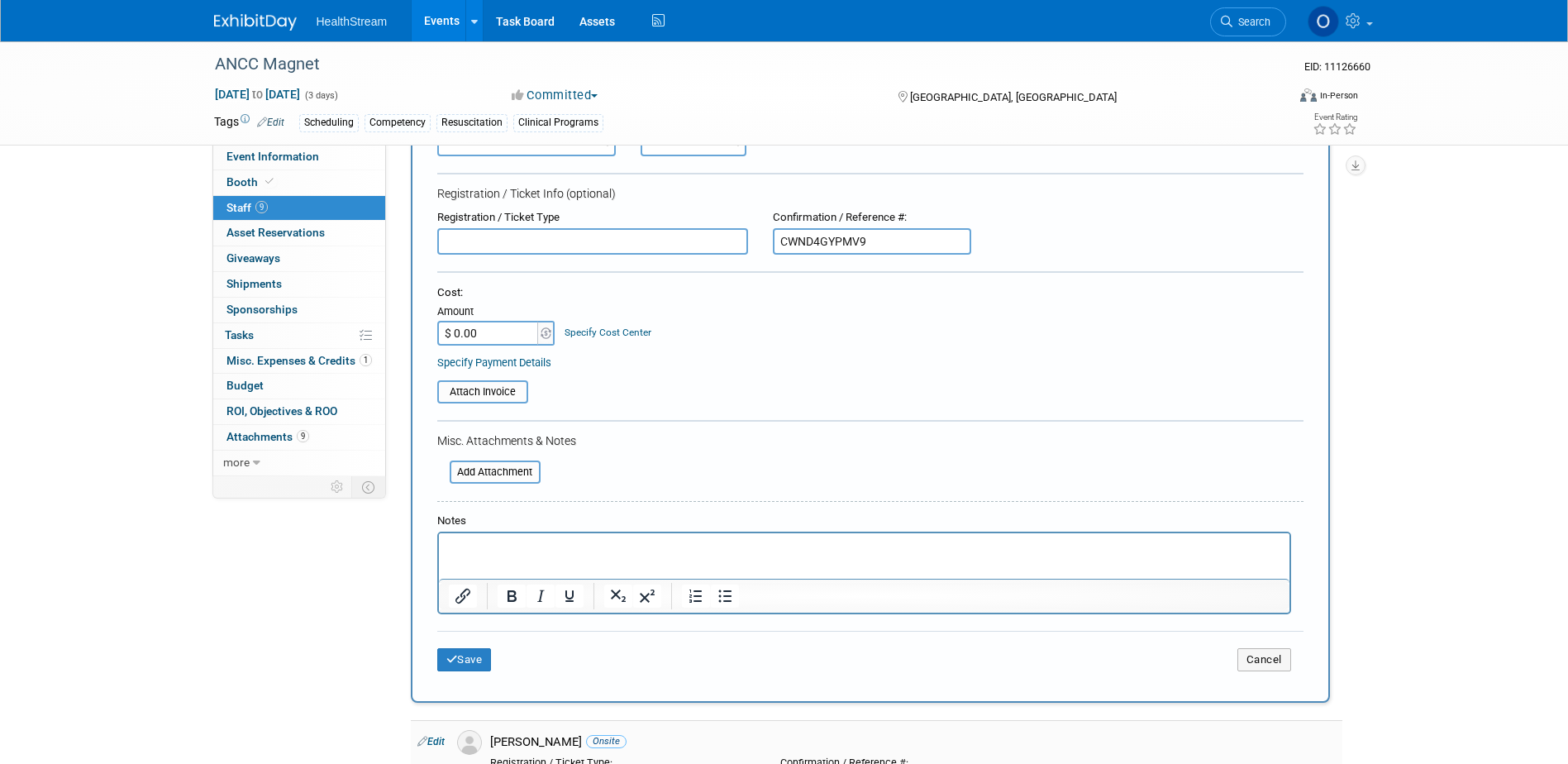
scroll to position [413, 0]
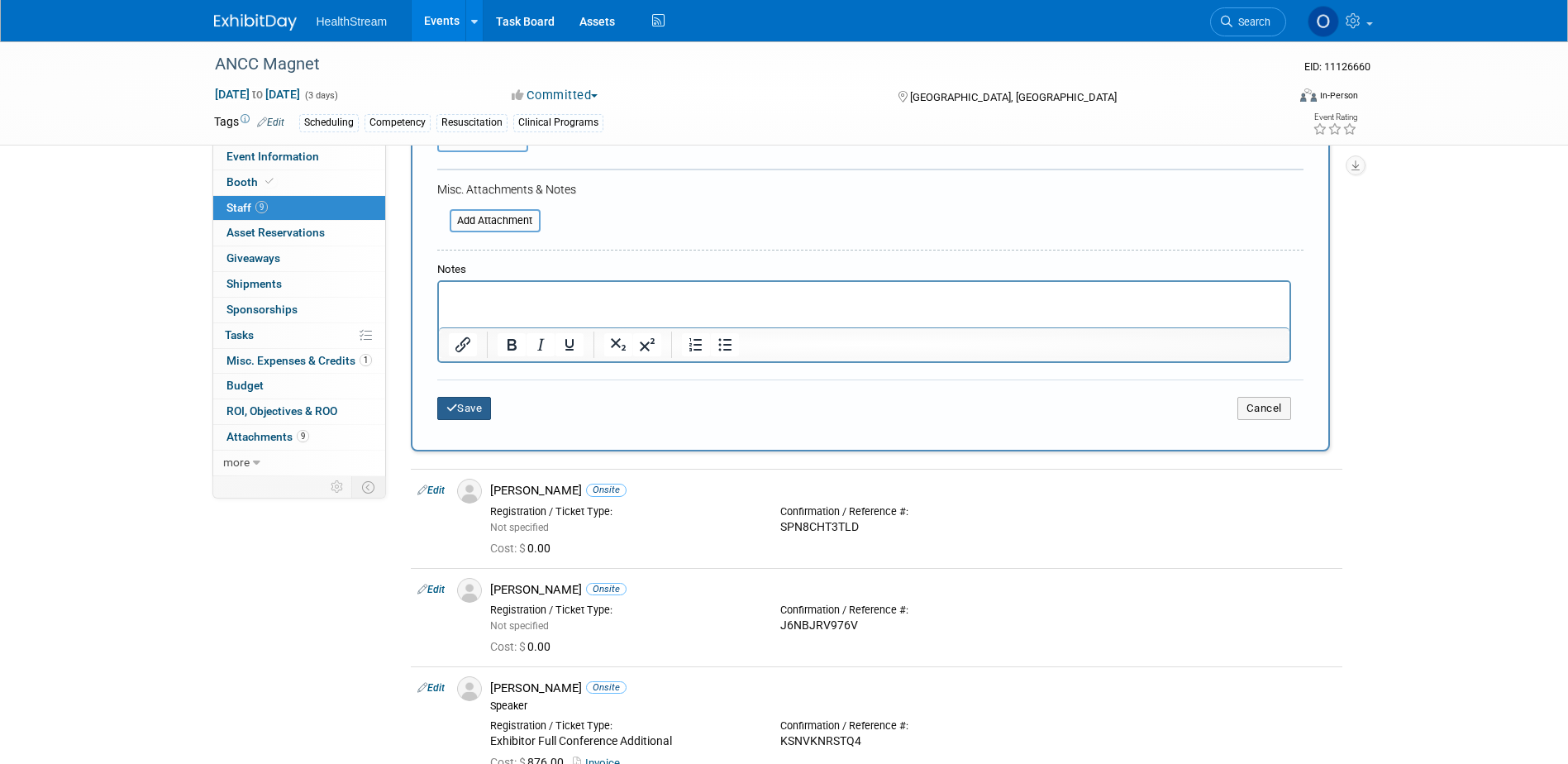
type input "CWND4GYPMV9"
click at [467, 413] on button "Save" at bounding box center [464, 409] width 54 height 23
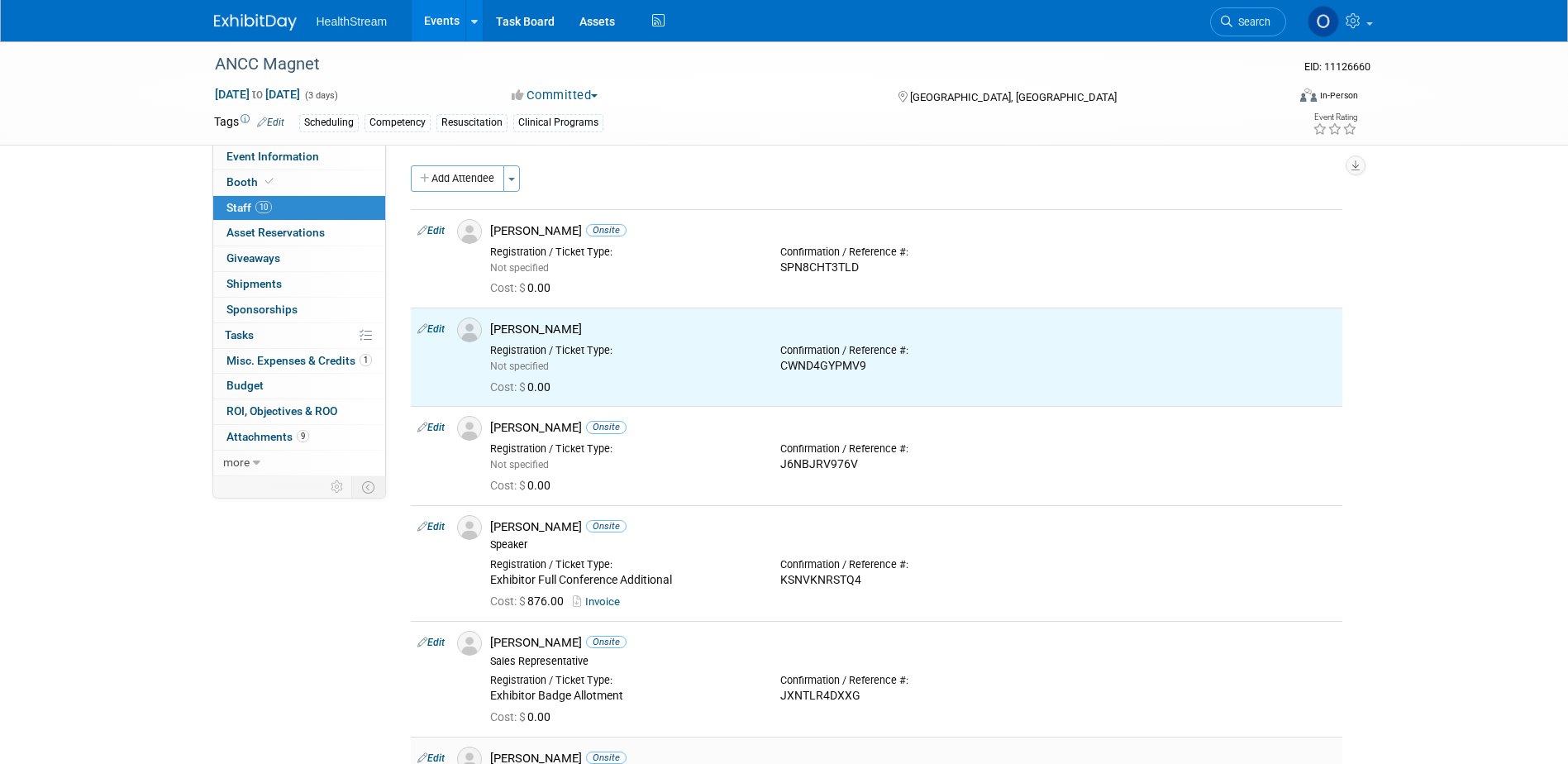
scroll to position [0, 0]
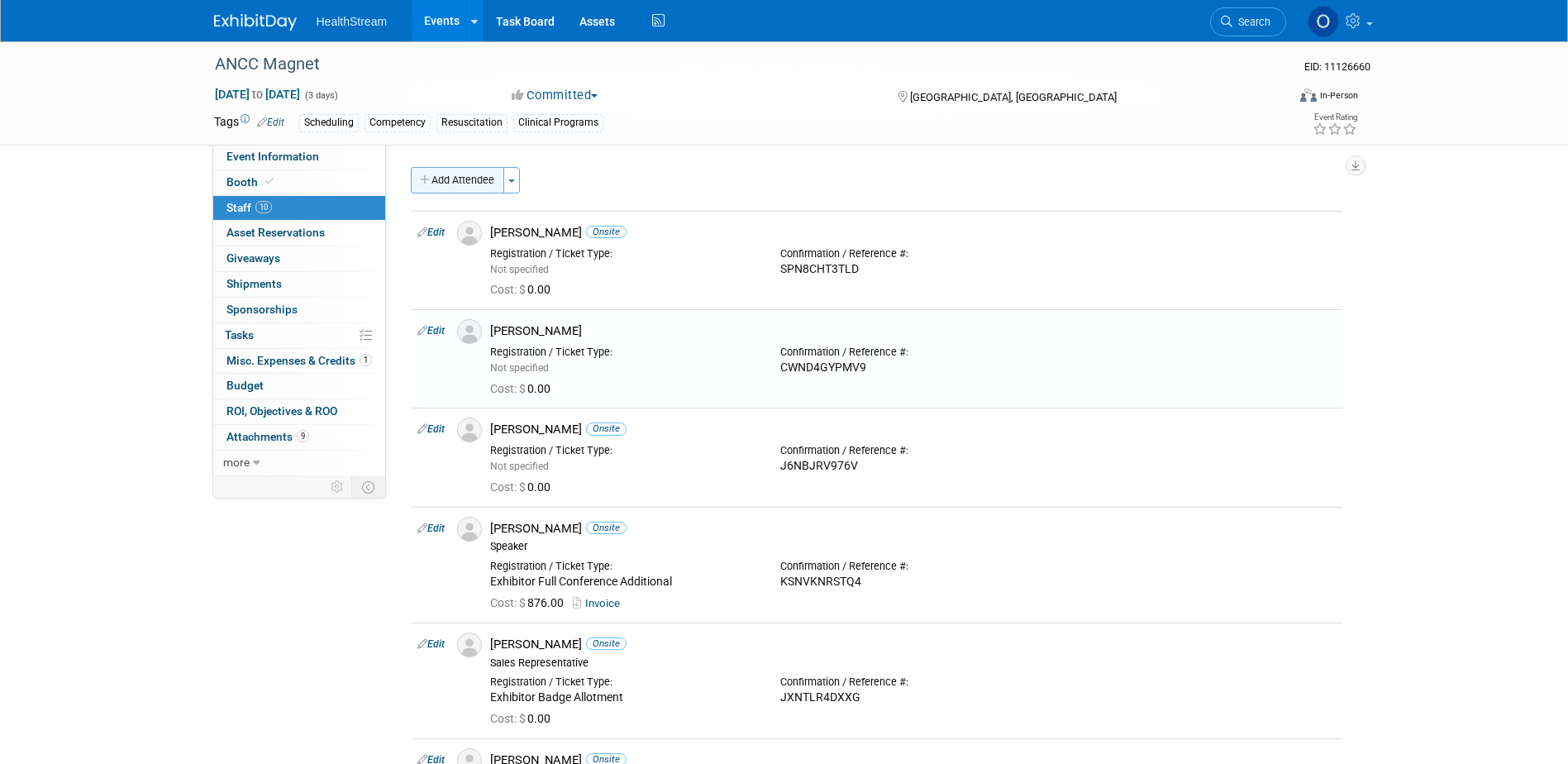
click at [470, 177] on button "Add Attendee" at bounding box center [457, 180] width 93 height 27
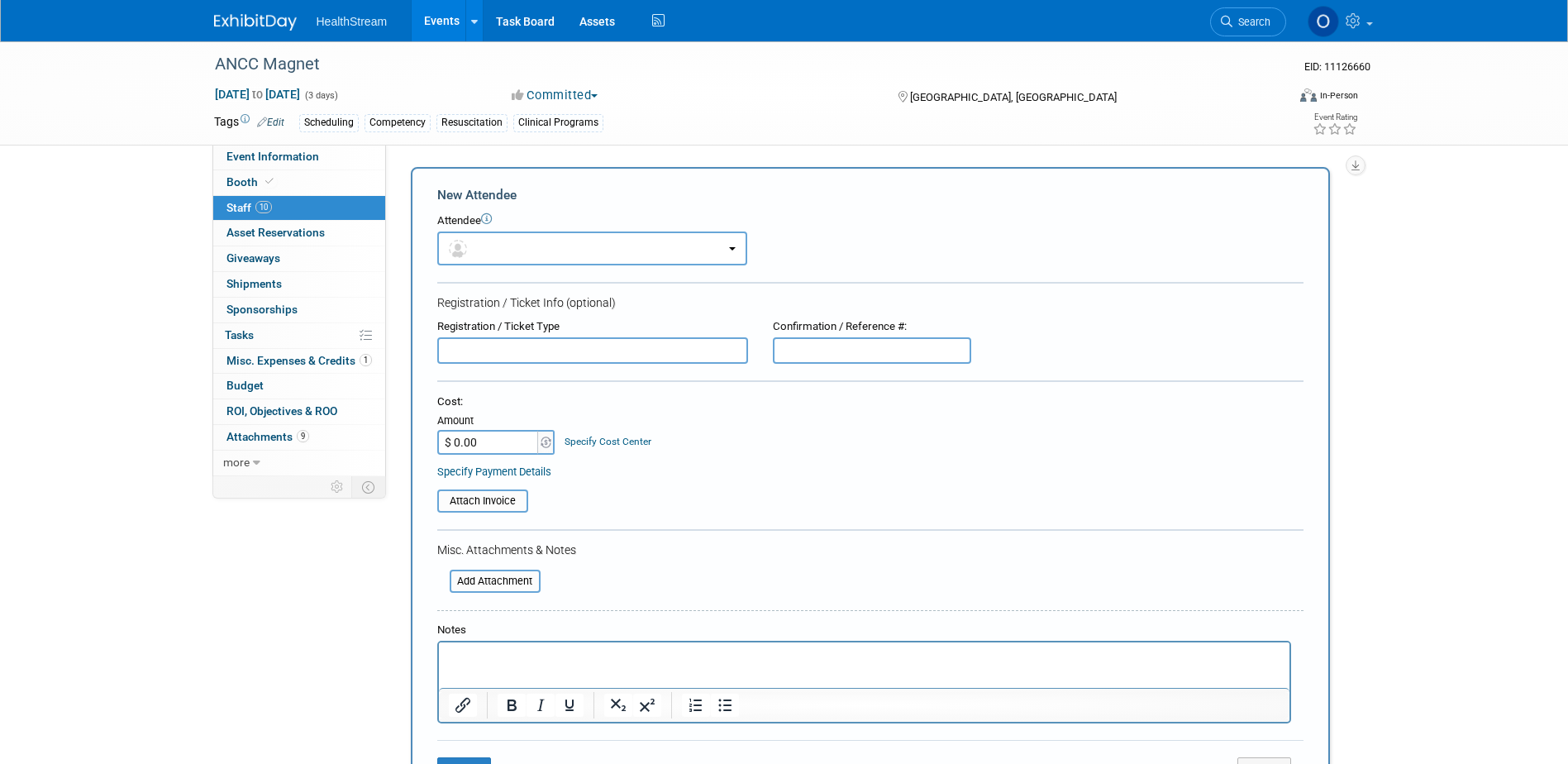
click at [858, 348] on input "text" at bounding box center [872, 350] width 199 height 27
paste input "XNNNHHH63ML"
type input "XNNNHHH63ML"
click at [657, 249] on button "button" at bounding box center [592, 248] width 310 height 34
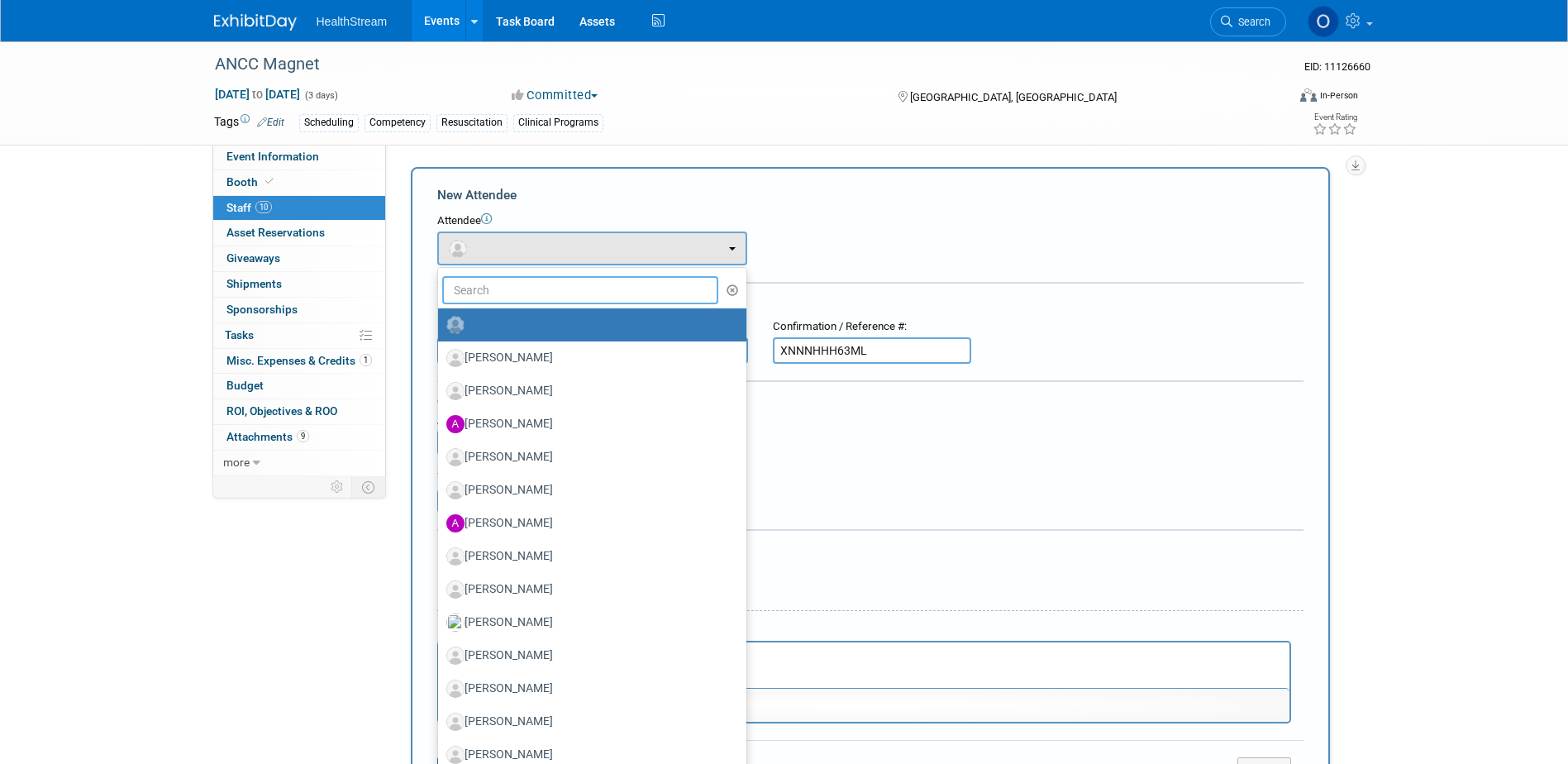
click at [623, 298] on input "text" at bounding box center [580, 290] width 277 height 28
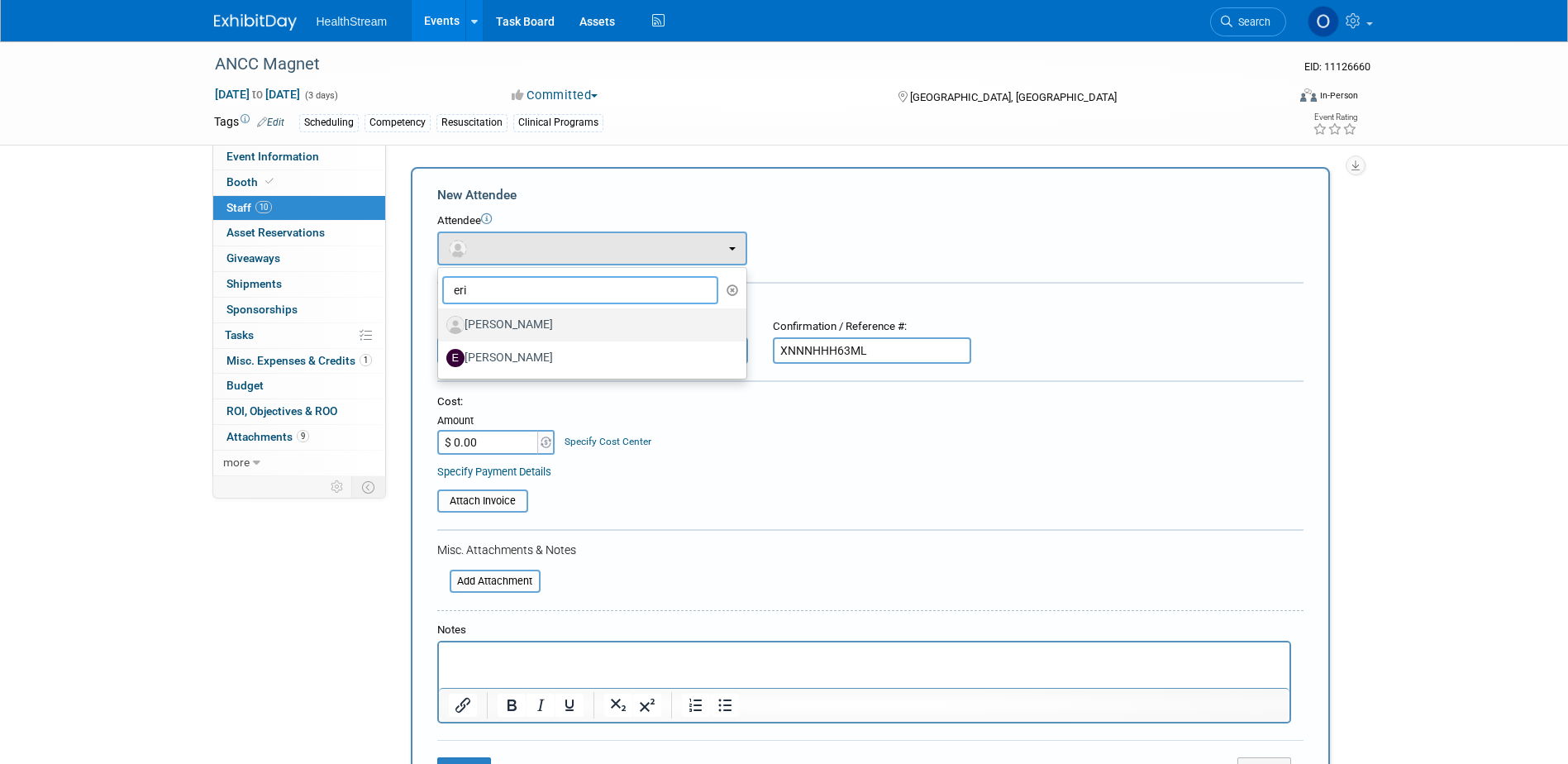
type input "eri"
click at [560, 334] on label "[PERSON_NAME]" at bounding box center [588, 325] width 284 height 27
click at [440, 328] on input "[PERSON_NAME]" at bounding box center [435, 323] width 11 height 11
select select "9edbf379-c4c1-4395-8683-144e9c7b2f39"
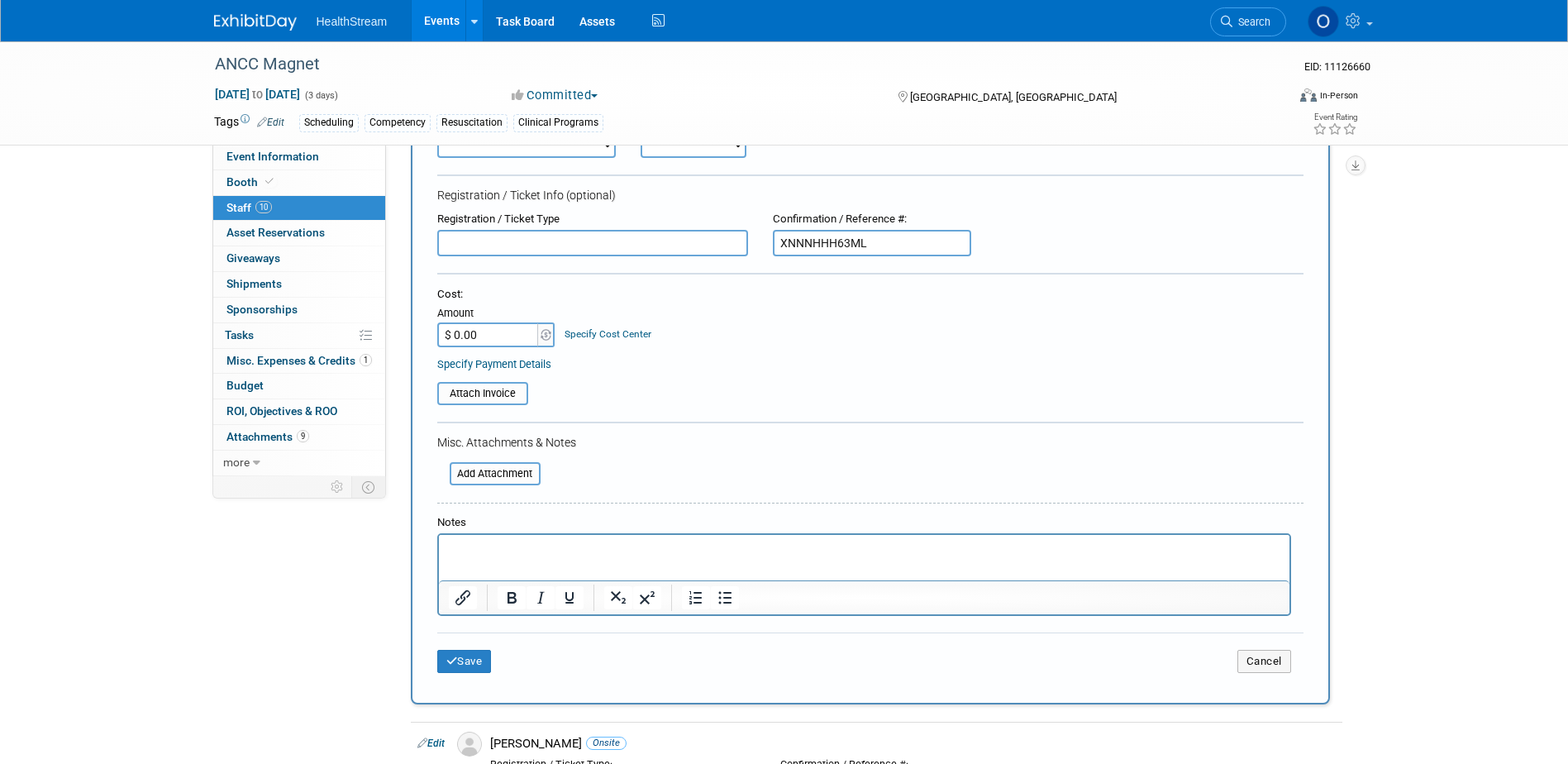
scroll to position [83, 0]
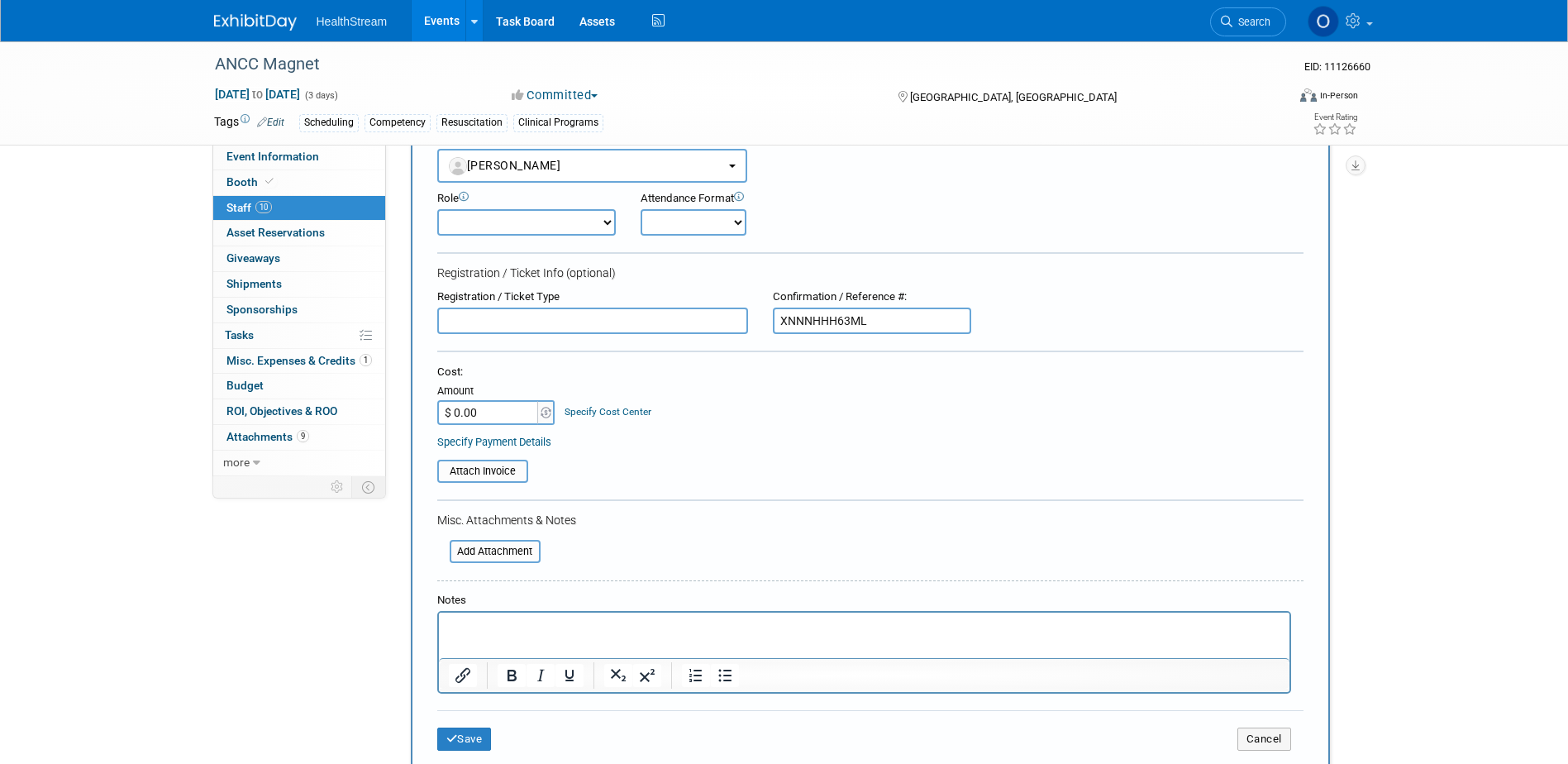
click at [683, 224] on select "Onsite Remote" at bounding box center [693, 223] width 106 height 27
select select "1"
click at [641, 209] on select "Onsite Remote" at bounding box center [693, 223] width 106 height 27
click at [456, 750] on button "Save" at bounding box center [464, 739] width 54 height 23
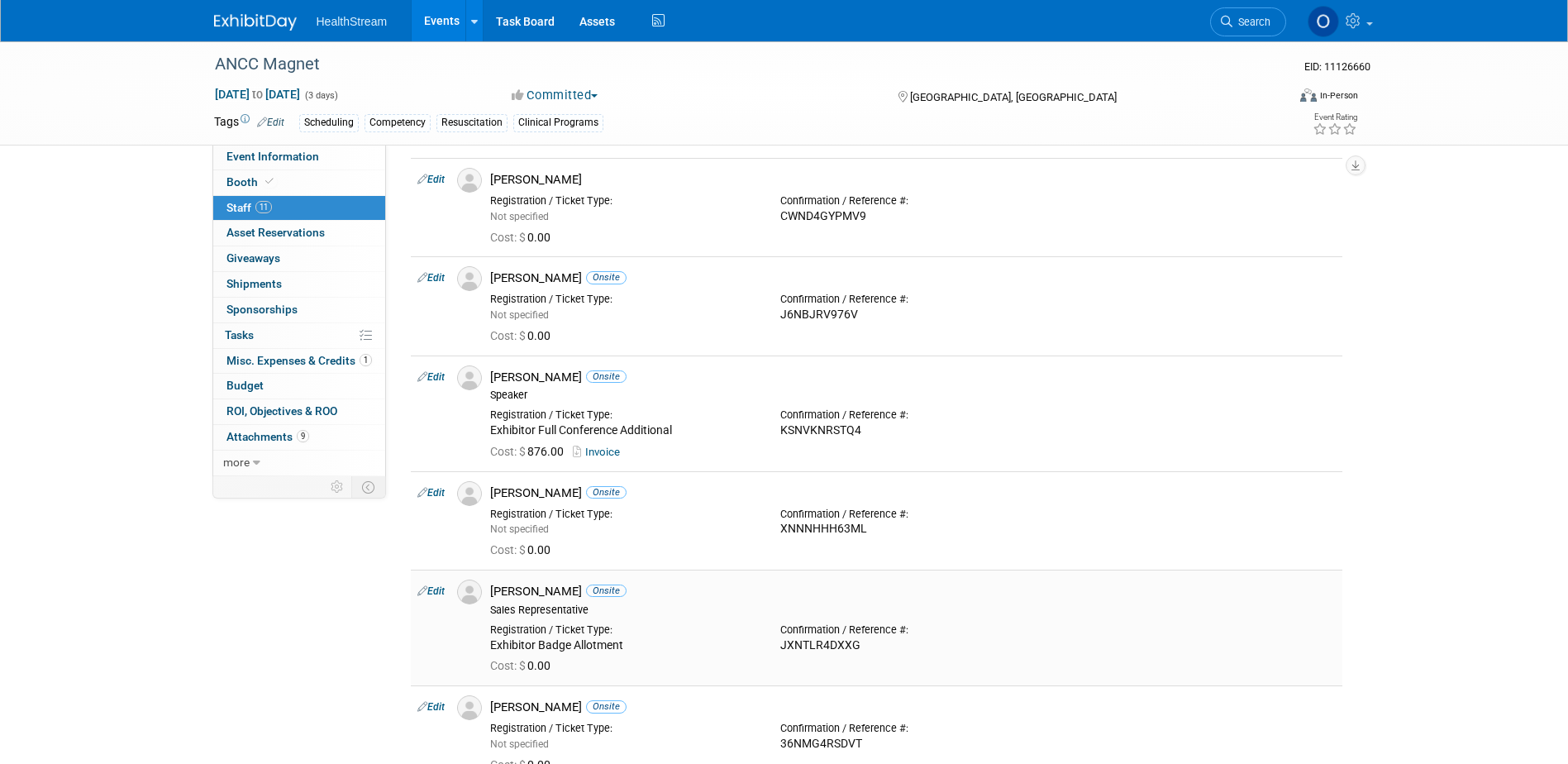
scroll to position [0, 0]
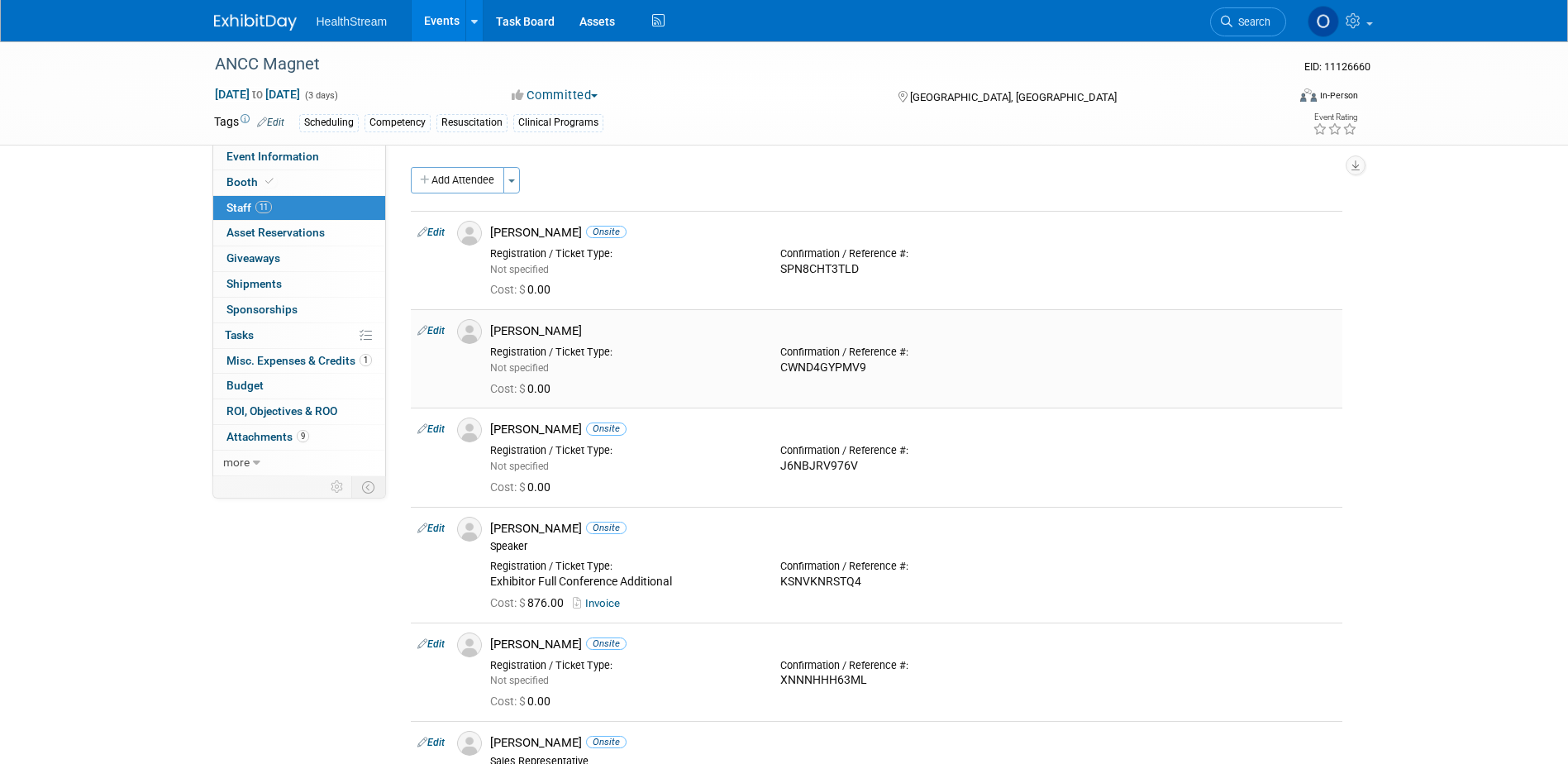
click at [440, 324] on td "Edit" at bounding box center [430, 359] width 40 height 98
click at [437, 327] on link "Edit" at bounding box center [430, 330] width 28 height 12
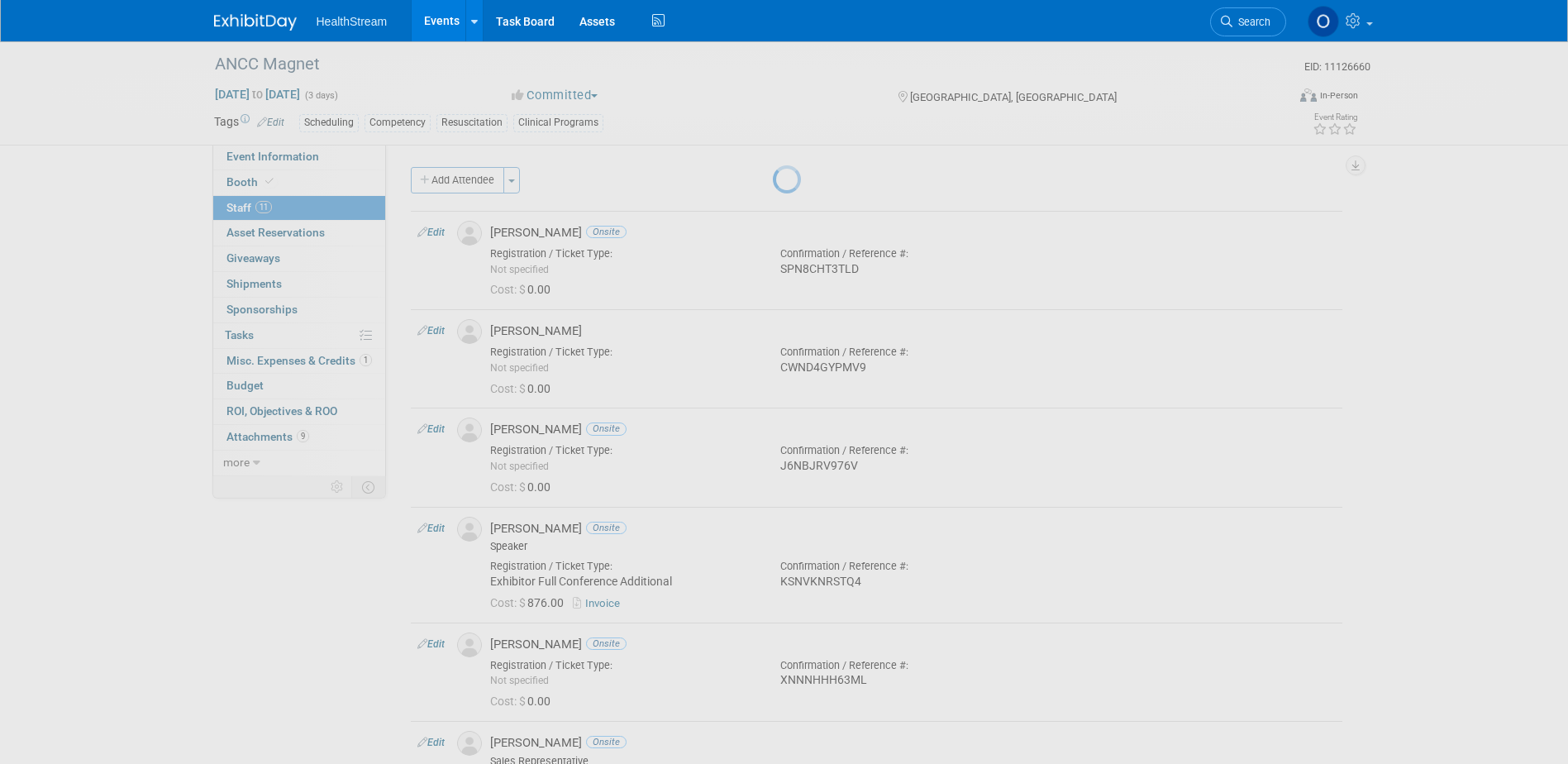
select select "ada1e87f-0c52-4c01-ba36-dadecbca2272"
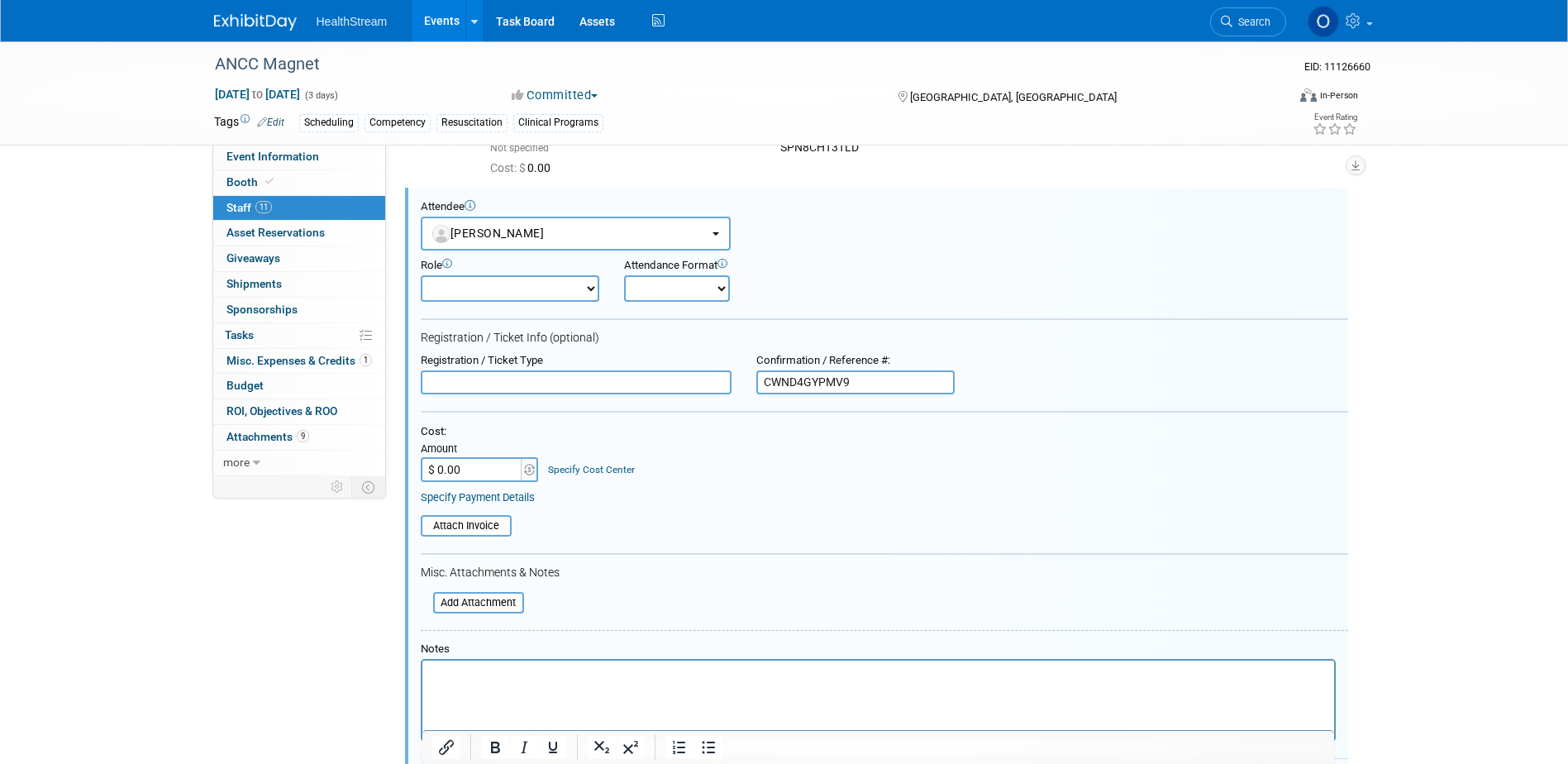
click at [681, 276] on select "Onsite Remote" at bounding box center [676, 289] width 106 height 27
click at [624, 275] on select "Onsite Remote" at bounding box center [676, 289] width 106 height 27
drag, startPoint x: 687, startPoint y: 286, endPoint x: 686, endPoint y: 299, distance: 13.0
click at [687, 286] on select "Onsite Remote" at bounding box center [676, 289] width 106 height 27
click at [624, 275] on select "Onsite Remote" at bounding box center [676, 289] width 106 height 27
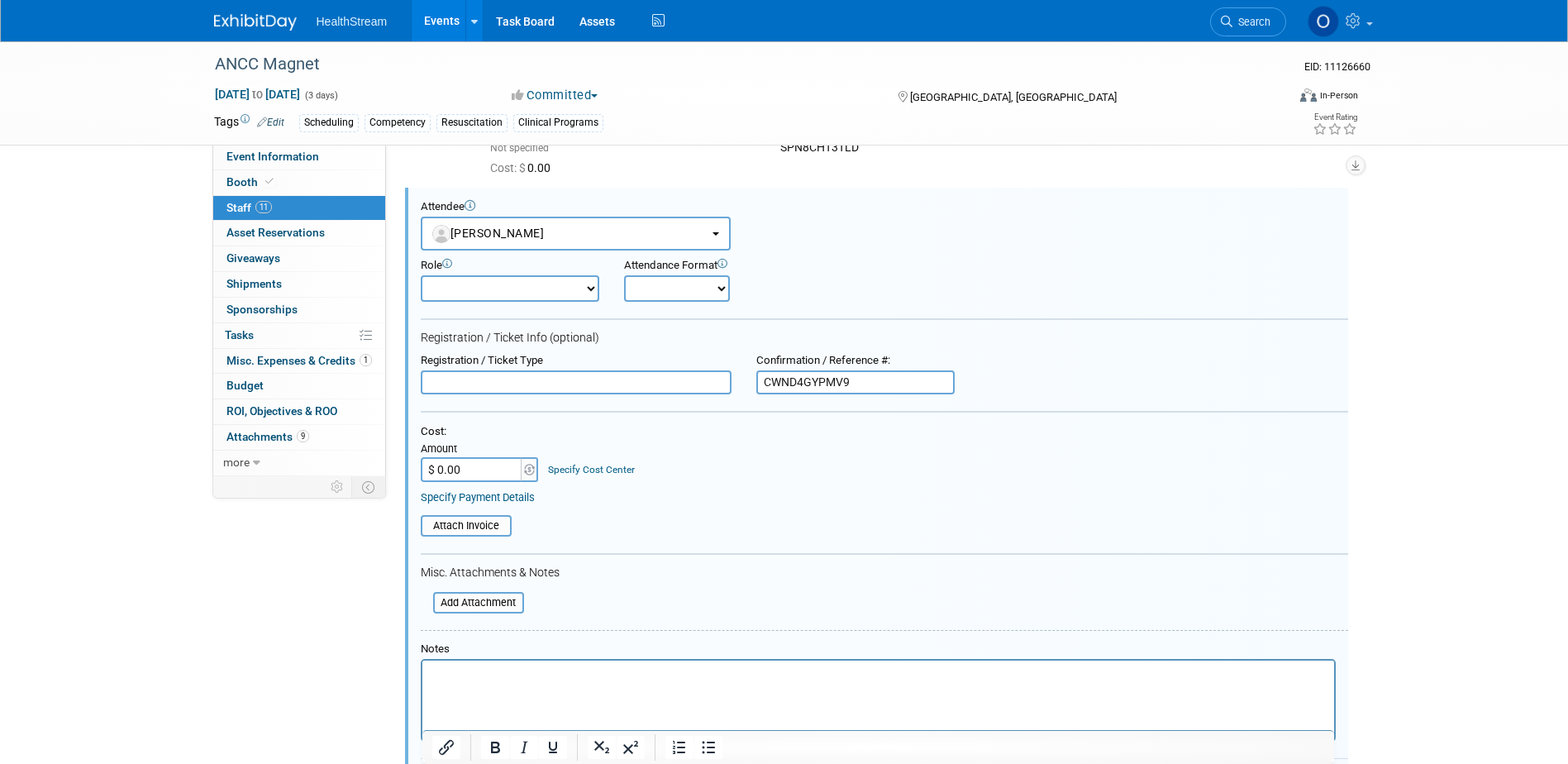
click at [685, 306] on form "Attendee <img src="[URL][DOMAIN_NAME]" style="width: 22px; height: 22px; border…" at bounding box center [884, 505] width 927 height 611
click at [683, 297] on select "Onsite Remote" at bounding box center [676, 289] width 106 height 27
select select "1"
click at [624, 275] on select "Onsite Remote" at bounding box center [676, 289] width 106 height 27
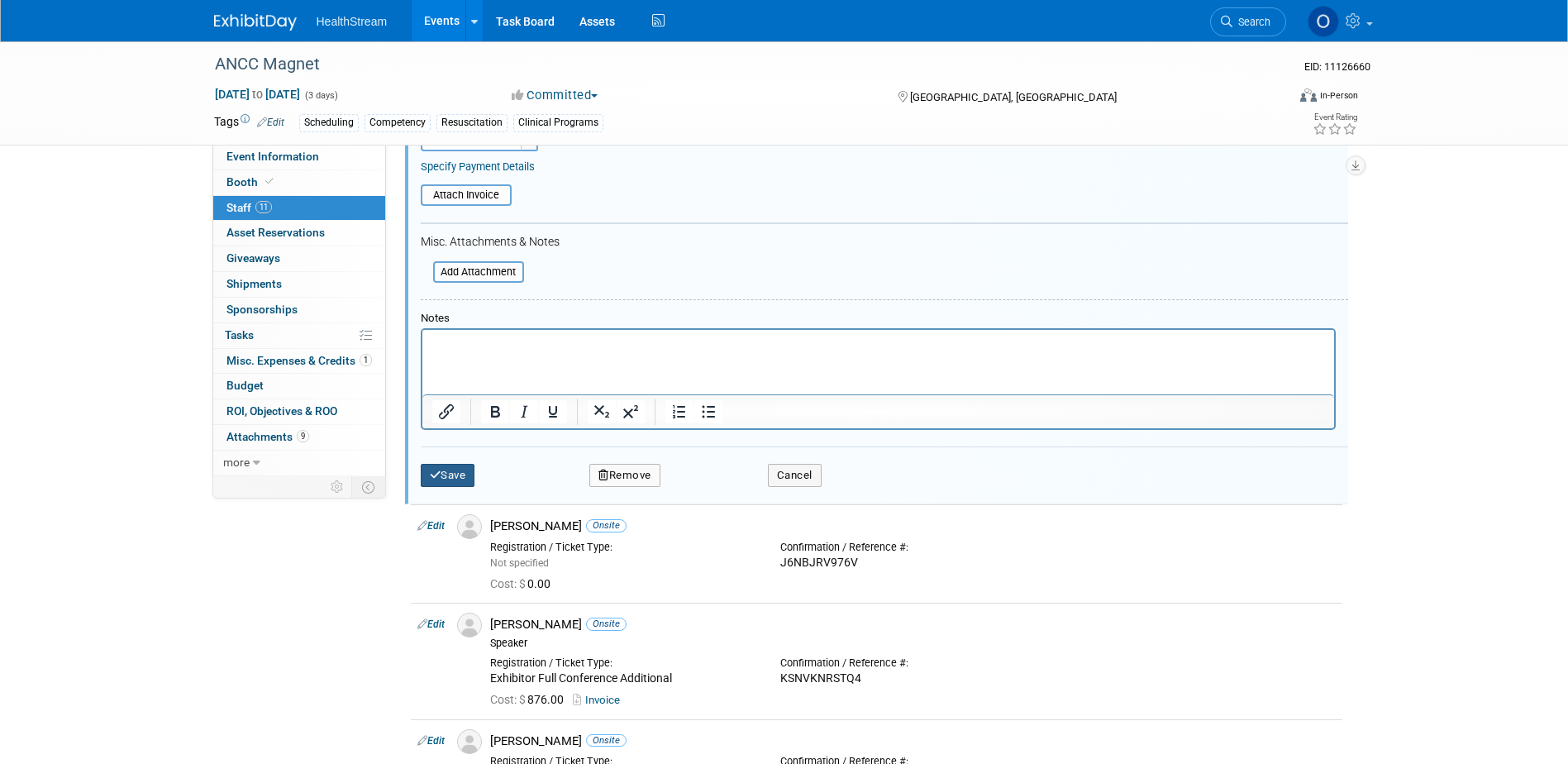
click at [456, 470] on button "Save" at bounding box center [447, 475] width 54 height 23
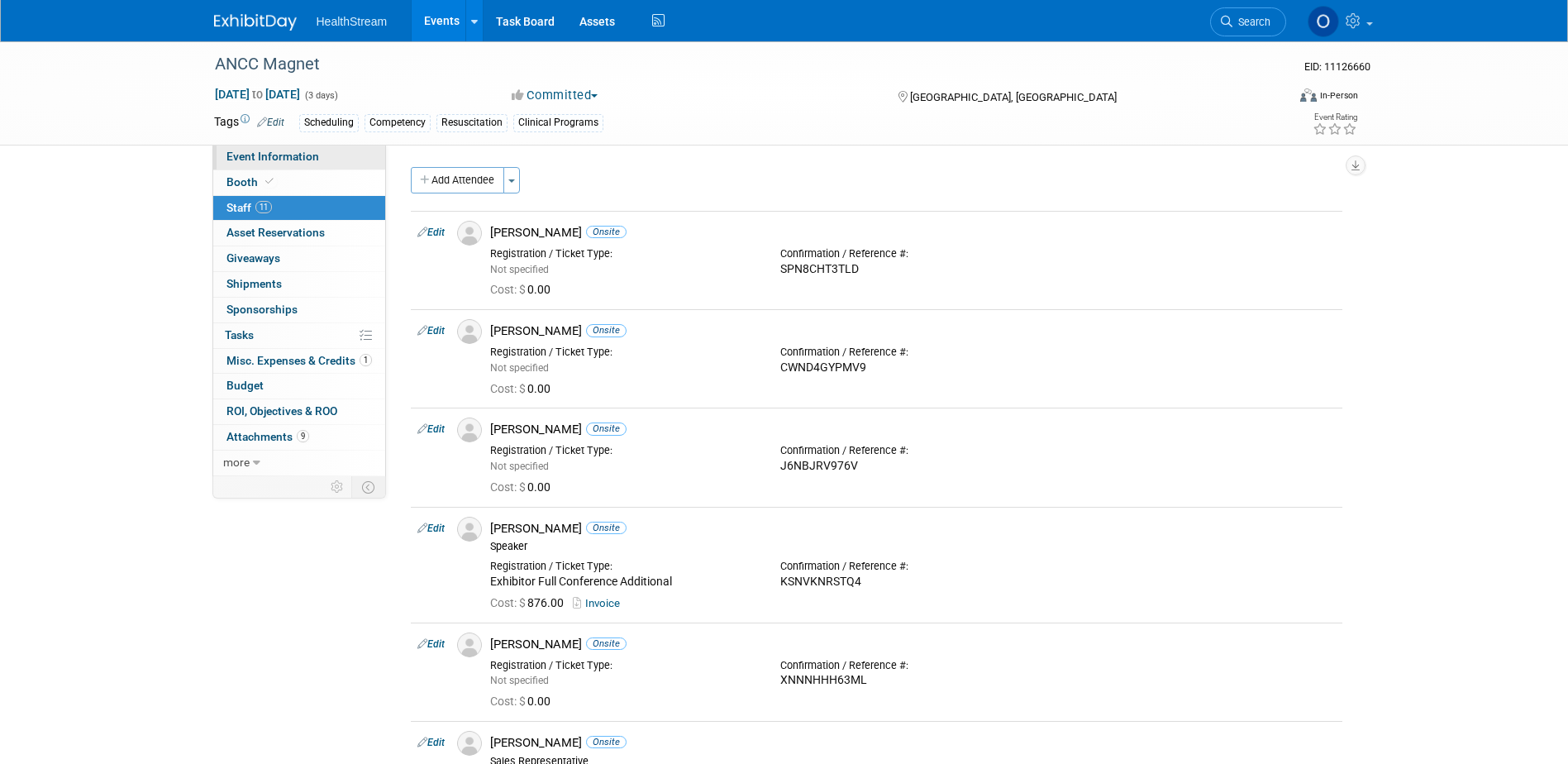
click at [304, 163] on link "Event Information" at bounding box center [299, 157] width 172 height 25
